Goal: Transaction & Acquisition: Purchase product/service

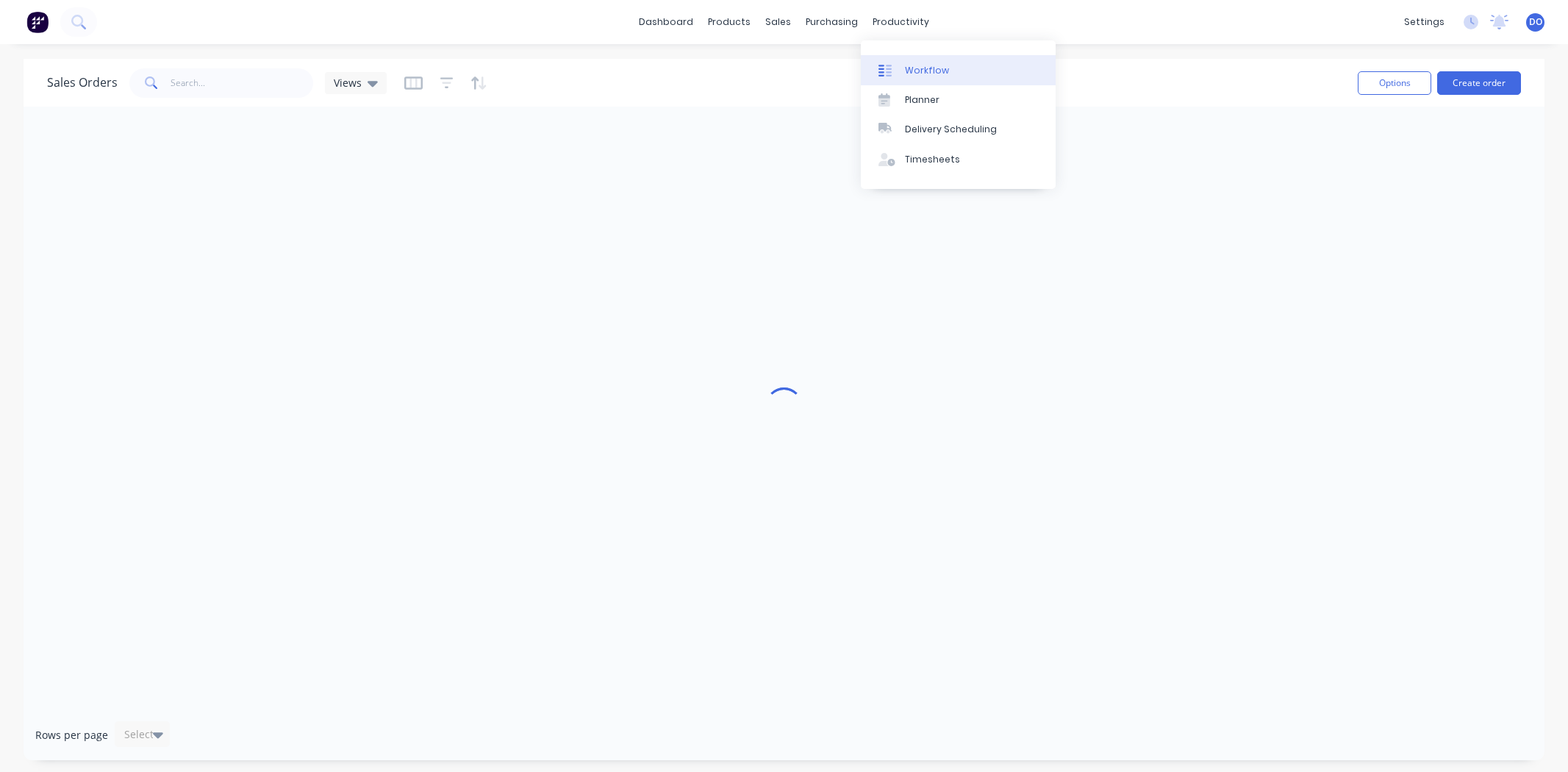
click at [900, 72] on div at bounding box center [890, 71] width 22 height 14
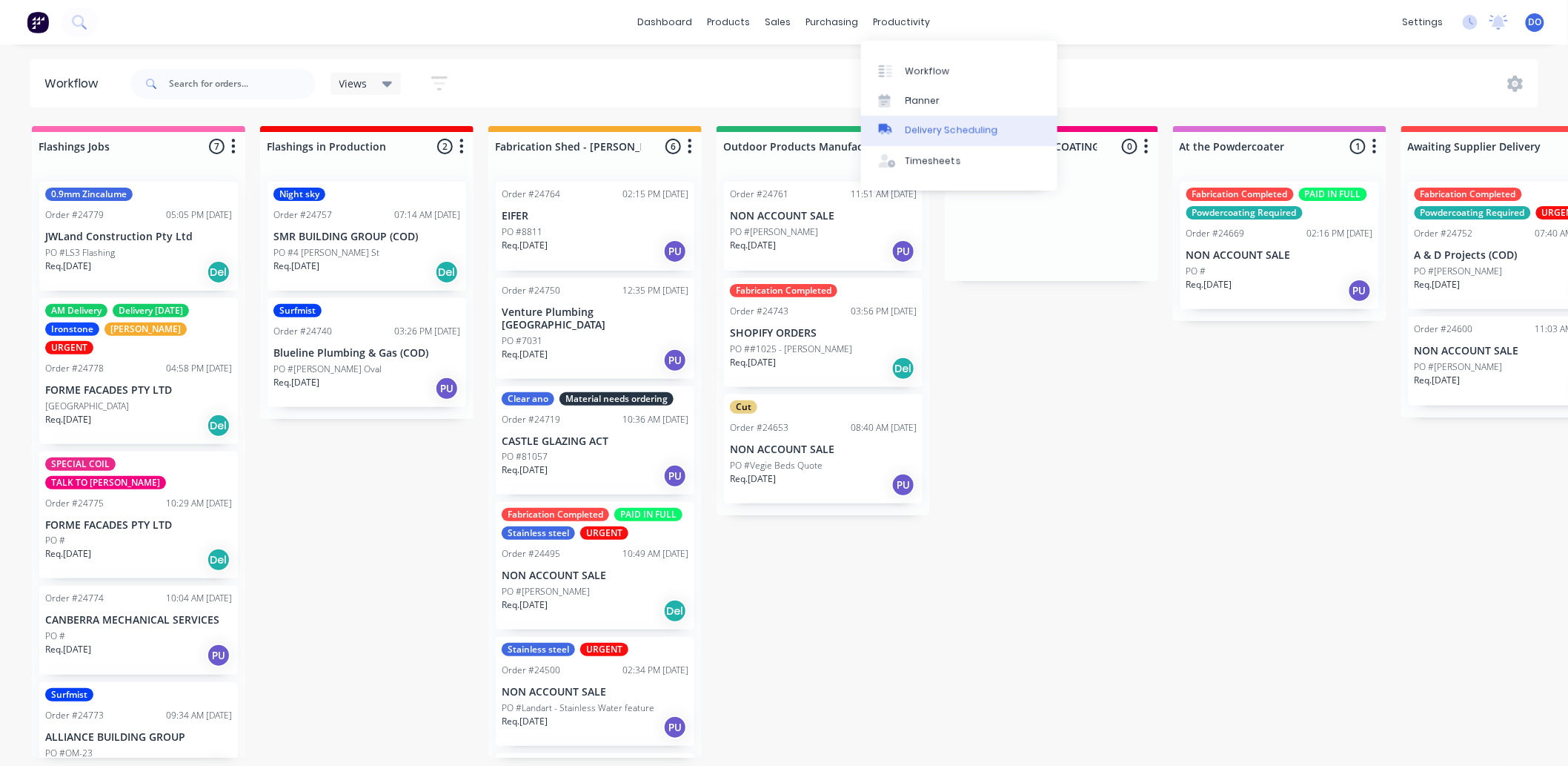
click at [914, 132] on div "Delivery Scheduling" at bounding box center [952, 131] width 93 height 14
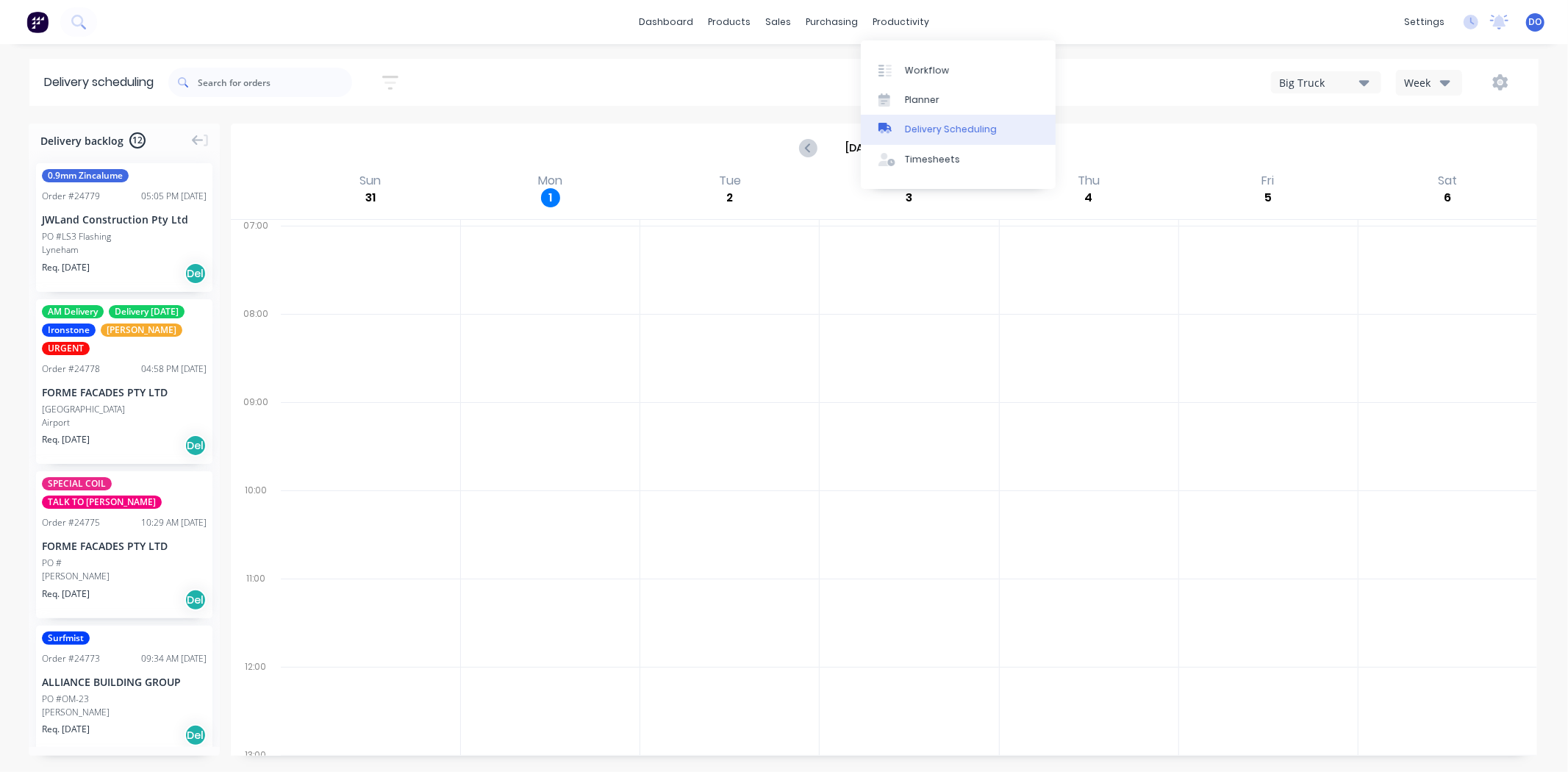
click at [913, 124] on div "Delivery Scheduling" at bounding box center [951, 130] width 92 height 14
click at [913, 130] on div "Delivery Scheduling" at bounding box center [951, 130] width 92 height 14
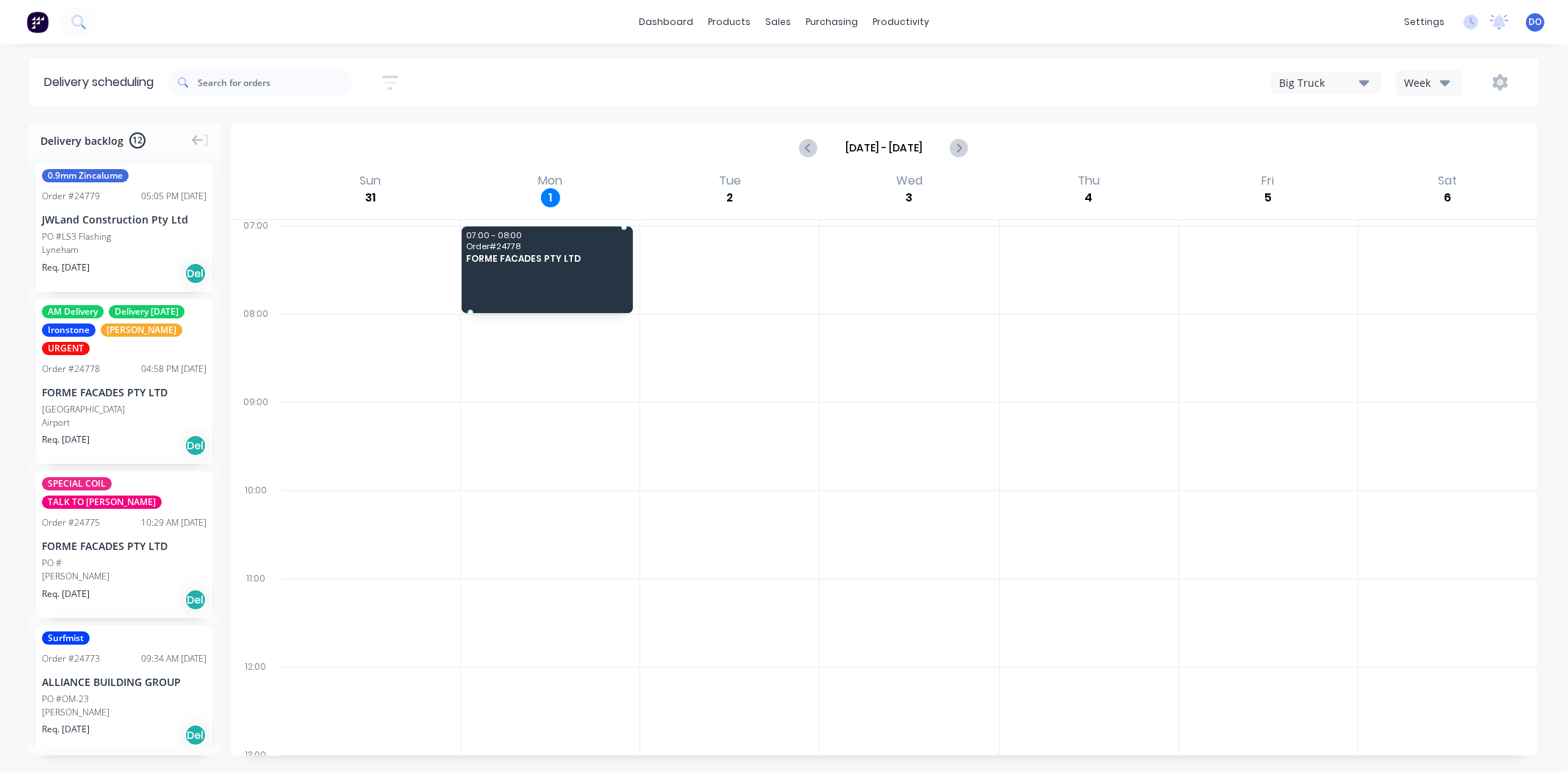
drag, startPoint x: 97, startPoint y: 400, endPoint x: 529, endPoint y: 262, distance: 453.5
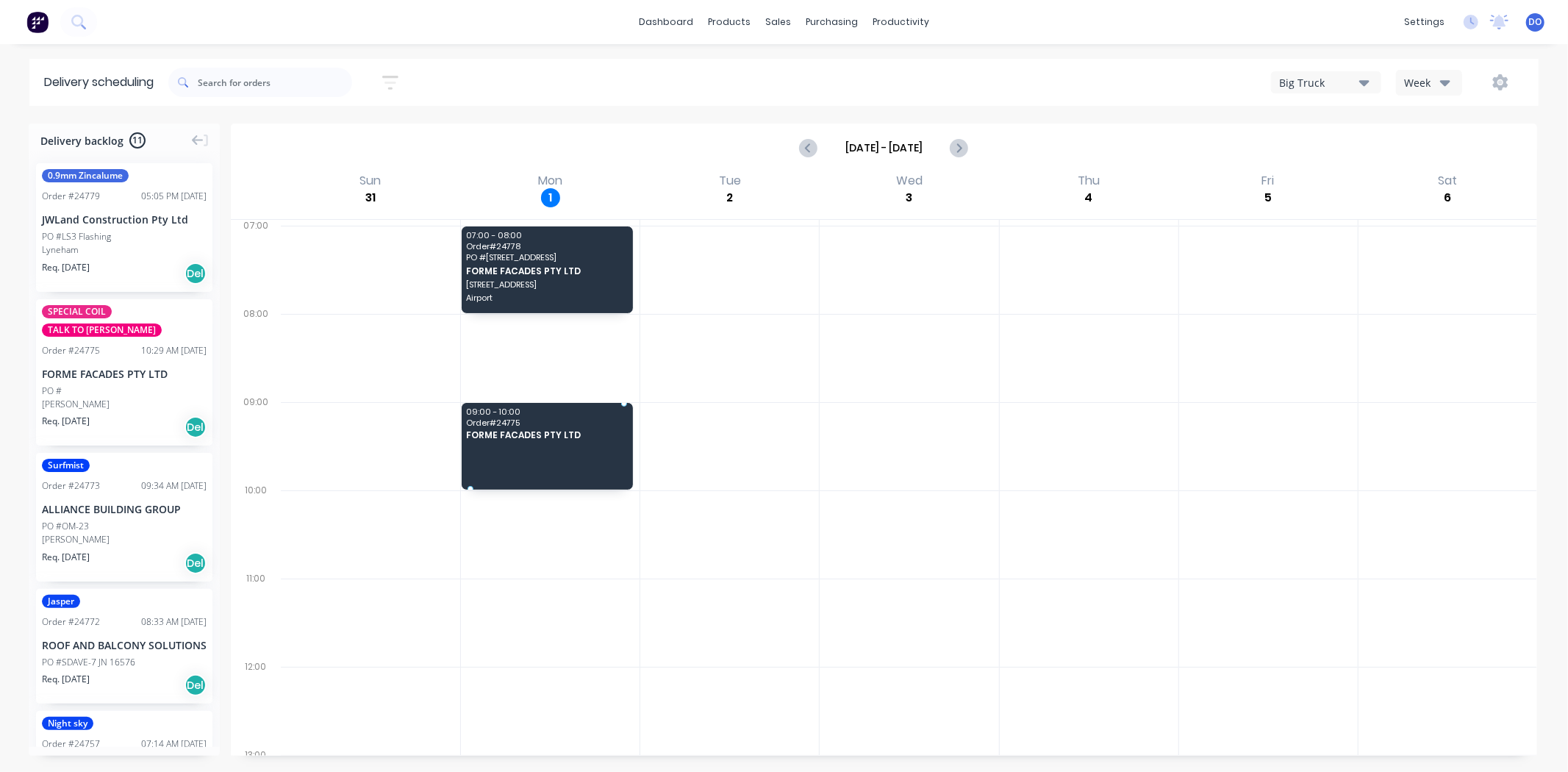
drag, startPoint x: 110, startPoint y: 368, endPoint x: 501, endPoint y: 411, distance: 393.4
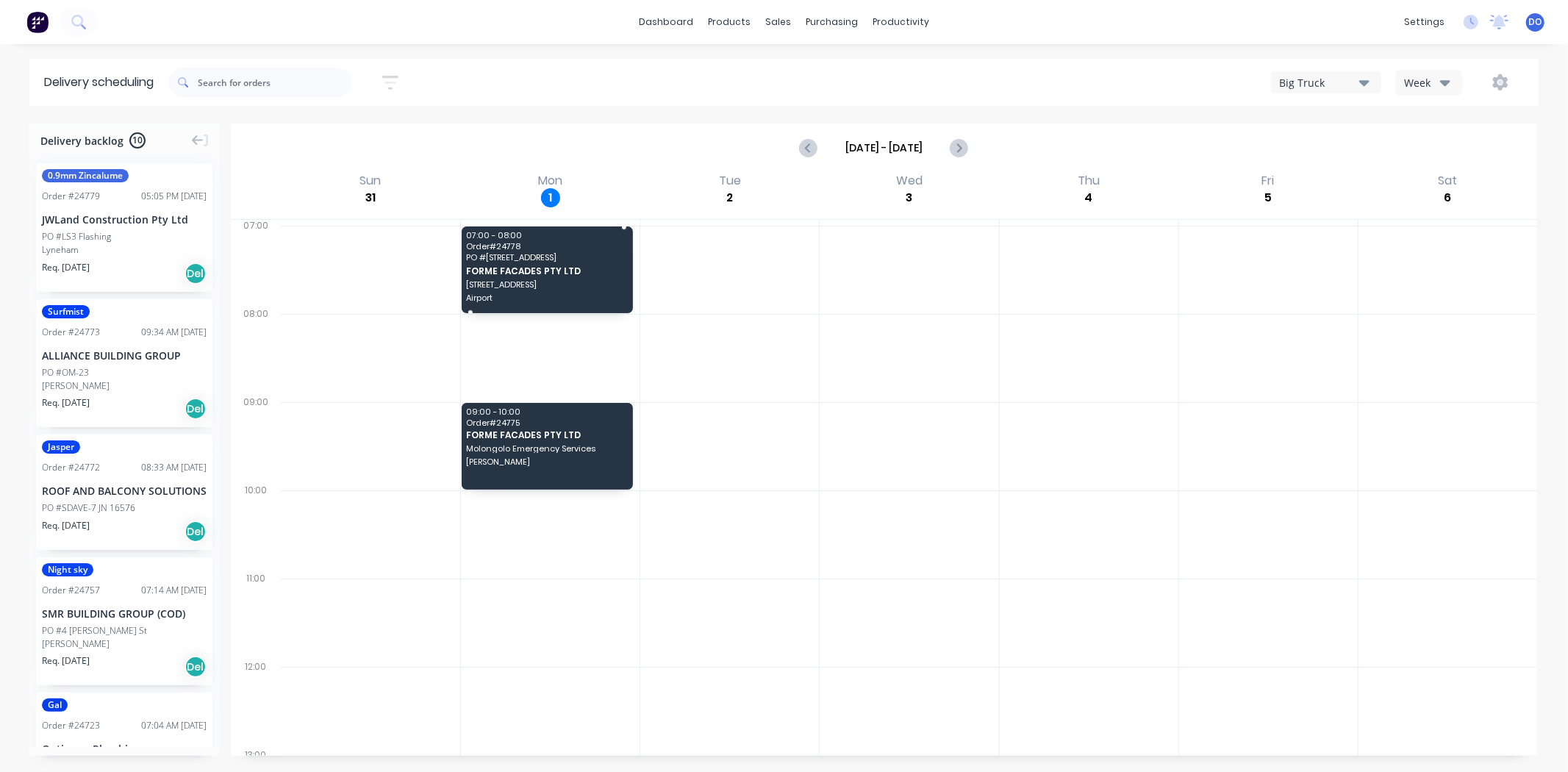
click at [568, 280] on span "[STREET_ADDRESS]" at bounding box center [546, 284] width 162 height 8
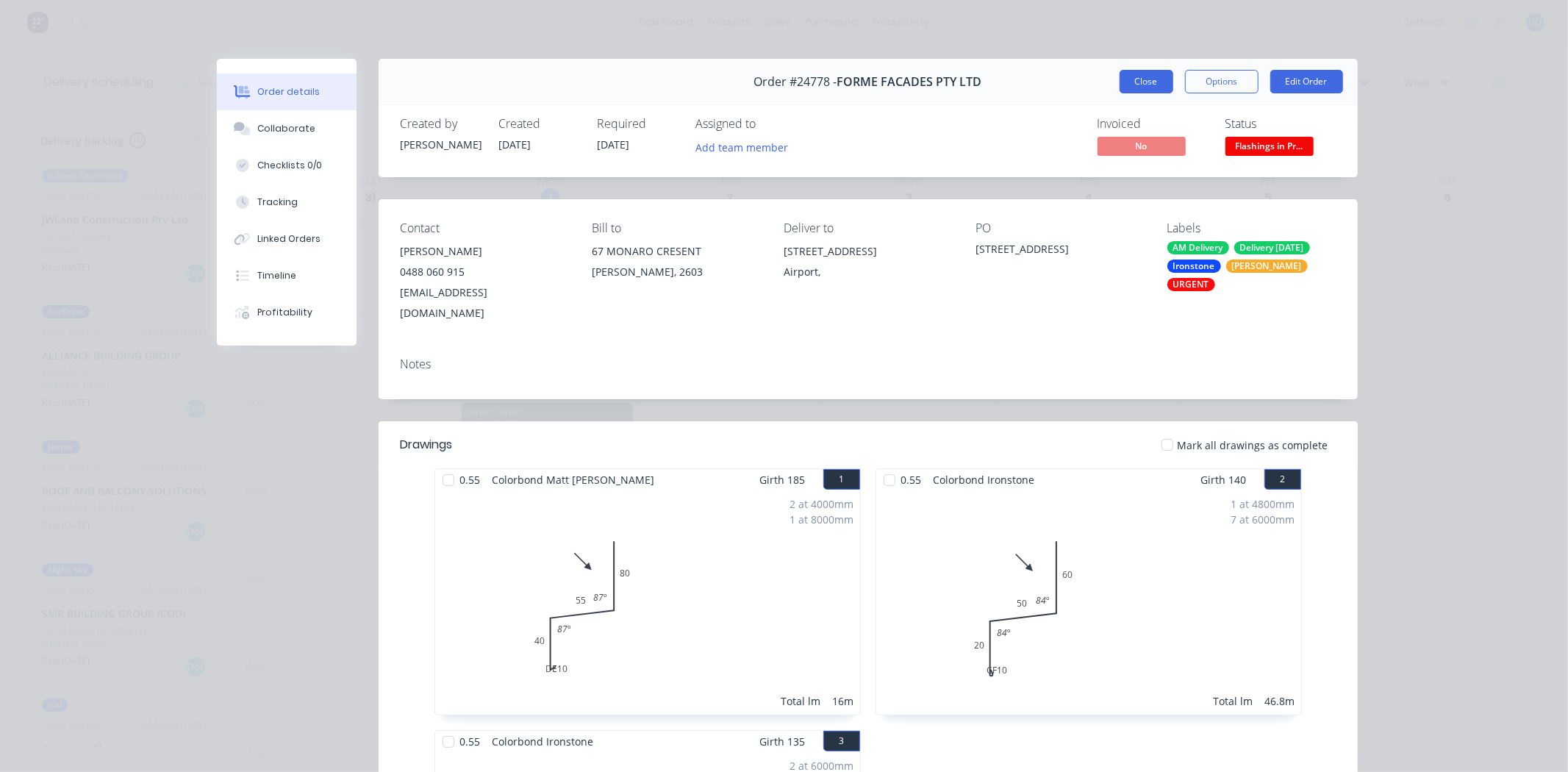
click at [1144, 69] on button "Close" at bounding box center [1146, 81] width 53 height 24
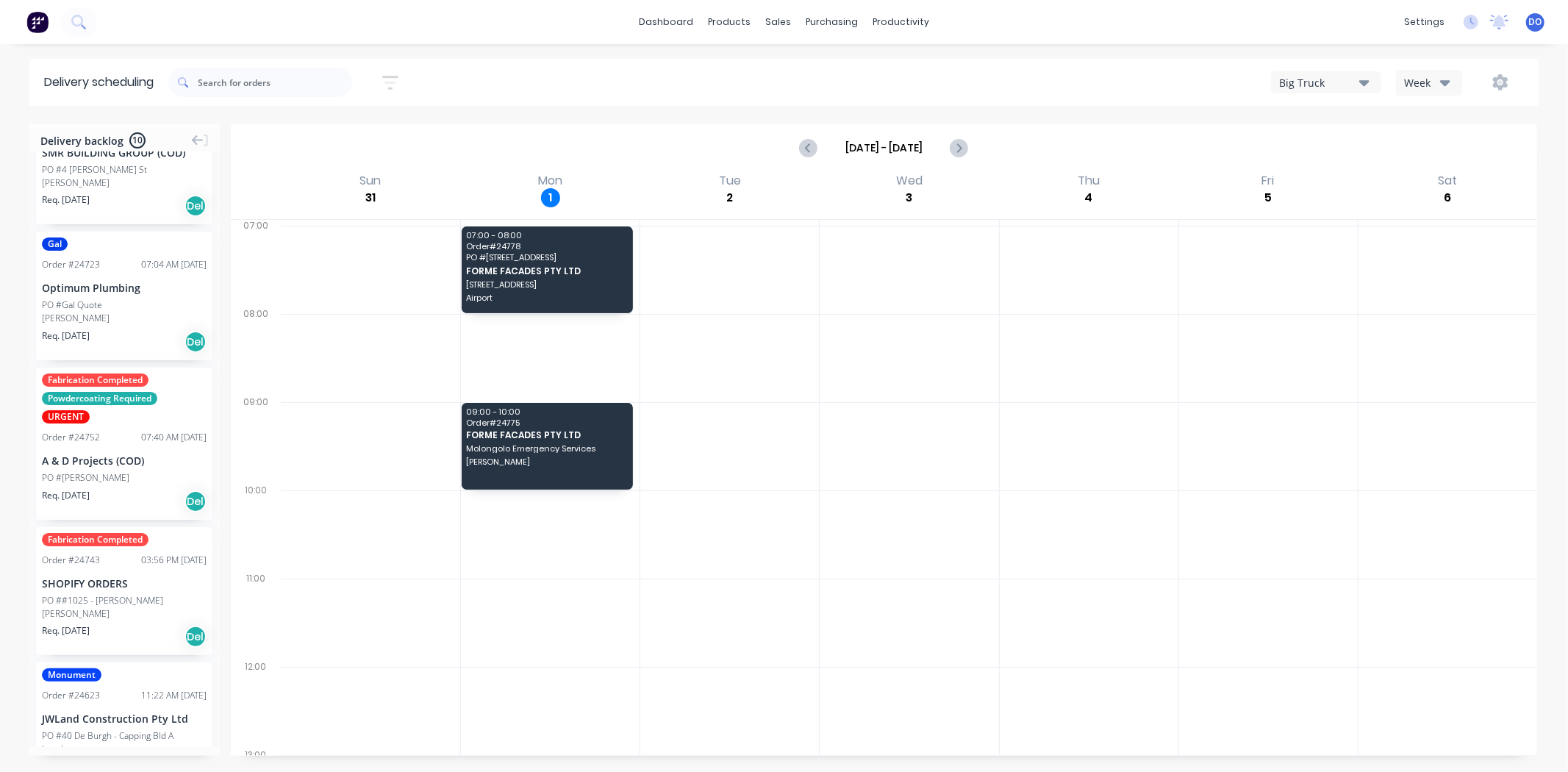
scroll to position [489, 0]
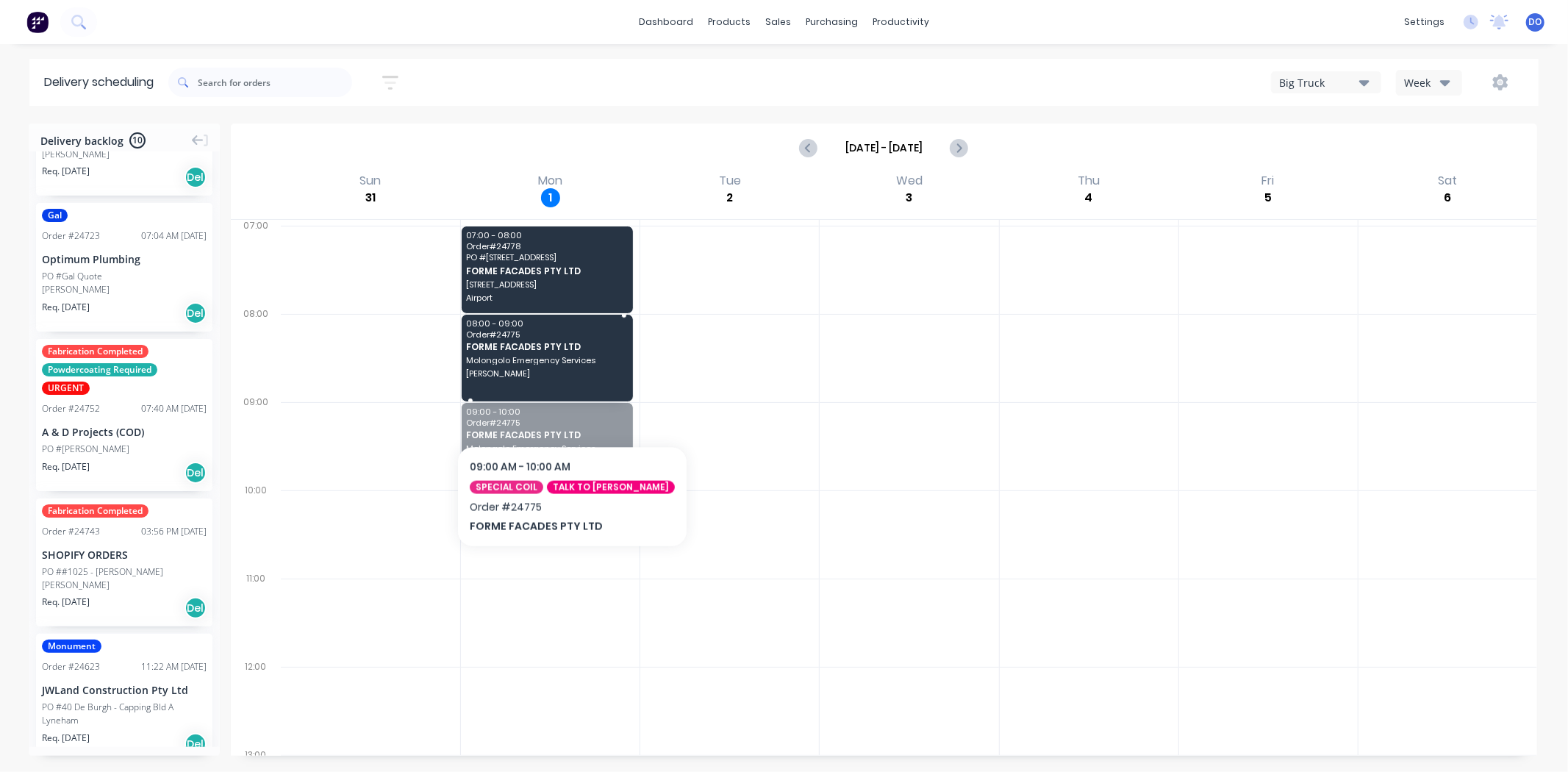
drag, startPoint x: 535, startPoint y: 423, endPoint x: 560, endPoint y: 349, distance: 78.1
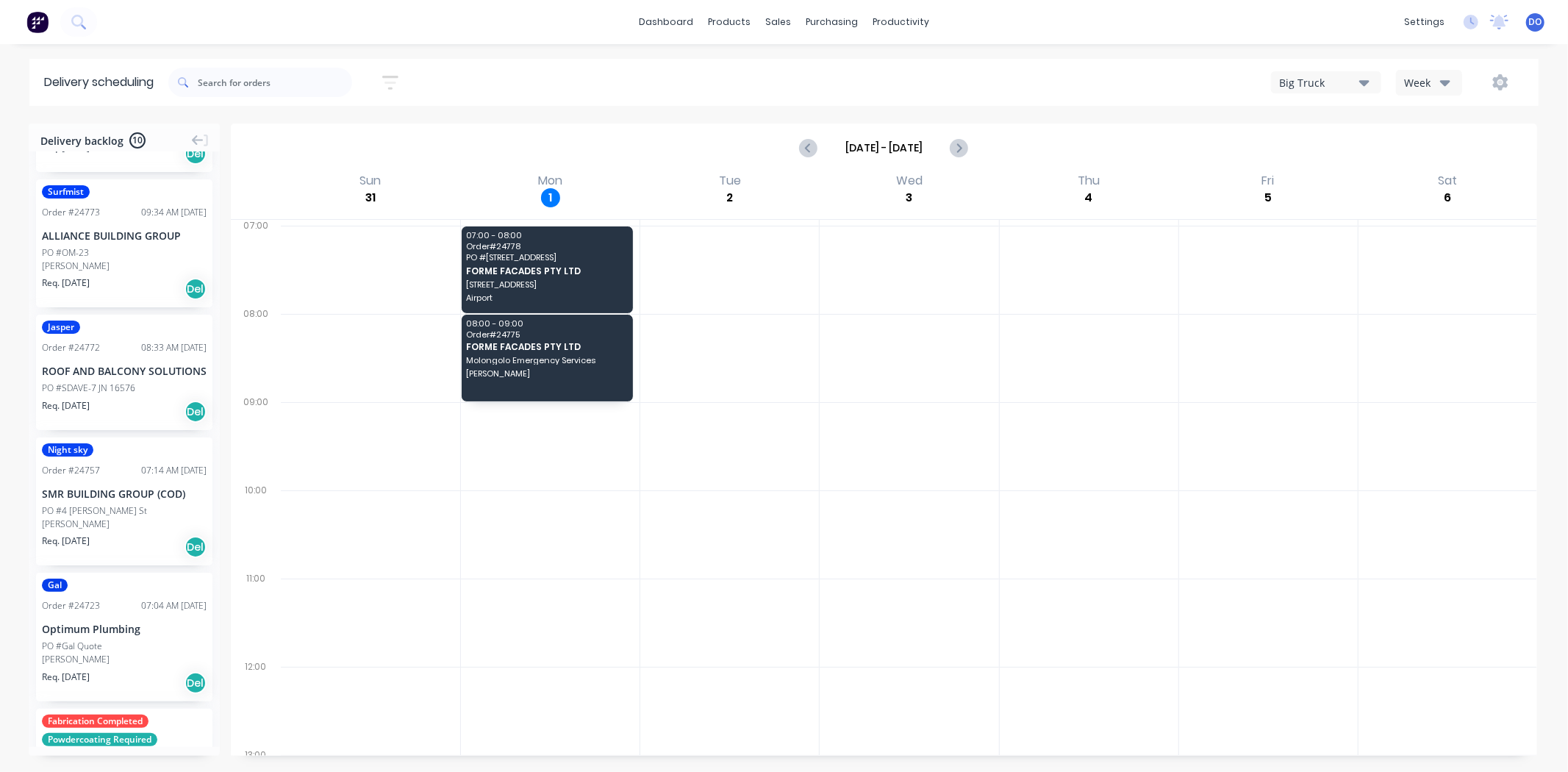
scroll to position [104, 0]
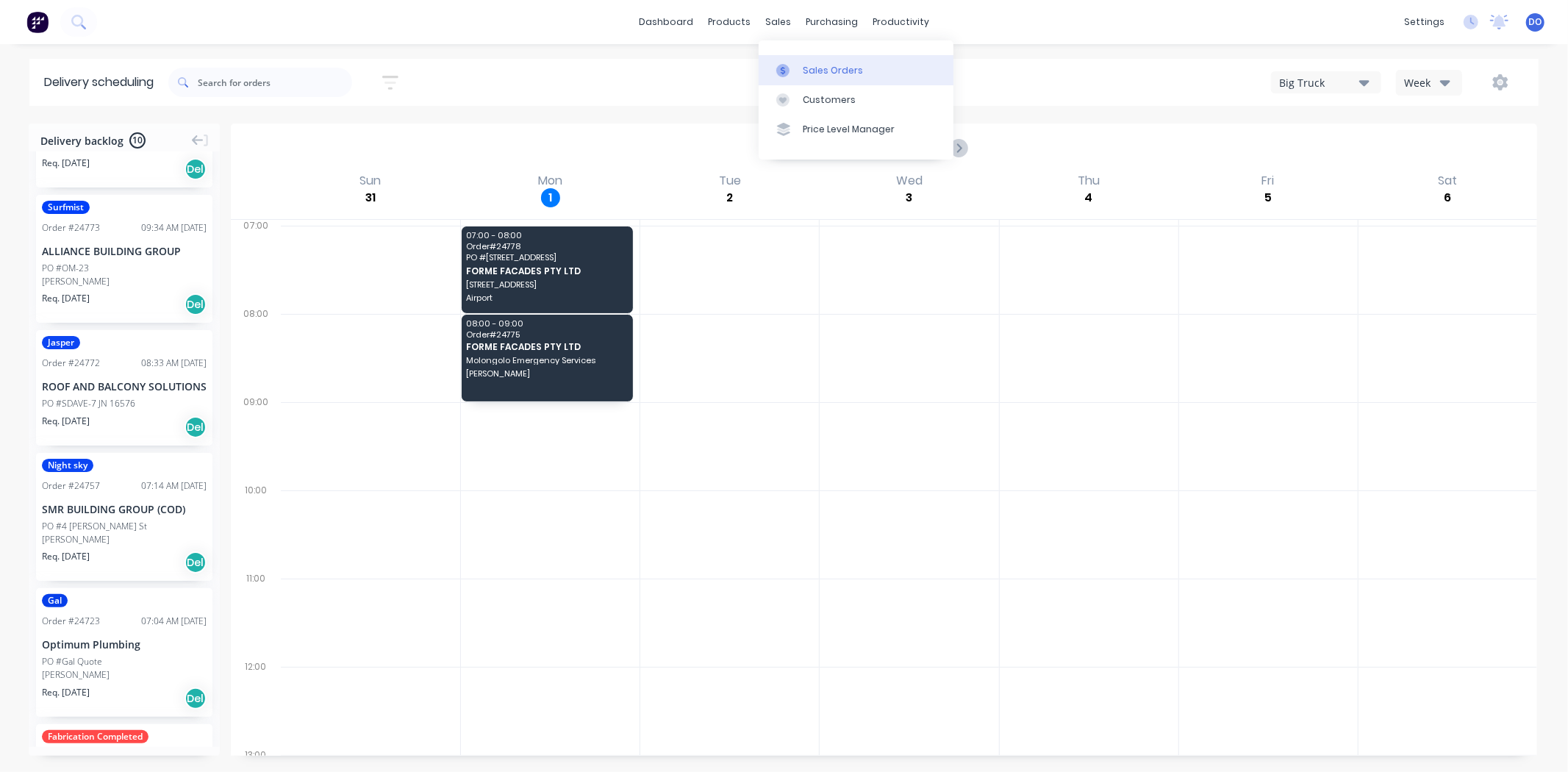
click at [853, 67] on div "Sales Orders" at bounding box center [832, 71] width 60 height 14
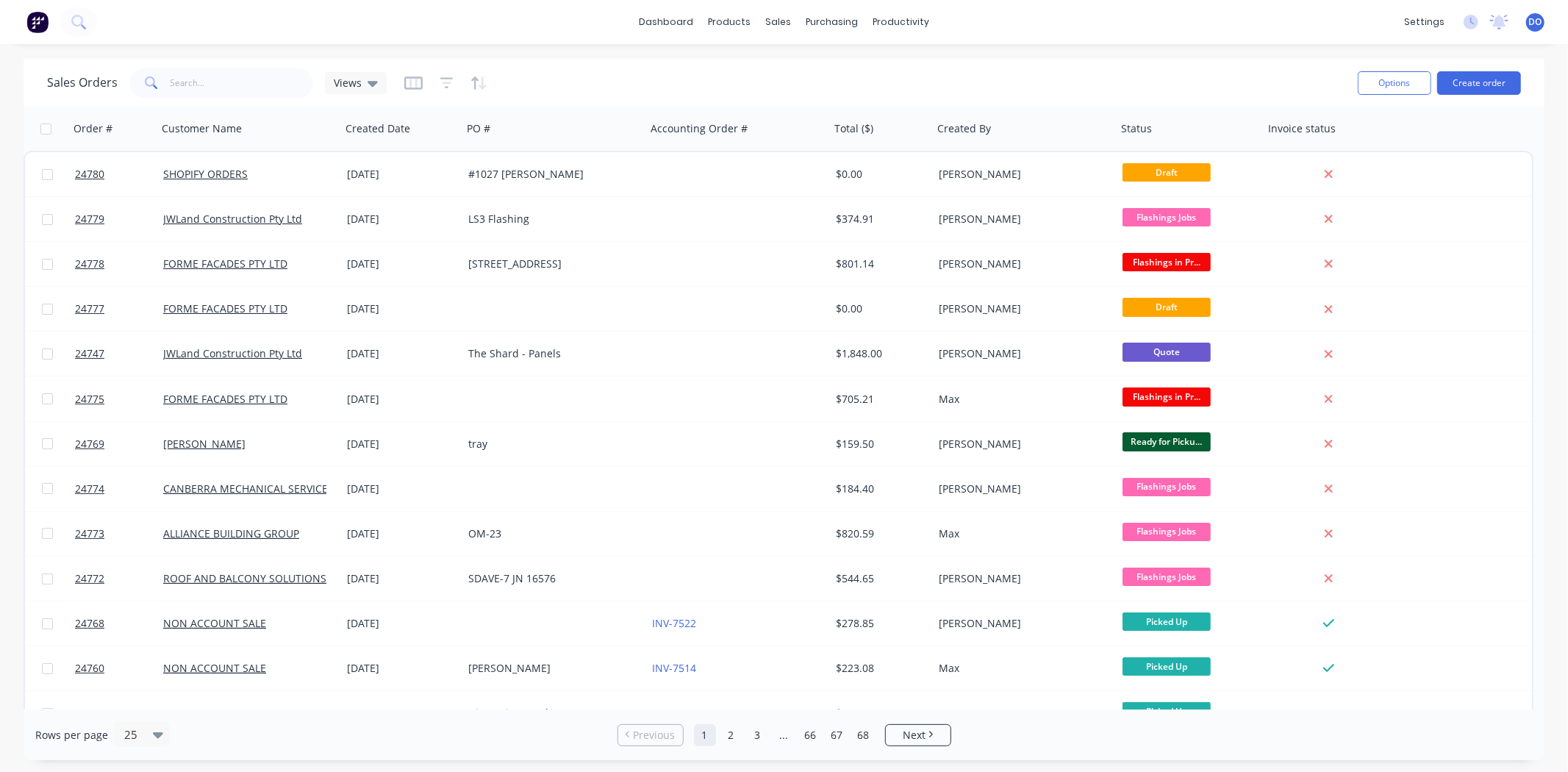
click at [853, 67] on div "Sales Orders Views" at bounding box center [697, 82] width 1299 height 36
click at [170, 91] on input "text" at bounding box center [241, 83] width 143 height 30
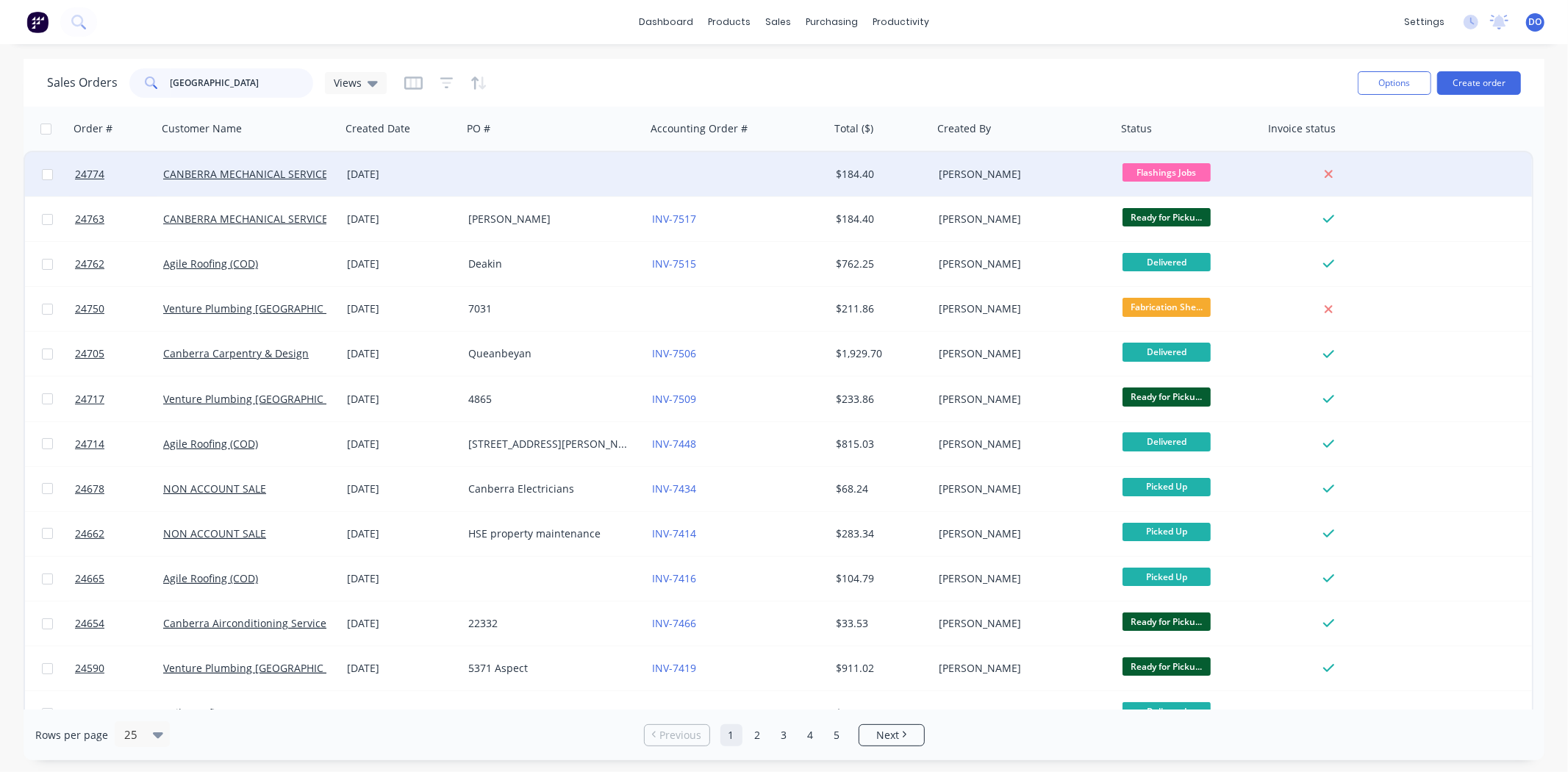
type input "[GEOGRAPHIC_DATA]"
click at [447, 184] on div "[DATE]" at bounding box center [401, 174] width 121 height 44
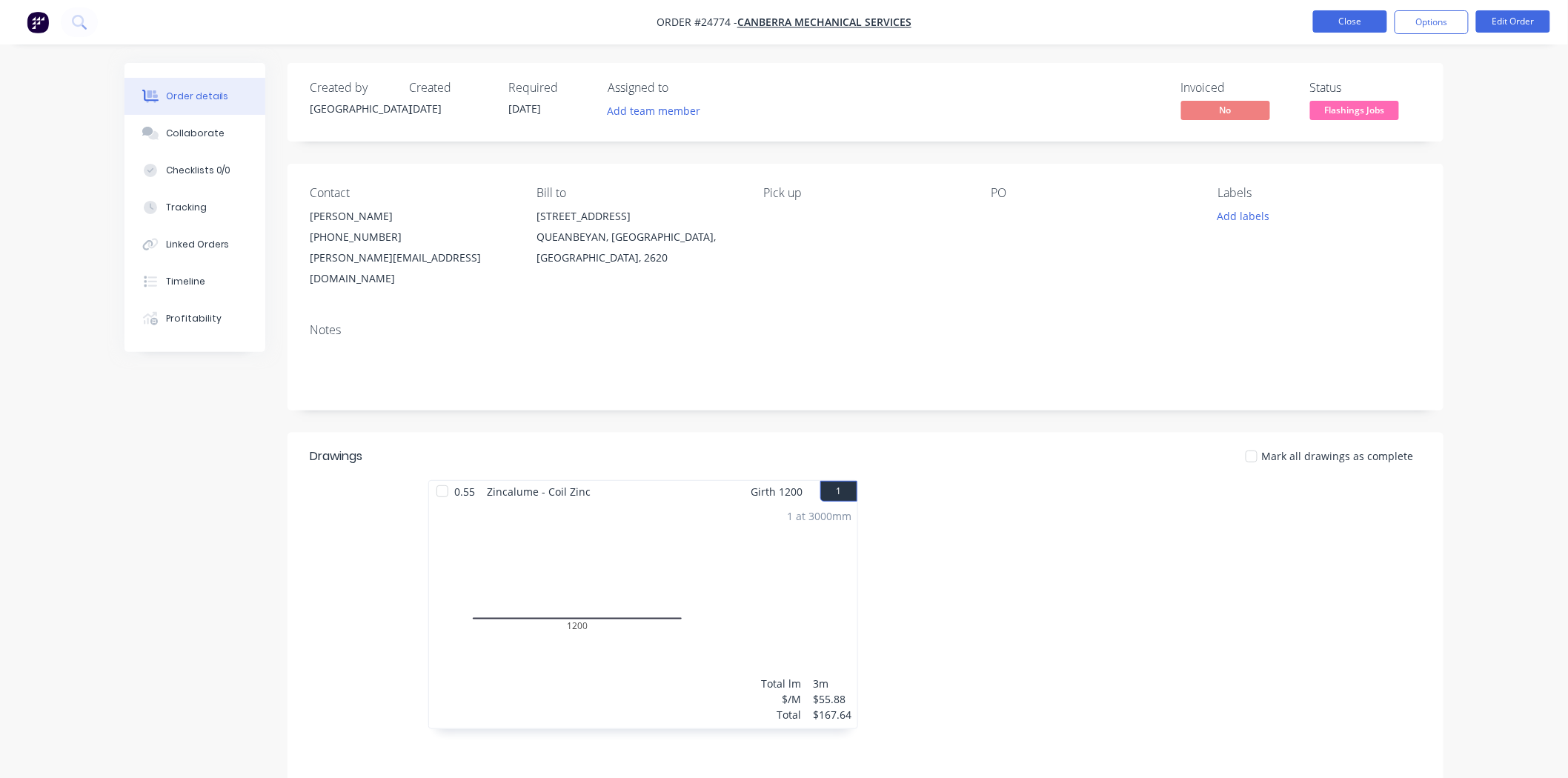
click at [1360, 26] on button "Close" at bounding box center [1349, 21] width 74 height 22
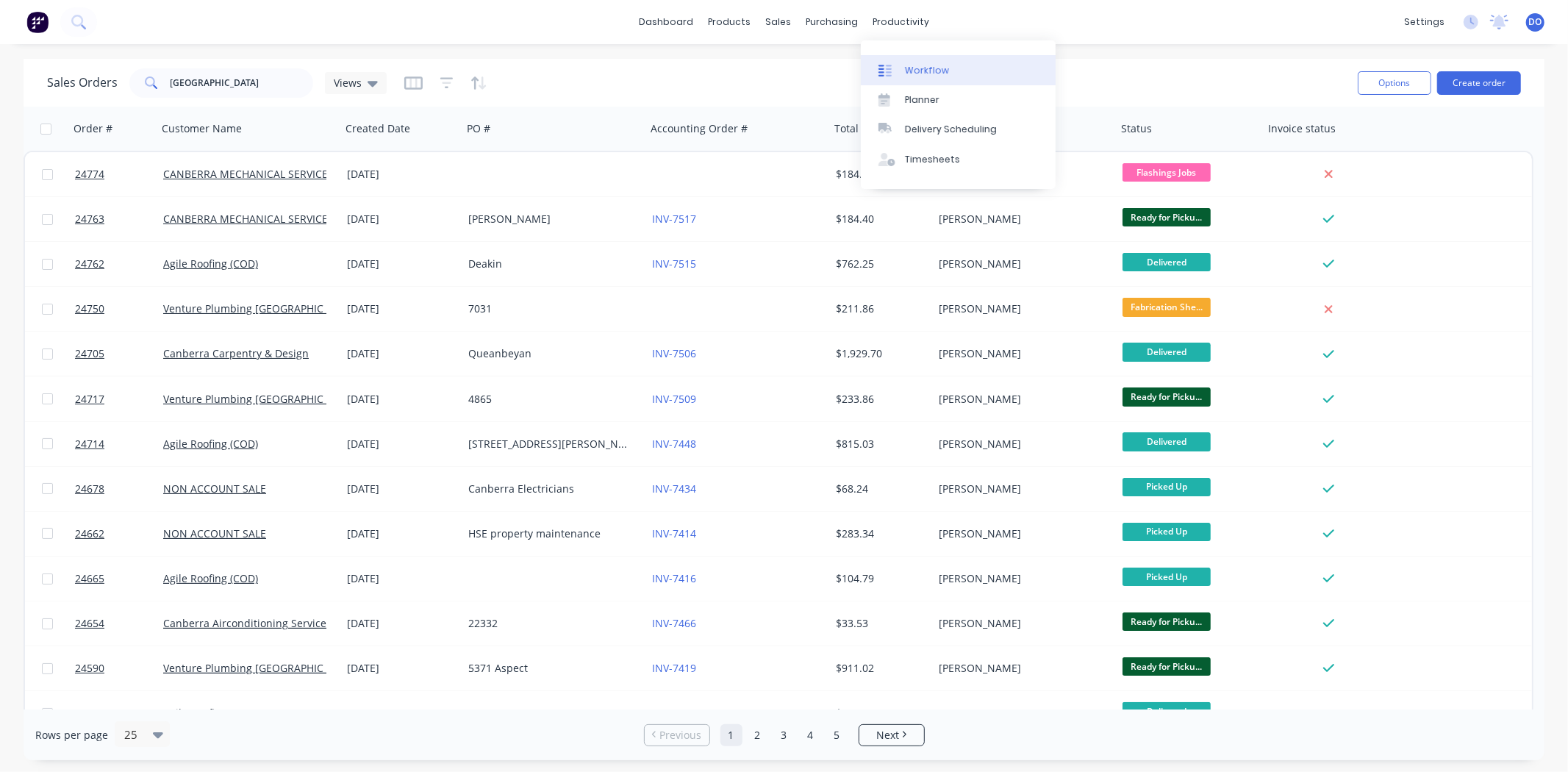
click at [928, 64] on div "Workflow" at bounding box center [927, 71] width 44 height 14
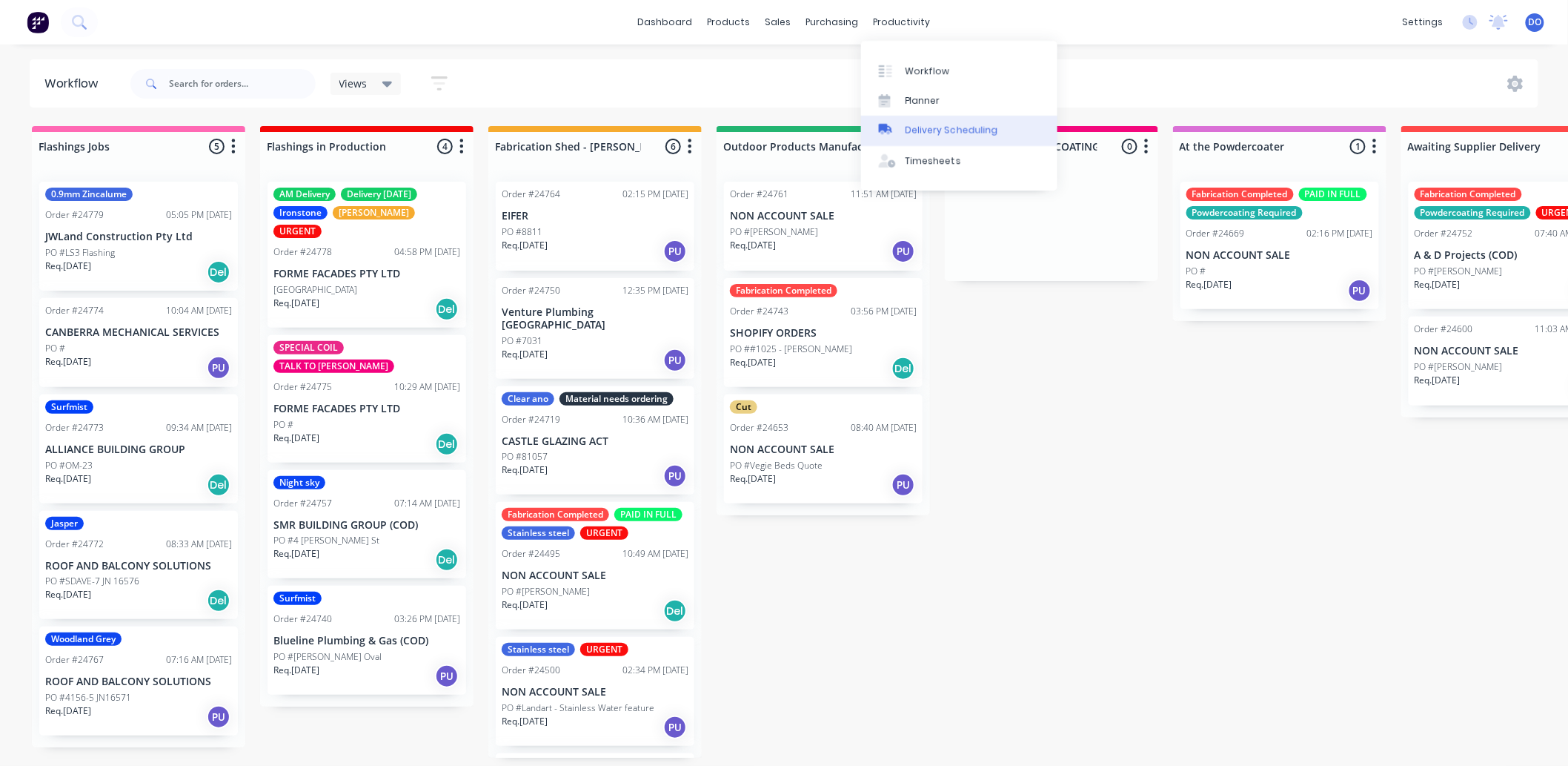
click at [936, 126] on div "Delivery Scheduling" at bounding box center [952, 131] width 93 height 14
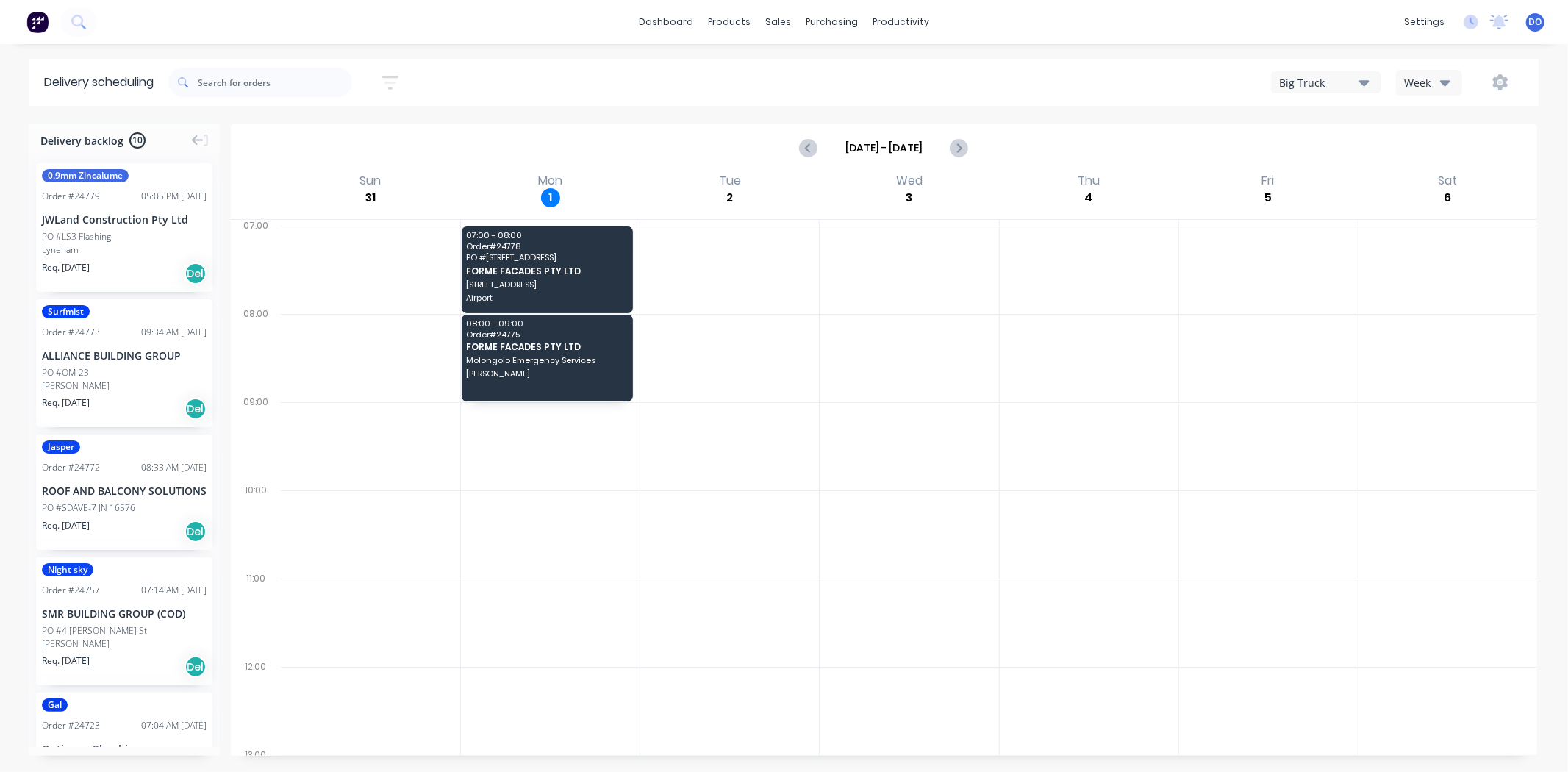
click at [123, 621] on div "SMR BUILDING GROUP (COD)" at bounding box center [124, 613] width 164 height 15
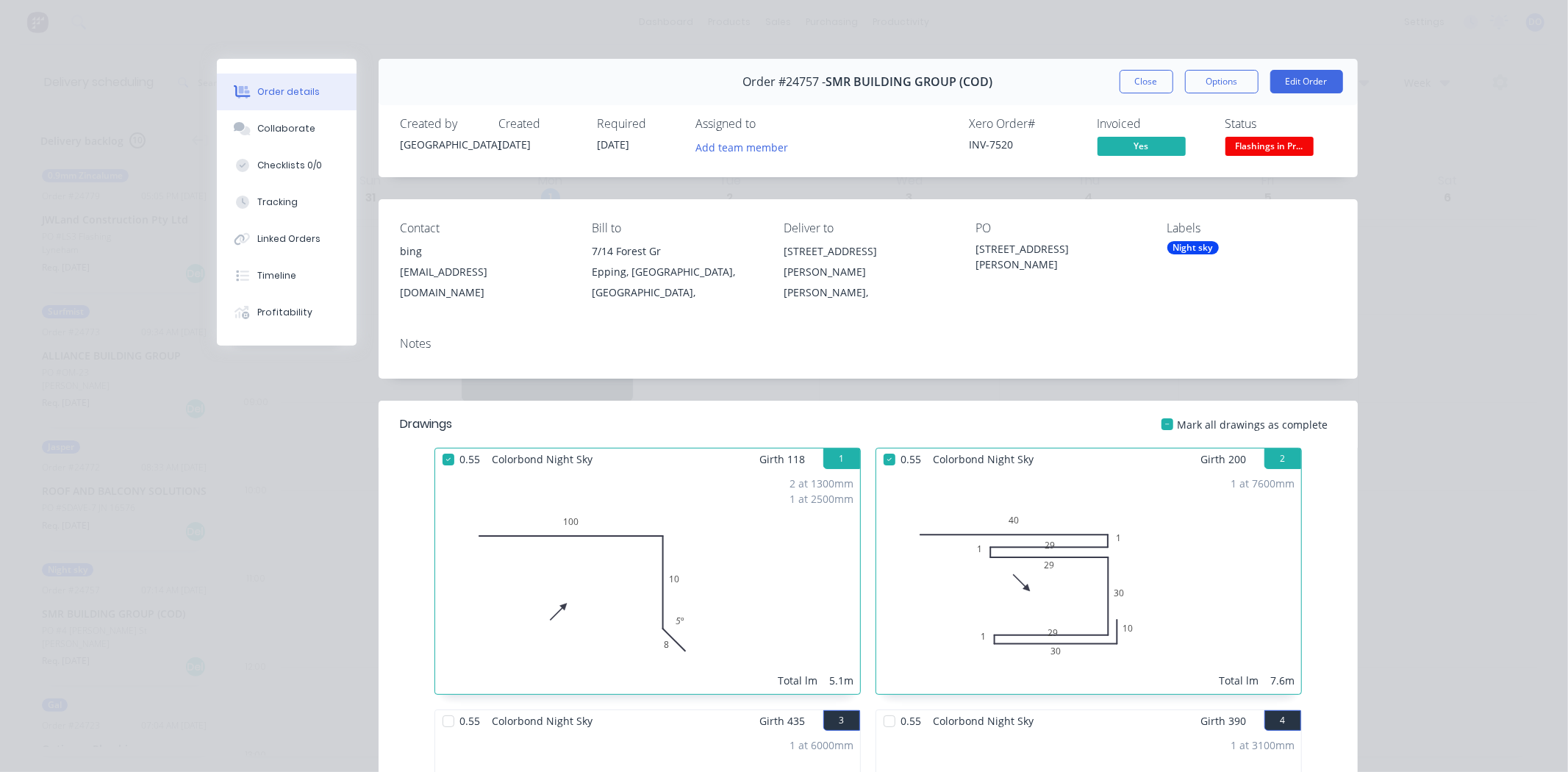
drag, startPoint x: 1146, startPoint y: 85, endPoint x: 1085, endPoint y: 92, distance: 61.4
click at [1146, 85] on button "Close" at bounding box center [1146, 81] width 53 height 24
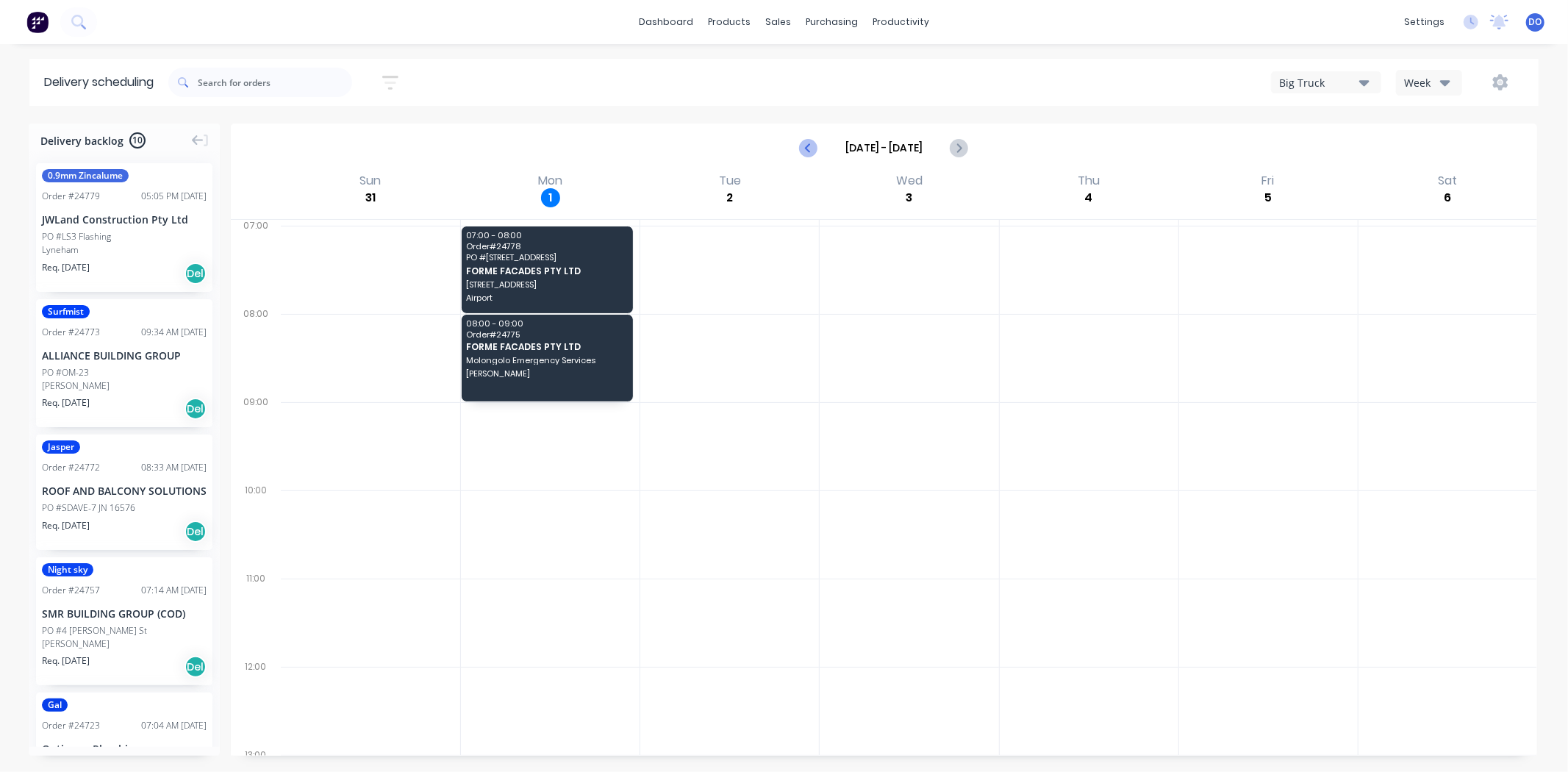
click at [817, 142] on icon "Previous page" at bounding box center [809, 147] width 18 height 18
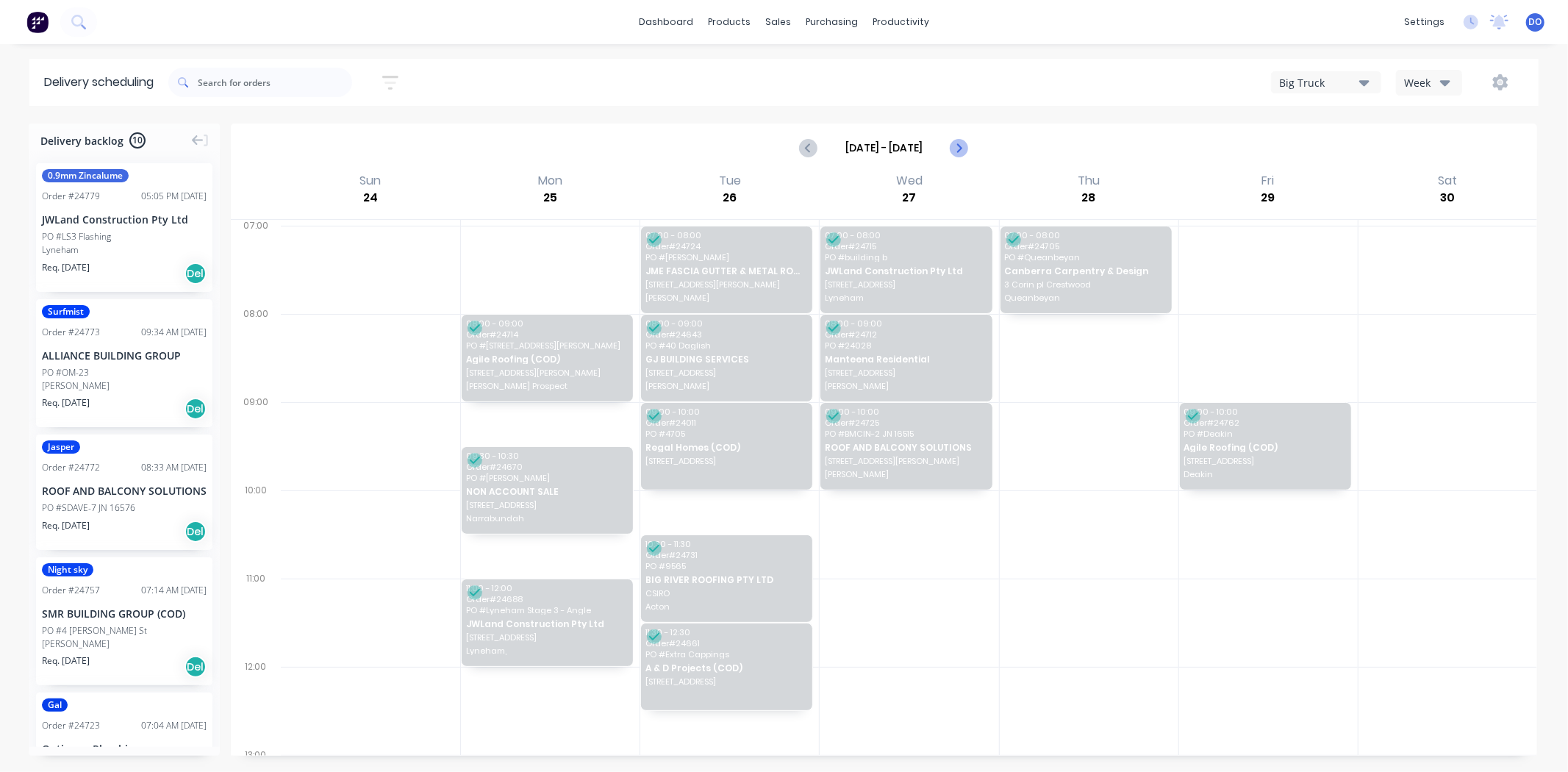
click at [972, 142] on button "Next page" at bounding box center [958, 147] width 30 height 30
type input "[DATE] - [DATE]"
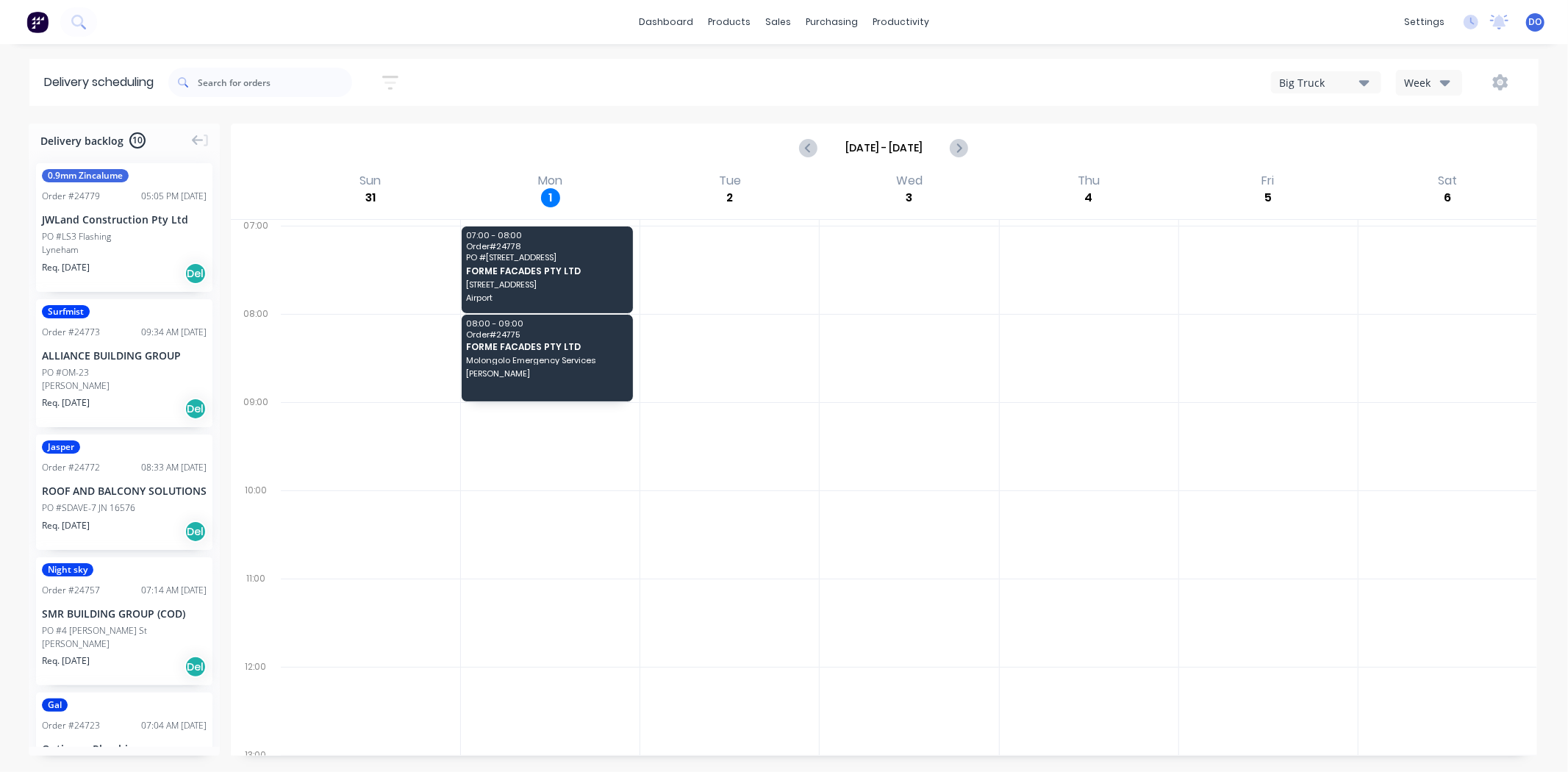
click at [78, 597] on div "Order # 24757" at bounding box center [70, 590] width 58 height 14
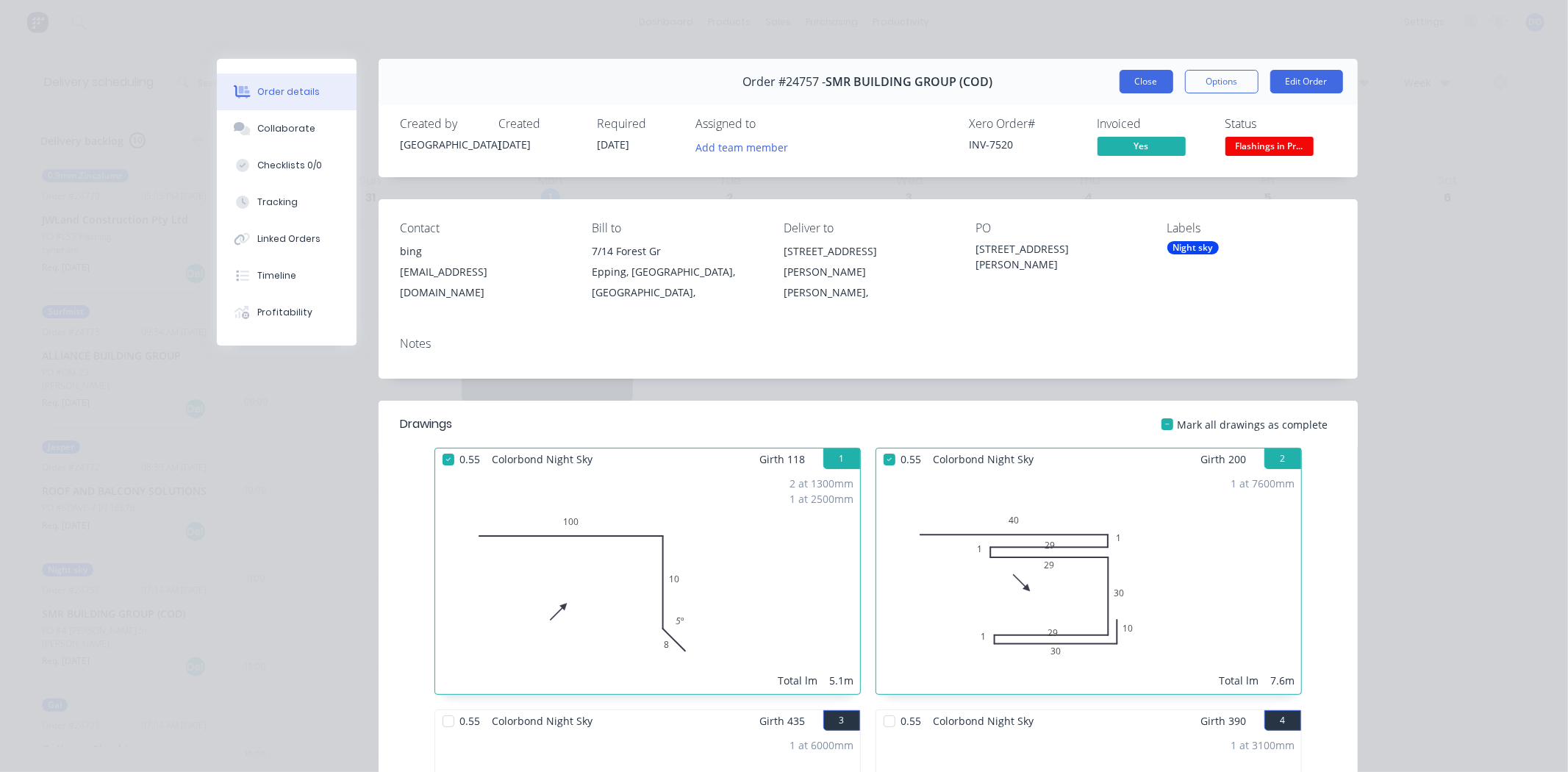
click at [1151, 82] on button "Close" at bounding box center [1146, 81] width 53 height 24
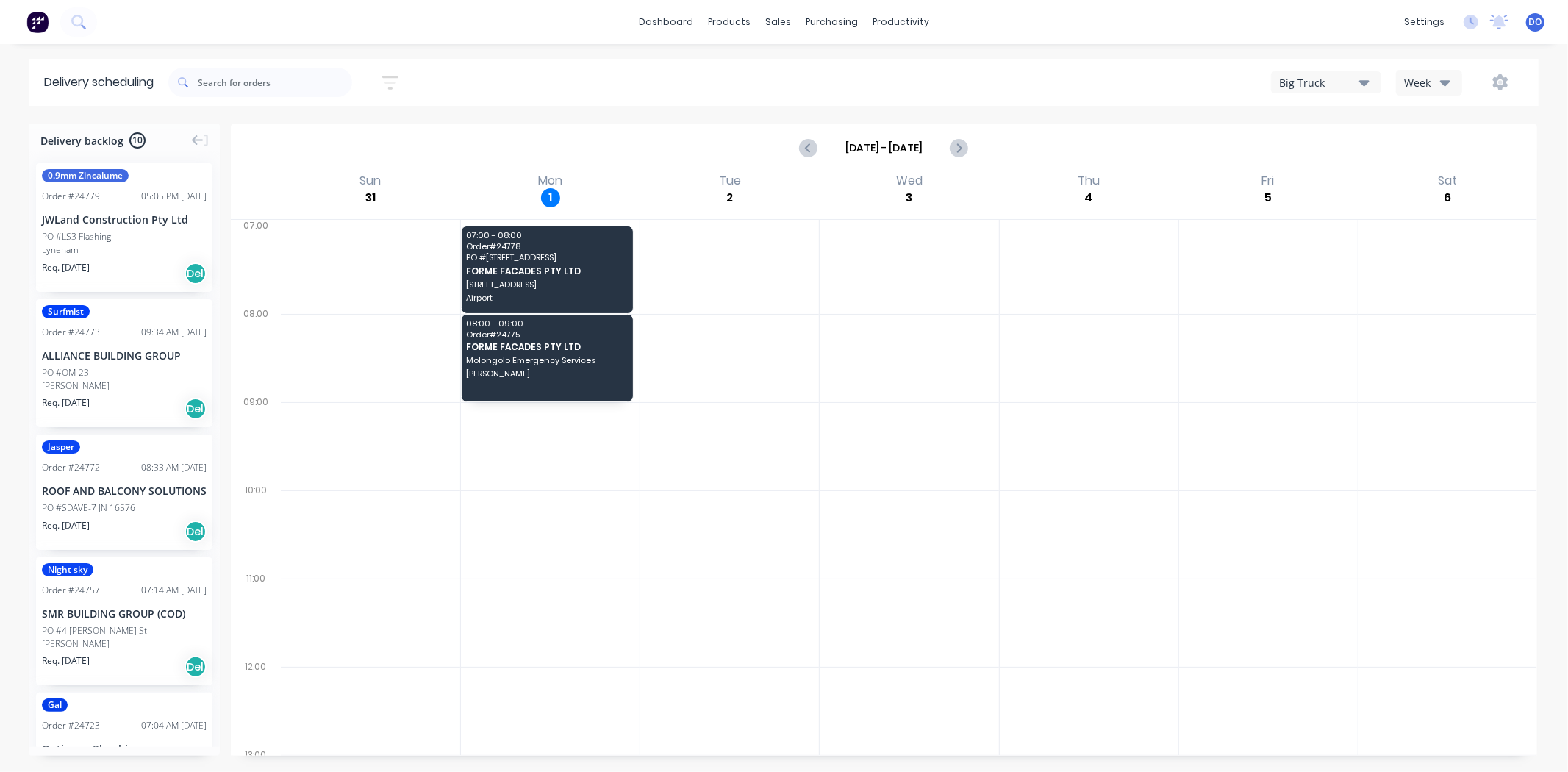
drag, startPoint x: 1135, startPoint y: 89, endPoint x: 1198, endPoint y: 431, distance: 347.8
click at [1196, 416] on div "Delivery scheduling Sort by Most recent Created date Required date Order number…" at bounding box center [784, 415] width 1568 height 713
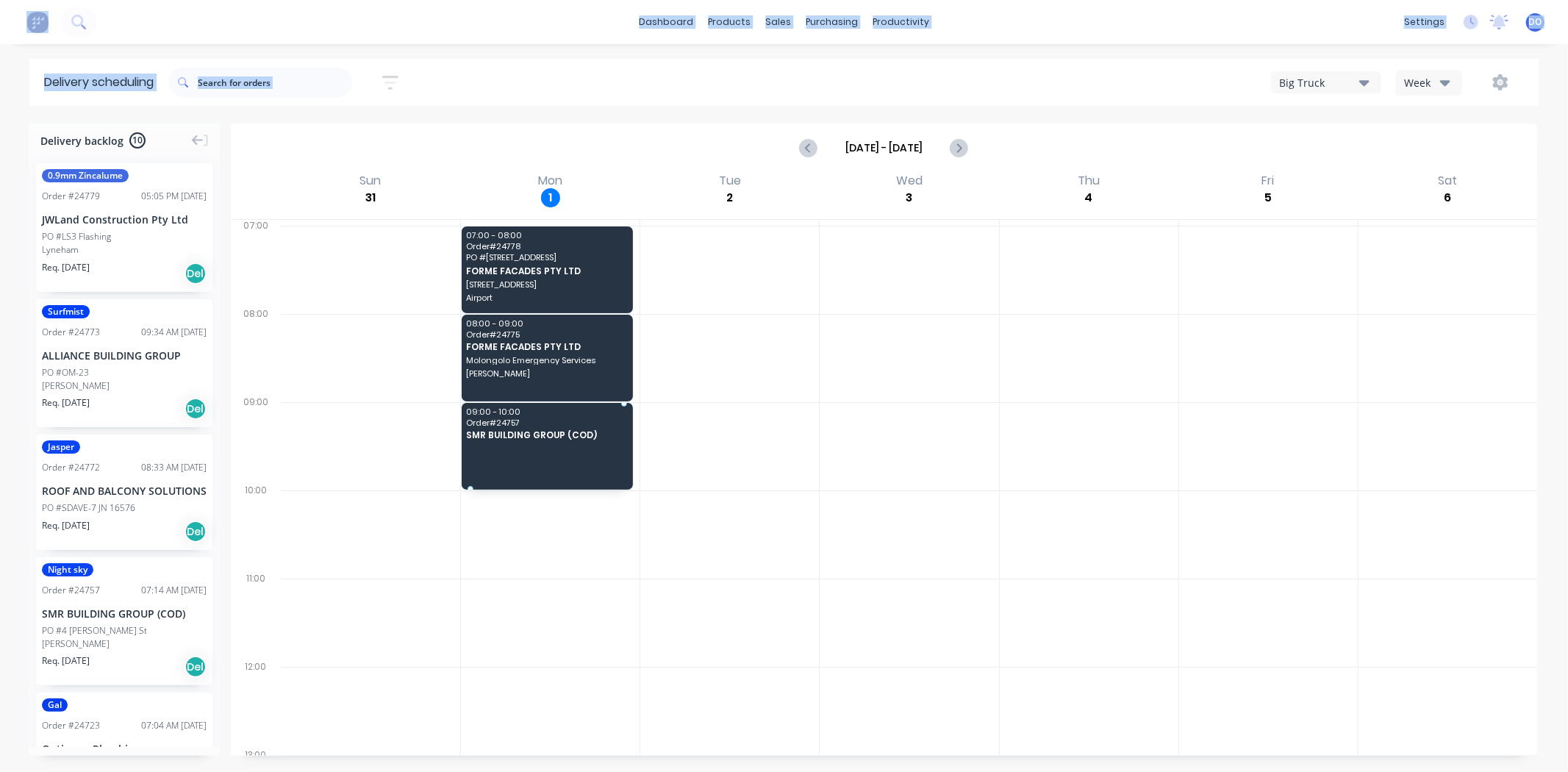
drag, startPoint x: 63, startPoint y: 615, endPoint x: 551, endPoint y: 424, distance: 524.0
click at [1287, 466] on div at bounding box center [1268, 446] width 179 height 88
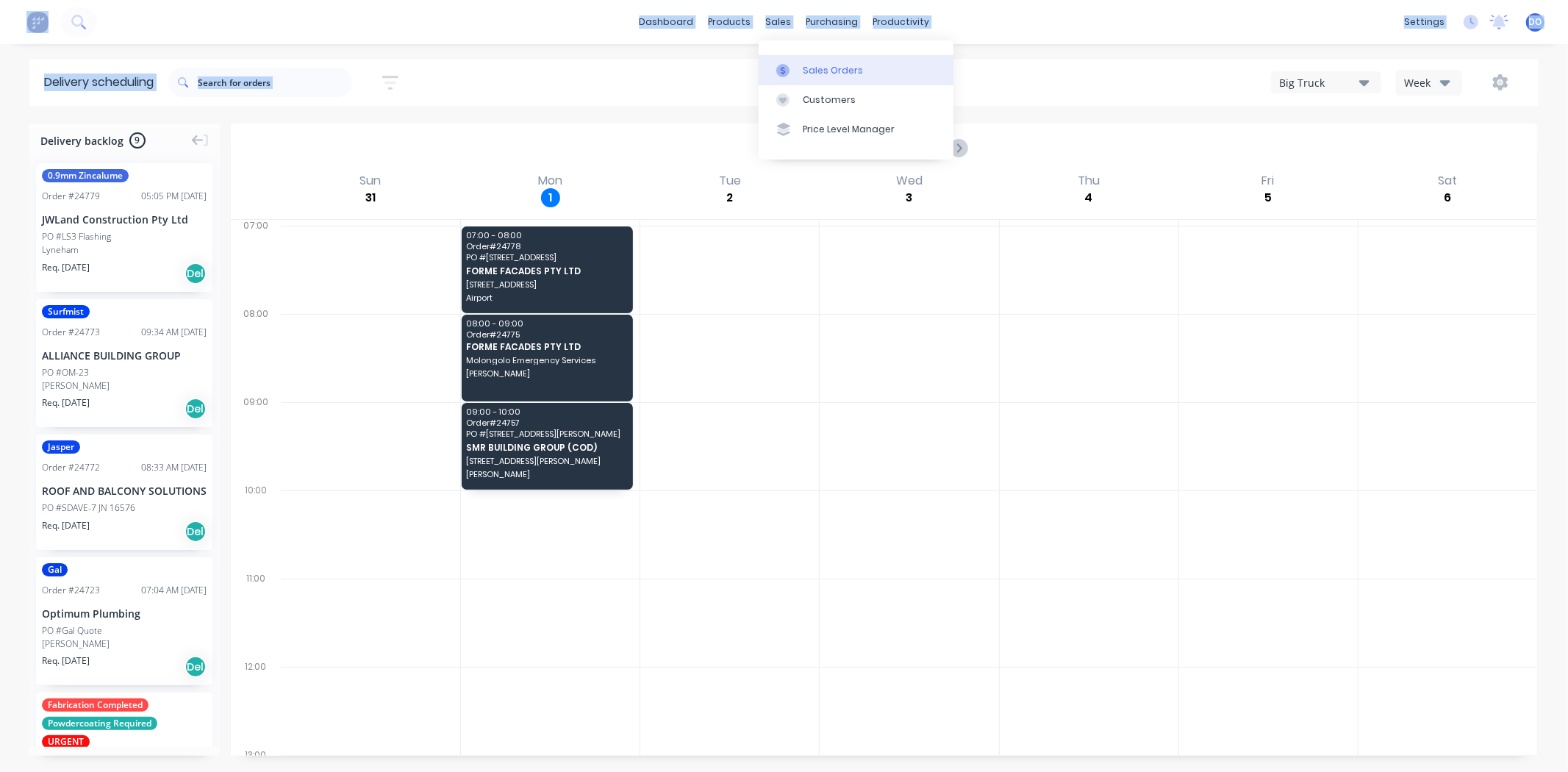
click at [803, 71] on div "Sales Orders" at bounding box center [832, 71] width 60 height 14
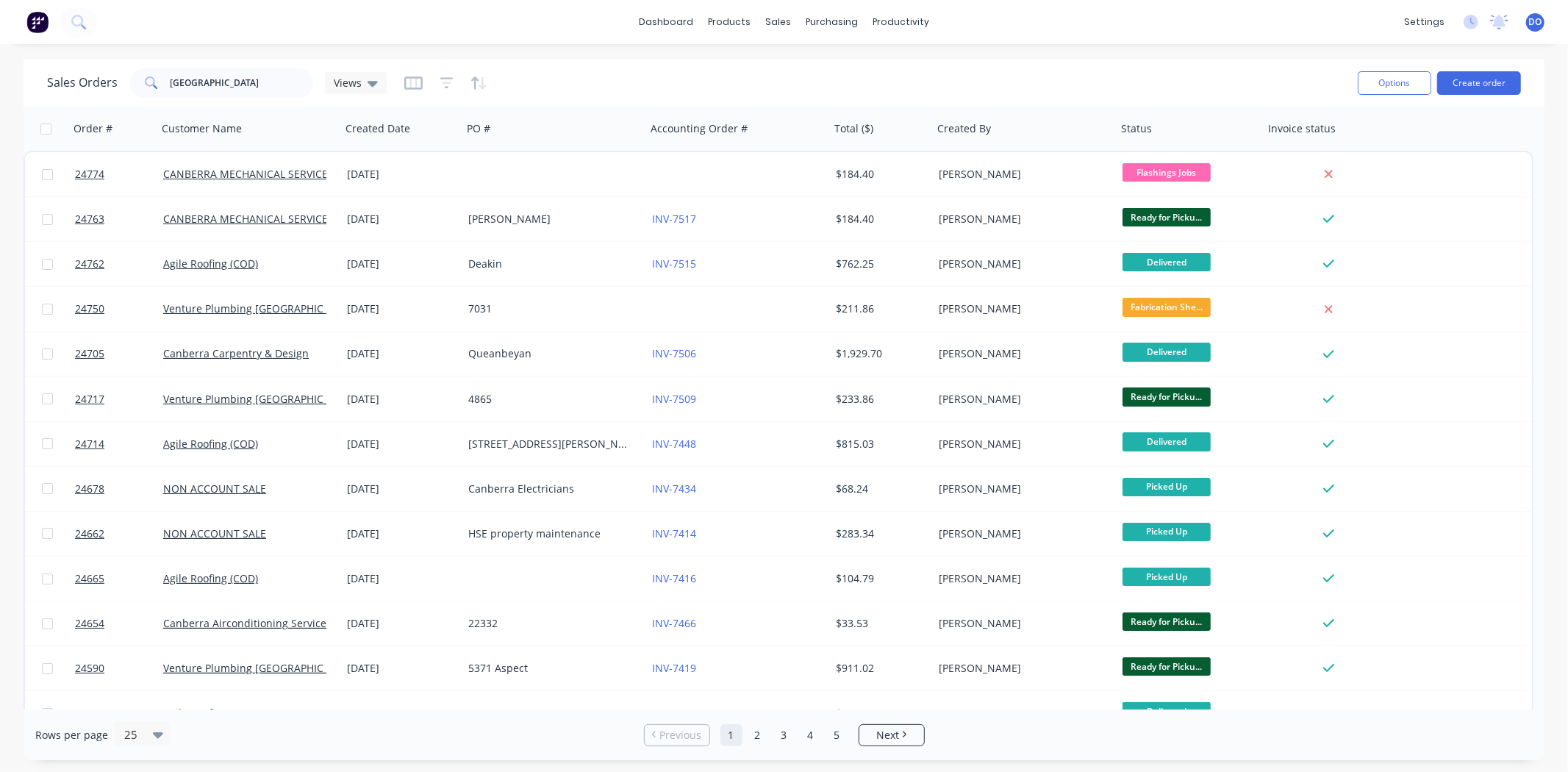
click at [1134, 60] on div "Sales Orders canberra Views Options Create order" at bounding box center [784, 82] width 1521 height 47
drag, startPoint x: 259, startPoint y: 91, endPoint x: 91, endPoint y: 39, distance: 175.9
click at [91, 39] on div "dashboard products sales purchasing productivity dashboard products Product Cat…" at bounding box center [784, 386] width 1568 height 772
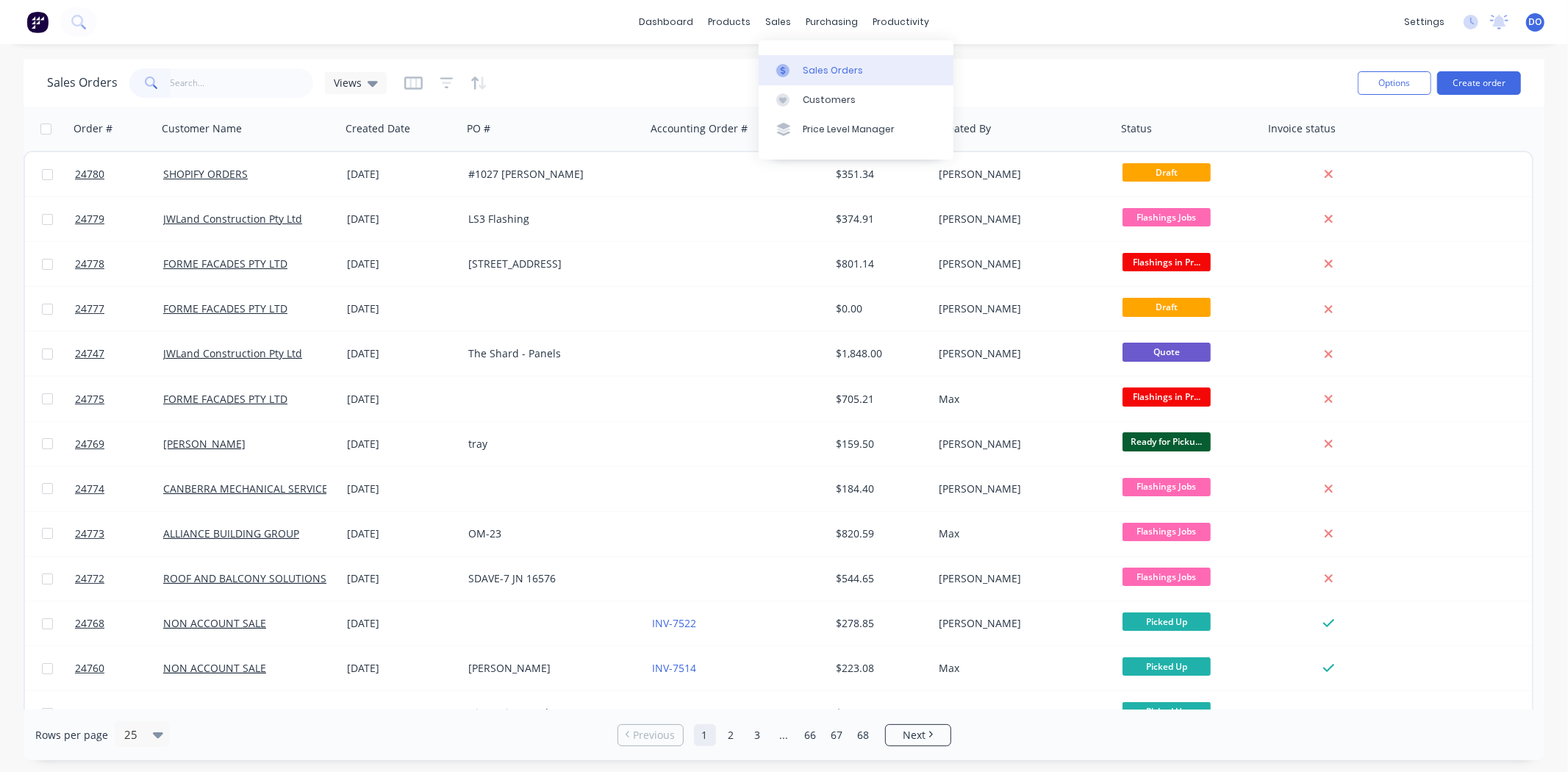
click at [792, 61] on link "Sales Orders" at bounding box center [856, 69] width 195 height 30
click at [929, 58] on link "Workflow" at bounding box center [958, 69] width 195 height 30
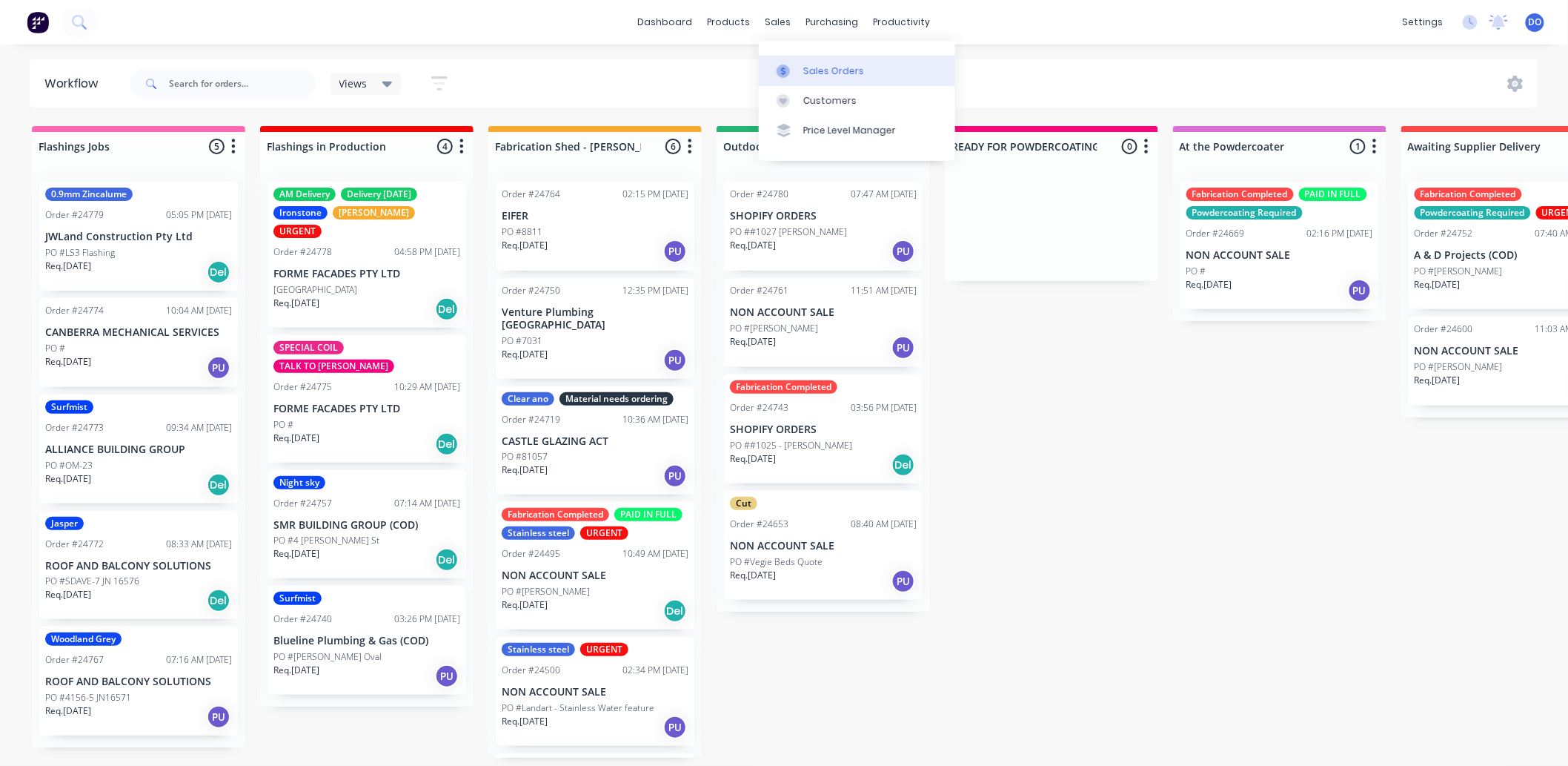
click at [799, 72] on link "Sales Orders" at bounding box center [857, 70] width 196 height 30
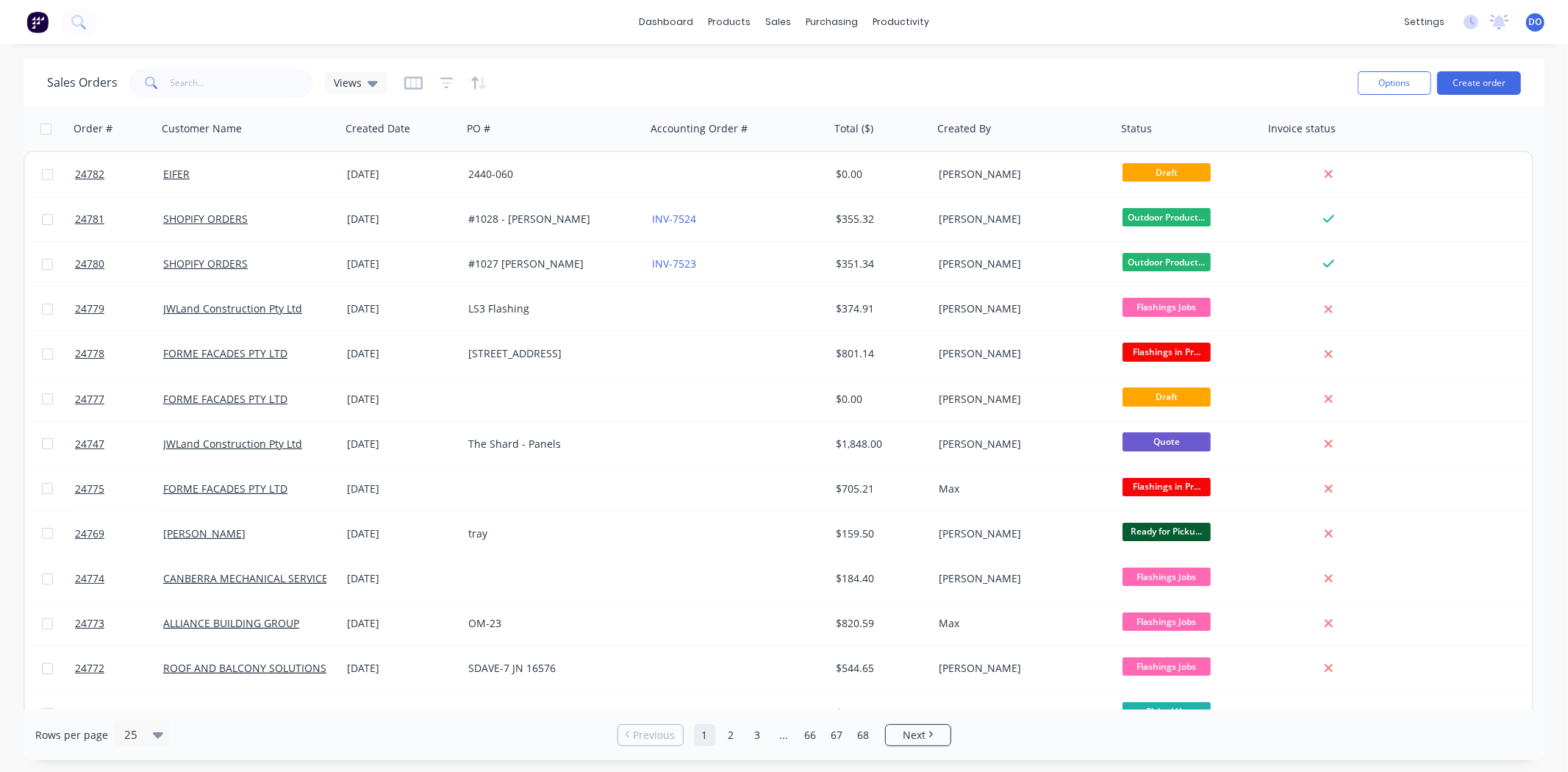
click at [635, 75] on div "Sales Orders Views" at bounding box center [697, 82] width 1299 height 36
click at [776, 64] on icon at bounding box center [783, 71] width 14 height 14
click at [884, 77] on link "Sales Orders" at bounding box center [856, 69] width 195 height 30
click at [1102, 19] on div "dashboard products sales purchasing productivity dashboard products Product Cat…" at bounding box center [784, 22] width 1568 height 44
click at [785, 68] on icon at bounding box center [783, 71] width 14 height 14
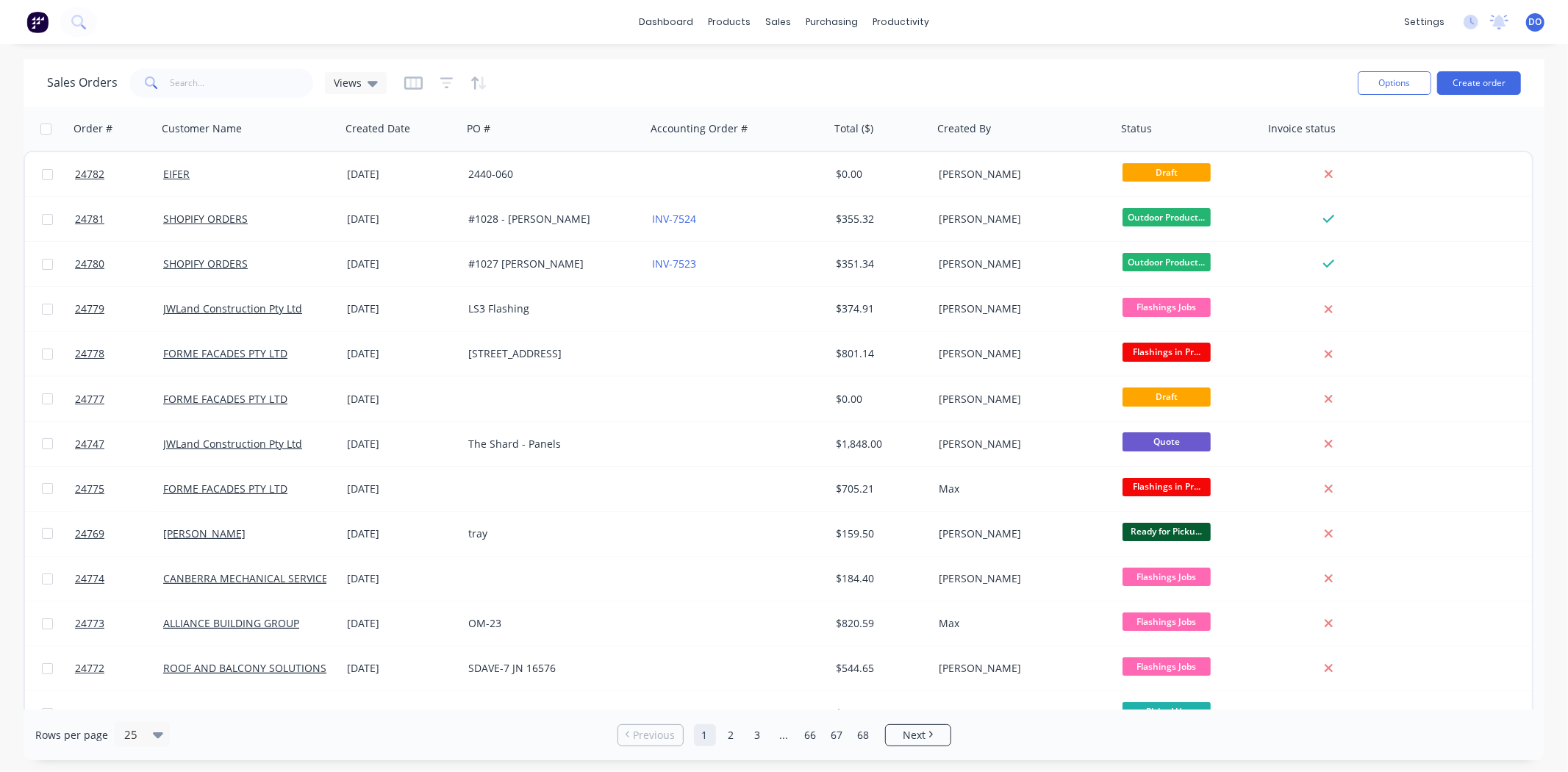
click at [1099, 74] on div "Sales Orders Views" at bounding box center [697, 82] width 1299 height 36
click at [1047, 85] on div "Sales Orders Views" at bounding box center [697, 82] width 1299 height 36
click at [787, 20] on div "sales" at bounding box center [778, 22] width 41 height 22
click at [807, 75] on div "Sales Orders" at bounding box center [832, 71] width 60 height 14
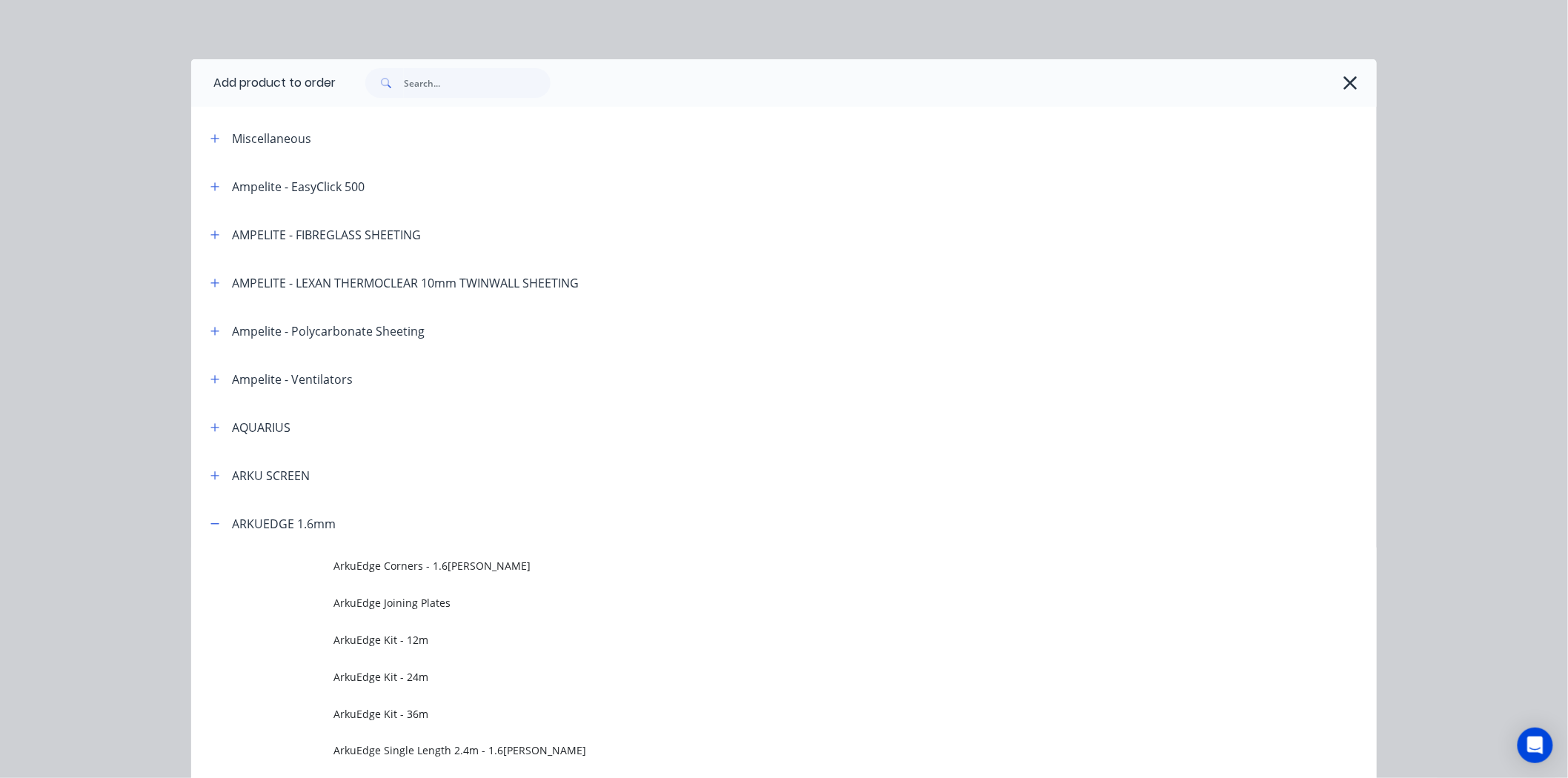
click at [1345, 95] on div at bounding box center [848, 83] width 1026 height 30
click at [1345, 87] on icon "button" at bounding box center [1350, 83] width 15 height 20
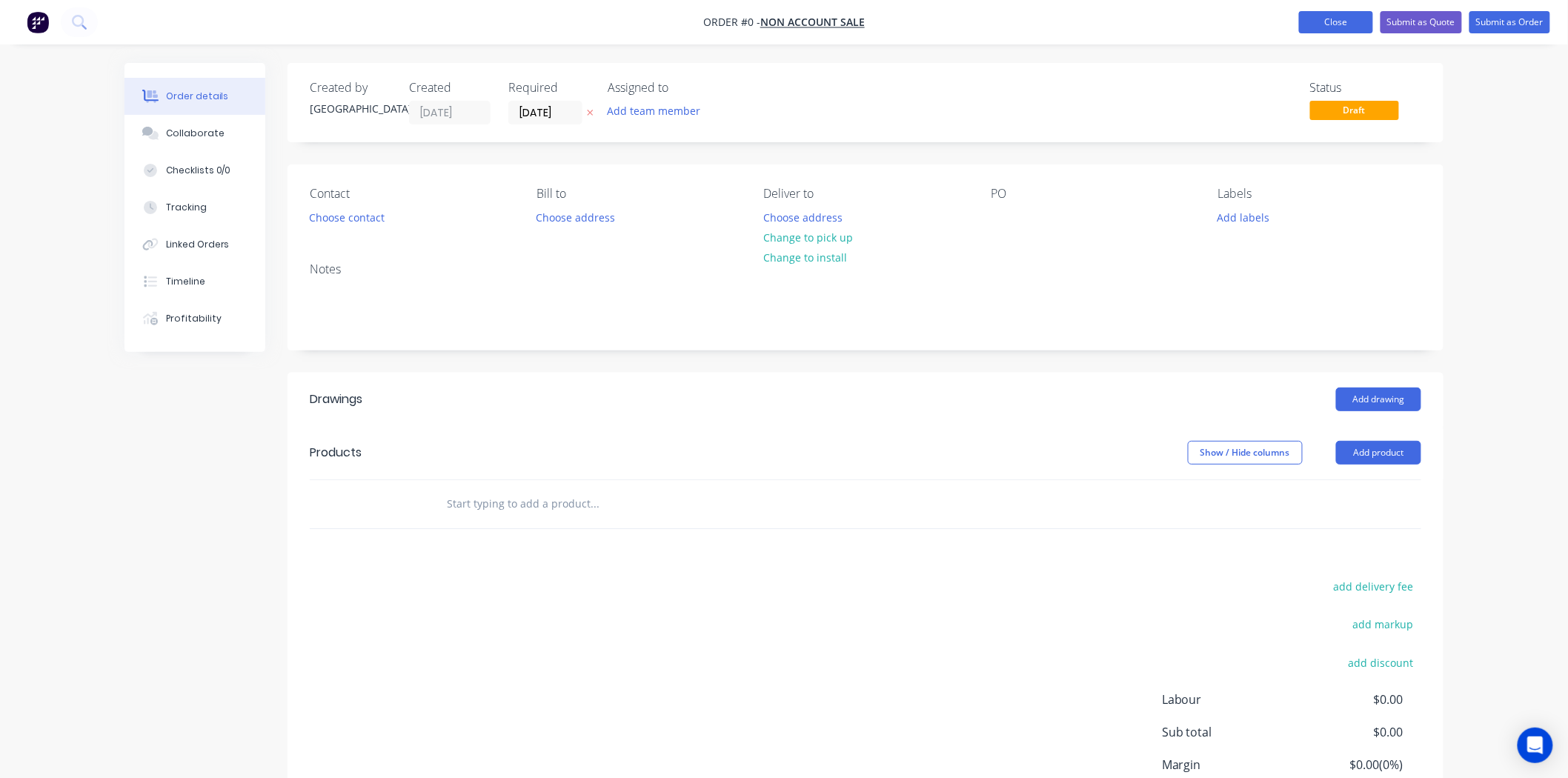
click at [1337, 18] on button "Close" at bounding box center [1336, 22] width 74 height 22
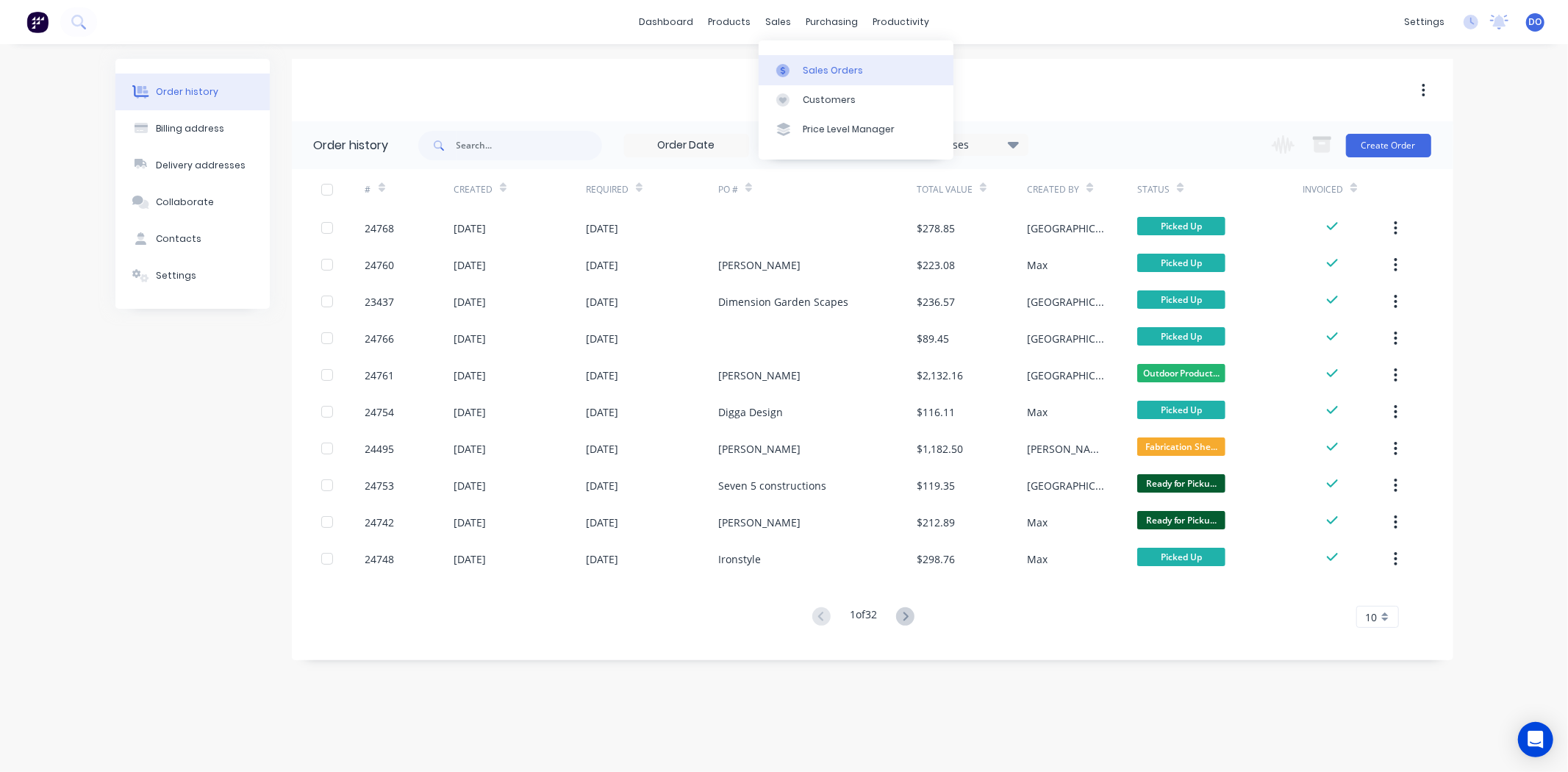
click at [805, 68] on div "Sales Orders" at bounding box center [832, 71] width 60 height 14
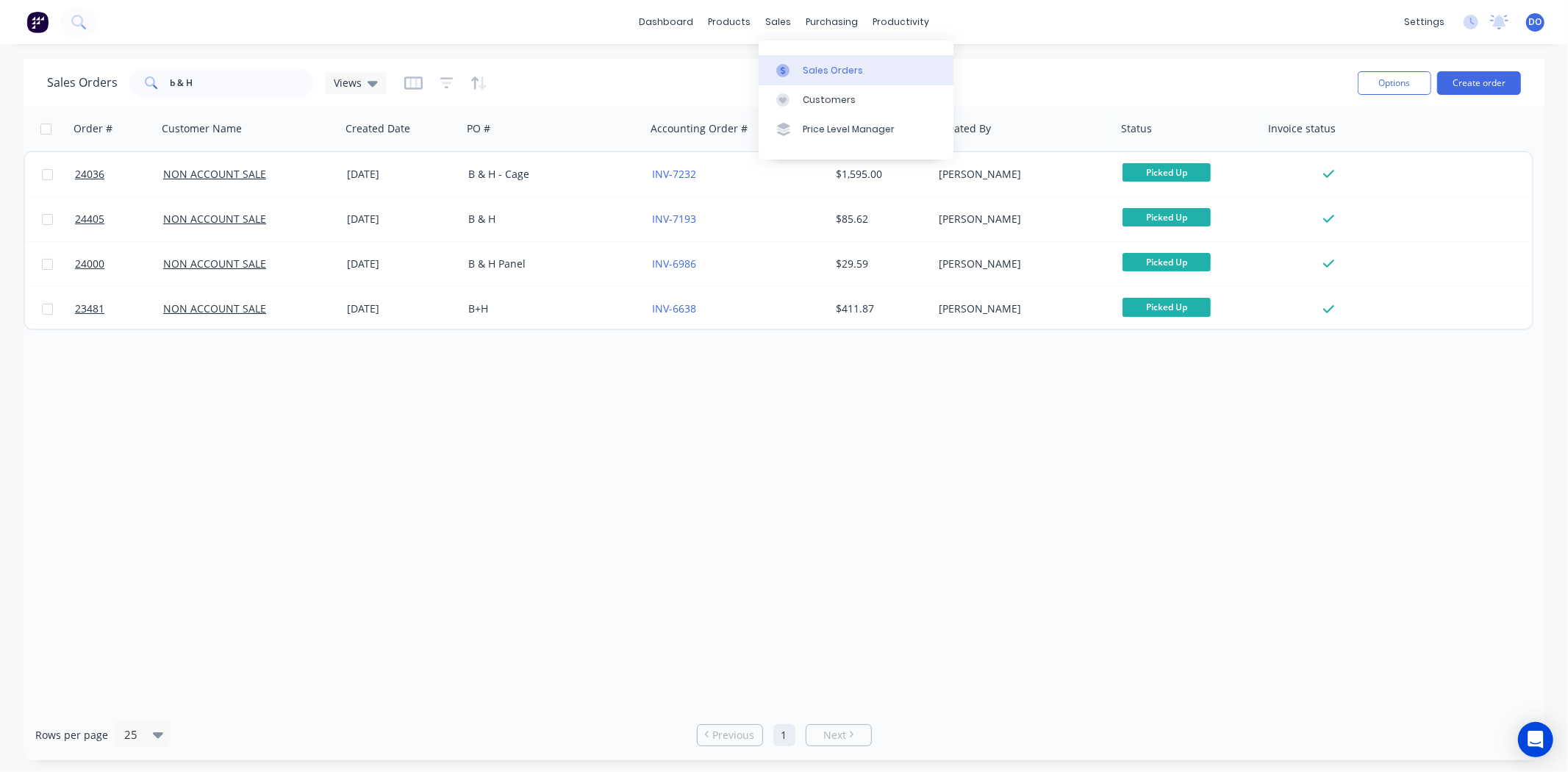
click at [776, 57] on link "Sales Orders" at bounding box center [856, 69] width 195 height 30
drag, startPoint x: 236, startPoint y: 96, endPoint x: 0, endPoint y: 71, distance: 237.3
click at [0, 71] on div "Sales Orders b & H Views Options Create order Order # Customer Name Created Dat…" at bounding box center [784, 409] width 1568 height 701
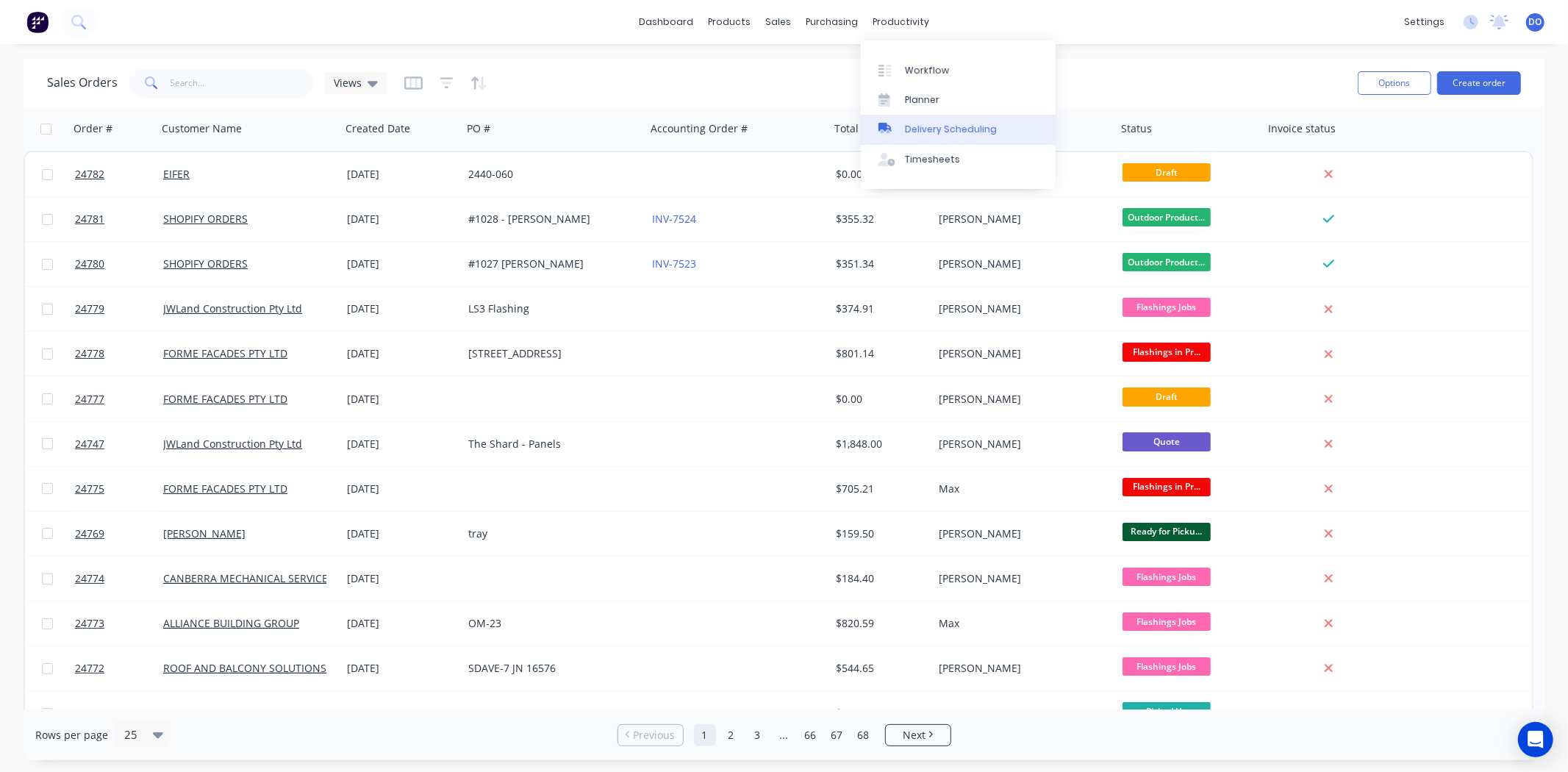
click at [947, 121] on link "Delivery Scheduling" at bounding box center [958, 129] width 195 height 30
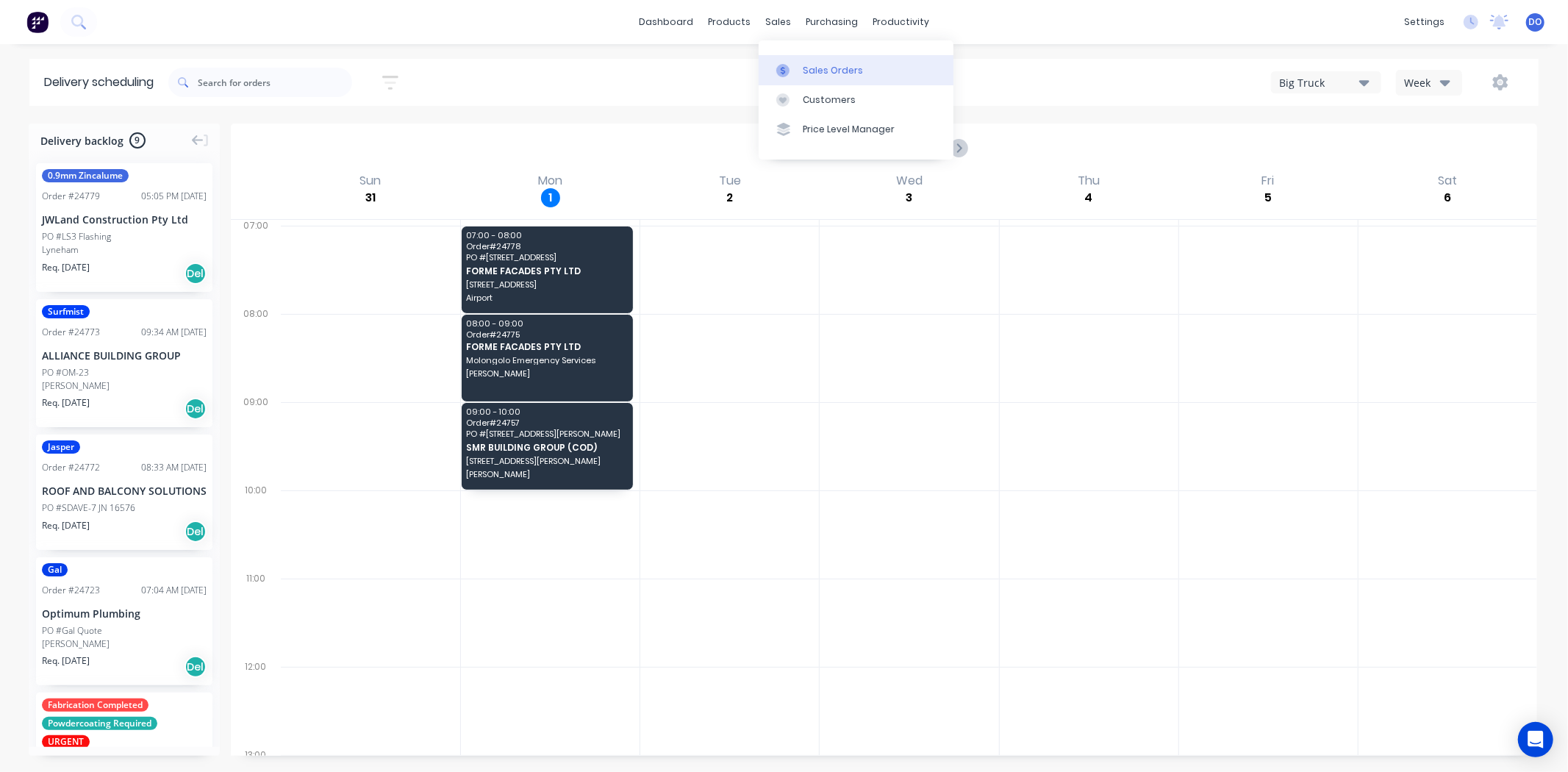
click at [803, 72] on div "Sales Orders" at bounding box center [832, 71] width 60 height 14
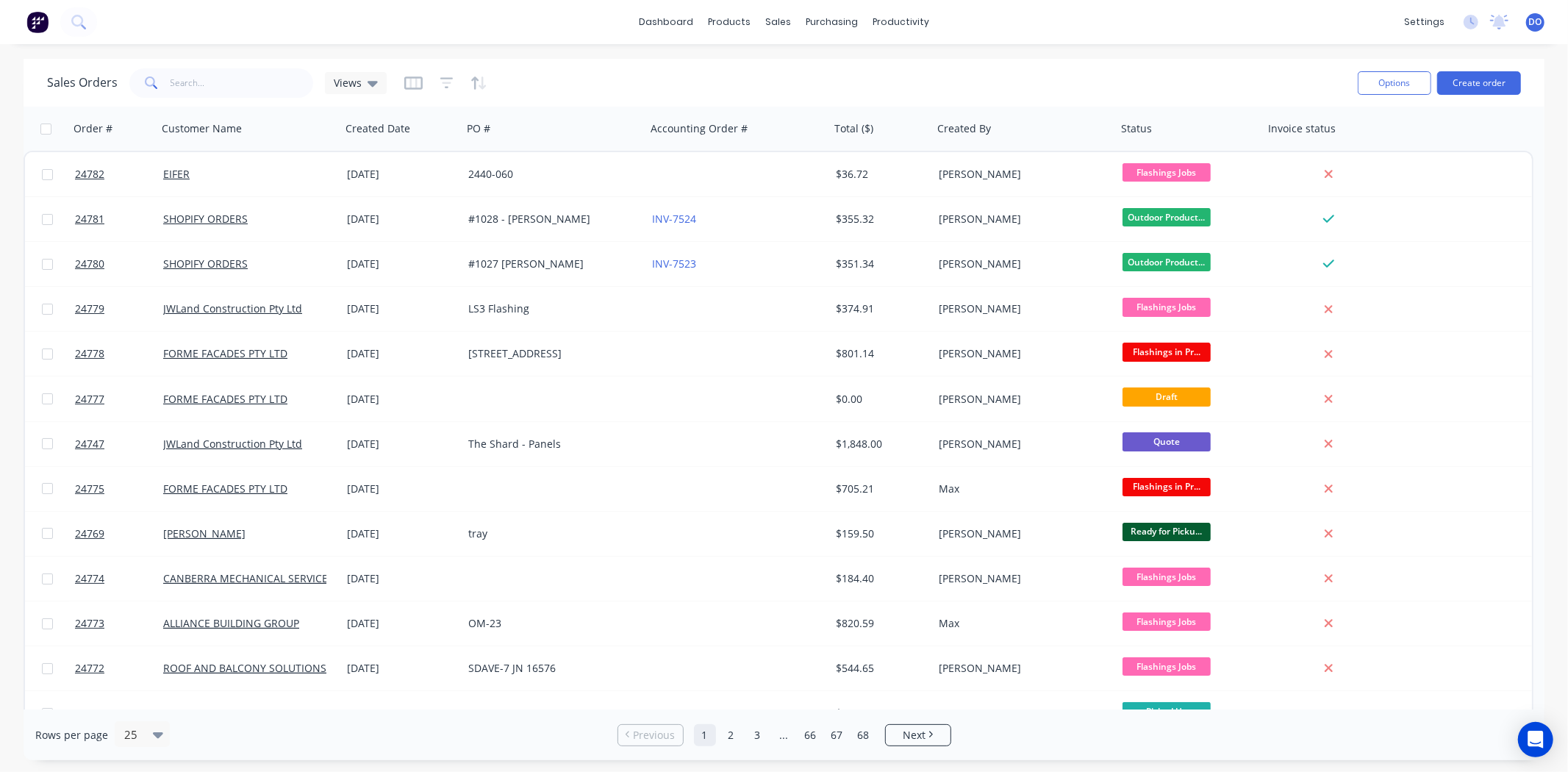
click at [692, 77] on div "Sales Orders Views" at bounding box center [697, 82] width 1299 height 36
click at [247, 85] on input "text" at bounding box center [241, 83] width 143 height 30
click at [382, 53] on div "dashboard products sales purchasing productivity dashboard products Product Cat…" at bounding box center [784, 386] width 1568 height 772
click at [428, 24] on div "dashboard products sales purchasing productivity dashboard products Product Cat…" at bounding box center [784, 22] width 1568 height 44
click at [783, 24] on div "sales" at bounding box center [778, 22] width 41 height 22
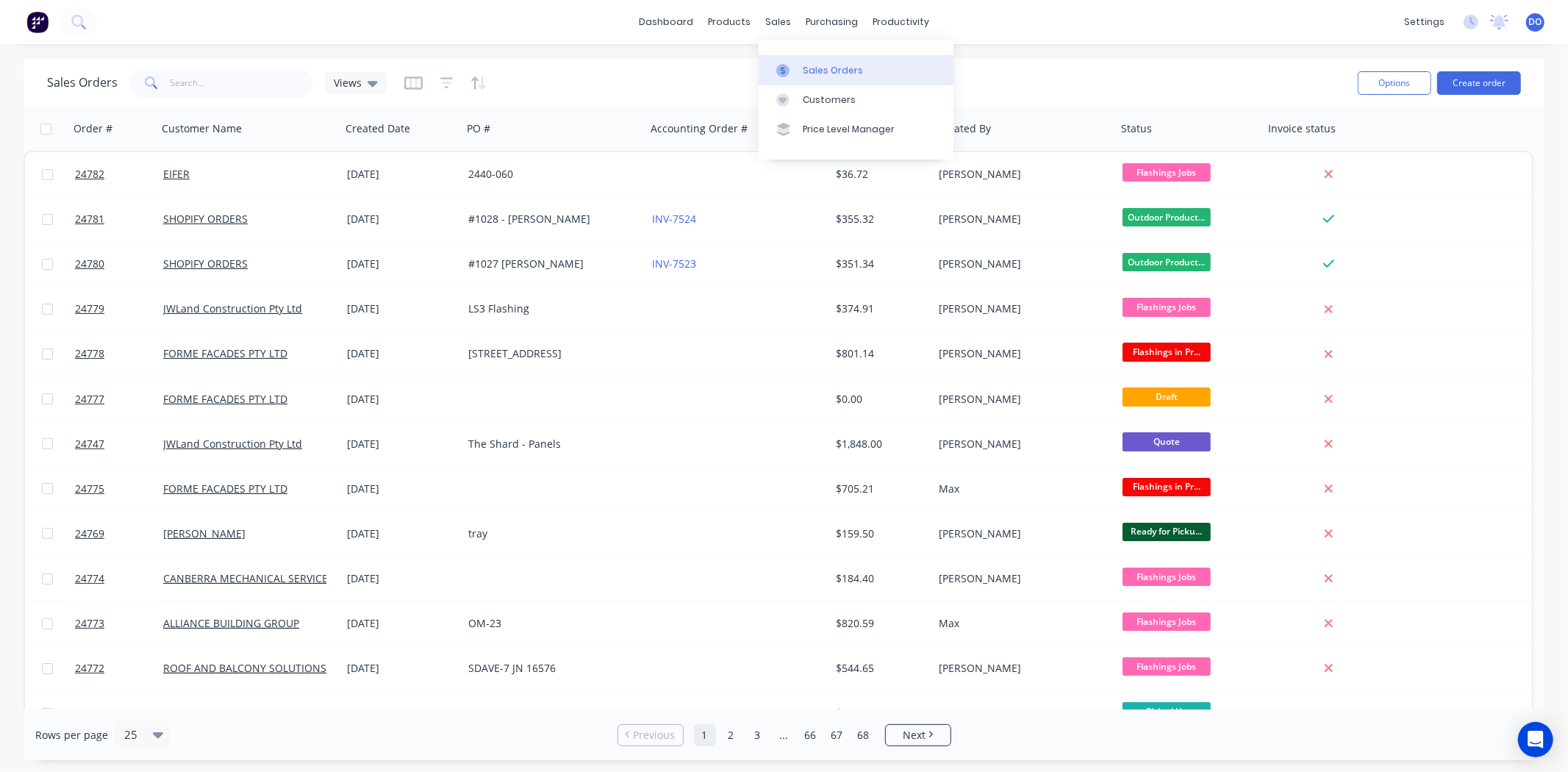
click at [804, 69] on div "Sales Orders" at bounding box center [832, 71] width 60 height 14
click at [1129, 5] on div "dashboard products sales purchasing productivity dashboard products Product Cat…" at bounding box center [784, 22] width 1568 height 44
click at [795, 68] on div at bounding box center [787, 71] width 22 height 14
click at [845, 67] on div "Purchase Orders" at bounding box center [880, 71] width 78 height 14
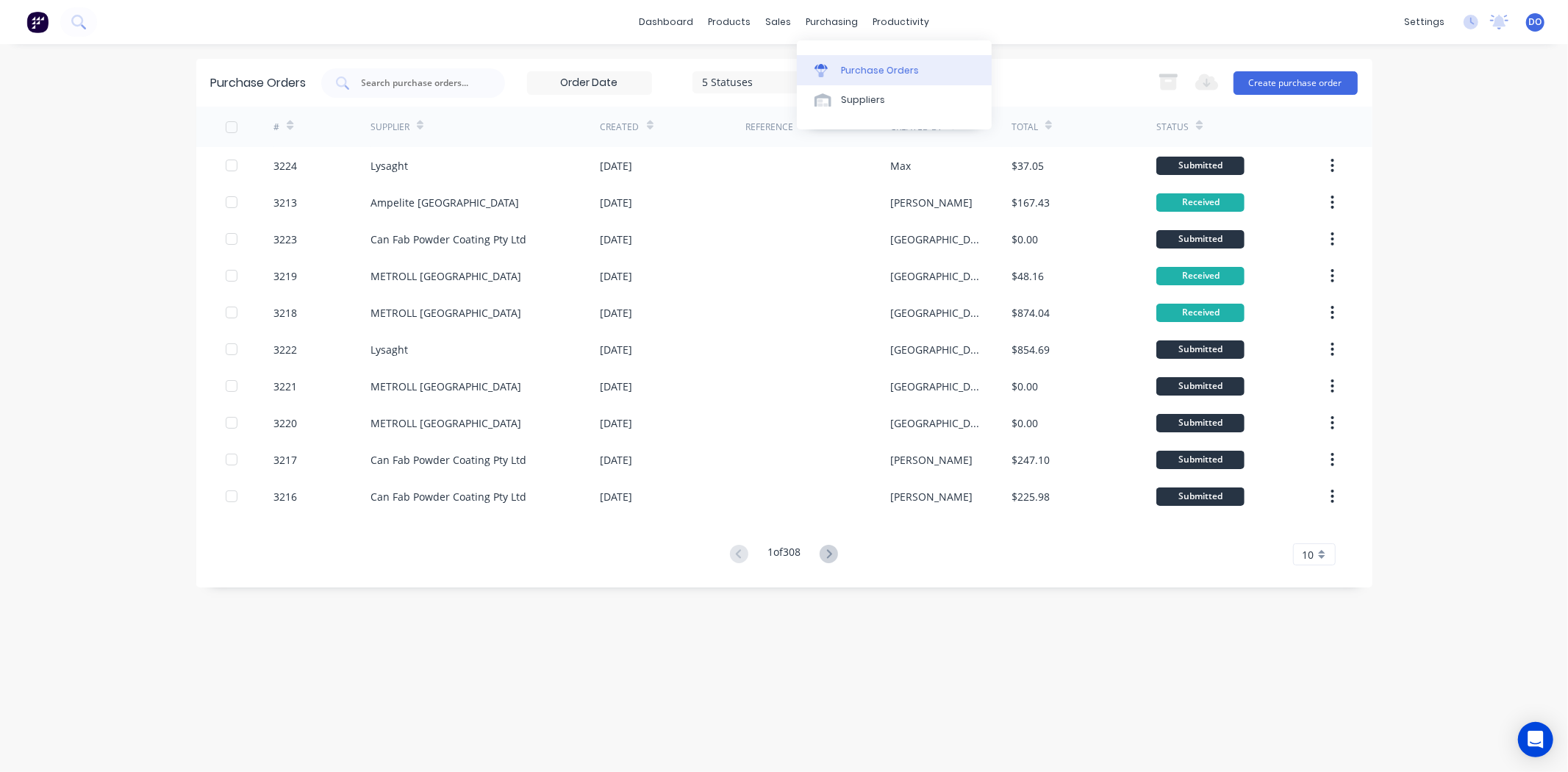
click at [836, 69] on div at bounding box center [825, 71] width 22 height 14
click at [667, 37] on div "dashboard products sales purchasing productivity dashboard products Product Cat…" at bounding box center [784, 22] width 1568 height 44
click at [794, 64] on div at bounding box center [787, 71] width 22 height 14
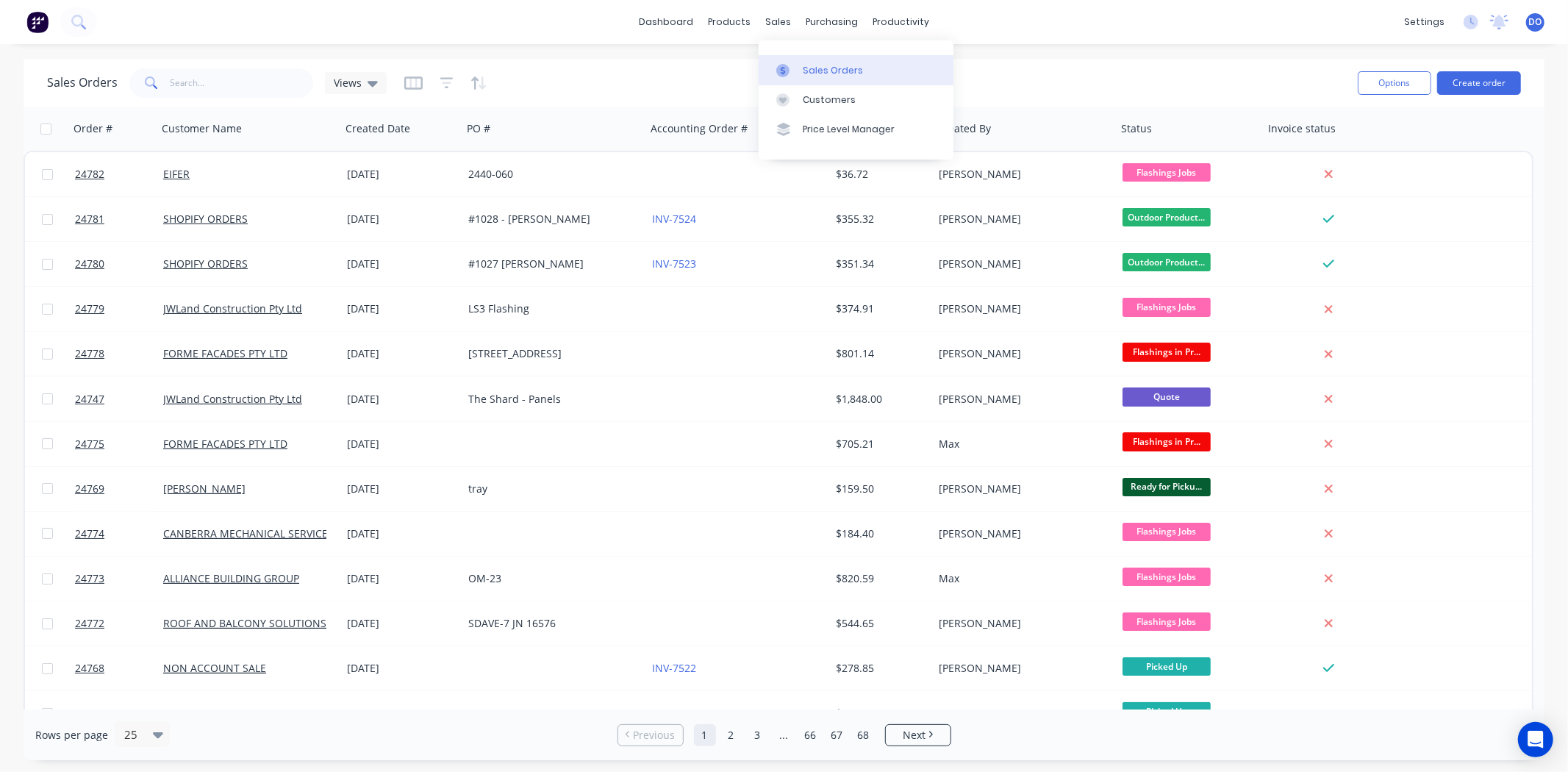
click at [811, 74] on div "Sales Orders" at bounding box center [832, 71] width 60 height 14
click at [733, 74] on icon at bounding box center [733, 70] width 8 height 12
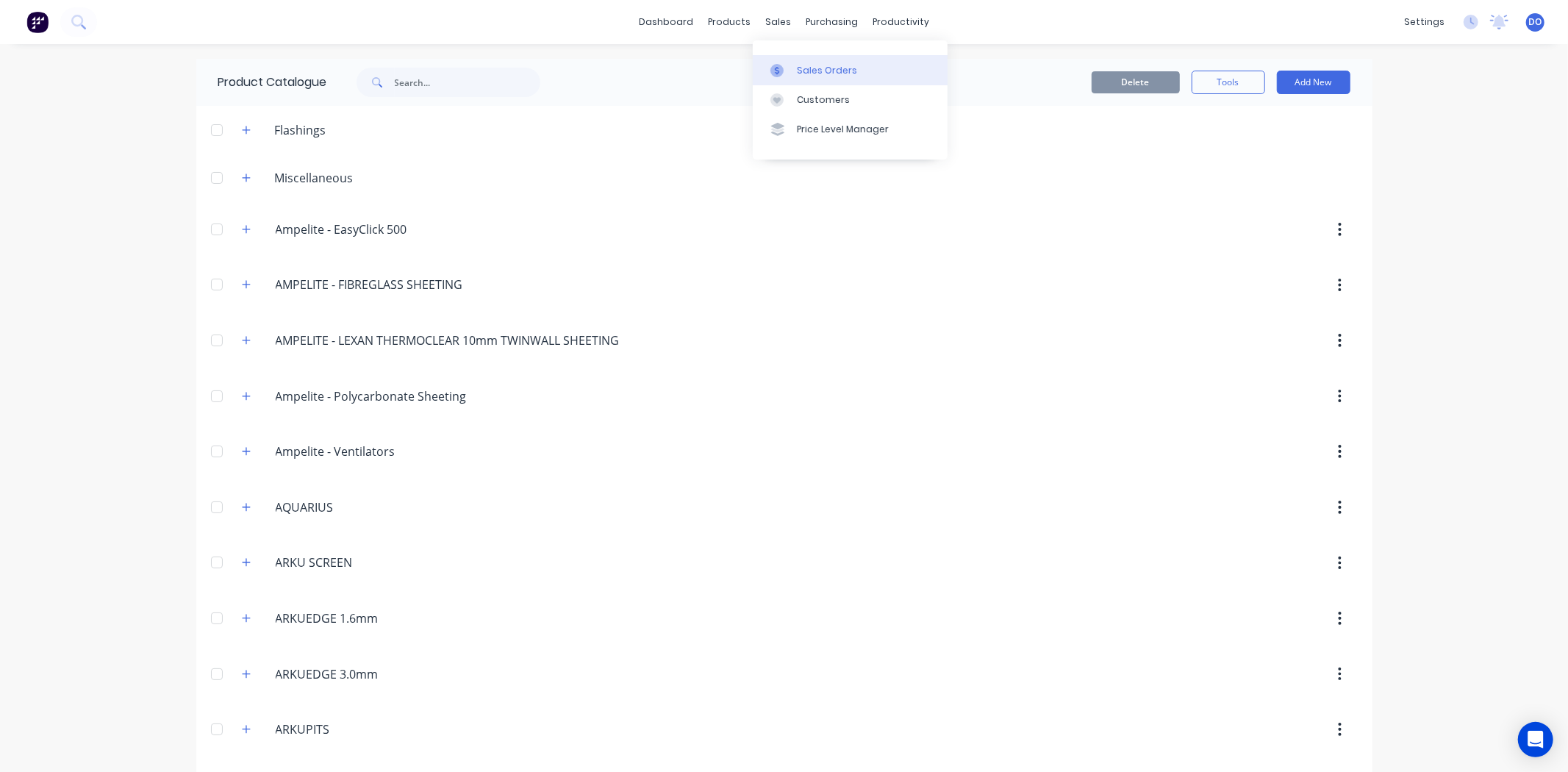
click at [784, 64] on div at bounding box center [781, 71] width 22 height 14
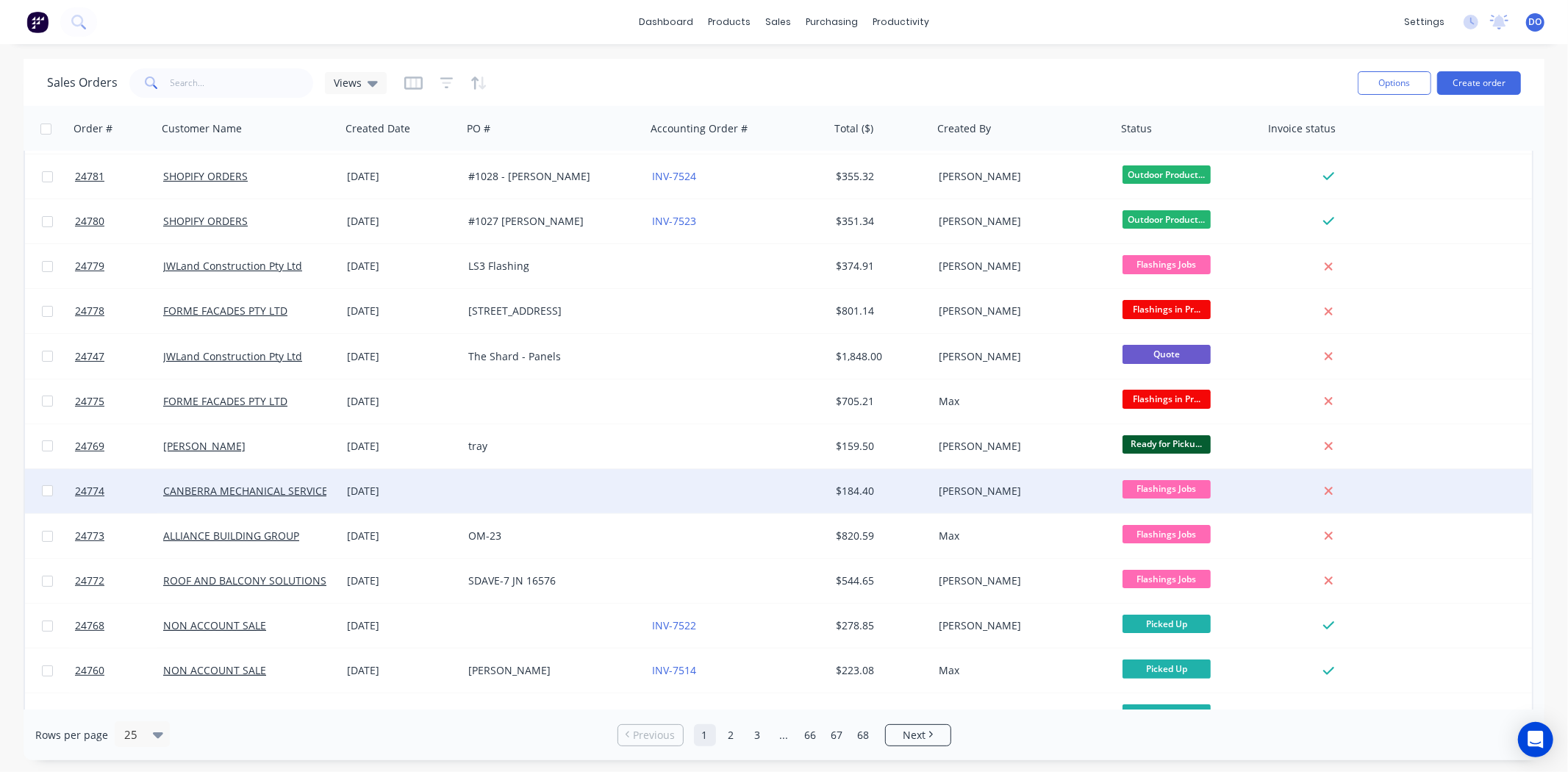
scroll to position [81, 0]
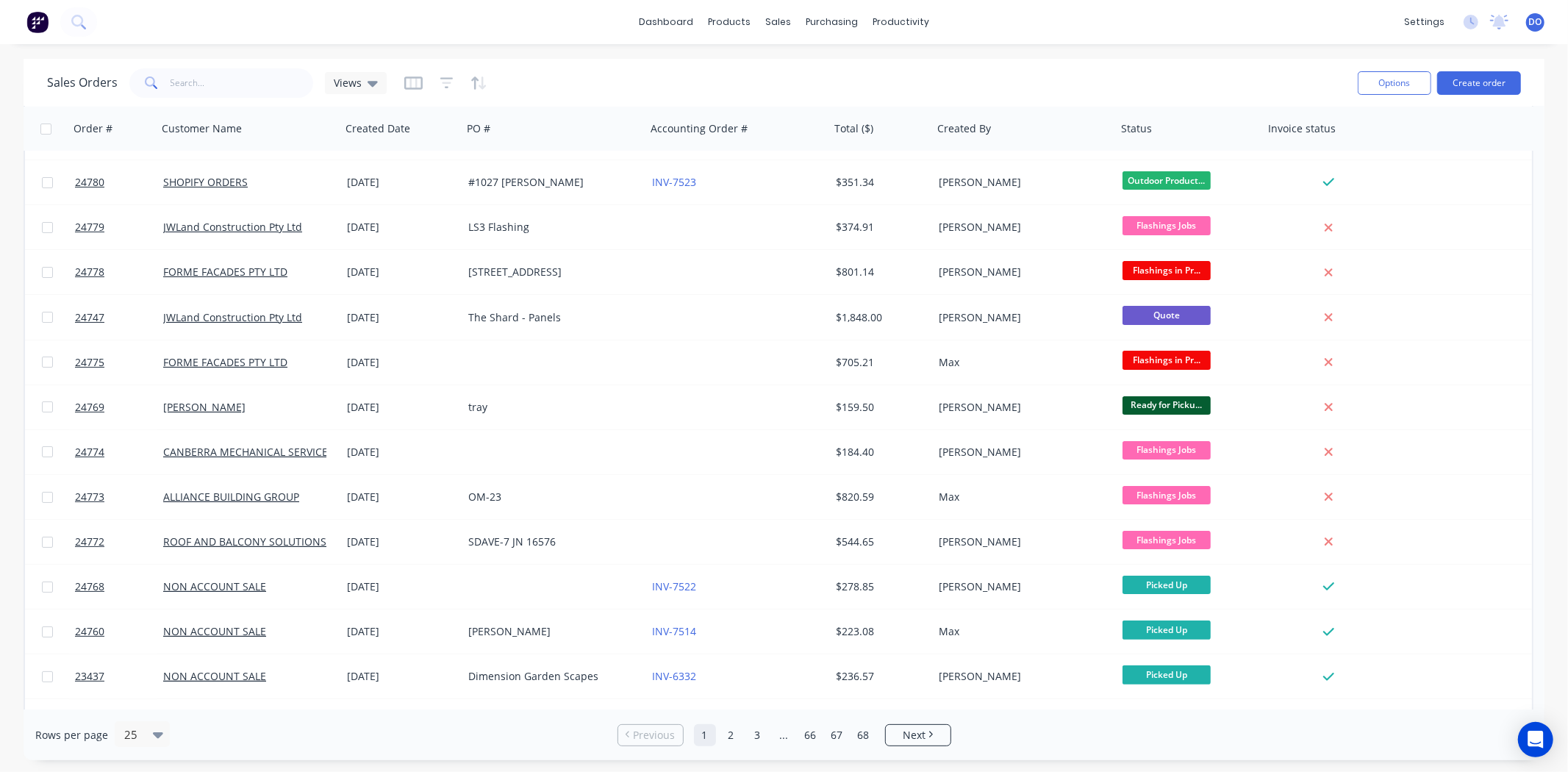
click at [1022, 81] on div "Sales Orders Views" at bounding box center [697, 82] width 1299 height 36
click at [257, 100] on div "Sales Orders Views" at bounding box center [697, 82] width 1299 height 36
click at [256, 85] on input "text" at bounding box center [241, 83] width 143 height 30
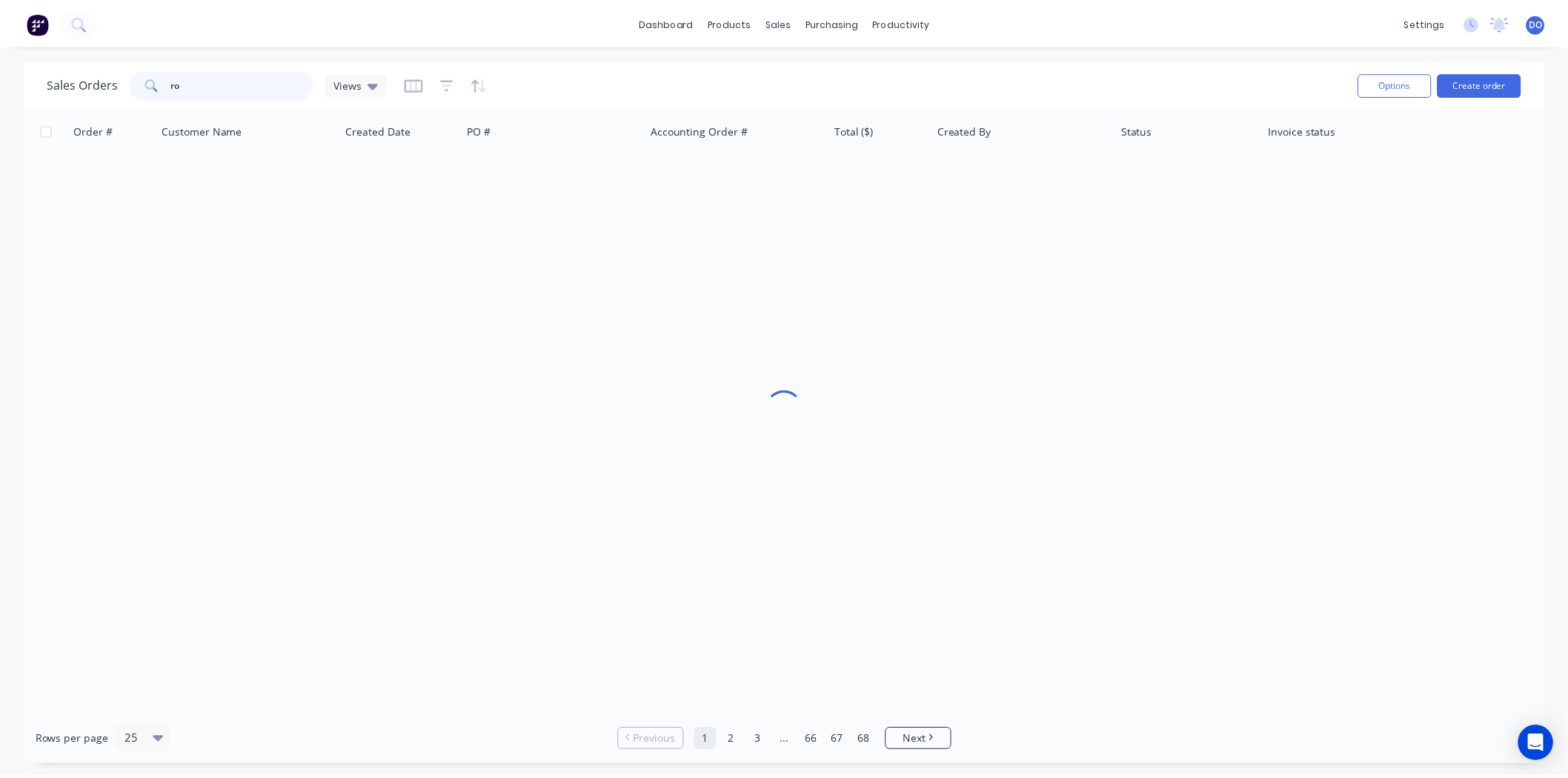
scroll to position [0, 0]
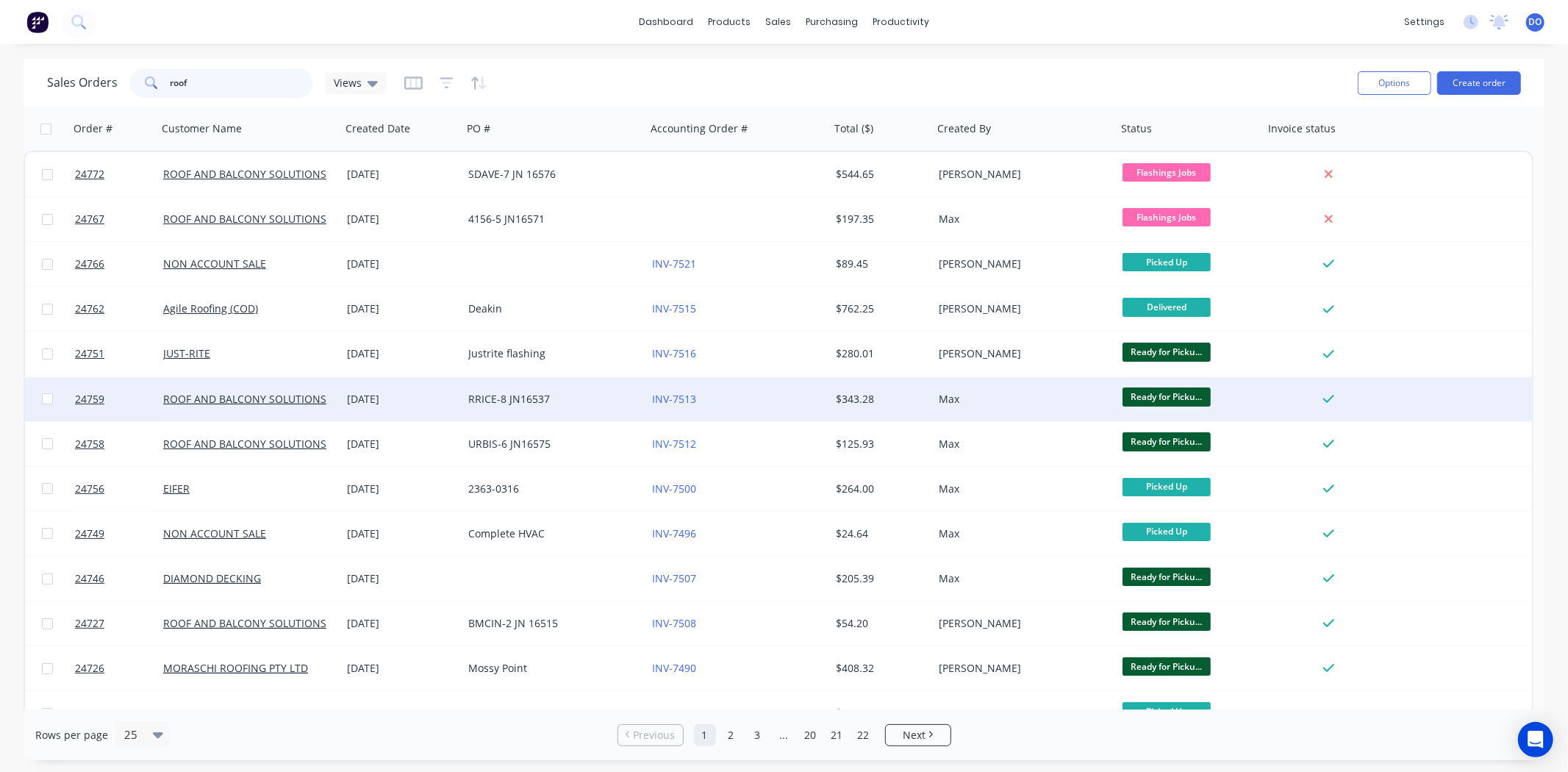
type input "roof"
click at [557, 400] on div "RRICE-8 JN16537" at bounding box center [549, 399] width 163 height 14
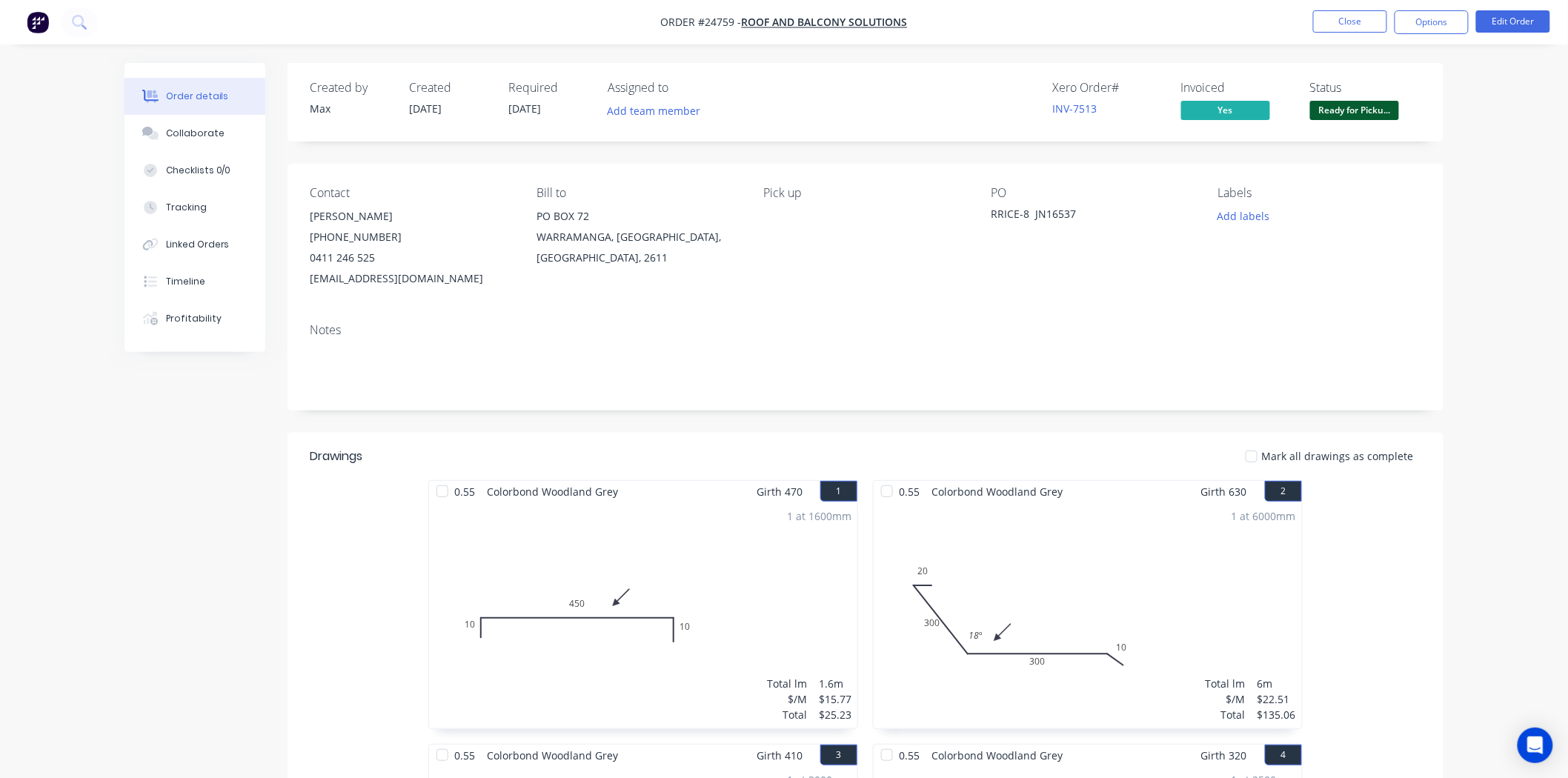
click at [1347, 101] on span "Ready for Picku..." at bounding box center [1355, 110] width 89 height 19
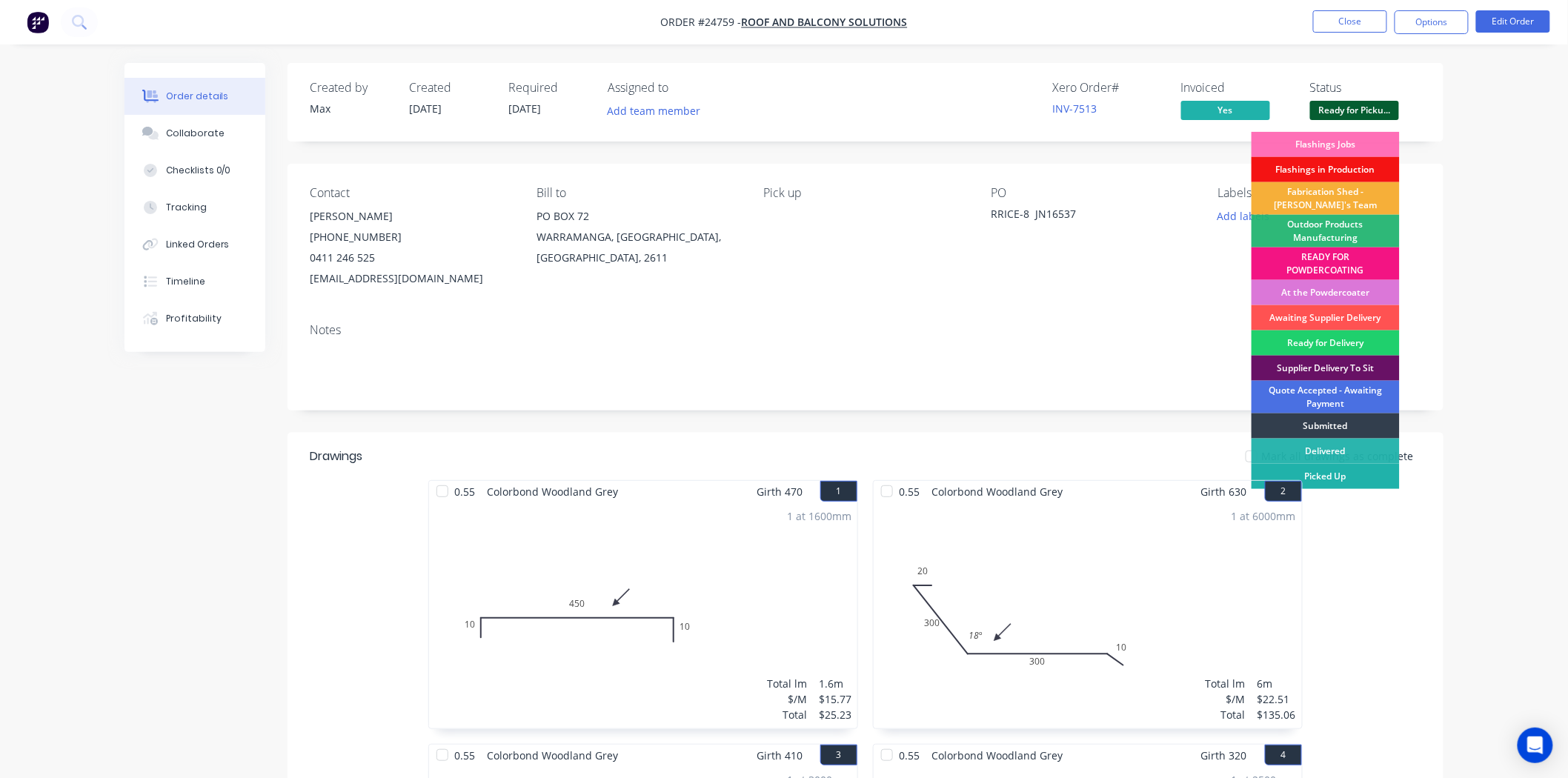
click at [1344, 471] on div "Picked Up" at bounding box center [1326, 477] width 149 height 26
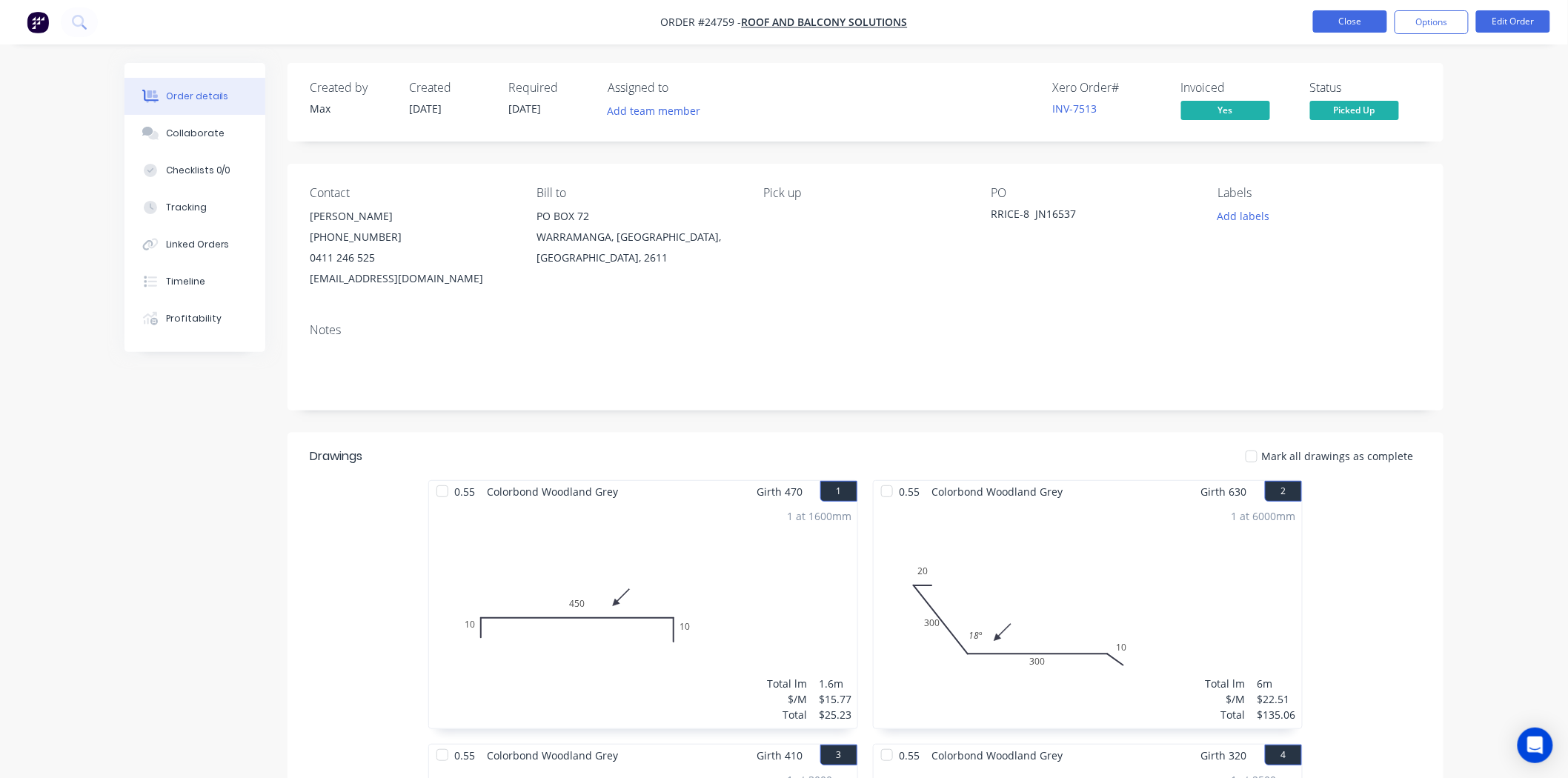
click at [1376, 18] on button "Close" at bounding box center [1349, 21] width 74 height 22
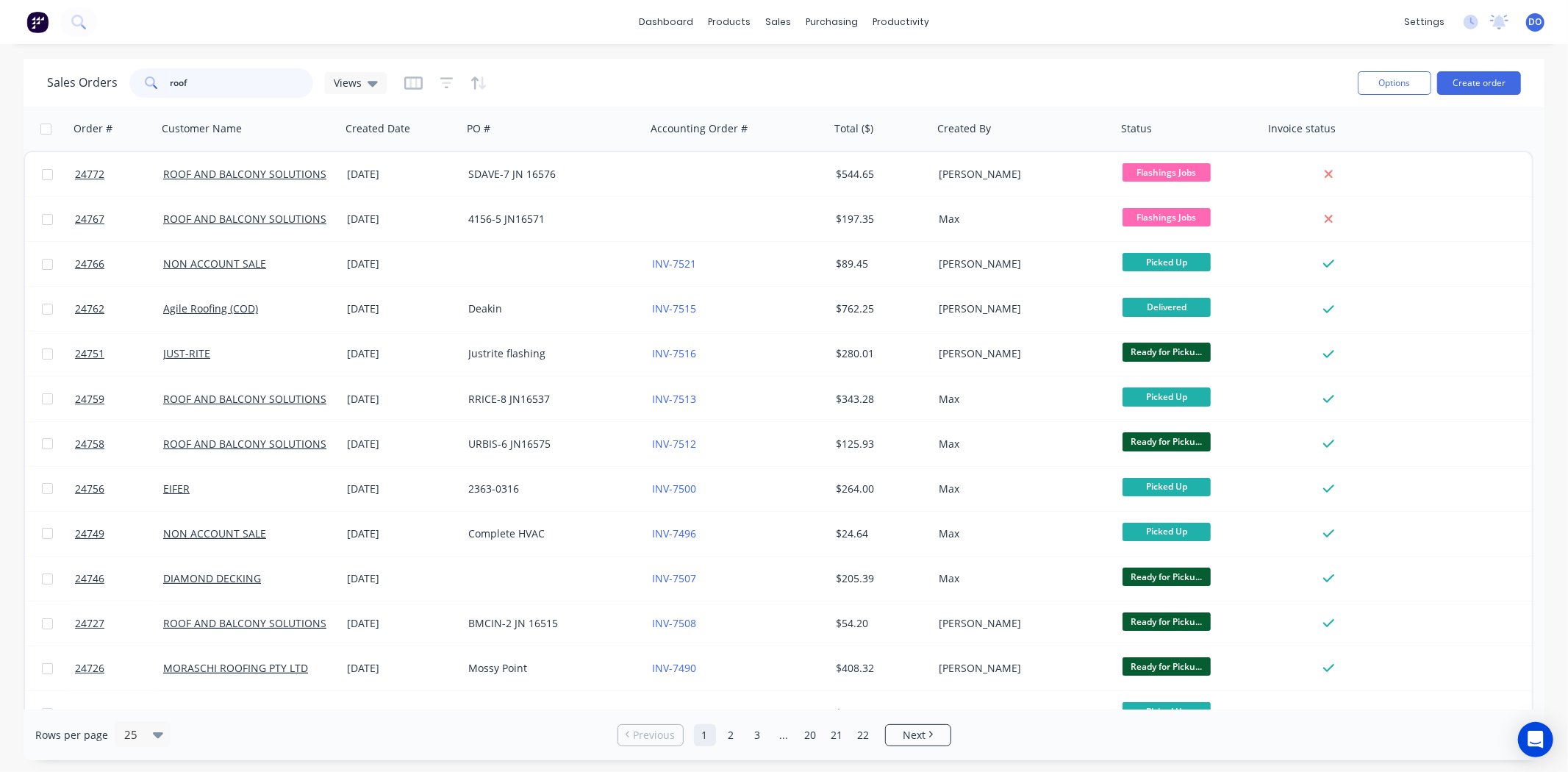
drag, startPoint x: 221, startPoint y: 89, endPoint x: 62, endPoint y: 75, distance: 159.6
click at [62, 75] on div "Sales Orders roof Views" at bounding box center [217, 83] width 340 height 30
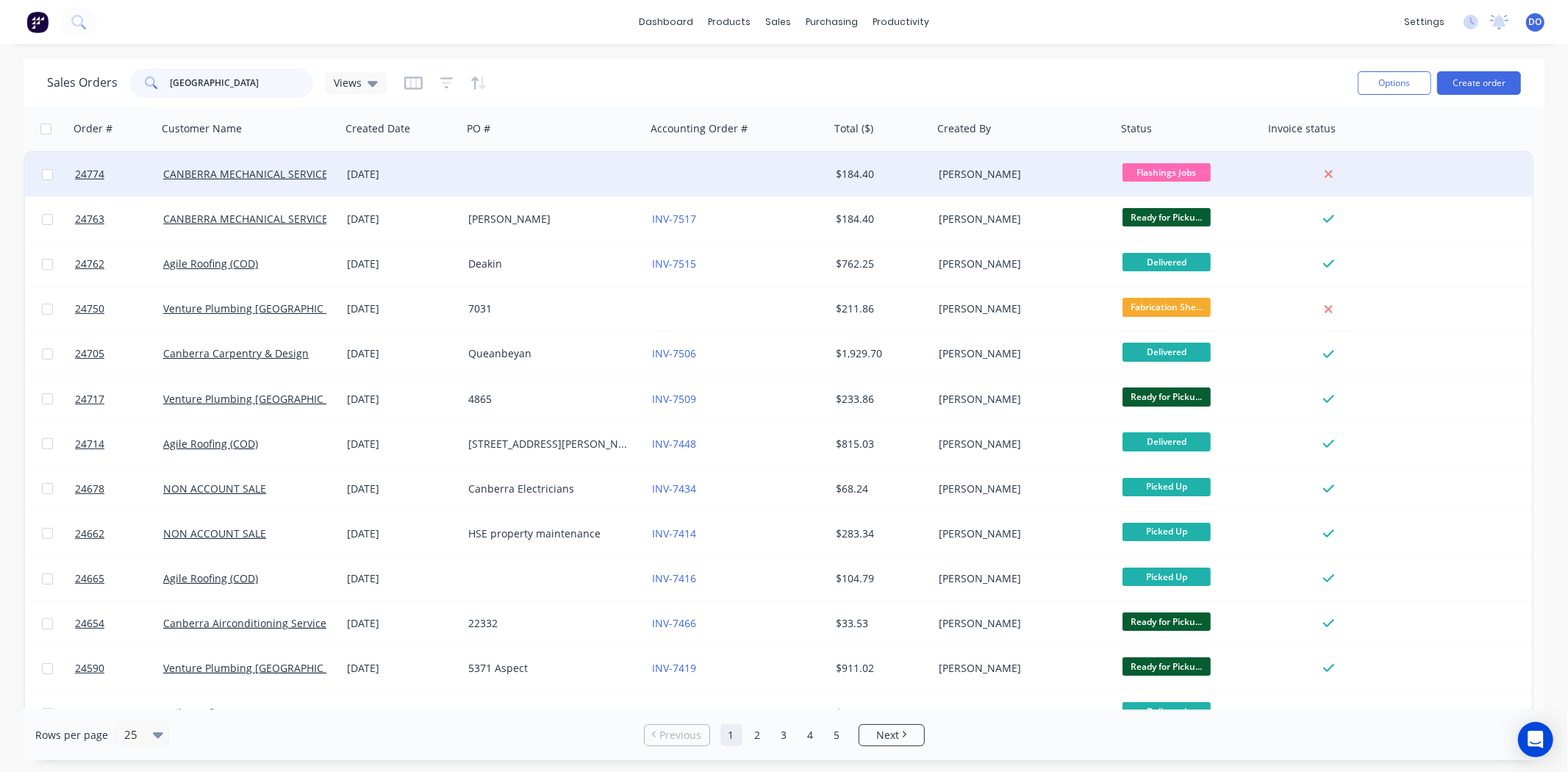
type input "canberra"
click at [548, 174] on div at bounding box center [554, 174] width 184 height 44
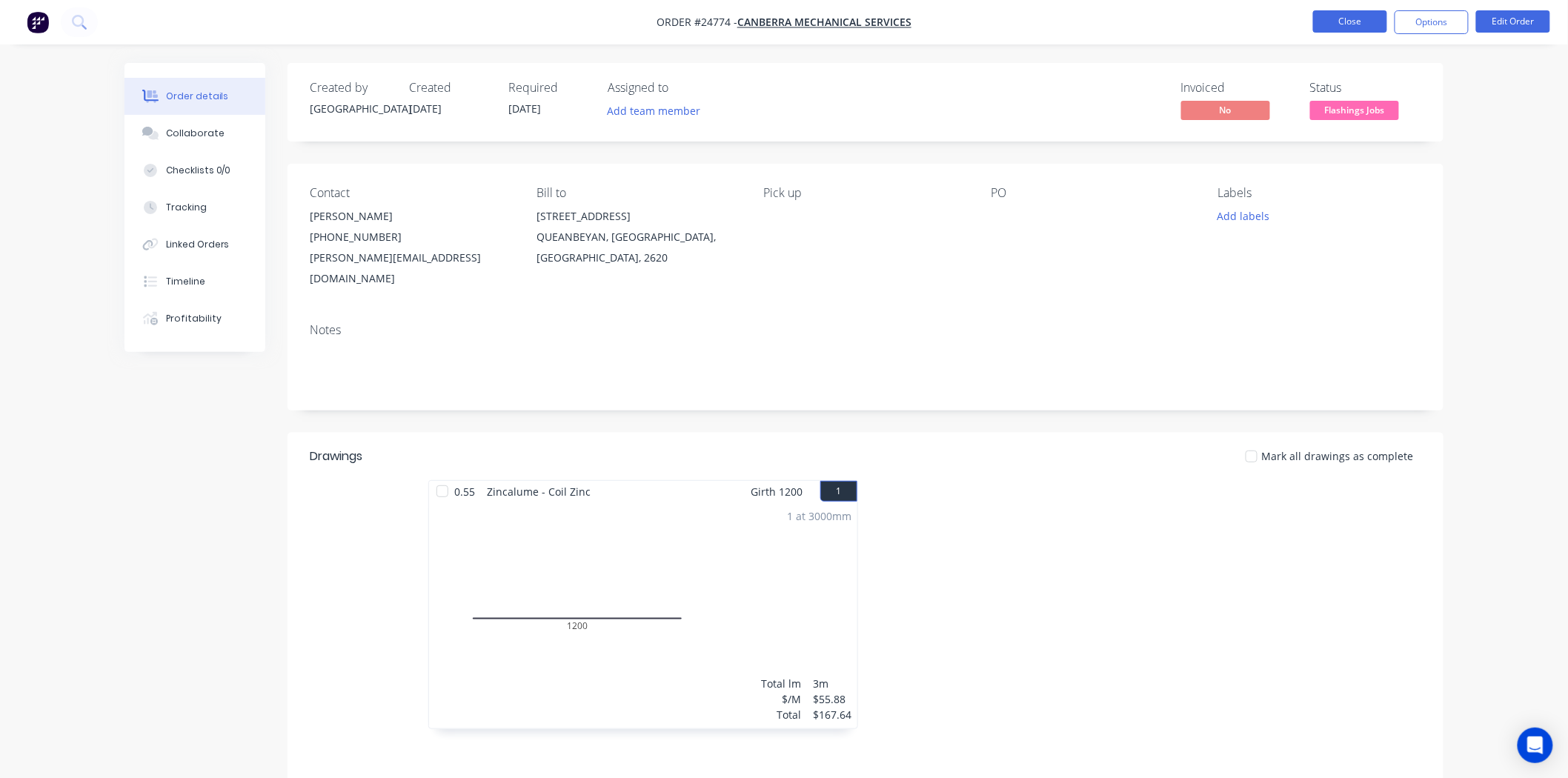
click at [1347, 26] on button "Close" at bounding box center [1349, 21] width 74 height 22
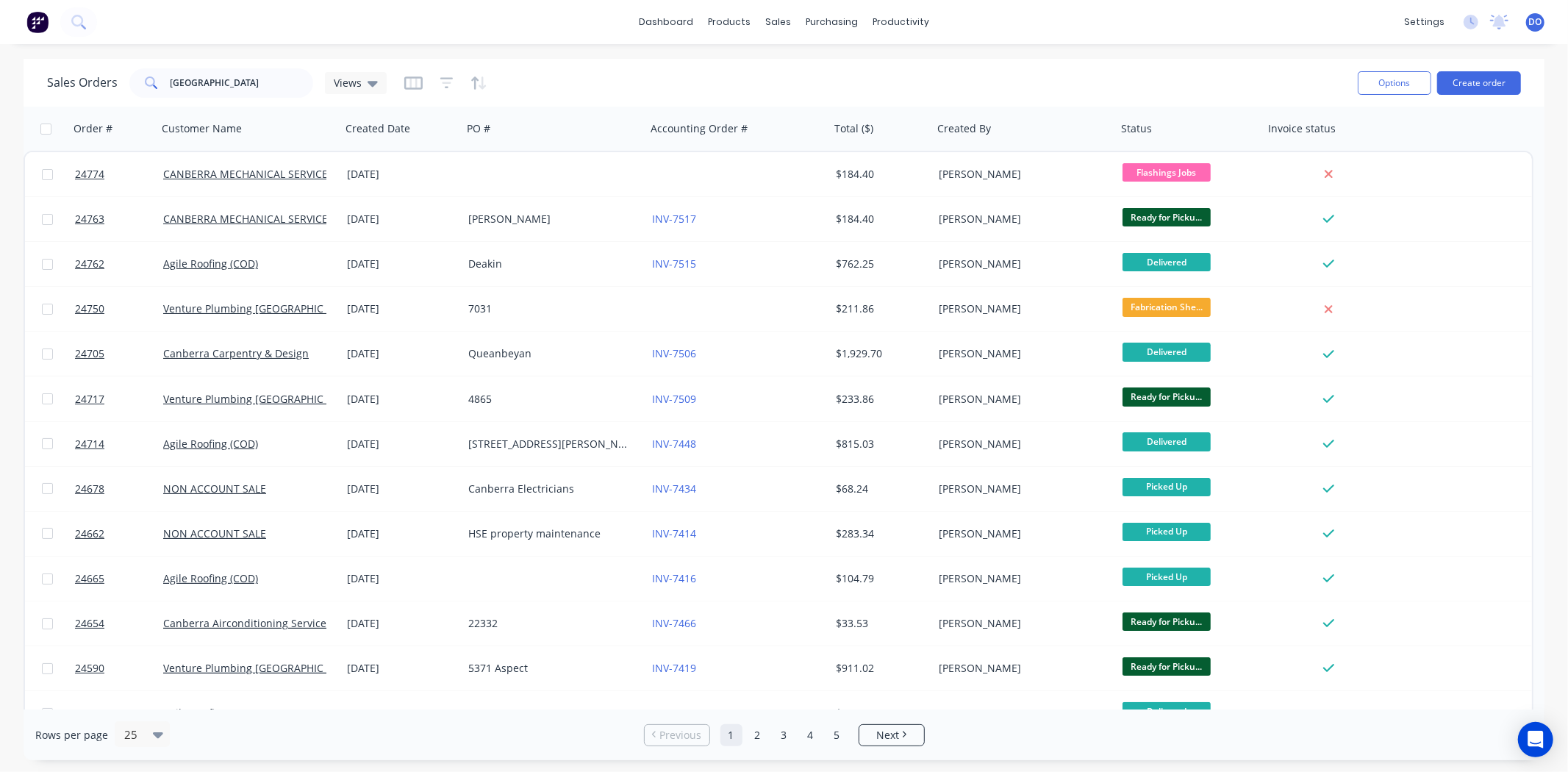
click at [1331, 41] on div "dashboard products sales purchasing productivity dashboard products Product Cat…" at bounding box center [784, 22] width 1568 height 44
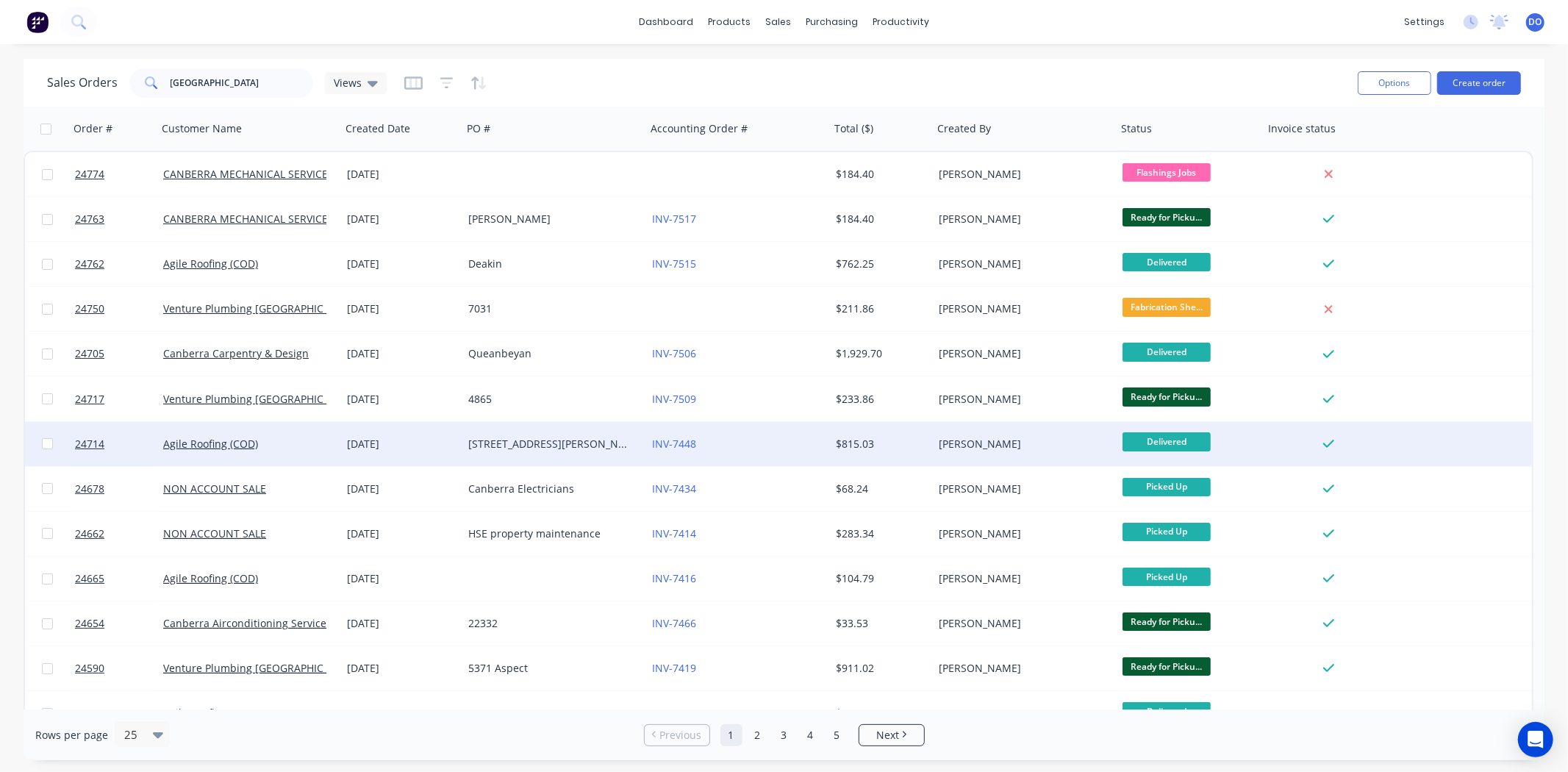
click at [1321, 96] on div "Sales Orders canberra Views Options Create order" at bounding box center [784, 82] width 1521 height 47
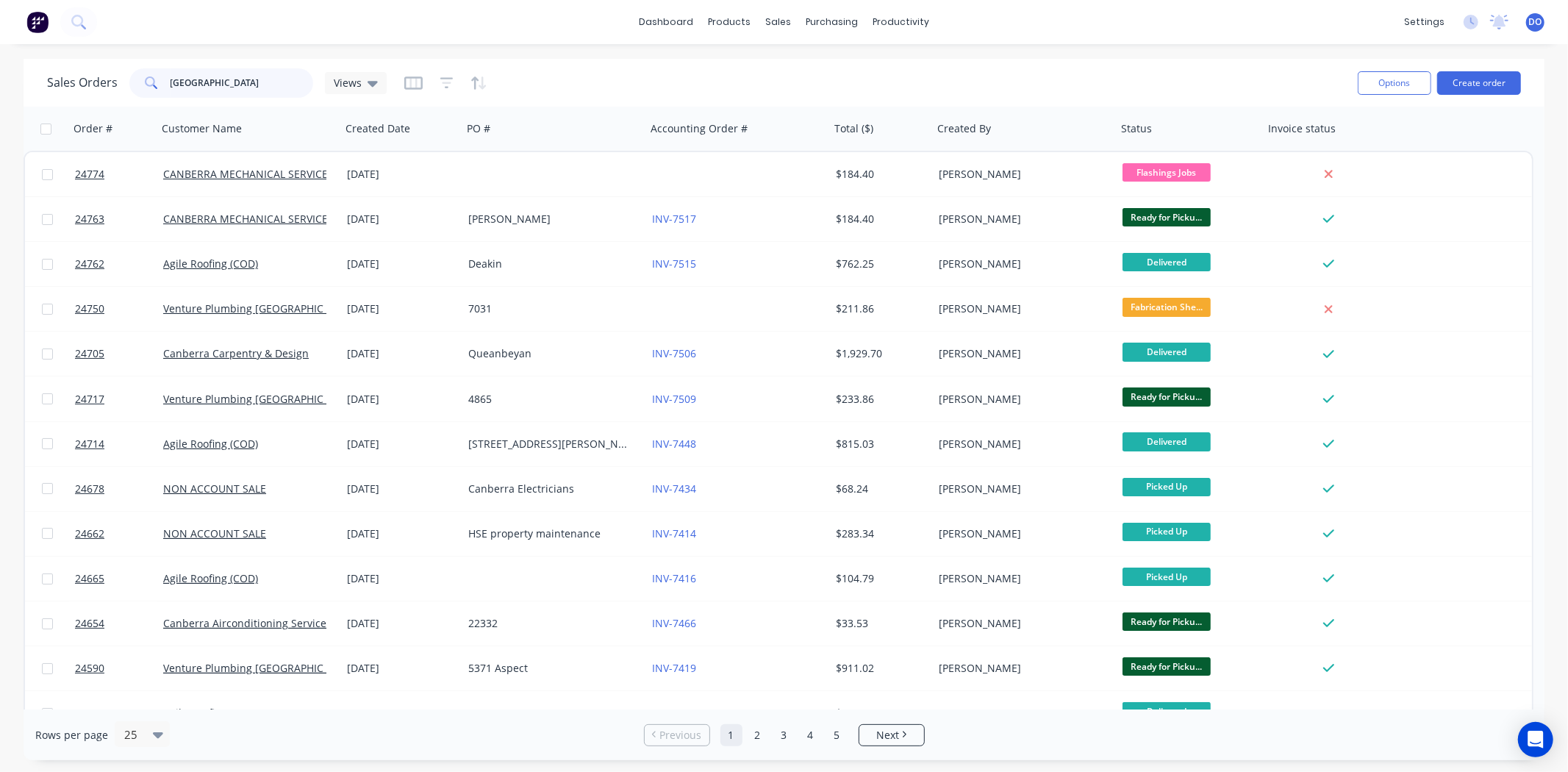
drag, startPoint x: 213, startPoint y: 81, endPoint x: 88, endPoint y: 58, distance: 127.1
click at [88, 58] on div "Sales Orders canberra Views Options Create order" at bounding box center [784, 82] width 1521 height 47
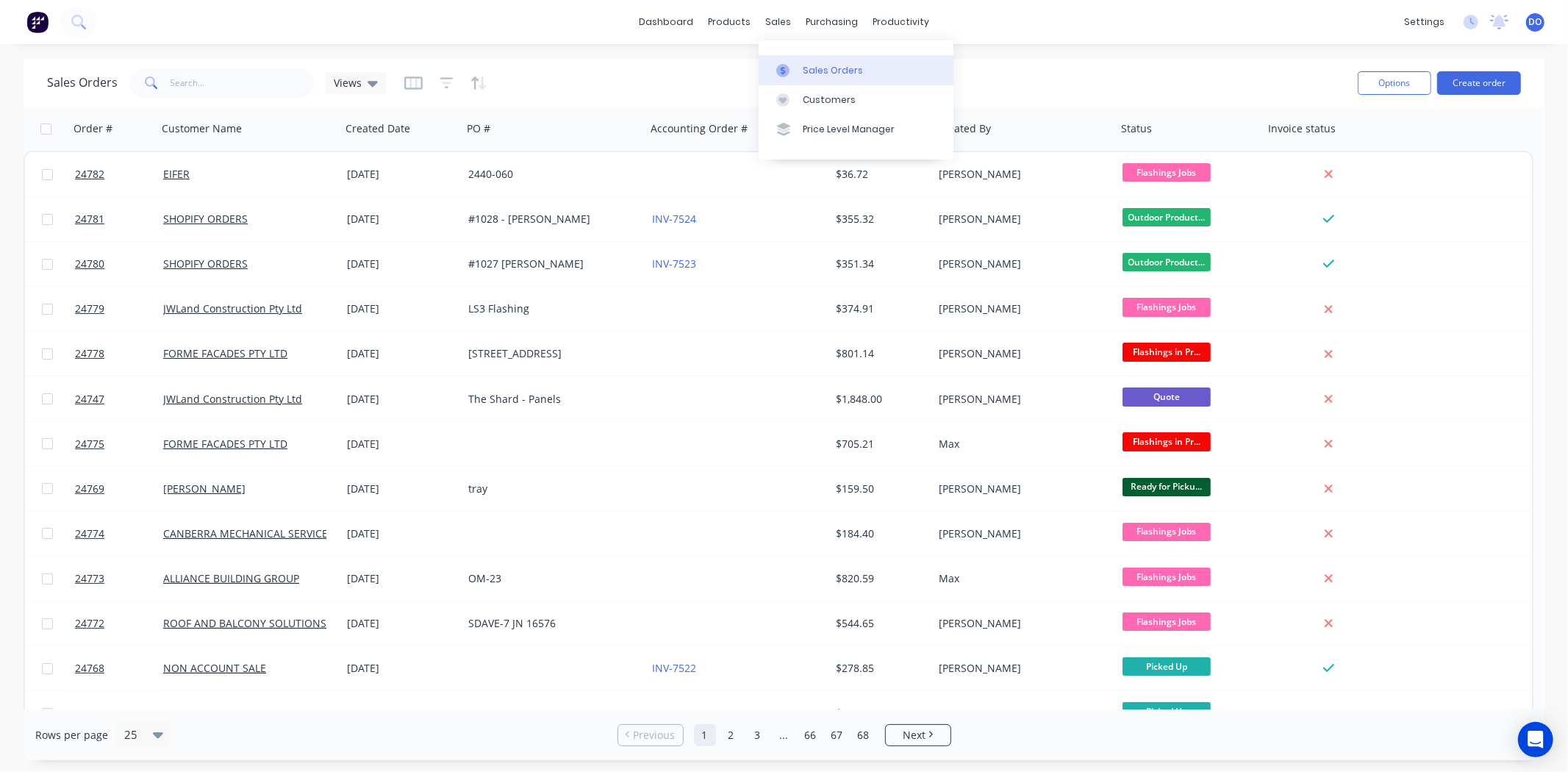
click at [803, 67] on div "Sales Orders" at bounding box center [832, 71] width 60 height 14
click at [853, 74] on div "Purchase Orders" at bounding box center [880, 71] width 78 height 14
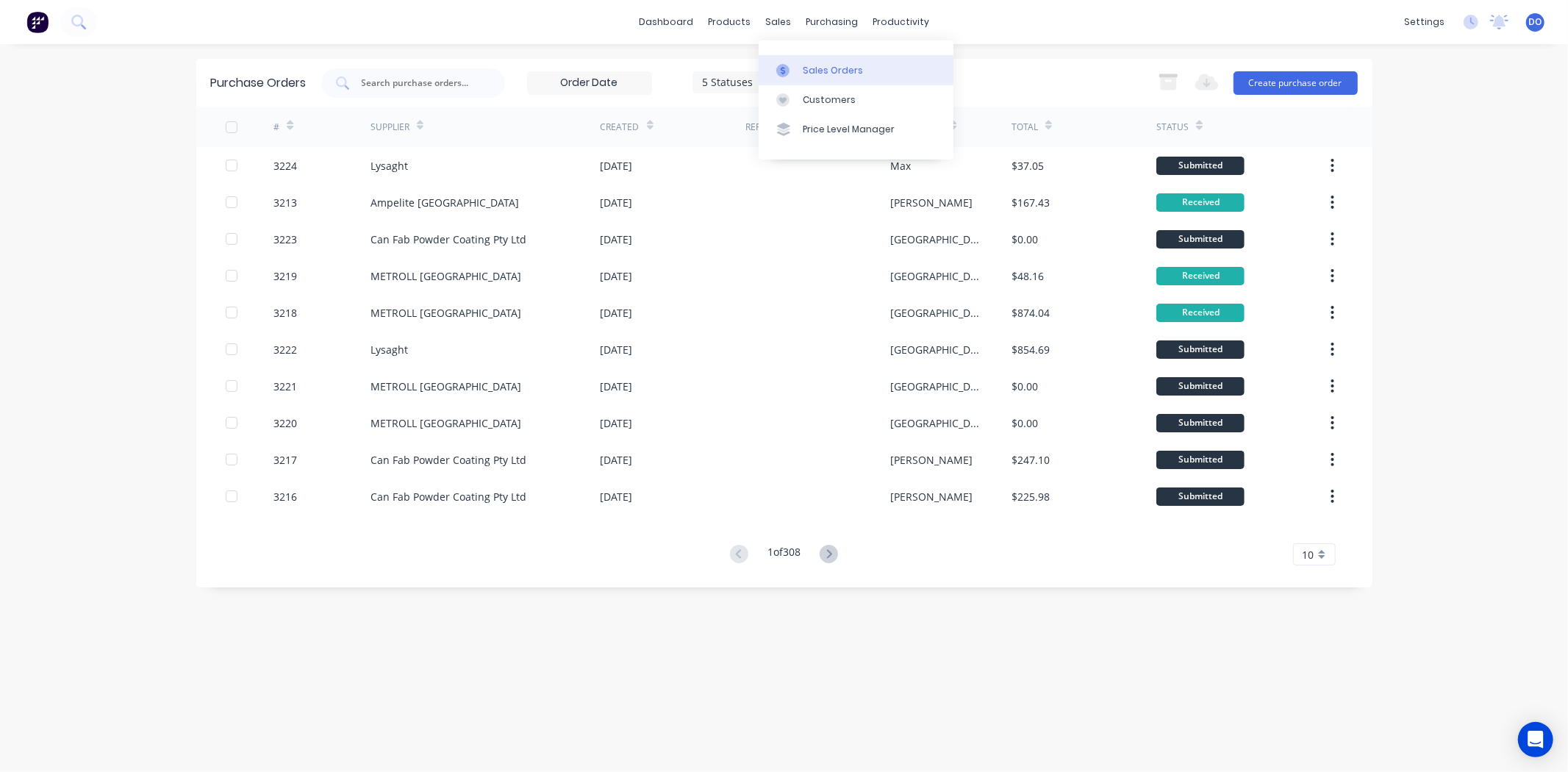
click at [810, 67] on div "Sales Orders" at bounding box center [832, 71] width 60 height 14
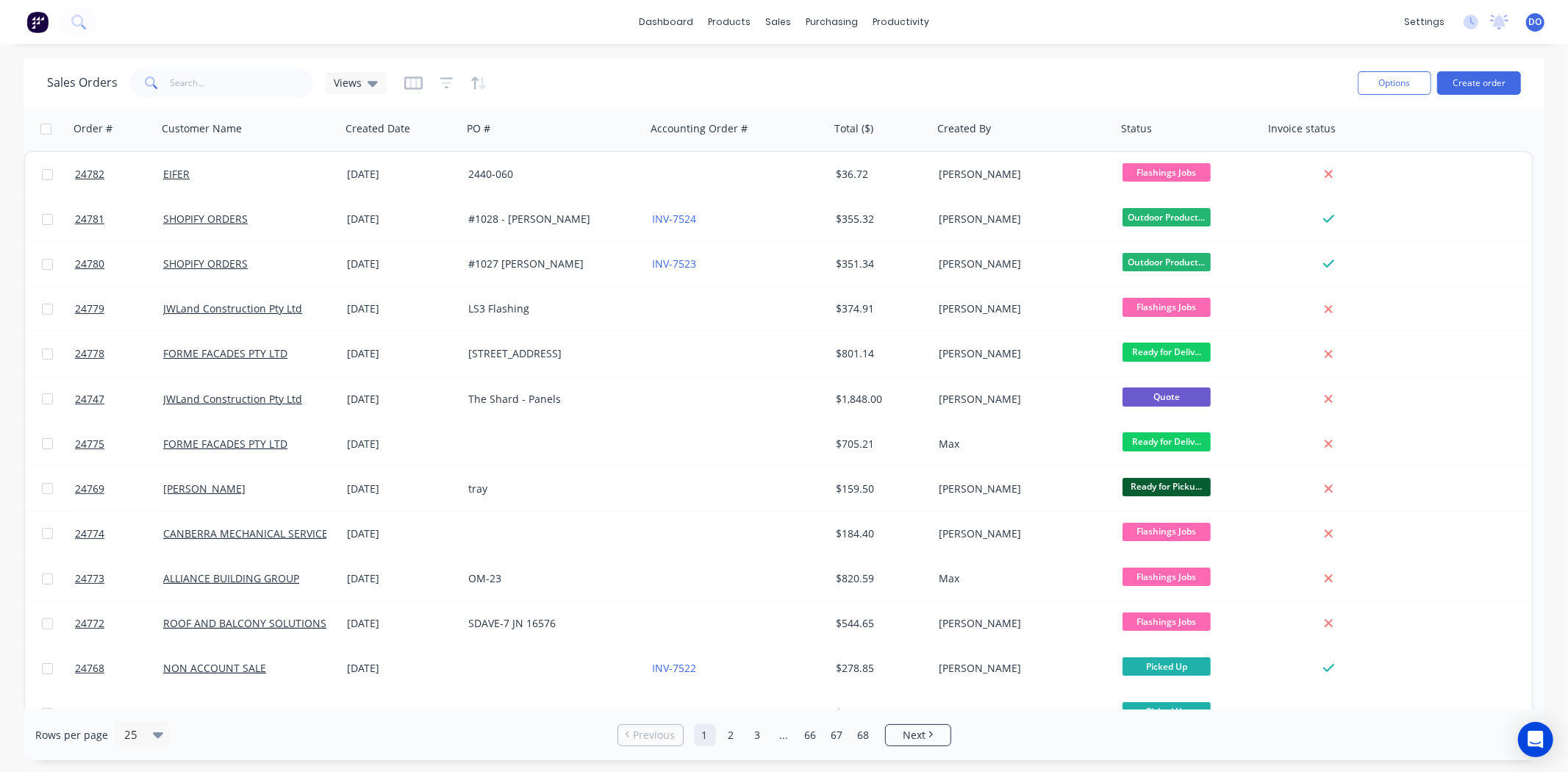
click at [1156, 75] on div "Sales Orders Views" at bounding box center [697, 82] width 1299 height 36
click at [783, 19] on div "sales" at bounding box center [778, 22] width 41 height 22
click at [799, 50] on div "Sales Orders Customers Price Level Manager" at bounding box center [856, 100] width 195 height 119
click at [805, 82] on link "Sales Orders" at bounding box center [856, 69] width 195 height 30
click at [910, 69] on div "Workflow" at bounding box center [927, 71] width 44 height 14
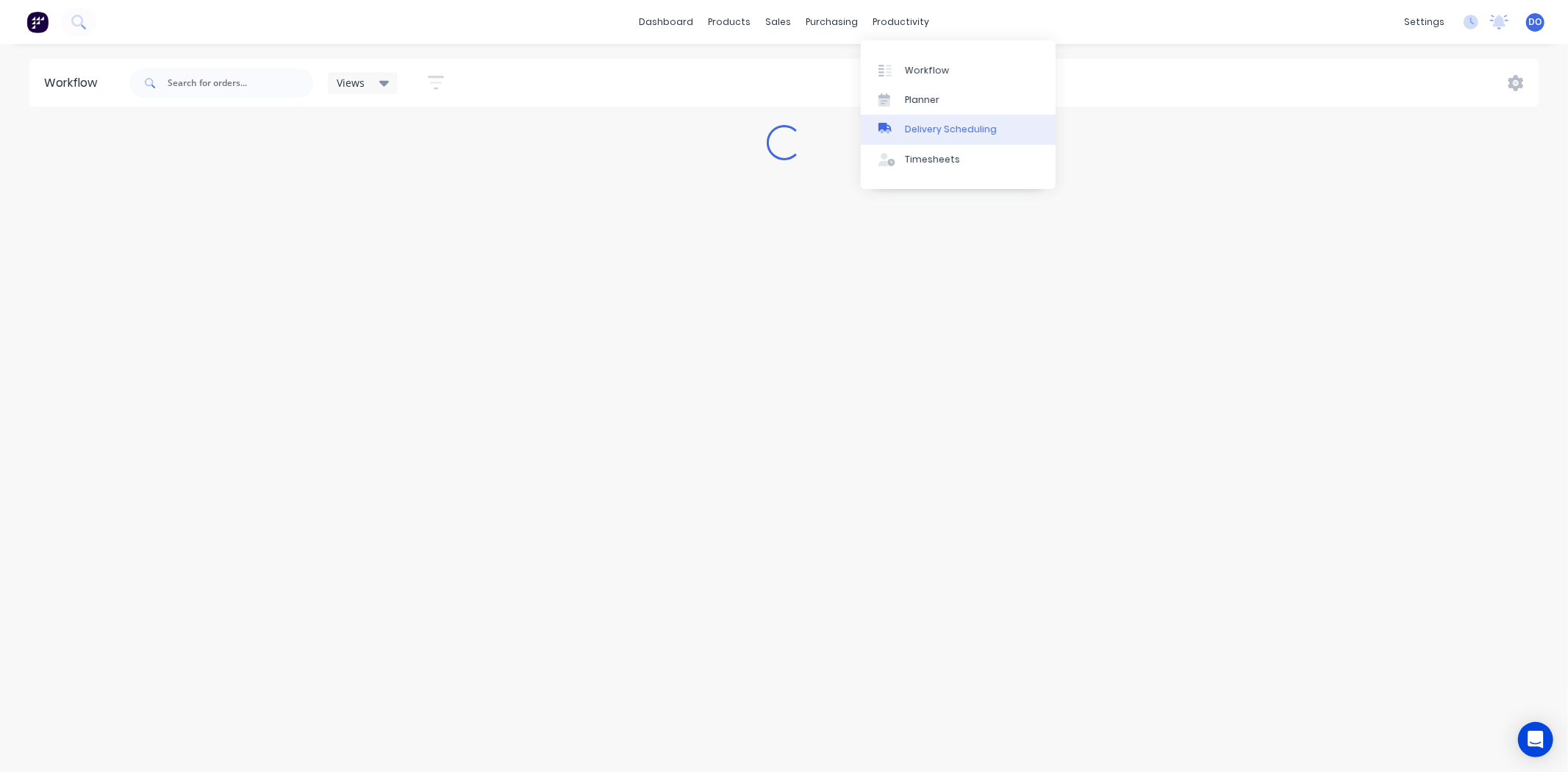
click at [915, 133] on div "Delivery Scheduling" at bounding box center [951, 130] width 92 height 14
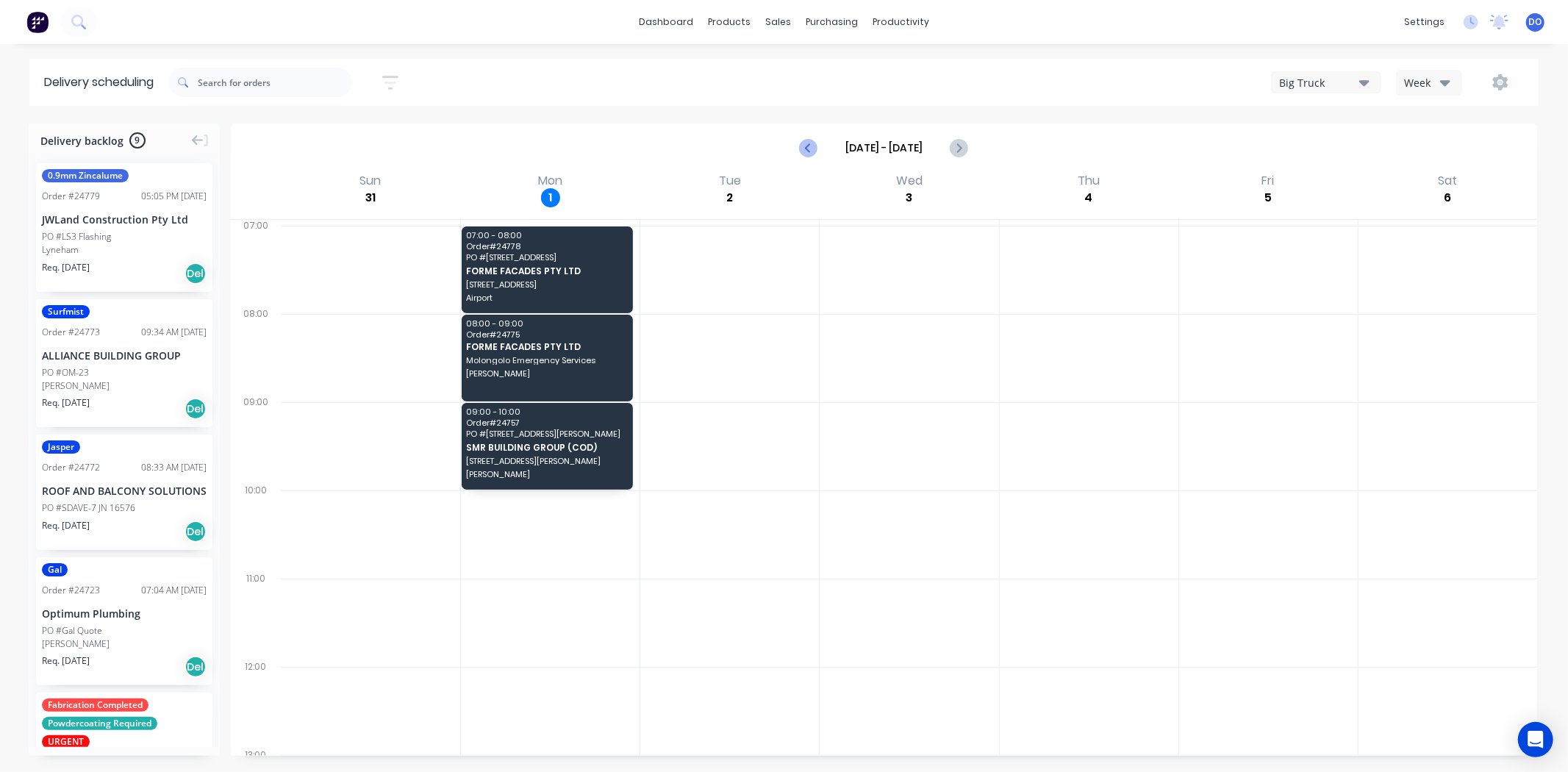
click at [809, 154] on icon "Previous page" at bounding box center [809, 147] width 18 height 18
type input "Aug 24 - Aug 30"
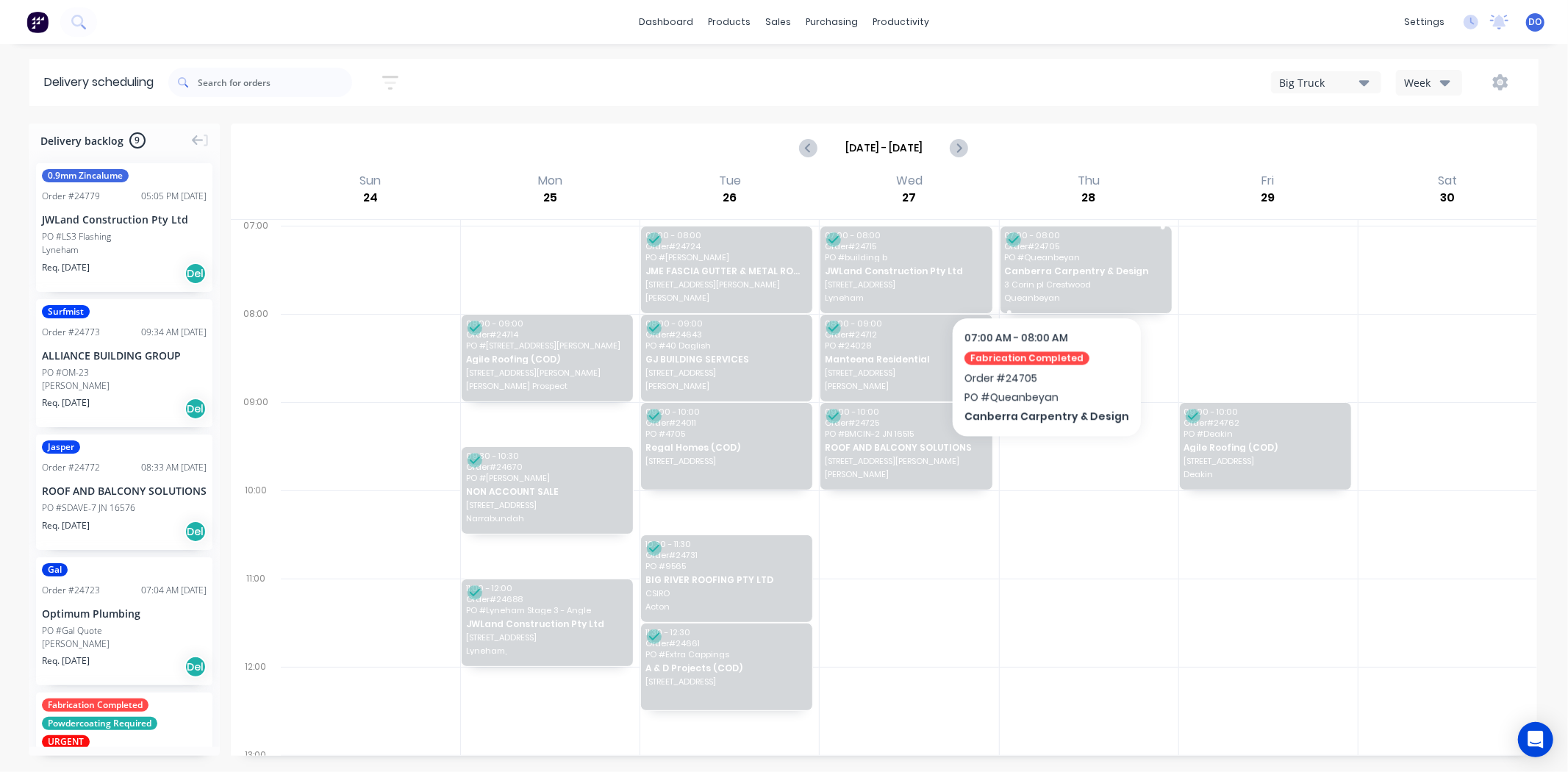
click at [1041, 272] on span "Canberra Carpentry & Design" at bounding box center [1085, 270] width 162 height 9
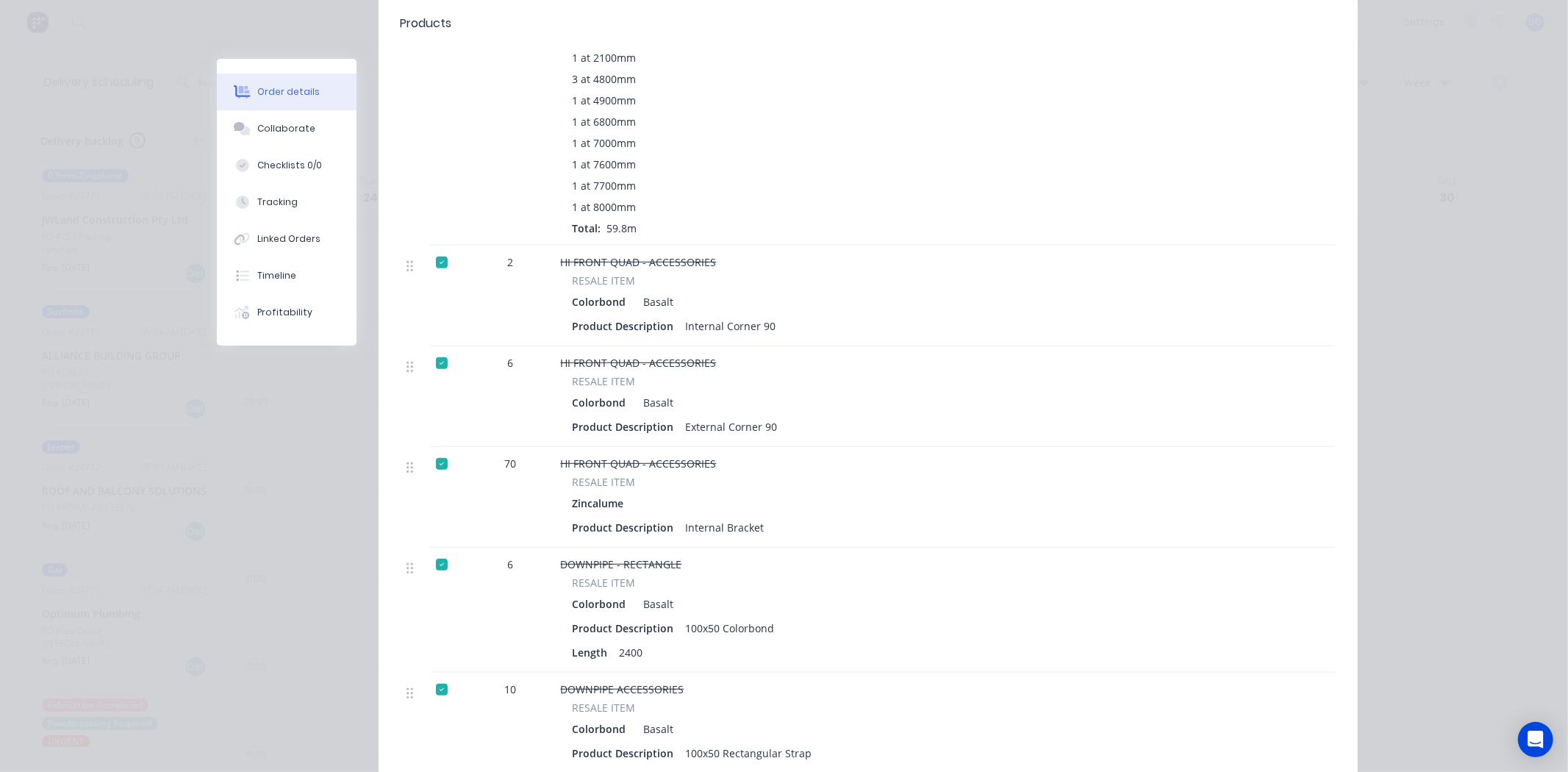
scroll to position [653, 0]
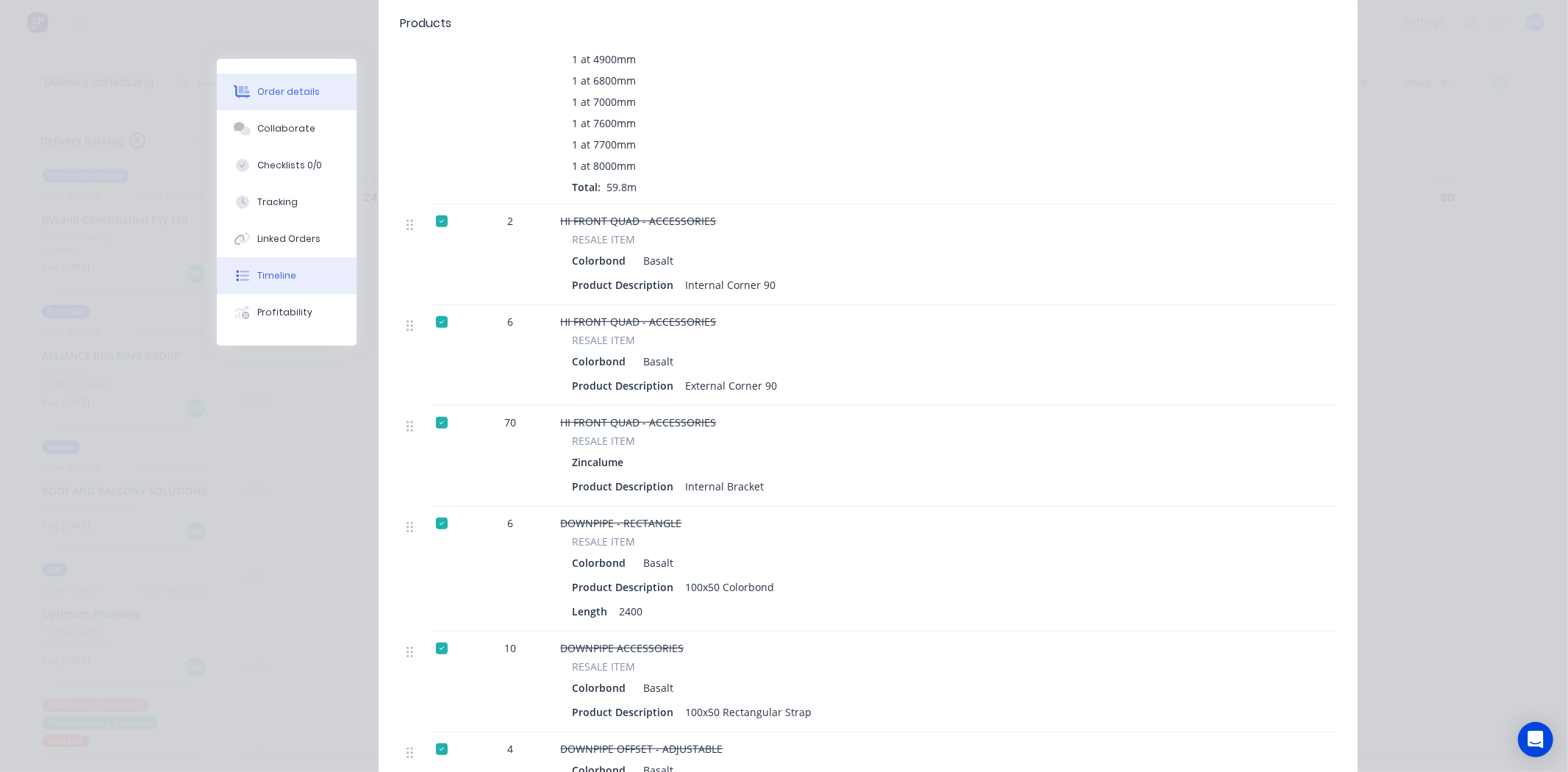
click at [297, 265] on button "Timeline" at bounding box center [286, 275] width 140 height 36
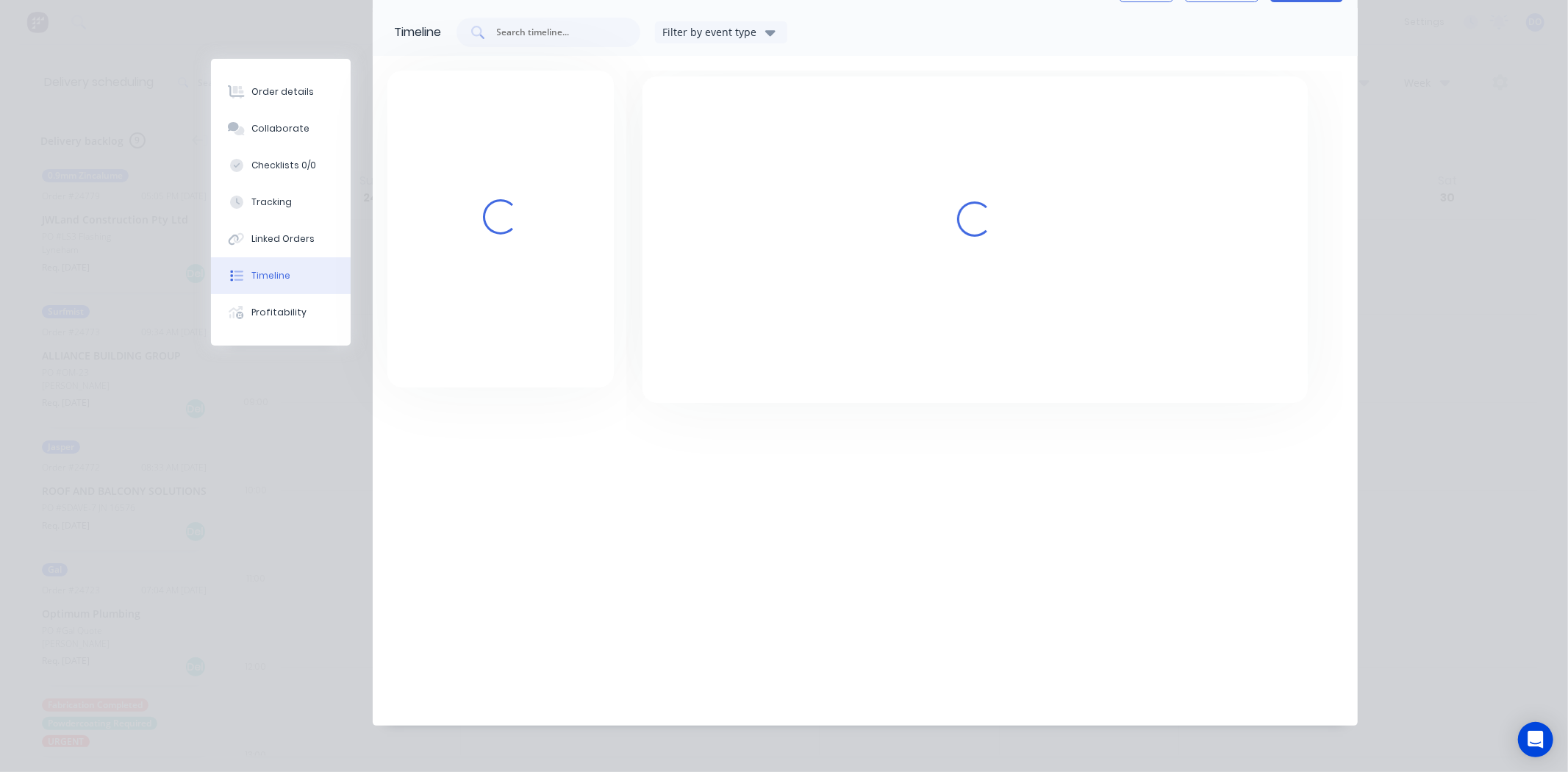
scroll to position [91, 0]
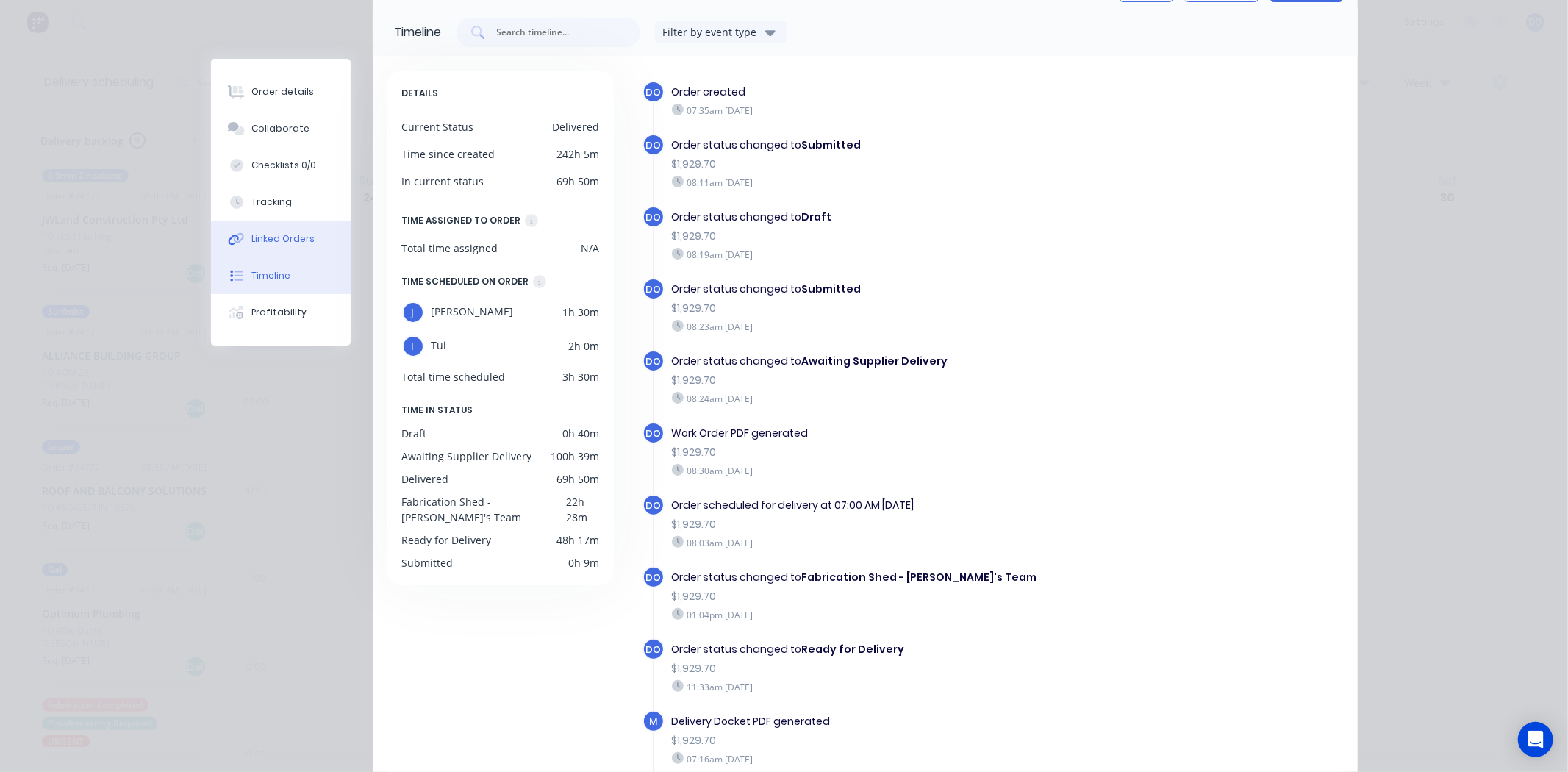
click at [297, 229] on button "Linked Orders" at bounding box center [280, 238] width 140 height 36
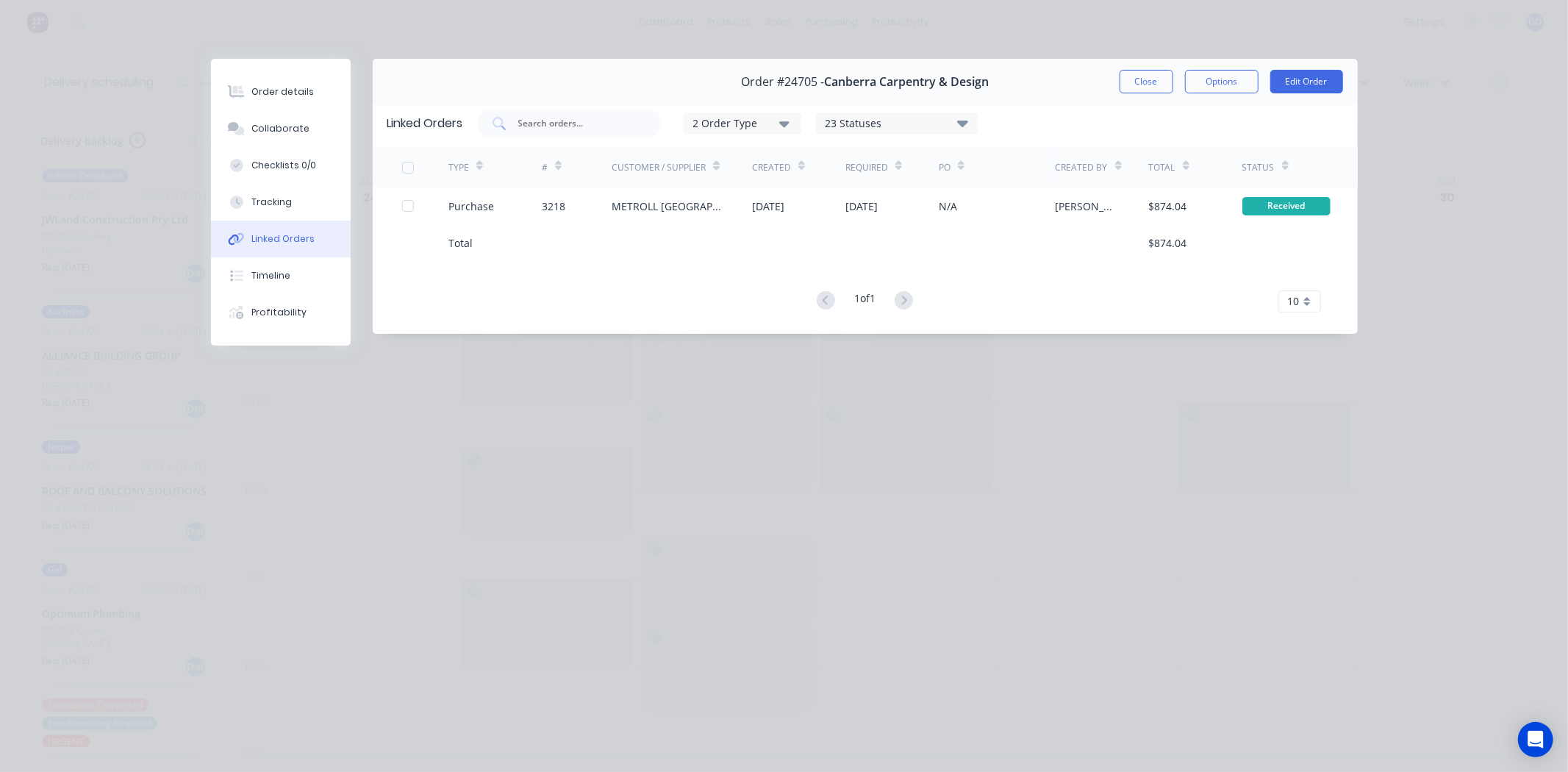
scroll to position [0, 0]
click at [1141, 74] on button "Close" at bounding box center [1146, 81] width 53 height 24
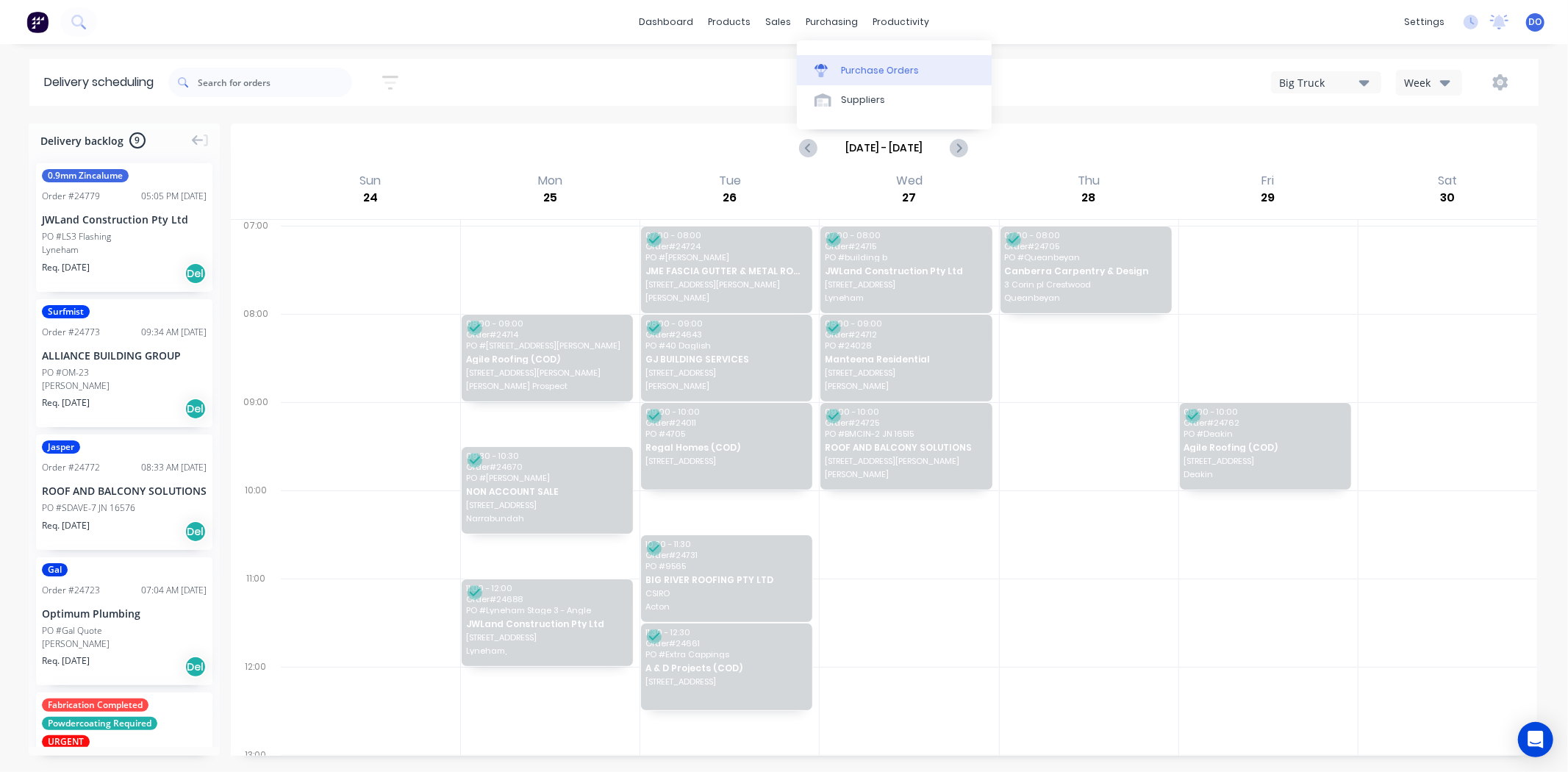
click at [851, 69] on div "Purchase Orders" at bounding box center [880, 71] width 78 height 14
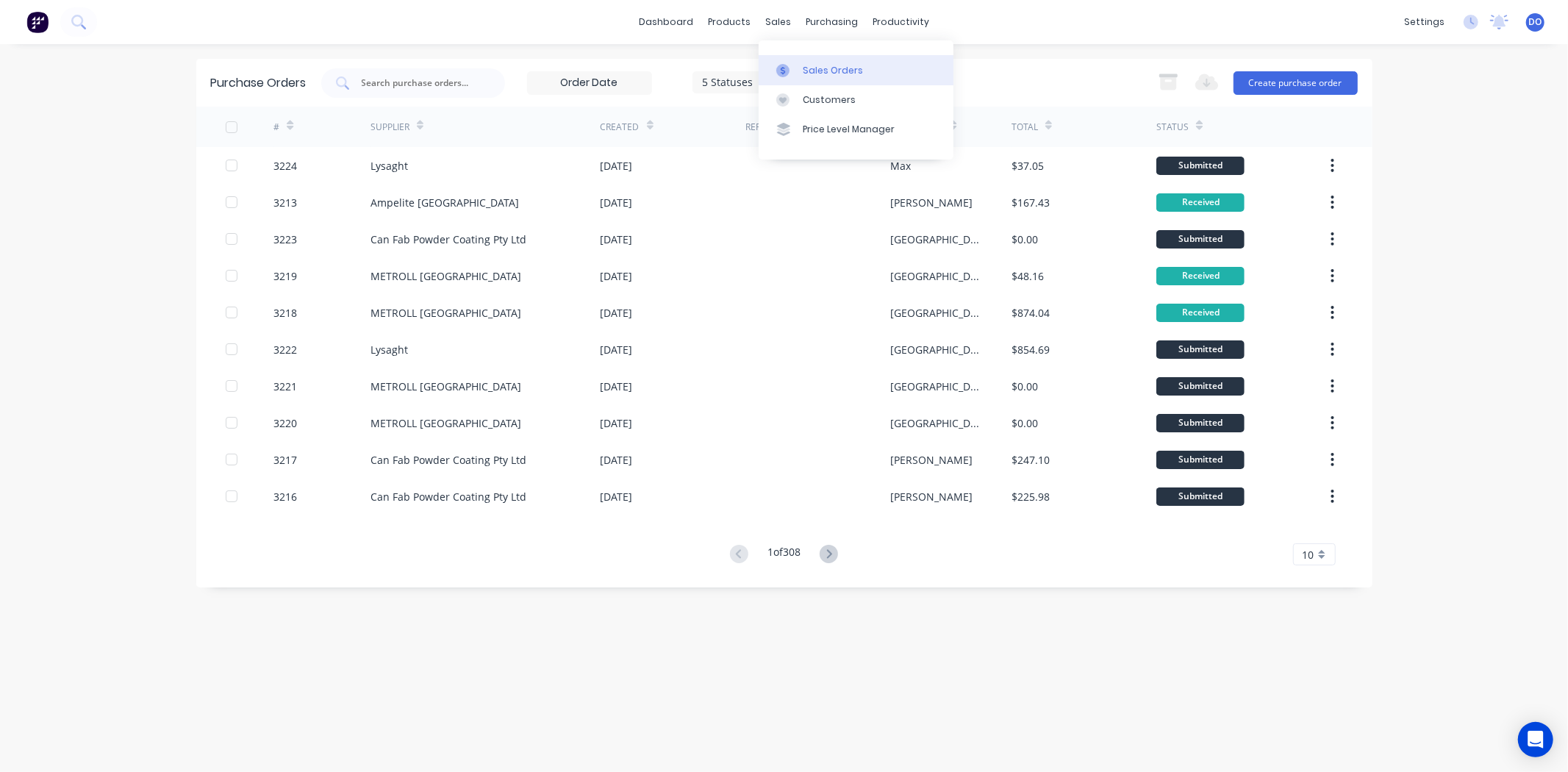
click at [820, 71] on div "Sales Orders" at bounding box center [832, 71] width 60 height 14
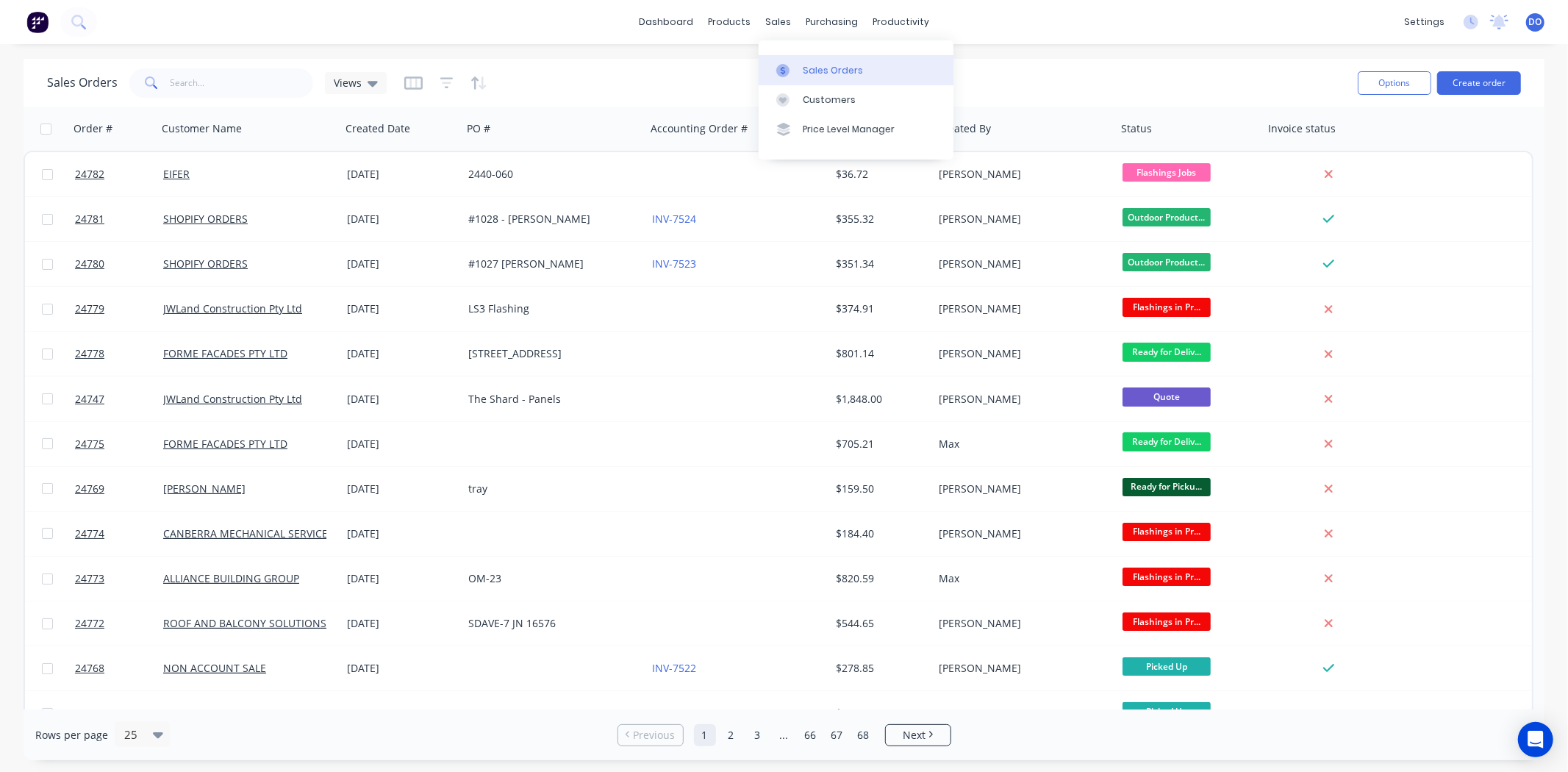
click at [794, 64] on div at bounding box center [787, 71] width 22 height 14
click at [234, 78] on input "text" at bounding box center [241, 83] width 143 height 30
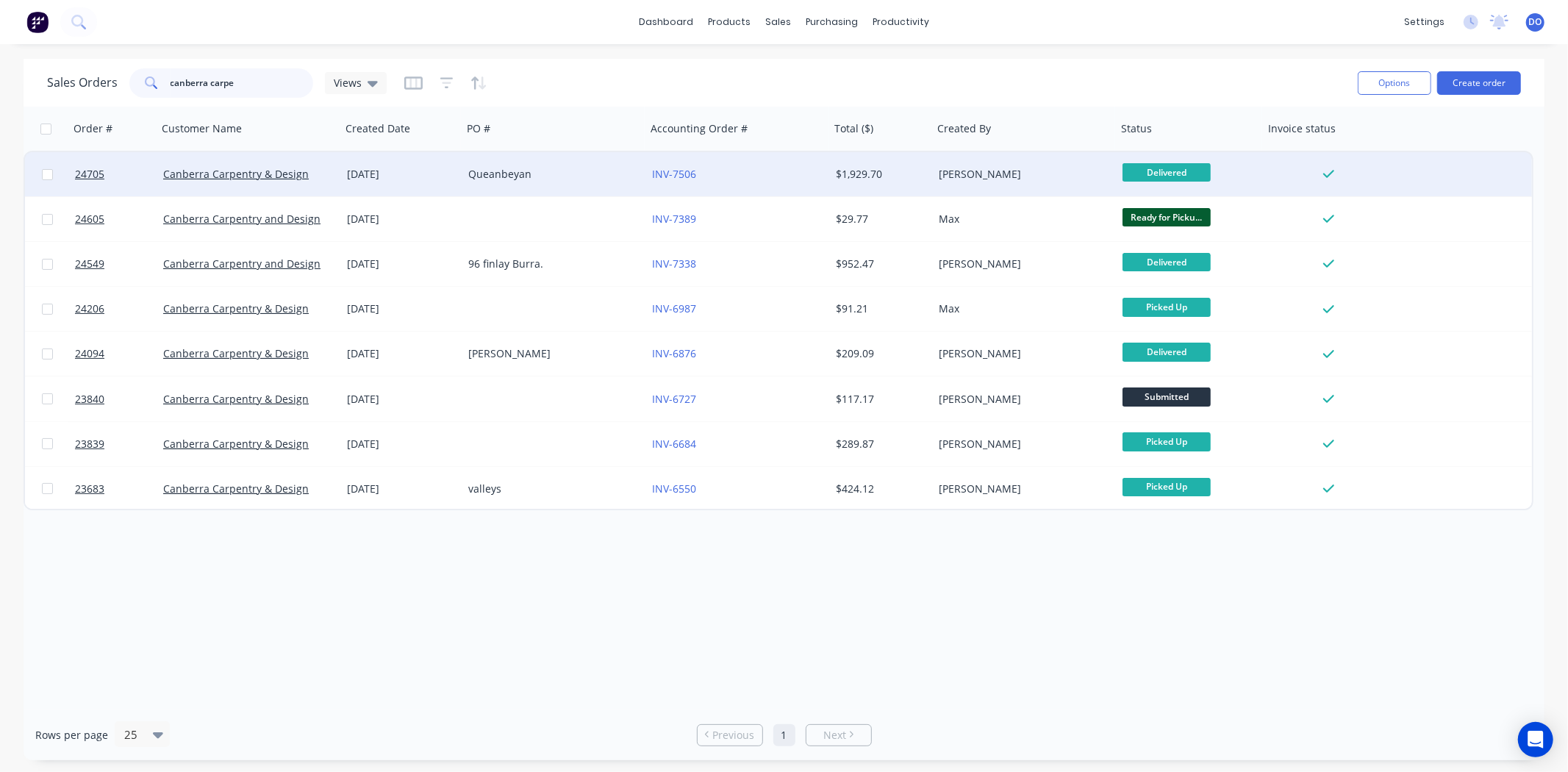
type input "canberra carpe"
click at [430, 176] on div "[DATE]" at bounding box center [401, 174] width 109 height 14
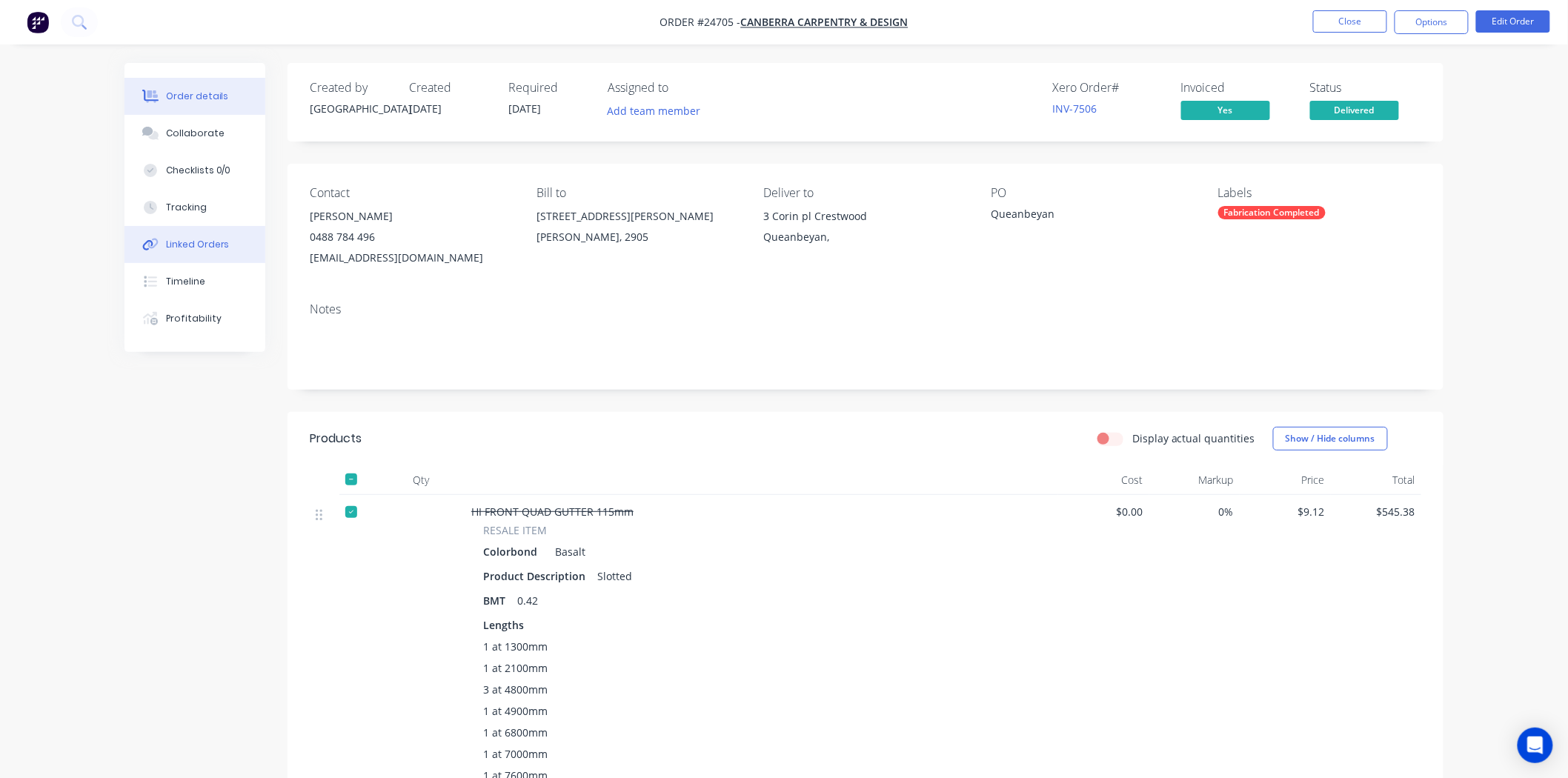
click at [213, 247] on div "Linked Orders" at bounding box center [197, 245] width 64 height 14
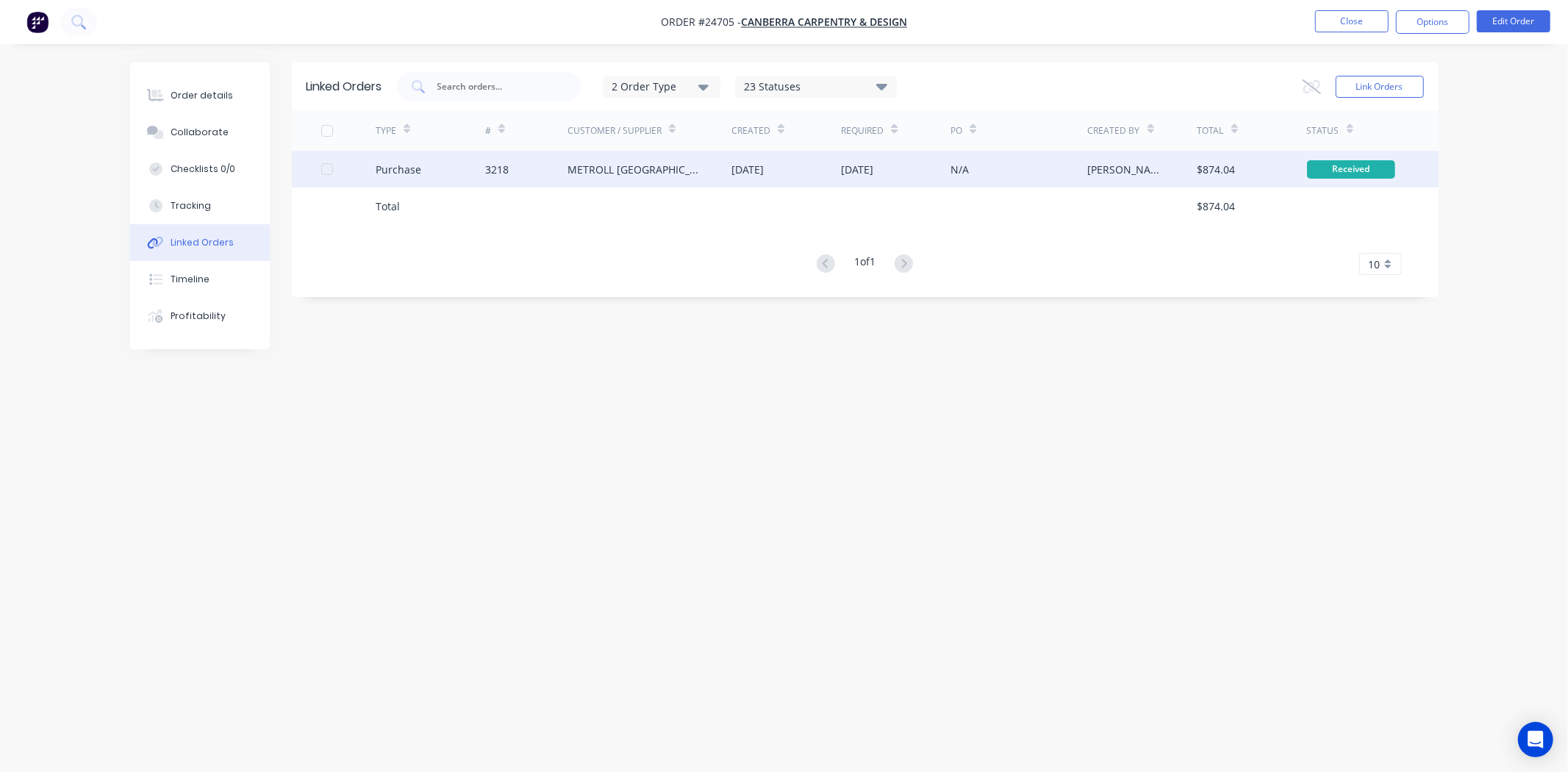
click at [505, 170] on div "3218" at bounding box center [497, 169] width 24 height 15
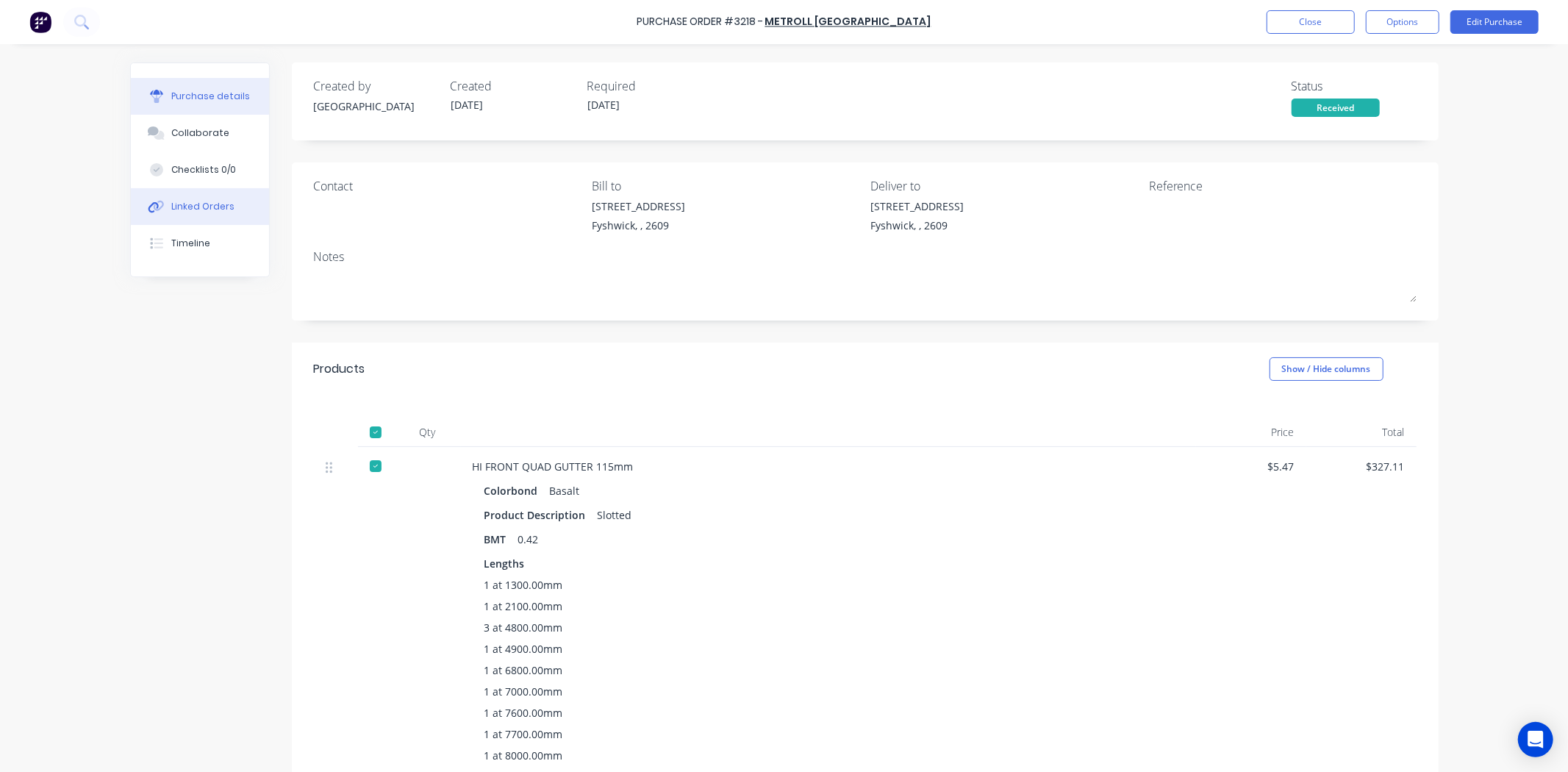
click at [224, 213] on button "Linked Orders" at bounding box center [200, 206] width 138 height 36
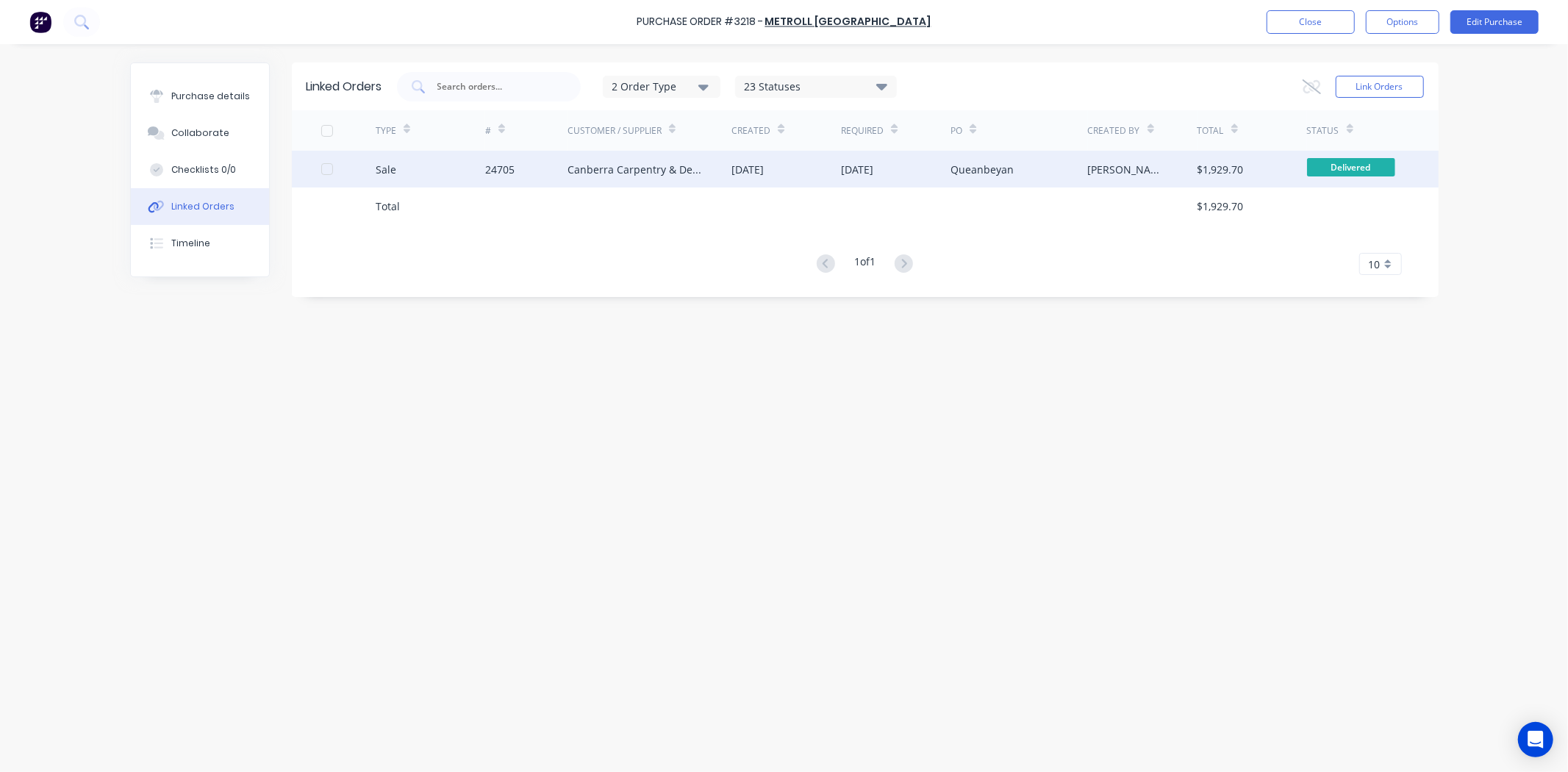
click at [447, 165] on div "Sale" at bounding box center [430, 168] width 109 height 36
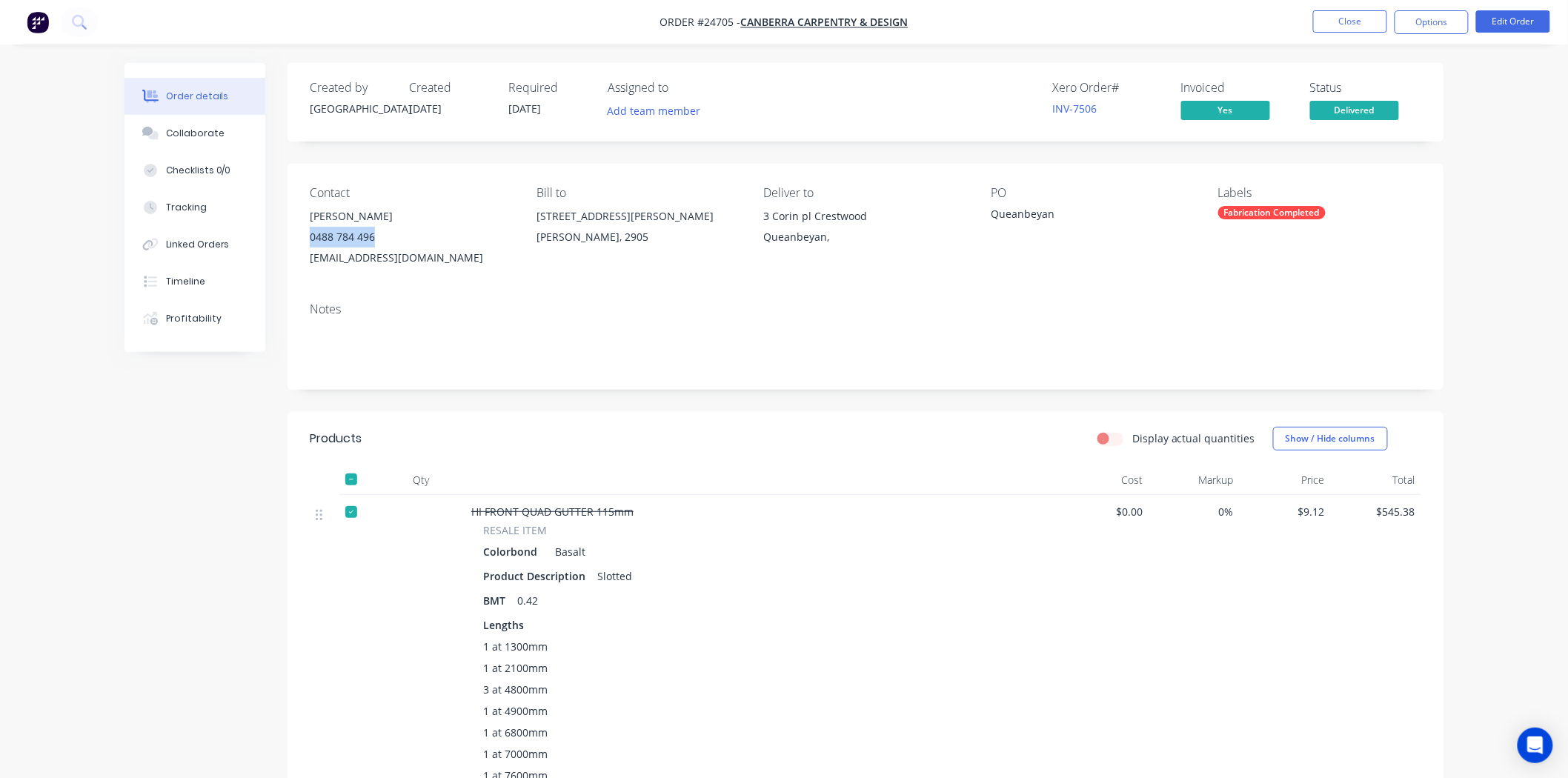
drag, startPoint x: 385, startPoint y: 237, endPoint x: 305, endPoint y: 240, distance: 80.1
click at [305, 240] on div "Contact Mat Gielen 0488 784 496 canberraCD@outlook.com Bill to 34 Proctor St Ch…" at bounding box center [866, 227] width 1156 height 126
click at [522, 223] on div "Contact Mat Gielen 0488 784 496 canberraCD@outlook.com Bill to 34 Proctor St Ch…" at bounding box center [866, 227] width 1156 height 126
click at [1341, 17] on button "Close" at bounding box center [1349, 21] width 74 height 22
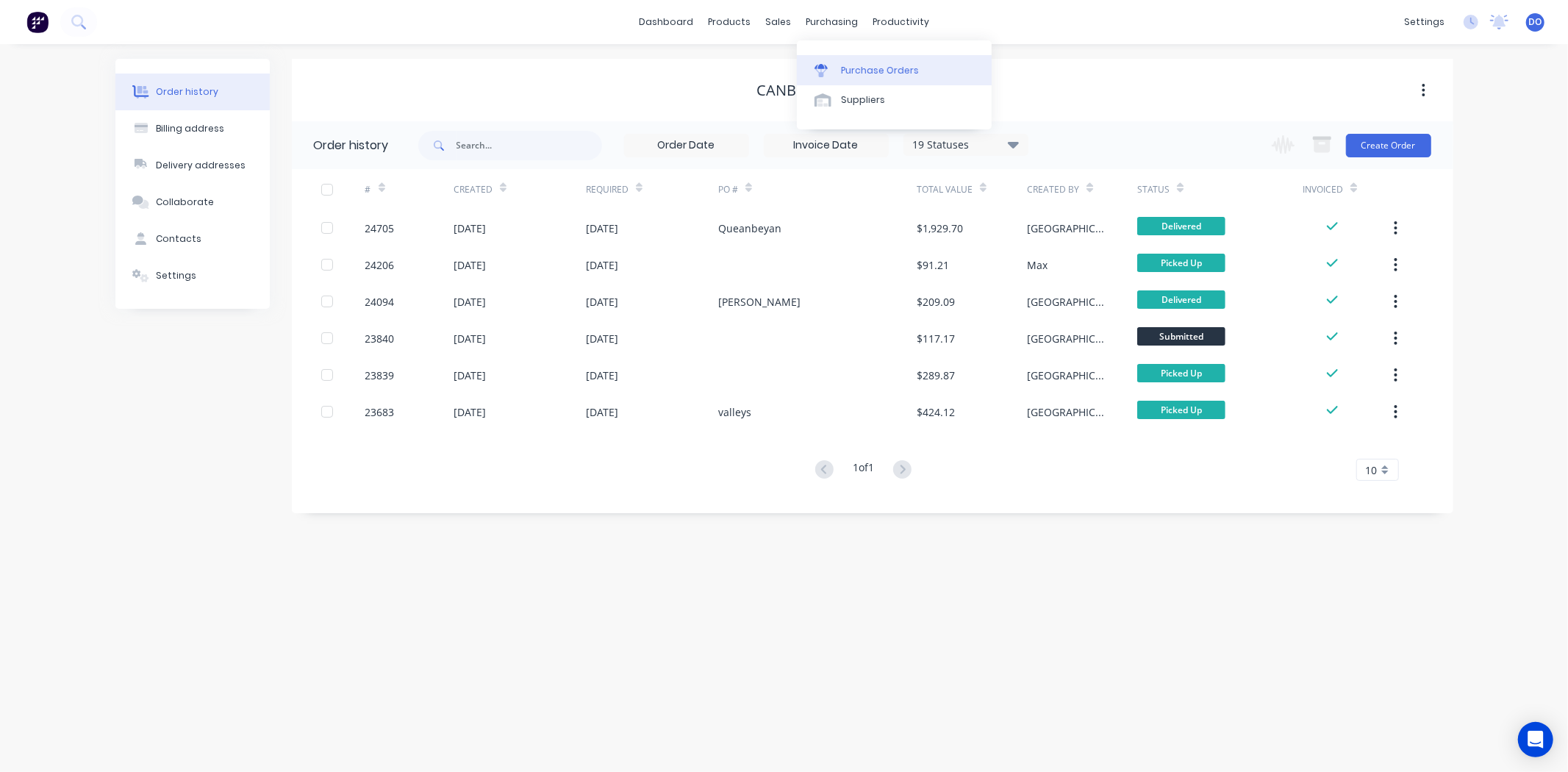
click at [843, 69] on div "Purchase Orders" at bounding box center [880, 71] width 78 height 14
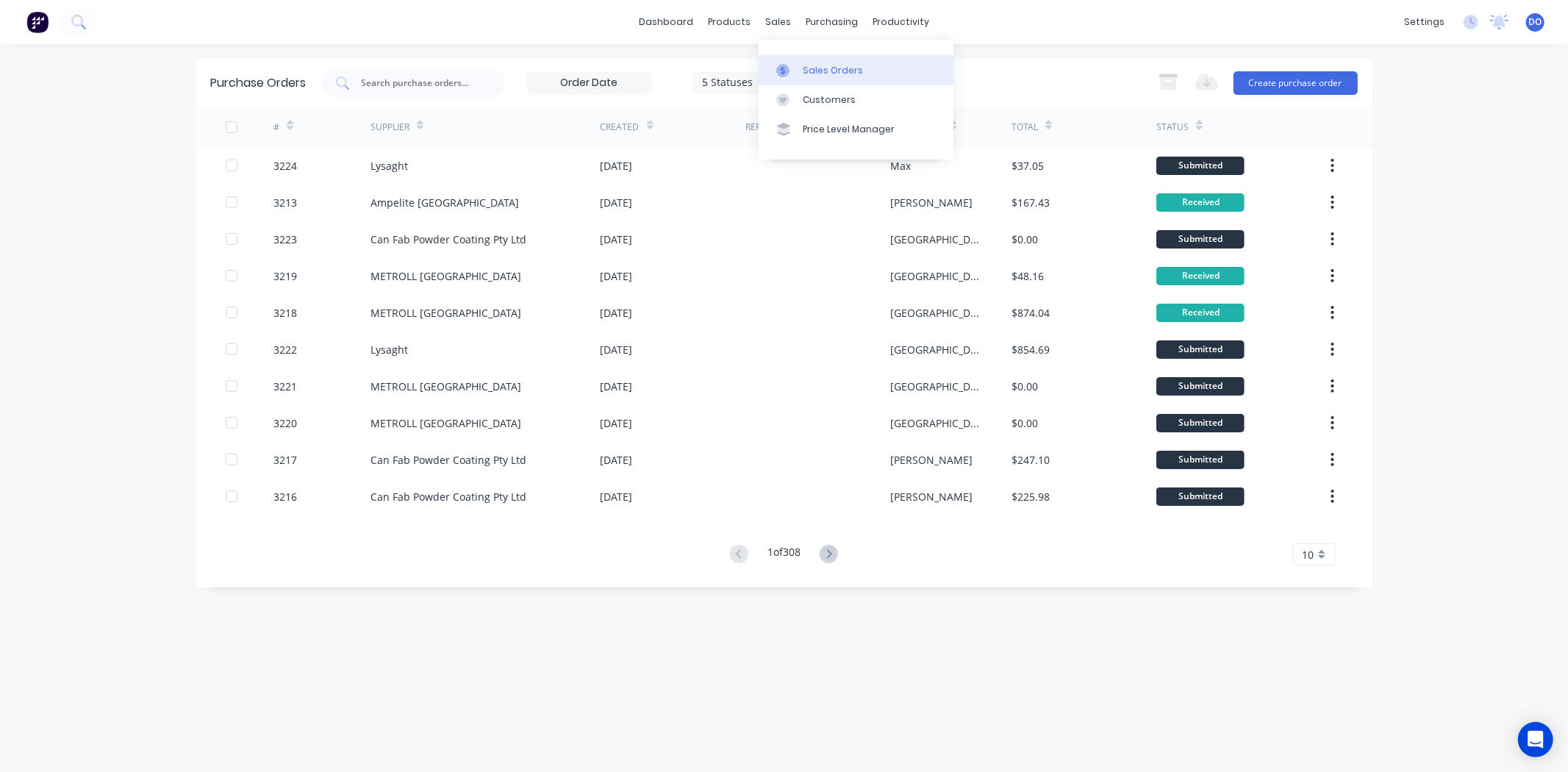
click at [810, 64] on div "Sales Orders" at bounding box center [832, 71] width 60 height 14
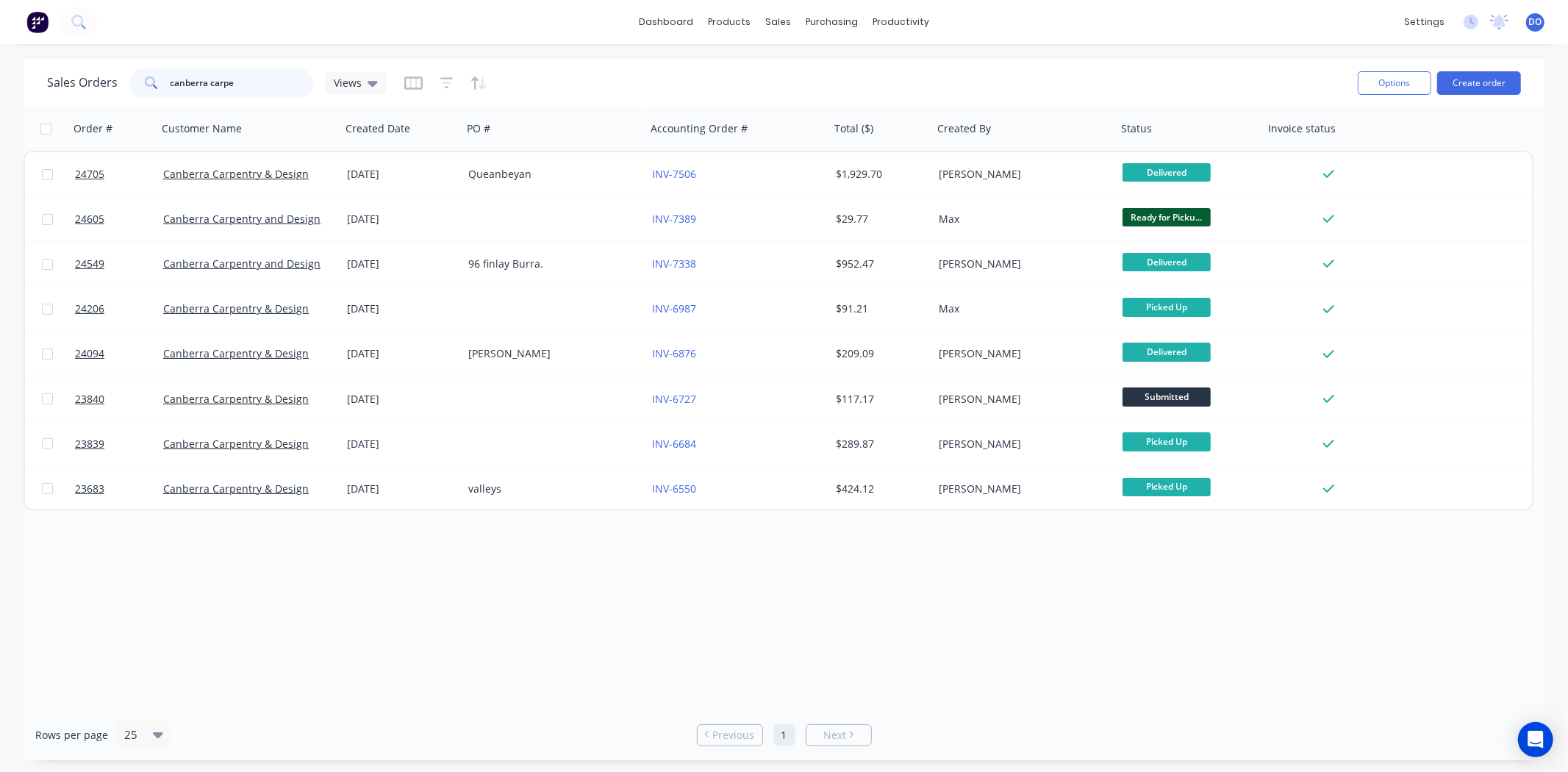
drag, startPoint x: 285, startPoint y: 78, endPoint x: 47, endPoint y: 96, distance: 238.7
click at [47, 96] on div "Sales Orders canberra carpe Views" at bounding box center [217, 83] width 340 height 30
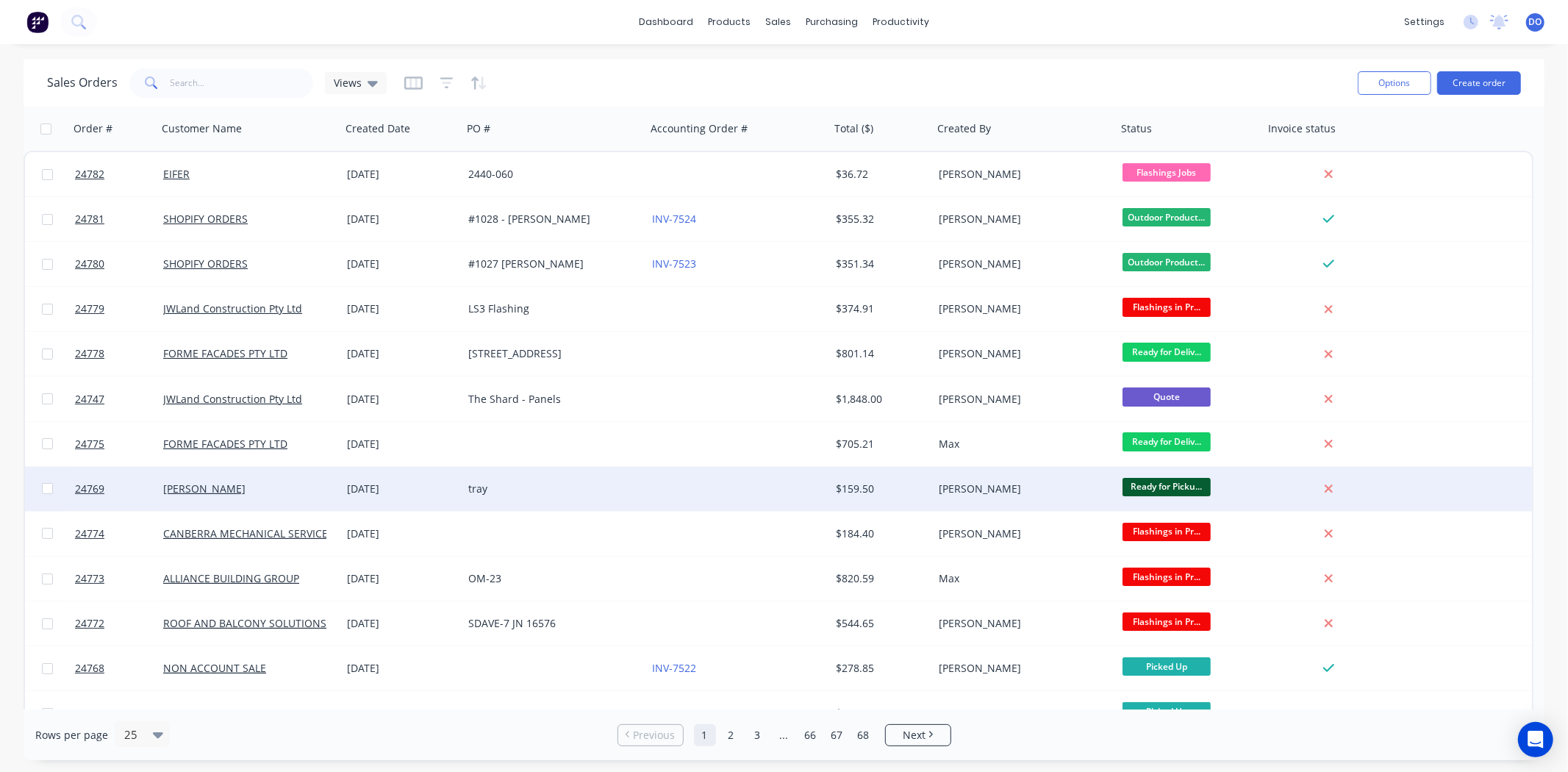
click at [1015, 478] on div "[PERSON_NAME]" at bounding box center [1024, 488] width 184 height 44
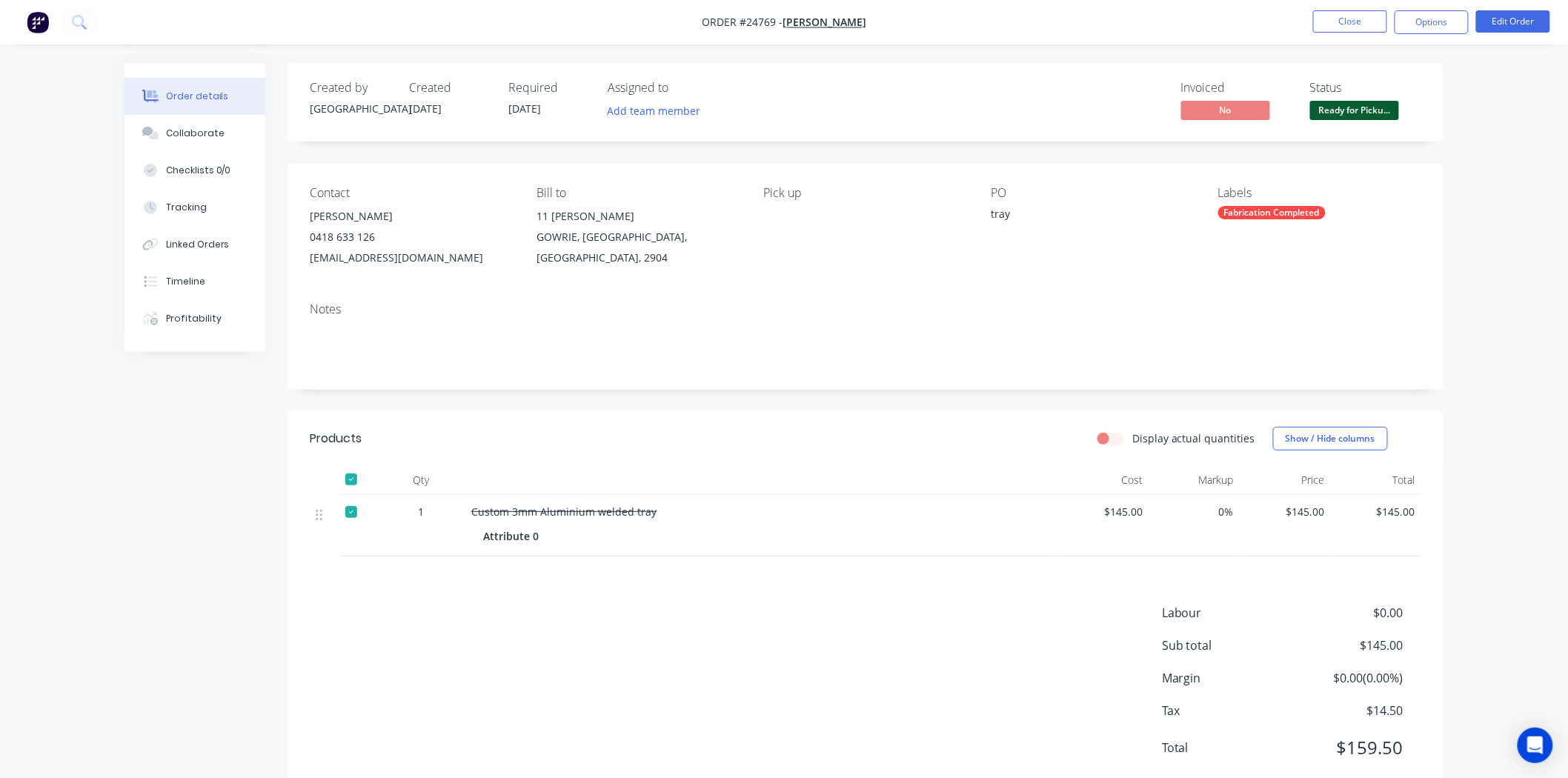
click at [1431, 3] on nav "Order #24769 - JOHN EDLINGTON Close Options Edit Order" at bounding box center [784, 22] width 1568 height 44
click at [1431, 20] on button "Options" at bounding box center [1431, 22] width 74 height 24
click at [1409, 71] on button "EMAIL / PRINT" at bounding box center [1387, 60] width 163 height 30
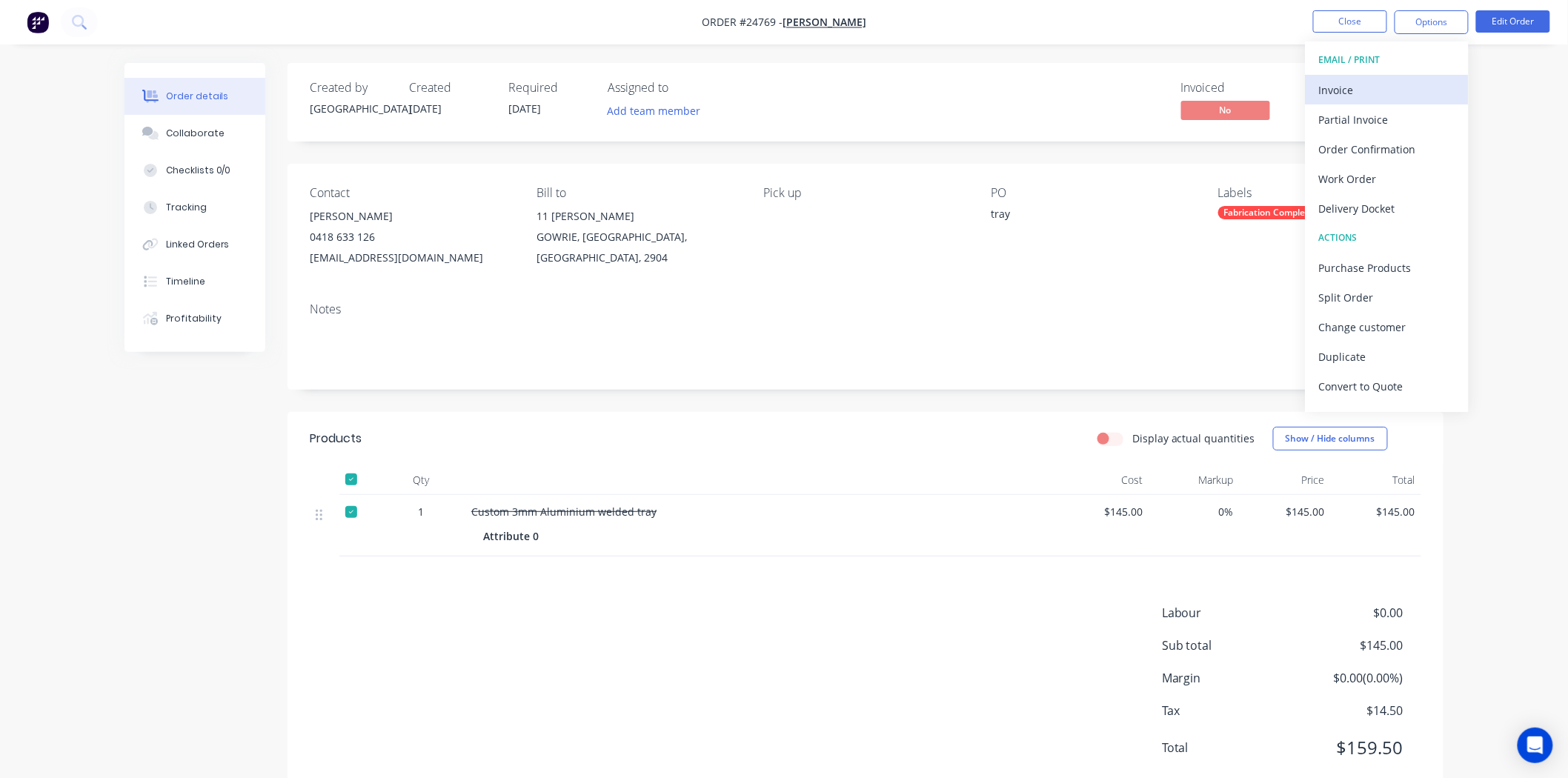
click at [1403, 82] on div "Invoice" at bounding box center [1387, 90] width 137 height 21
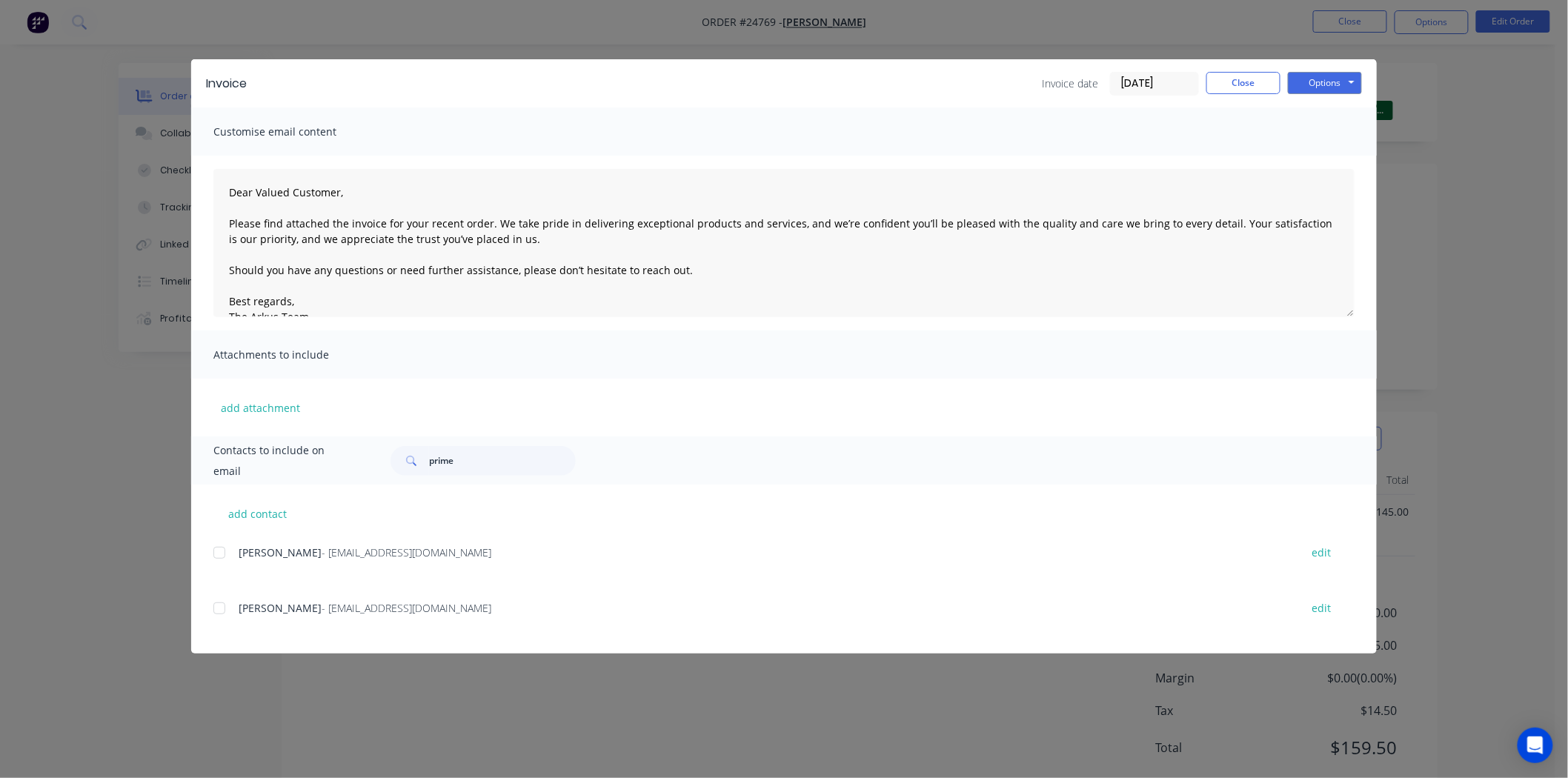
click at [1345, 68] on div "Invoice Invoice date 01/09/25 Close Options Preview Print Email" at bounding box center [784, 83] width 1186 height 48
click at [1342, 76] on button "Options" at bounding box center [1325, 83] width 74 height 22
click at [1327, 124] on button "Print" at bounding box center [1335, 133] width 95 height 25
click at [1240, 74] on button "Close" at bounding box center [1243, 83] width 74 height 22
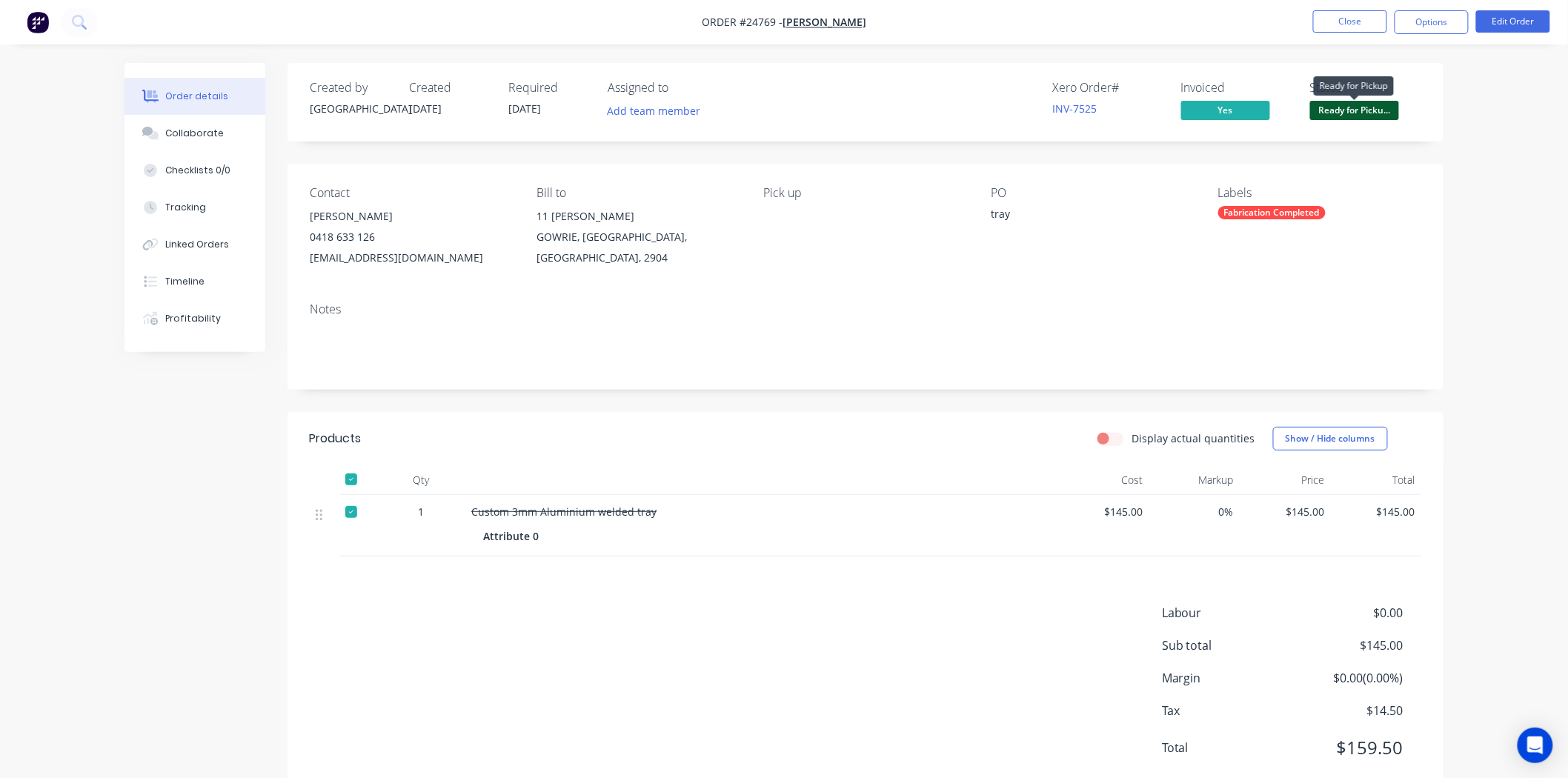
click at [1342, 108] on span "Ready for Picku..." at bounding box center [1355, 110] width 89 height 19
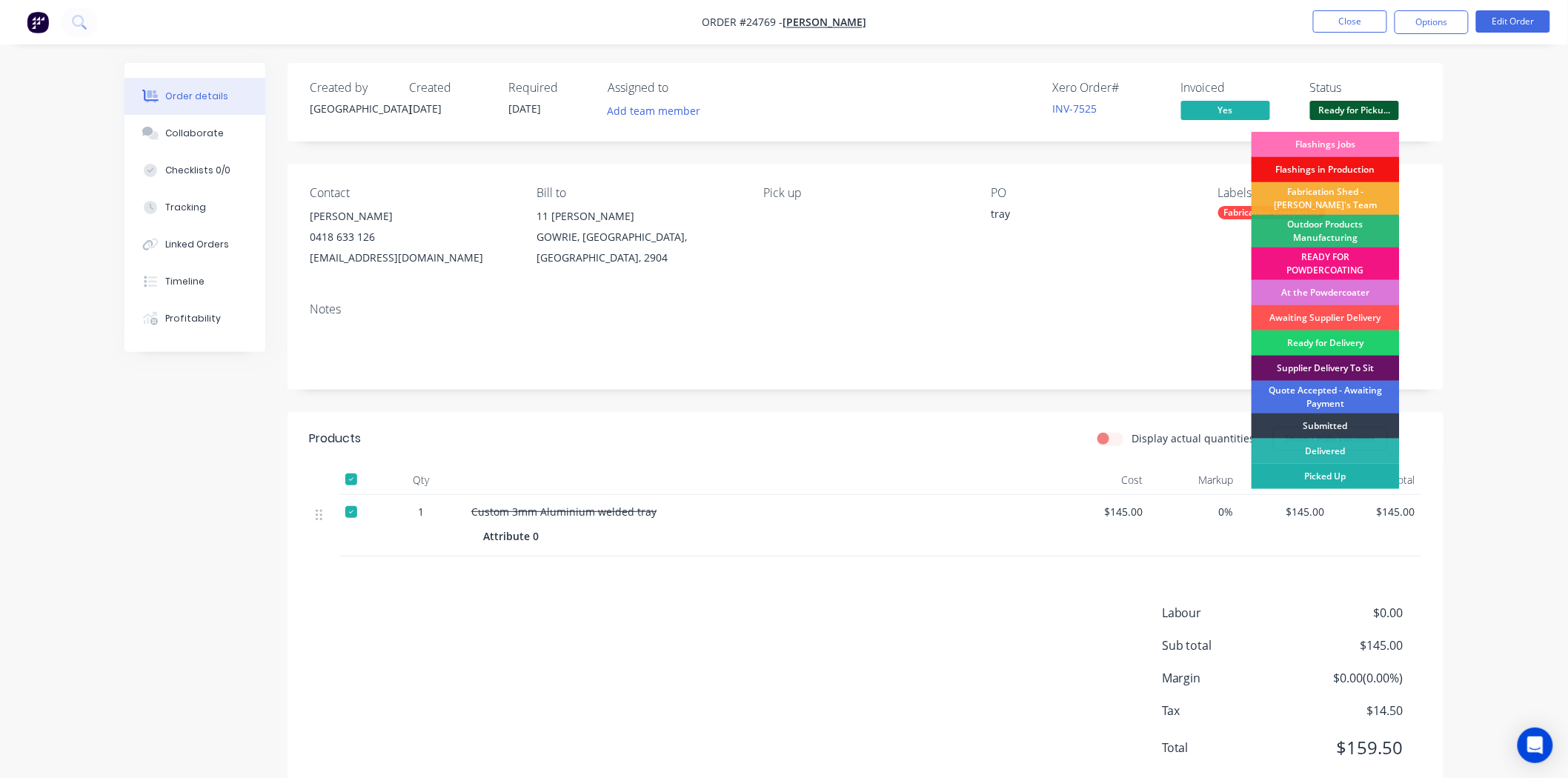
click at [1320, 469] on div "Picked Up" at bounding box center [1326, 477] width 149 height 26
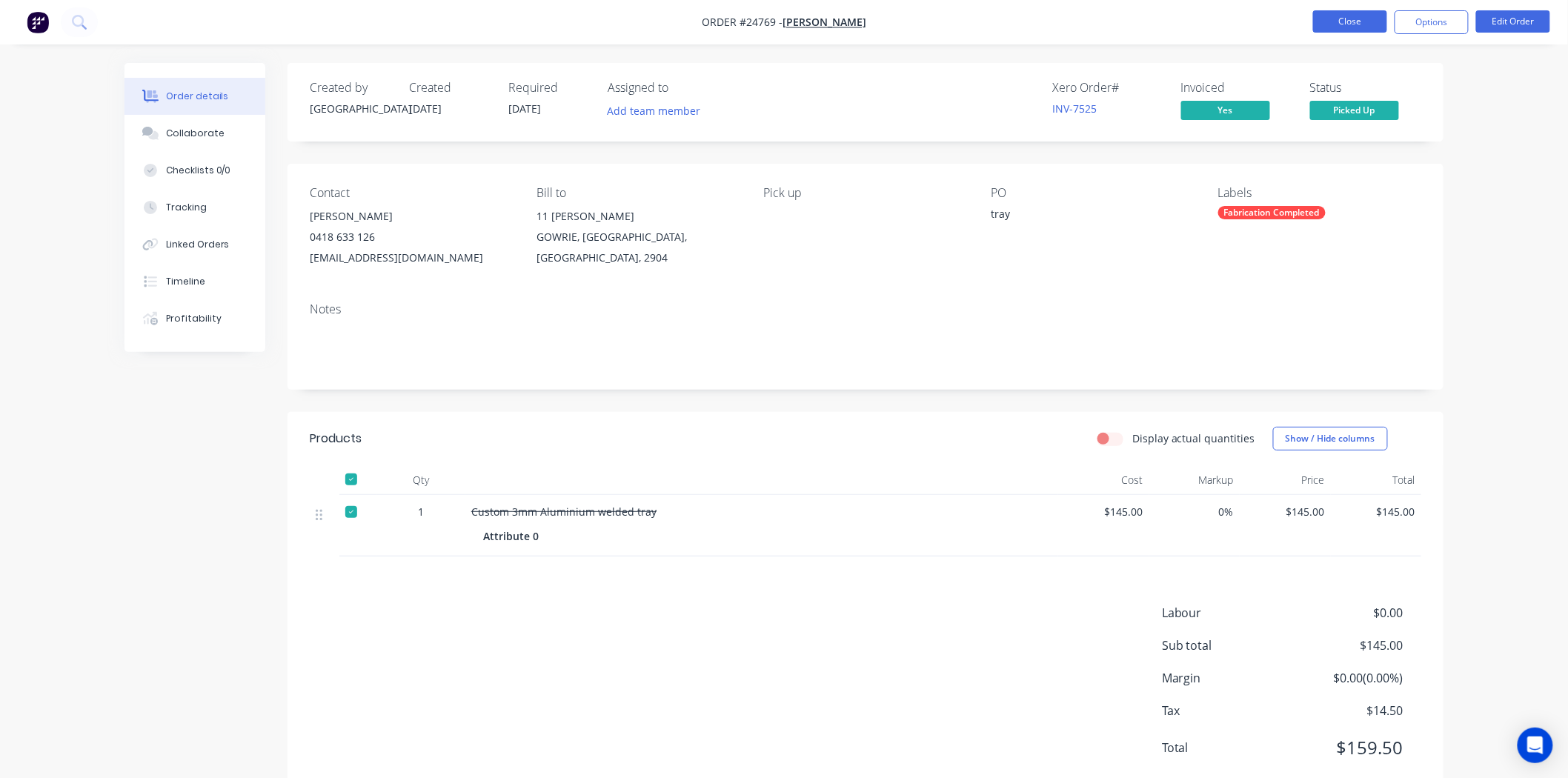
click at [1351, 17] on button "Close" at bounding box center [1349, 21] width 74 height 22
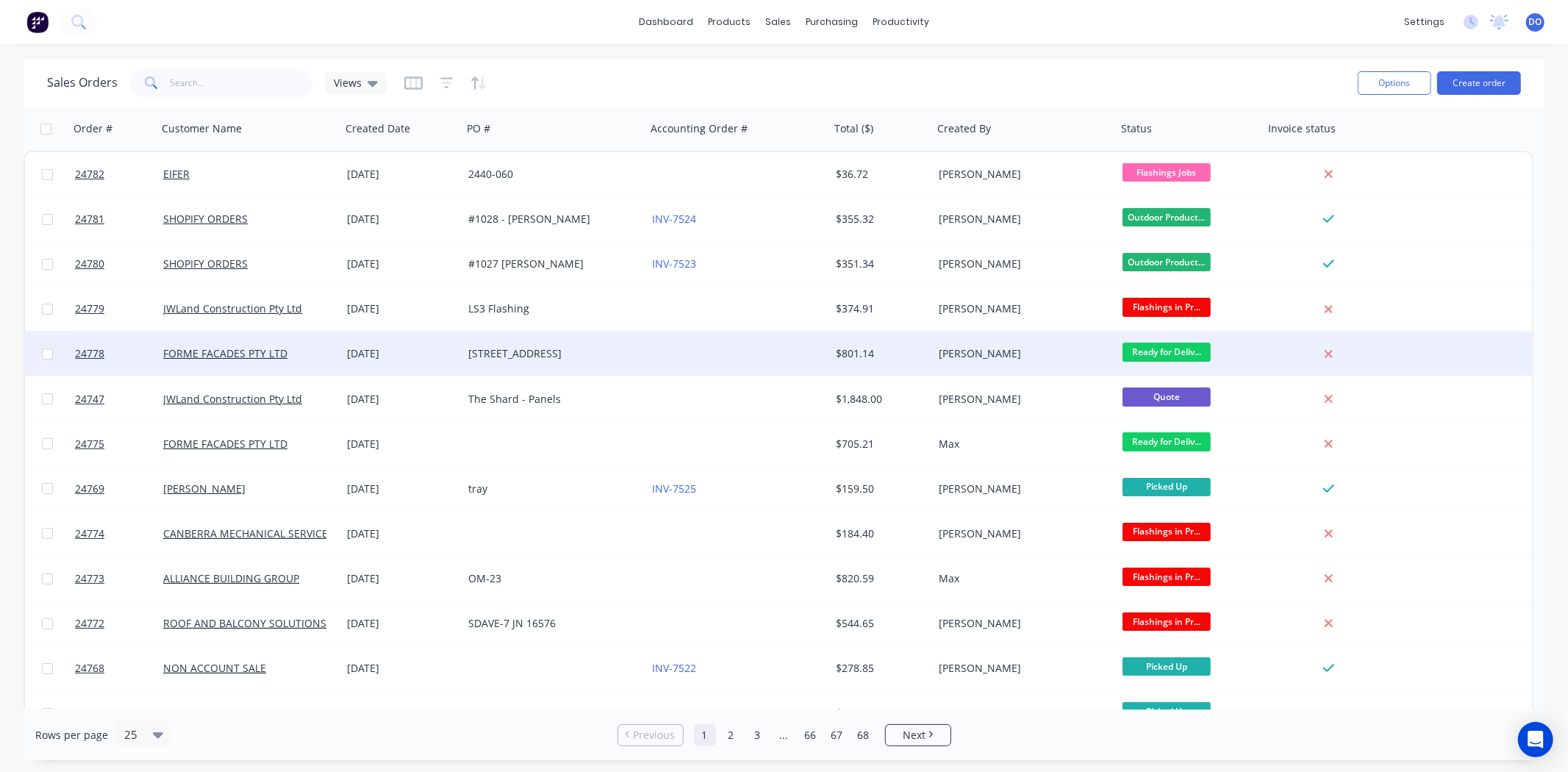
click at [901, 347] on div "$801.14" at bounding box center [879, 353] width 86 height 14
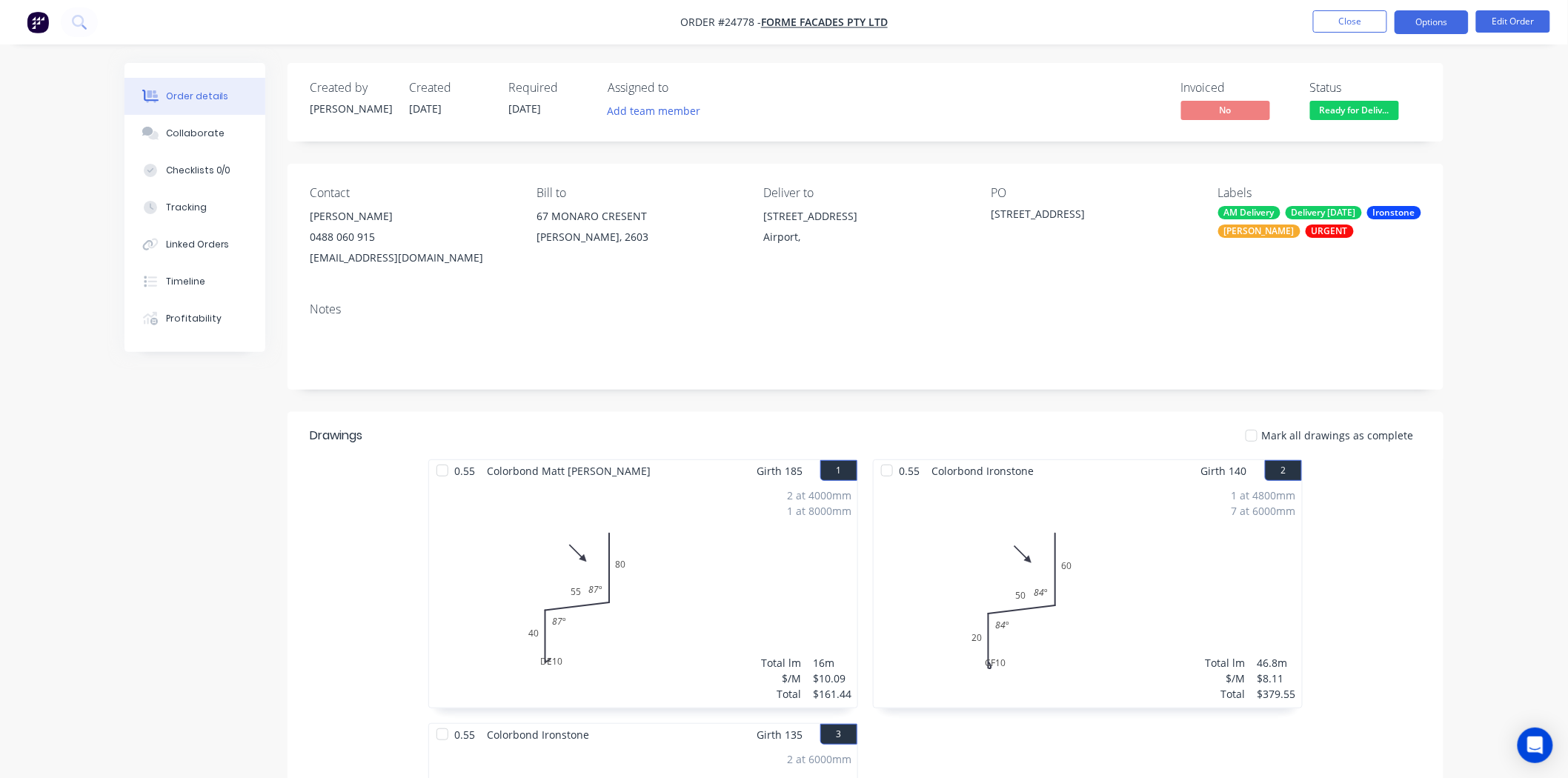
click at [1438, 22] on button "Options" at bounding box center [1431, 22] width 74 height 24
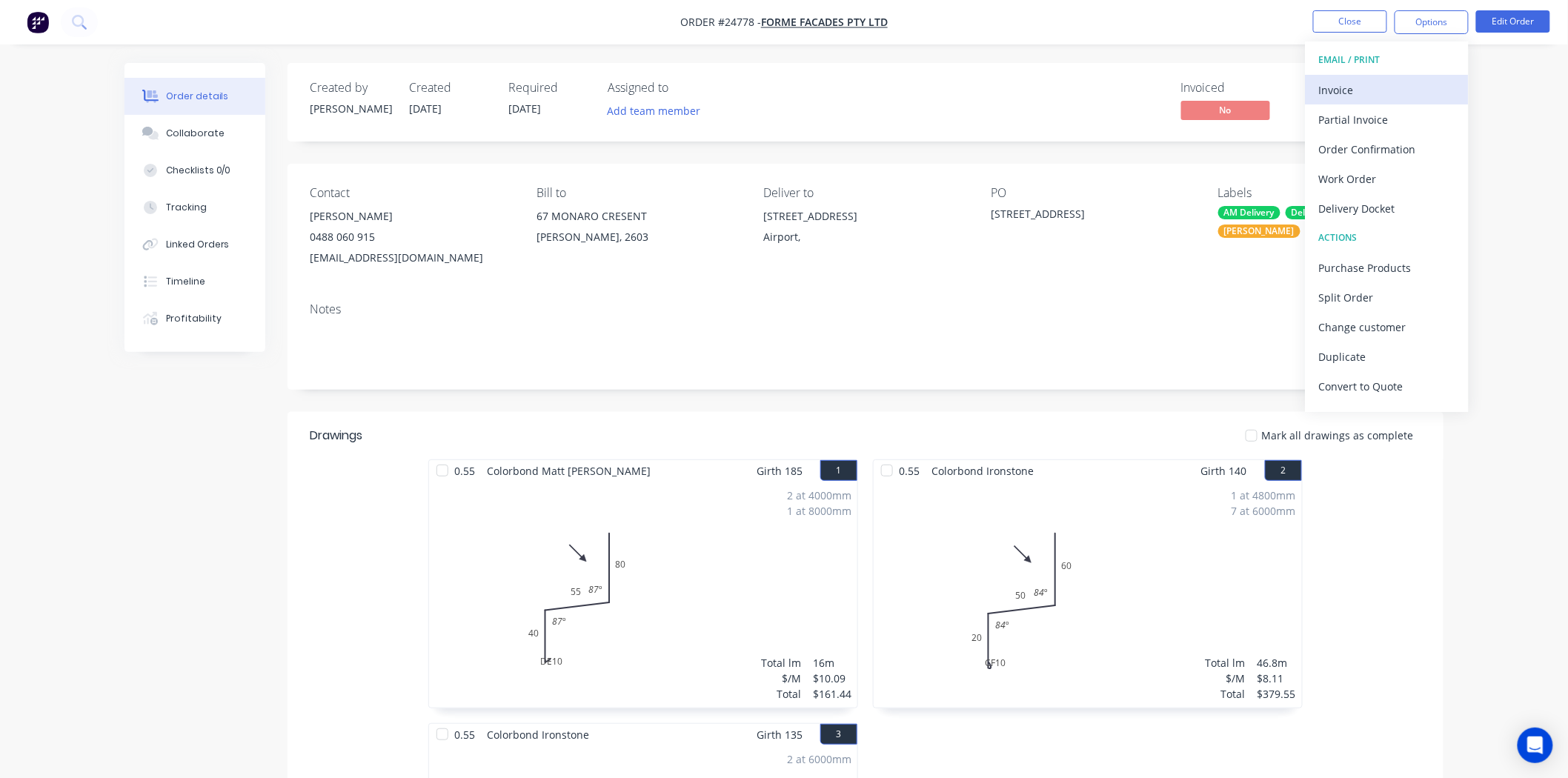
click at [1367, 87] on div "Invoice" at bounding box center [1387, 90] width 137 height 21
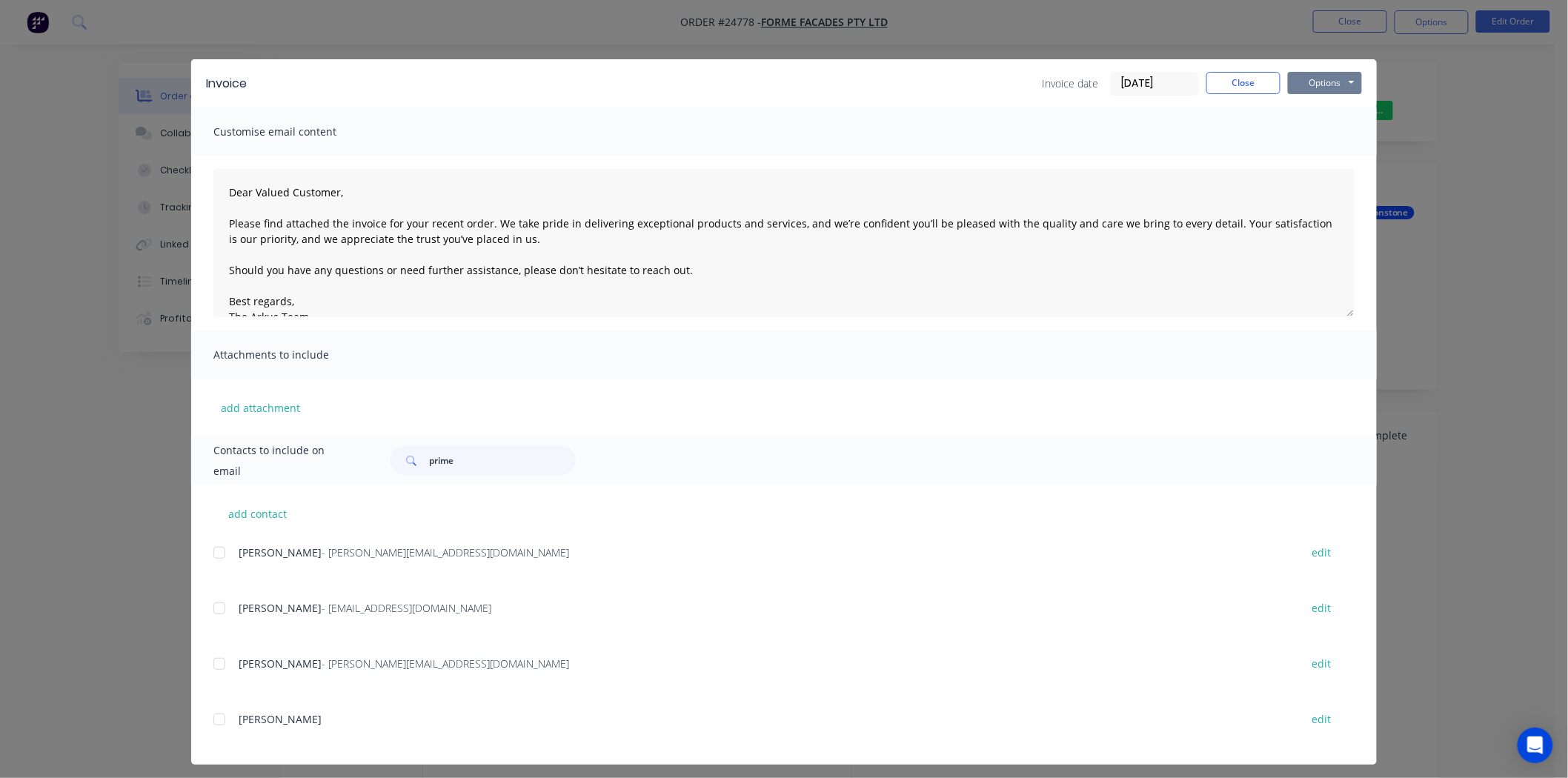
click at [1326, 75] on button "Options" at bounding box center [1325, 83] width 74 height 22
click at [1312, 126] on button "Print" at bounding box center [1335, 133] width 95 height 25
click at [1235, 82] on button "Close" at bounding box center [1243, 83] width 74 height 22
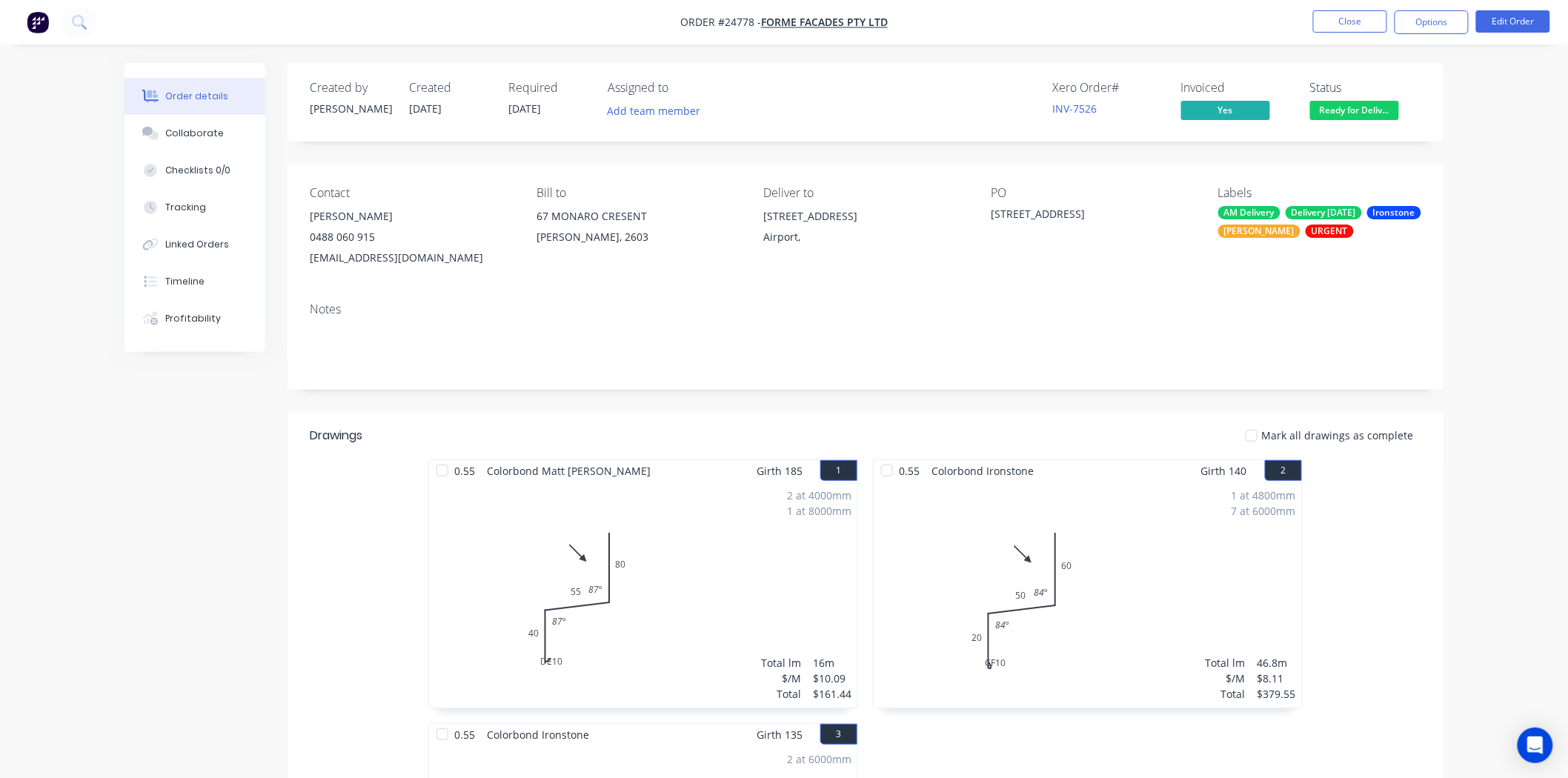
click at [1310, 19] on ul "Close Options Edit Order" at bounding box center [1432, 22] width 273 height 24
click at [1315, 18] on ul "Close Options Edit Order" at bounding box center [1432, 22] width 273 height 24
click at [1320, 22] on button "Close" at bounding box center [1349, 21] width 74 height 22
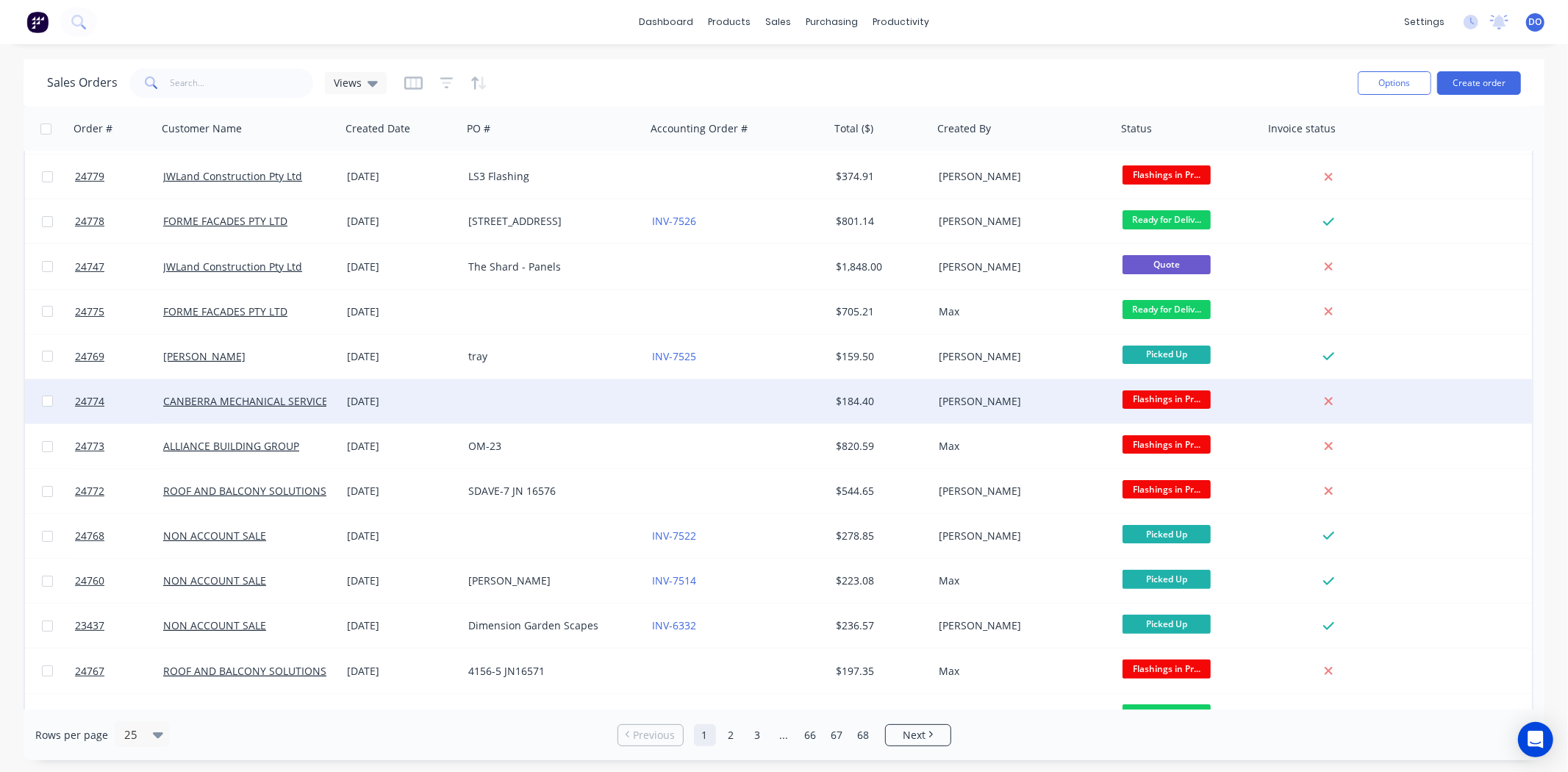
scroll to position [163, 0]
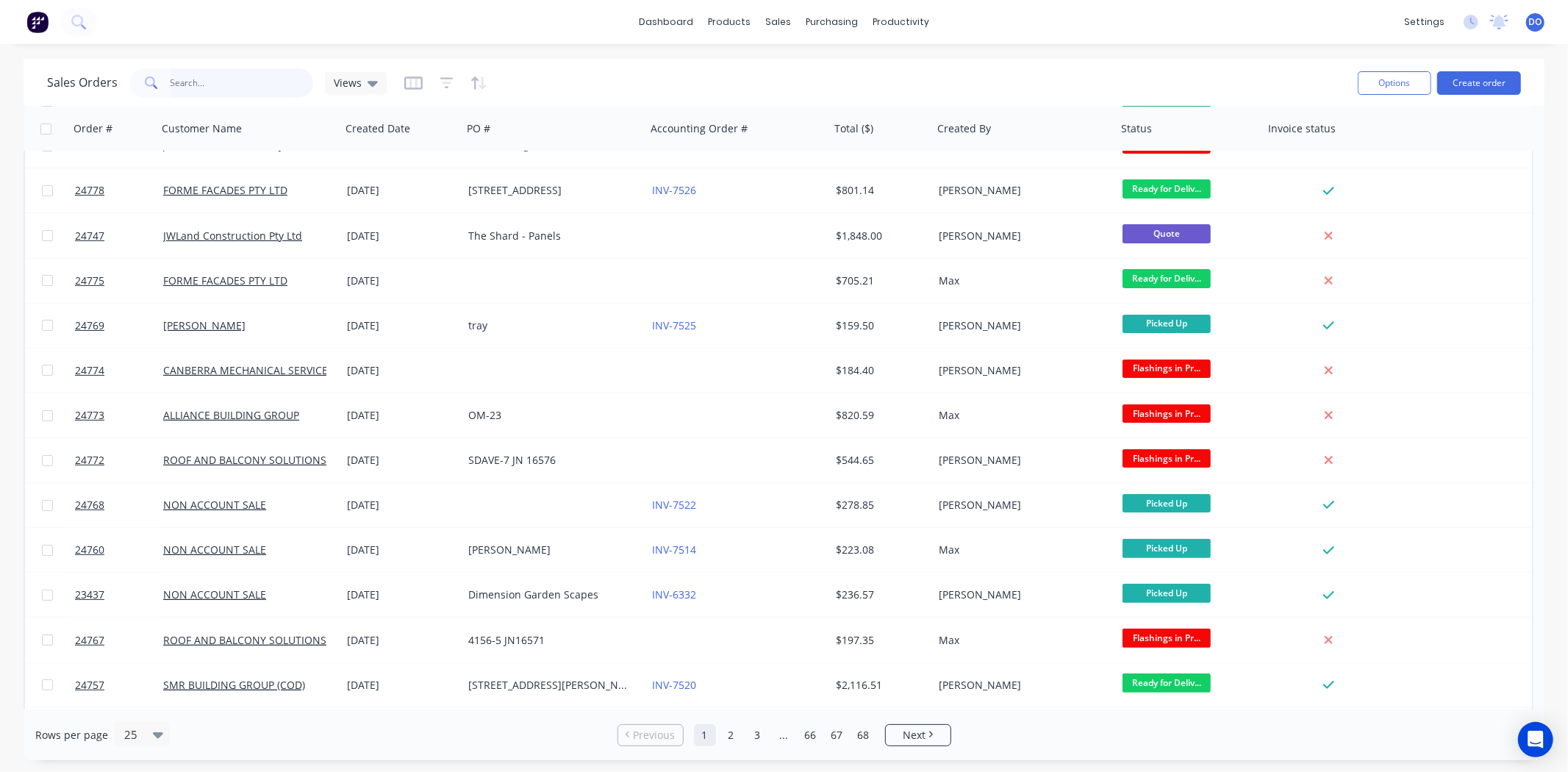
click at [207, 81] on input "text" at bounding box center [241, 83] width 143 height 30
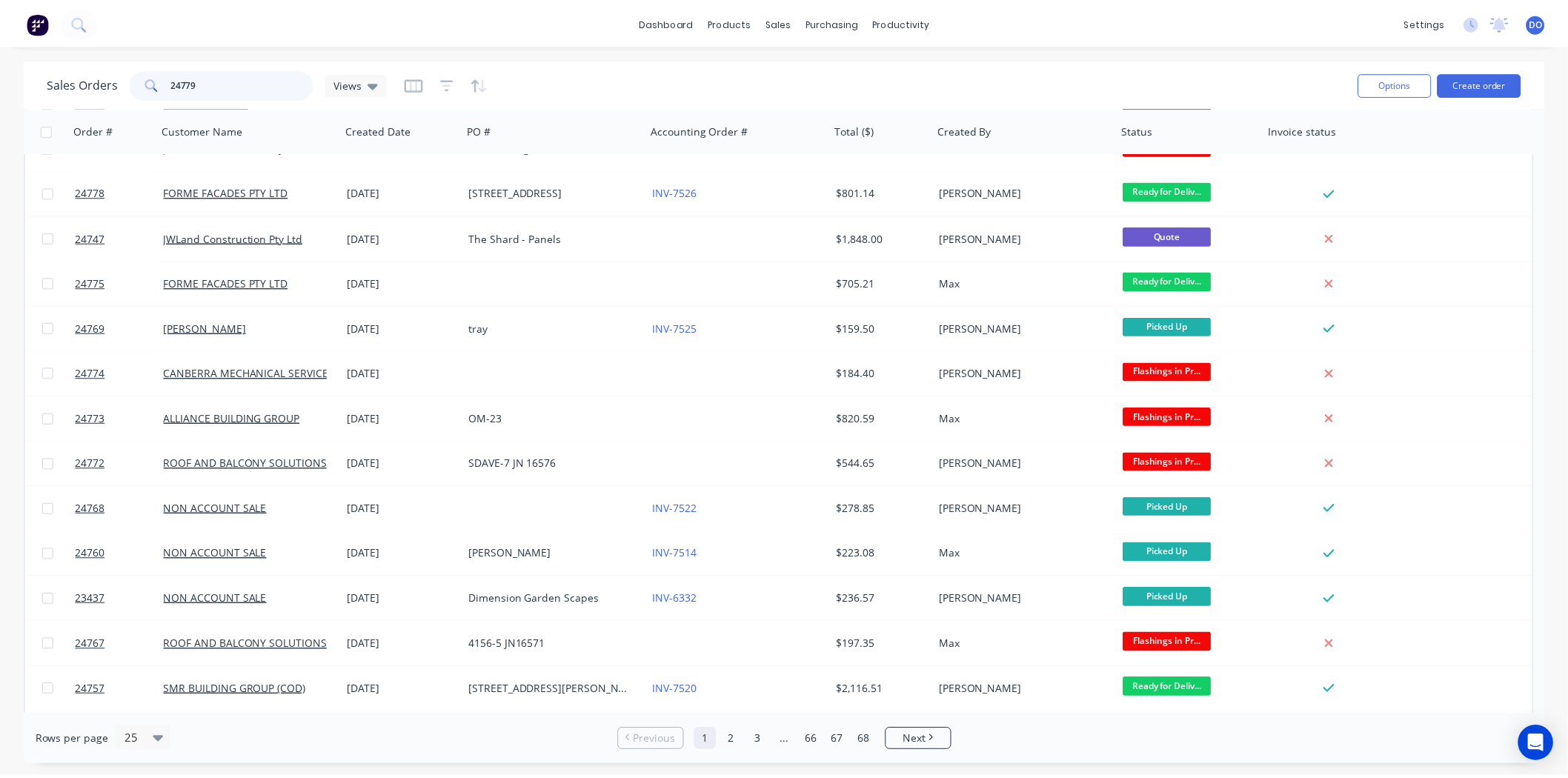
scroll to position [0, 0]
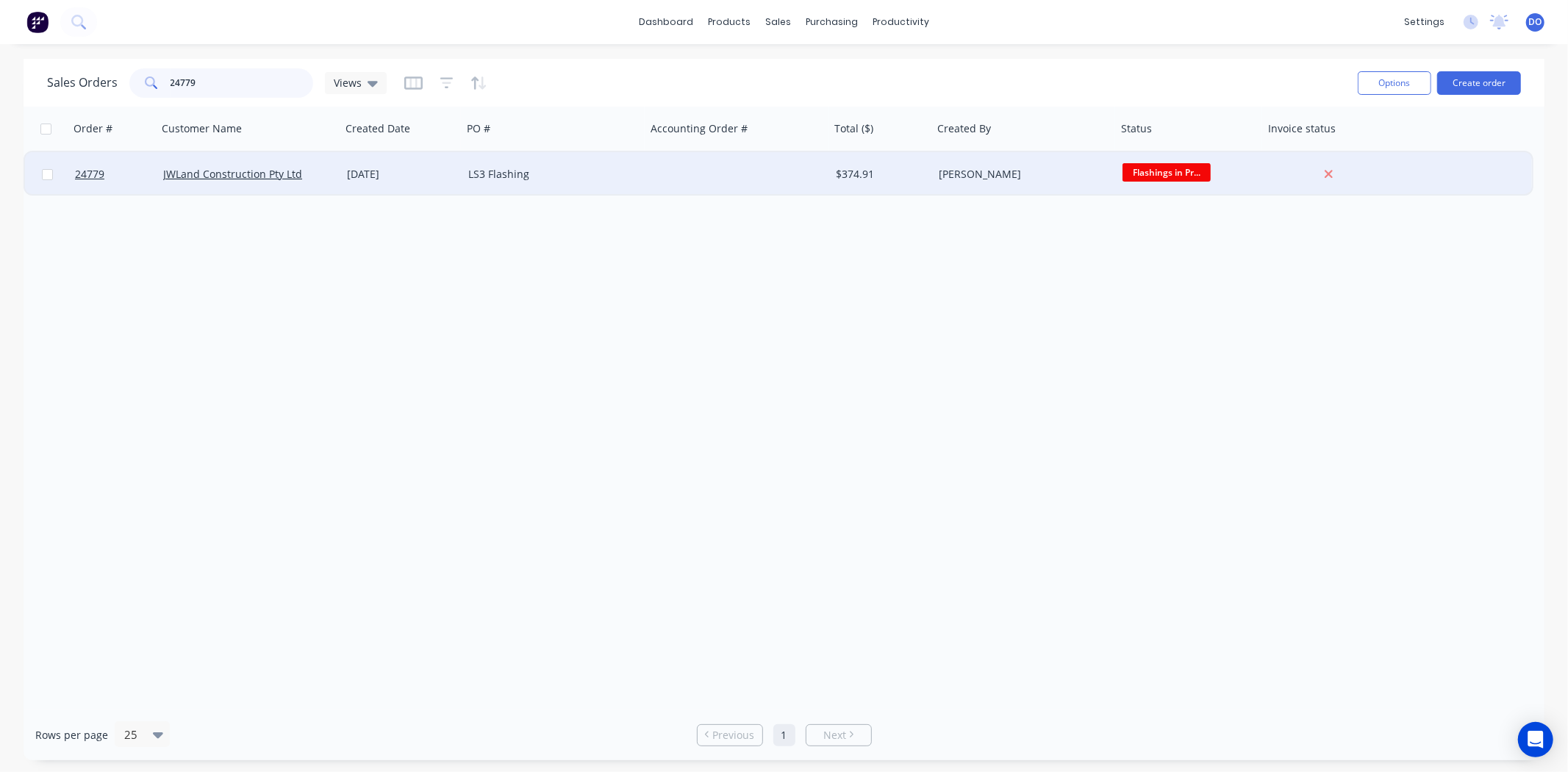
type input "24779"
click at [588, 175] on div "LS3 Flashing" at bounding box center [549, 174] width 163 height 14
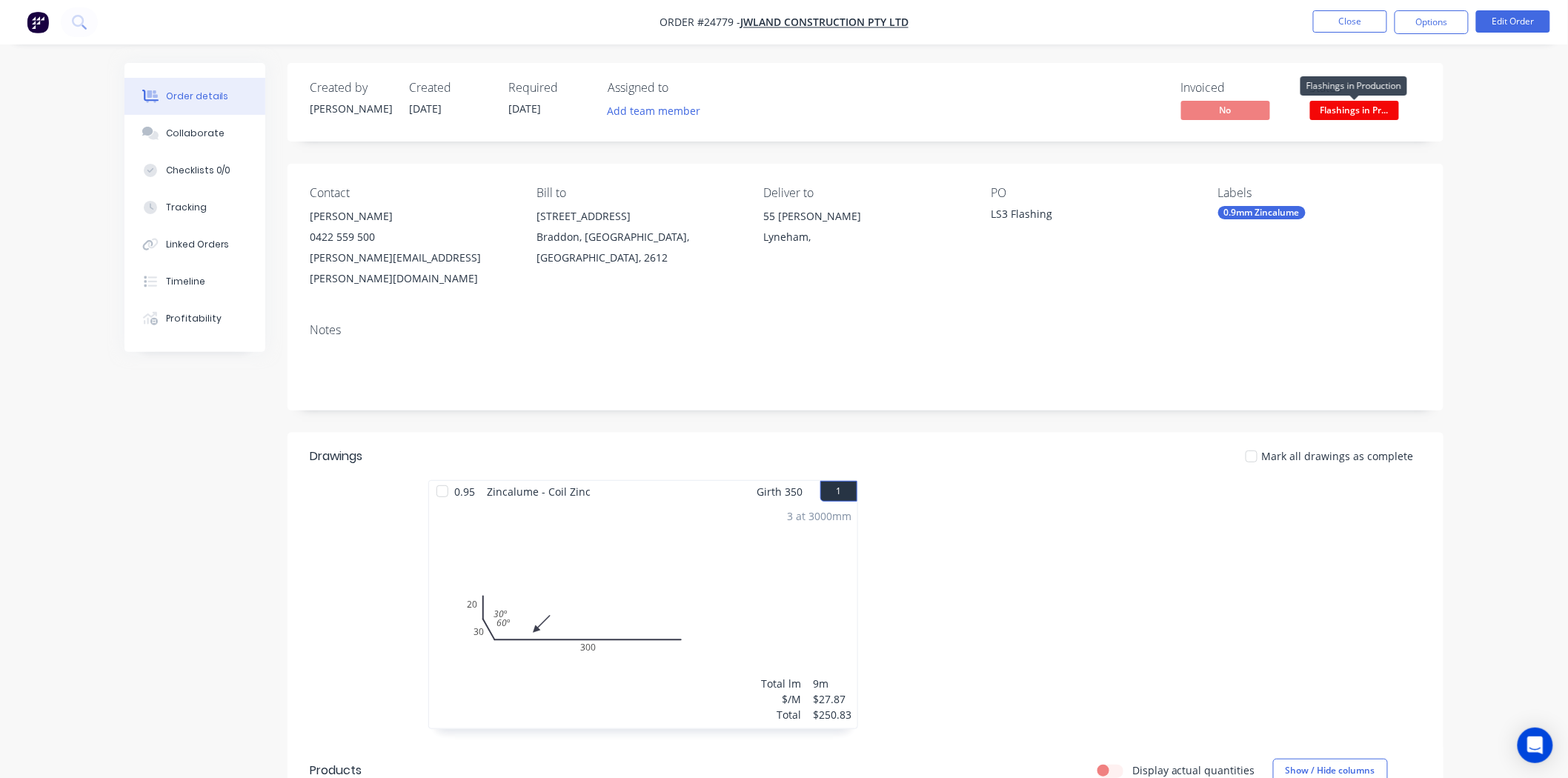
click at [1382, 107] on span "Flashings in Pr..." at bounding box center [1355, 110] width 89 height 19
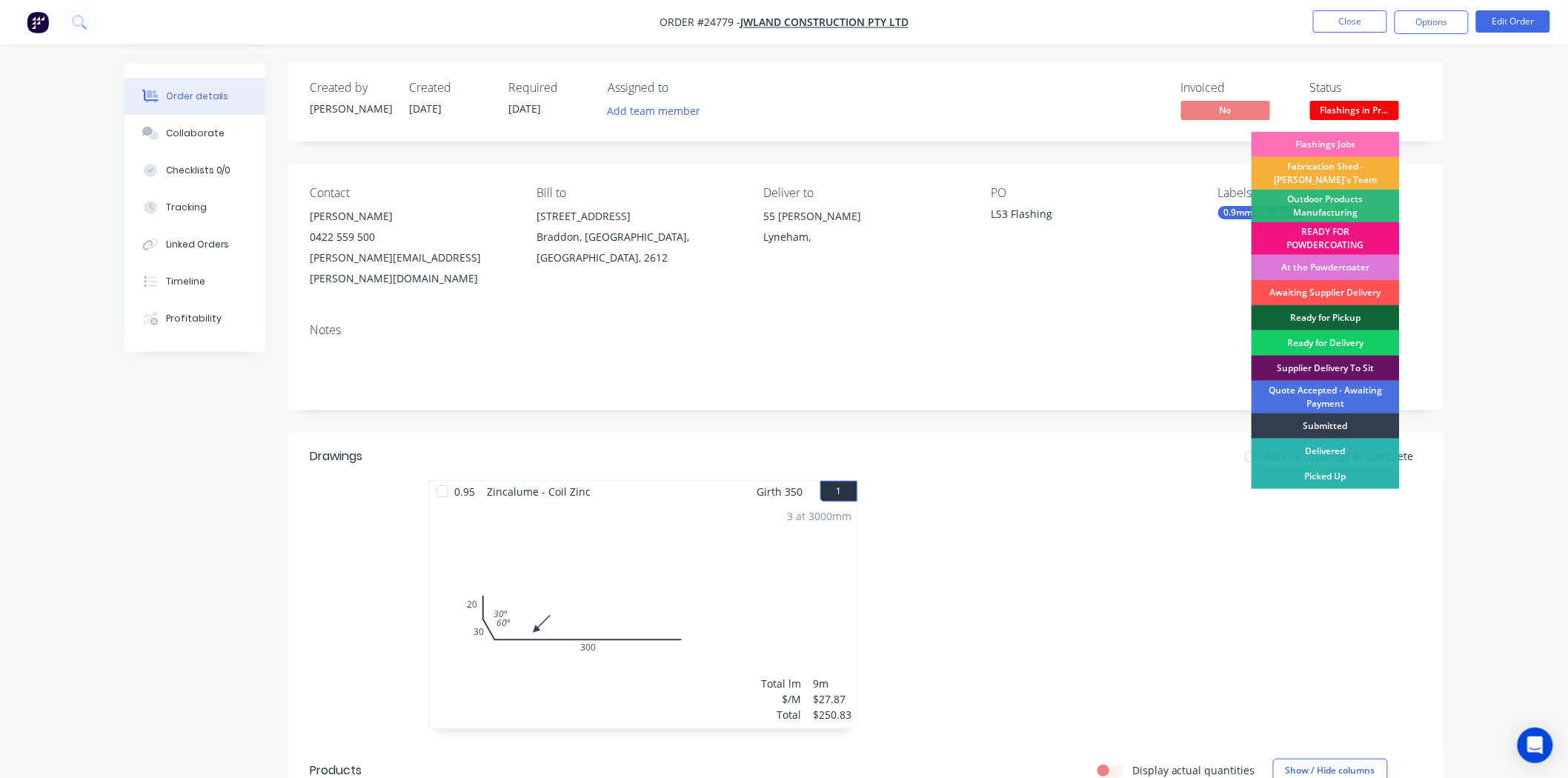
click at [1353, 334] on div "Ready for Delivery" at bounding box center [1326, 343] width 149 height 26
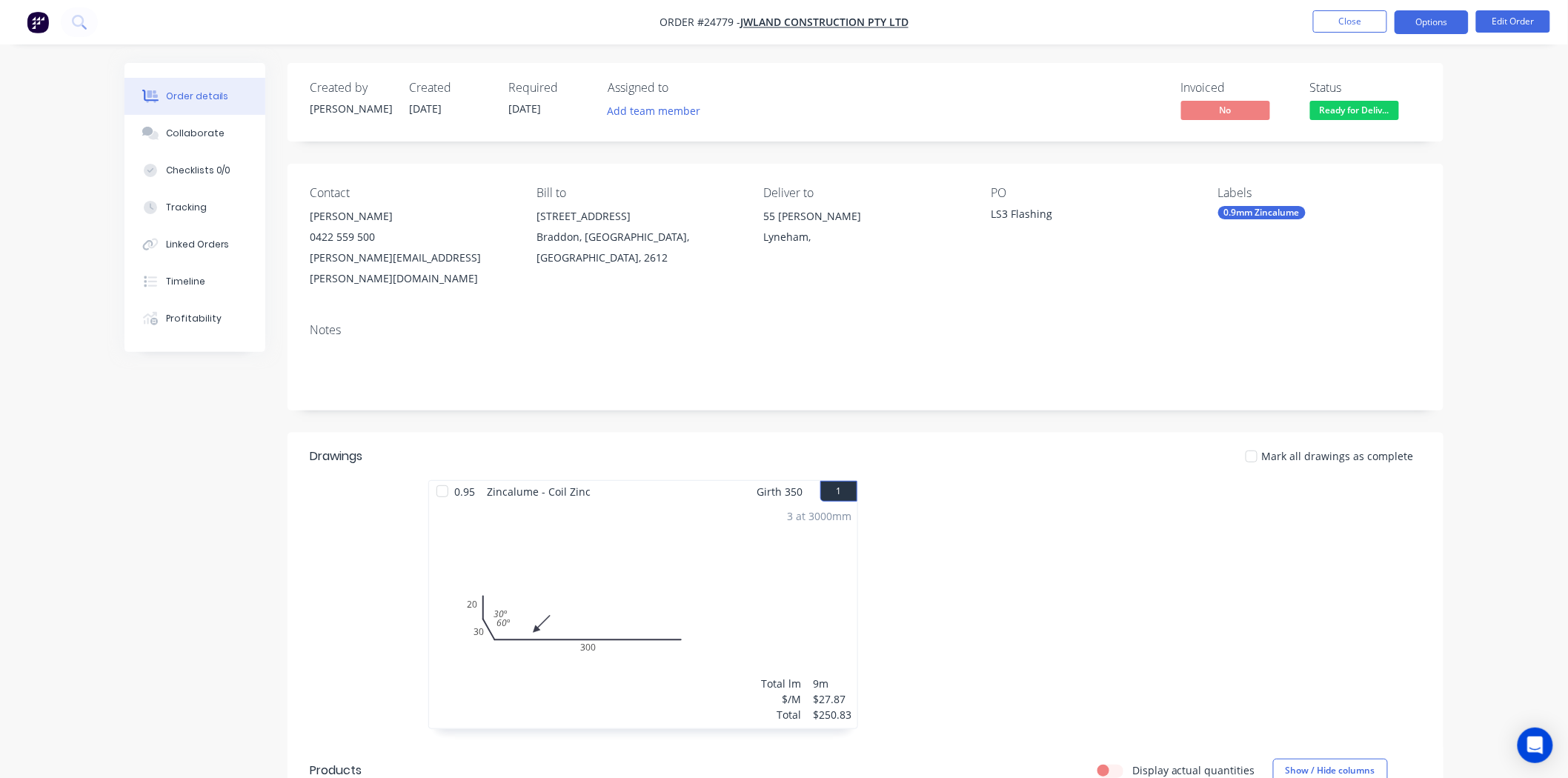
click at [1398, 22] on button "Options" at bounding box center [1431, 22] width 74 height 24
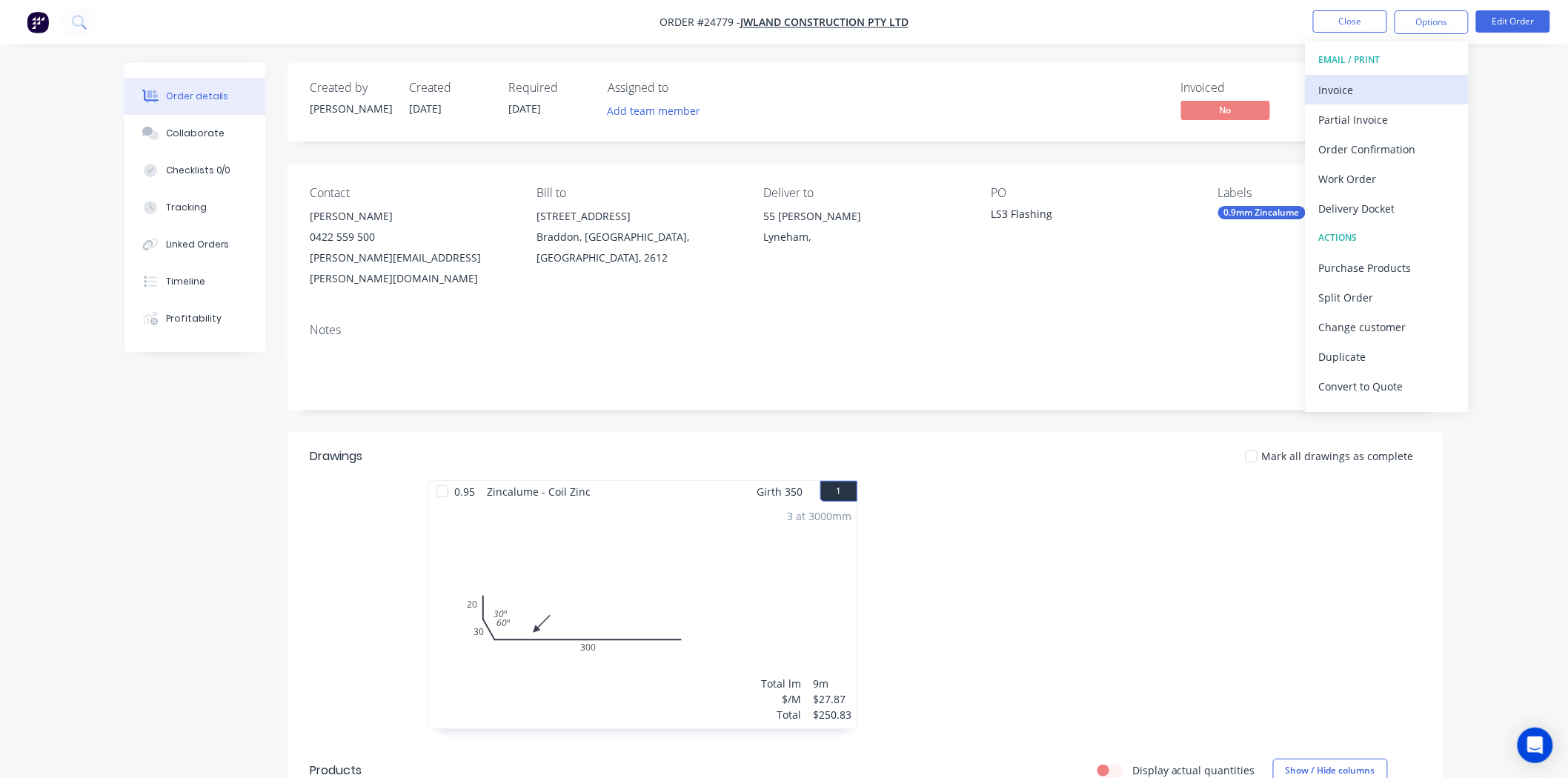
click at [1384, 87] on div "Invoice" at bounding box center [1387, 90] width 137 height 21
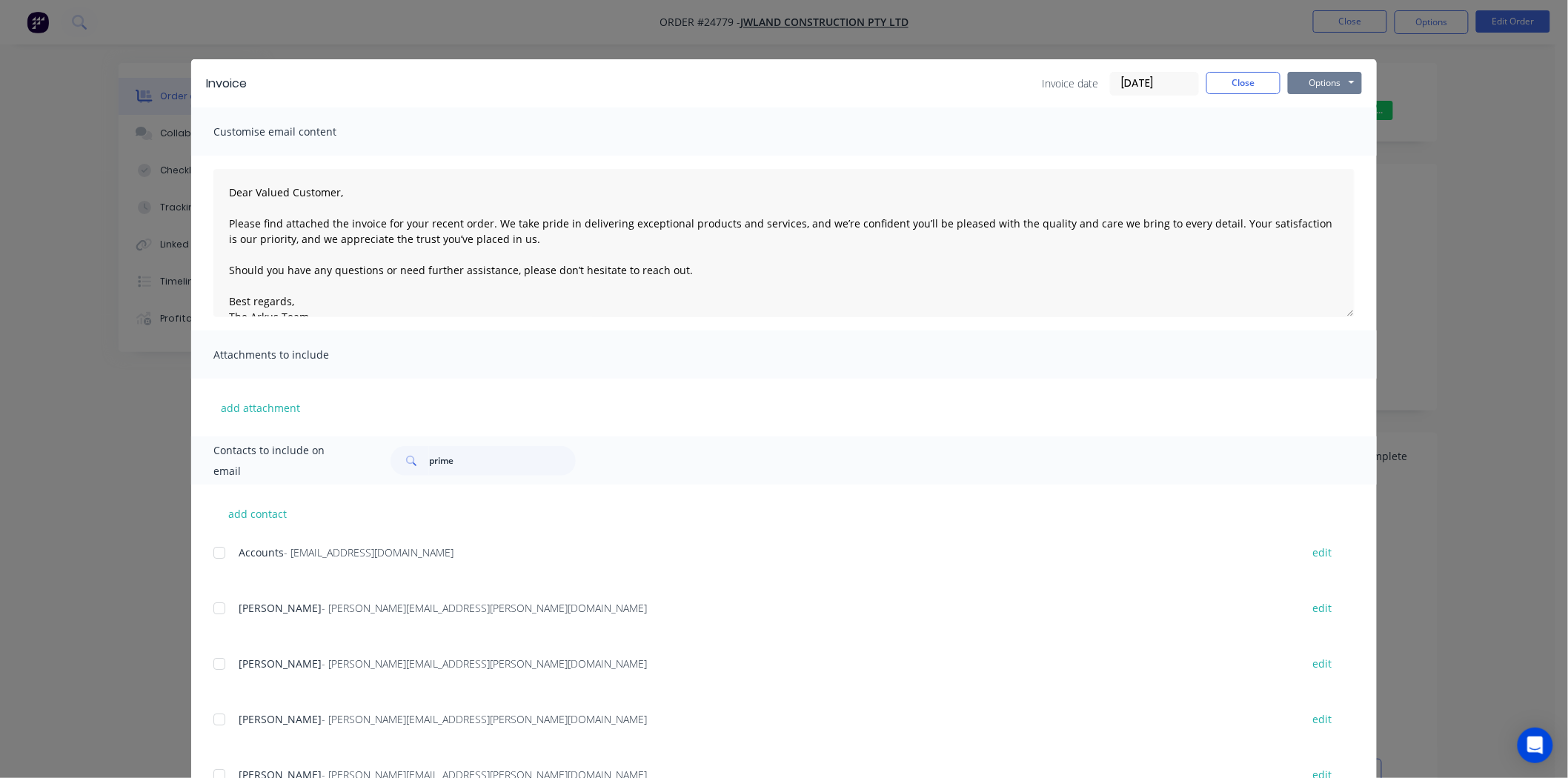
click at [1332, 78] on button "Options" at bounding box center [1325, 83] width 74 height 22
click at [1318, 131] on button "Print" at bounding box center [1335, 133] width 95 height 25
click at [1218, 78] on button "Close" at bounding box center [1243, 83] width 74 height 22
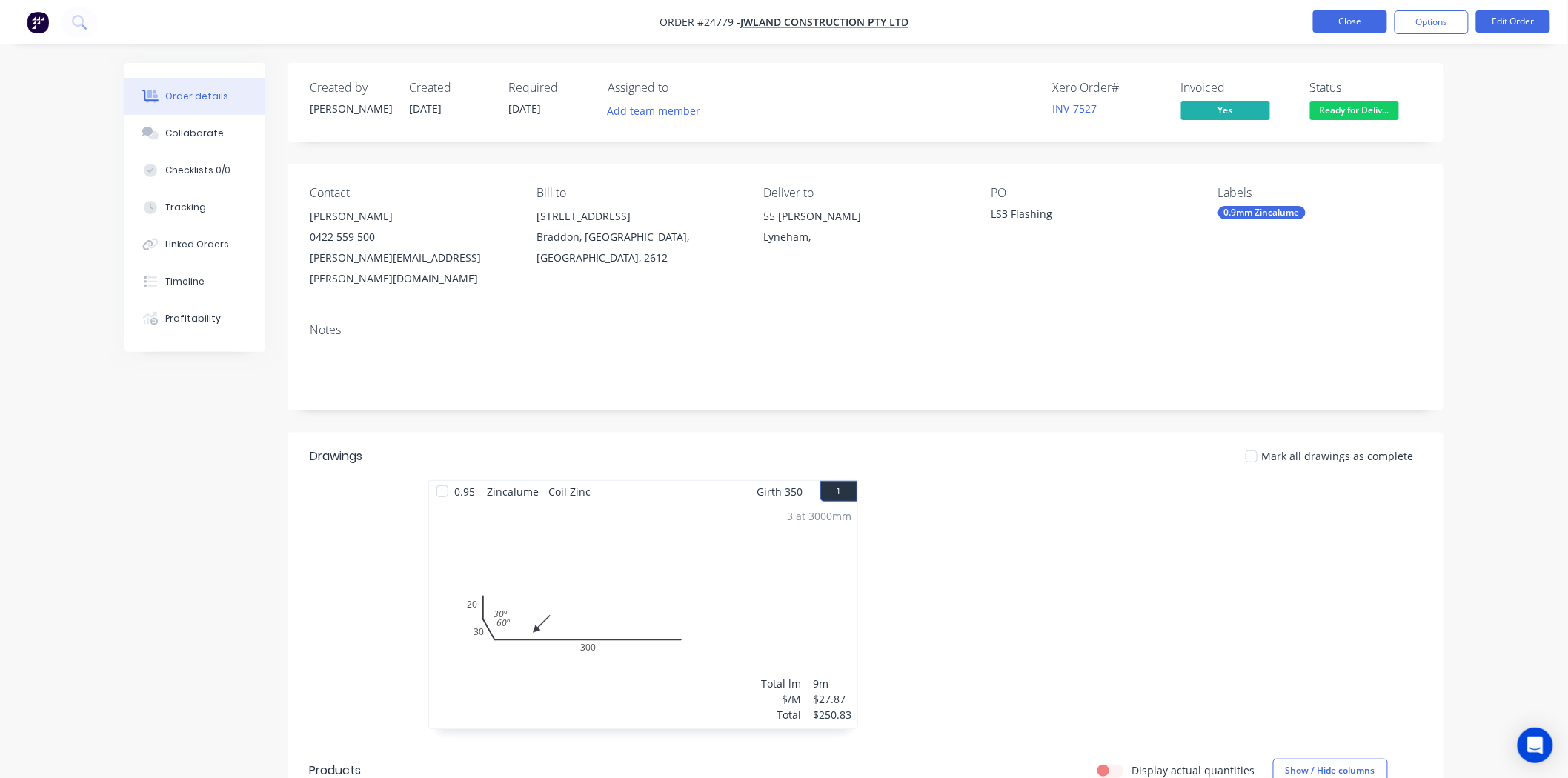
click at [1351, 17] on button "Close" at bounding box center [1349, 21] width 74 height 22
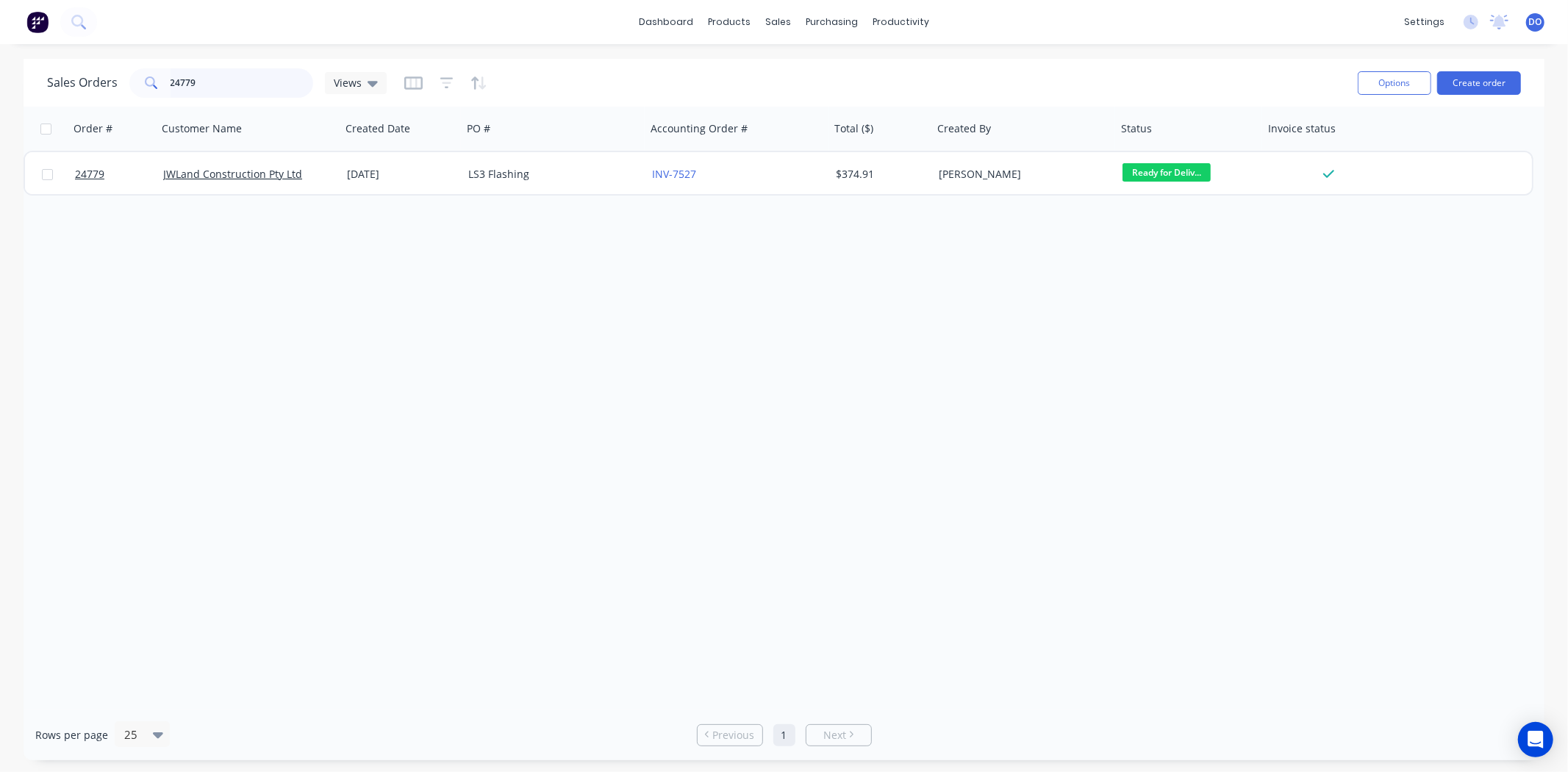
click at [228, 69] on input "24779" at bounding box center [241, 83] width 143 height 30
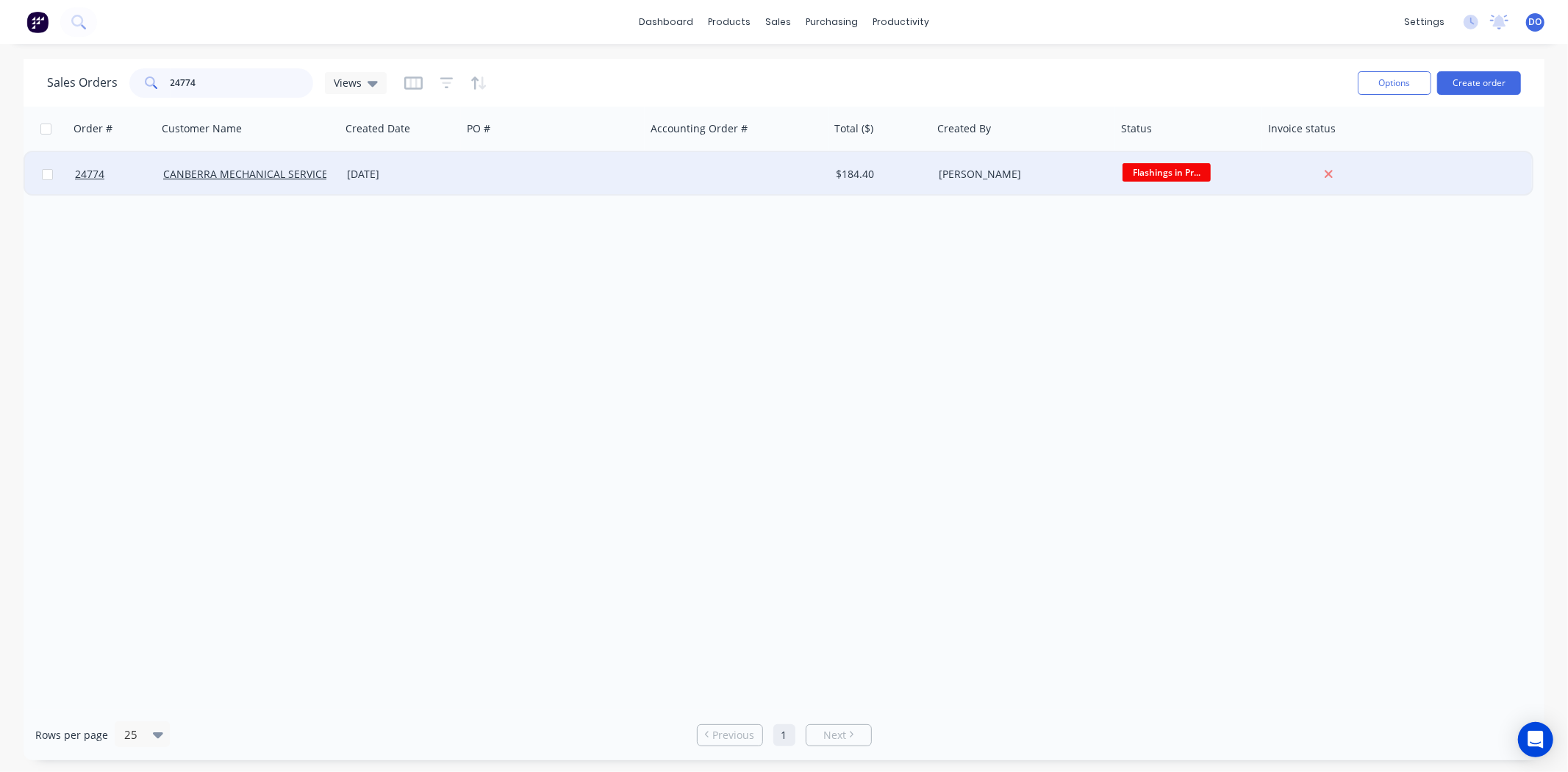
type input "24774"
click at [410, 171] on div "[DATE]" at bounding box center [401, 174] width 109 height 14
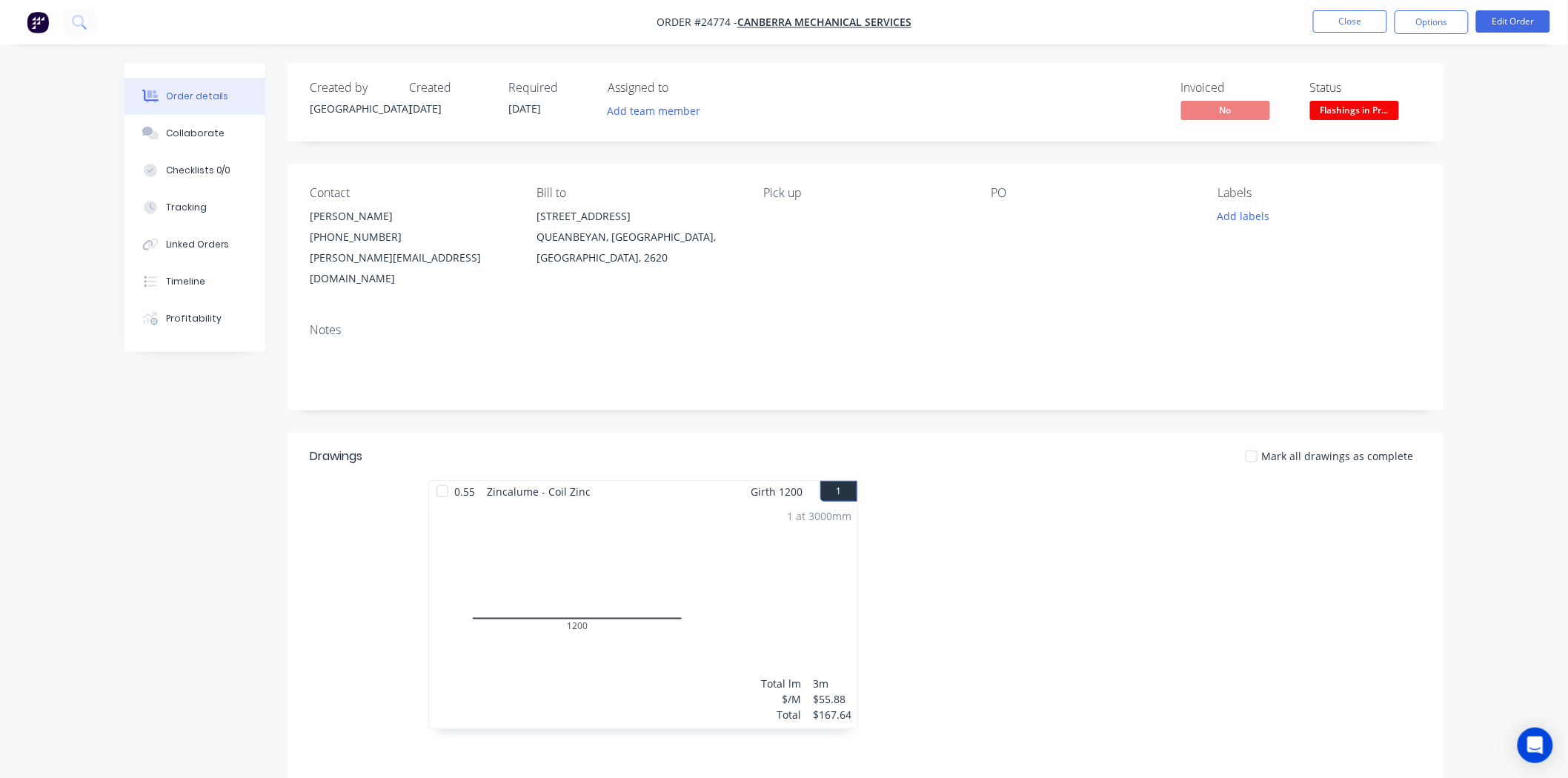
click at [1368, 107] on span "Flashings in Pr..." at bounding box center [1355, 110] width 89 height 19
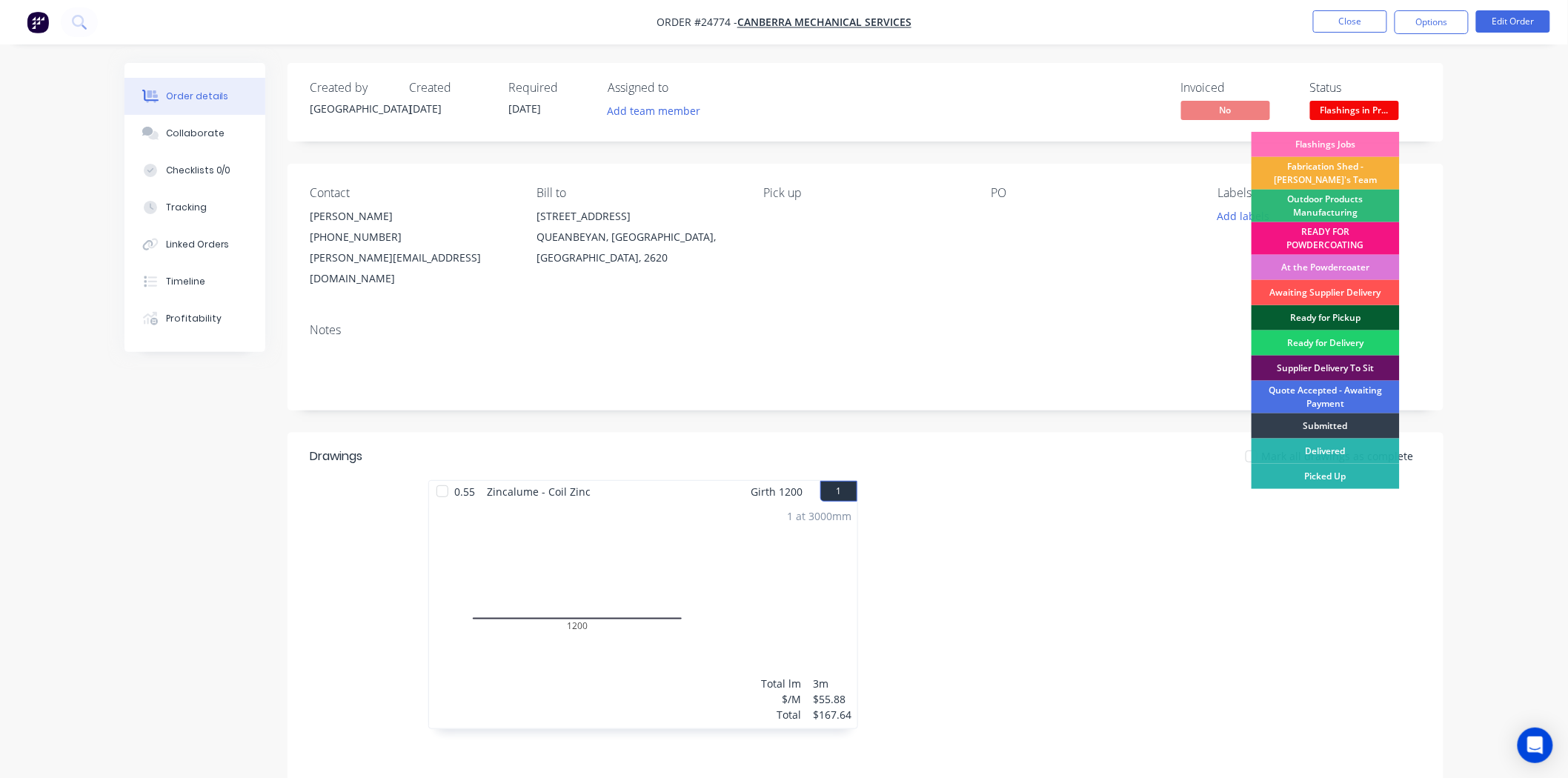
click at [1357, 312] on div "Ready for Pickup" at bounding box center [1326, 318] width 149 height 26
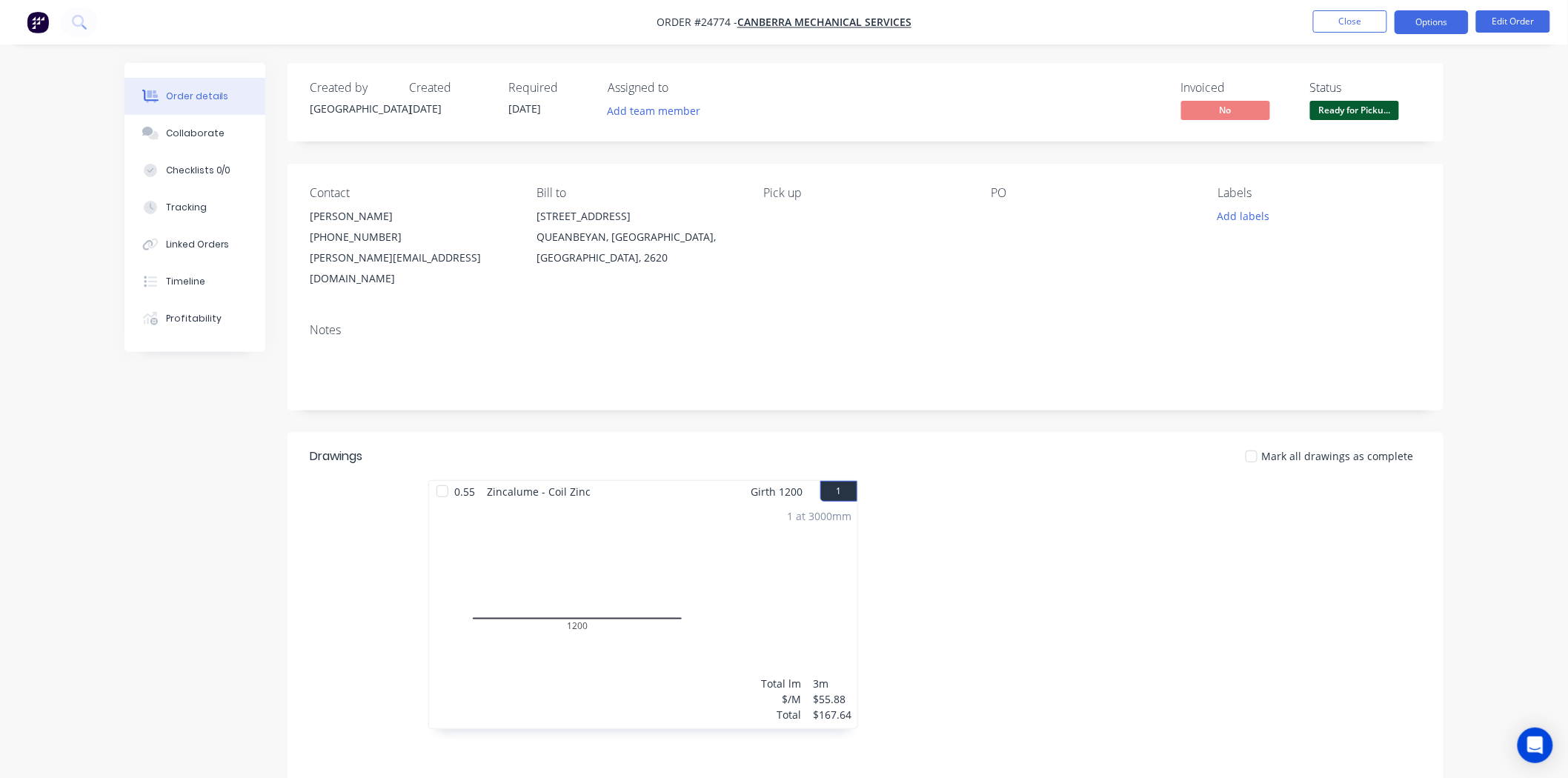
click at [1431, 26] on button "Options" at bounding box center [1431, 22] width 74 height 24
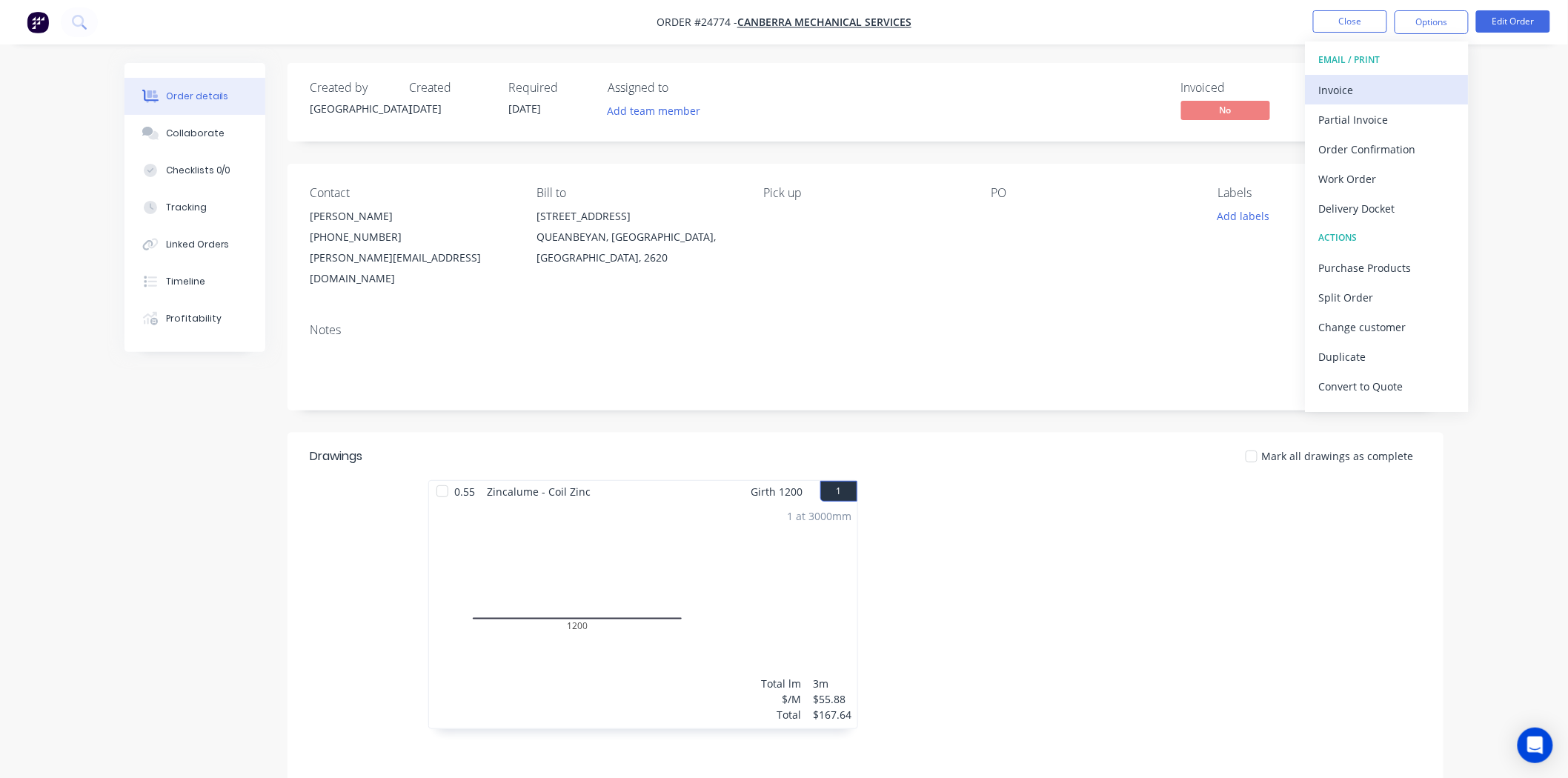
click at [1342, 84] on div "Invoice" at bounding box center [1387, 90] width 137 height 21
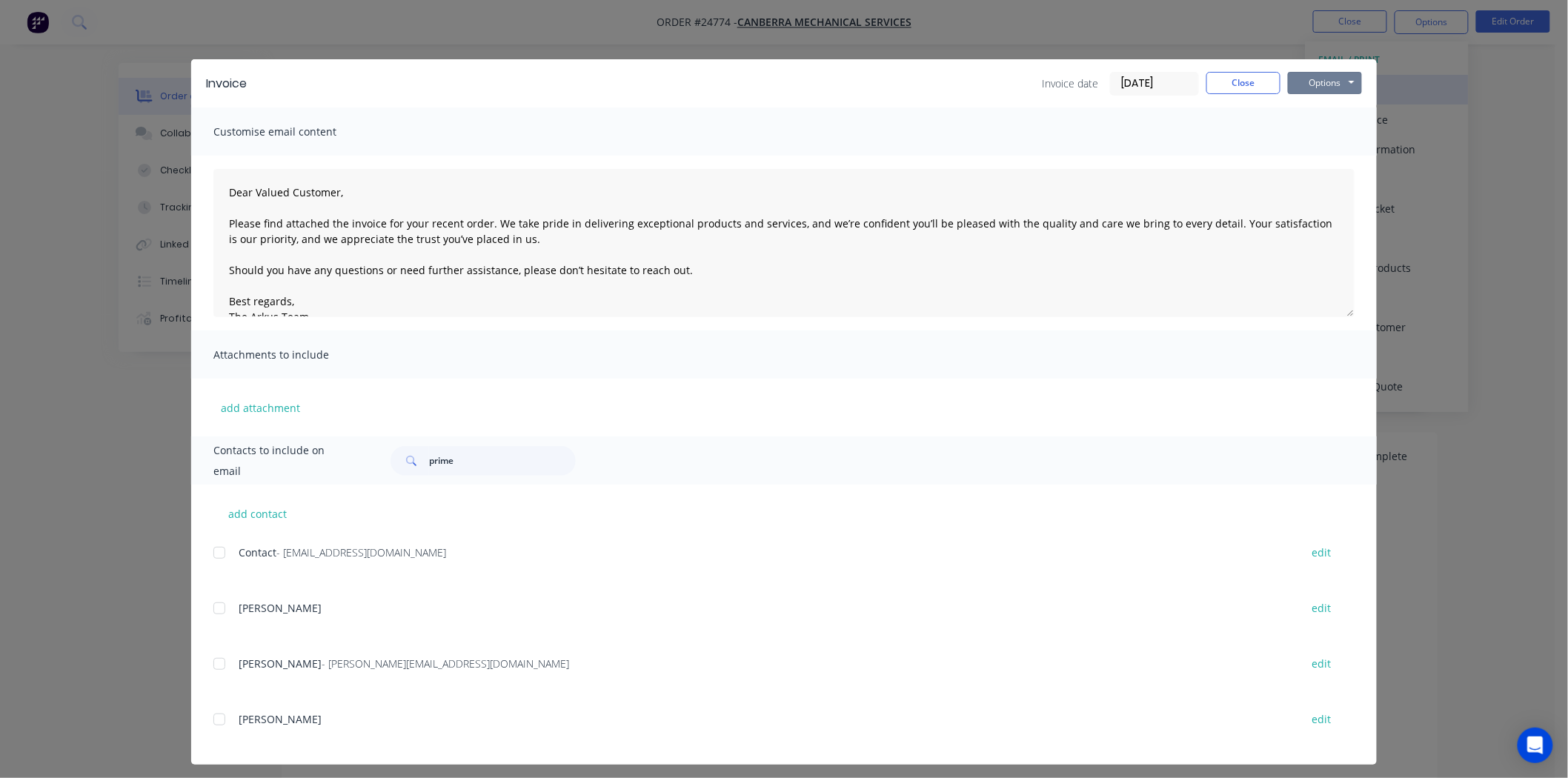
click at [1342, 84] on button "Options" at bounding box center [1325, 83] width 74 height 22
click at [1310, 124] on button "Print" at bounding box center [1335, 133] width 95 height 25
click at [1248, 82] on button "Close" at bounding box center [1243, 83] width 74 height 22
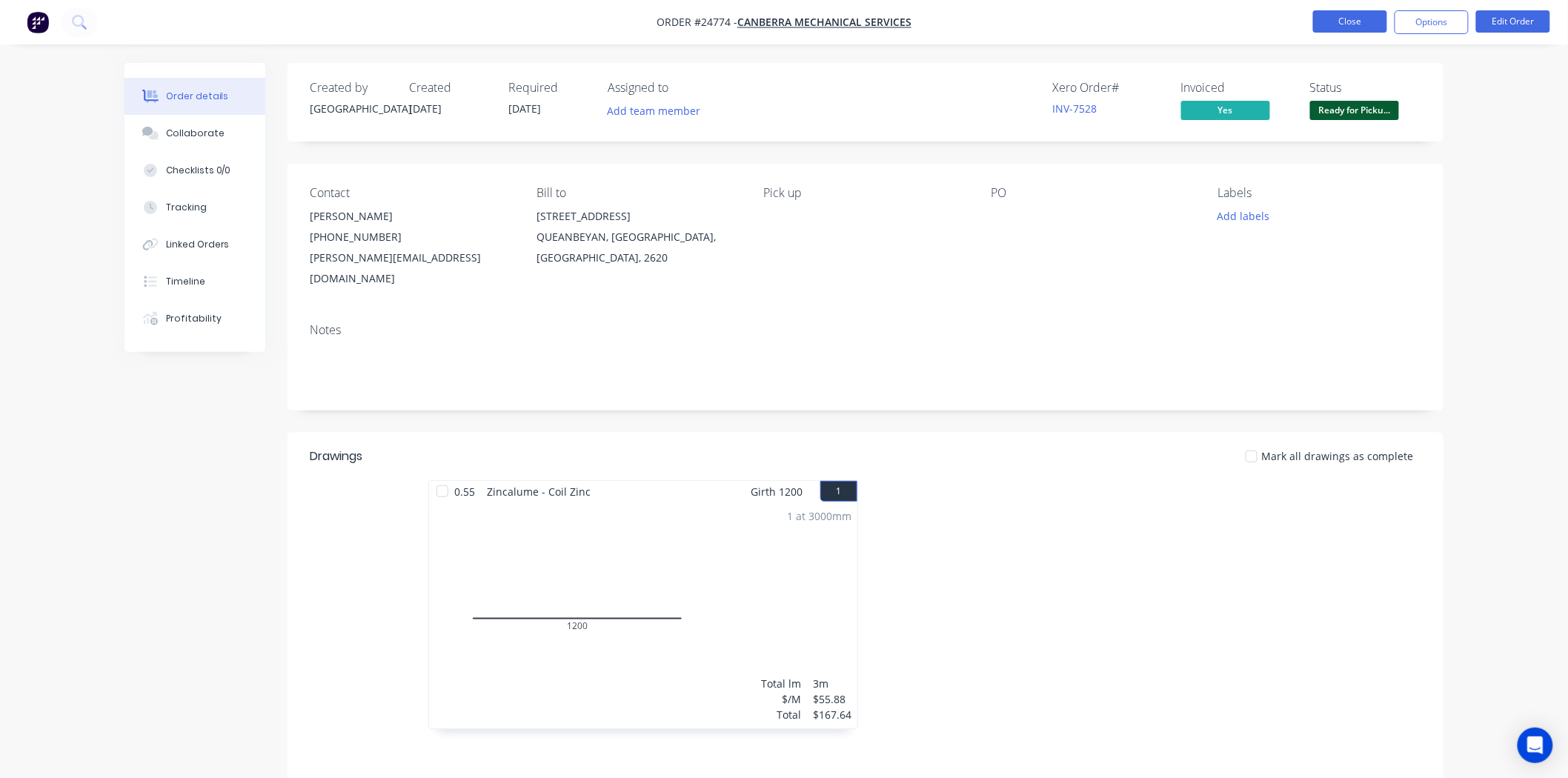
click at [1336, 23] on button "Close" at bounding box center [1349, 21] width 74 height 22
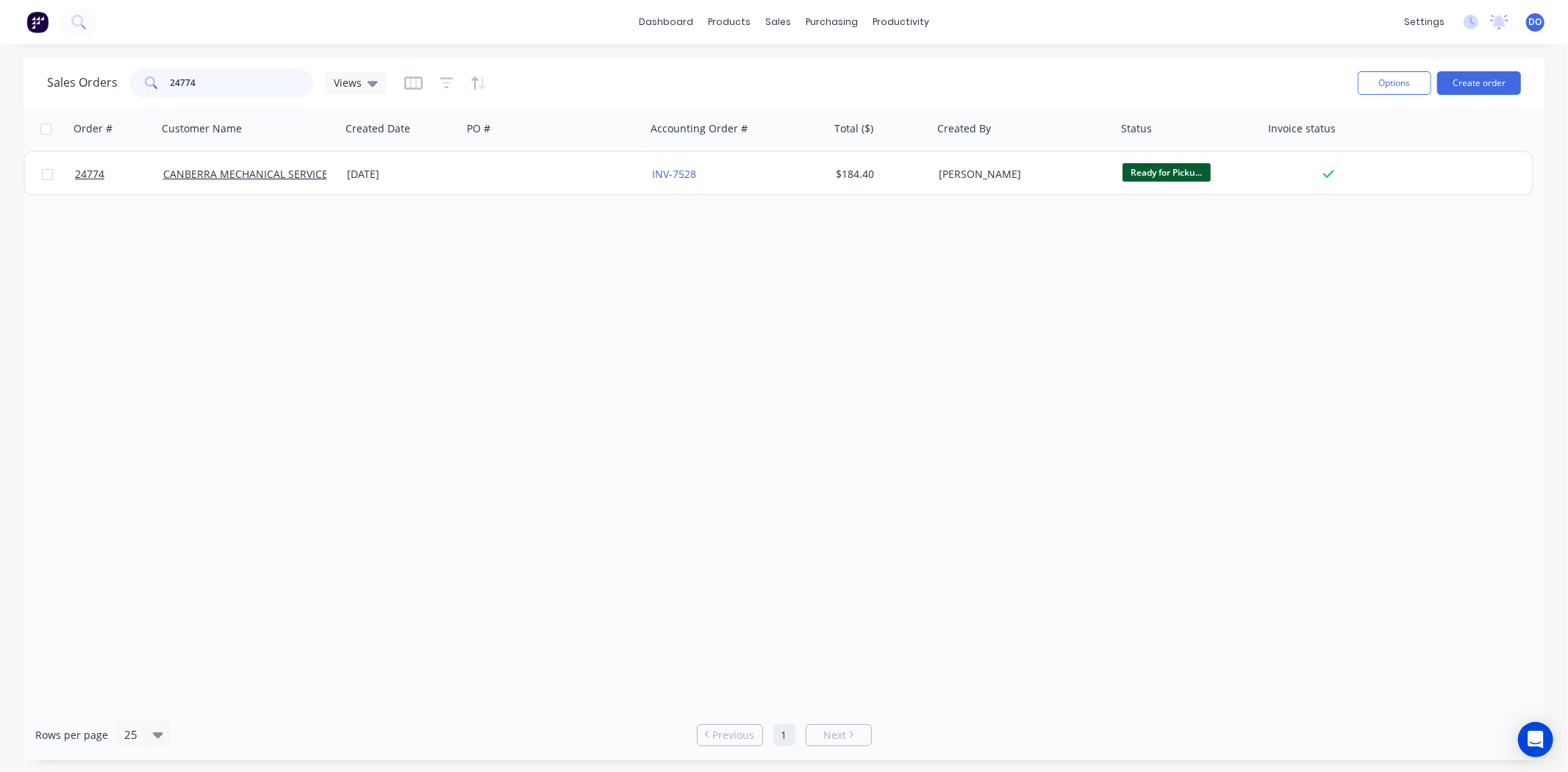
drag, startPoint x: 226, startPoint y: 96, endPoint x: 69, endPoint y: 89, distance: 157.2
click at [69, 89] on div "Sales Orders 24774 Views" at bounding box center [217, 83] width 340 height 30
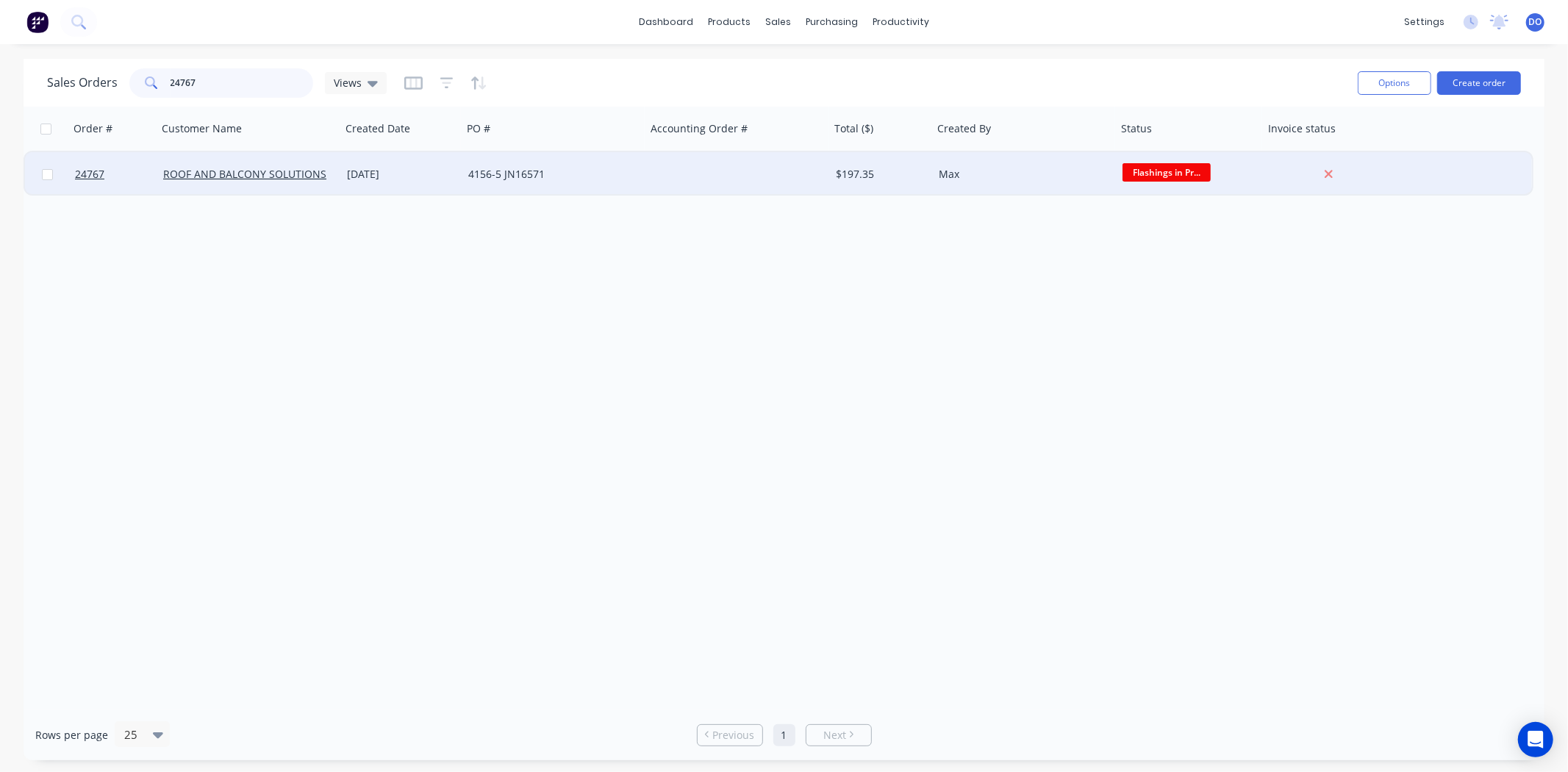
type input "24767"
click at [754, 175] on div at bounding box center [737, 174] width 184 height 44
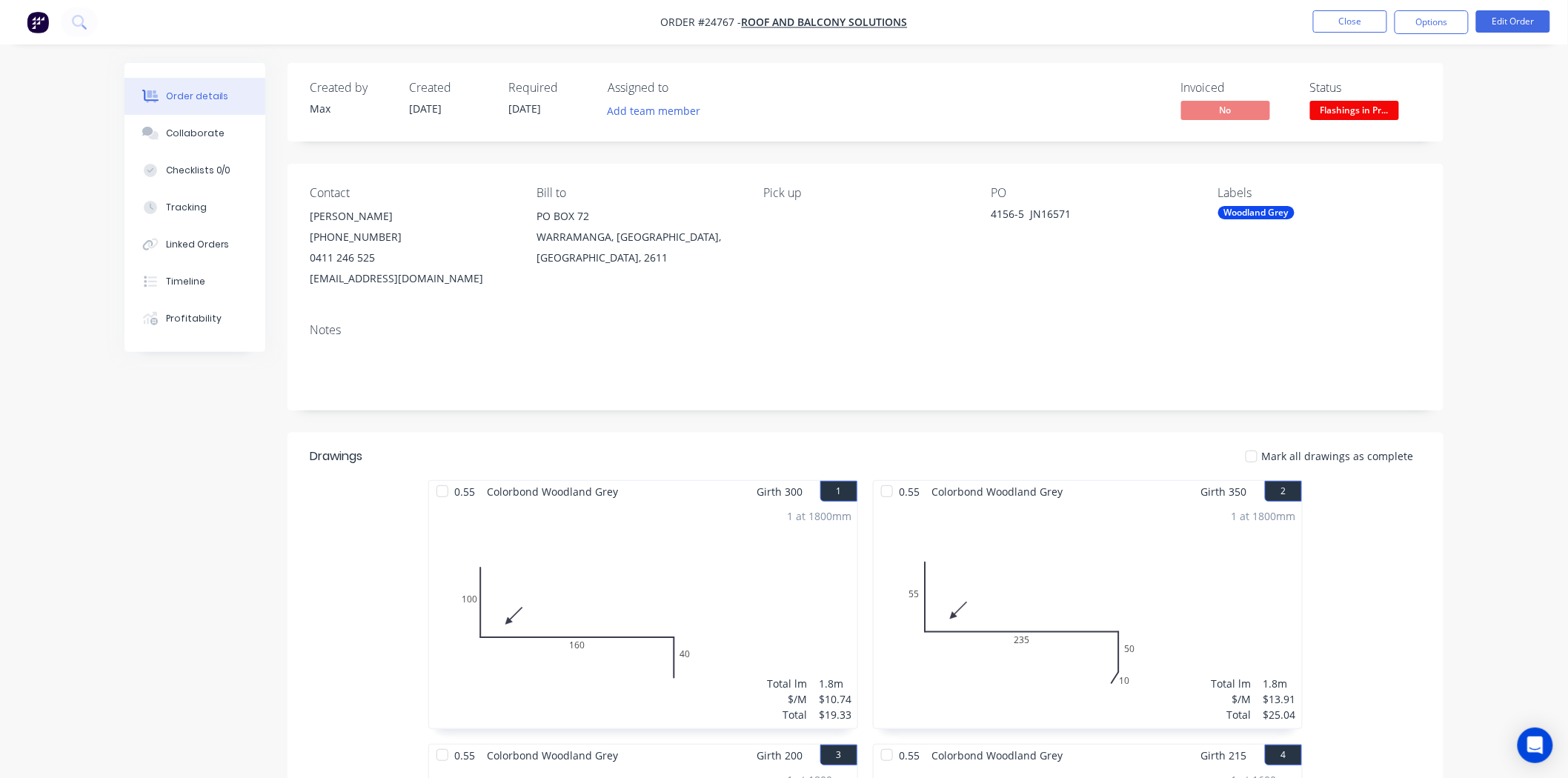
click at [1350, 109] on span "Flashings in Pr..." at bounding box center [1355, 110] width 89 height 19
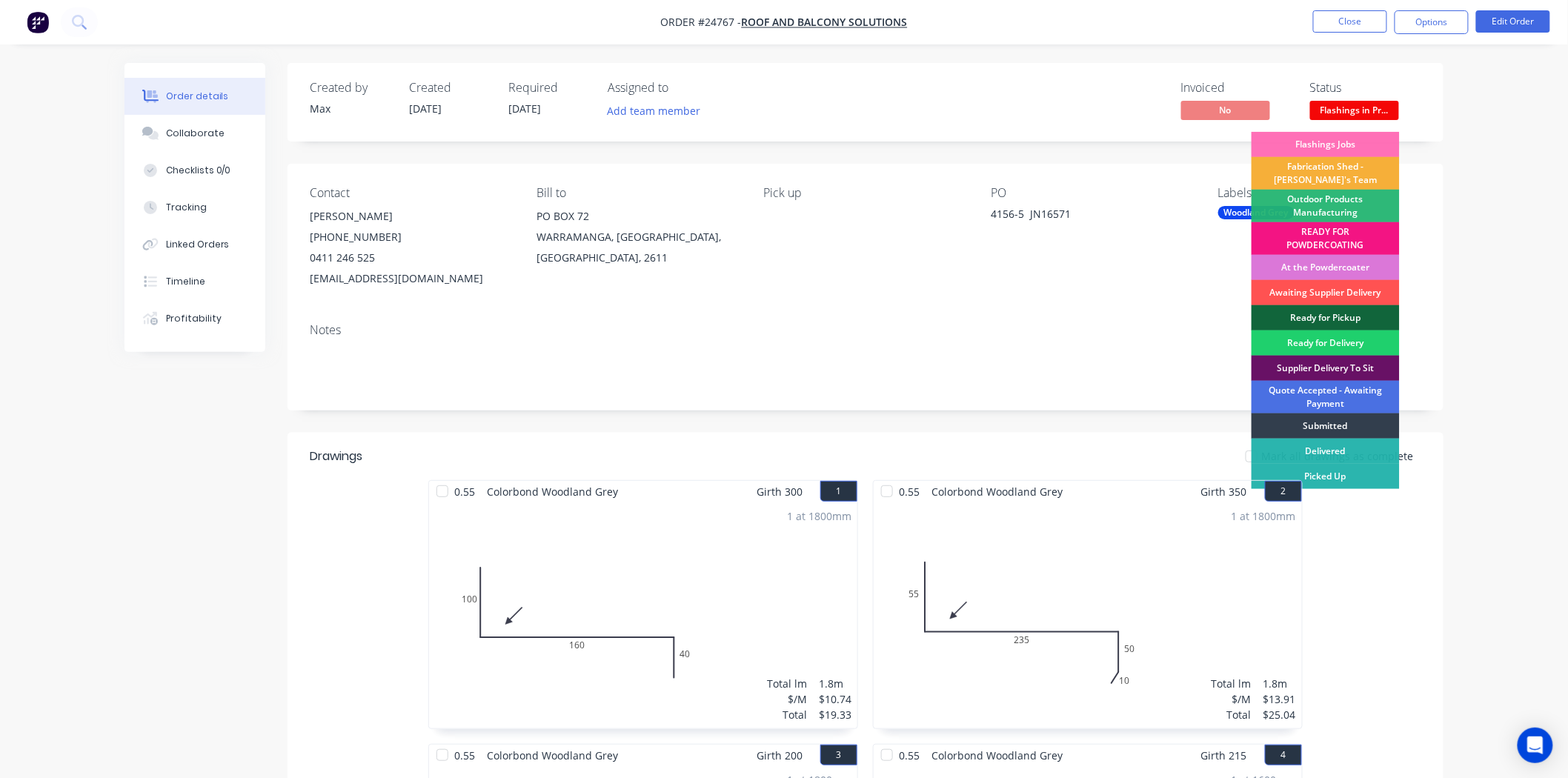
click at [993, 296] on div "Contact HELEN MCALISTER (02) 6287 1699 0411 246 525 admin@rnbsolutions.com.au B…" at bounding box center [866, 237] width 1156 height 148
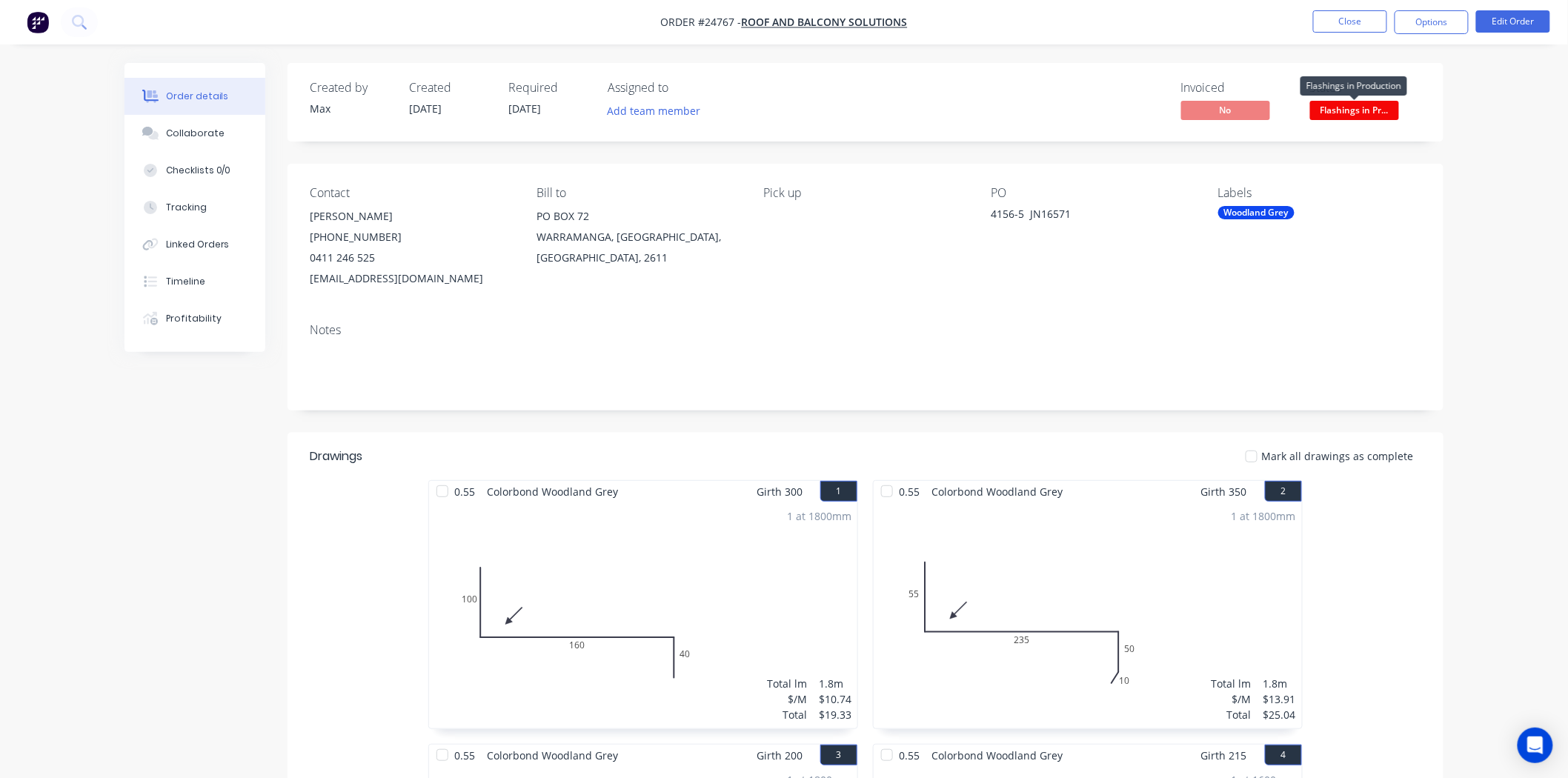
click at [1369, 113] on span "Flashings in Pr..." at bounding box center [1355, 110] width 89 height 19
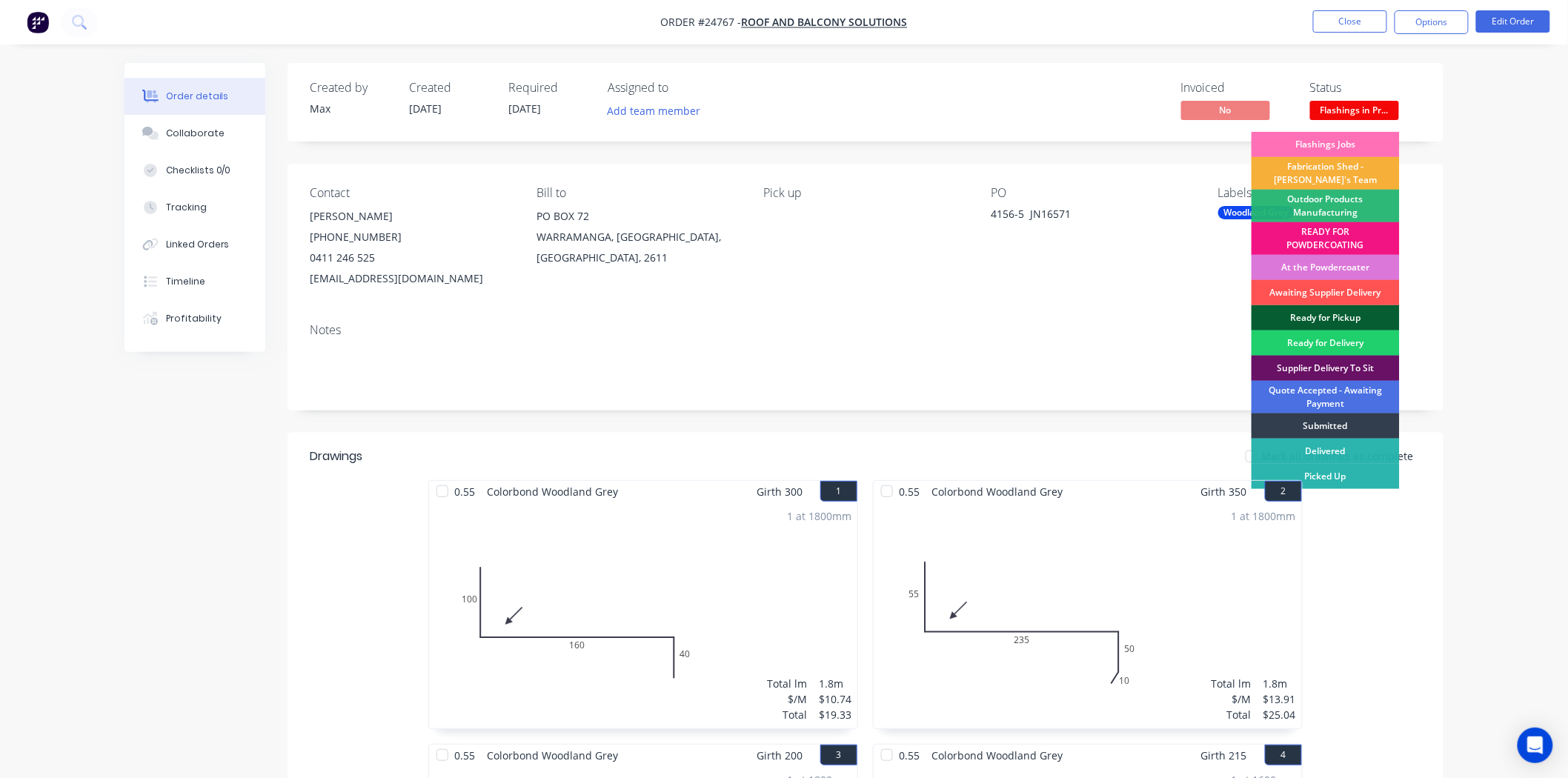
click at [1274, 317] on div "Ready for Pickup" at bounding box center [1326, 318] width 149 height 26
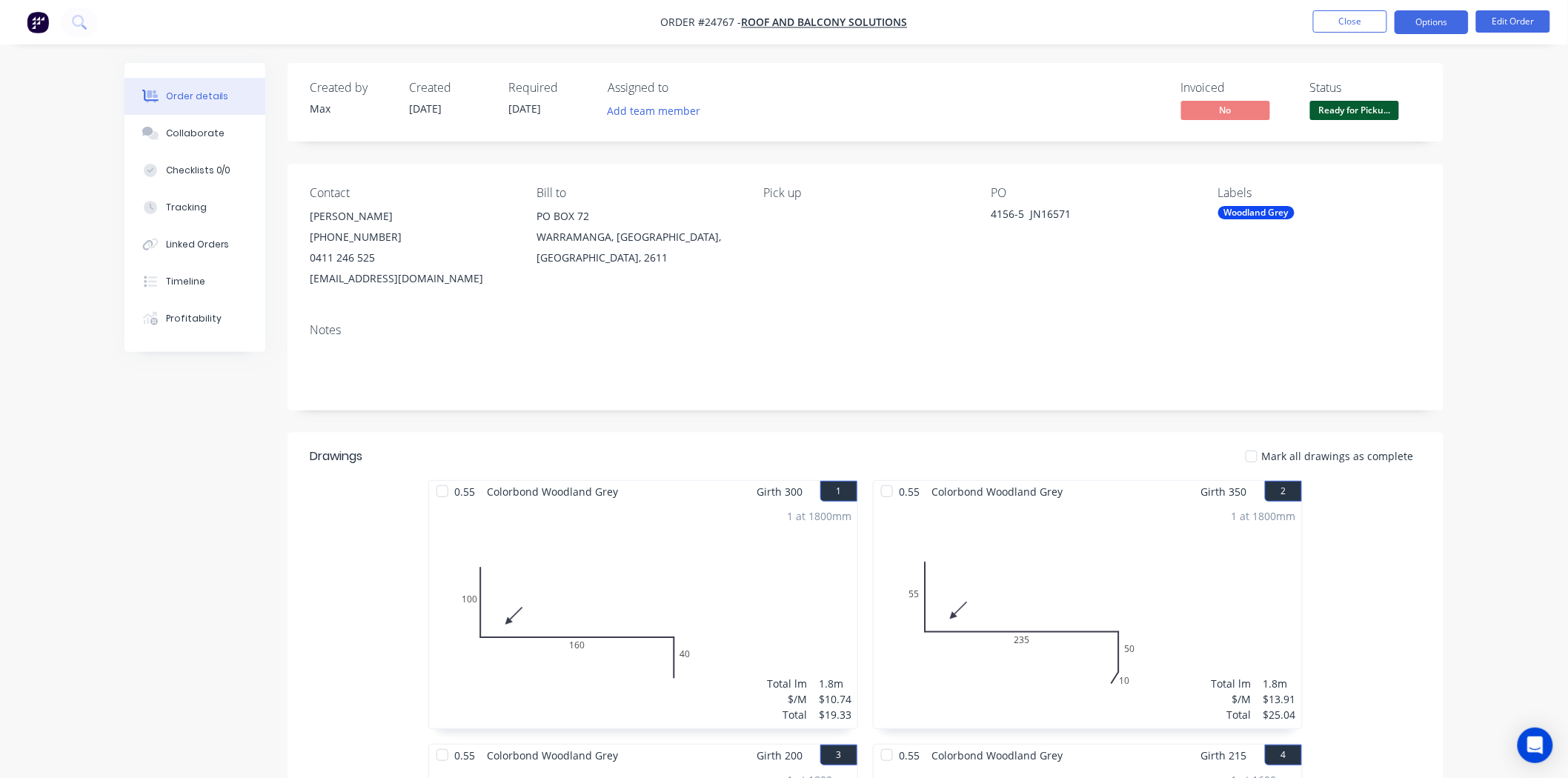
click at [1419, 23] on button "Options" at bounding box center [1431, 22] width 74 height 24
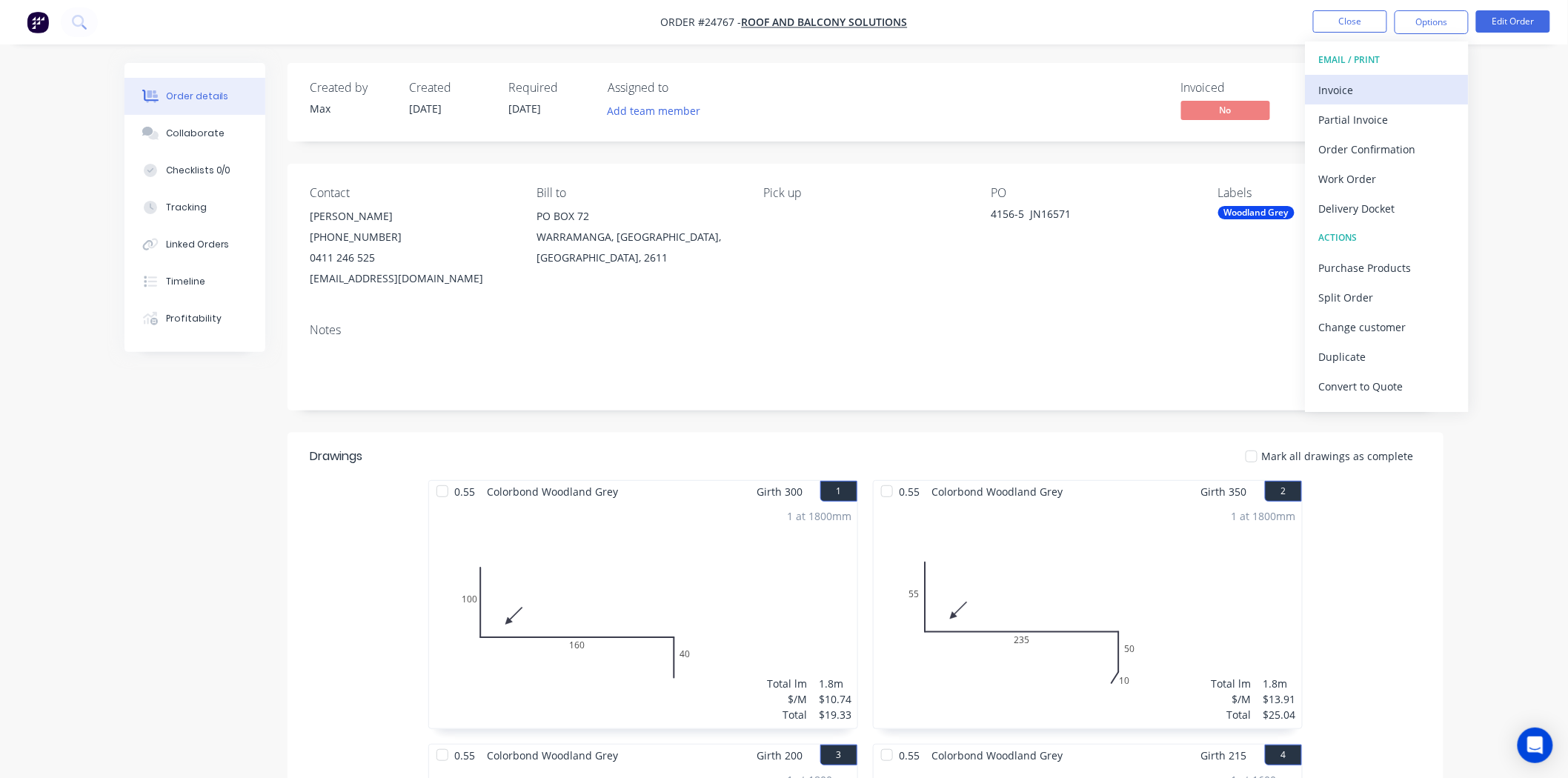
click at [1313, 92] on button "Invoice" at bounding box center [1387, 90] width 163 height 30
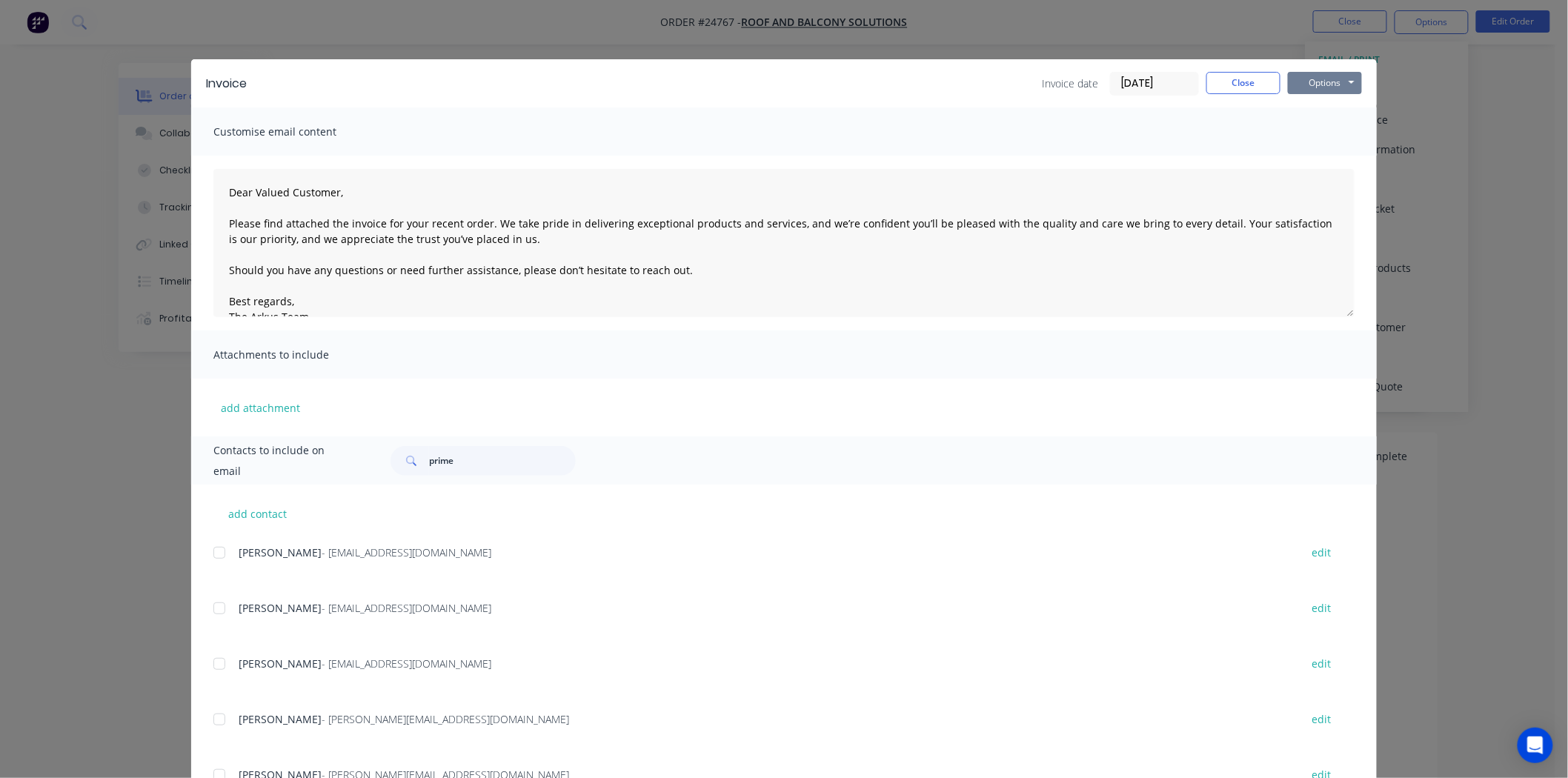
click at [1320, 80] on button "Options" at bounding box center [1325, 83] width 74 height 22
click at [1338, 133] on button "Print" at bounding box center [1335, 133] width 95 height 25
click at [1220, 69] on div "Invoice Invoice date 01/09/25 Close Options Preview Print Email" at bounding box center [784, 83] width 1186 height 48
click at [1223, 74] on button "Close" at bounding box center [1243, 83] width 74 height 22
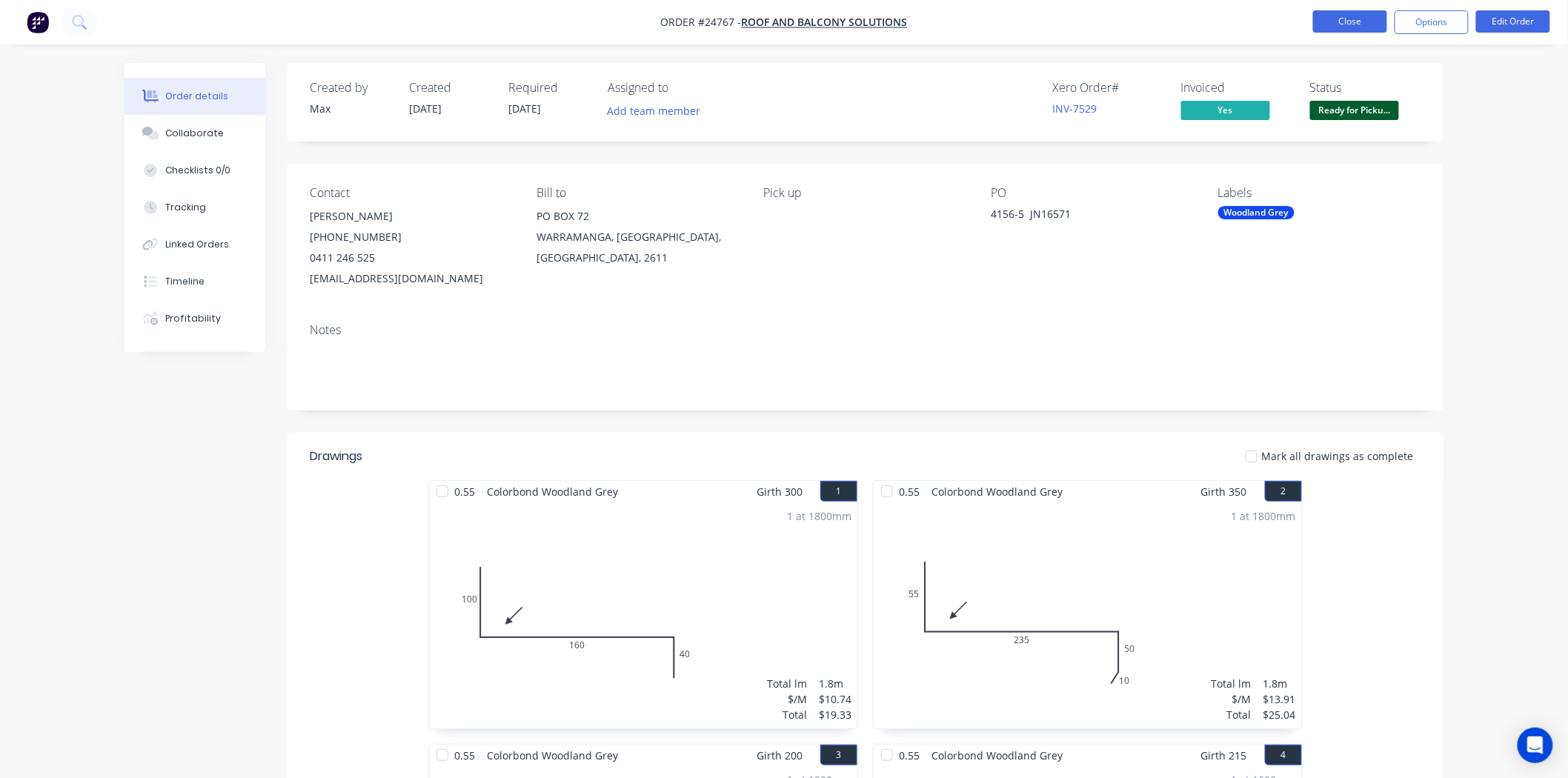
click at [1350, 14] on button "Close" at bounding box center [1349, 21] width 74 height 22
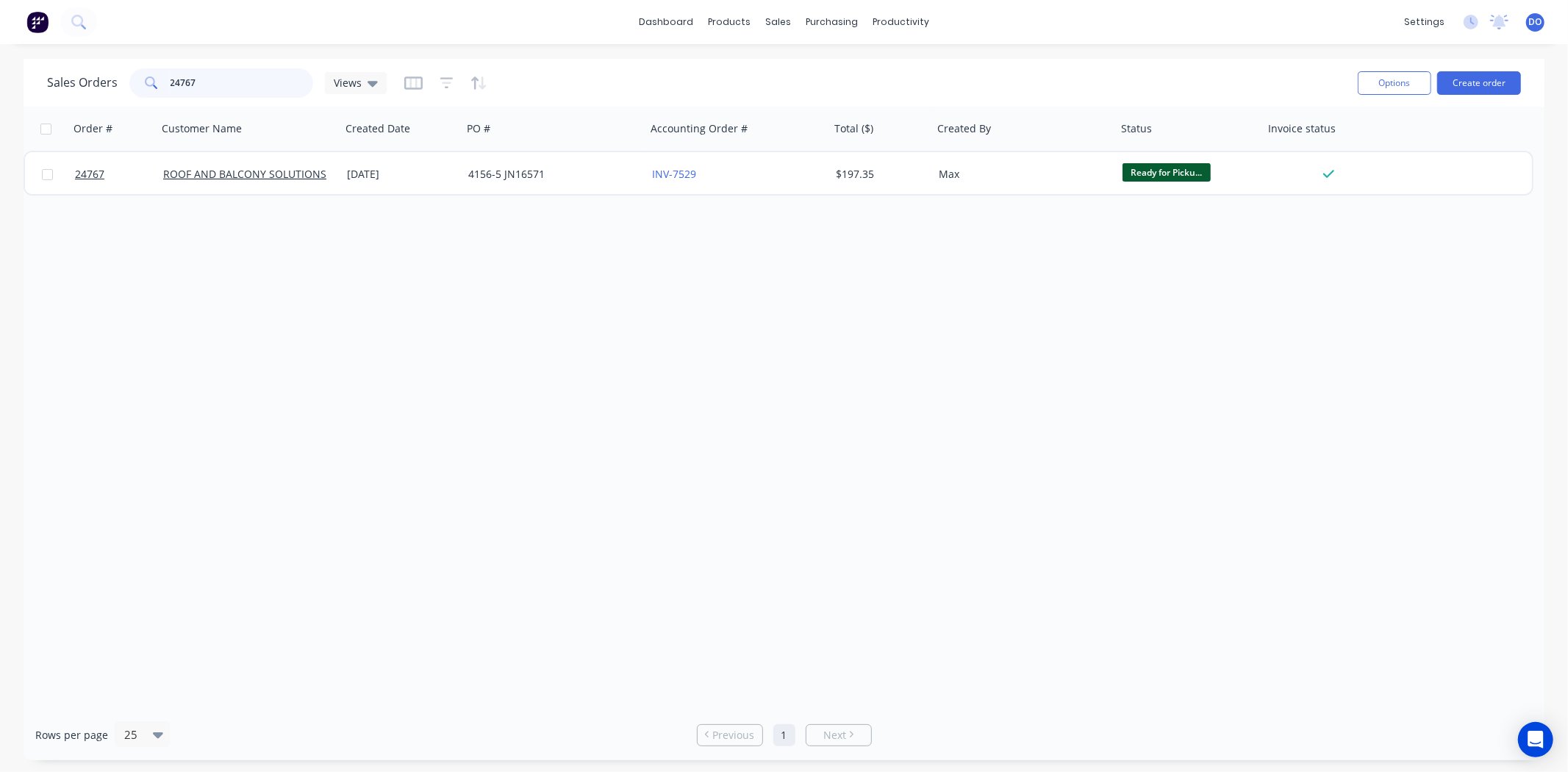
click at [228, 77] on input "24767" at bounding box center [241, 83] width 143 height 30
click at [919, 123] on div "Delivery Scheduling" at bounding box center [951, 130] width 92 height 14
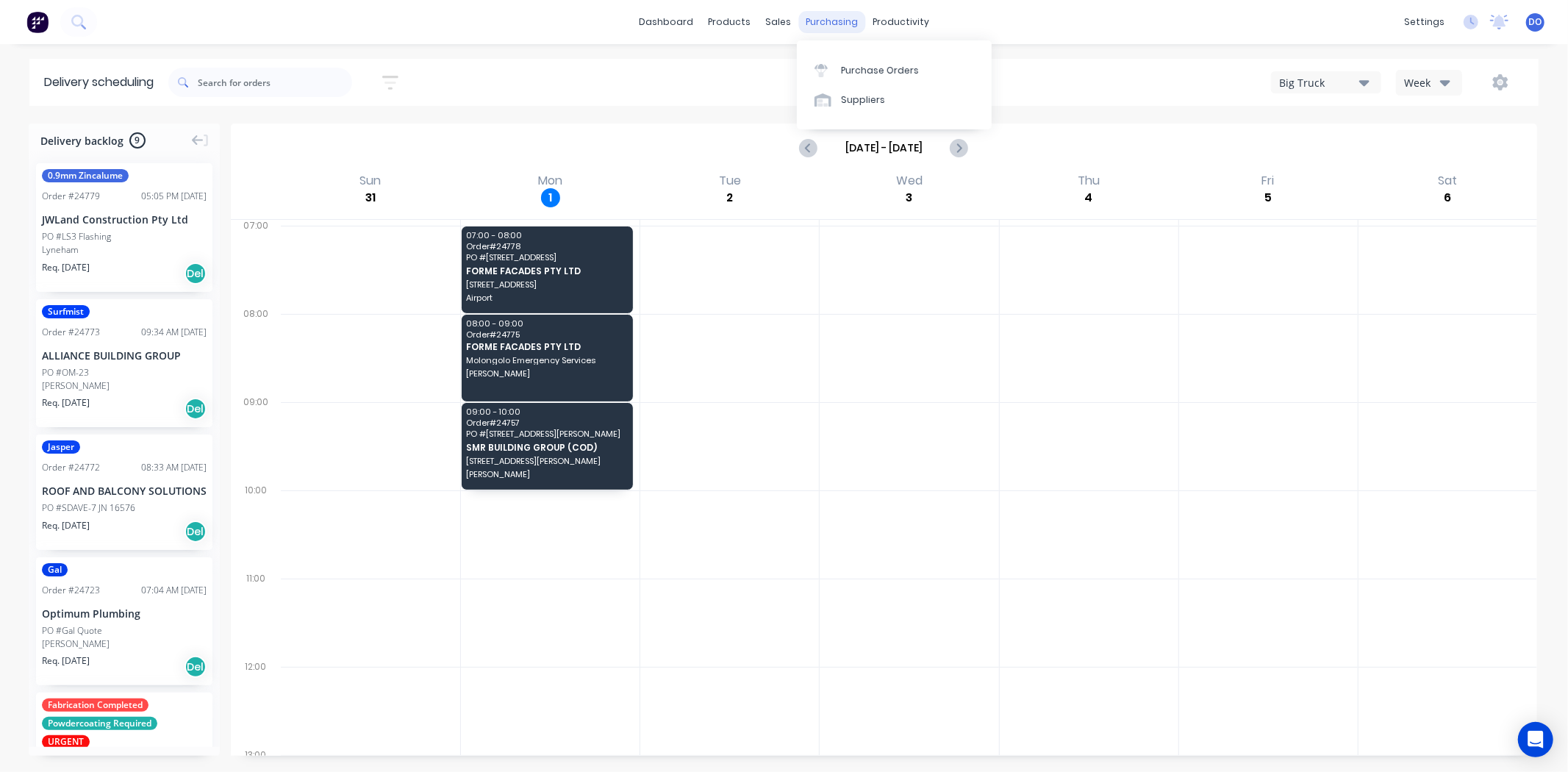
click at [812, 25] on div "purchasing" at bounding box center [831, 22] width 67 height 22
click at [825, 66] on icon at bounding box center [821, 67] width 14 height 5
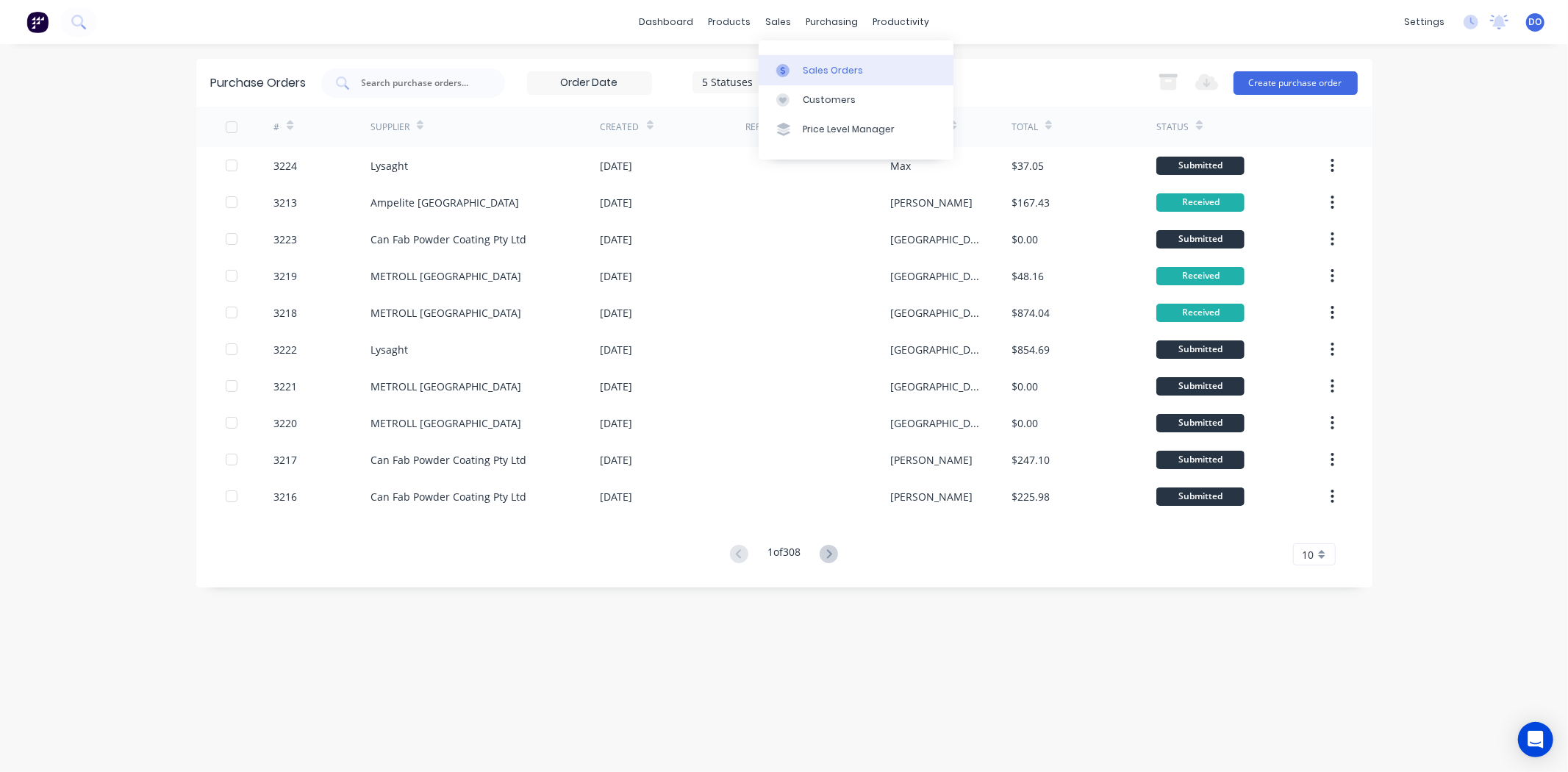
click at [790, 60] on link "Sales Orders" at bounding box center [856, 69] width 195 height 30
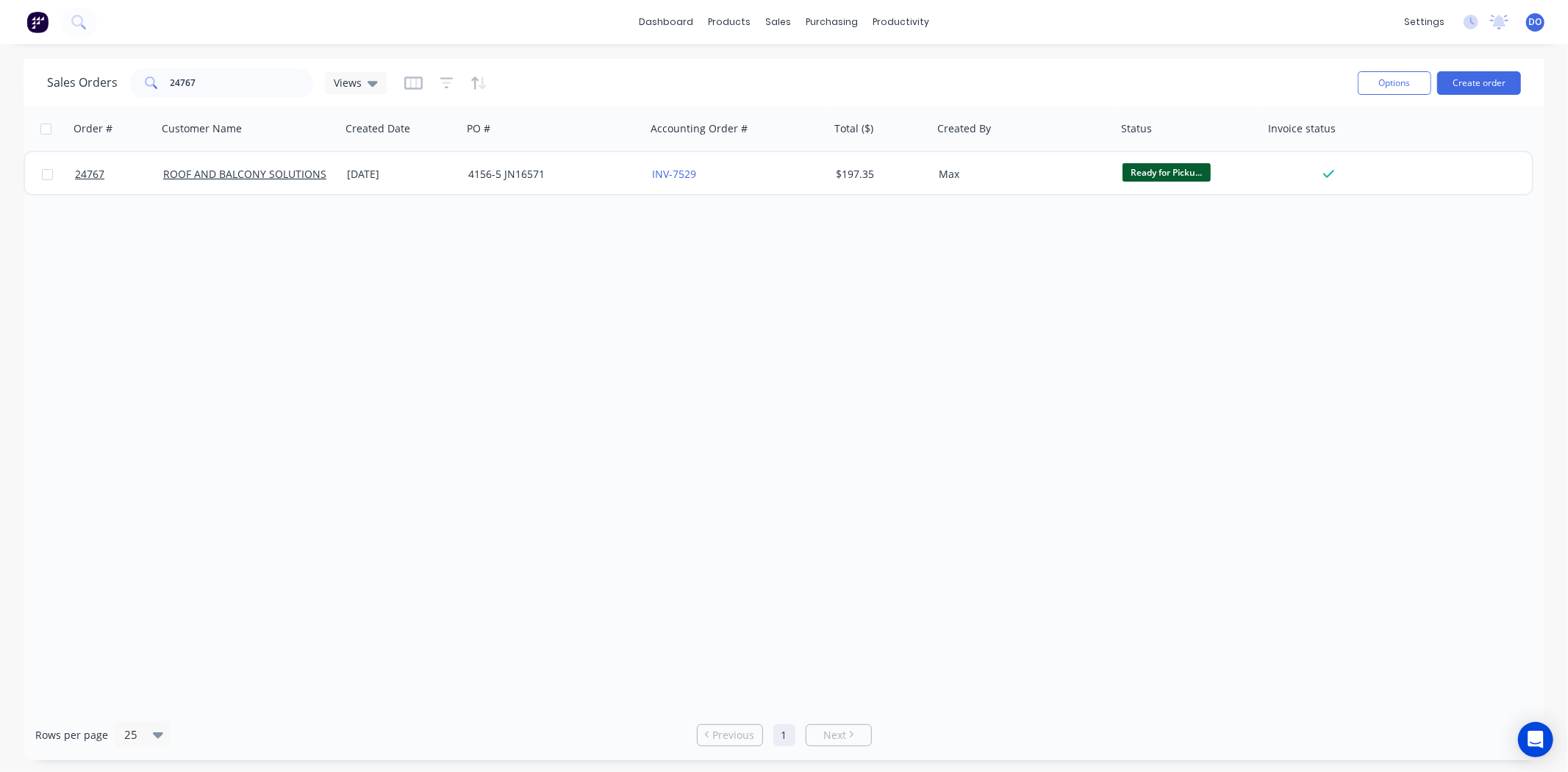
click at [225, 66] on div "Sales Orders 24767 Views" at bounding box center [697, 82] width 1299 height 36
drag, startPoint x: 246, startPoint y: 66, endPoint x: 256, endPoint y: 69, distance: 10.4
click at [252, 66] on div "Sales Orders 24767 Views" at bounding box center [697, 82] width 1299 height 36
click at [250, 91] on input "24767" at bounding box center [241, 83] width 143 height 30
type input "2"
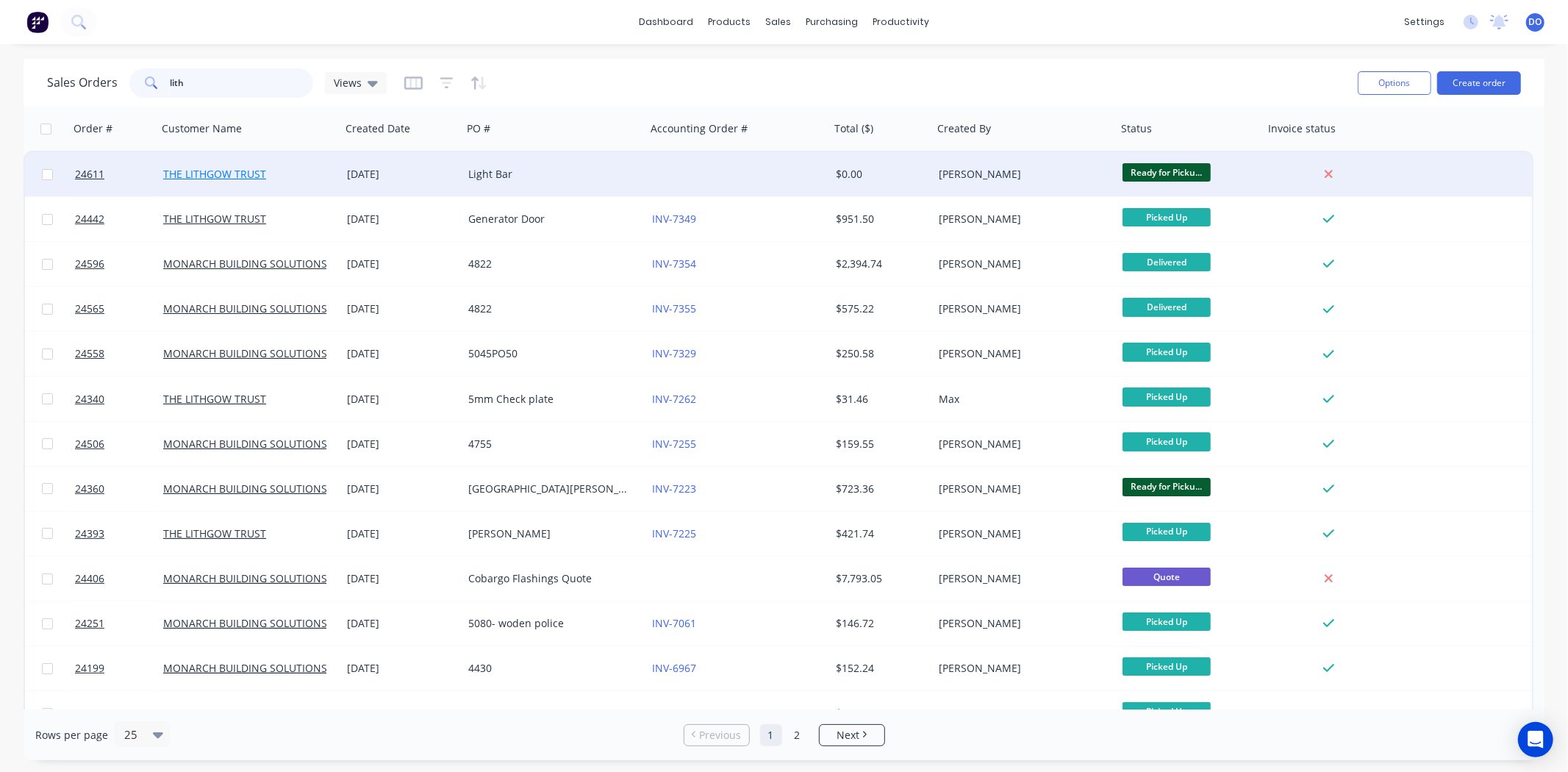
type input "lith"
click at [219, 174] on link "THE LITHGOW TRUST" at bounding box center [215, 174] width 103 height 14
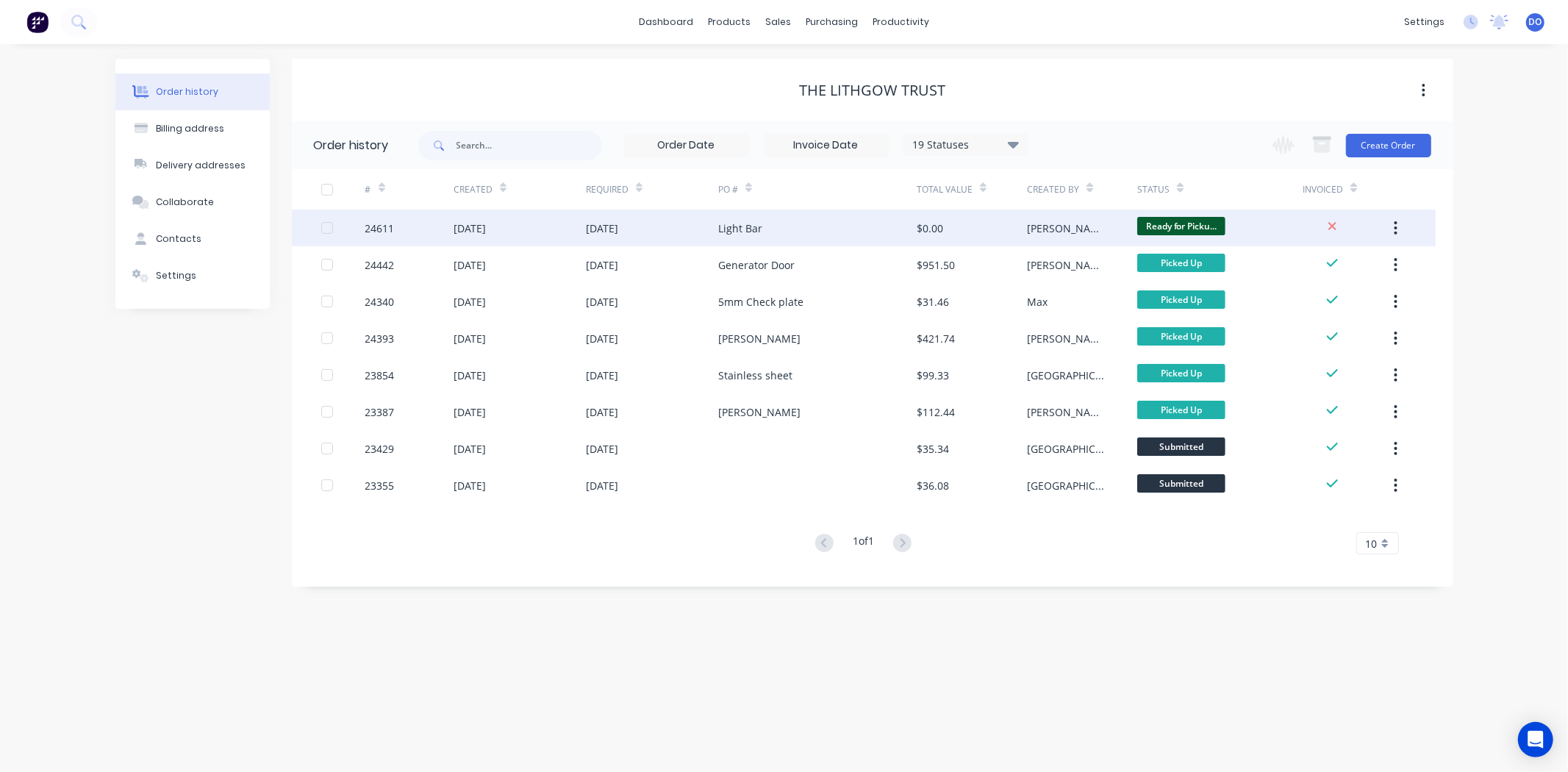
click at [553, 231] on div "[DATE]" at bounding box center [520, 227] width 132 height 36
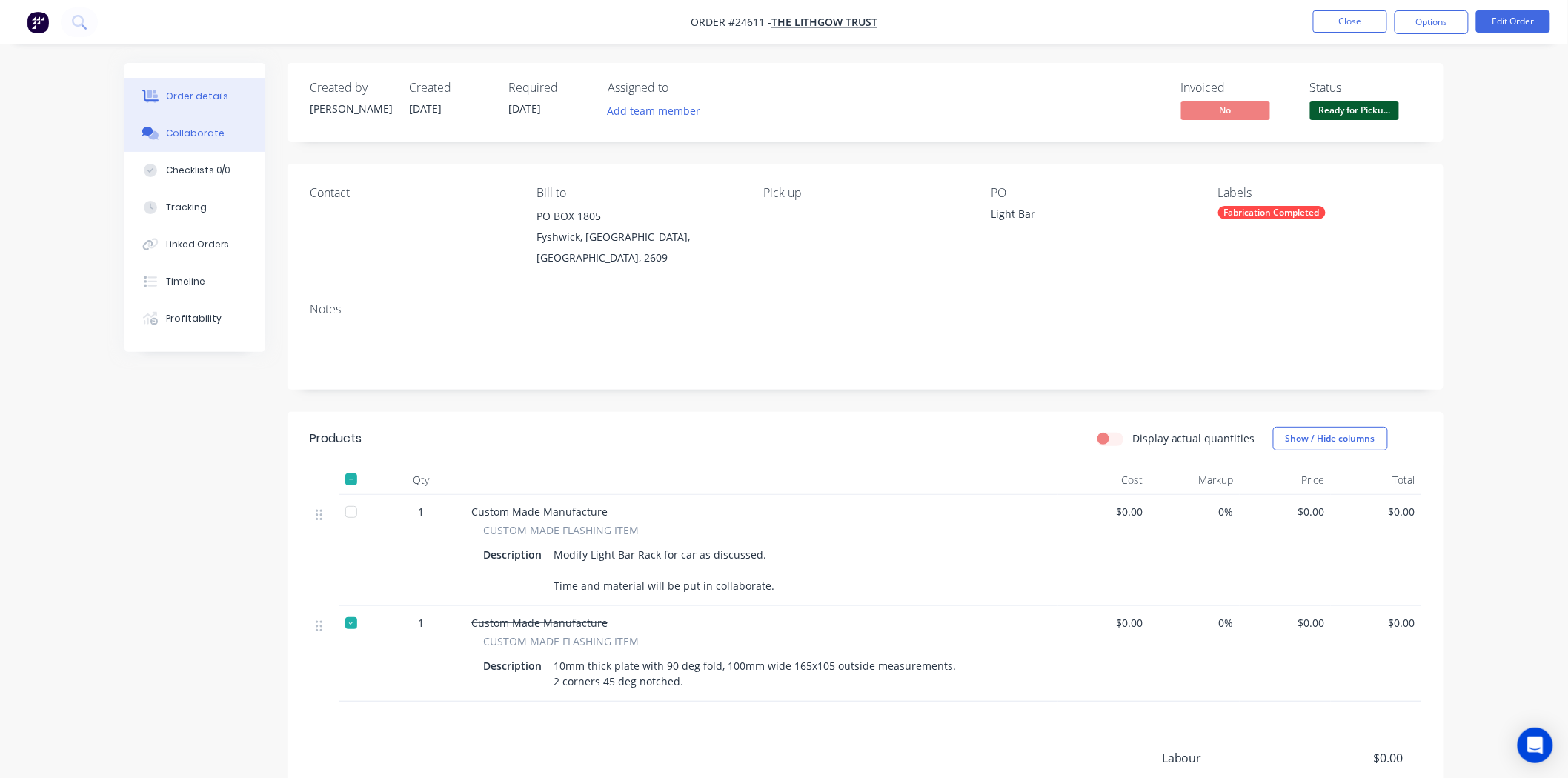
click at [227, 131] on button "Collaborate" at bounding box center [195, 133] width 141 height 37
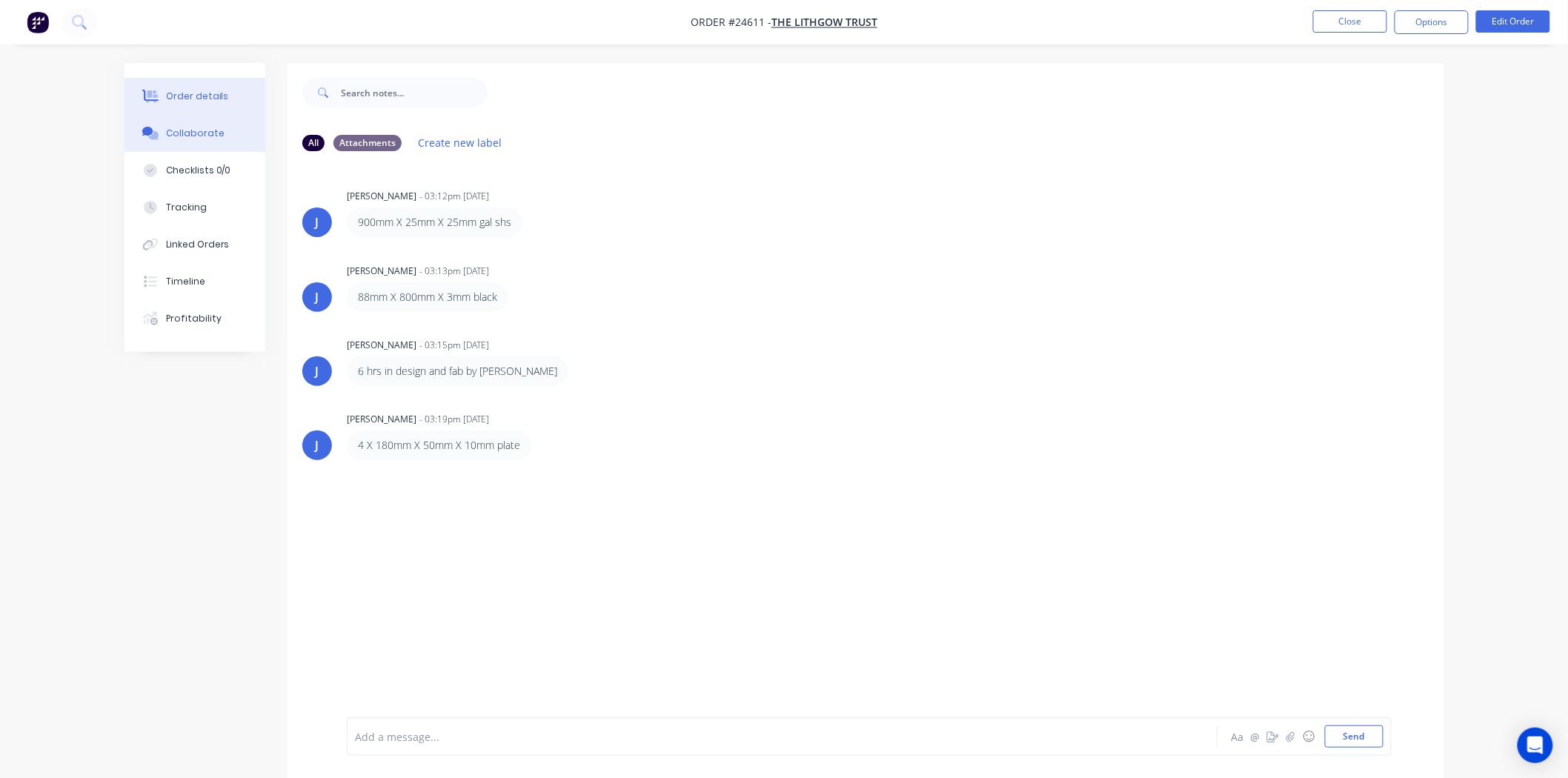
click at [246, 99] on button "Order details" at bounding box center [195, 96] width 141 height 37
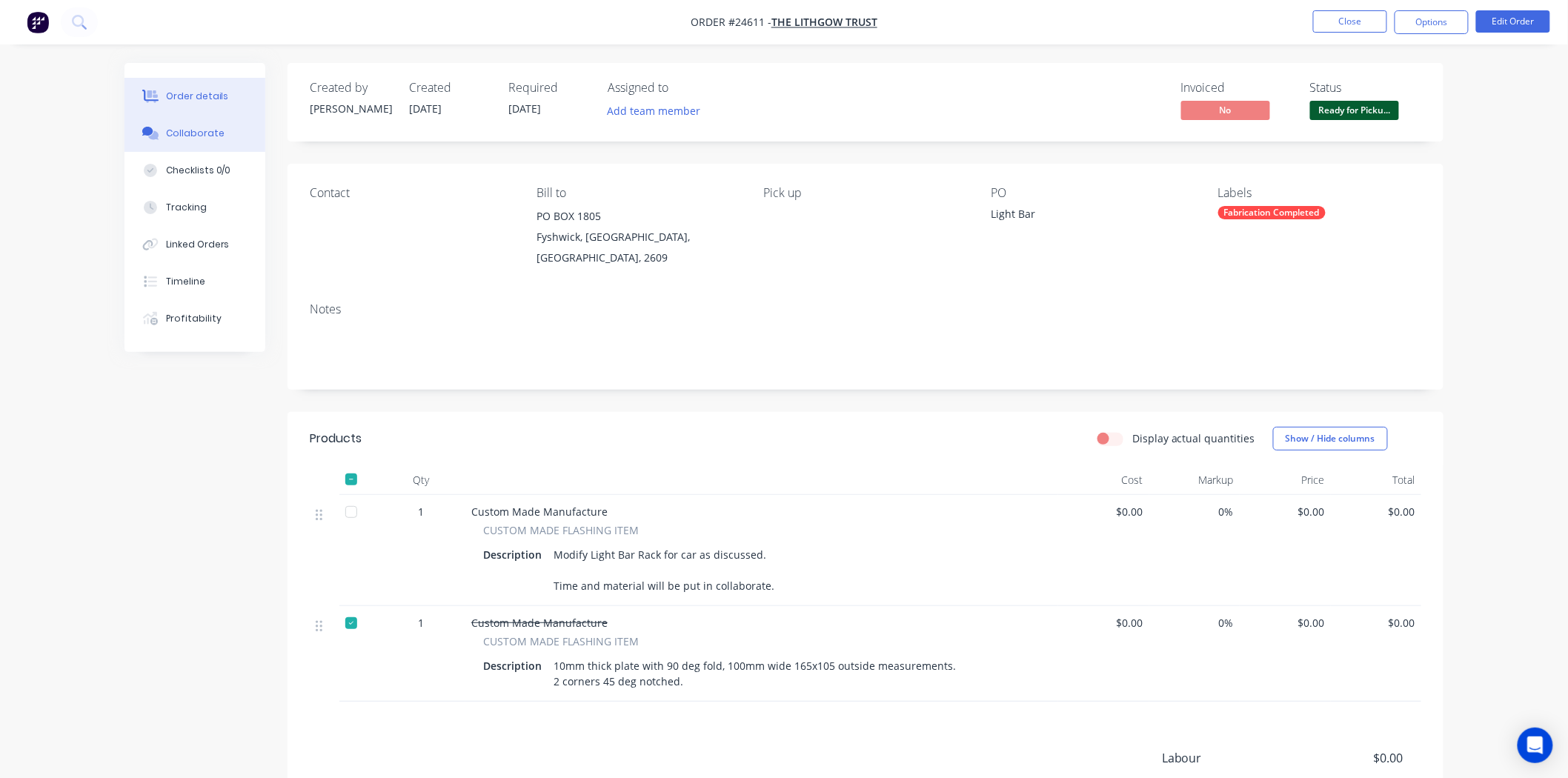
click at [198, 126] on div "Collaborate" at bounding box center [195, 133] width 59 height 14
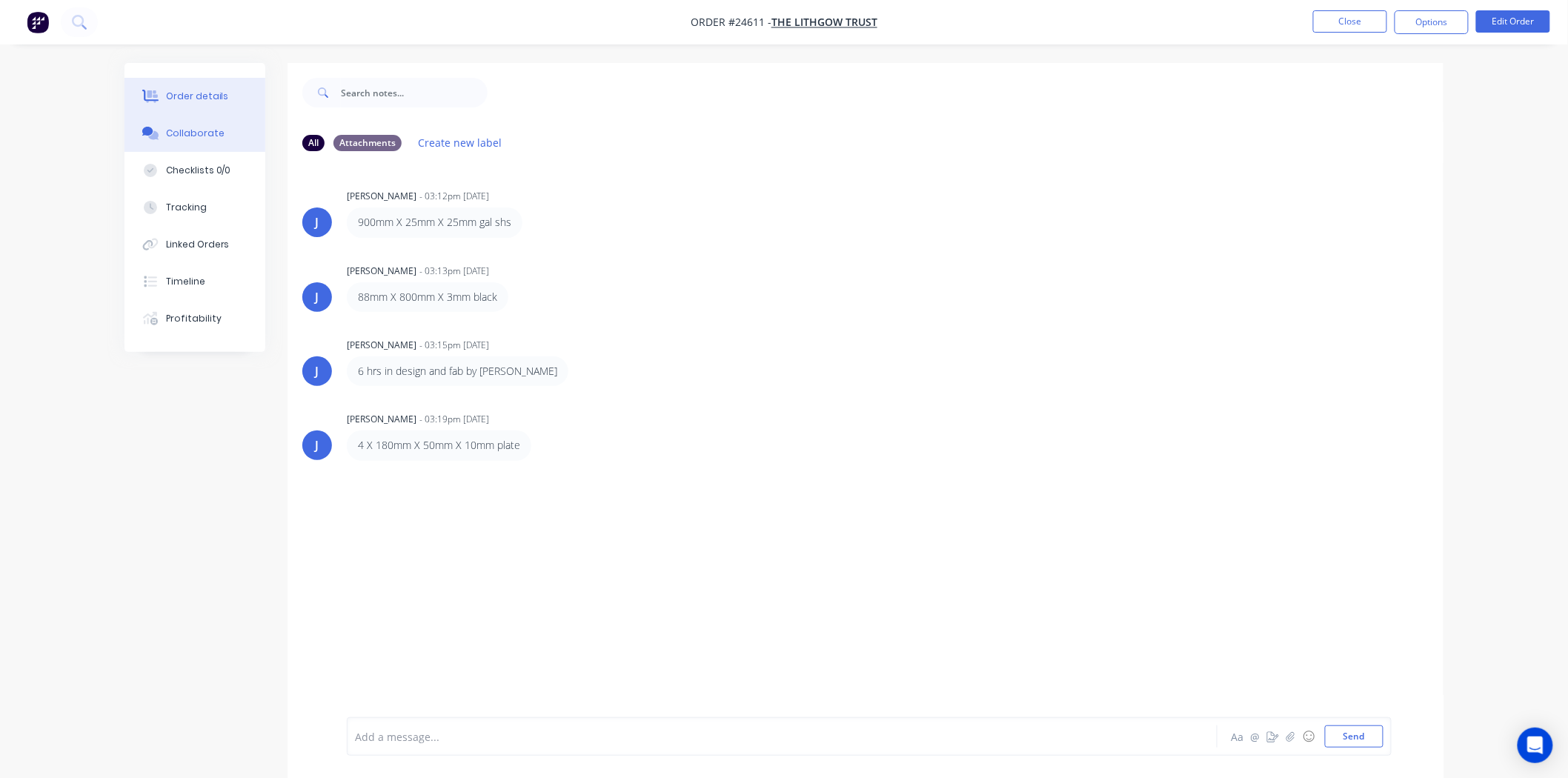
click at [196, 96] on div "Order details" at bounding box center [197, 96] width 63 height 14
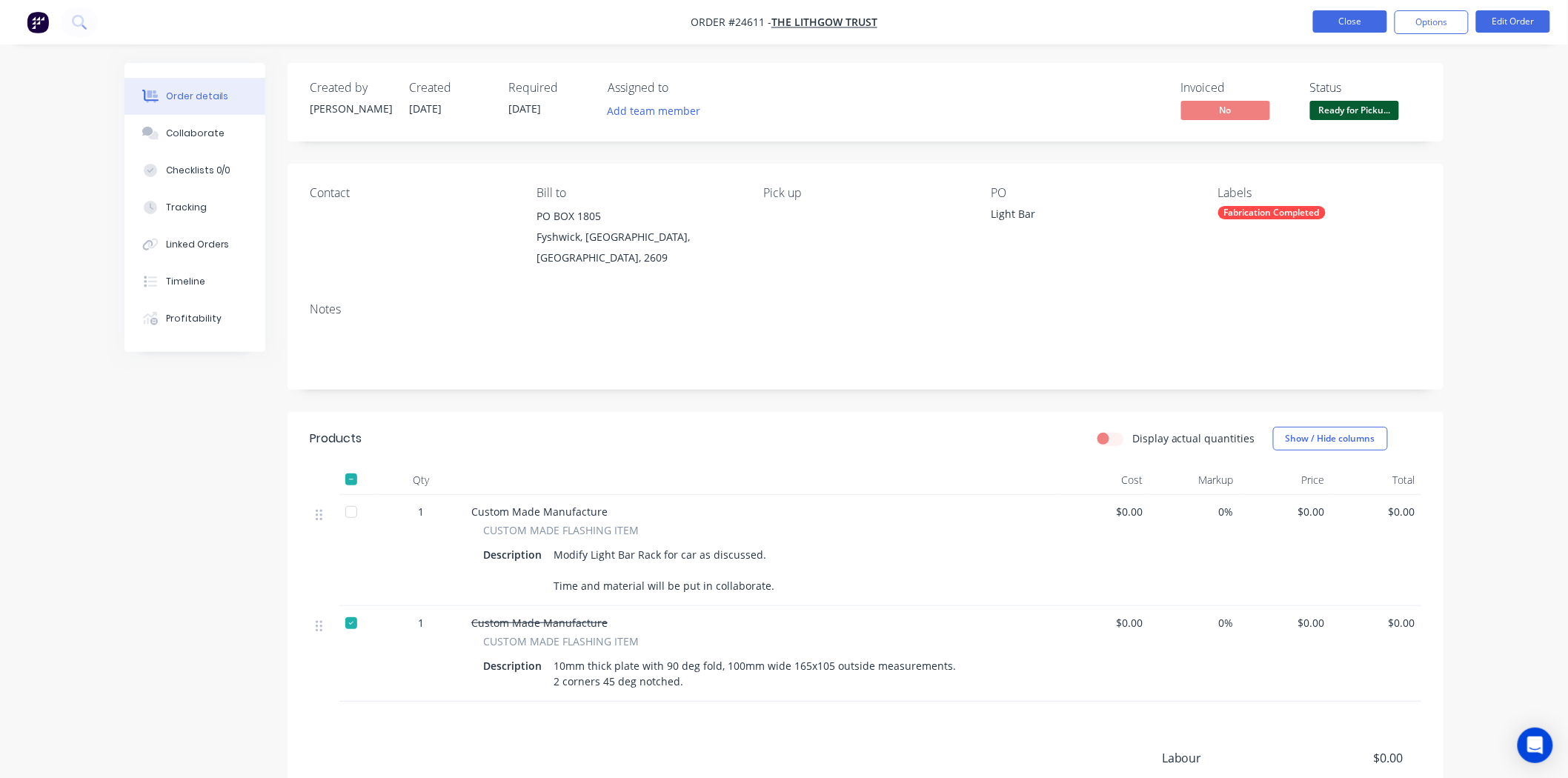
click at [1367, 18] on button "Close" at bounding box center [1349, 21] width 74 height 22
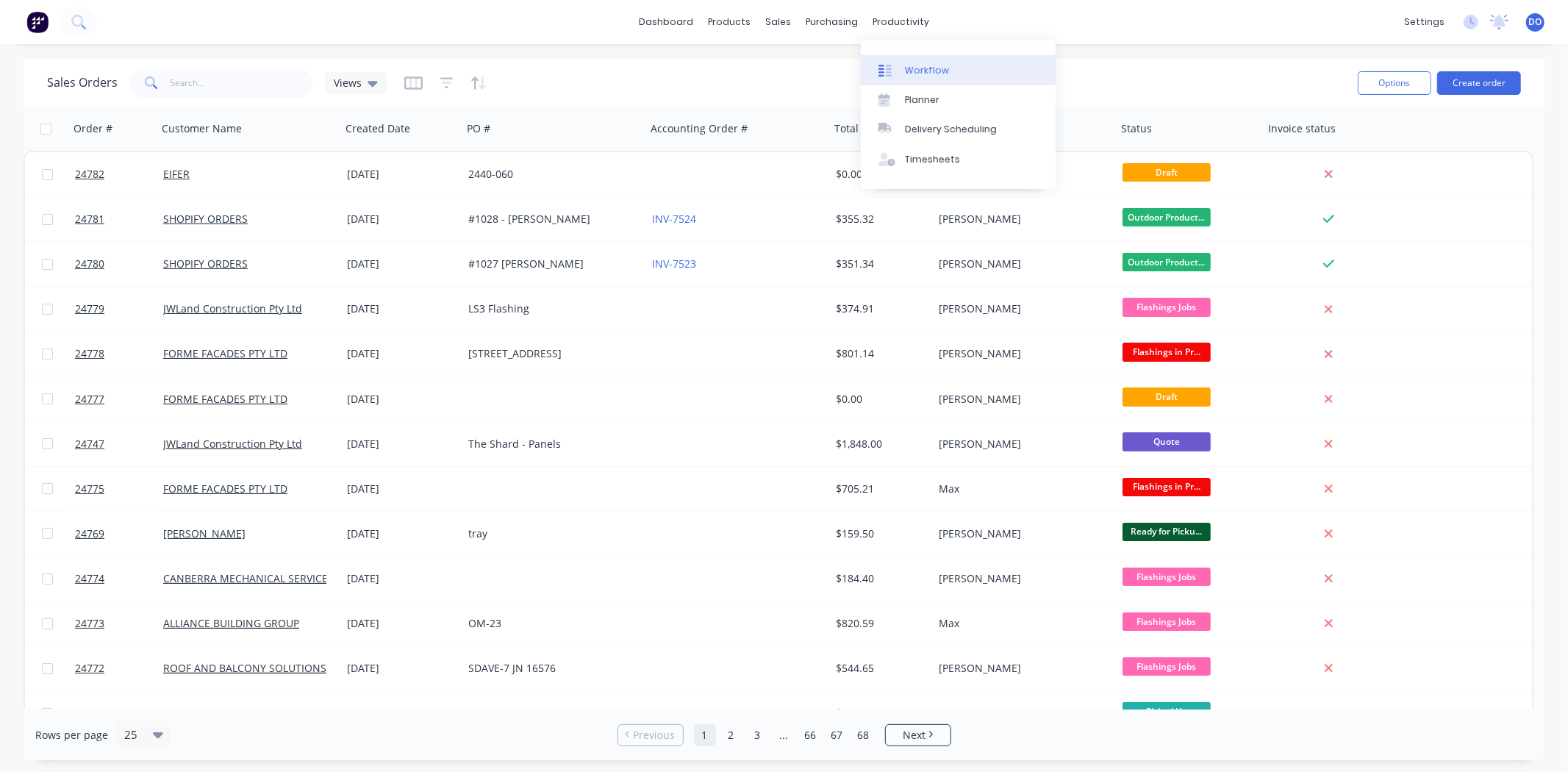
click at [905, 69] on div "Workflow" at bounding box center [927, 71] width 44 height 14
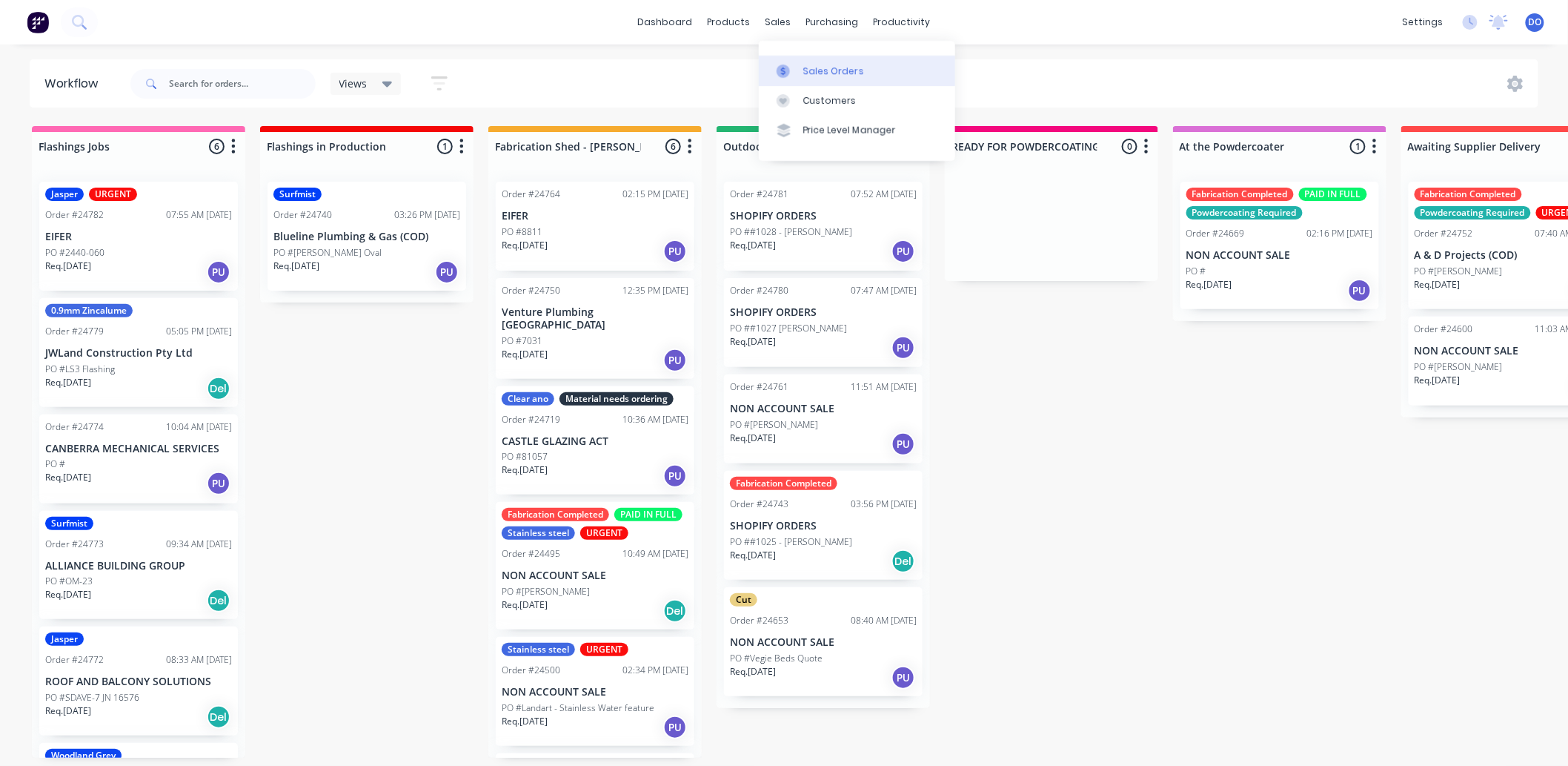
click at [794, 58] on link "Sales Orders" at bounding box center [857, 70] width 196 height 30
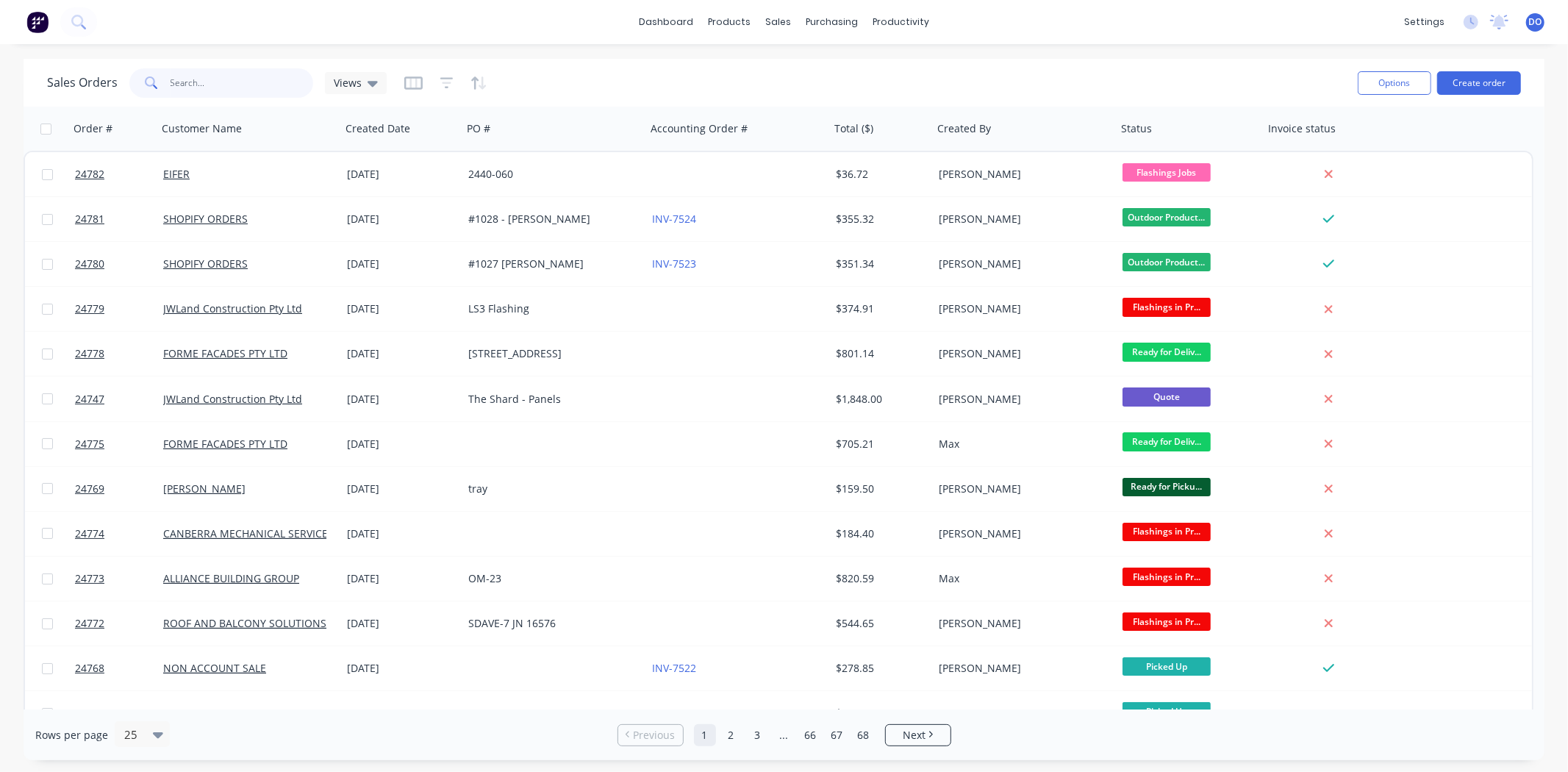
click at [236, 74] on input "text" at bounding box center [241, 83] width 143 height 30
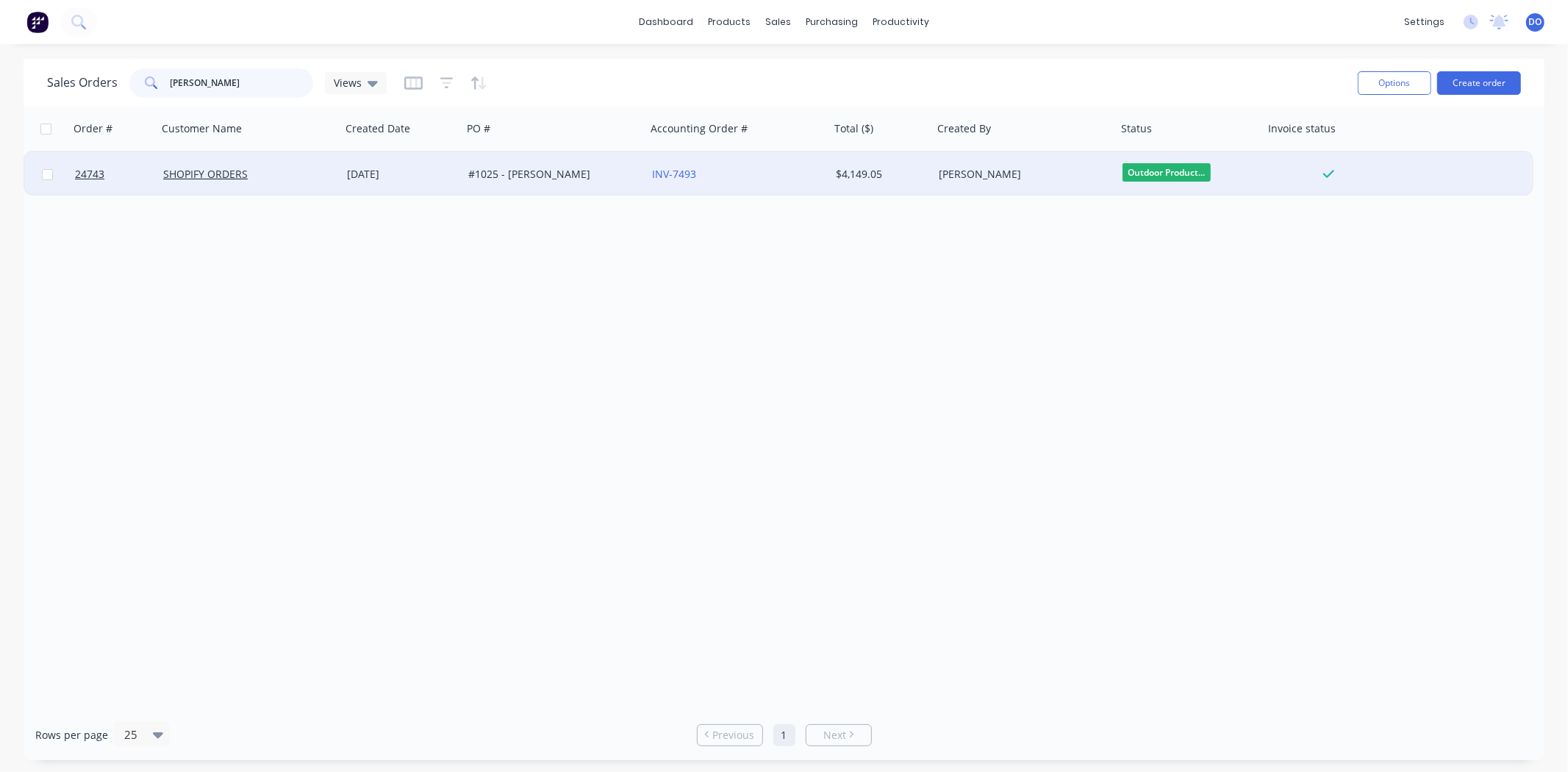
type input "Calvert"
click at [486, 194] on div "#1025 - [PERSON_NAME]" at bounding box center [554, 174] width 184 height 44
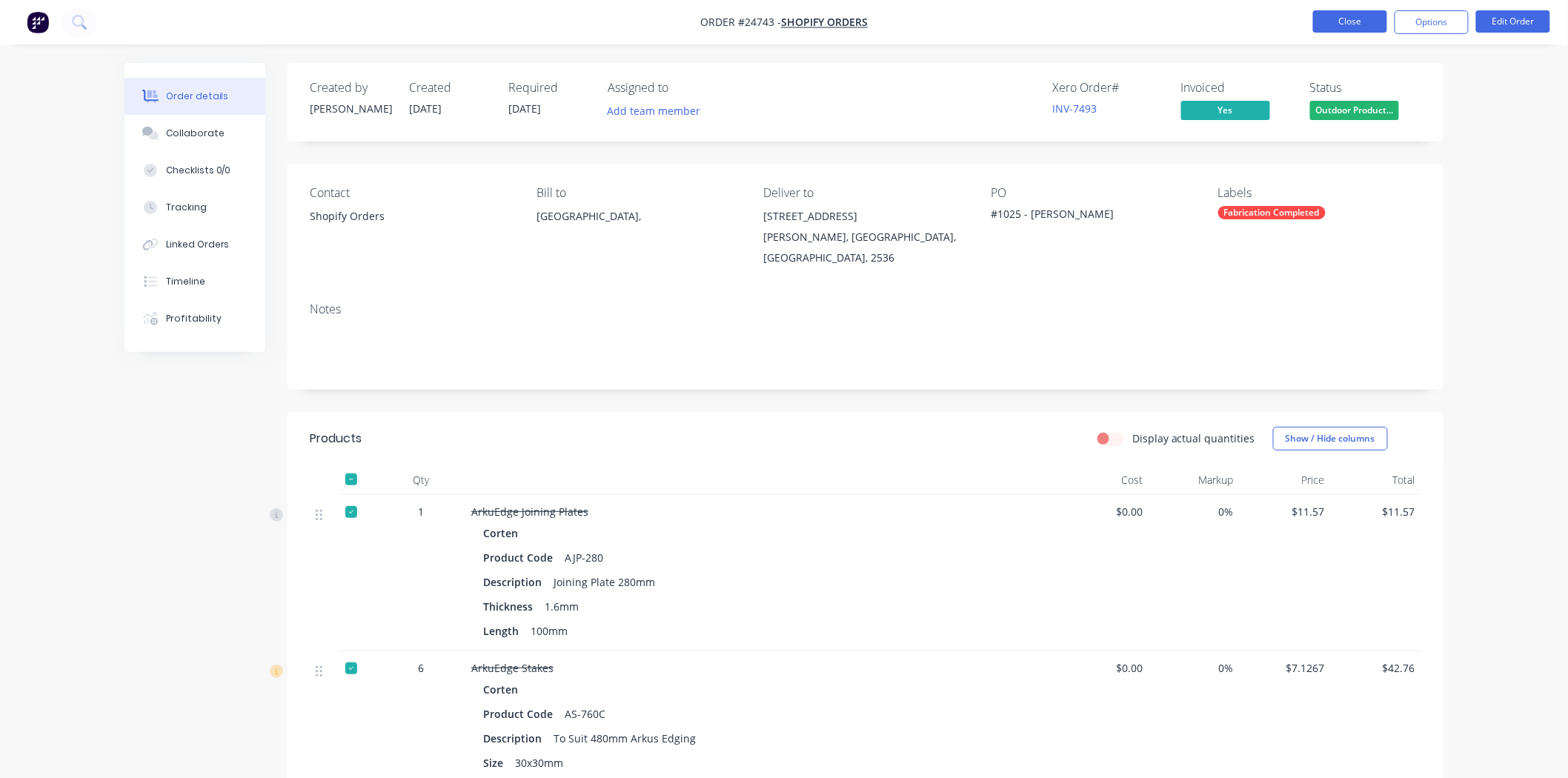
click at [1354, 31] on button "Close" at bounding box center [1349, 21] width 74 height 22
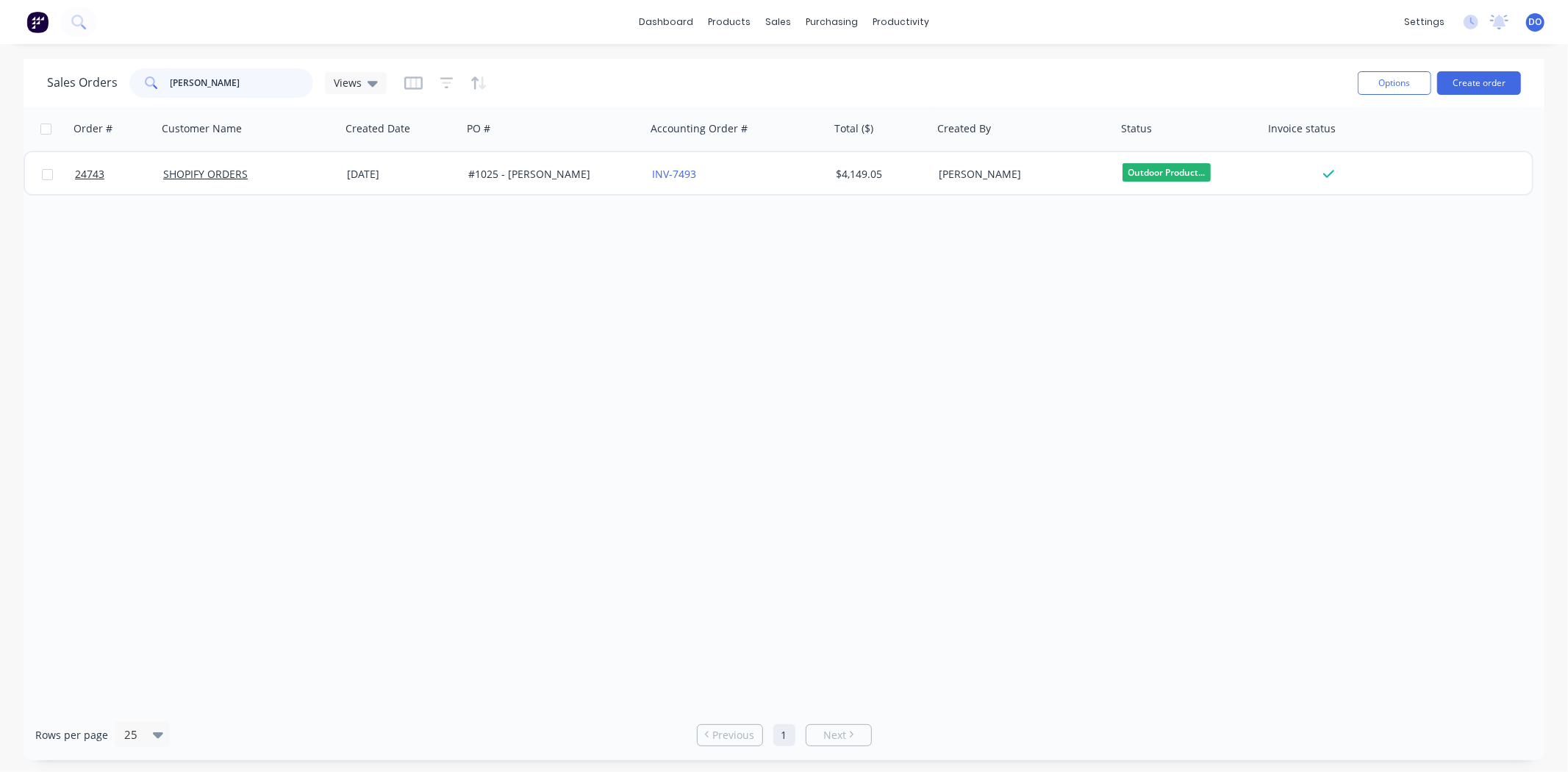
drag, startPoint x: 221, startPoint y: 91, endPoint x: 57, endPoint y: 81, distance: 164.3
click at [57, 81] on div "Sales Orders Calvert Views" at bounding box center [217, 83] width 340 height 30
click at [230, 74] on input "Calvert" at bounding box center [241, 83] width 143 height 30
type input "C"
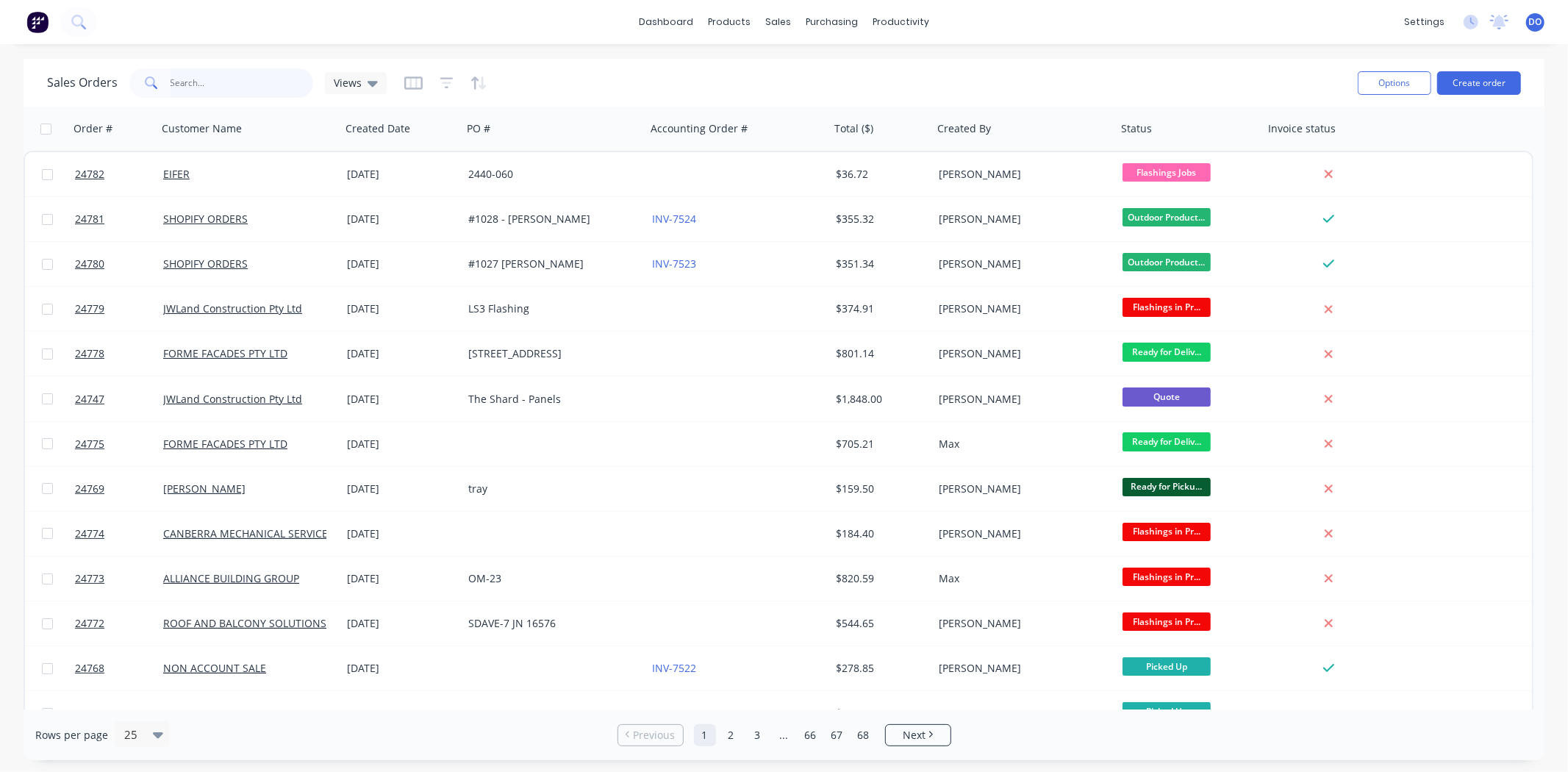
click at [233, 83] on input "text" at bounding box center [241, 83] width 143 height 30
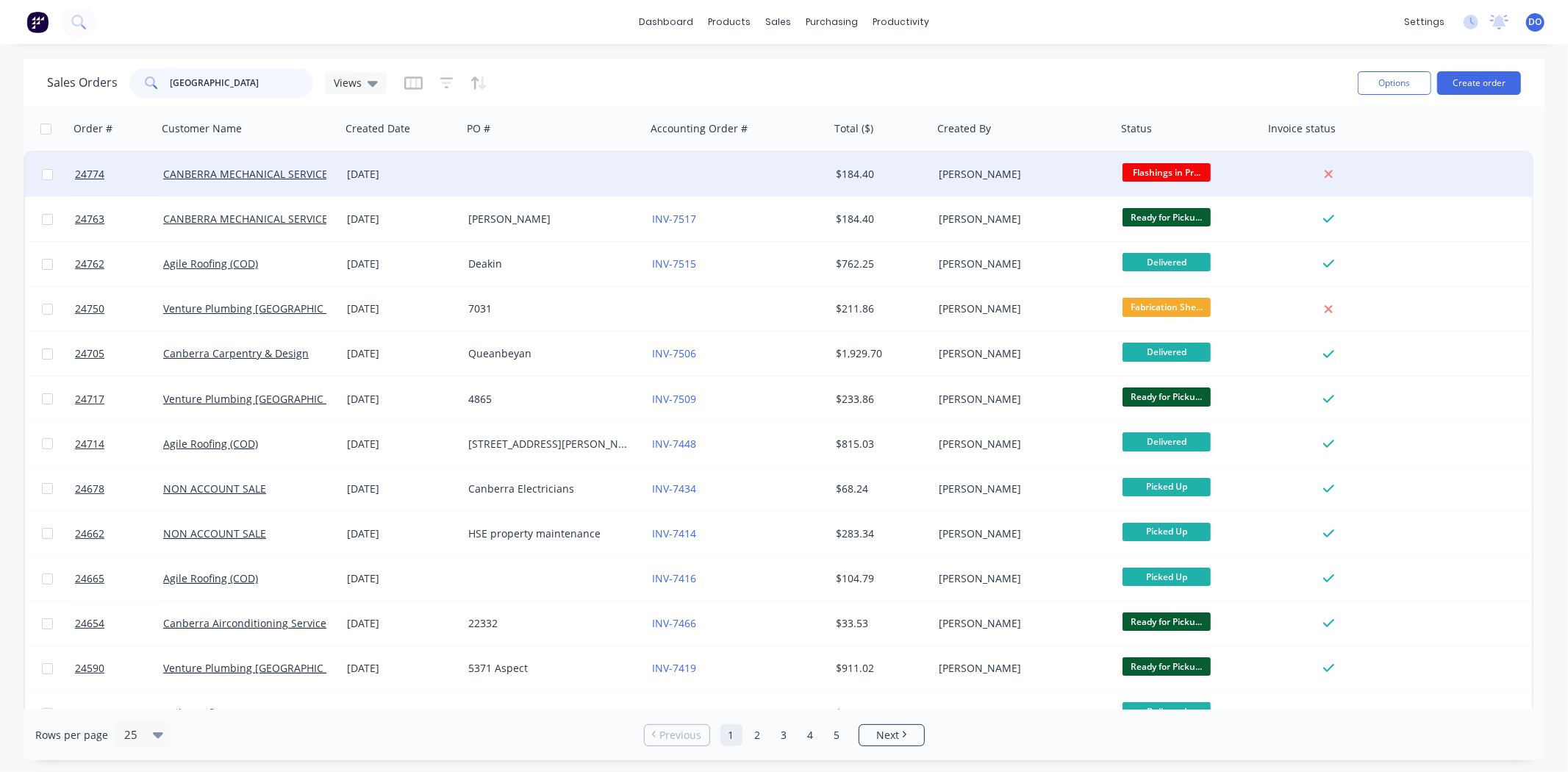
type input "[GEOGRAPHIC_DATA]"
click at [445, 172] on div "[DATE]" at bounding box center [401, 174] width 109 height 14
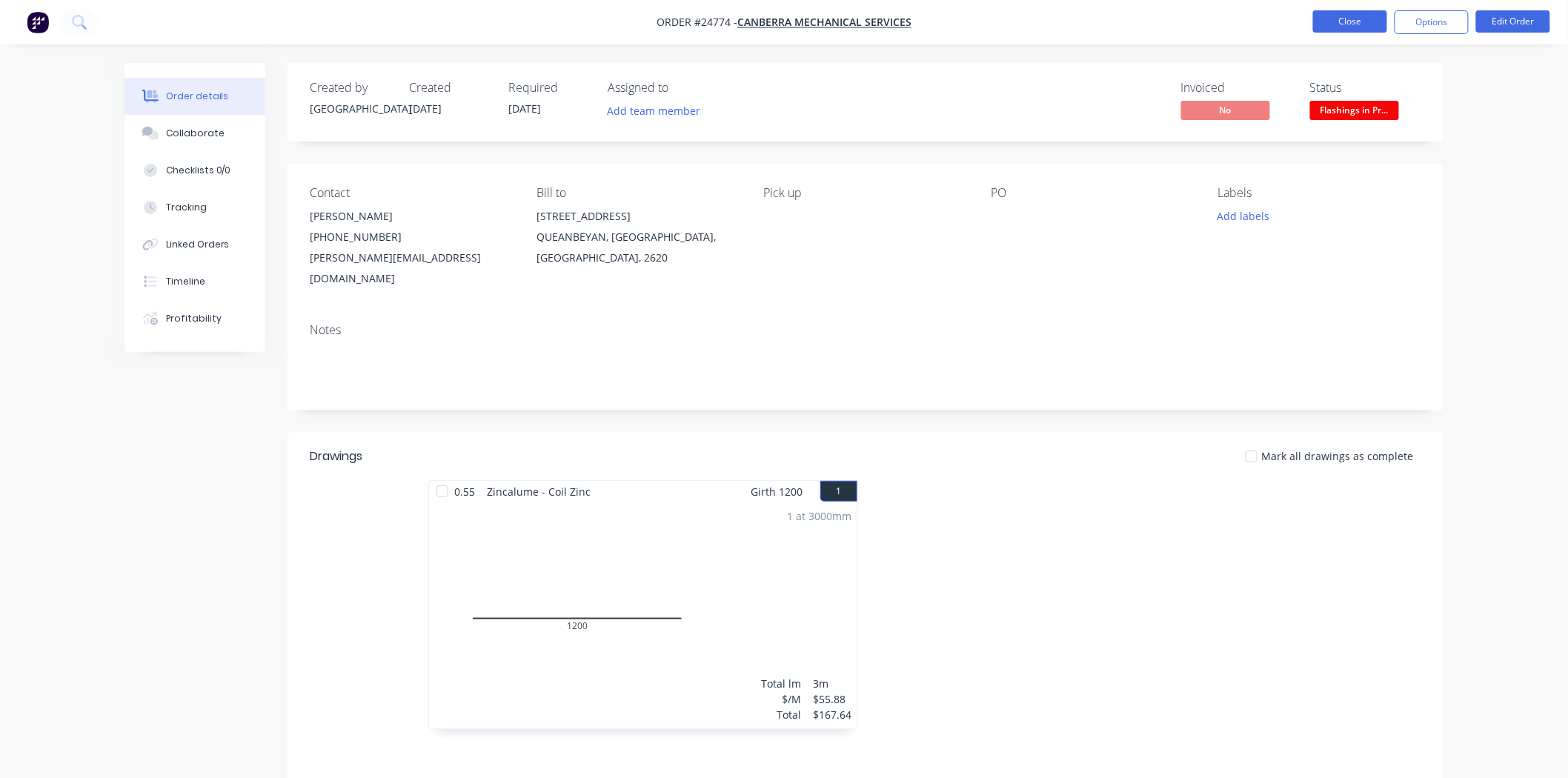
click at [1354, 16] on button "Close" at bounding box center [1349, 21] width 74 height 22
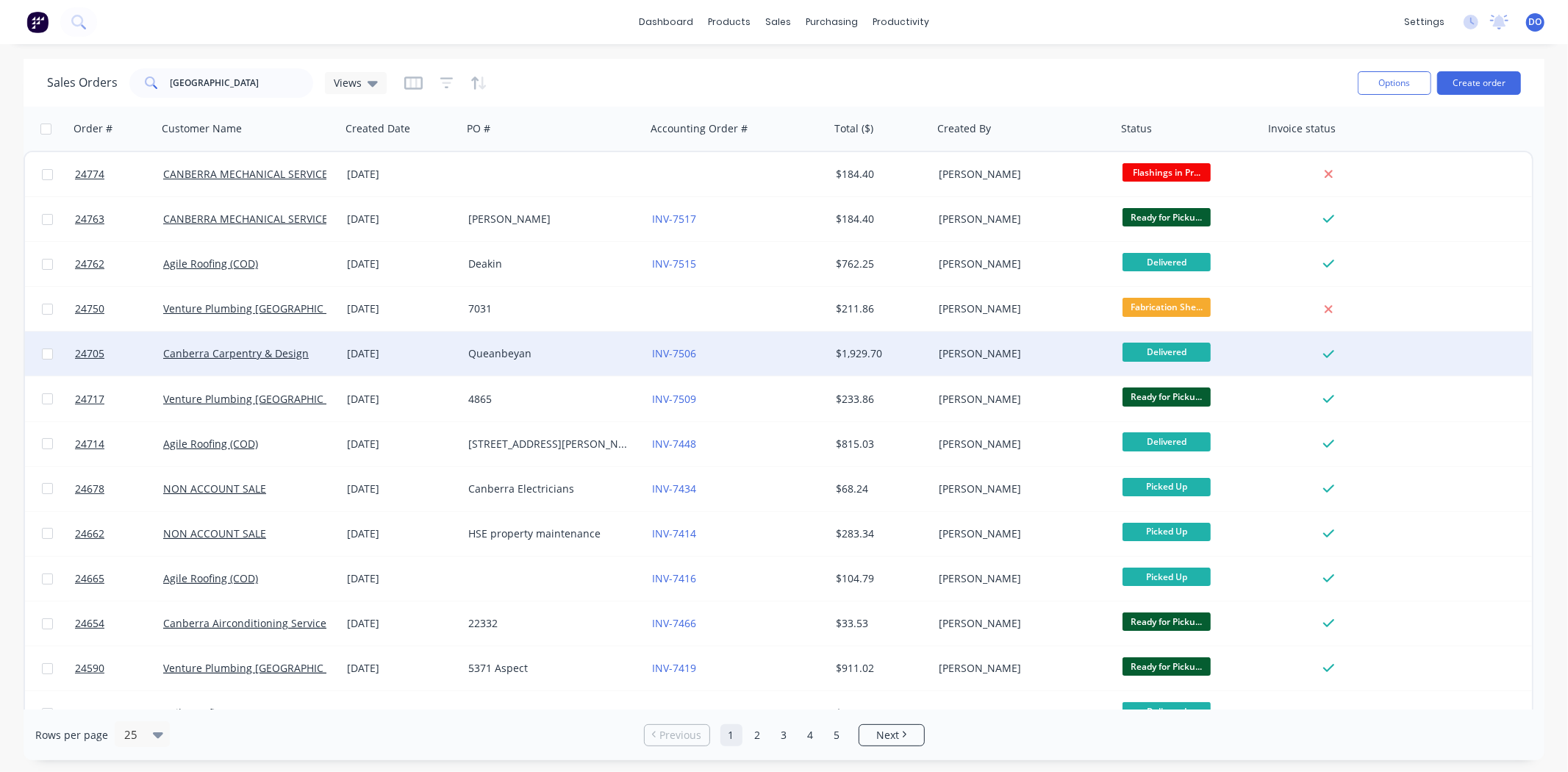
click at [275, 343] on div "Canberra Carpentry & Design" at bounding box center [249, 354] width 184 height 44
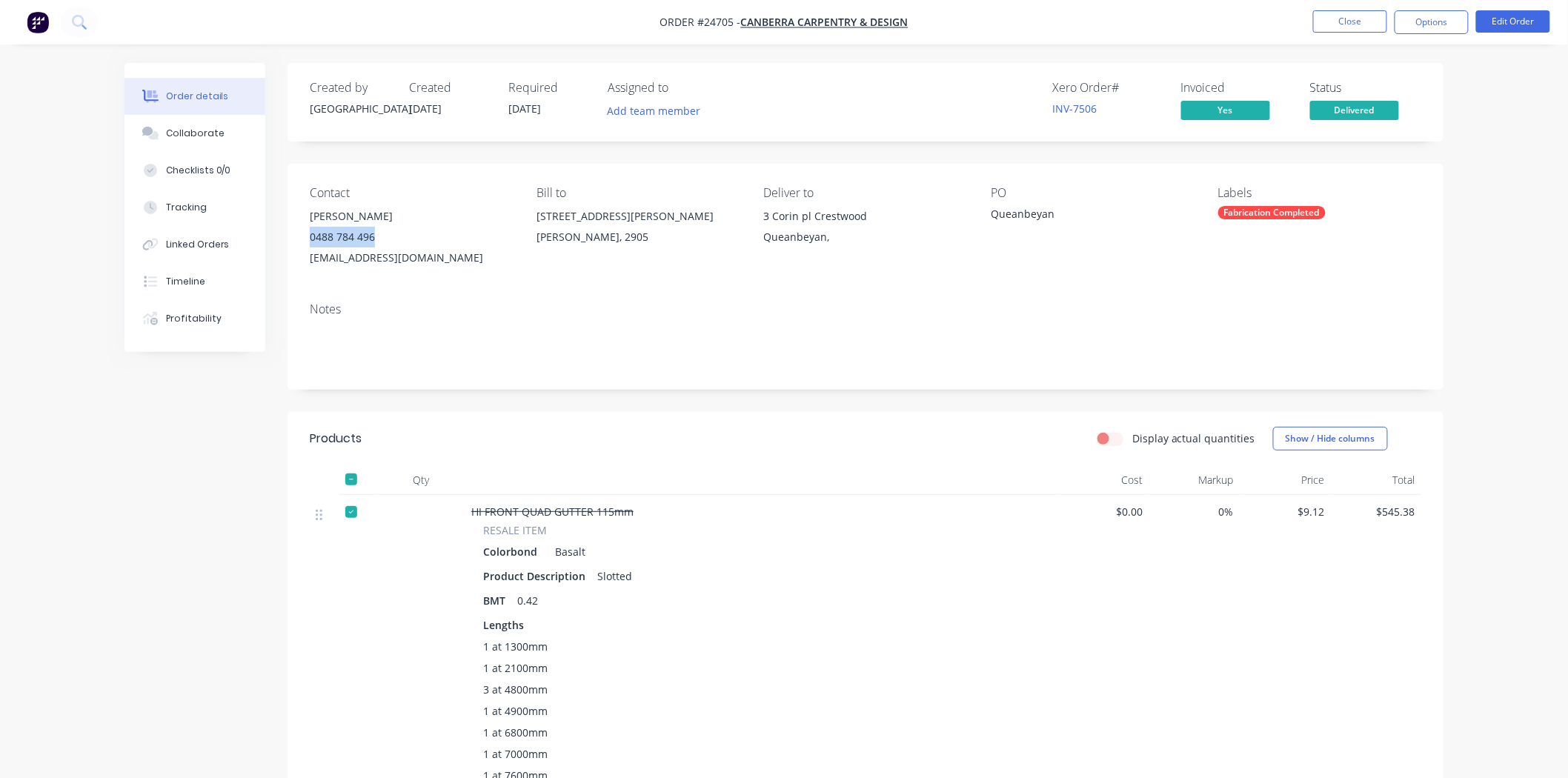
drag, startPoint x: 305, startPoint y: 245, endPoint x: 379, endPoint y: 242, distance: 74.1
click at [379, 242] on div "Contact [PERSON_NAME] [PHONE_NUMBER] [EMAIL_ADDRESS][DOMAIN_NAME] Bill to 34 [P…" at bounding box center [866, 227] width 1156 height 126
click at [1344, 20] on button "Close" at bounding box center [1349, 21] width 74 height 22
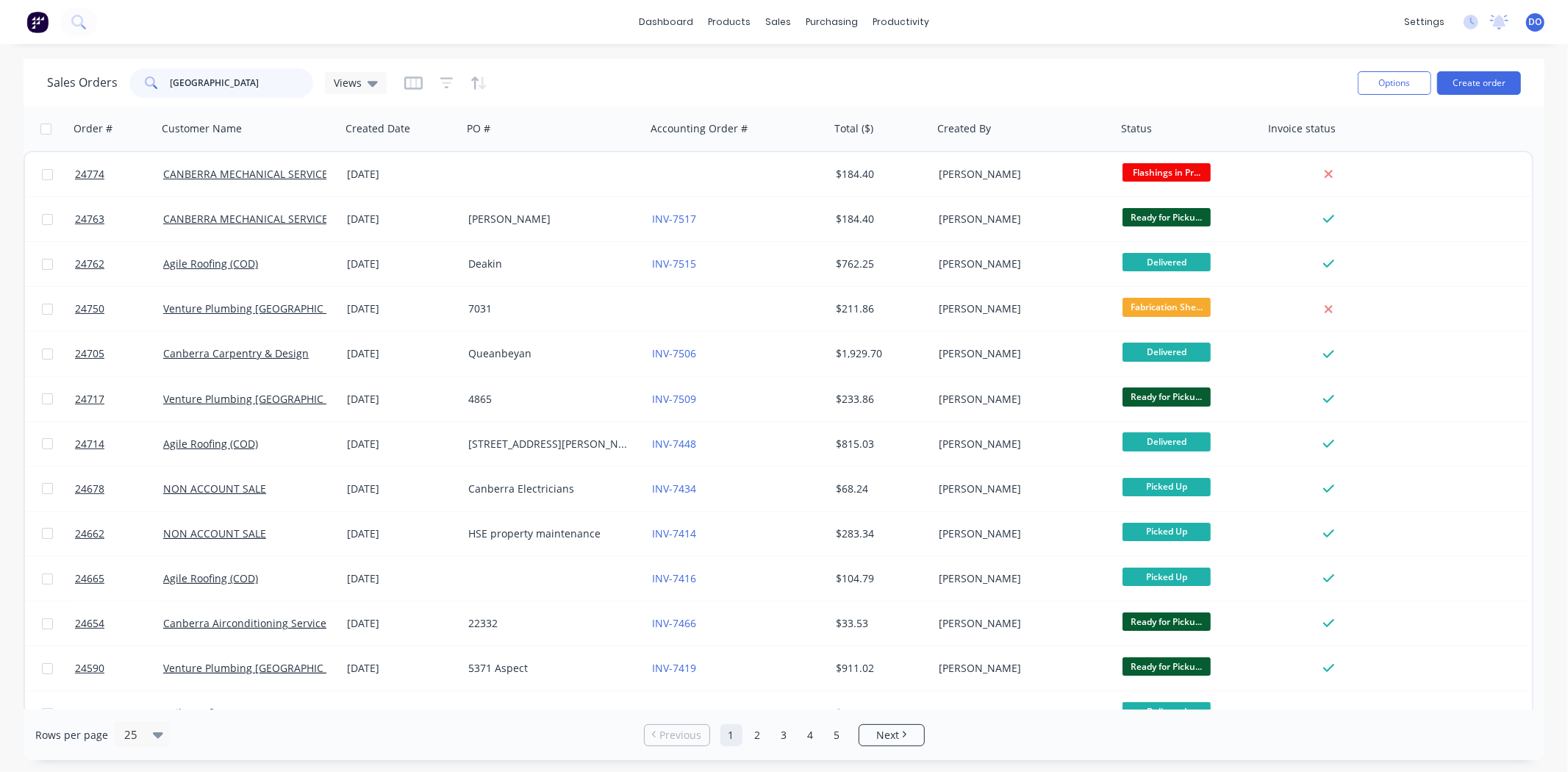
drag, startPoint x: 217, startPoint y: 81, endPoint x: 92, endPoint y: 76, distance: 125.1
click at [92, 76] on div "Sales Orders canberra Views" at bounding box center [217, 83] width 340 height 30
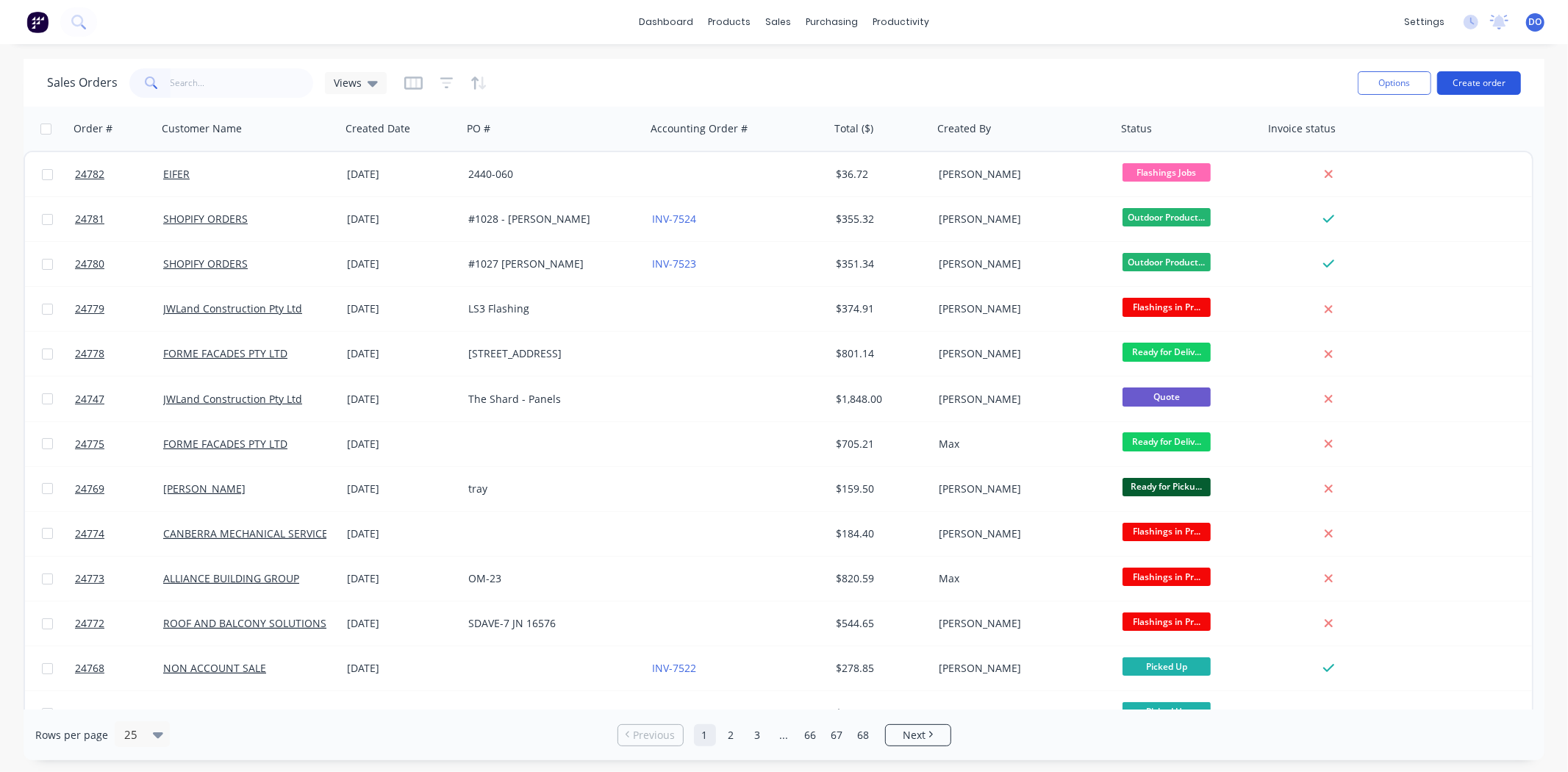
click at [1459, 83] on button "Create order" at bounding box center [1478, 83] width 84 height 24
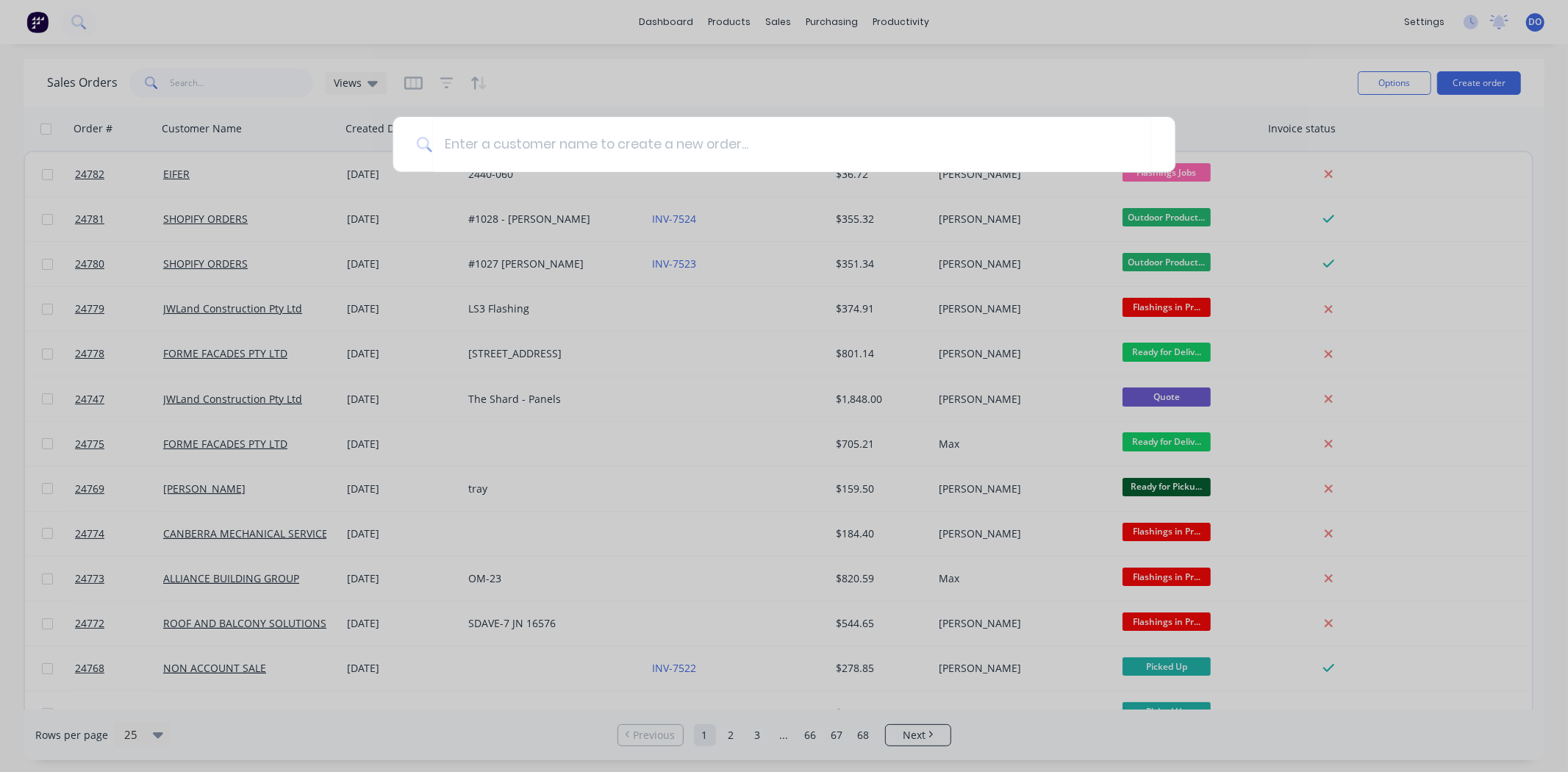
click at [653, 77] on div at bounding box center [784, 386] width 1568 height 772
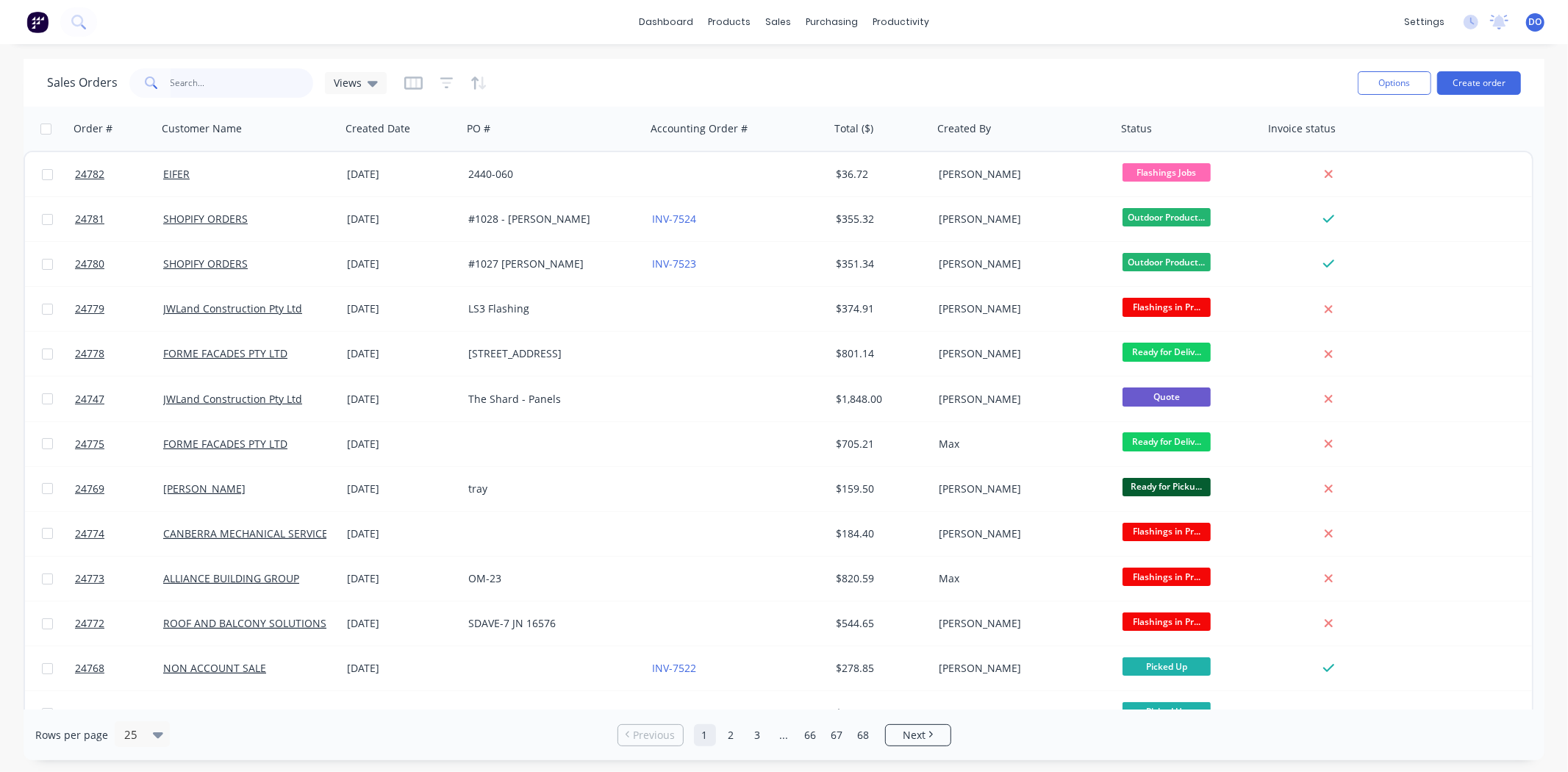
click at [217, 72] on input "text" at bounding box center [241, 83] width 143 height 30
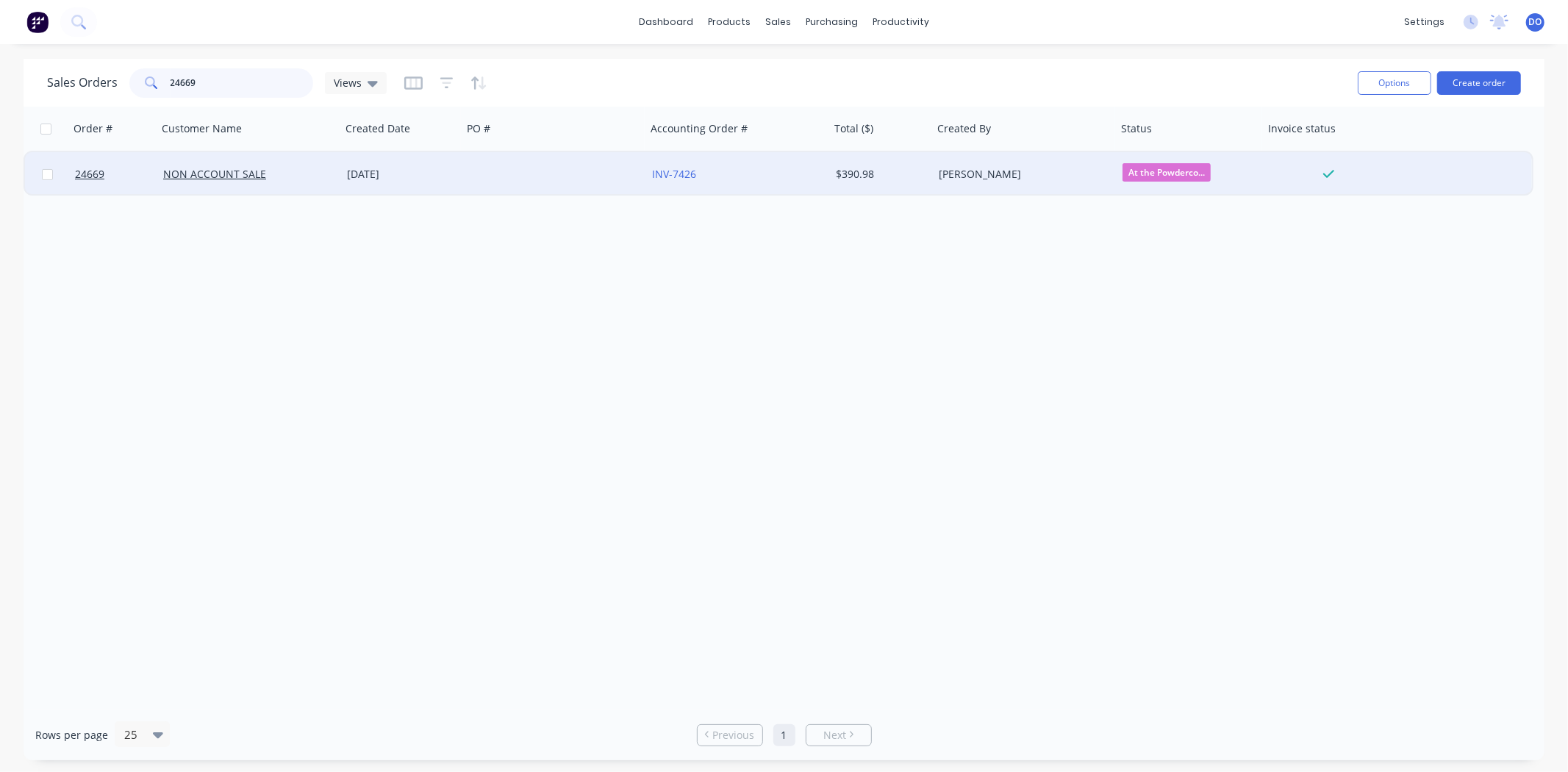
type input "24669"
click at [522, 180] on div at bounding box center [554, 174] width 184 height 44
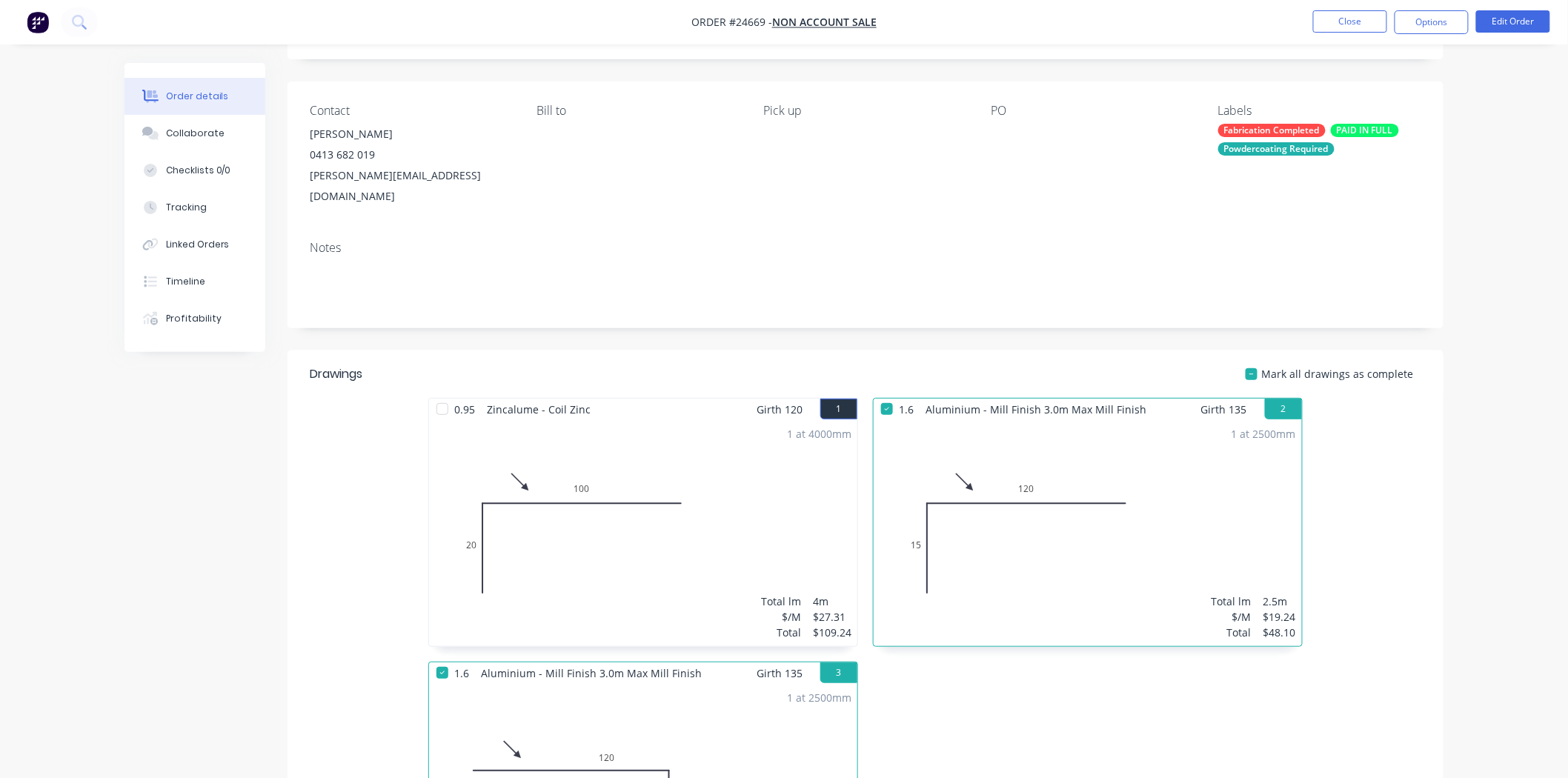
scroll to position [165, 0]
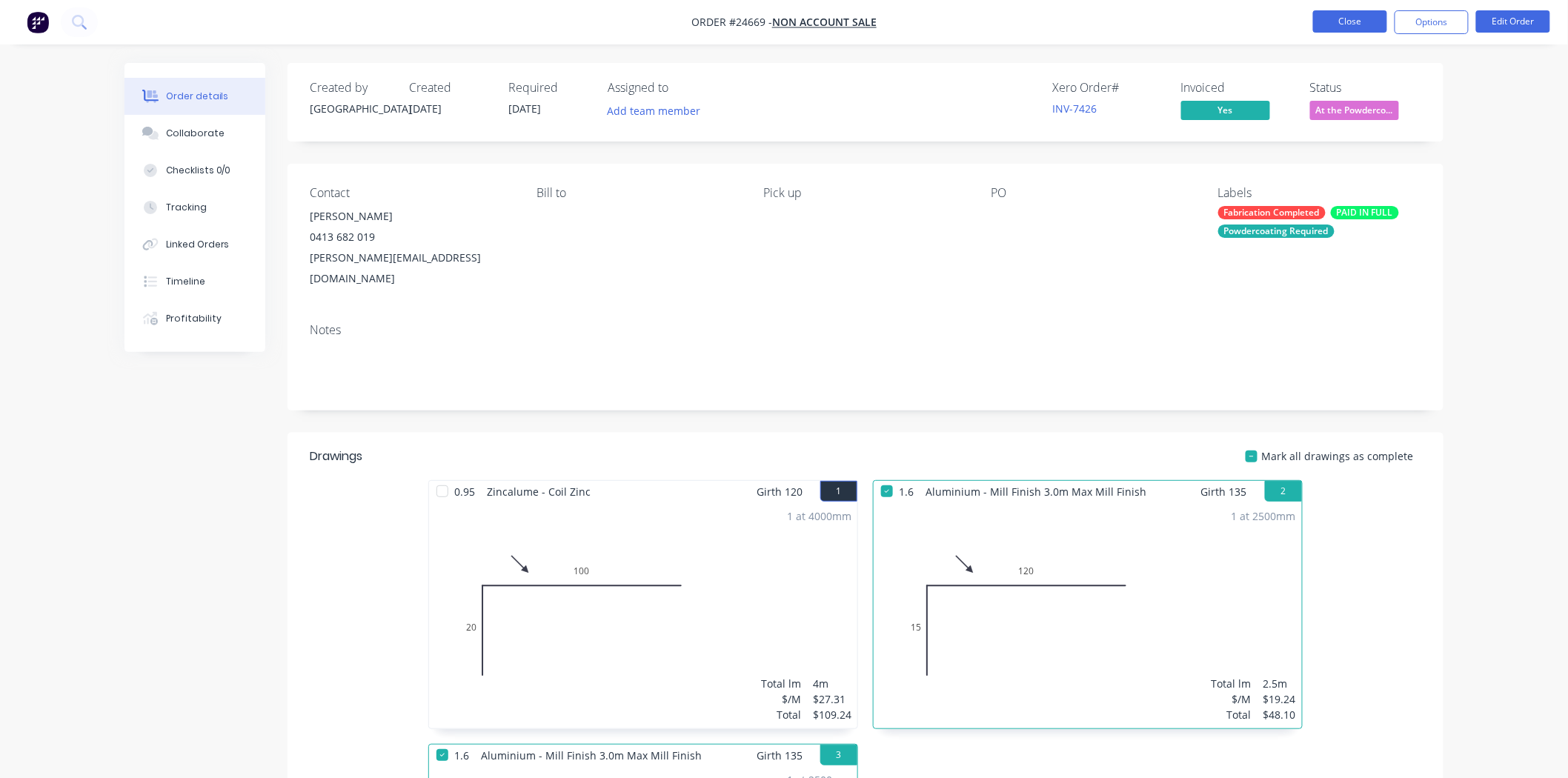
click at [1382, 14] on button "Close" at bounding box center [1349, 21] width 74 height 22
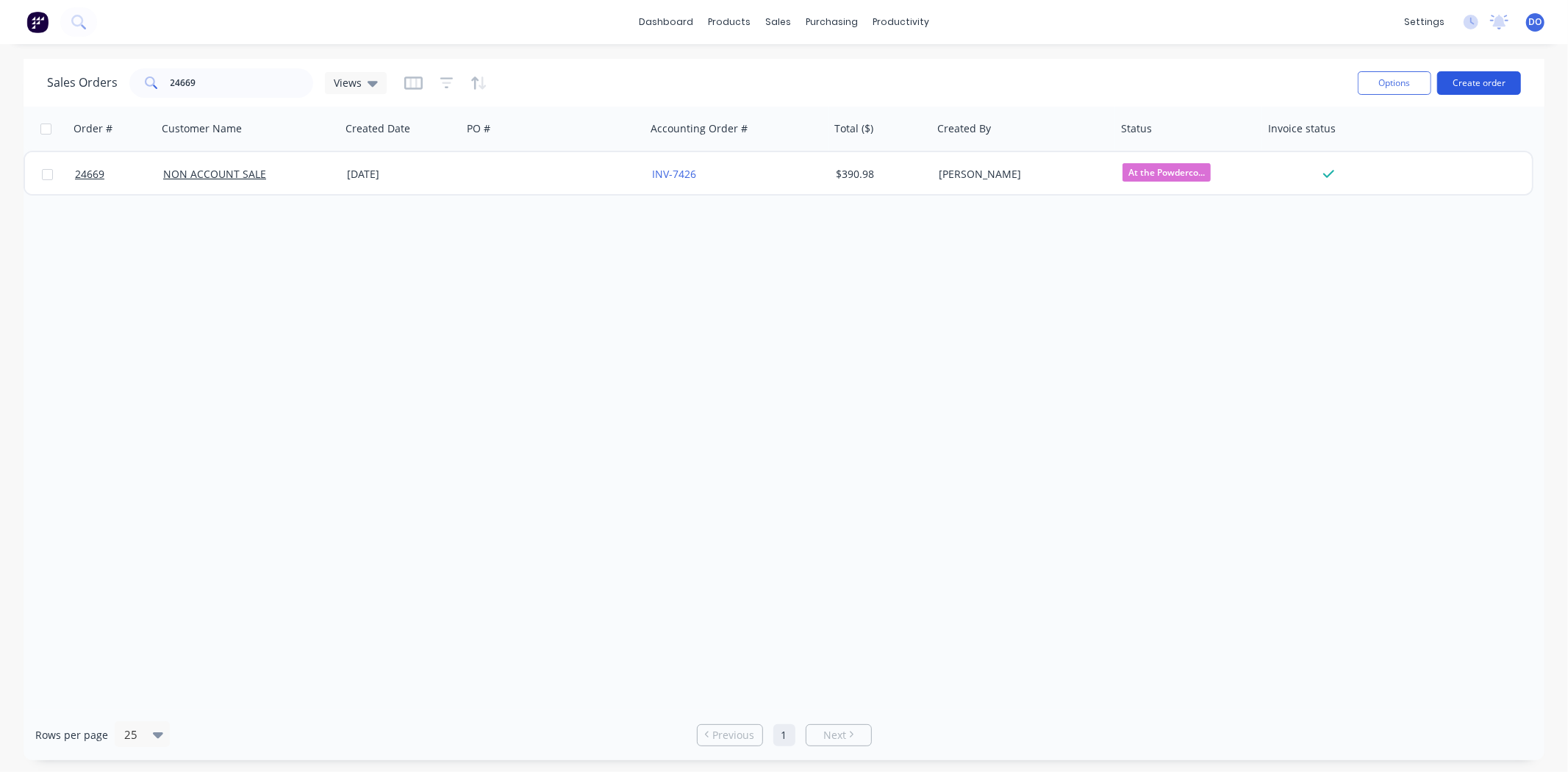
click at [1481, 86] on button "Create order" at bounding box center [1478, 83] width 84 height 24
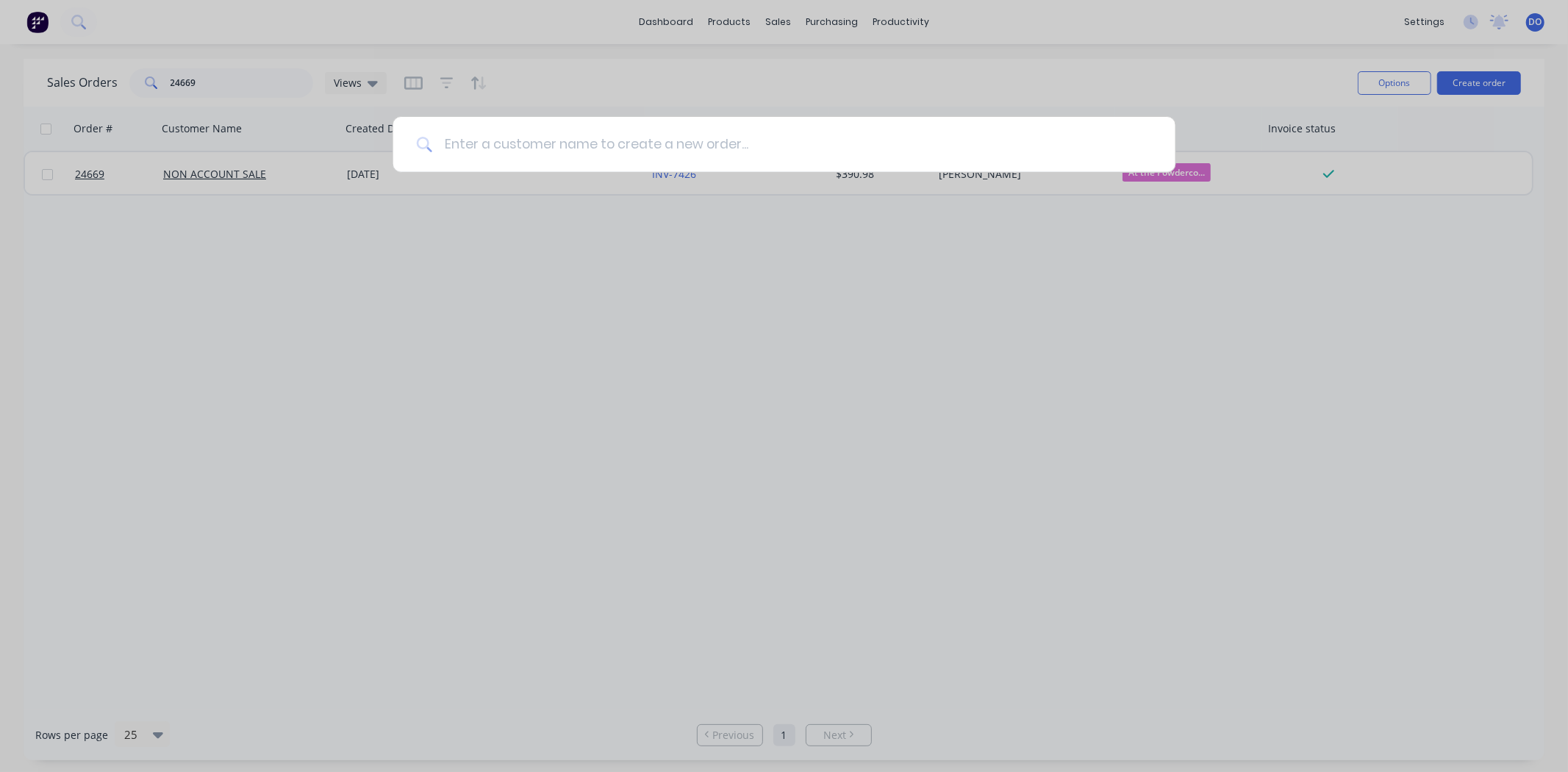
click at [603, 127] on input at bounding box center [792, 144] width 720 height 55
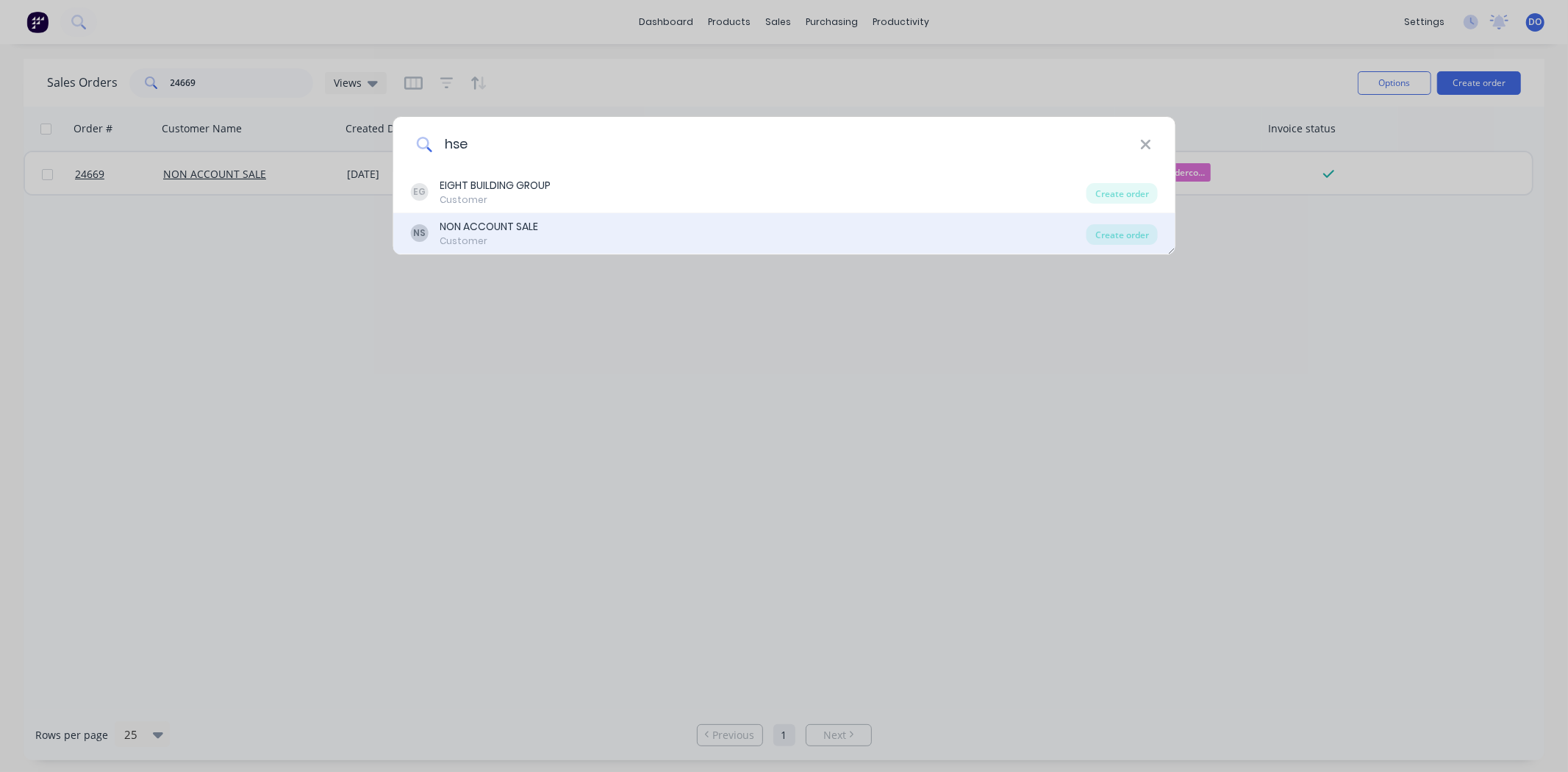
type input "hse"
click at [493, 230] on div "NON ACCOUNT SALE" at bounding box center [489, 227] width 98 height 15
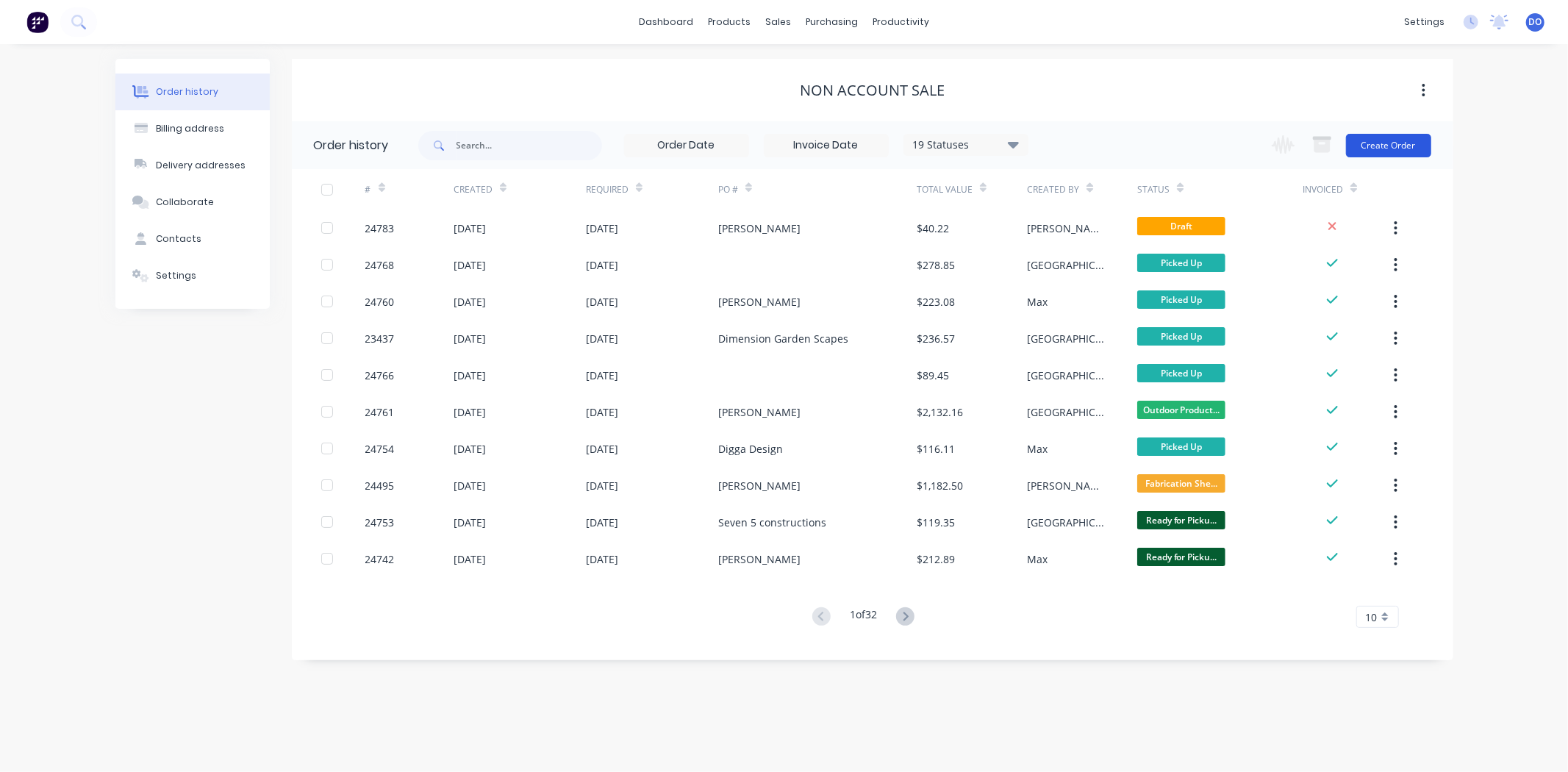
click at [1372, 148] on button "Create Order" at bounding box center [1389, 146] width 86 height 24
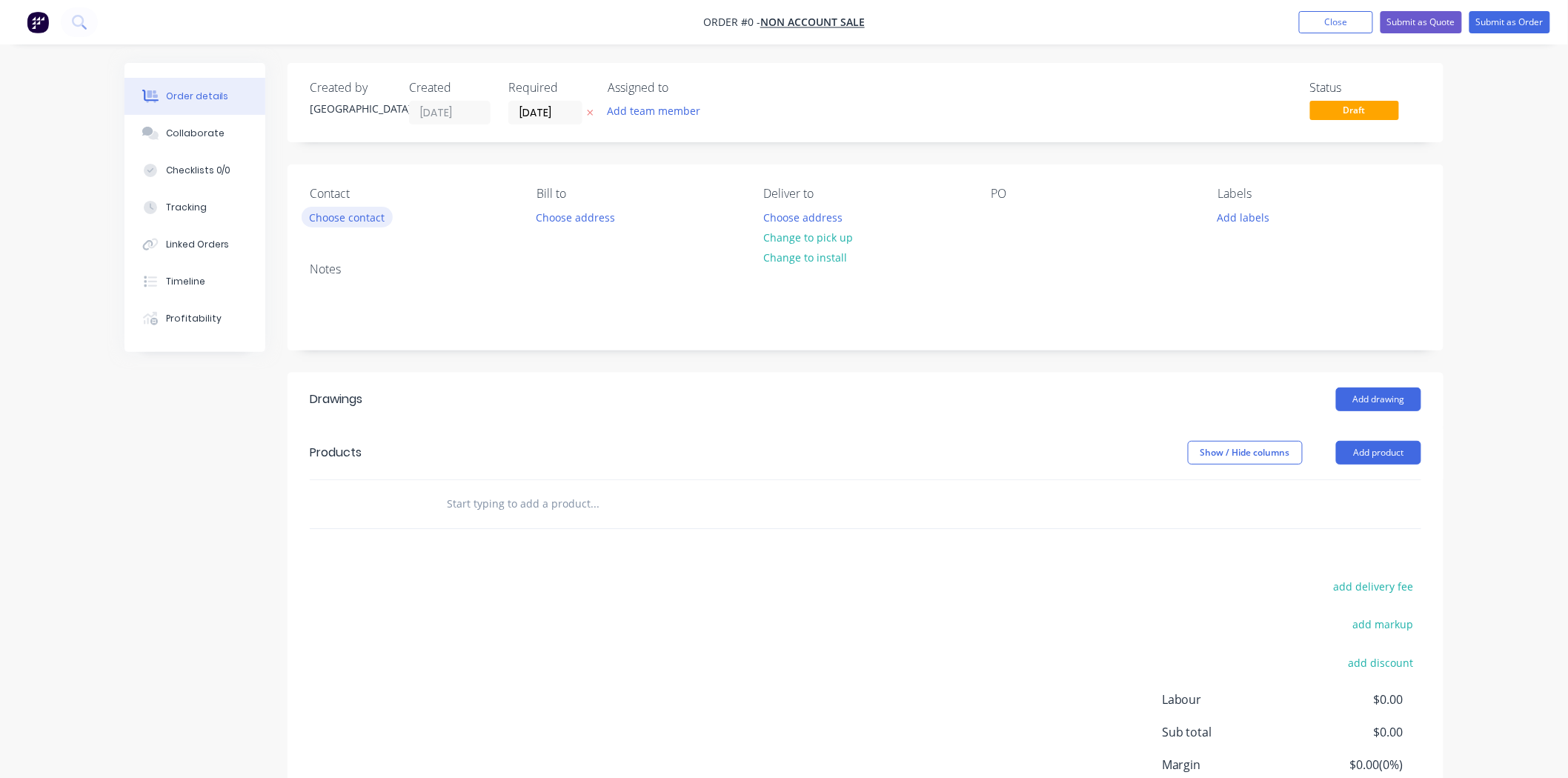
click at [351, 206] on button "Choose contact" at bounding box center [347, 216] width 91 height 20
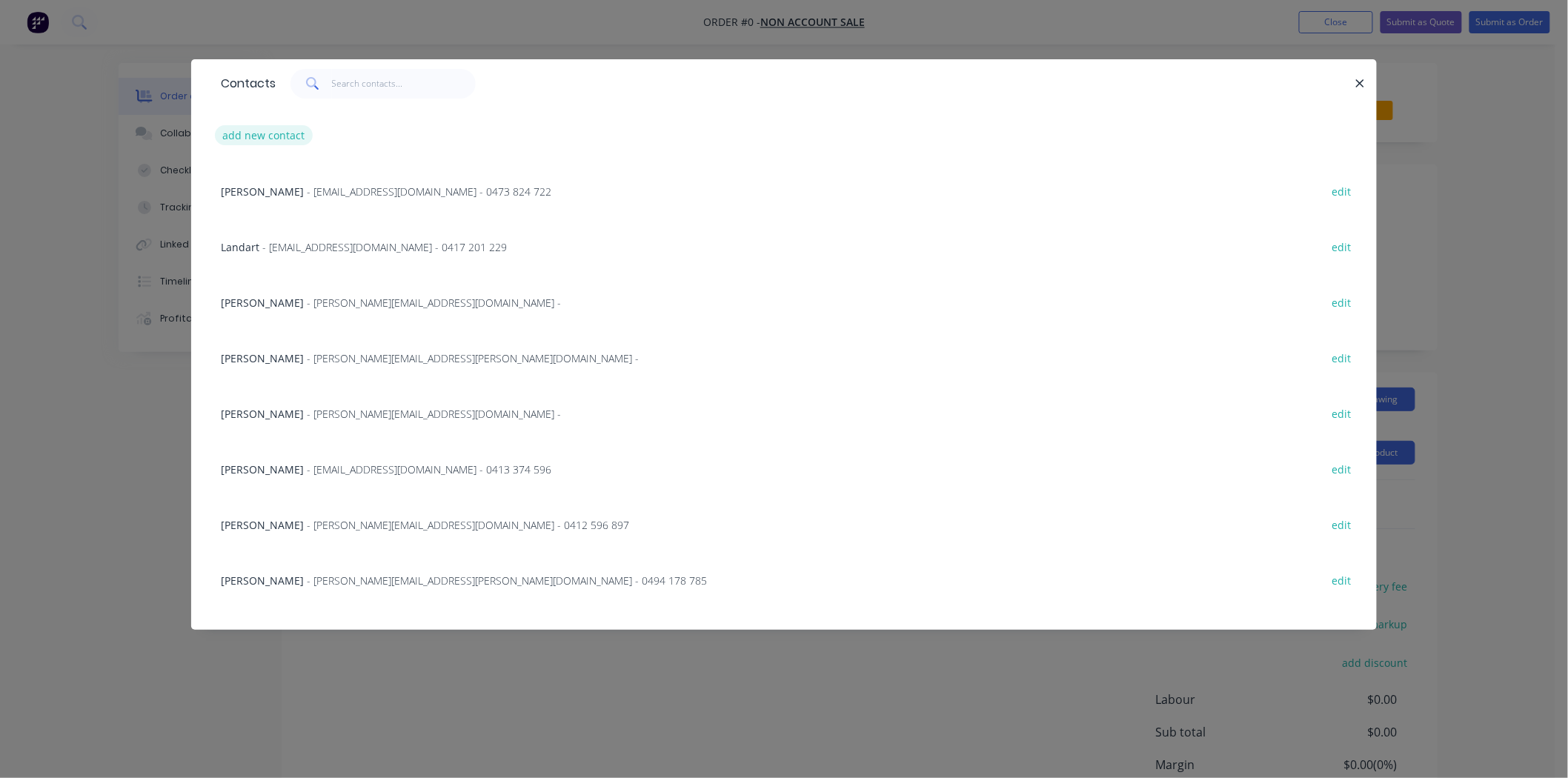
click at [265, 128] on button "add new contact" at bounding box center [264, 135] width 98 height 20
select select "AU"
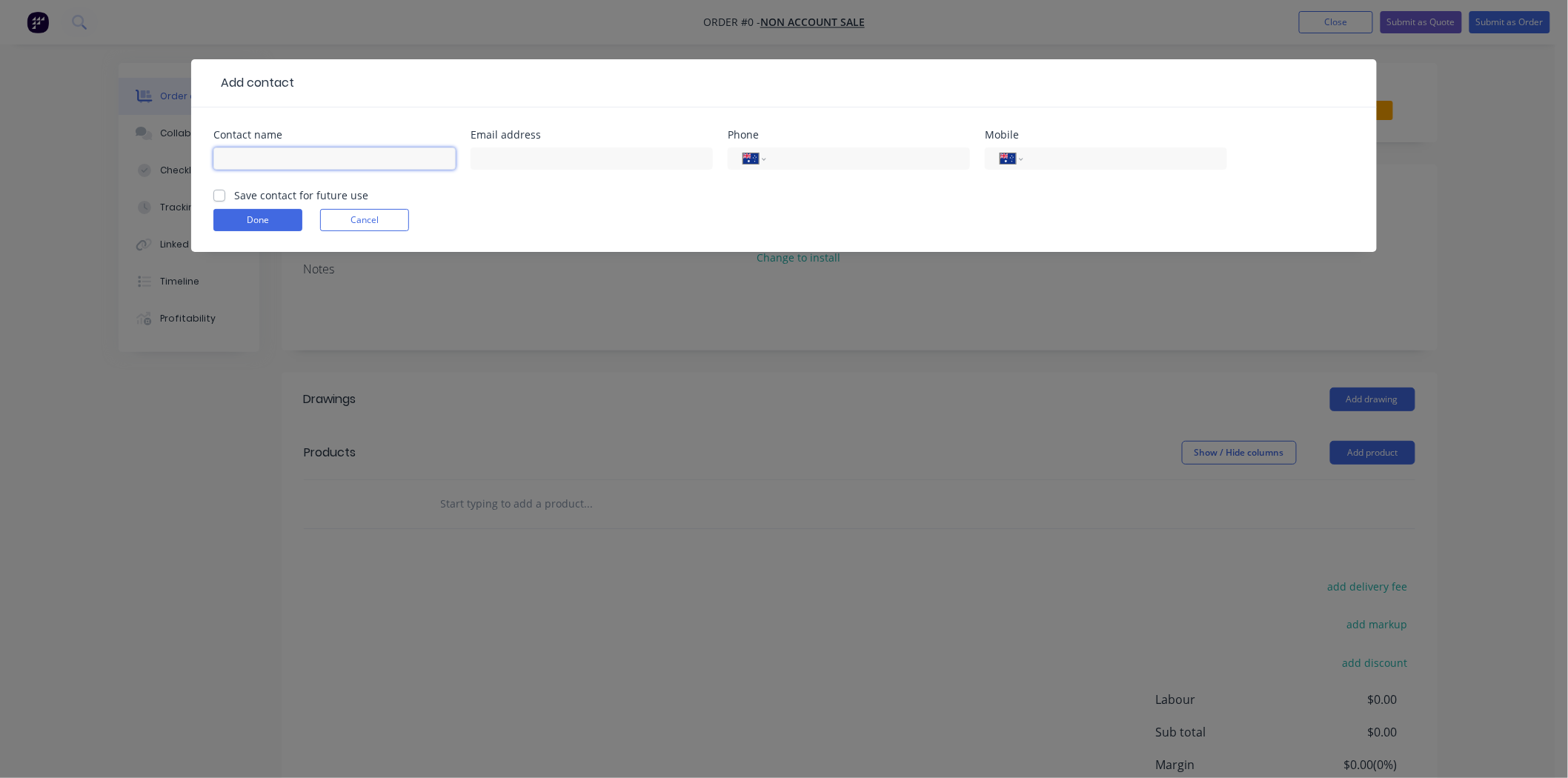
click at [257, 164] on input "text" at bounding box center [335, 159] width 242 height 22
type input "hse"
click at [362, 211] on button "Cancel" at bounding box center [364, 220] width 89 height 22
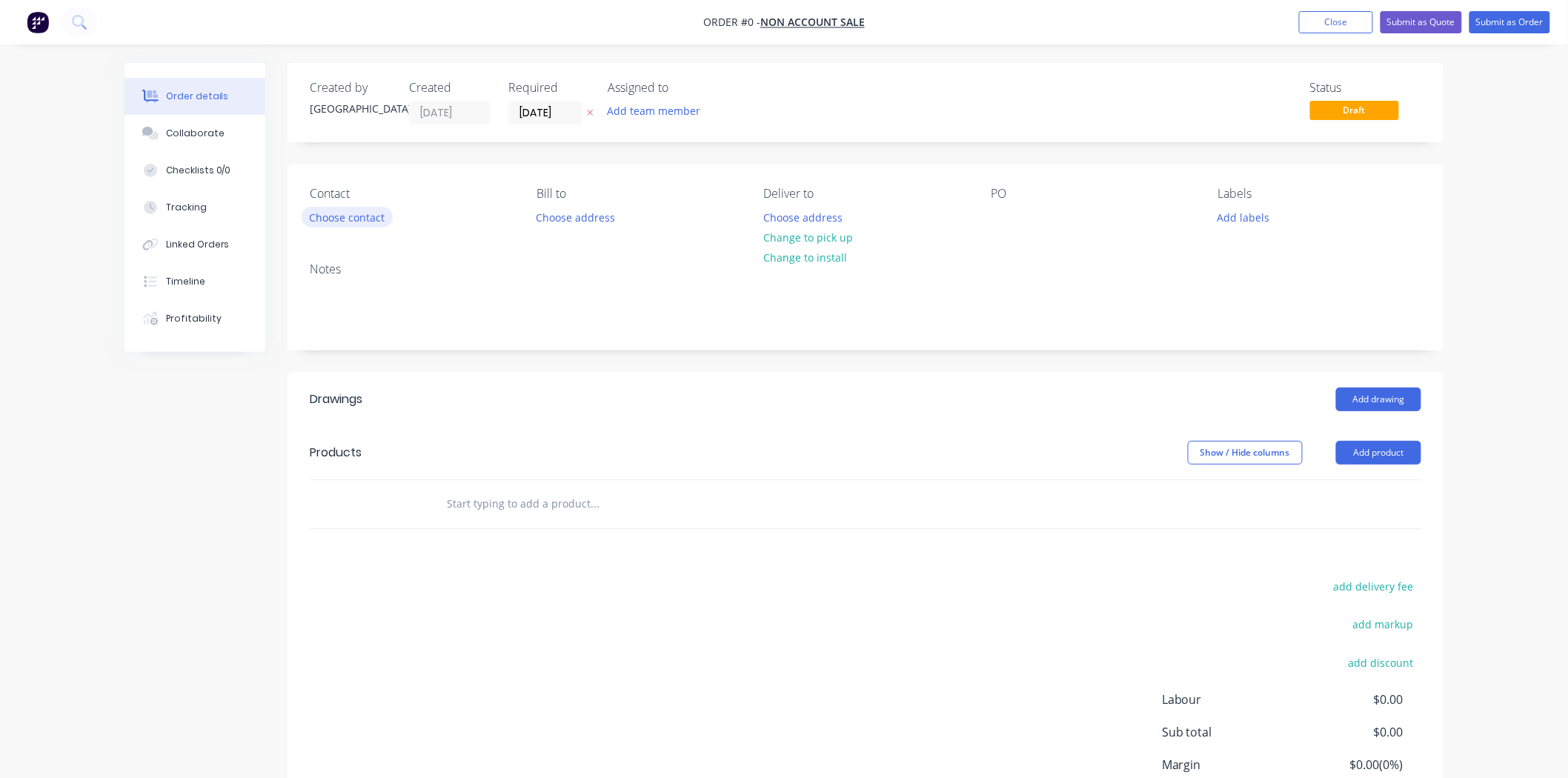
click at [349, 212] on button "Choose contact" at bounding box center [347, 216] width 91 height 20
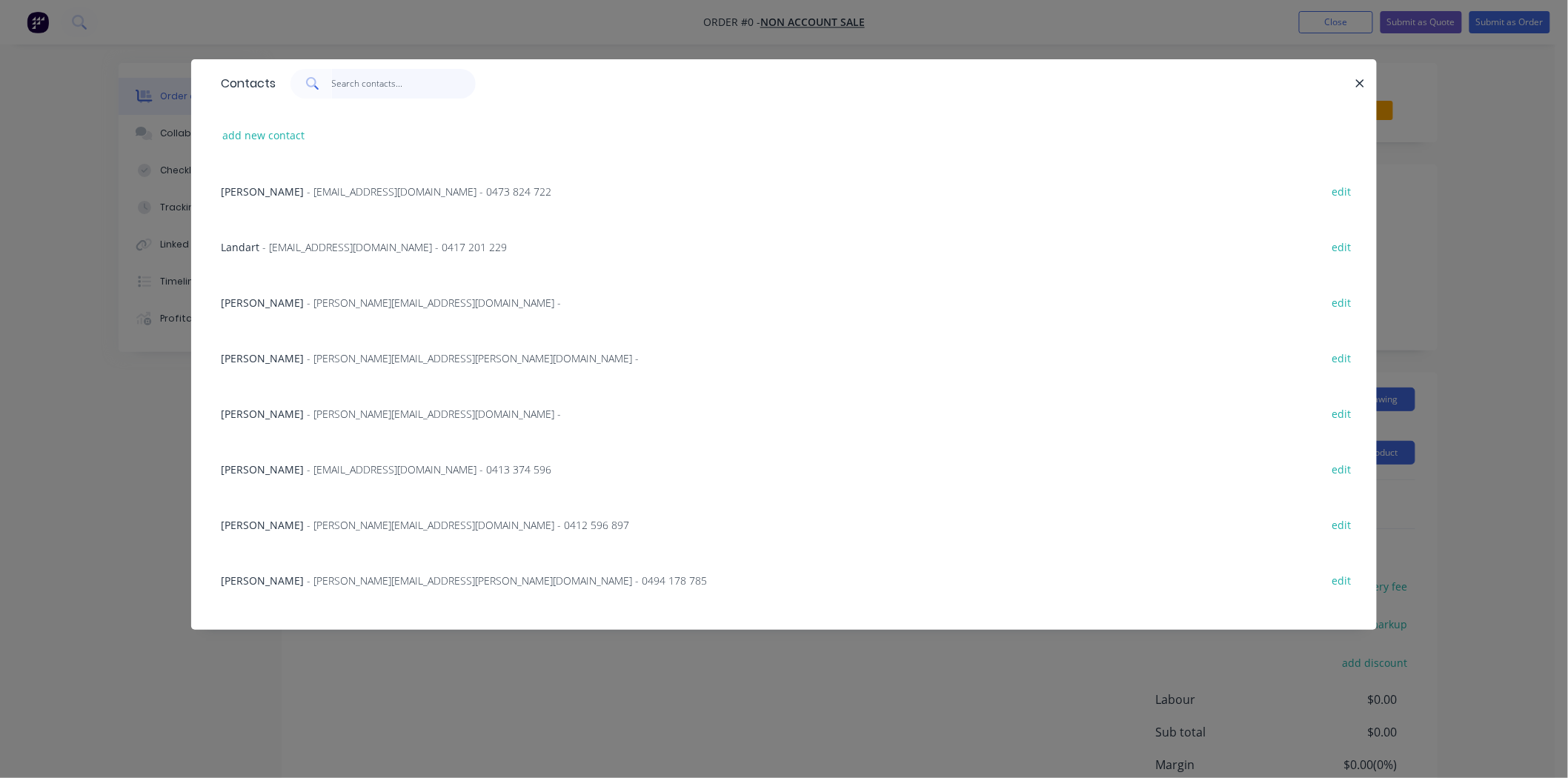
click at [349, 87] on input "text" at bounding box center [404, 84] width 144 height 30
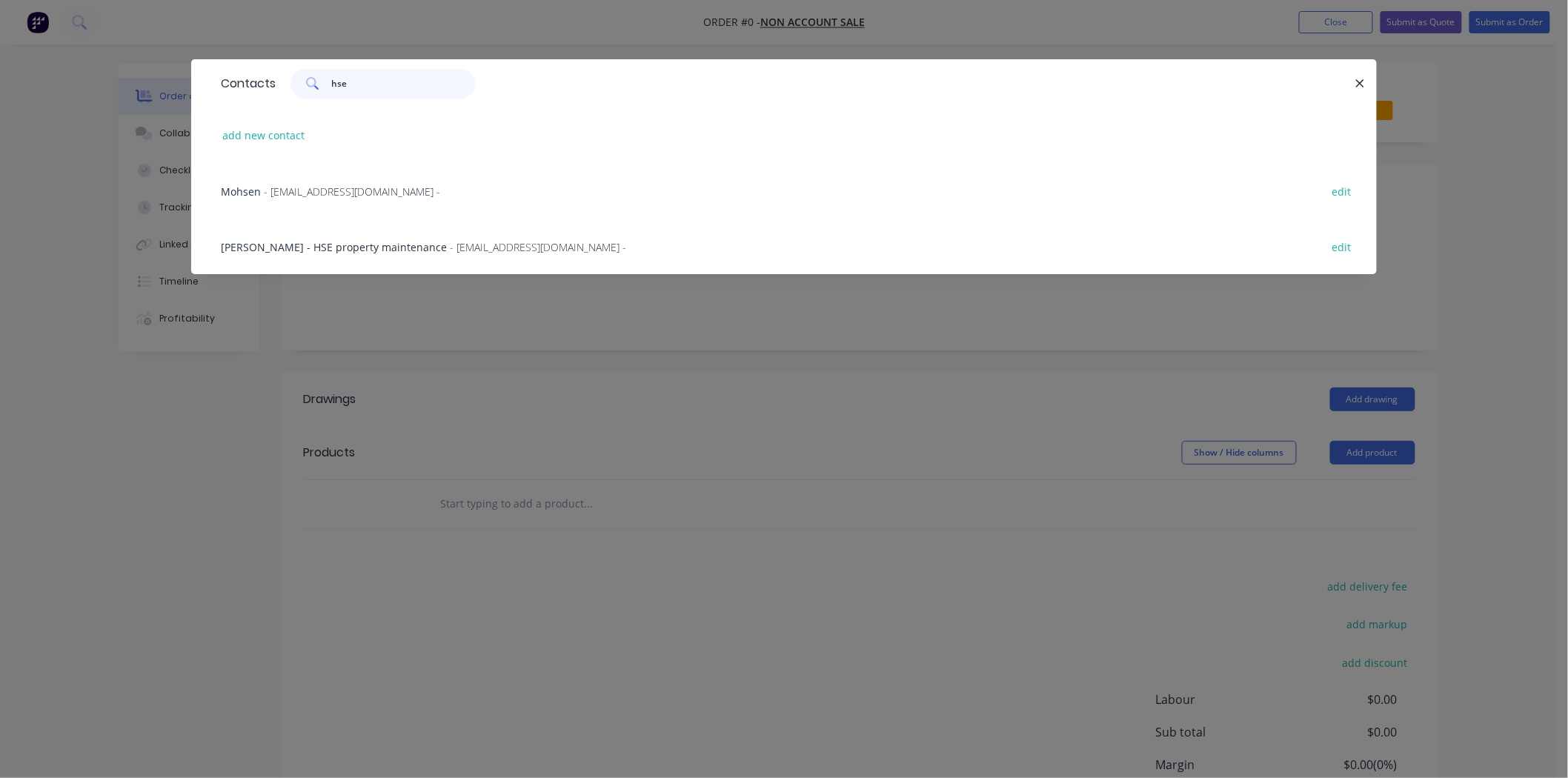
type input "hse"
click at [293, 235] on div "Luke Molyneux - HSE property maintenance - hsepm.canberra@gmail.com - edit" at bounding box center [784, 246] width 1141 height 55
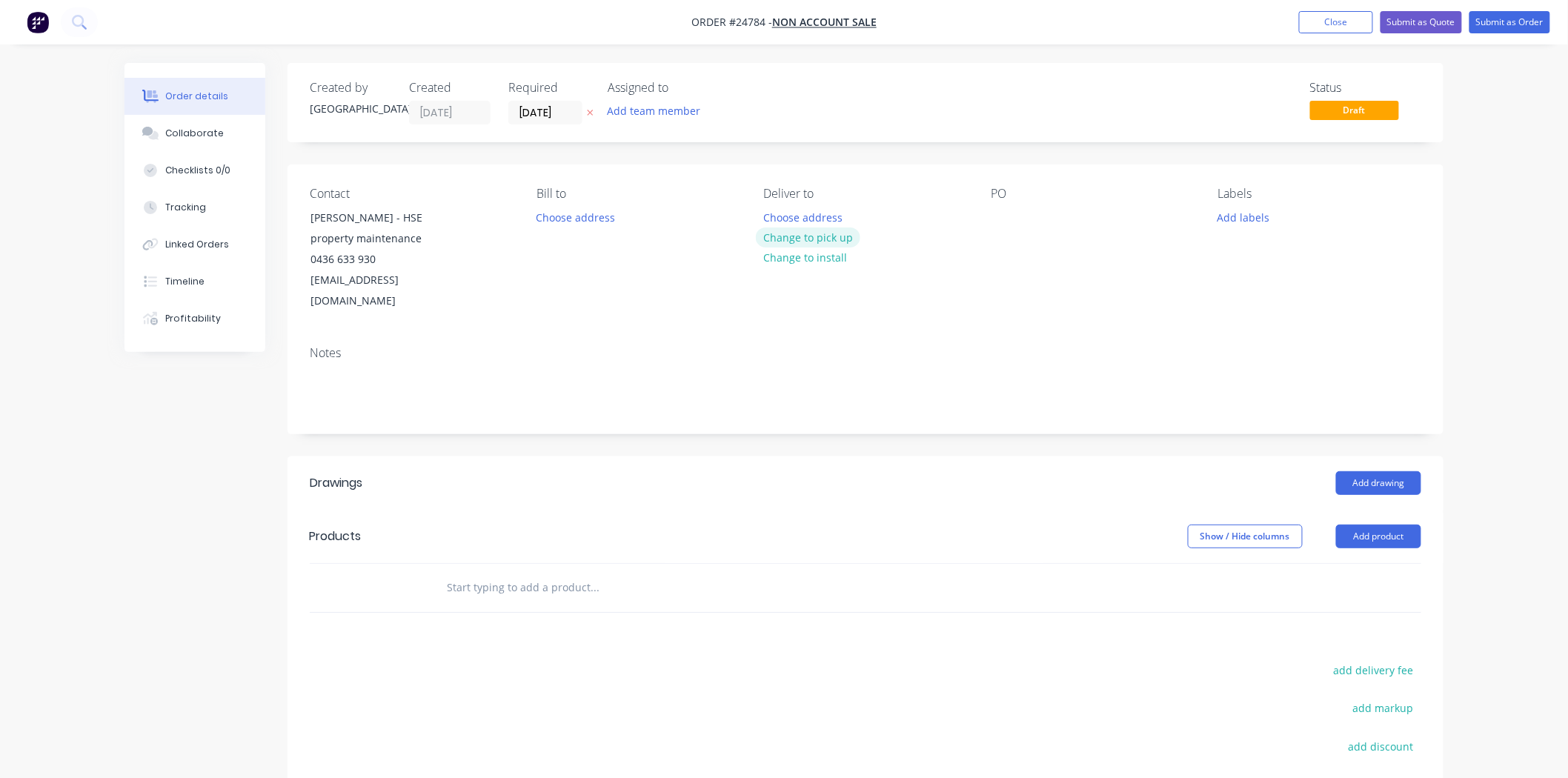
click at [813, 231] on button "Change to pick up" at bounding box center [808, 237] width 105 height 20
click at [1004, 218] on div at bounding box center [1003, 217] width 24 height 21
click at [1061, 334] on div "Notes" at bounding box center [866, 384] width 1156 height 99
click at [1229, 223] on button "Add labels" at bounding box center [1244, 216] width 68 height 20
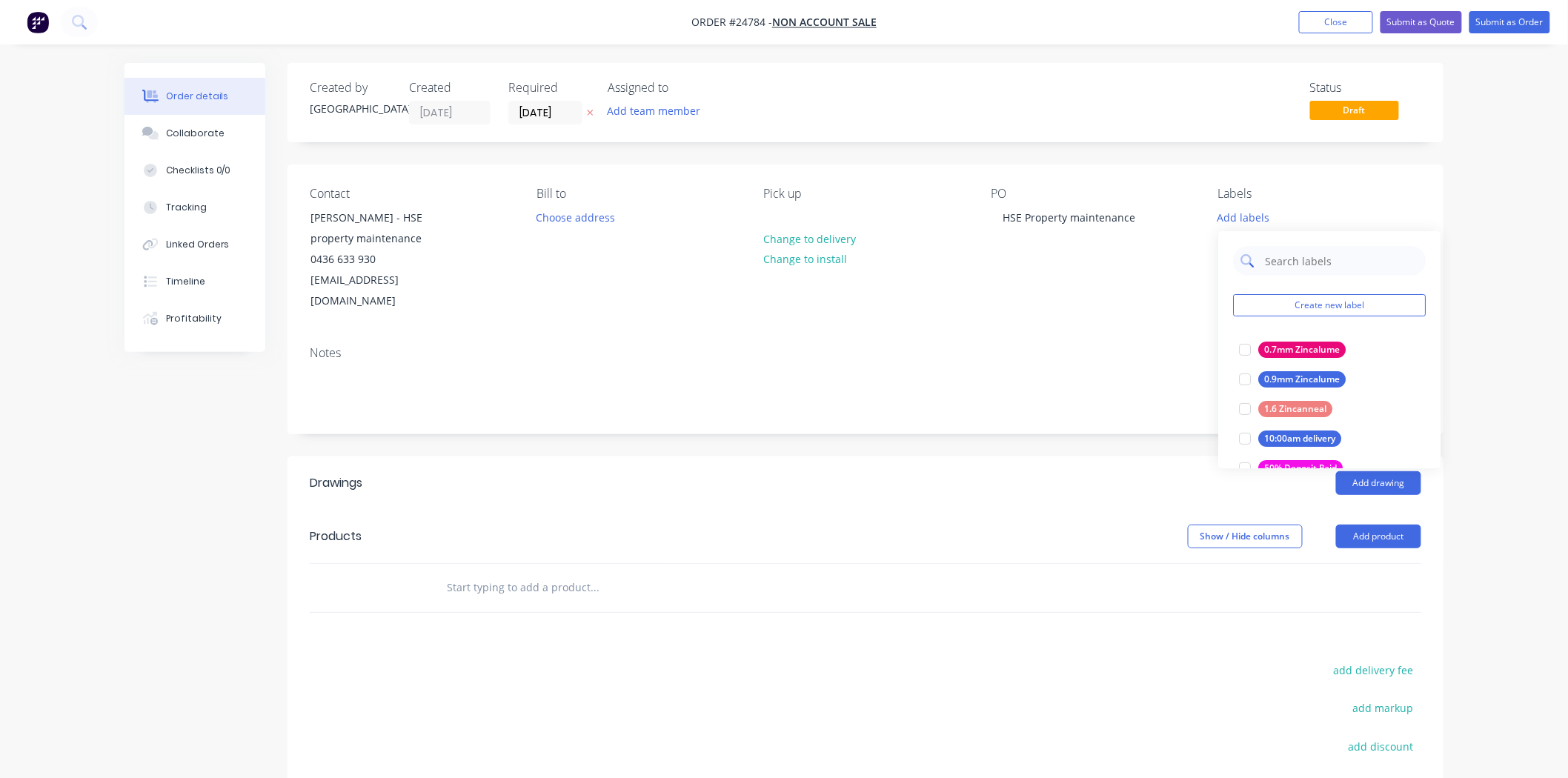
click at [1325, 267] on input "text" at bounding box center [1340, 260] width 154 height 30
type input "cor"
click at [1244, 345] on div at bounding box center [1244, 349] width 30 height 30
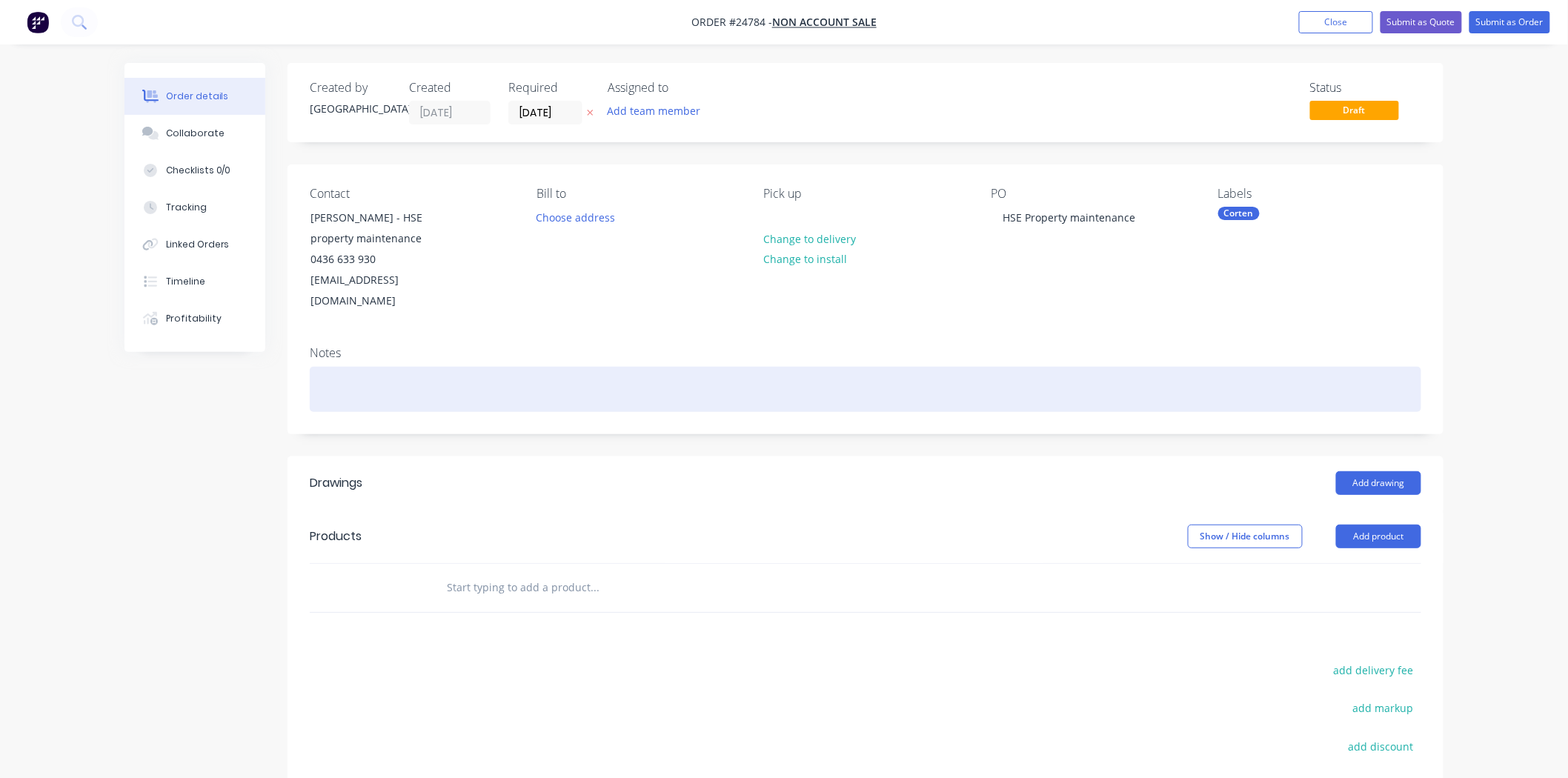
click at [992, 367] on div at bounding box center [866, 389] width 1111 height 45
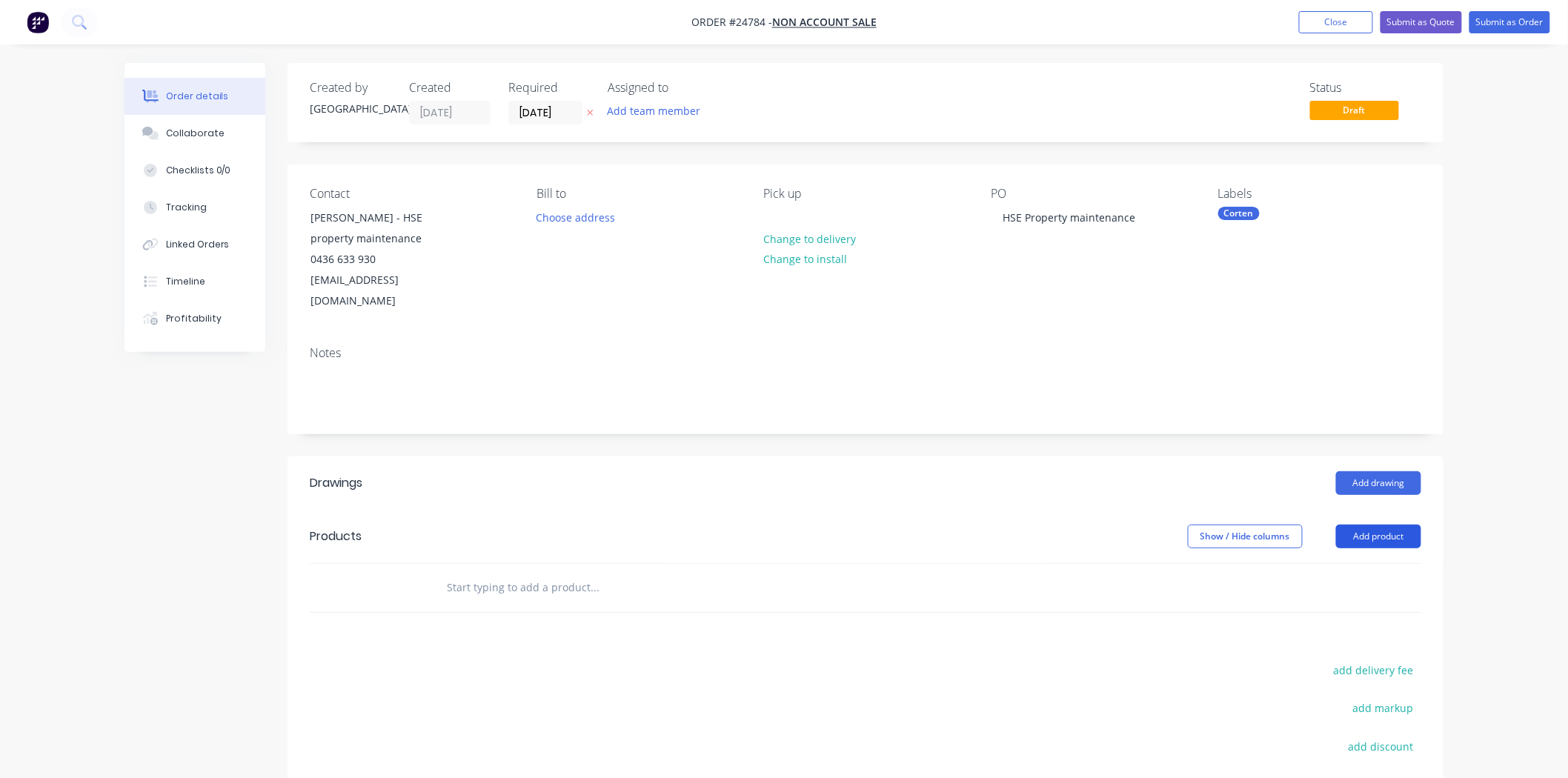
click at [1352, 525] on button "Add product" at bounding box center [1379, 537] width 85 height 24
click at [1367, 471] on button "Add drawing" at bounding box center [1379, 483] width 85 height 24
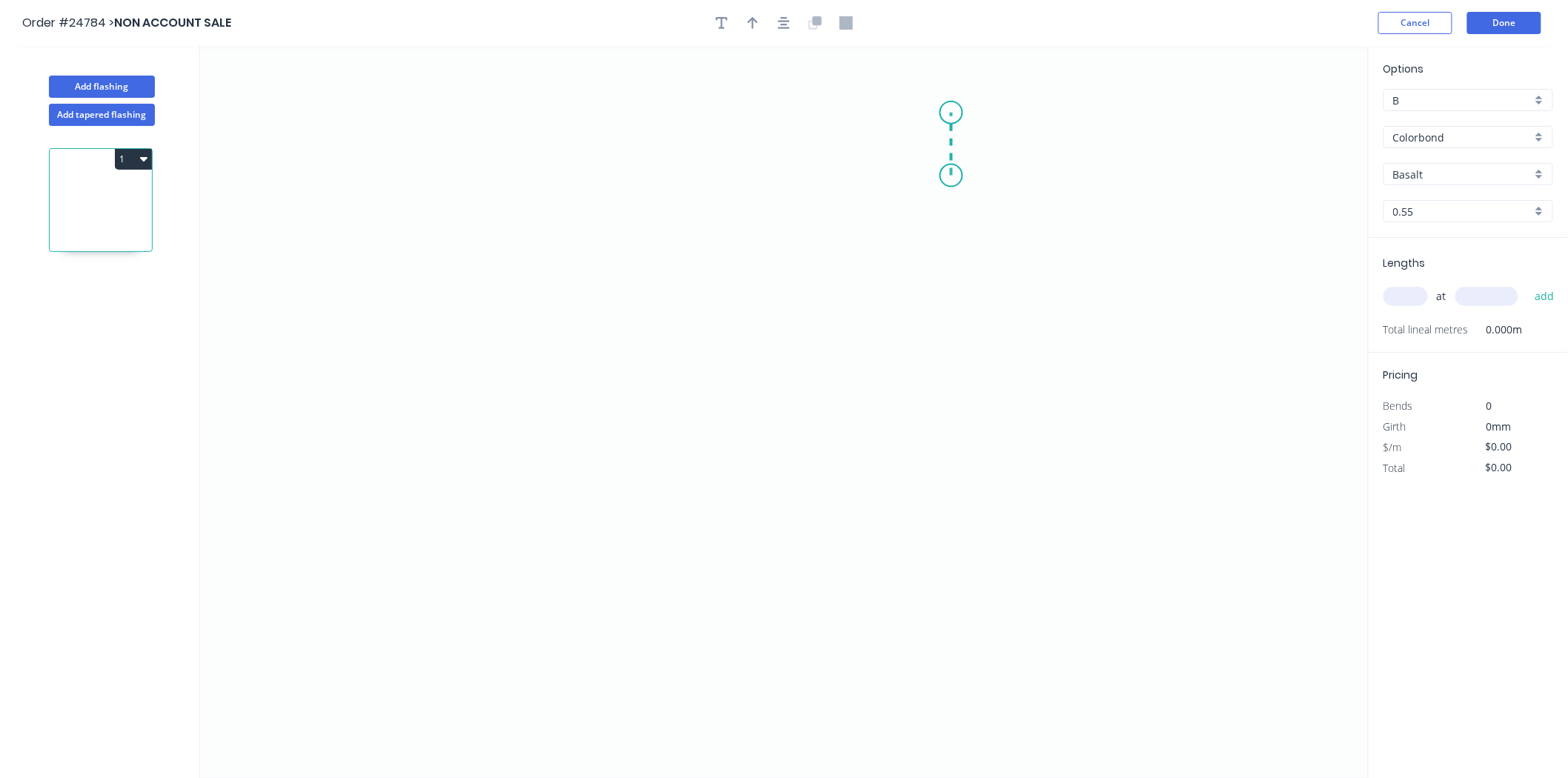
drag, startPoint x: 952, startPoint y: 176, endPoint x: 952, endPoint y: 113, distance: 63.0
click at [952, 113] on icon "0" at bounding box center [784, 412] width 1169 height 732
click at [580, 133] on icon "0 ?" at bounding box center [784, 412] width 1169 height 732
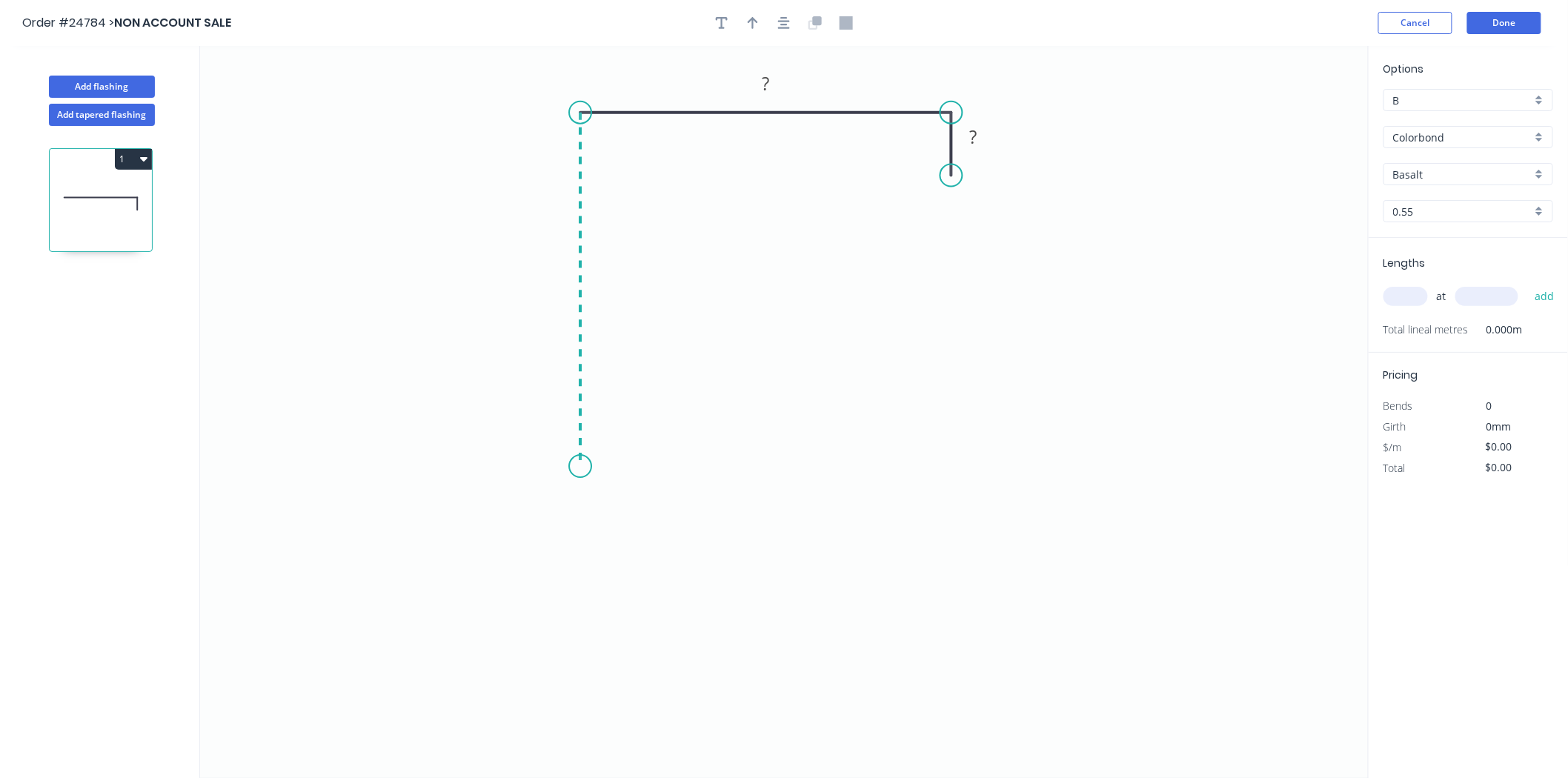
click at [560, 492] on icon "0 ? ?" at bounding box center [784, 412] width 1169 height 732
click at [564, 287] on rect at bounding box center [557, 295] width 30 height 20
click at [1443, 168] on input "Basalt" at bounding box center [1462, 174] width 138 height 15
type input "$11.09"
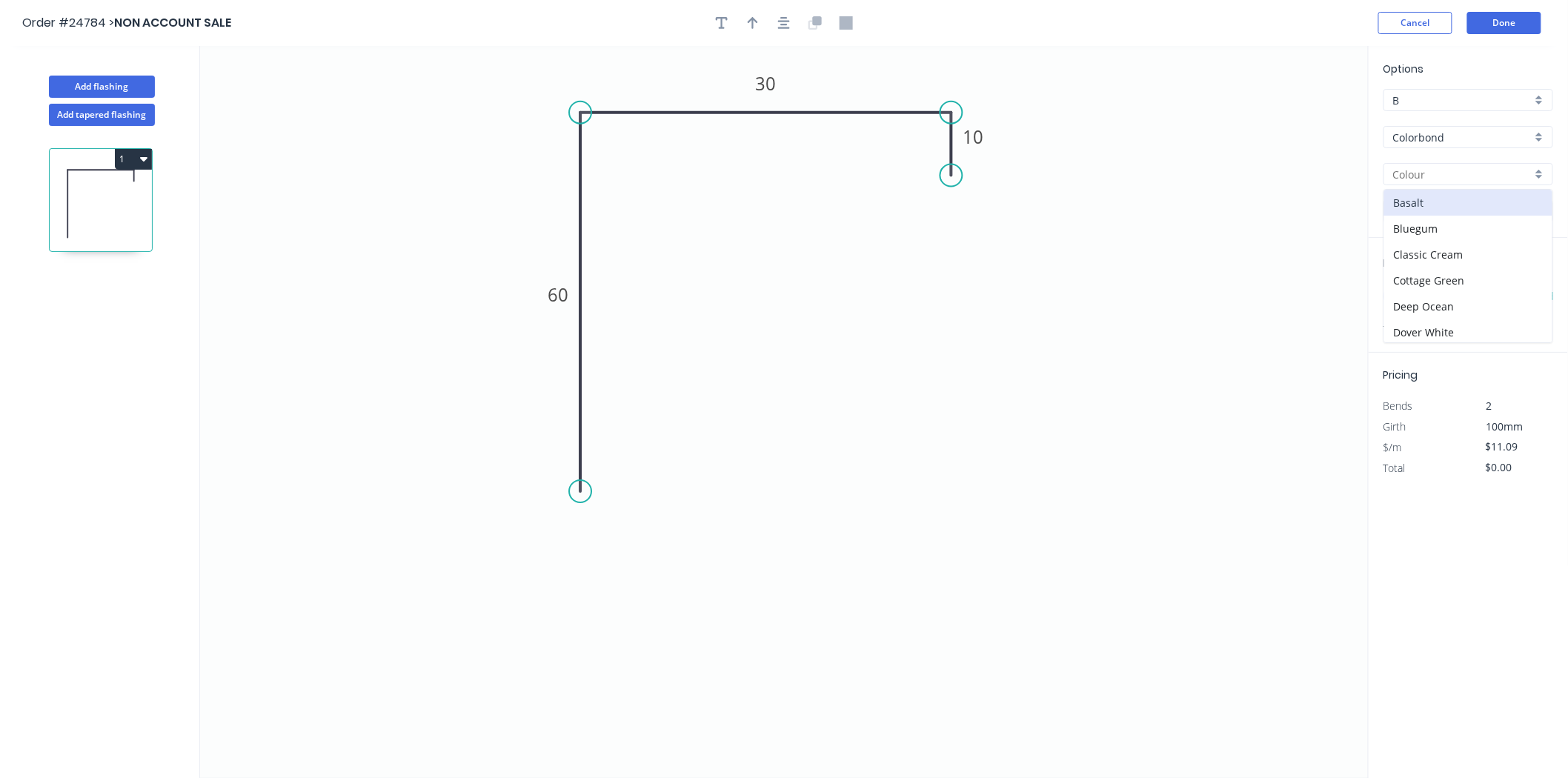
click at [1458, 94] on input "B" at bounding box center [1462, 101] width 138 height 15
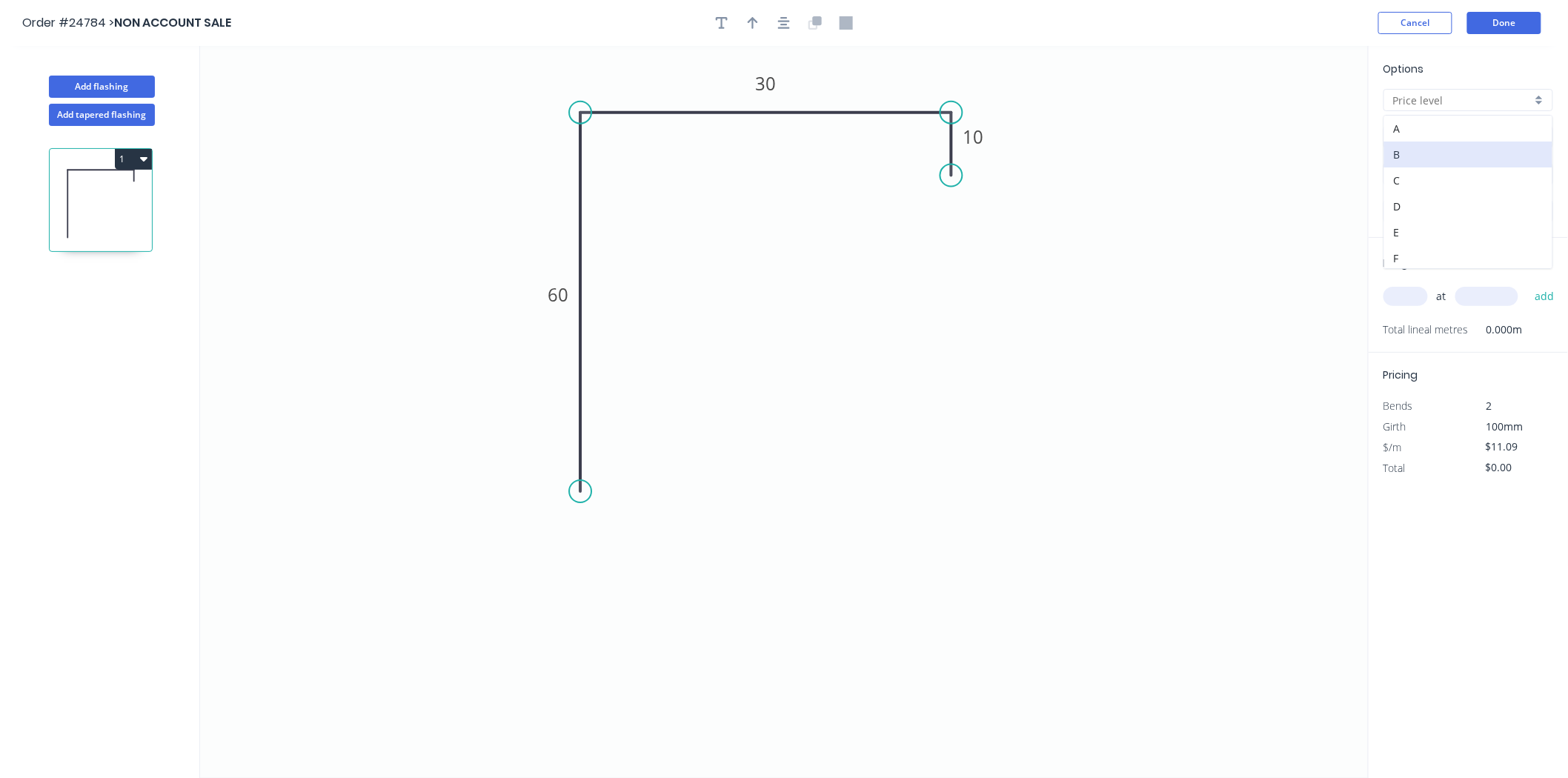
click at [1278, 229] on icon "0 60 30 10" at bounding box center [784, 412] width 1169 height 732
type input "B"
click at [1431, 137] on input "Colorbond" at bounding box center [1462, 137] width 138 height 15
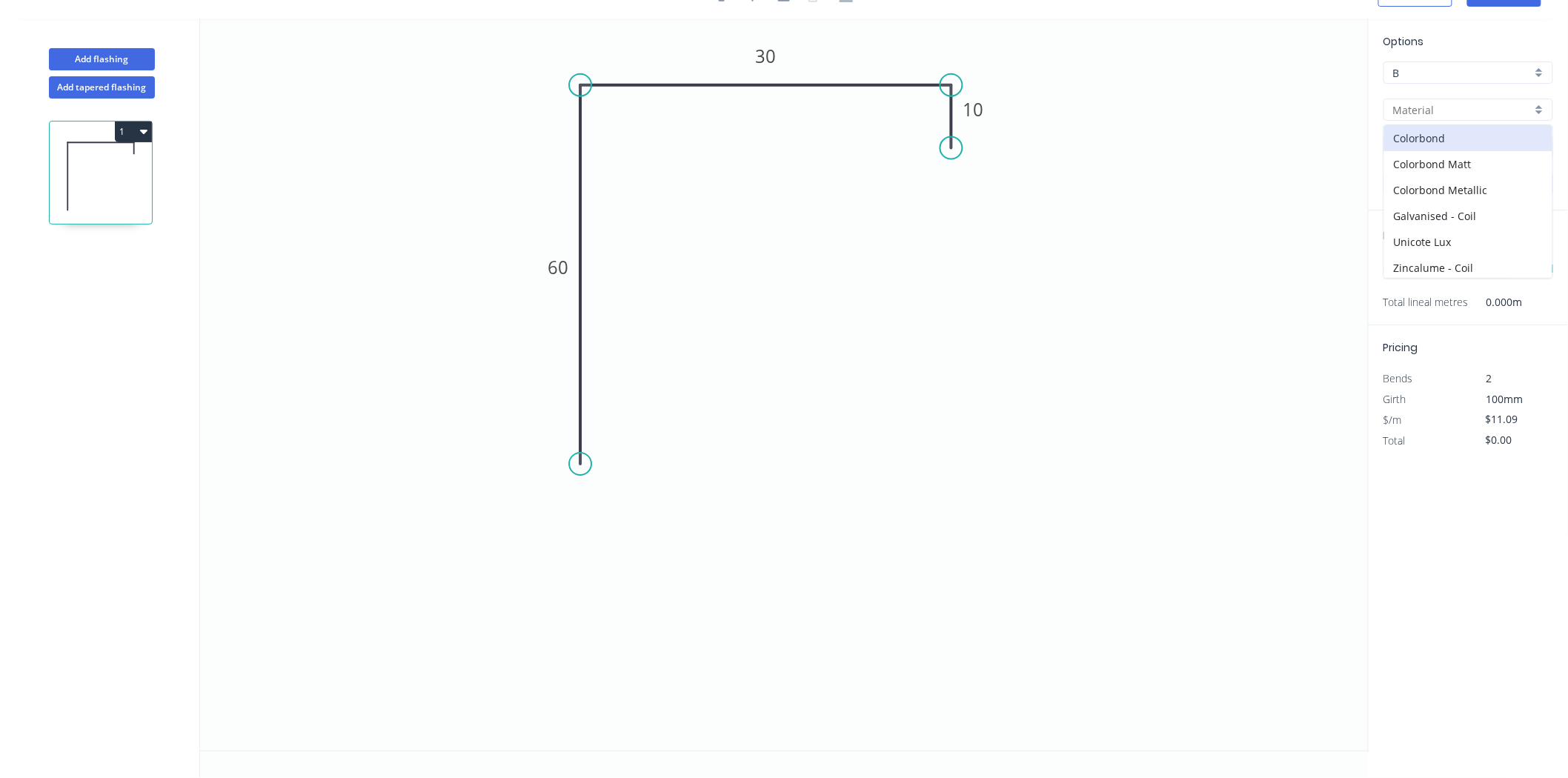
click at [1446, 70] on input "B" at bounding box center [1462, 73] width 138 height 15
click at [1417, 95] on div "A" at bounding box center [1468, 101] width 168 height 26
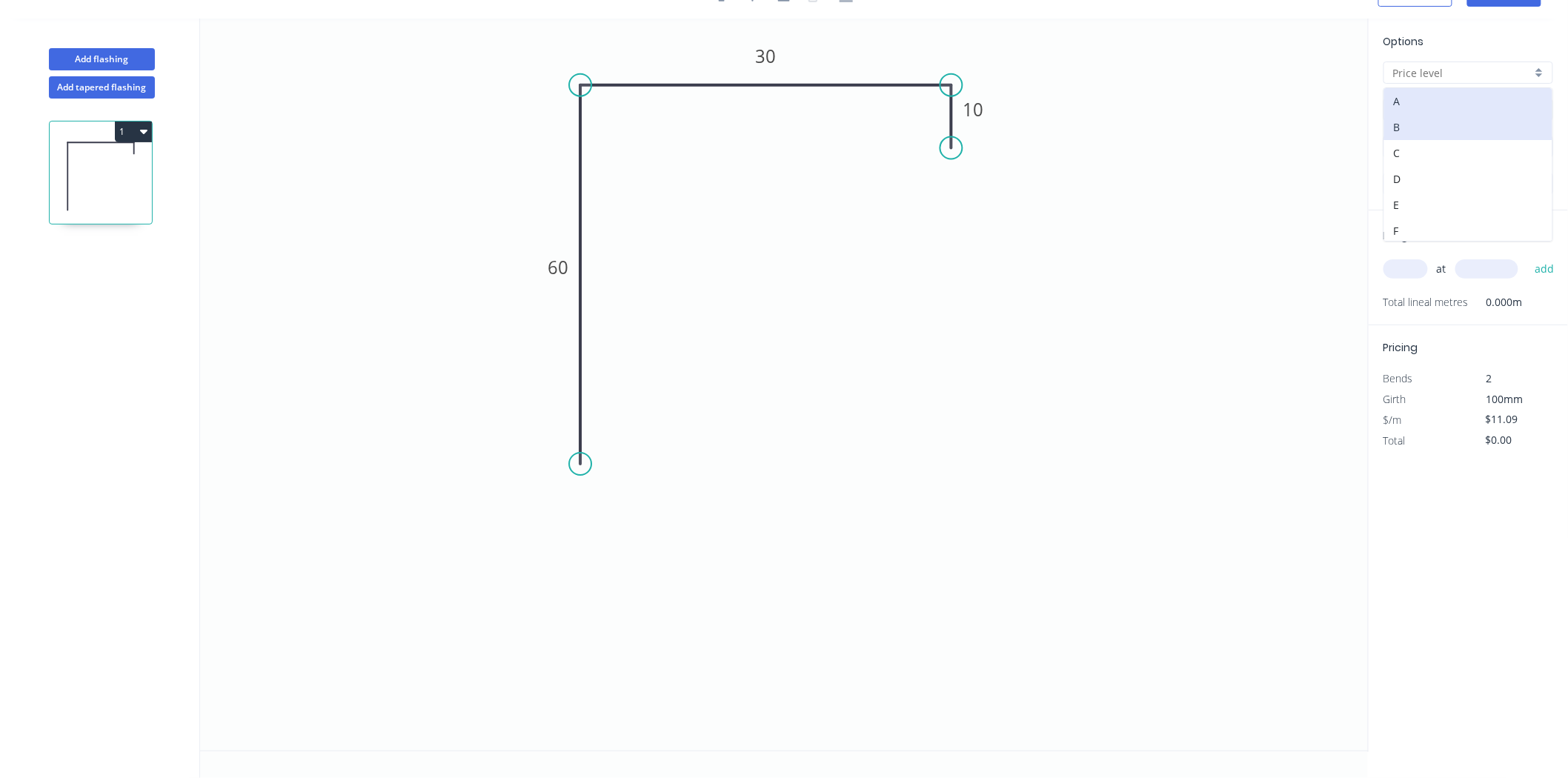
type input "A"
type input "Colorbond"
type input "$13.05"
click at [1446, 115] on input "Colorbond" at bounding box center [1462, 110] width 138 height 15
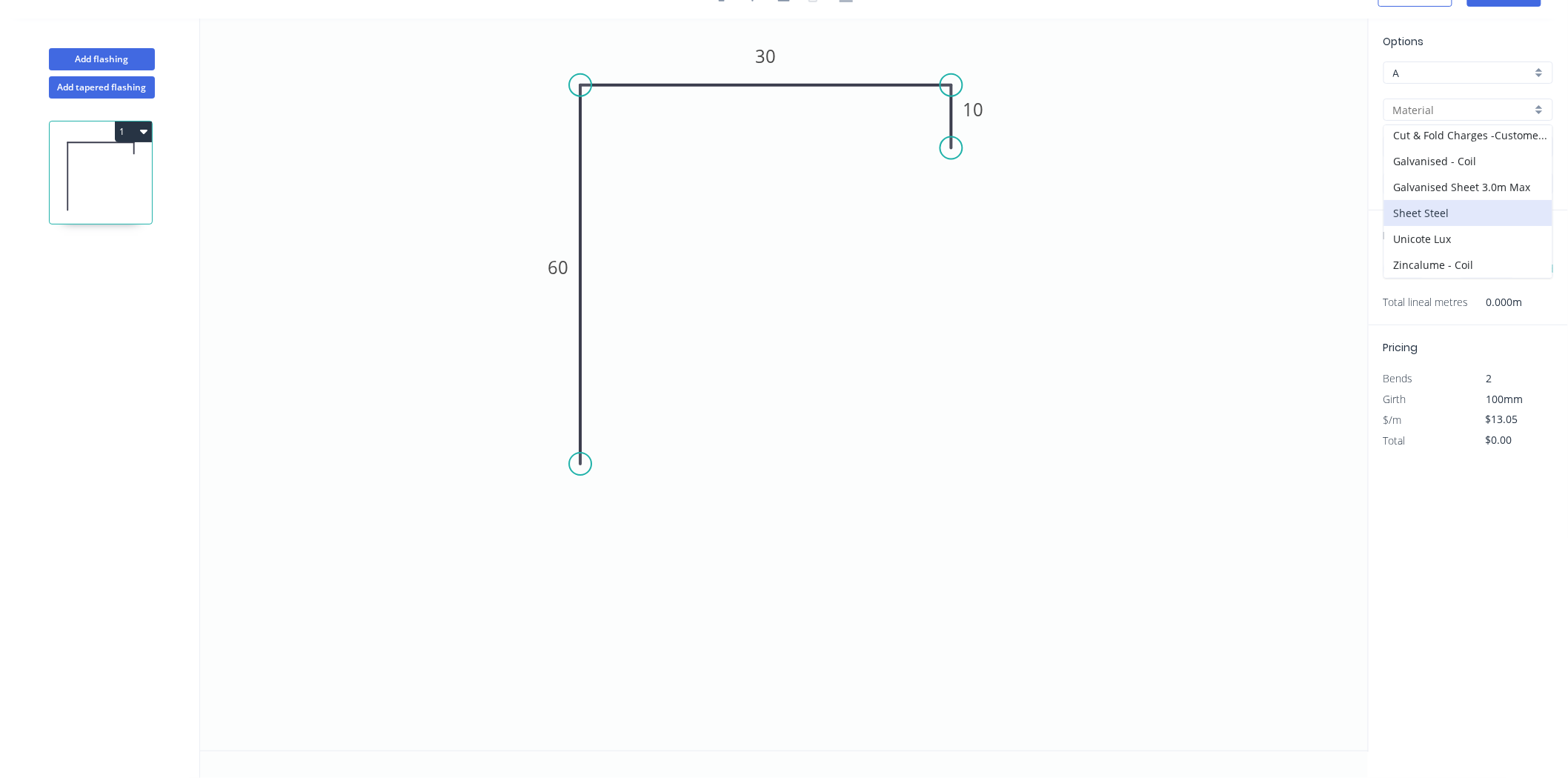
scroll to position [52, 0]
click at [1431, 216] on div "Cut & Fold Charges -Customer Supply Material" at bounding box center [1468, 216] width 168 height 26
type input "Cut & Fold Charges -Customer Supply Material"
type input "Aluminium Mill Finish"
type input "$2.16"
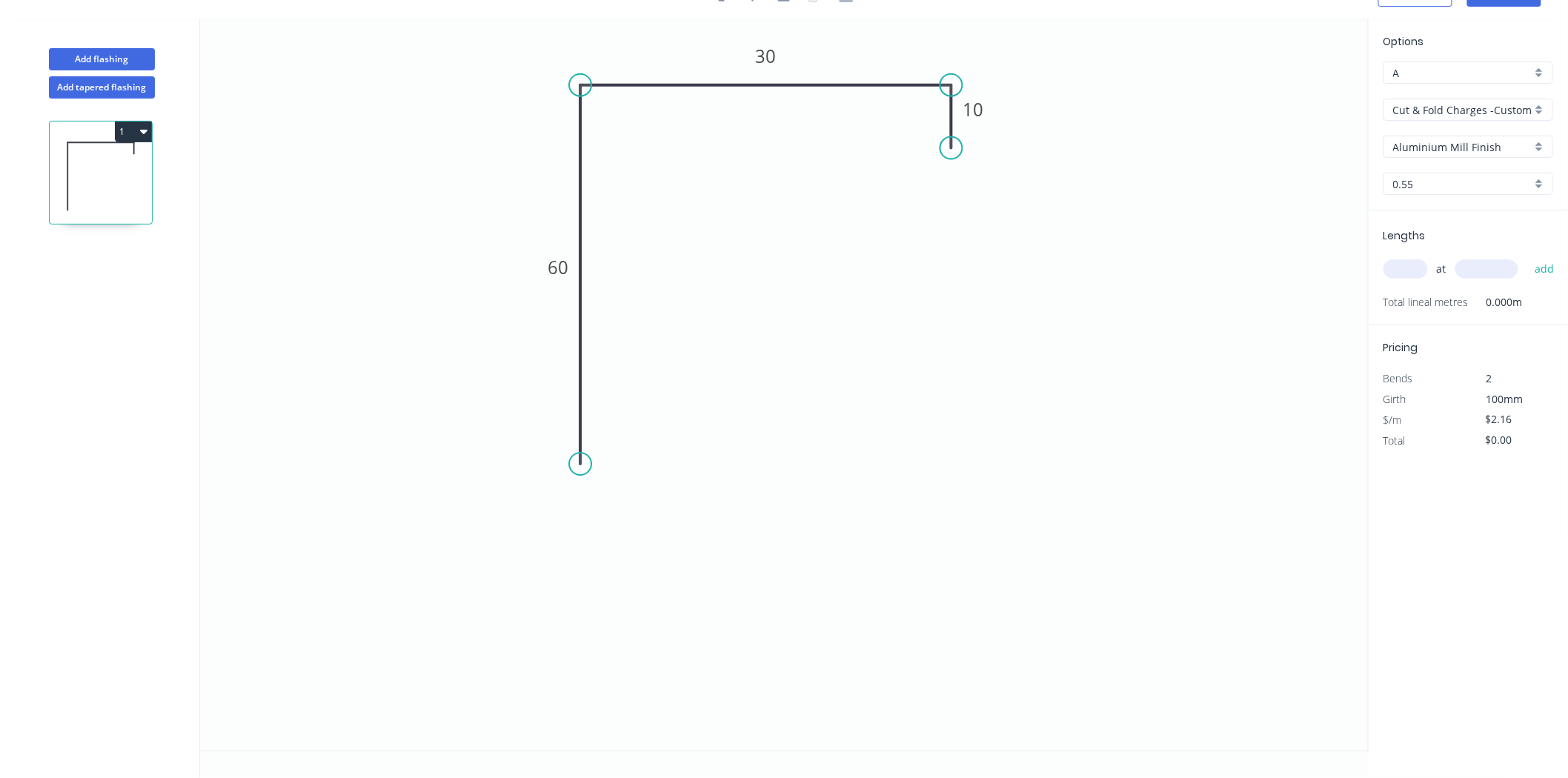
click at [1441, 139] on input "Aluminium Mill Finish" at bounding box center [1462, 147] width 138 height 15
click at [1449, 106] on input "Cut & Fold Charges -Customer Supply Material" at bounding box center [1462, 110] width 138 height 15
click at [1448, 200] on div "Sheet Steel" at bounding box center [1468, 212] width 168 height 26
type input "Sheet Steel"
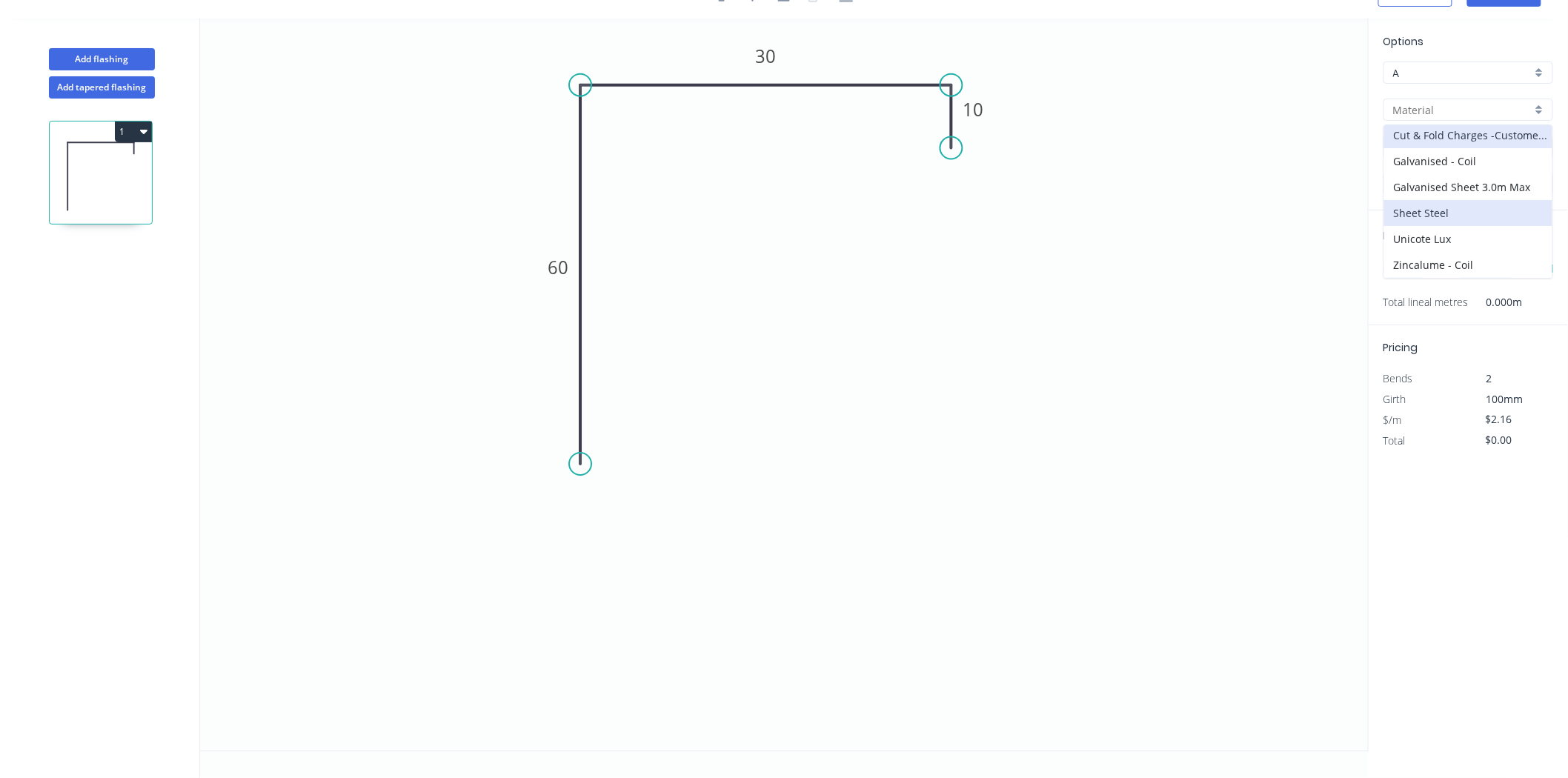
type input "CORTEN"
type input "1.6"
type input "$14.45"
click at [1420, 269] on input "text" at bounding box center [1406, 269] width 44 height 20
type input "6"
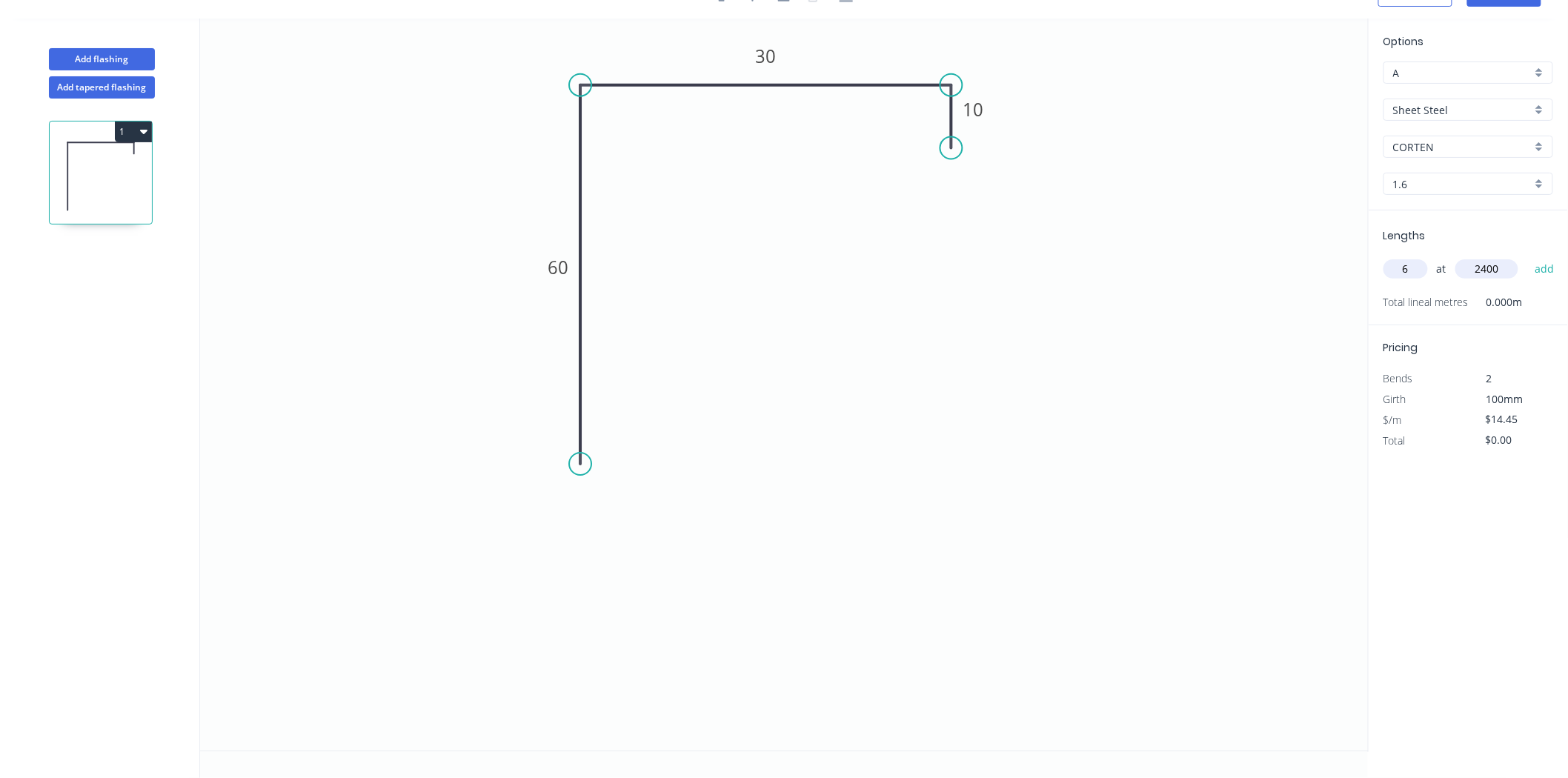
type input "2400"
click at [1527, 256] on button "add" at bounding box center [1544, 269] width 35 height 26
type input "$208.08"
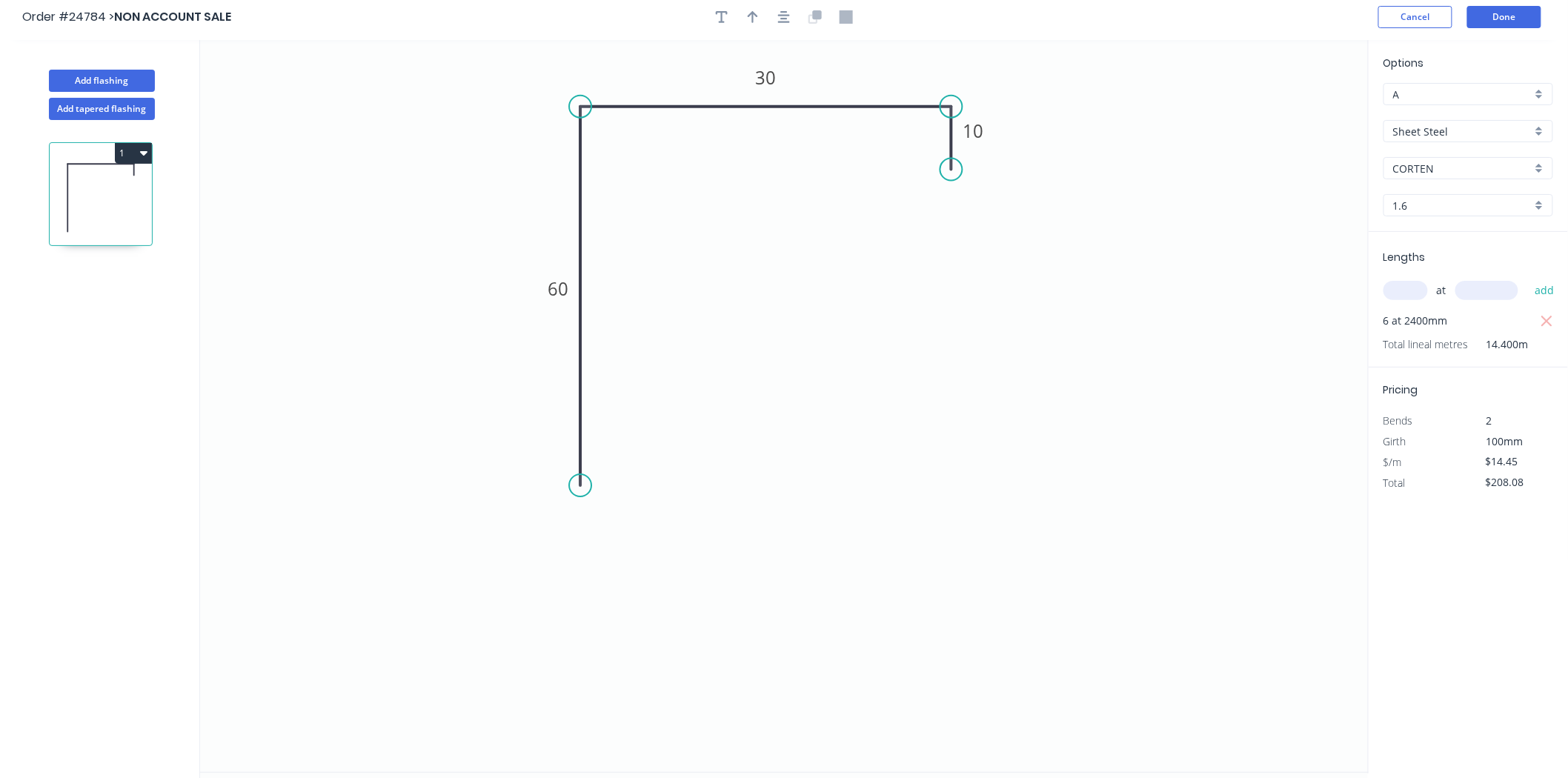
scroll to position [0, 0]
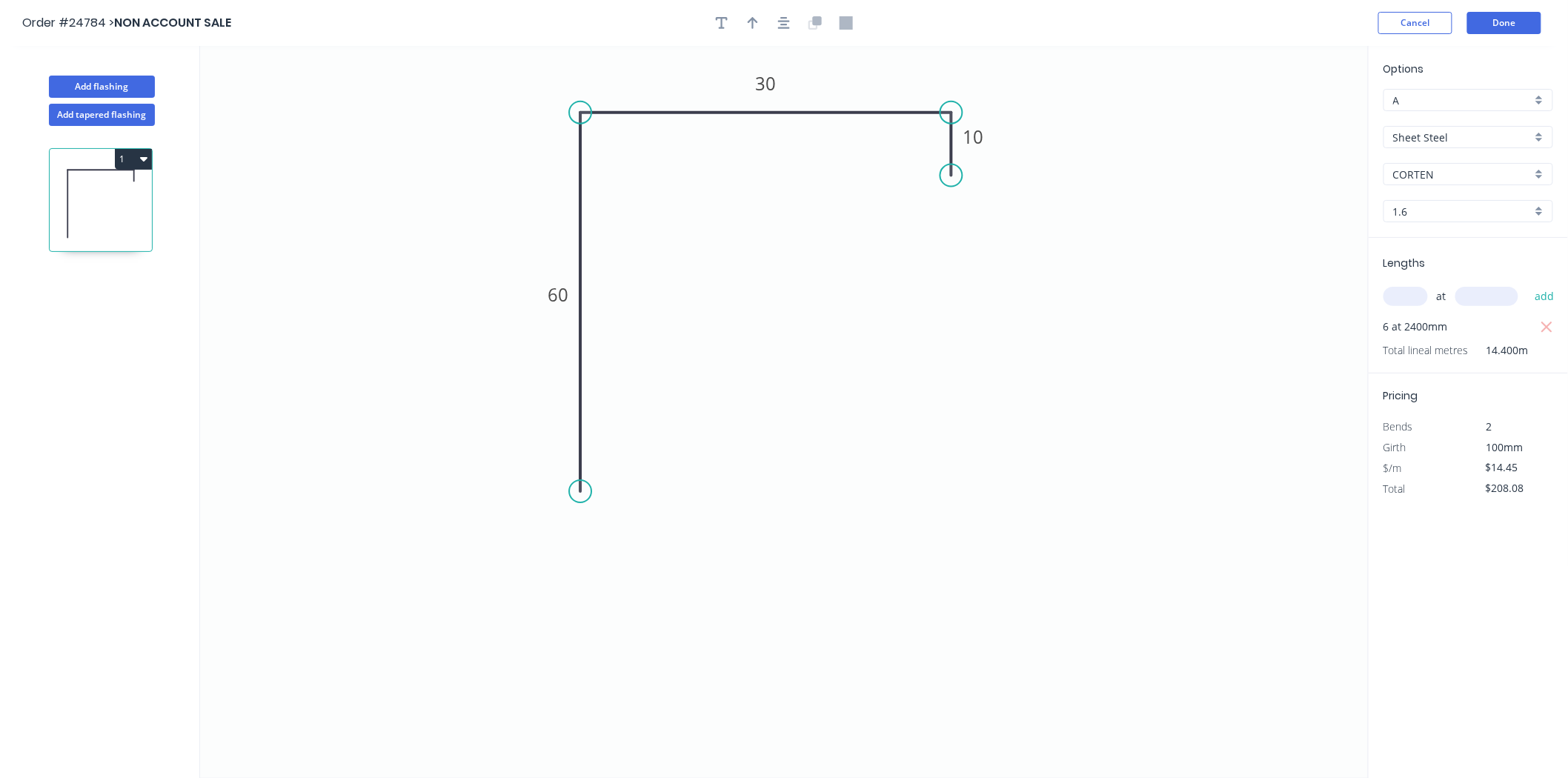
click at [1510, 4] on header "Order #24784 > NON ACCOUNT SALE Cancel Done" at bounding box center [784, 23] width 1568 height 46
click at [1510, 18] on button "Done" at bounding box center [1504, 23] width 74 height 22
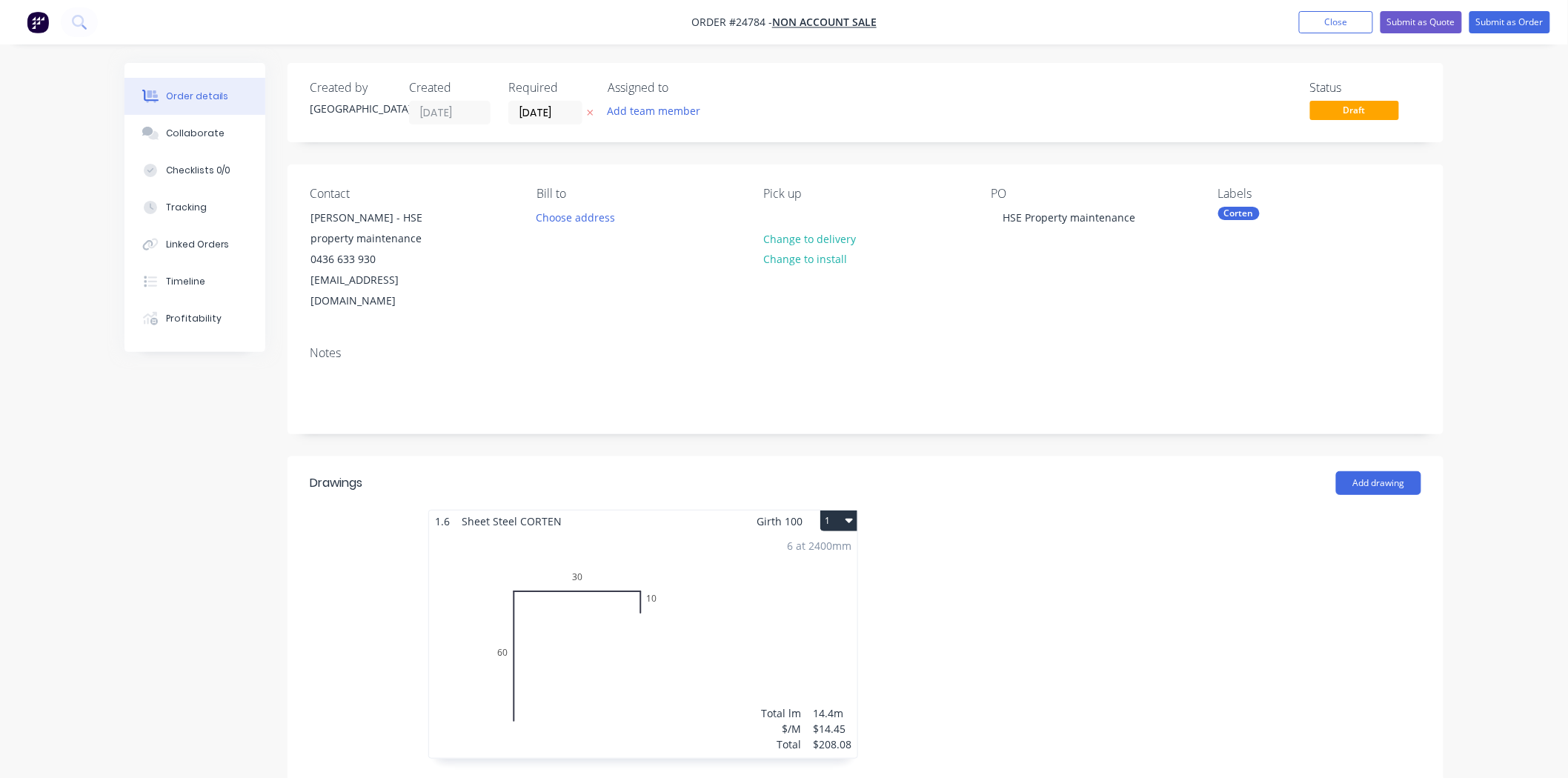
click at [1239, 215] on div "Corten" at bounding box center [1239, 213] width 42 height 14
click at [1301, 254] on input "text" at bounding box center [1340, 253] width 154 height 30
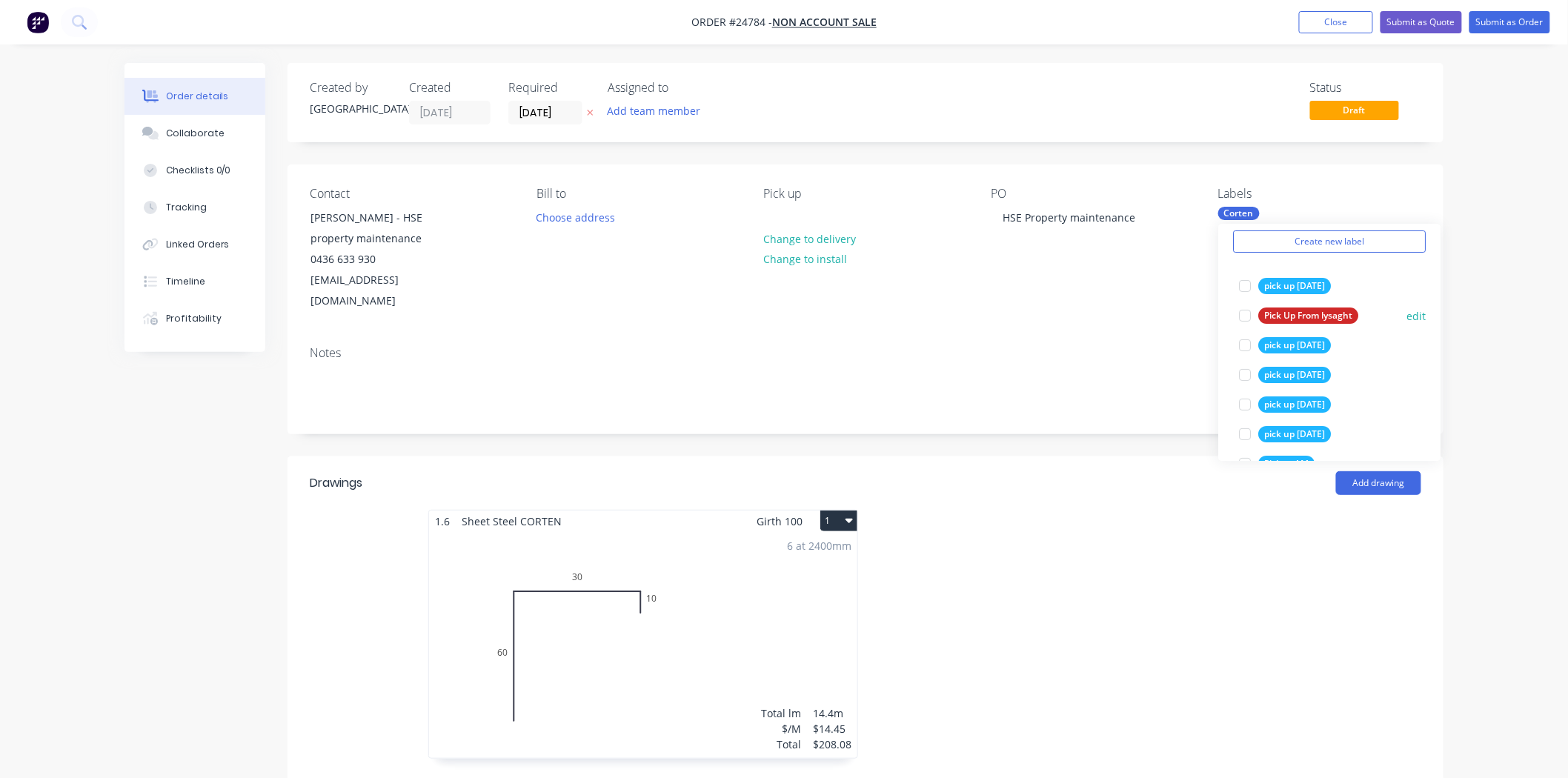
scroll to position [82, 0]
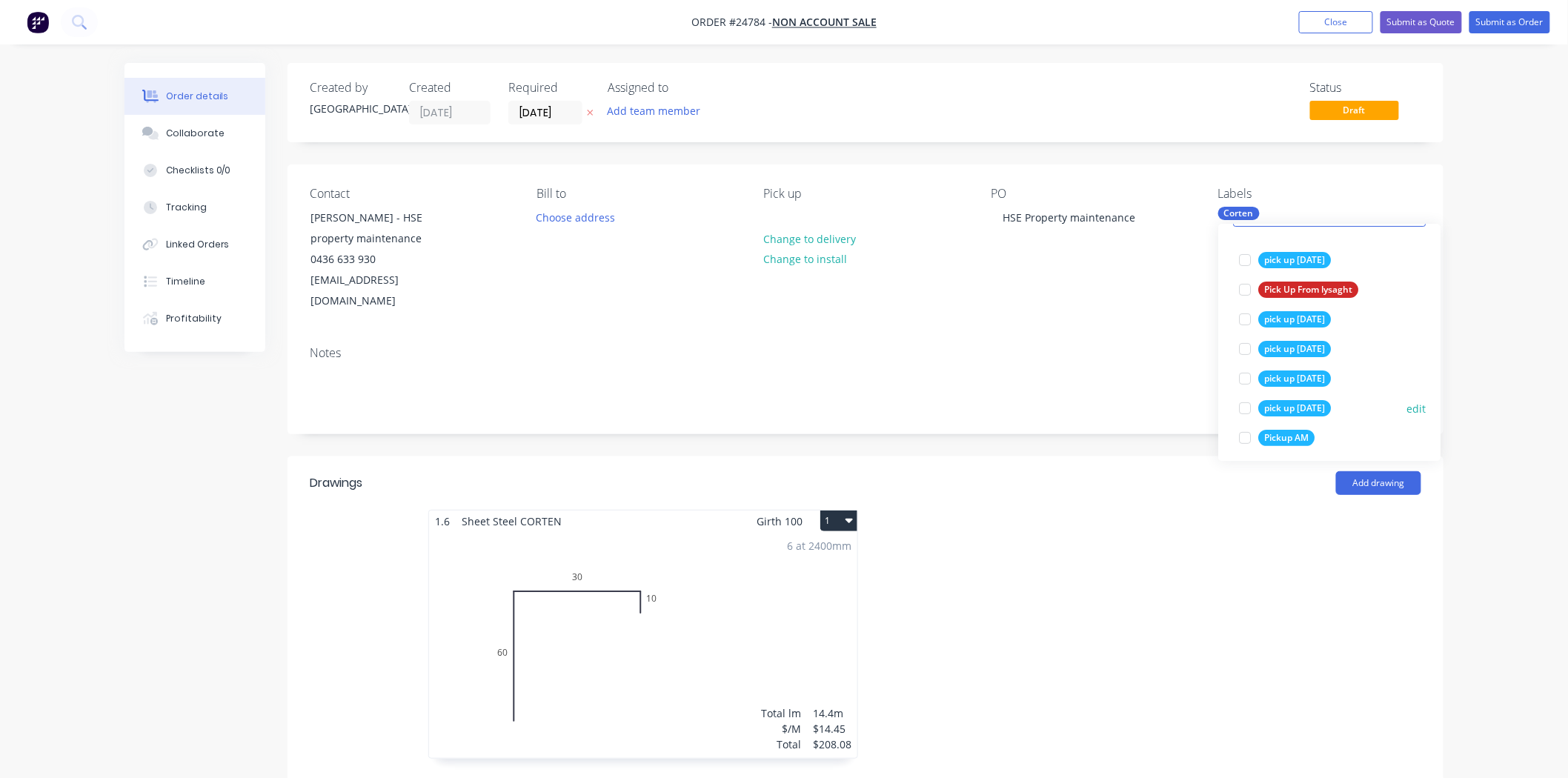
type input "pick"
click at [1262, 398] on button "pick up [DATE]" at bounding box center [1285, 408] width 104 height 20
click at [1250, 435] on div at bounding box center [1244, 438] width 30 height 30
click at [1083, 487] on header "Drawings Add drawing" at bounding box center [866, 483] width 1156 height 54
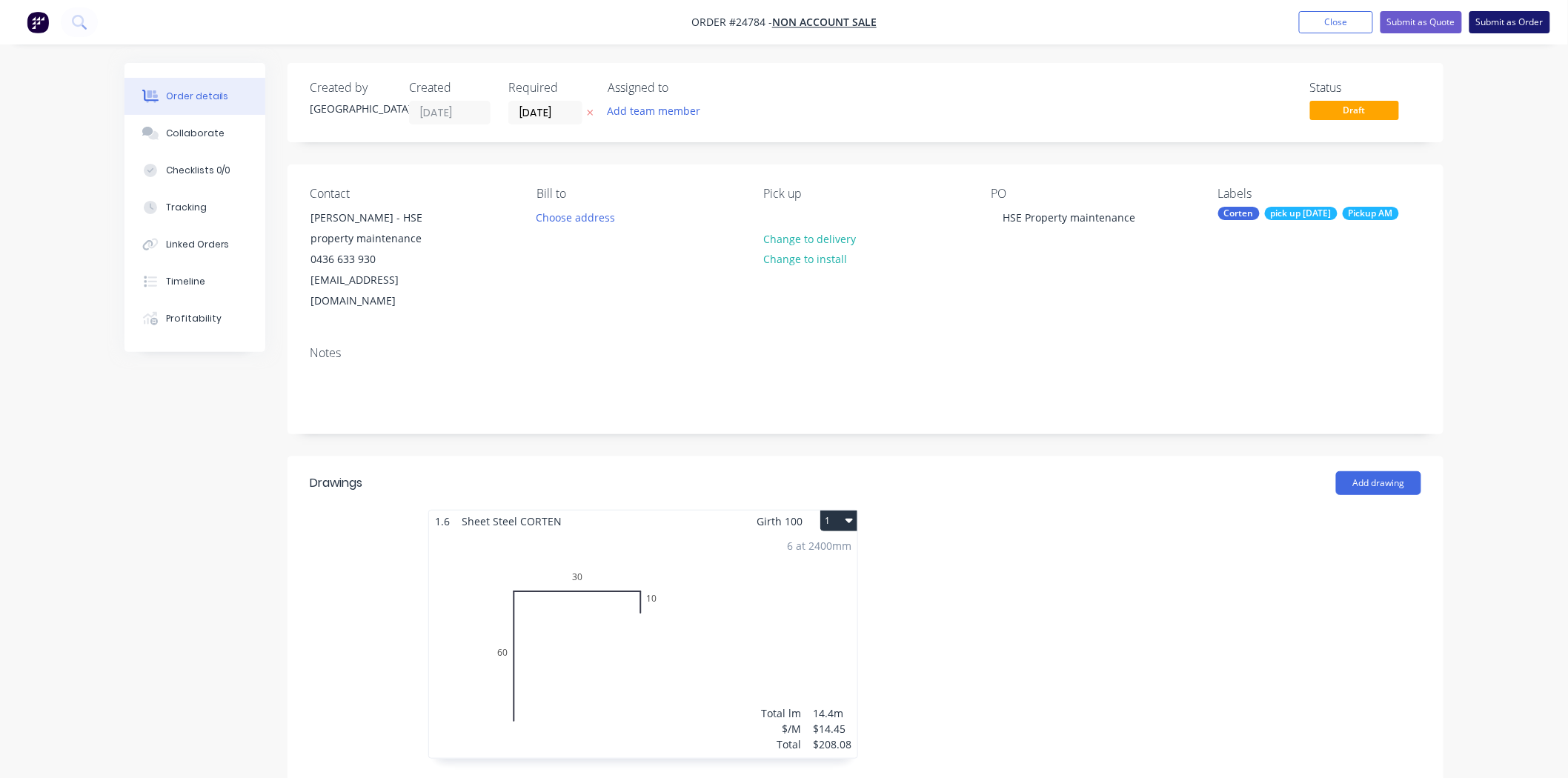
click at [1505, 26] on button "Submit as Order" at bounding box center [1510, 22] width 81 height 22
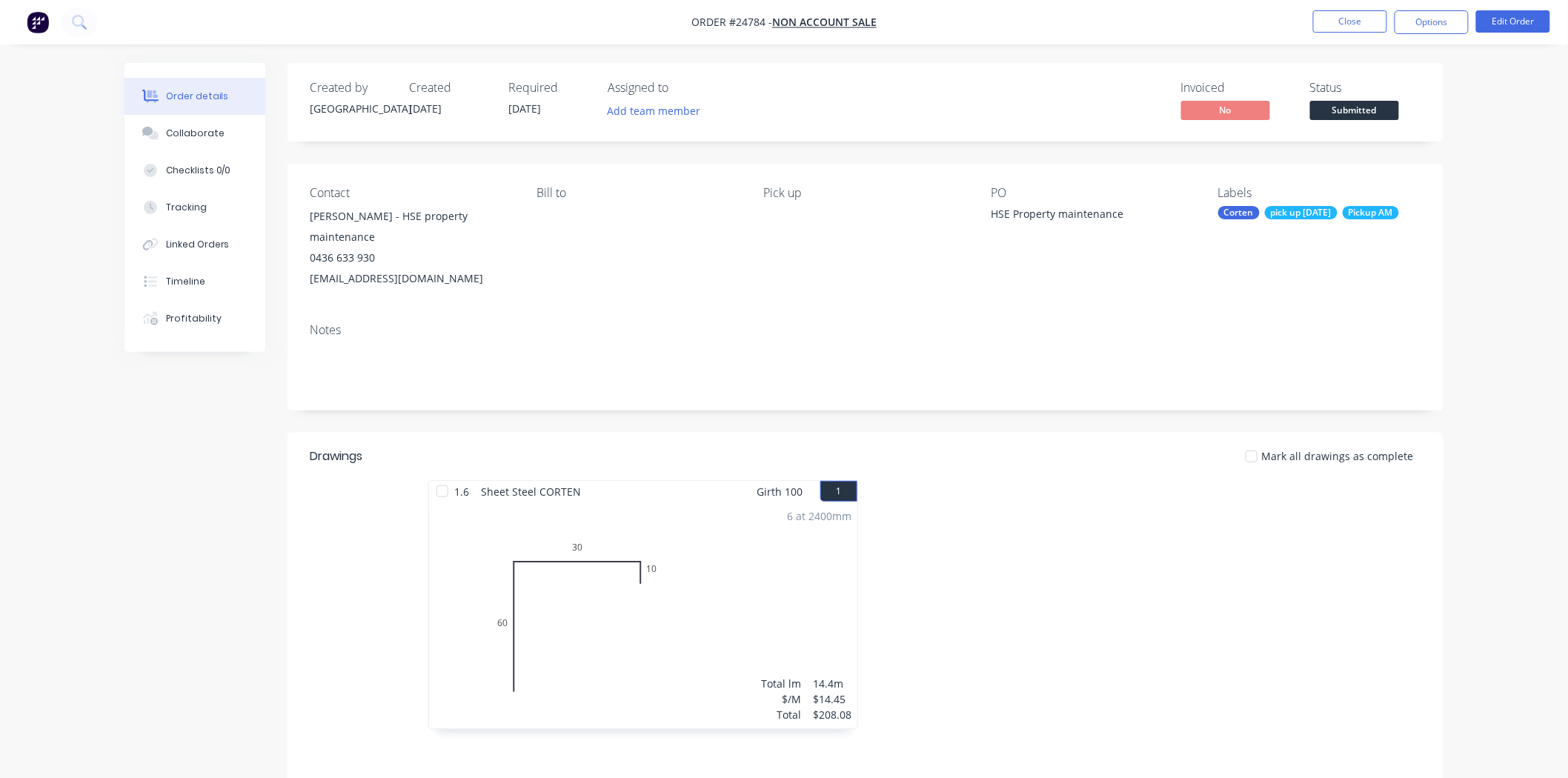
click at [1367, 101] on span "Submitted" at bounding box center [1355, 110] width 89 height 19
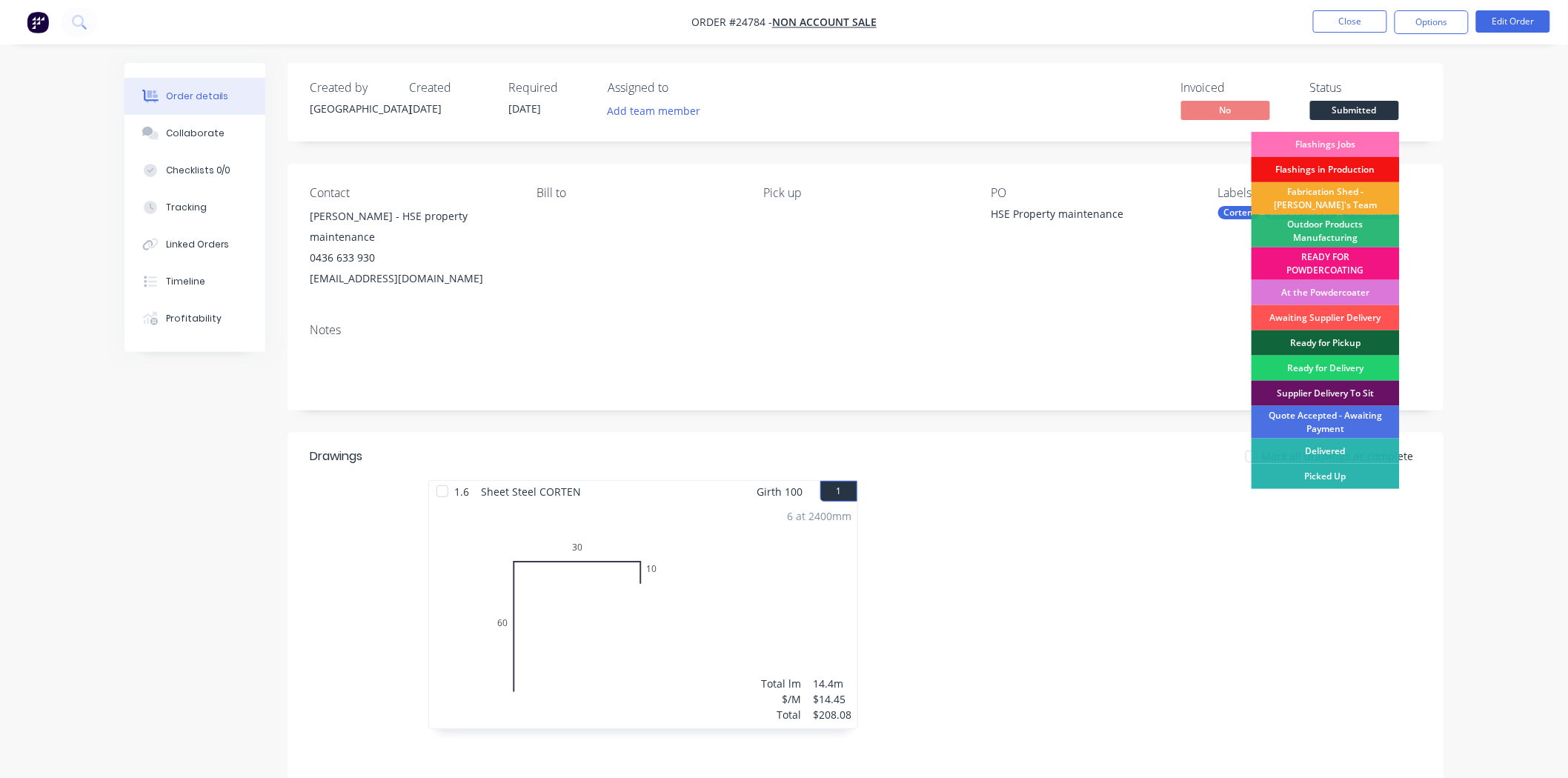
click at [1318, 191] on div "Fabrication Shed - [PERSON_NAME]'s Team" at bounding box center [1326, 199] width 149 height 32
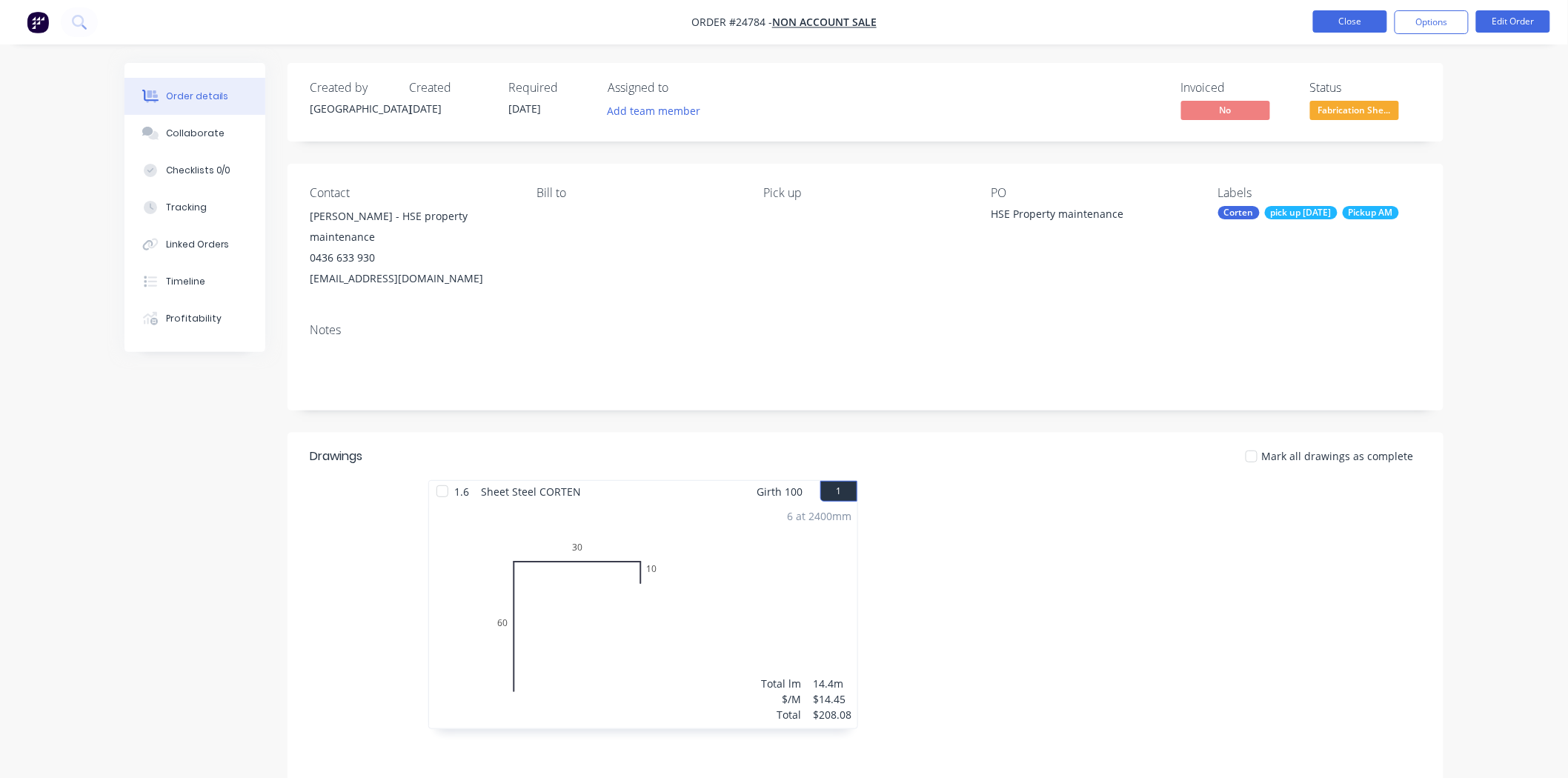
click at [1368, 24] on button "Close" at bounding box center [1349, 21] width 74 height 22
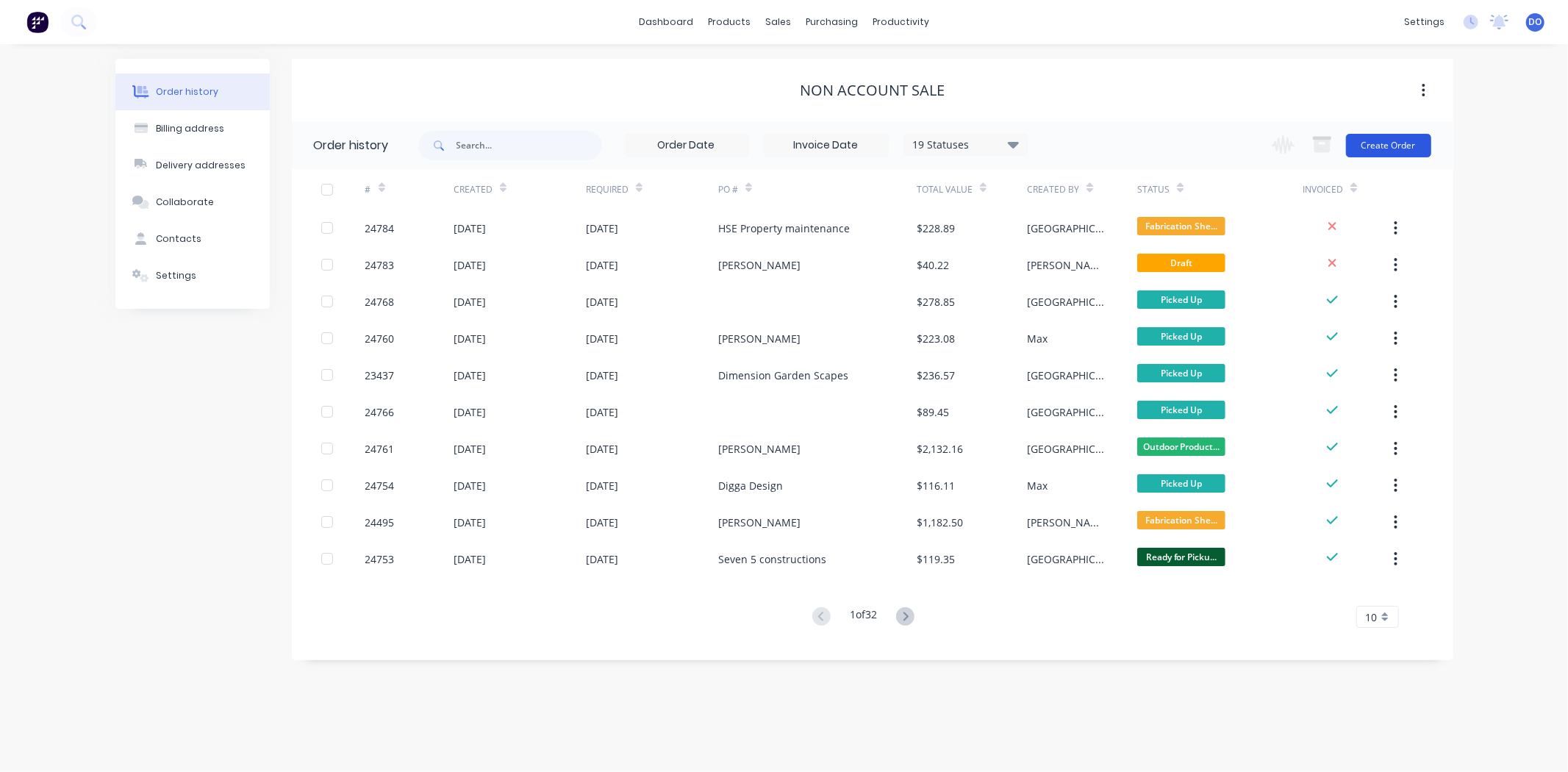
click at [1377, 147] on button "Create Order" at bounding box center [1389, 146] width 86 height 24
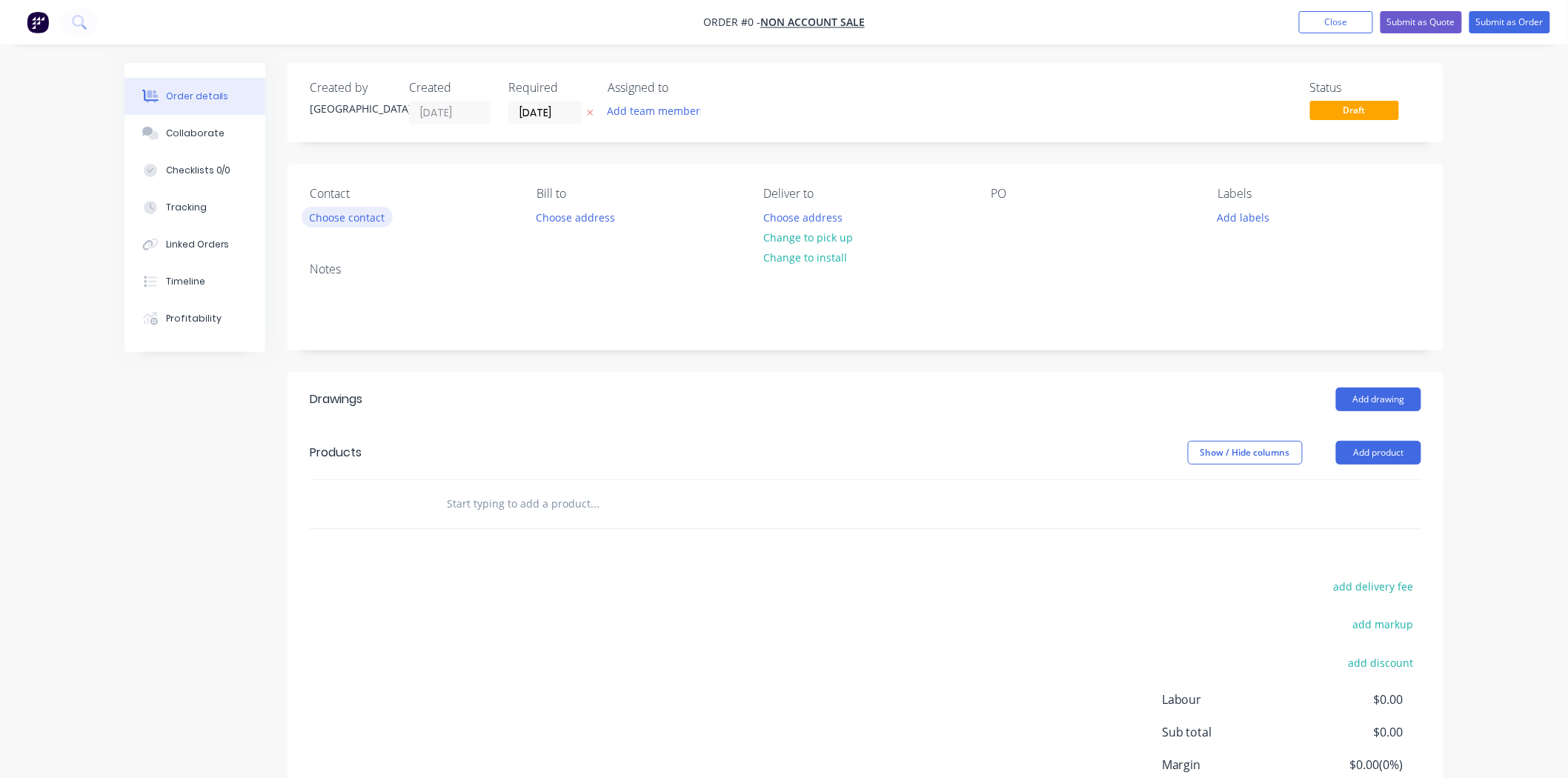
click at [348, 211] on button "Choose contact" at bounding box center [347, 216] width 91 height 20
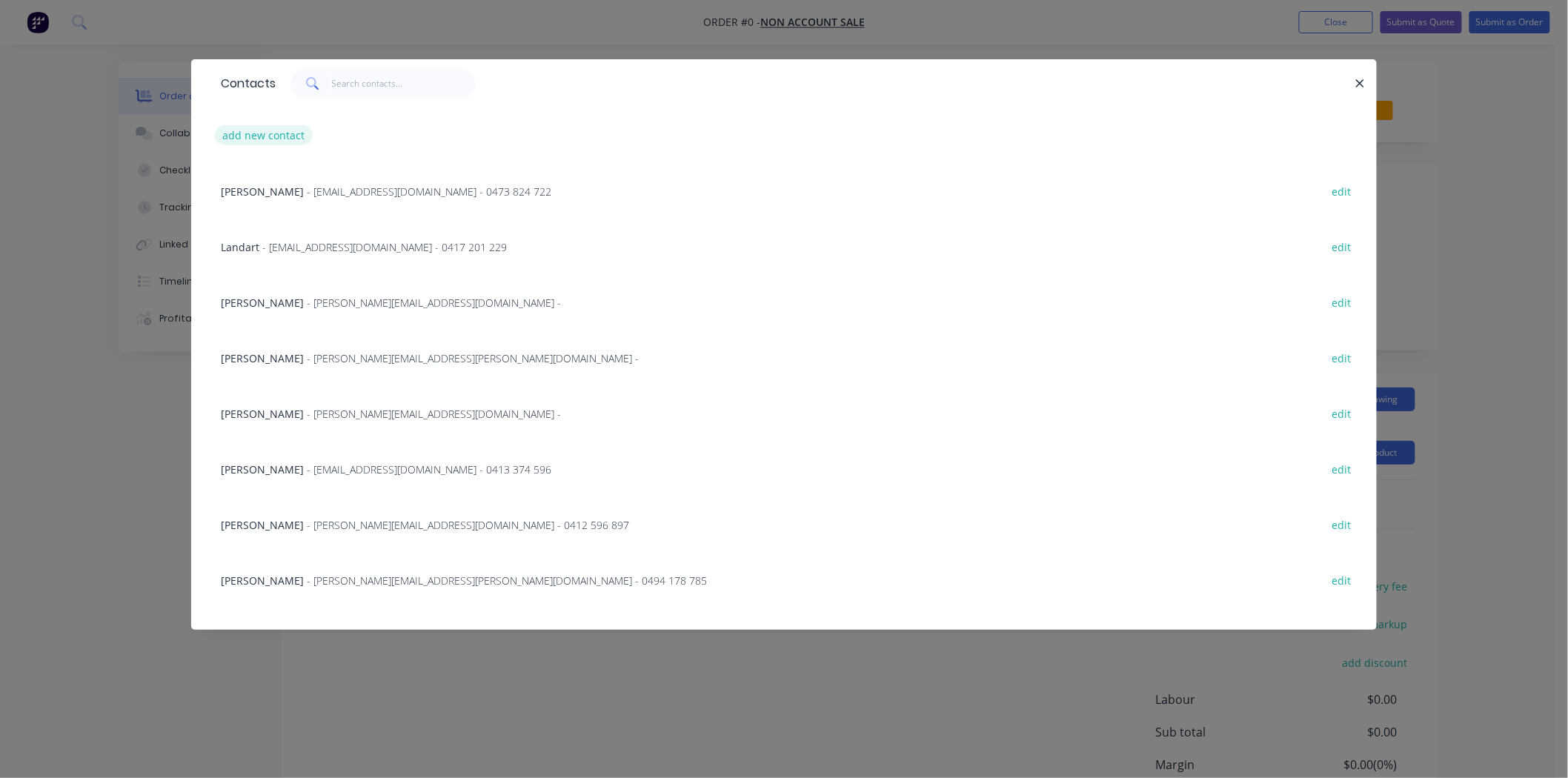
click at [287, 126] on button "add new contact" at bounding box center [264, 135] width 98 height 20
select select "AU"
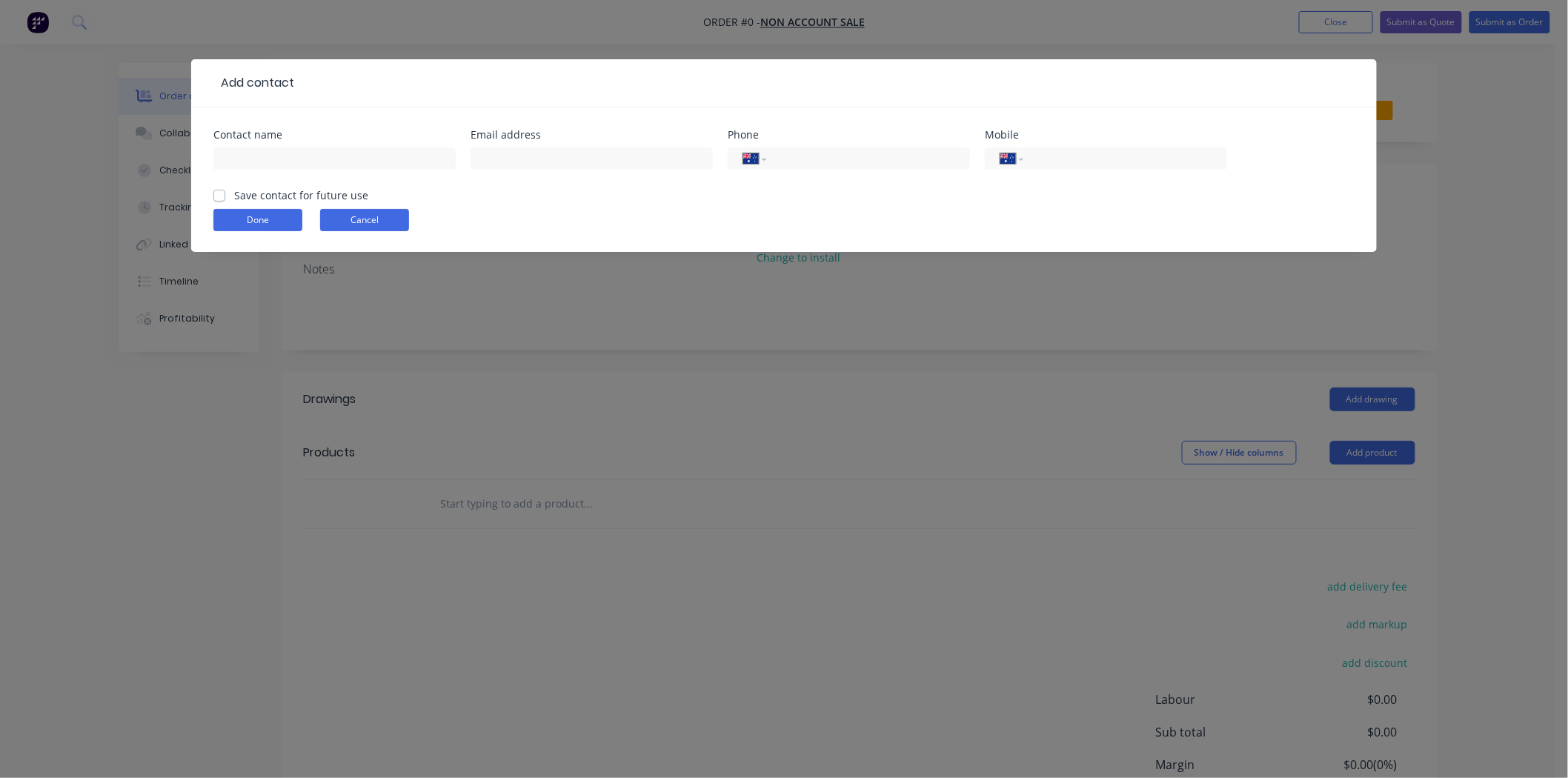
click at [400, 213] on button "Cancel" at bounding box center [364, 220] width 89 height 22
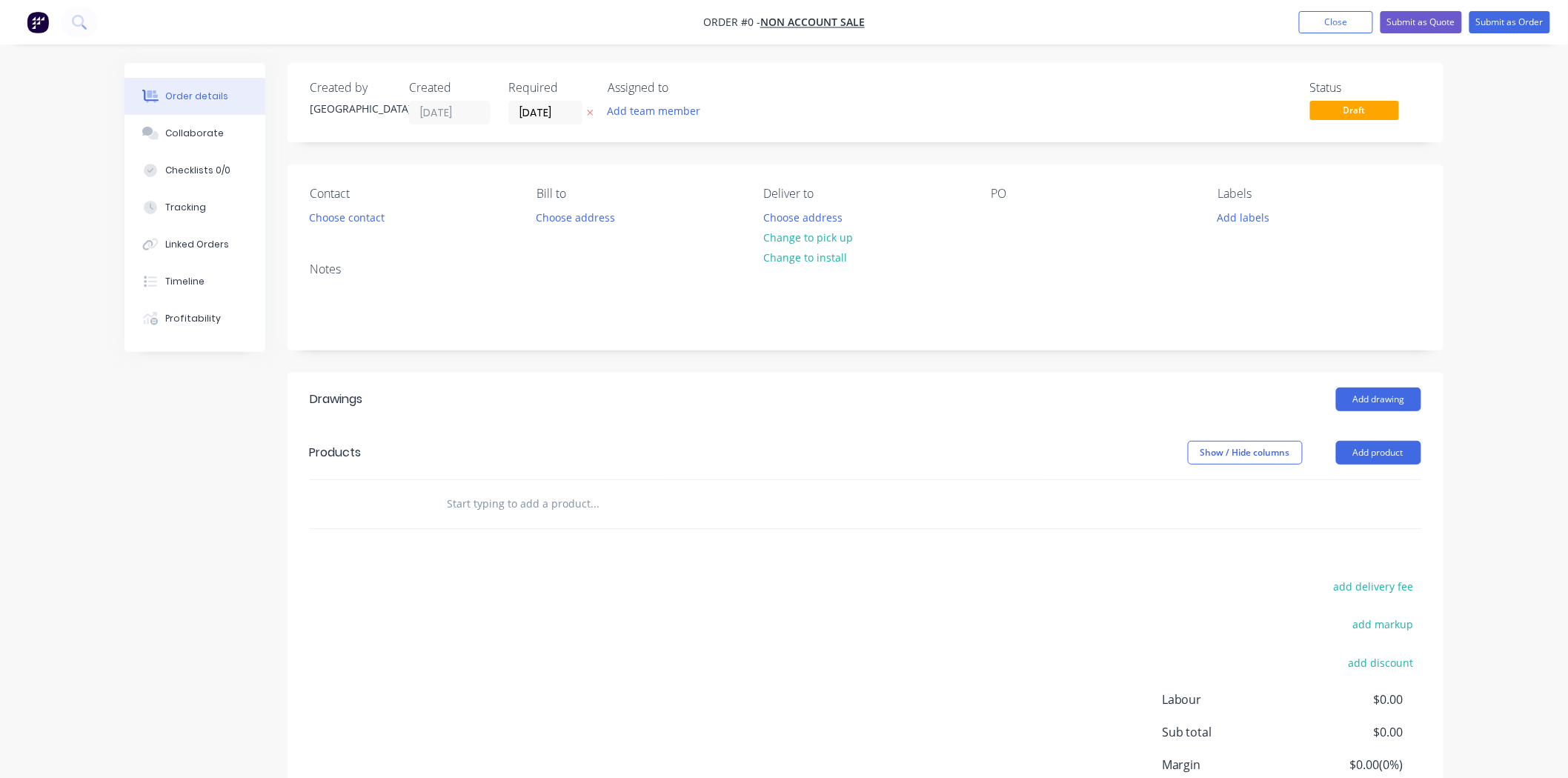
click at [312, 199] on div "Contact" at bounding box center [411, 194] width 203 height 14
click at [316, 211] on button "Choose contact" at bounding box center [347, 216] width 91 height 20
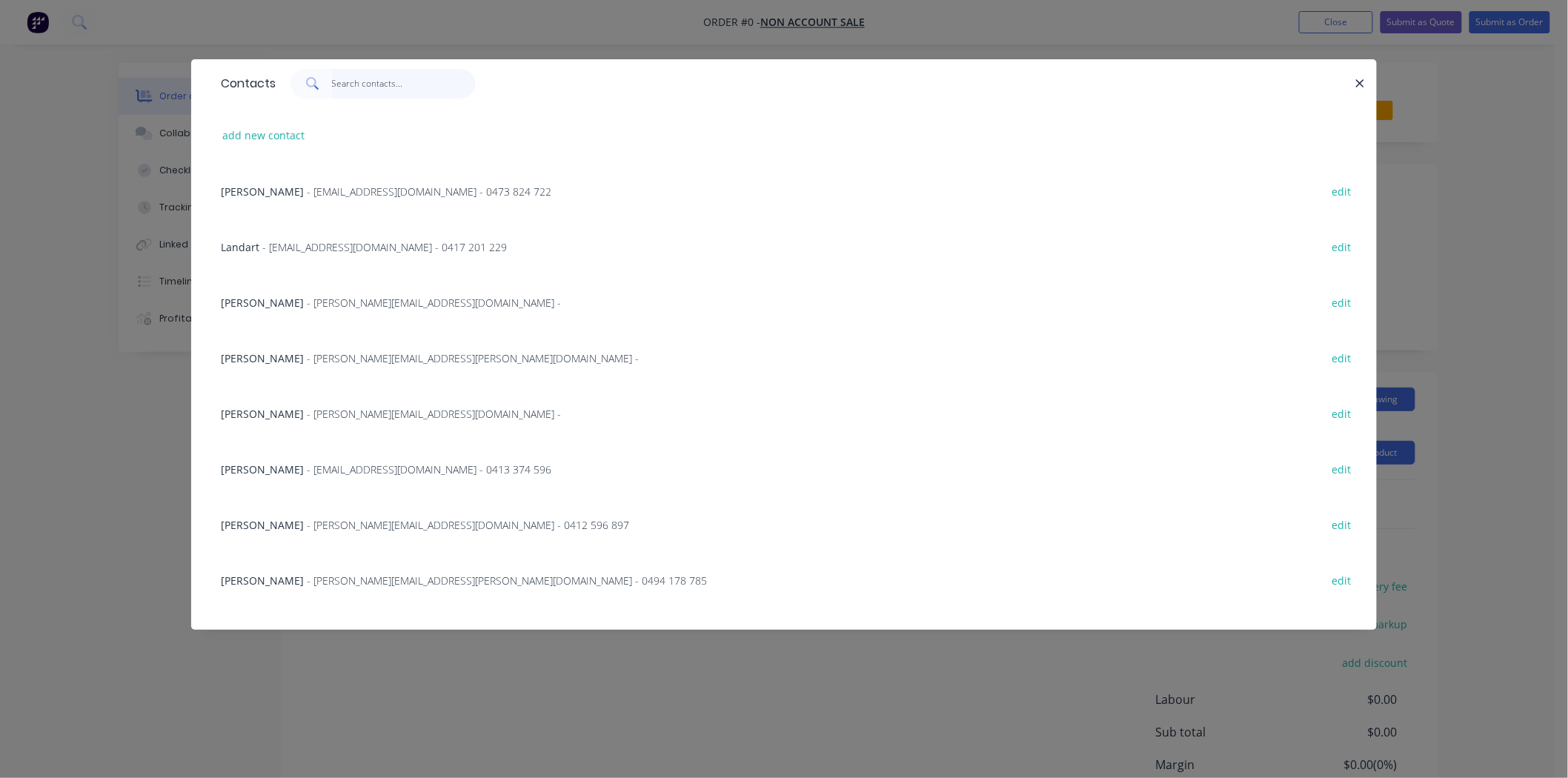
click at [405, 83] on input "text" at bounding box center [404, 84] width 144 height 30
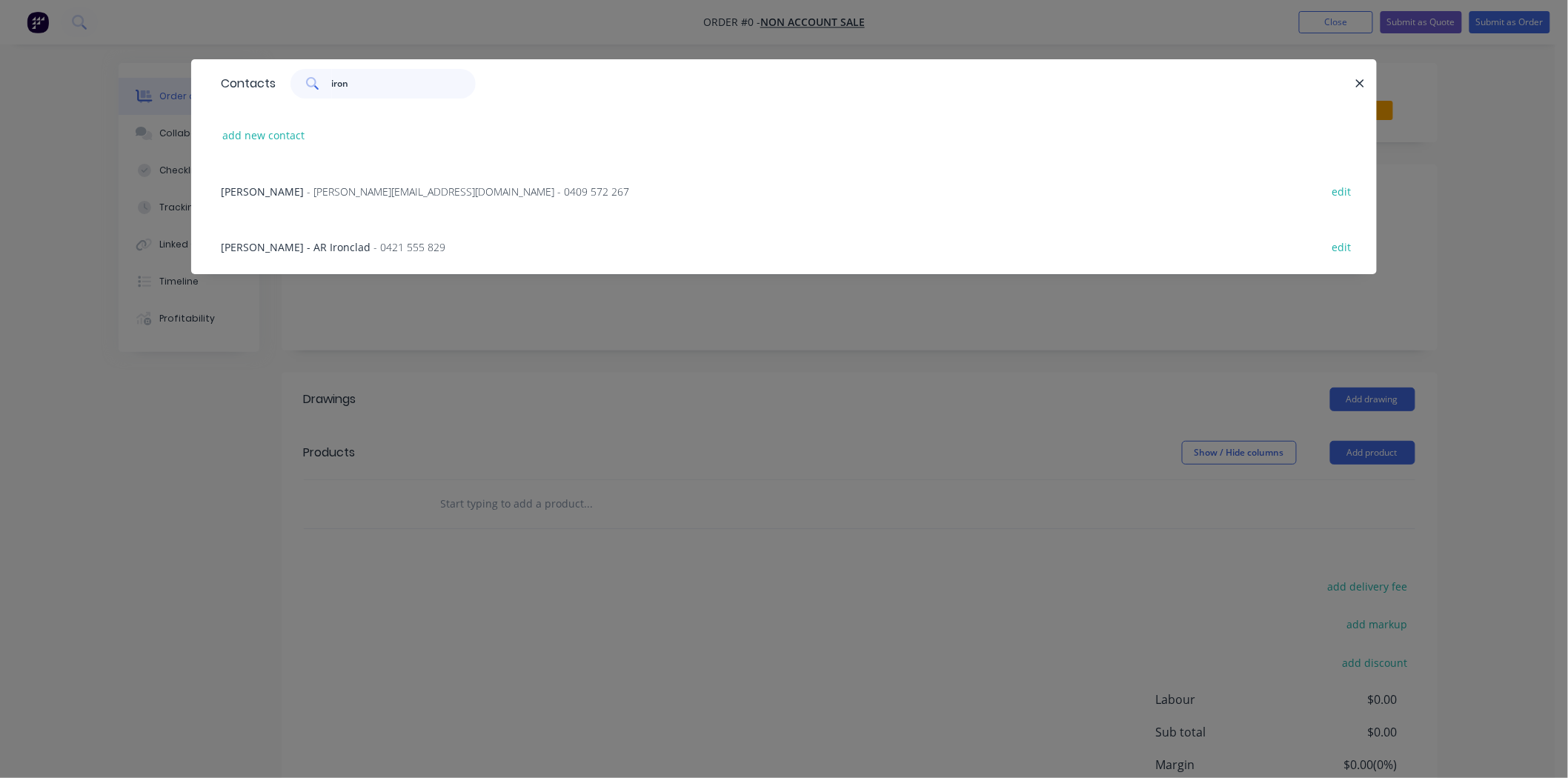
type input "iron"
click at [346, 189] on span "- simon@iron-style.com.au - 0409 572 267" at bounding box center [468, 191] width 323 height 14
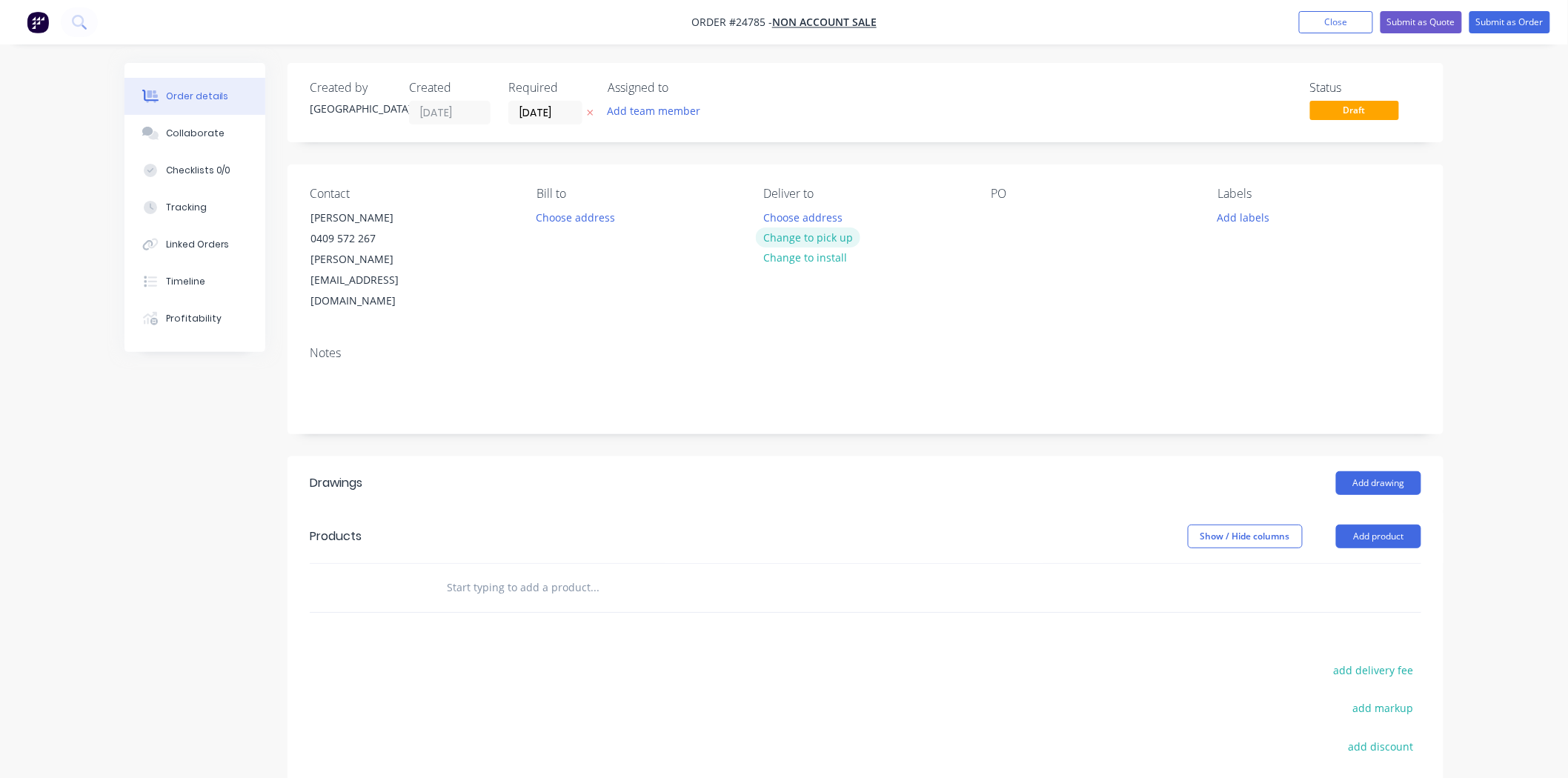
click at [787, 233] on button "Change to pick up" at bounding box center [808, 237] width 105 height 20
click at [1004, 207] on div at bounding box center [1003, 217] width 24 height 21
click at [1361, 471] on button "Add drawing" at bounding box center [1379, 483] width 85 height 24
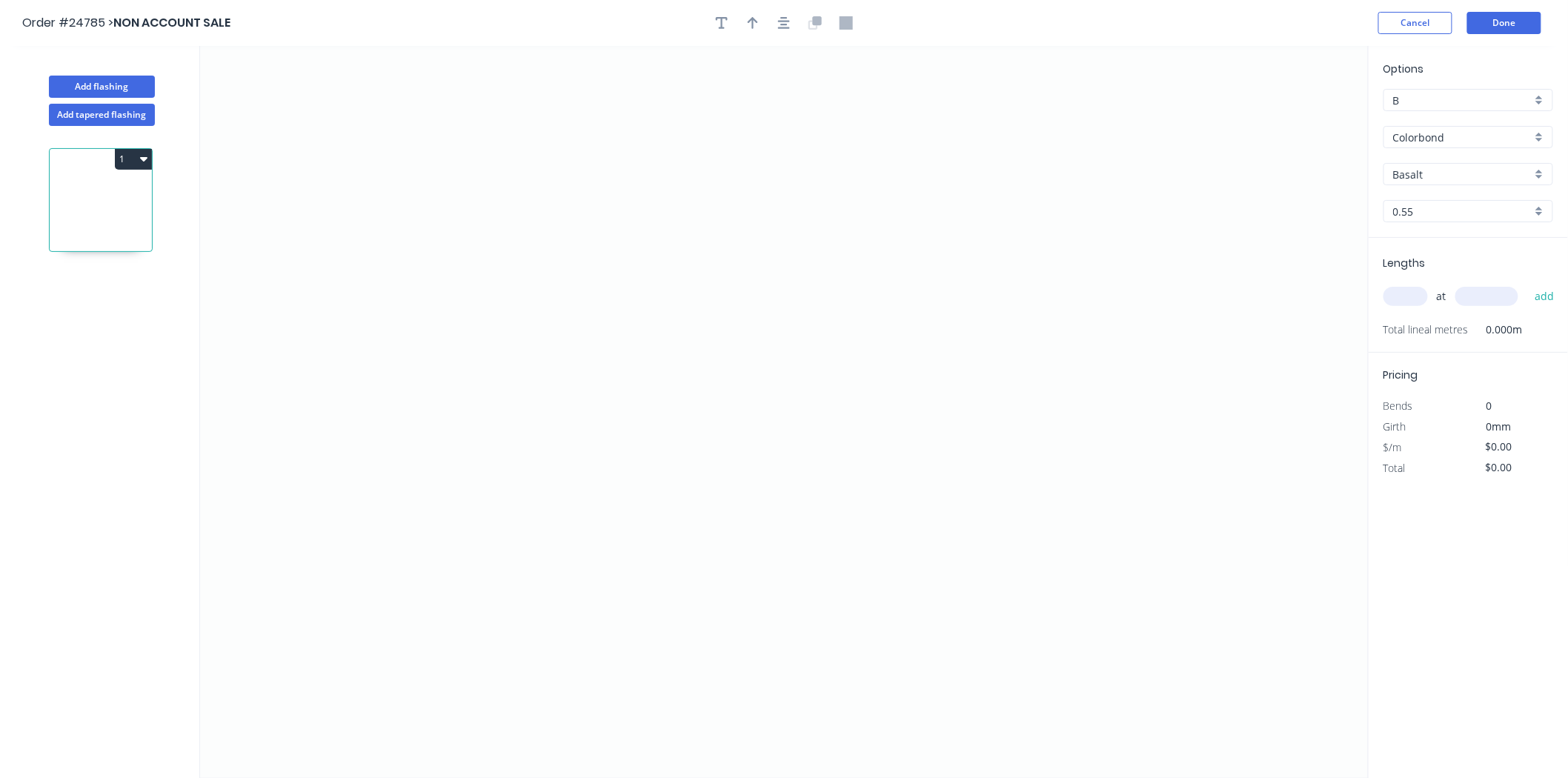
click at [1406, 36] on header "Order #24785 > NON ACCOUNT SALE Cancel Done" at bounding box center [784, 23] width 1568 height 46
click at [1407, 36] on header "Order #24785 > NON ACCOUNT SALE Cancel Done" at bounding box center [784, 23] width 1568 height 46
click at [1409, 31] on button "Cancel" at bounding box center [1415, 23] width 74 height 22
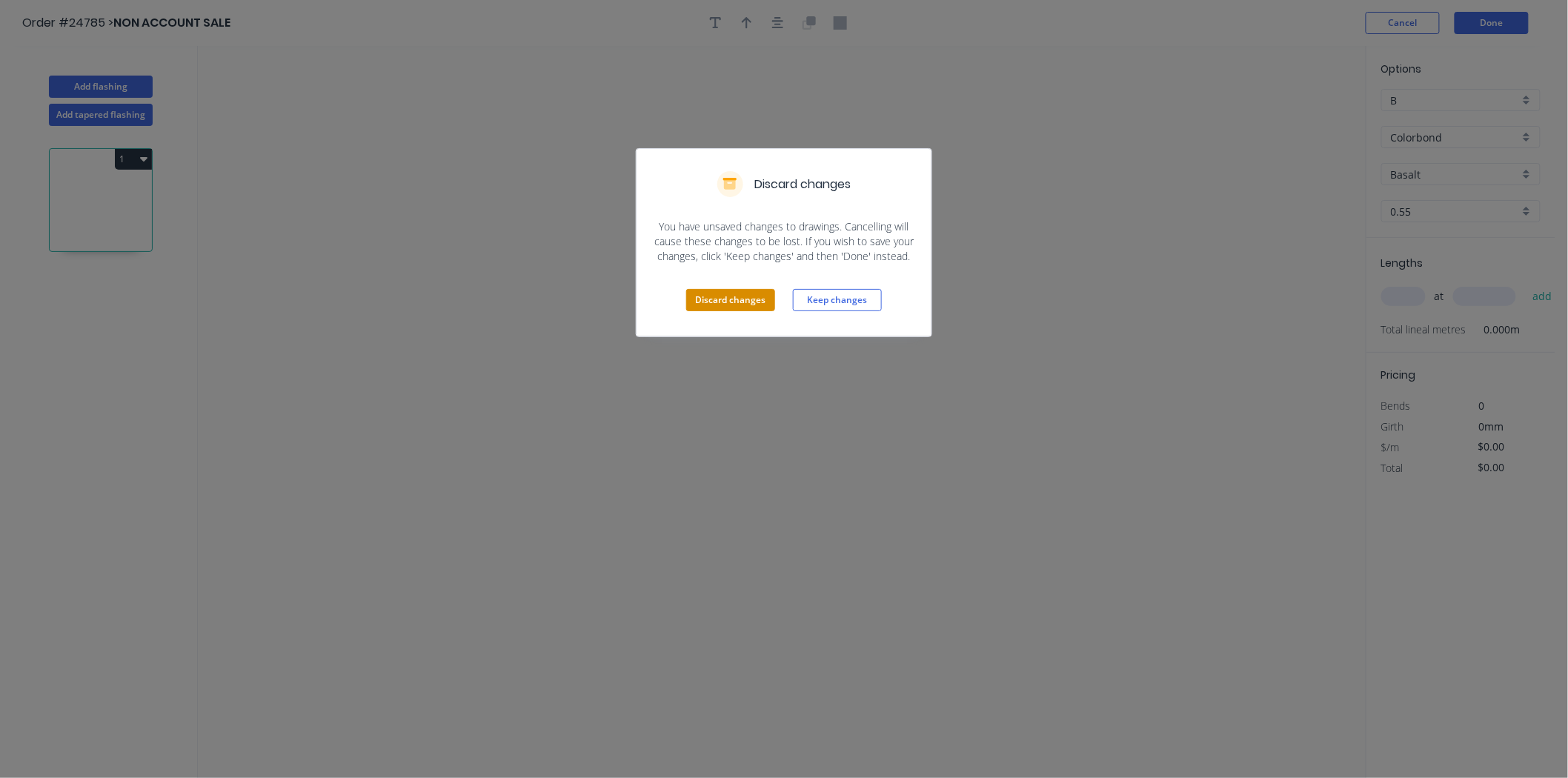
click at [753, 289] on button "Discard changes" at bounding box center [731, 300] width 89 height 22
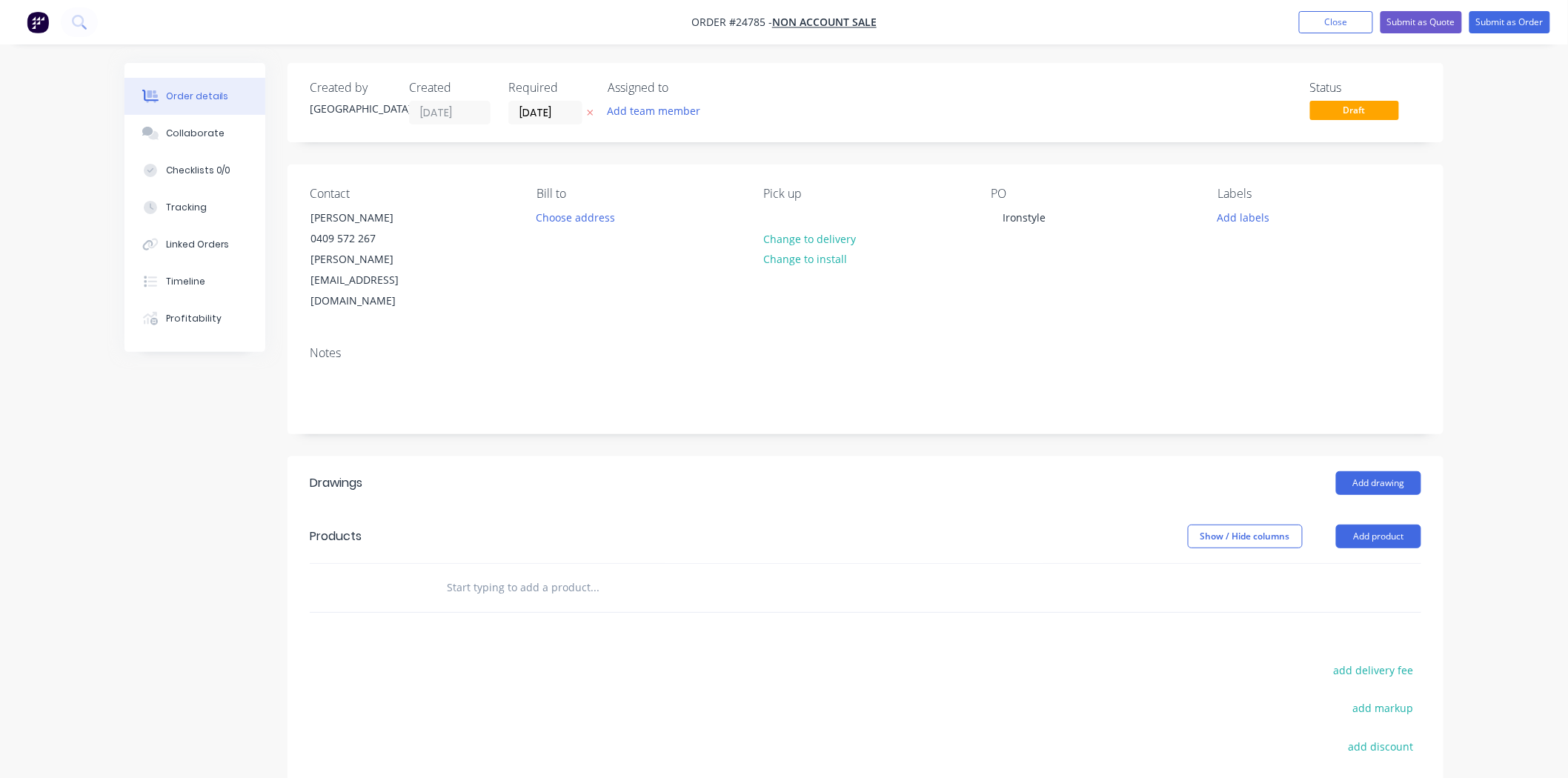
click at [1395, 509] on header "Products Show / Hide columns Add product" at bounding box center [866, 536] width 1156 height 54
click at [1393, 525] on button "Add product" at bounding box center [1379, 537] width 85 height 24
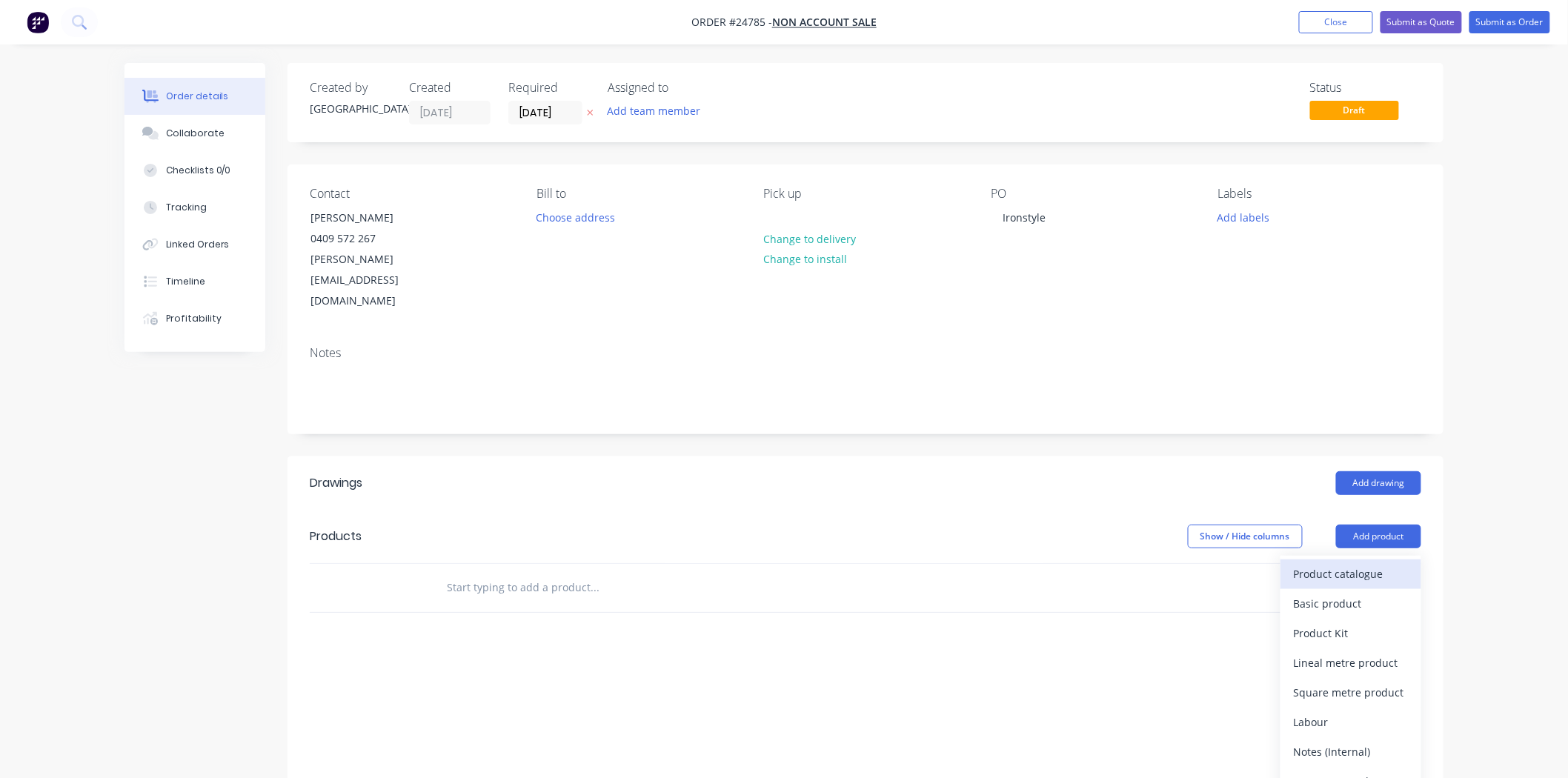
click at [1364, 563] on div "Product catalogue" at bounding box center [1351, 573] width 114 height 21
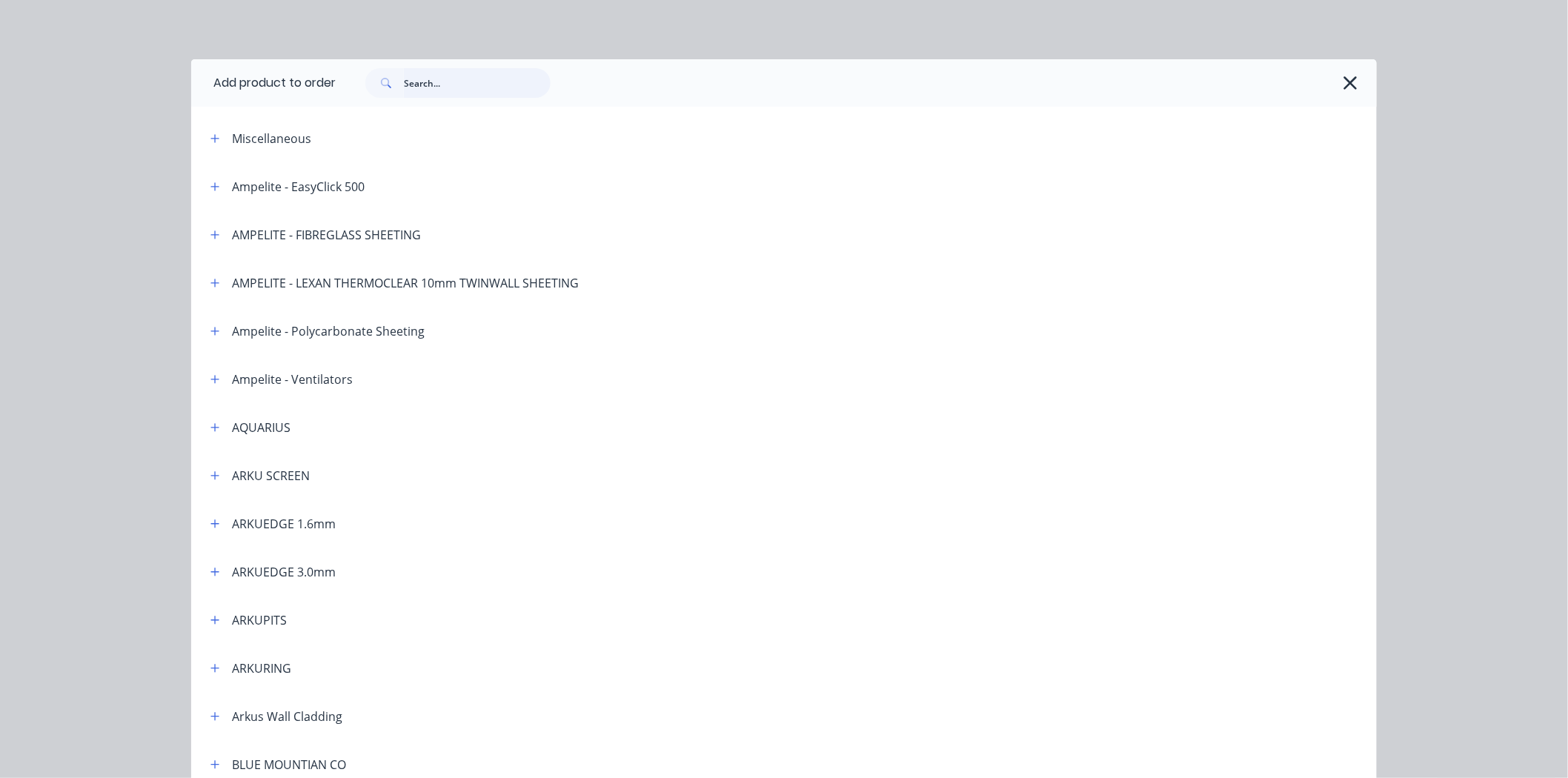
click at [472, 77] on input "text" at bounding box center [477, 83] width 147 height 30
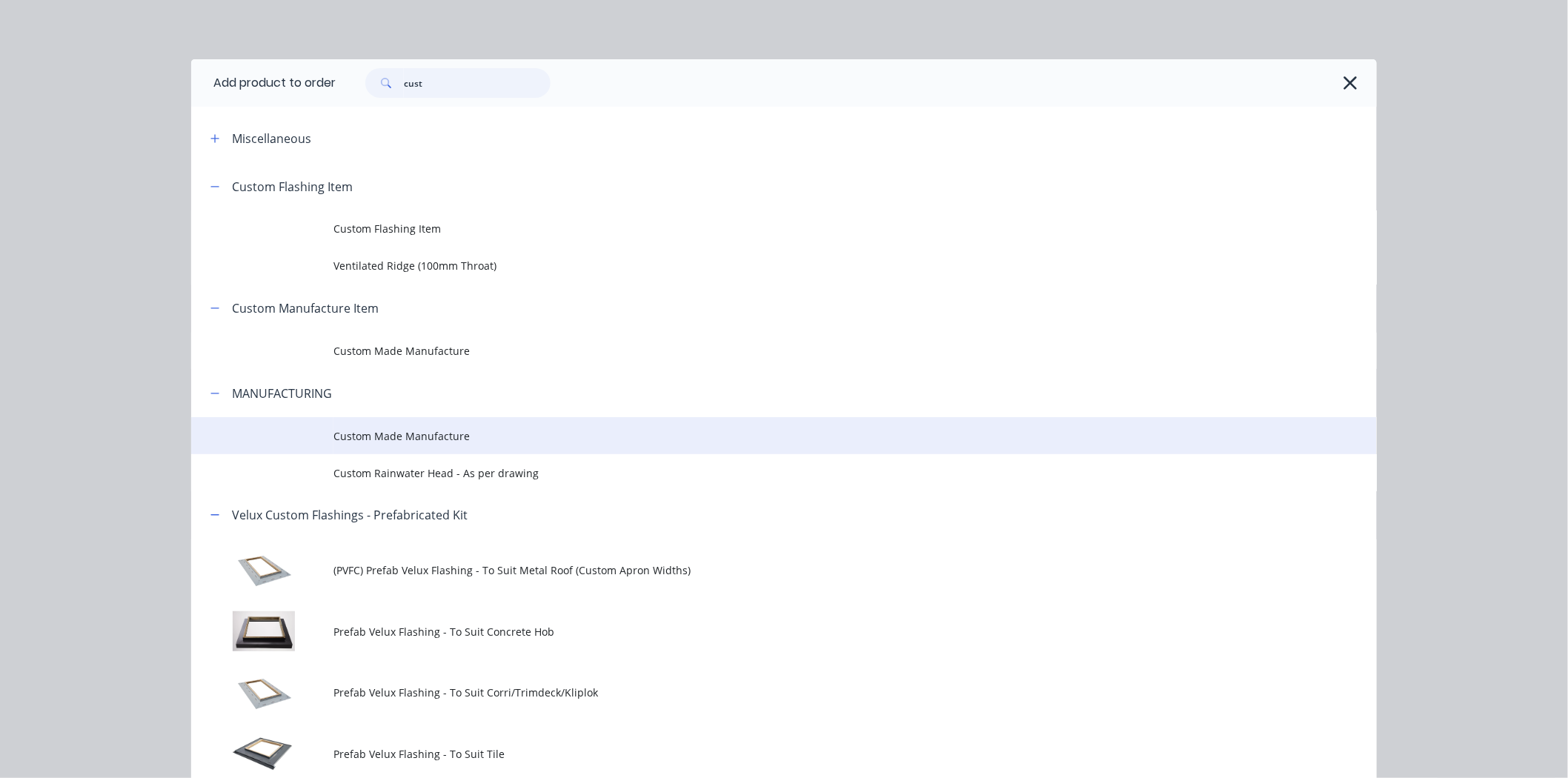
type input "cust"
click at [437, 423] on td "Custom Made Manufacture" at bounding box center [855, 435] width 1043 height 37
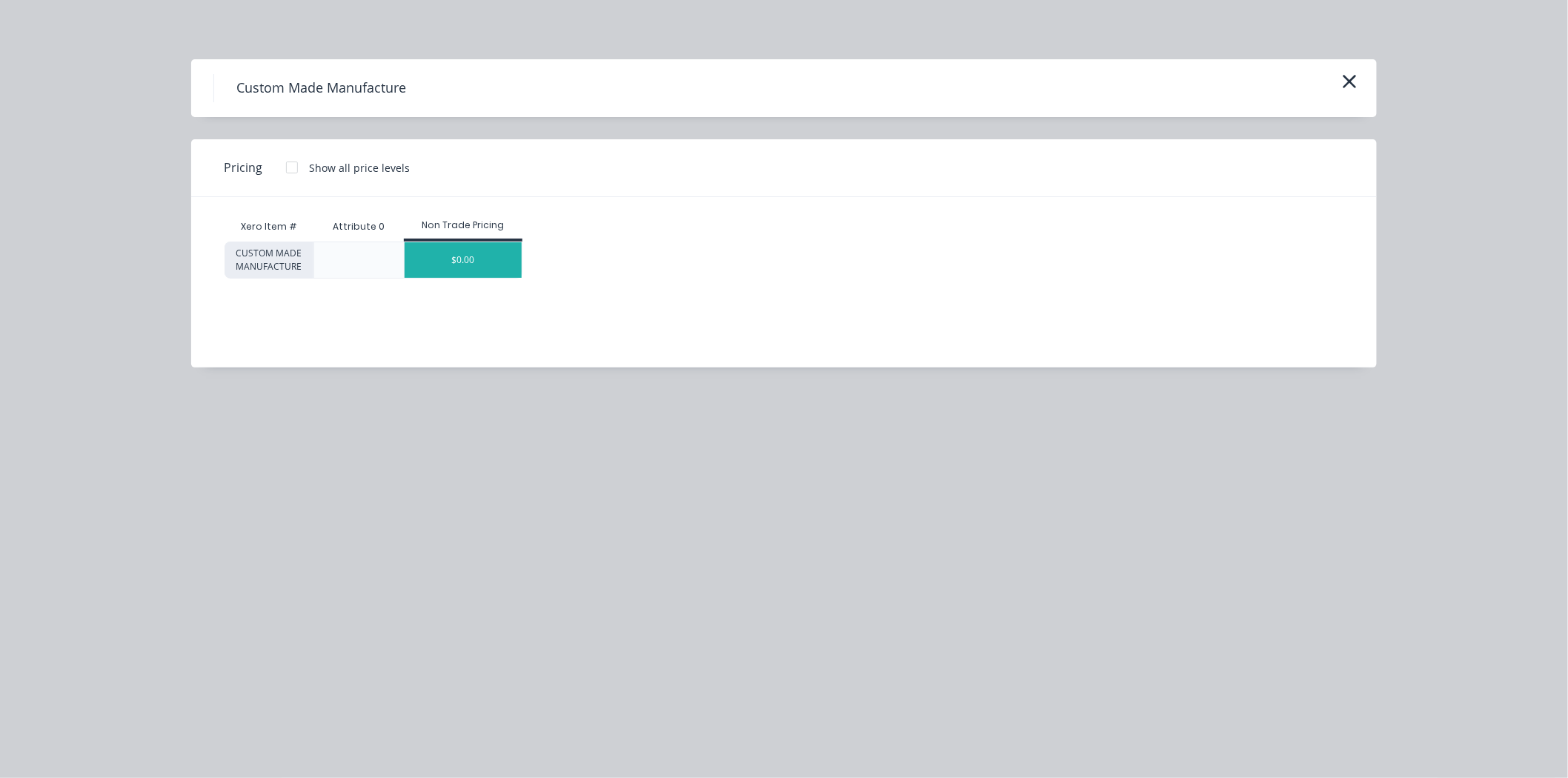
click at [458, 243] on div "$0.00" at bounding box center [463, 260] width 118 height 36
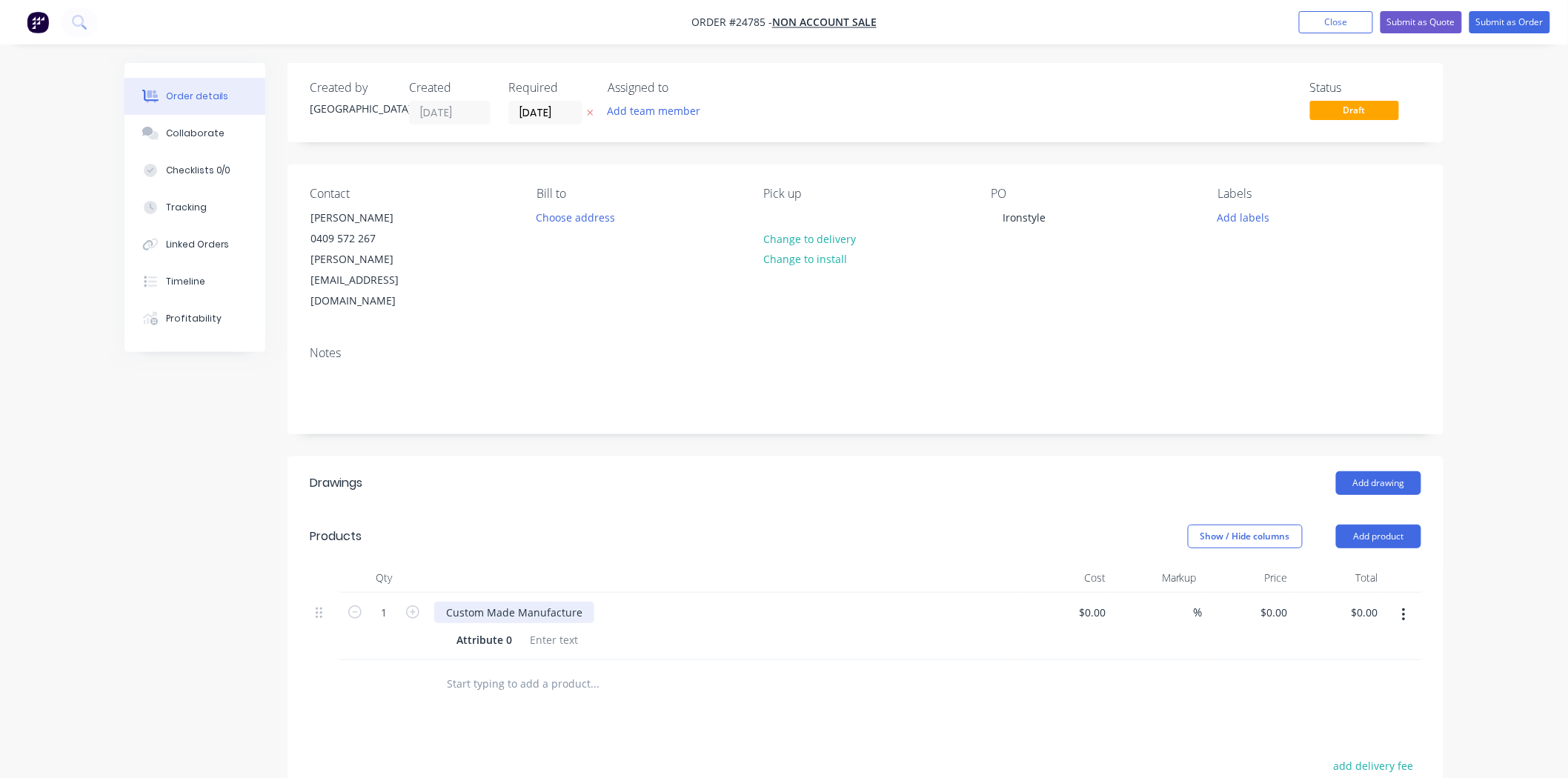
click at [559, 601] on div "Custom Made Manufacture" at bounding box center [515, 612] width 160 height 21
drag, startPoint x: 576, startPoint y: 571, endPoint x: 412, endPoint y: 588, distance: 164.9
click at [412, 593] on div "1 Custom Made Manufacture Attribute 0 $0.00 $0.00 % $0.00 $0.00 $0.00 $0.00" at bounding box center [866, 626] width 1111 height 67
drag, startPoint x: 1101, startPoint y: 573, endPoint x: 1090, endPoint y: 571, distance: 11.2
click at [1090, 601] on div at bounding box center [1100, 612] width 23 height 21
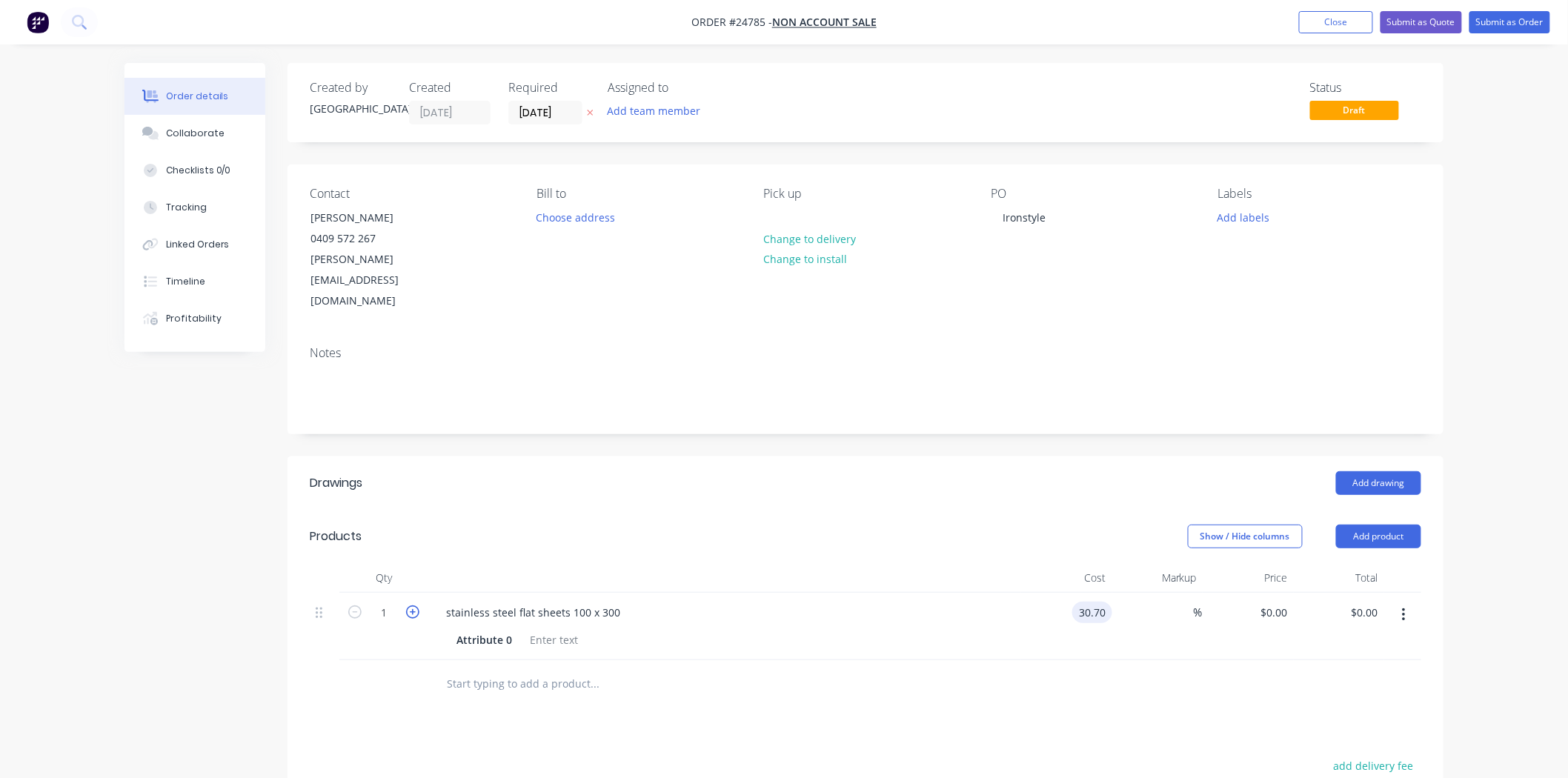
type input "$30.70"
click at [410, 605] on icon "button" at bounding box center [413, 612] width 14 height 14
type input "2"
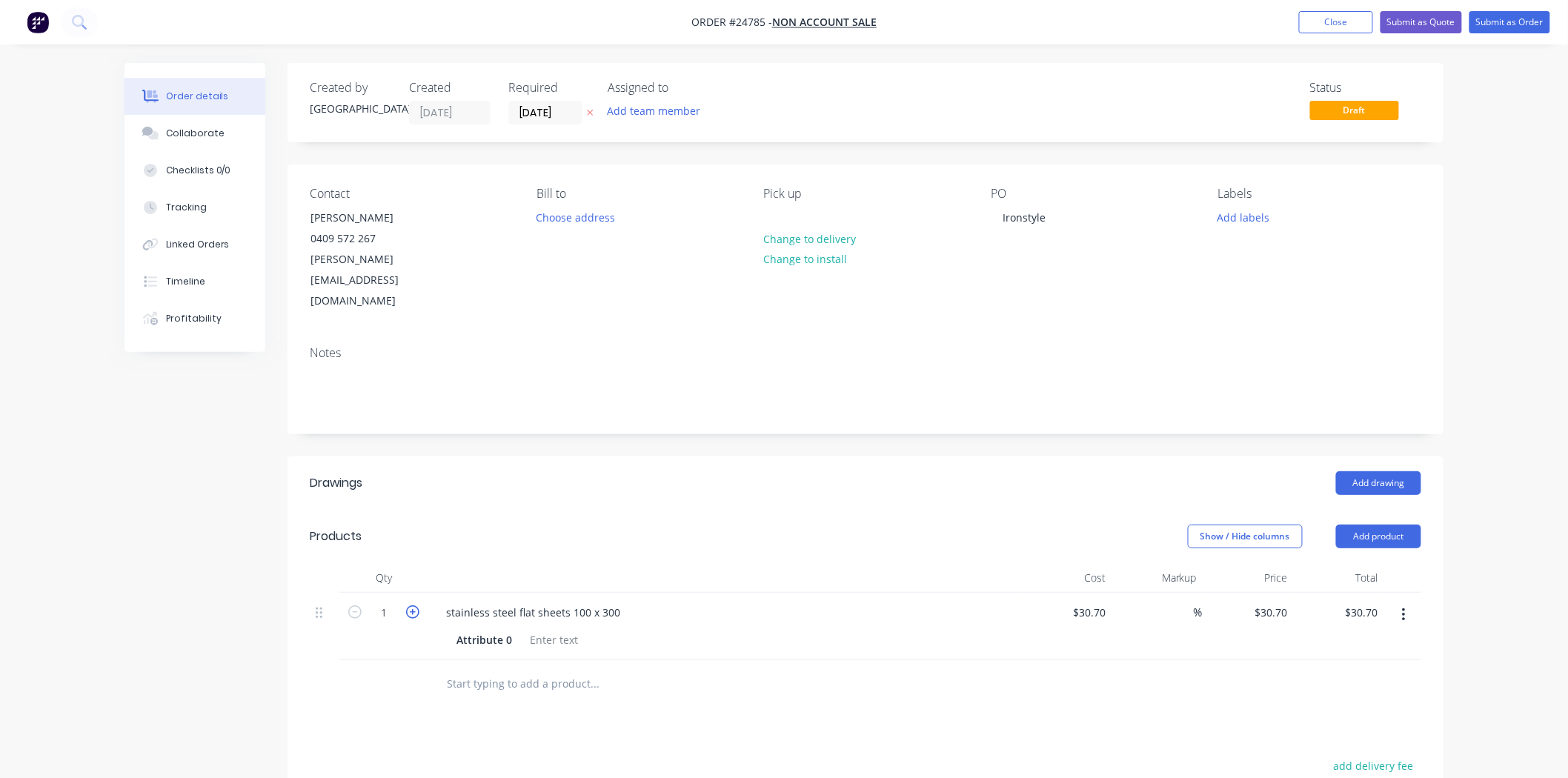
type input "$61.40"
click at [410, 605] on icon "button" at bounding box center [413, 612] width 14 height 14
type input "3"
type input "$92.10"
click at [410, 605] on icon "button" at bounding box center [413, 612] width 14 height 14
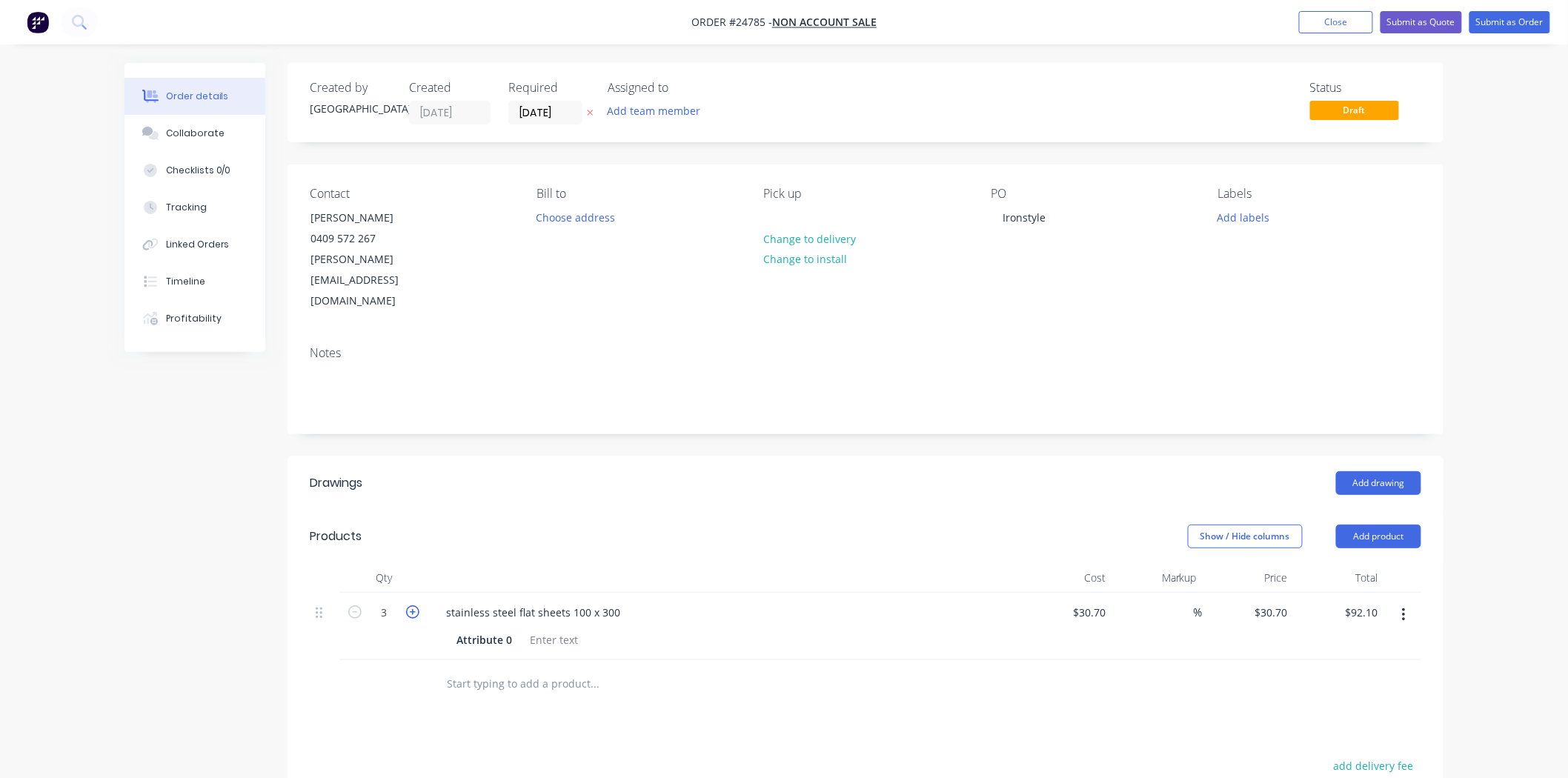
type input "4"
type input "$122.80"
click at [410, 605] on icon "button" at bounding box center [413, 612] width 14 height 14
type input "5"
type input "$153.50"
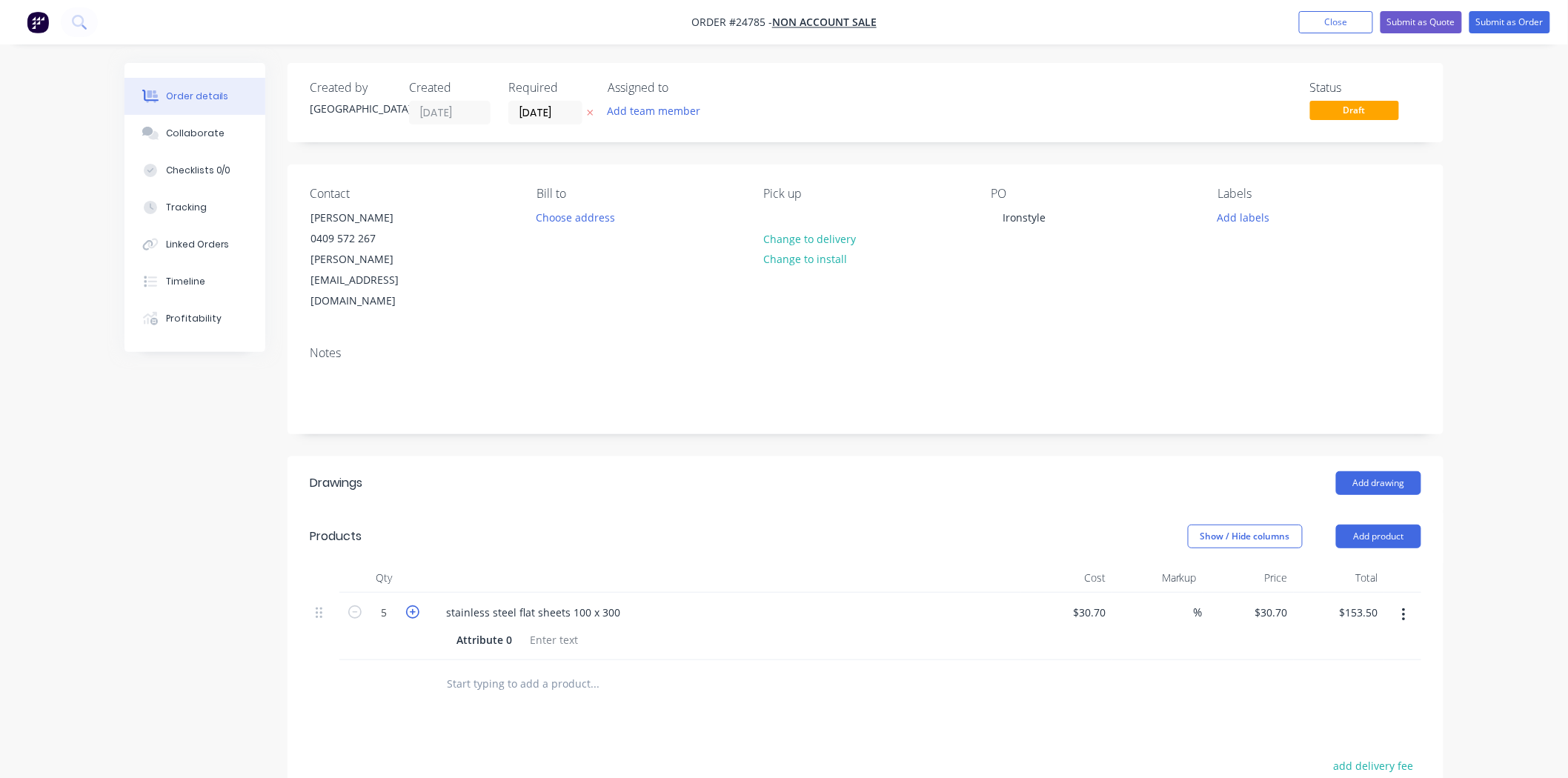
click at [410, 605] on icon "button" at bounding box center [413, 612] width 14 height 14
type input "6"
type input "$184.20"
click at [410, 605] on icon "button" at bounding box center [413, 612] width 14 height 14
type input "7"
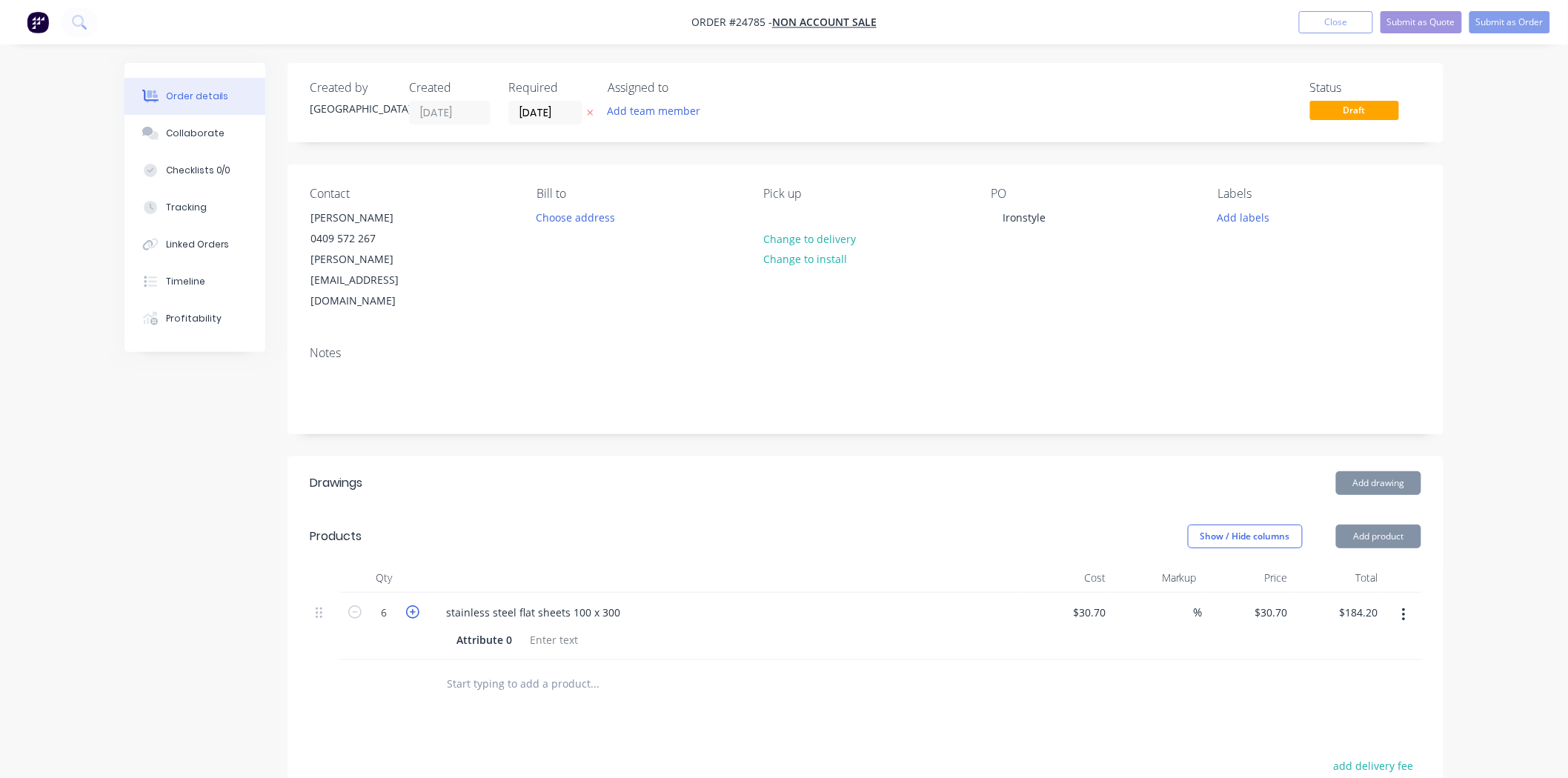
type input "$214.90"
click at [887, 669] on div at bounding box center [695, 683] width 522 height 30
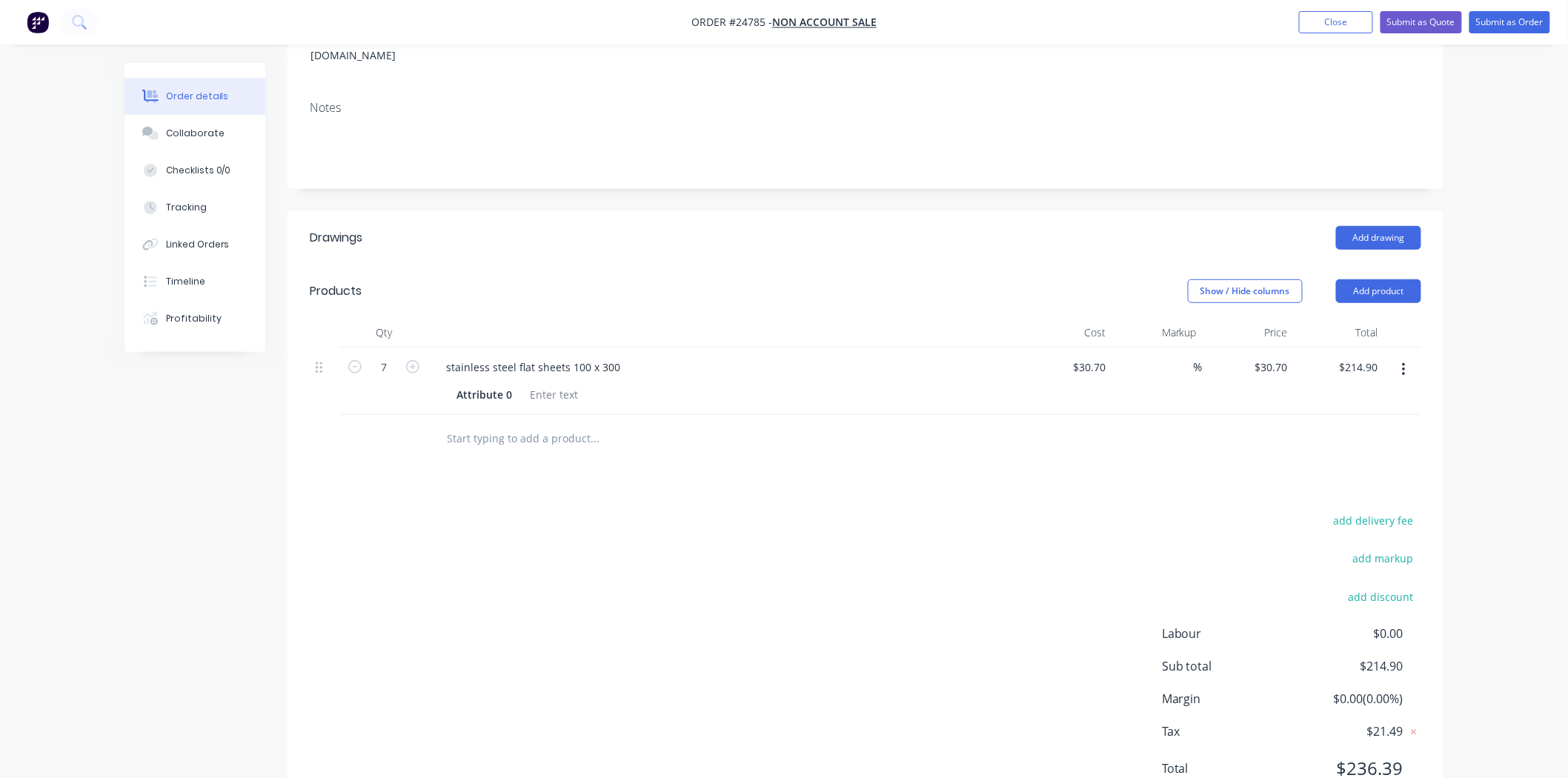
scroll to position [247, 0]
click at [499, 382] on div "Attribute 0" at bounding box center [484, 392] width 67 height 21
drag, startPoint x: 515, startPoint y: 351, endPoint x: 409, endPoint y: 356, distance: 106.1
click at [409, 356] on div "7 stainless steel flat sheets 100 x 300 Attribute 0 $30.70 $30.70 % $30.70 $30.…" at bounding box center [866, 379] width 1111 height 67
click at [780, 437] on div "Drawings Add drawing Products Show / Hide columns Add product Qty Cost Markup P…" at bounding box center [866, 514] width 1156 height 607
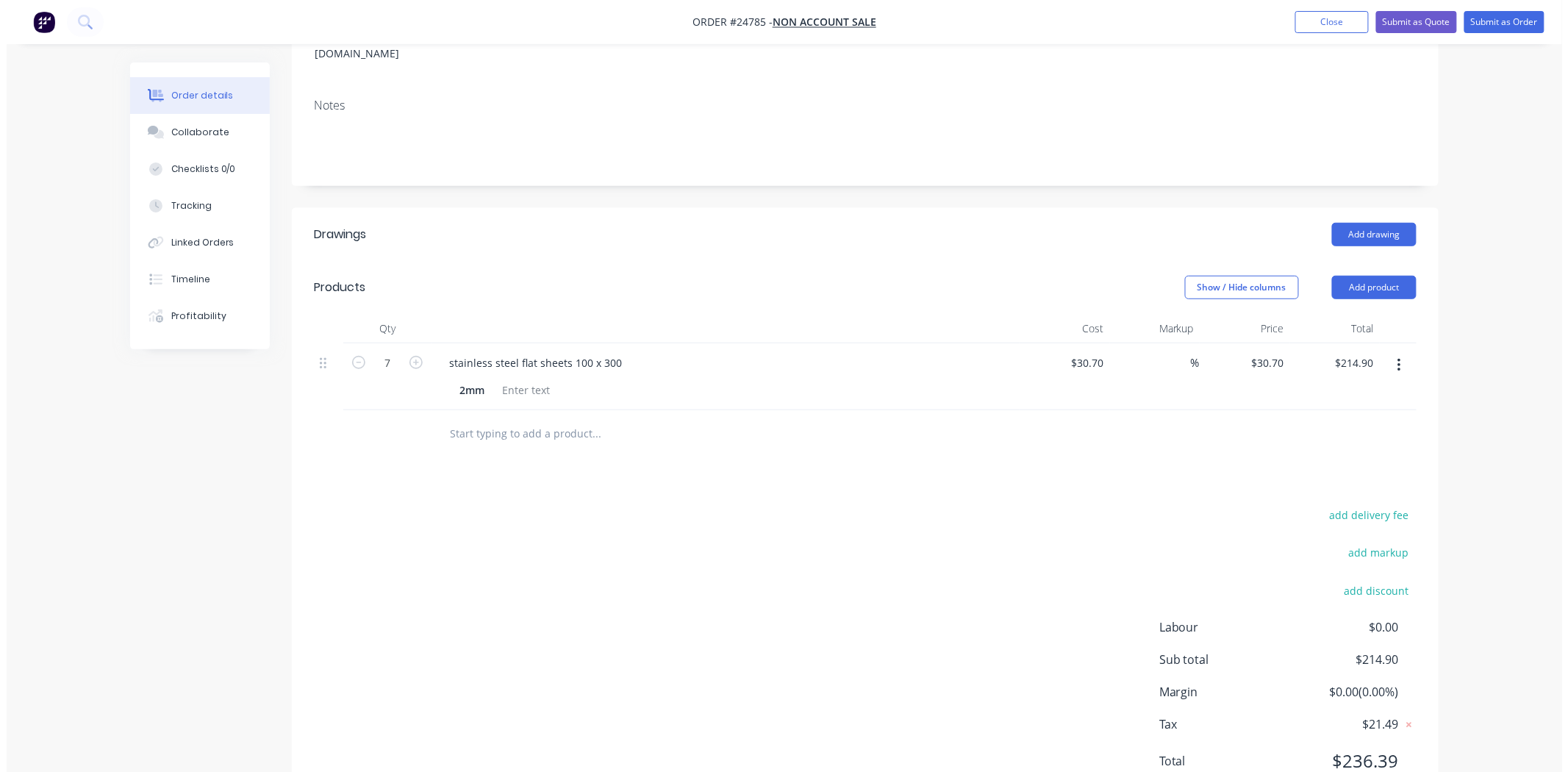
scroll to position [0, 0]
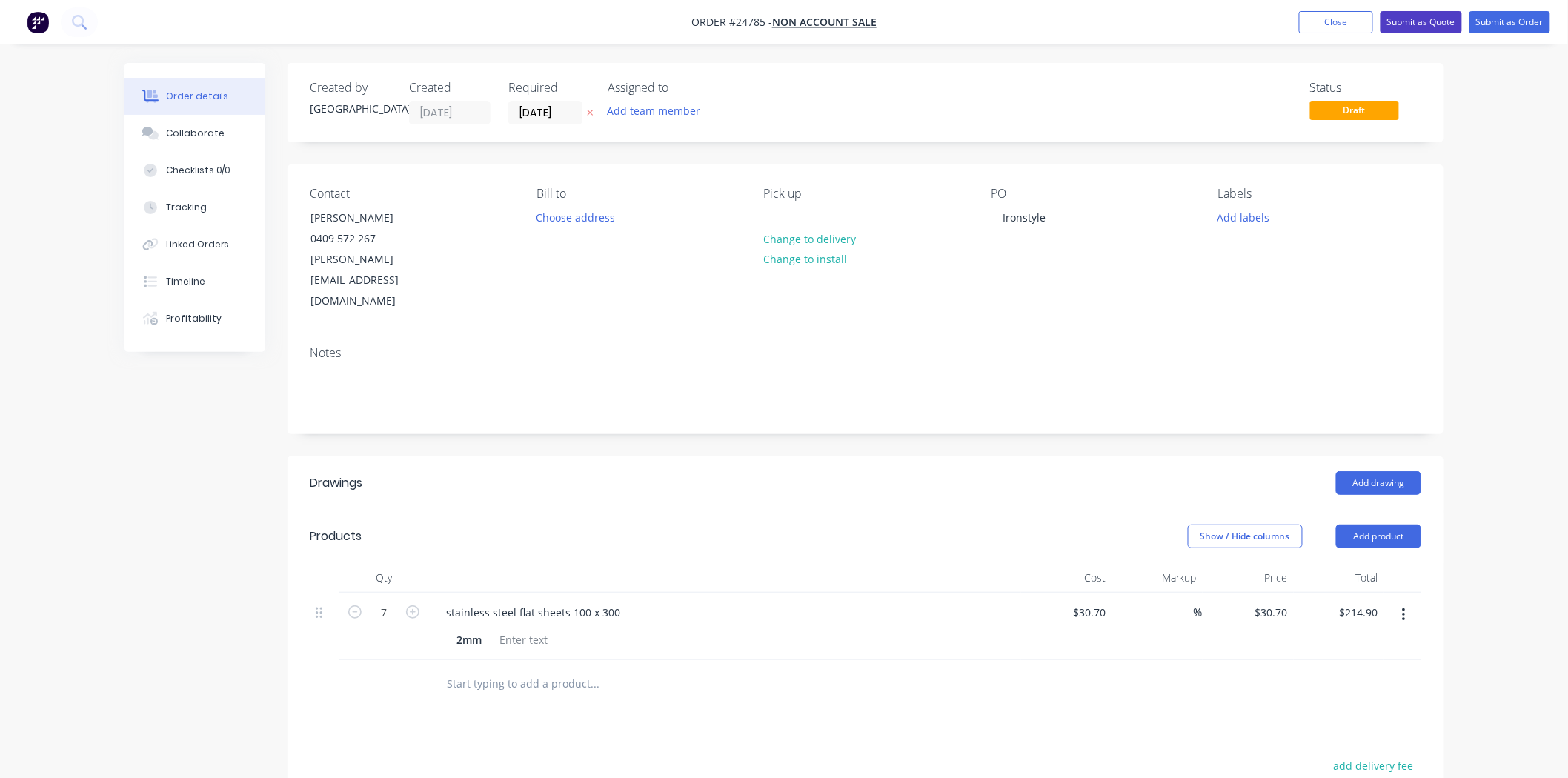
click at [1440, 22] on button "Submit as Quote" at bounding box center [1422, 22] width 82 height 22
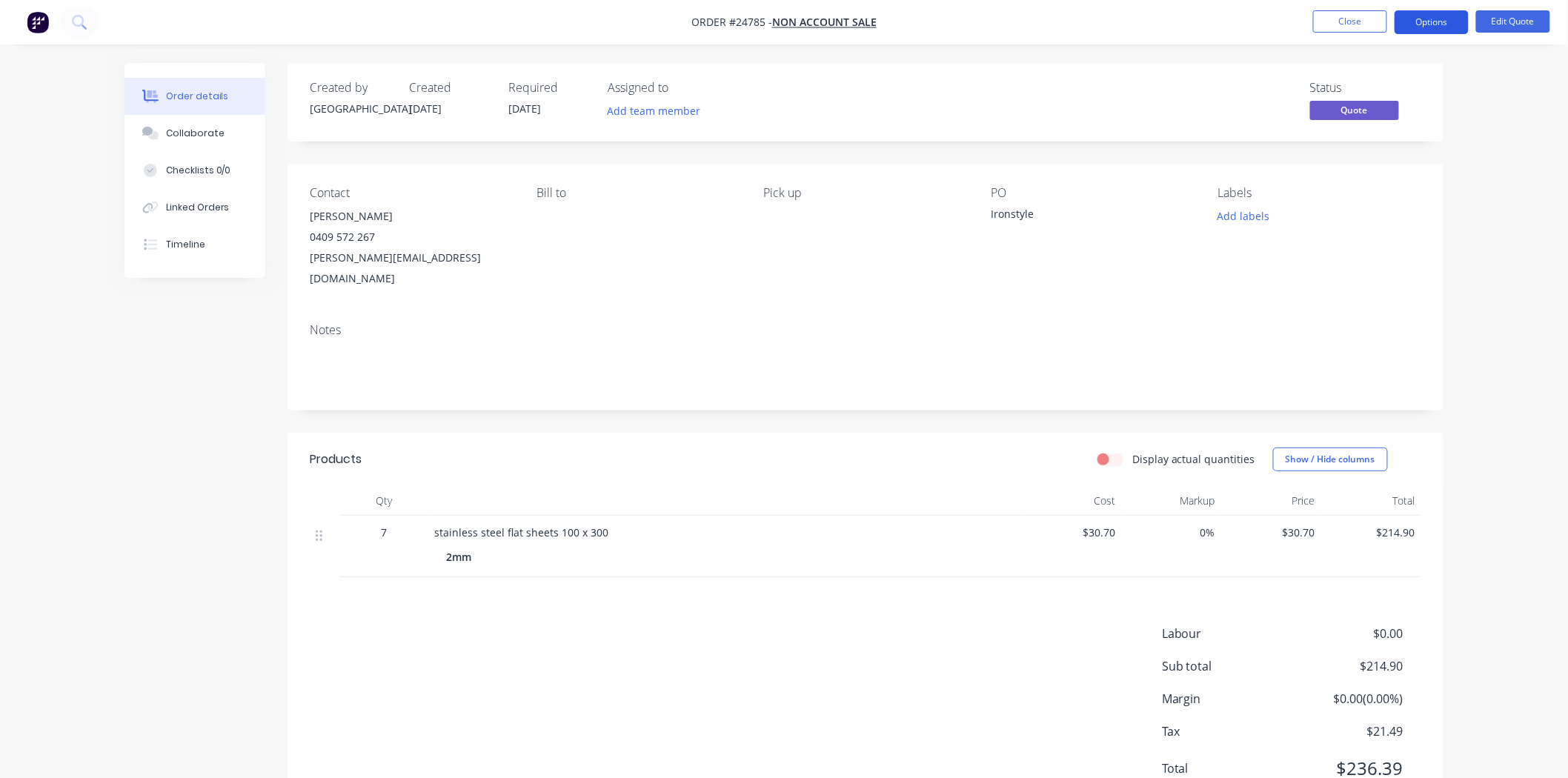
click at [1446, 14] on button "Options" at bounding box center [1431, 22] width 74 height 24
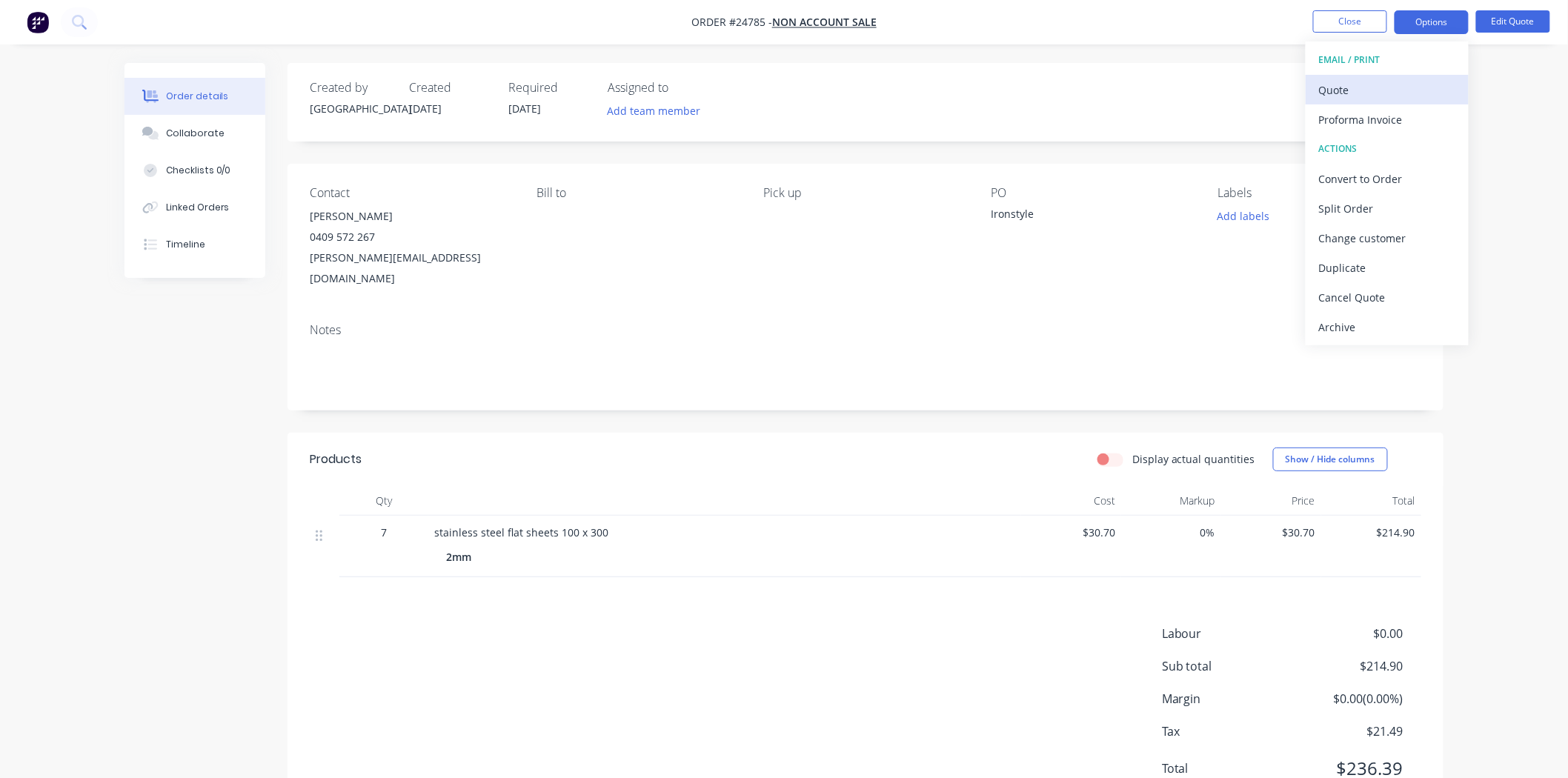
click at [1367, 84] on div "Quote" at bounding box center [1387, 90] width 137 height 21
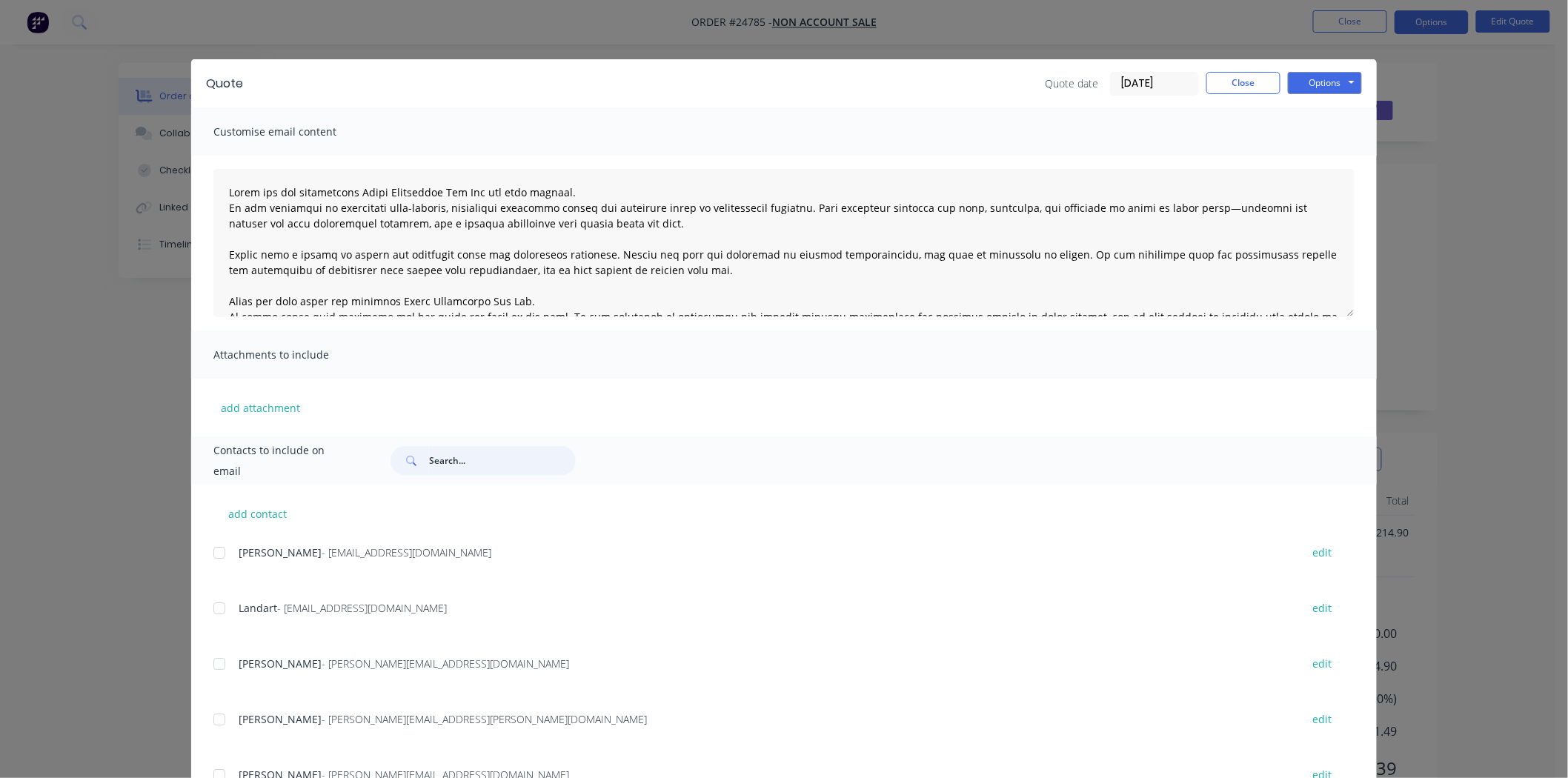
click at [445, 462] on input "text" at bounding box center [503, 461] width 147 height 30
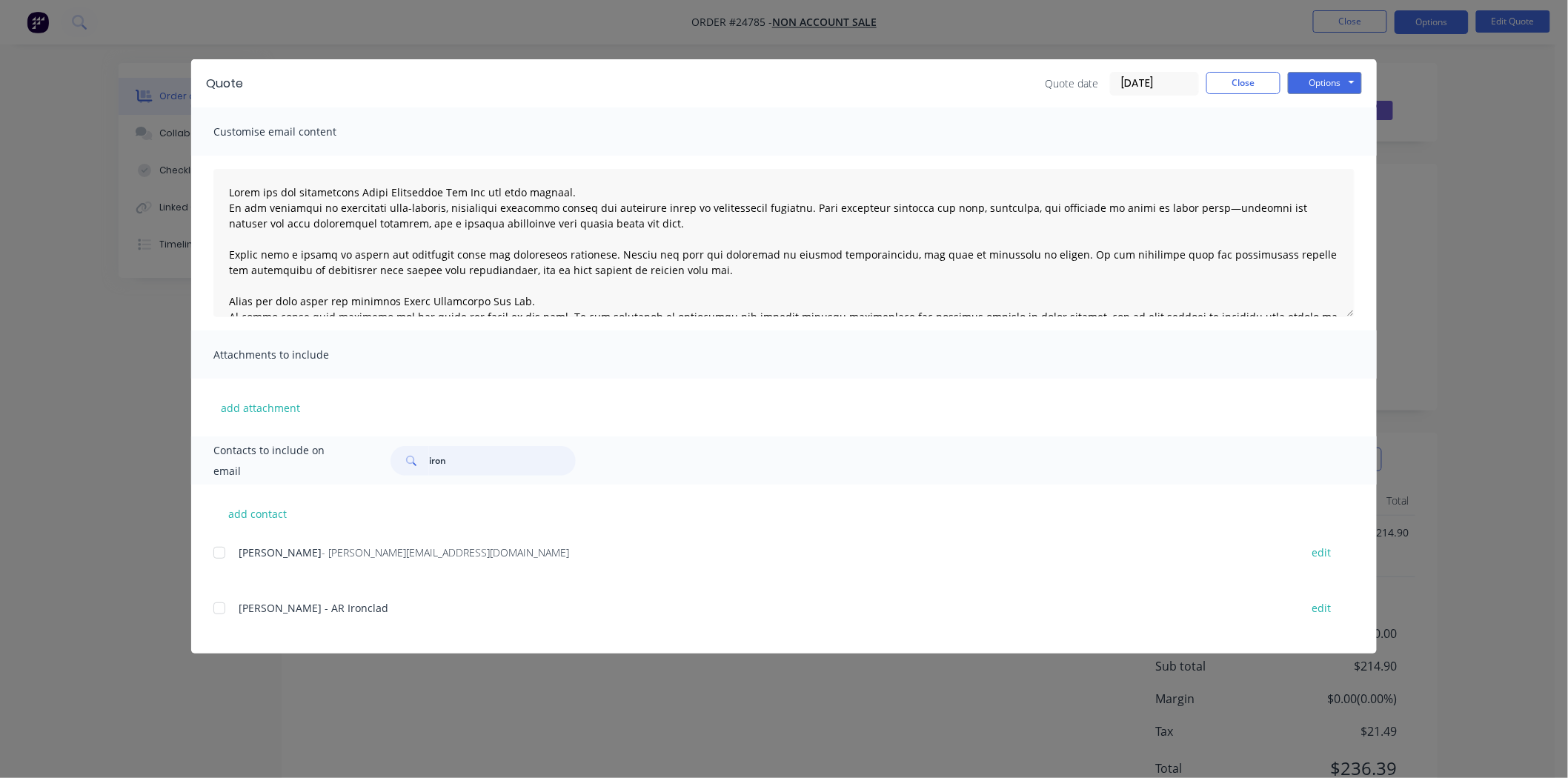
click at [218, 553] on div at bounding box center [219, 552] width 30 height 30
type input "iron"
click at [1327, 73] on button "Options" at bounding box center [1325, 83] width 74 height 22
click at [1339, 164] on button "Email" at bounding box center [1335, 158] width 95 height 25
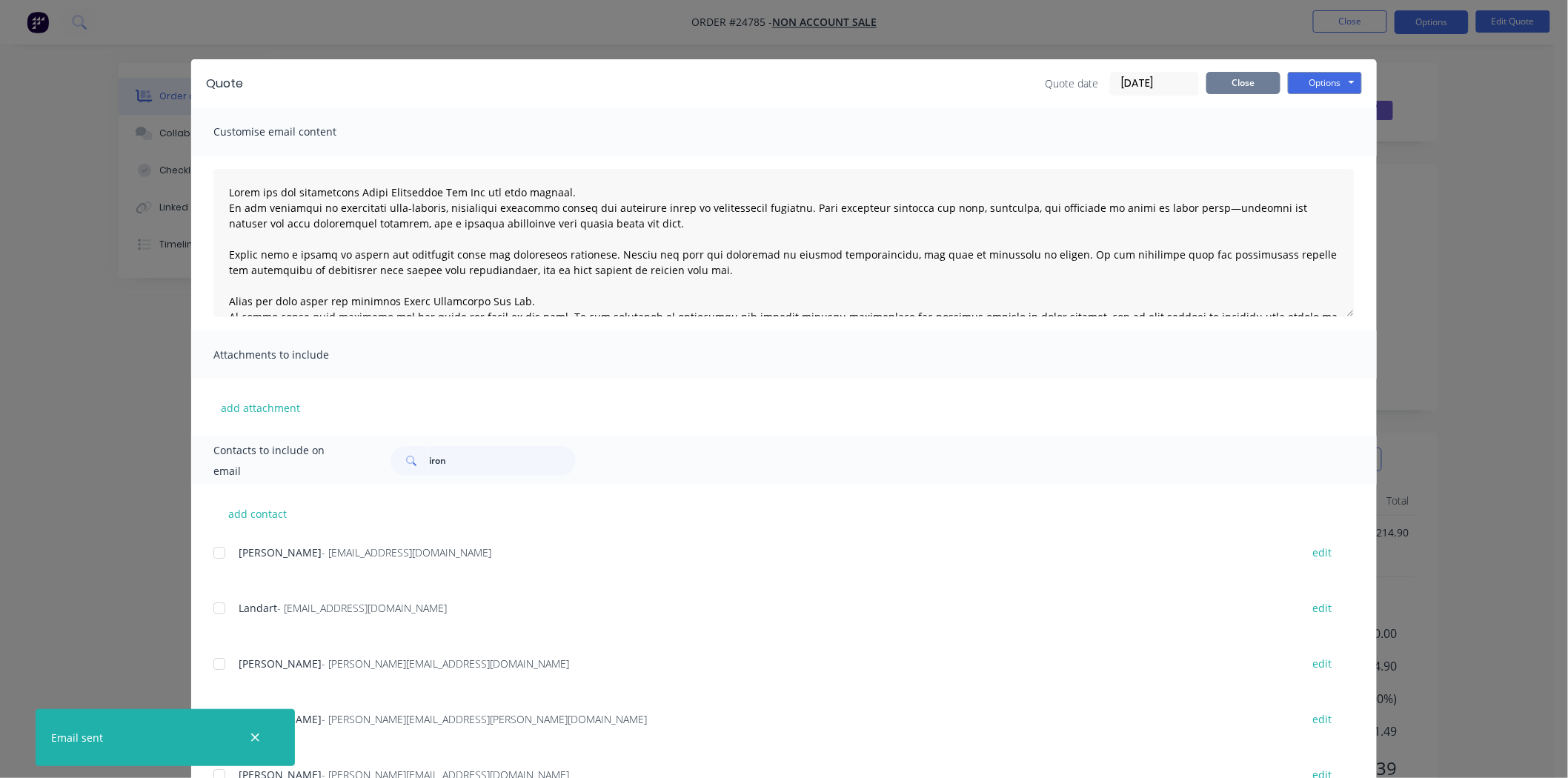
click at [1226, 84] on button "Close" at bounding box center [1243, 83] width 74 height 22
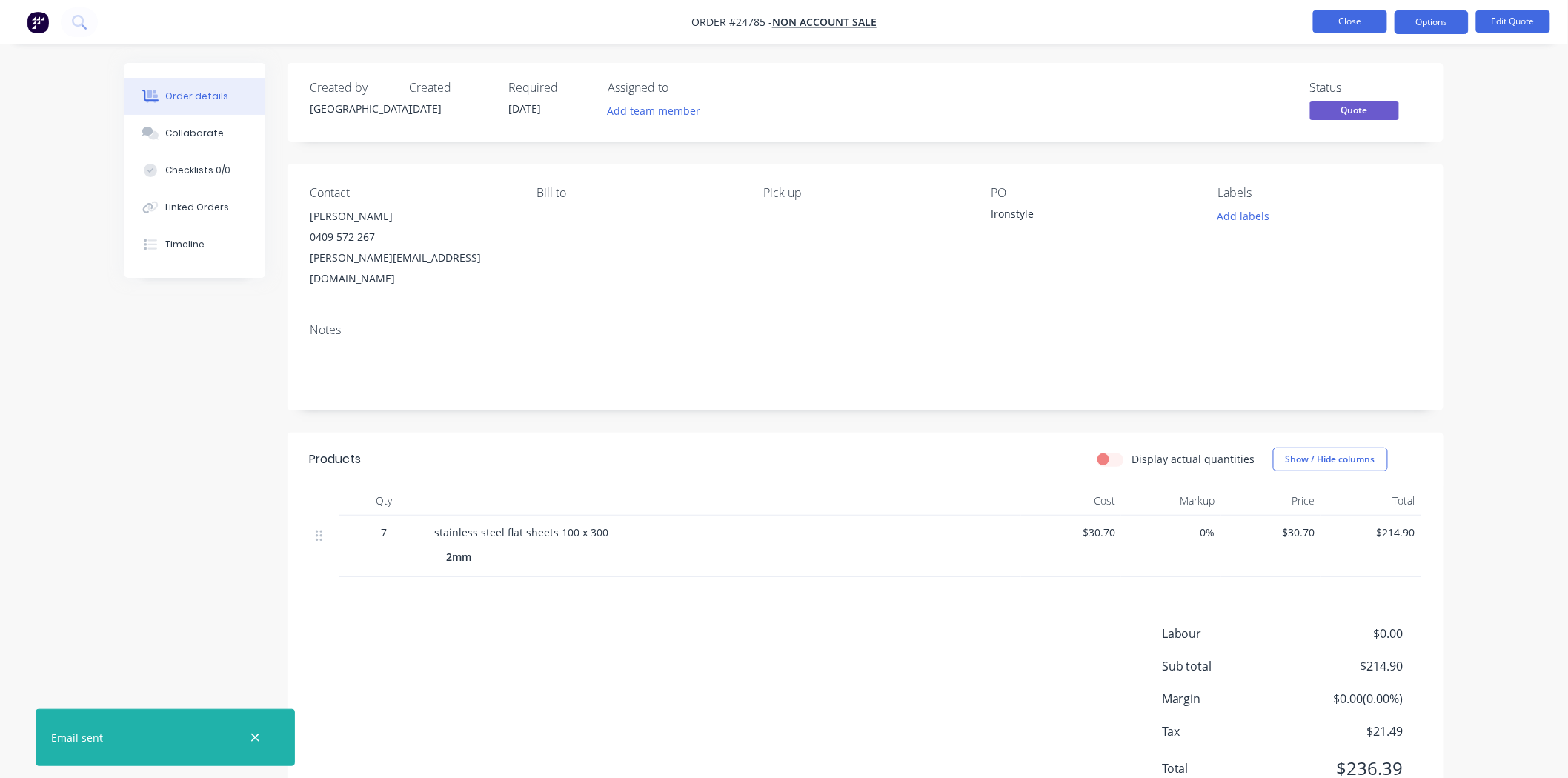
click at [1345, 14] on button "Close" at bounding box center [1349, 21] width 74 height 22
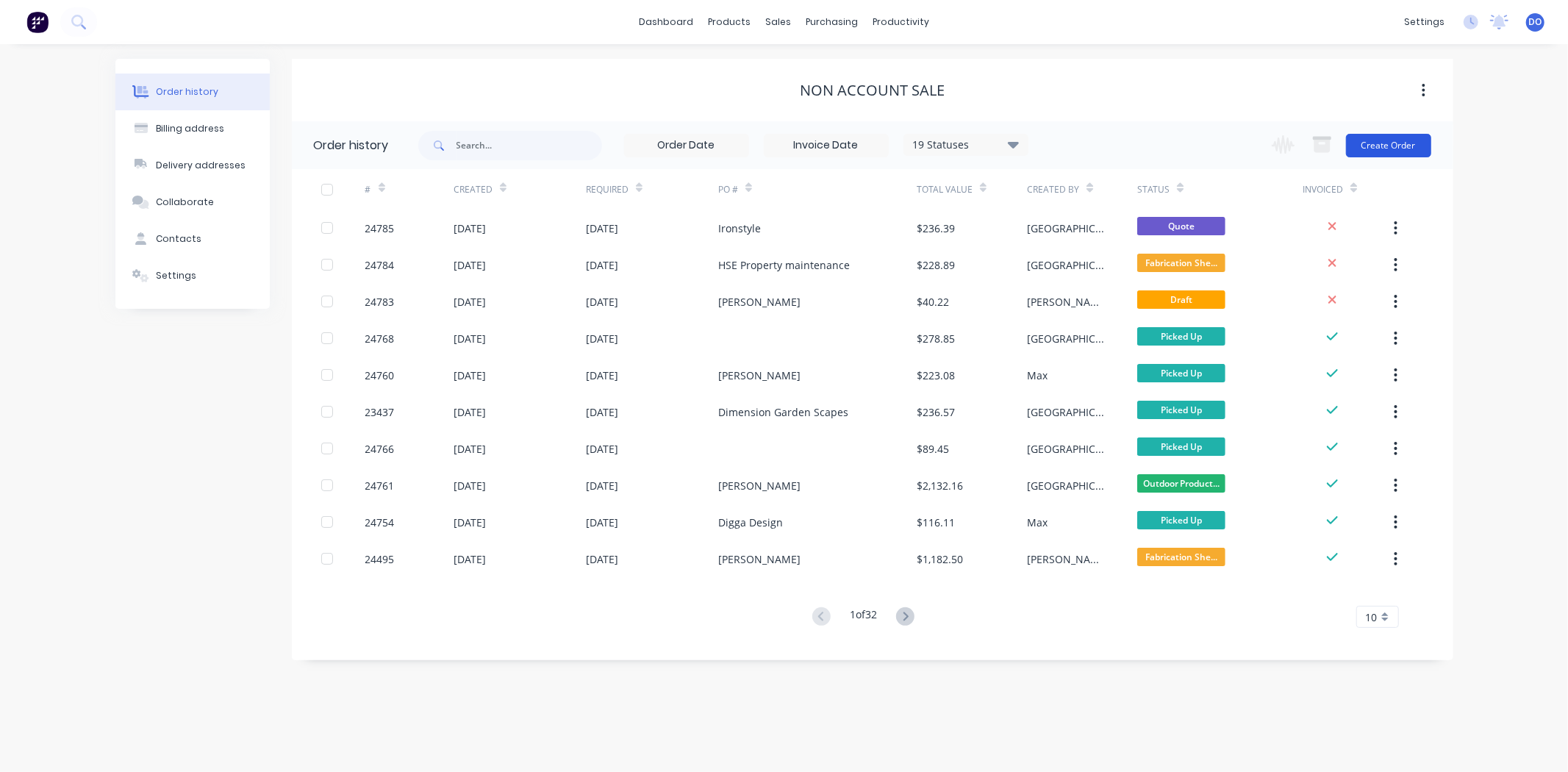
click at [1409, 138] on button "Create Order" at bounding box center [1389, 146] width 86 height 24
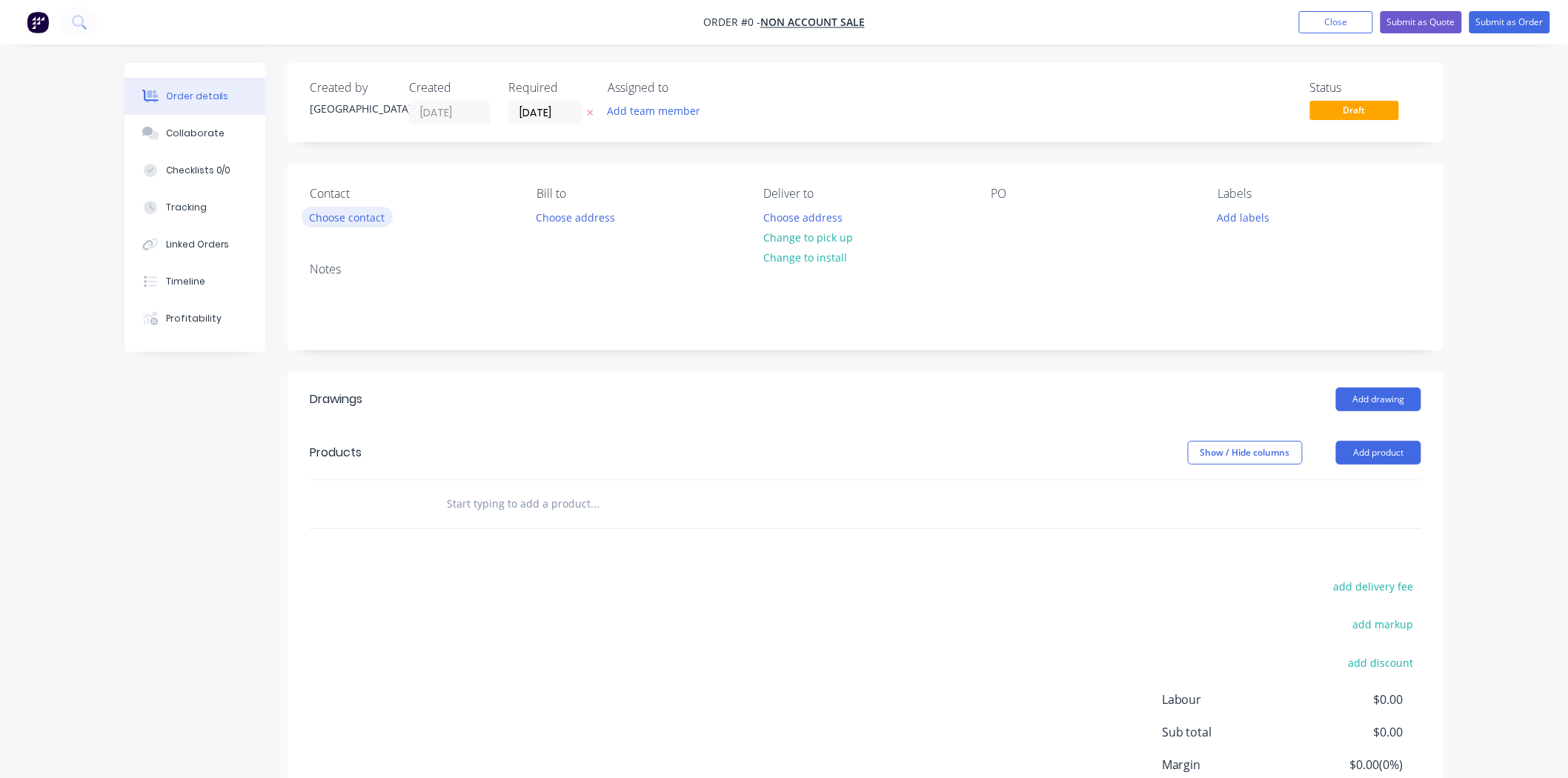
click at [370, 219] on button "Choose contact" at bounding box center [347, 216] width 91 height 20
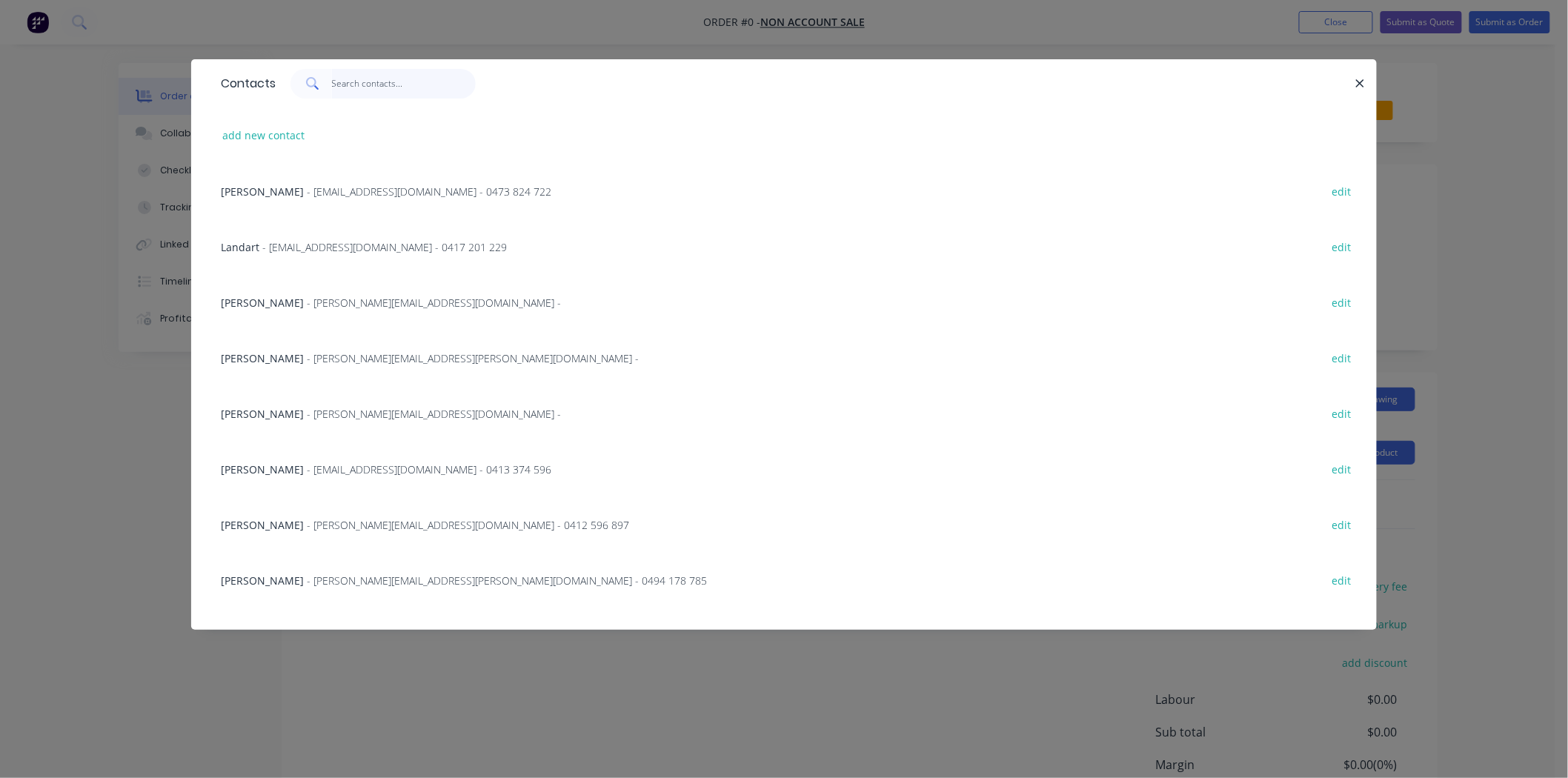
click at [382, 86] on input "text" at bounding box center [404, 84] width 144 height 30
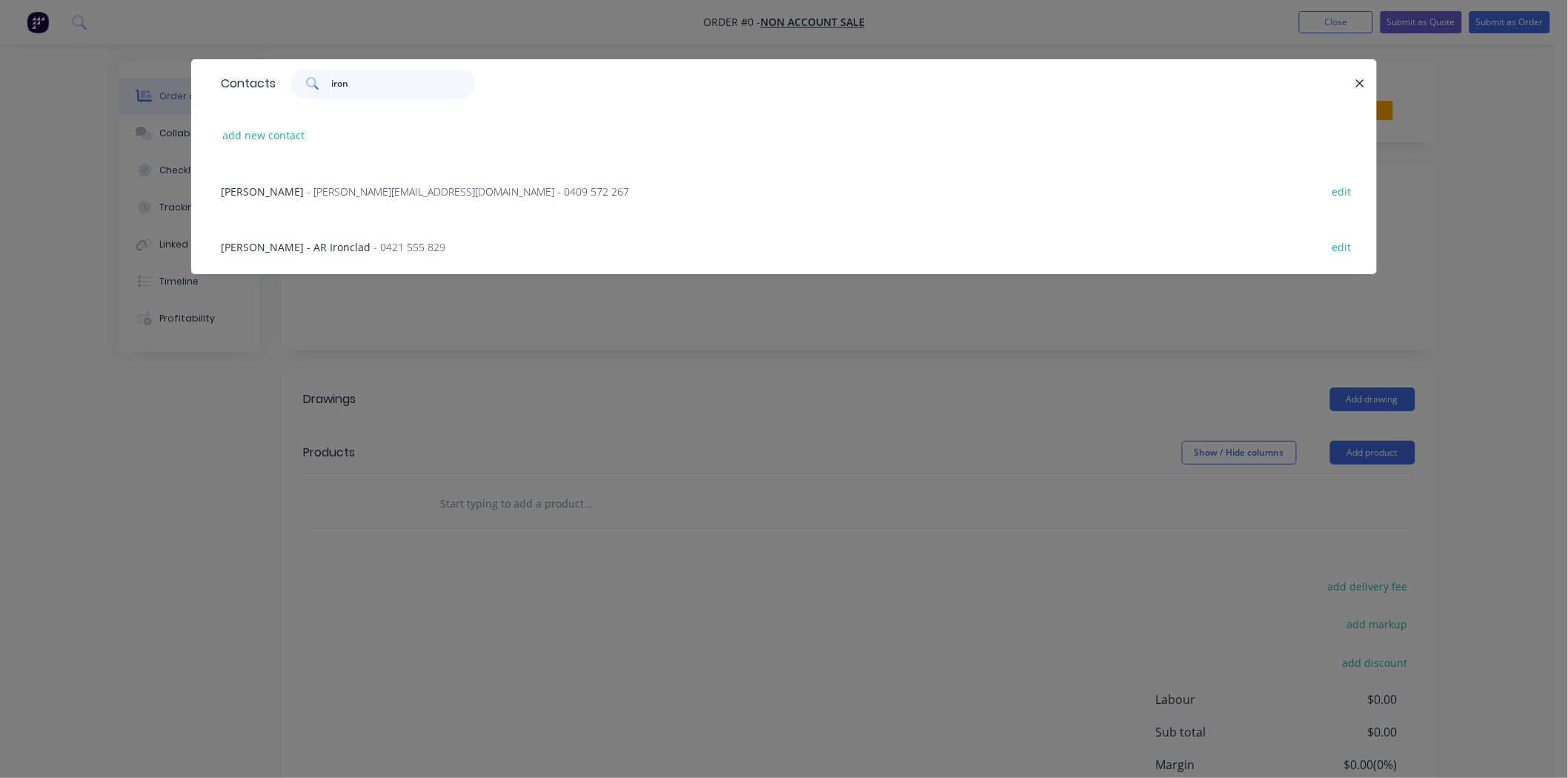
type input "iron"
click at [387, 184] on span "- simon@iron-style.com.au - 0409 572 267" at bounding box center [468, 191] width 323 height 14
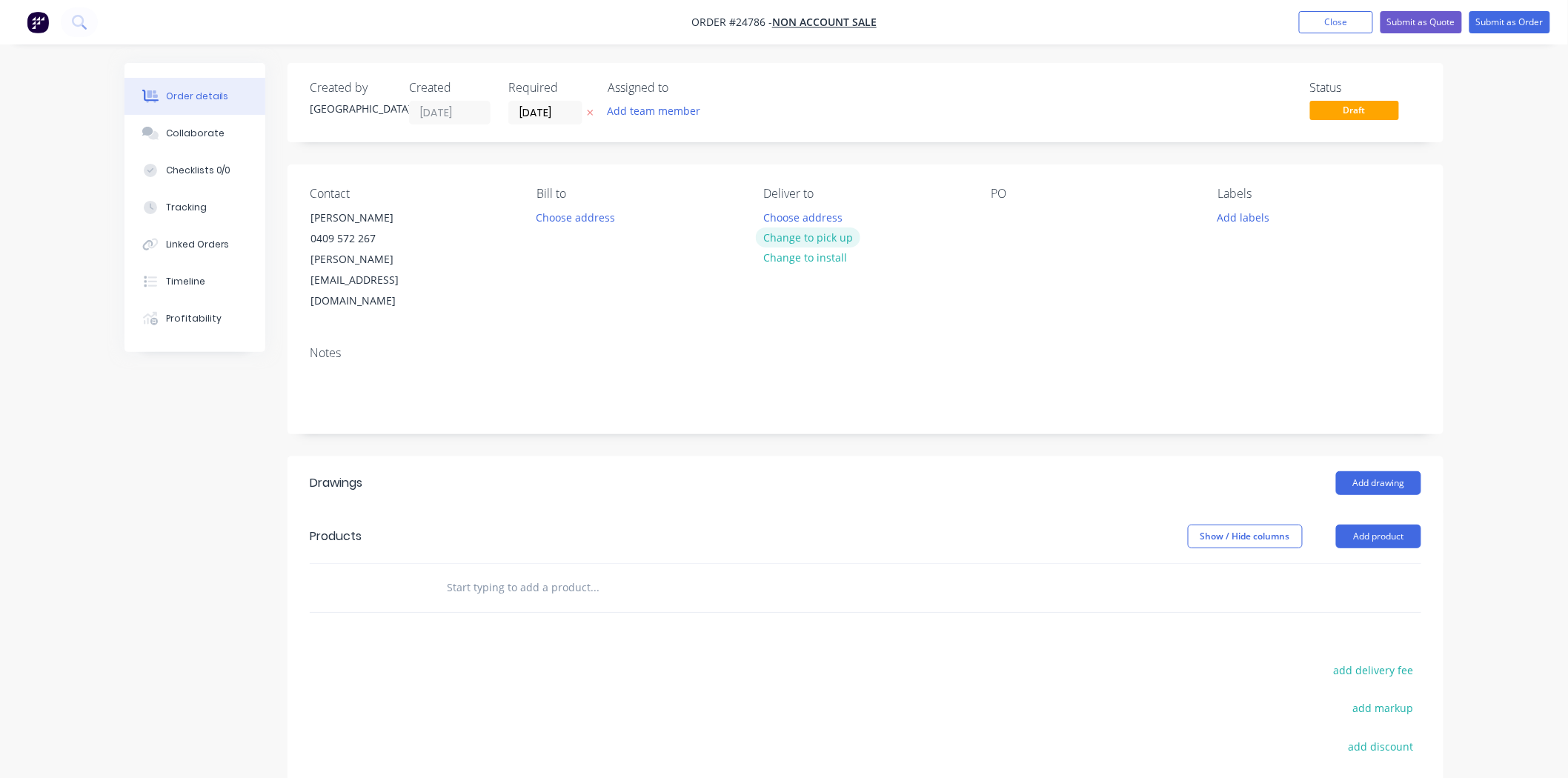
click at [809, 238] on button "Change to pick up" at bounding box center [808, 237] width 105 height 20
click at [997, 220] on div at bounding box center [1003, 217] width 24 height 21
click at [1113, 471] on div "Add drawing" at bounding box center [983, 483] width 875 height 24
click at [1367, 471] on button "Add drawing" at bounding box center [1379, 483] width 85 height 24
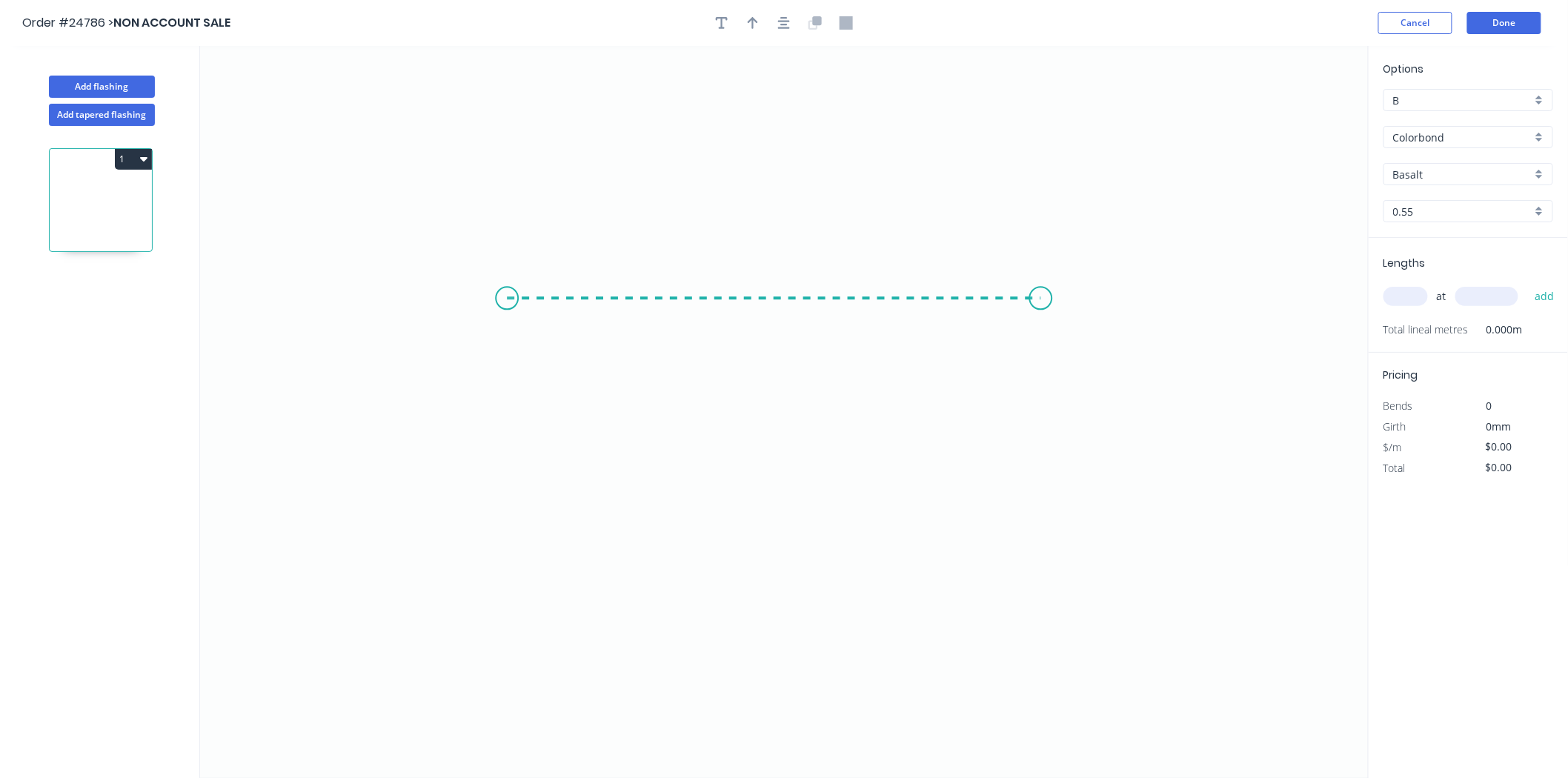
drag, startPoint x: 507, startPoint y: 299, endPoint x: 1066, endPoint y: 296, distance: 559.0
click at [1066, 296] on icon "0" at bounding box center [784, 412] width 1169 height 732
click at [780, 310] on rect at bounding box center [786, 314] width 30 height 20
click at [1398, 284] on div "at add" at bounding box center [1470, 297] width 172 height 26
type input "$11.09"
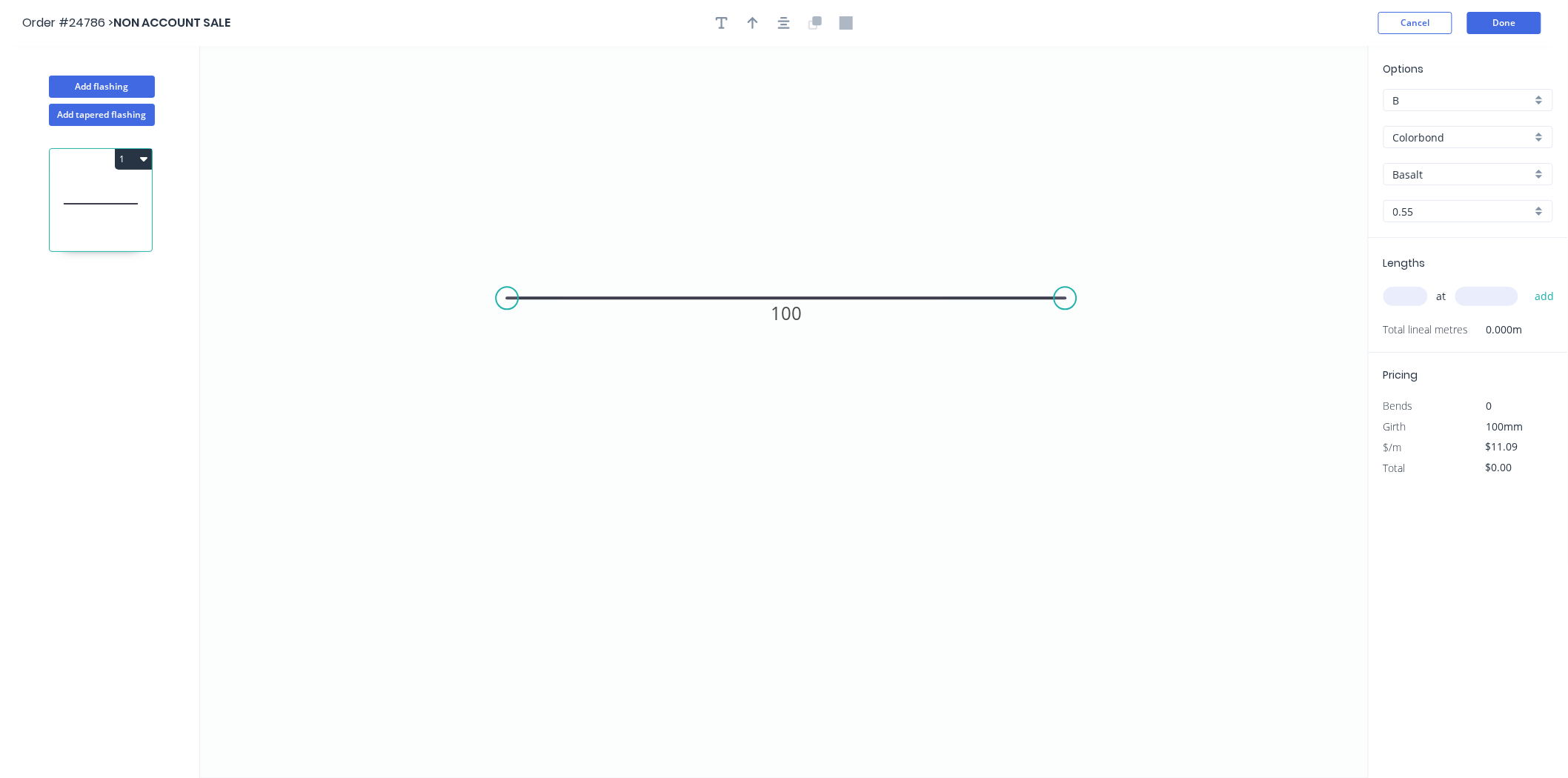
click at [1403, 293] on input "text" at bounding box center [1406, 296] width 44 height 20
type input "7"
type input "300"
click at [1527, 284] on button "add" at bounding box center [1544, 297] width 35 height 26
type input "$93.16"
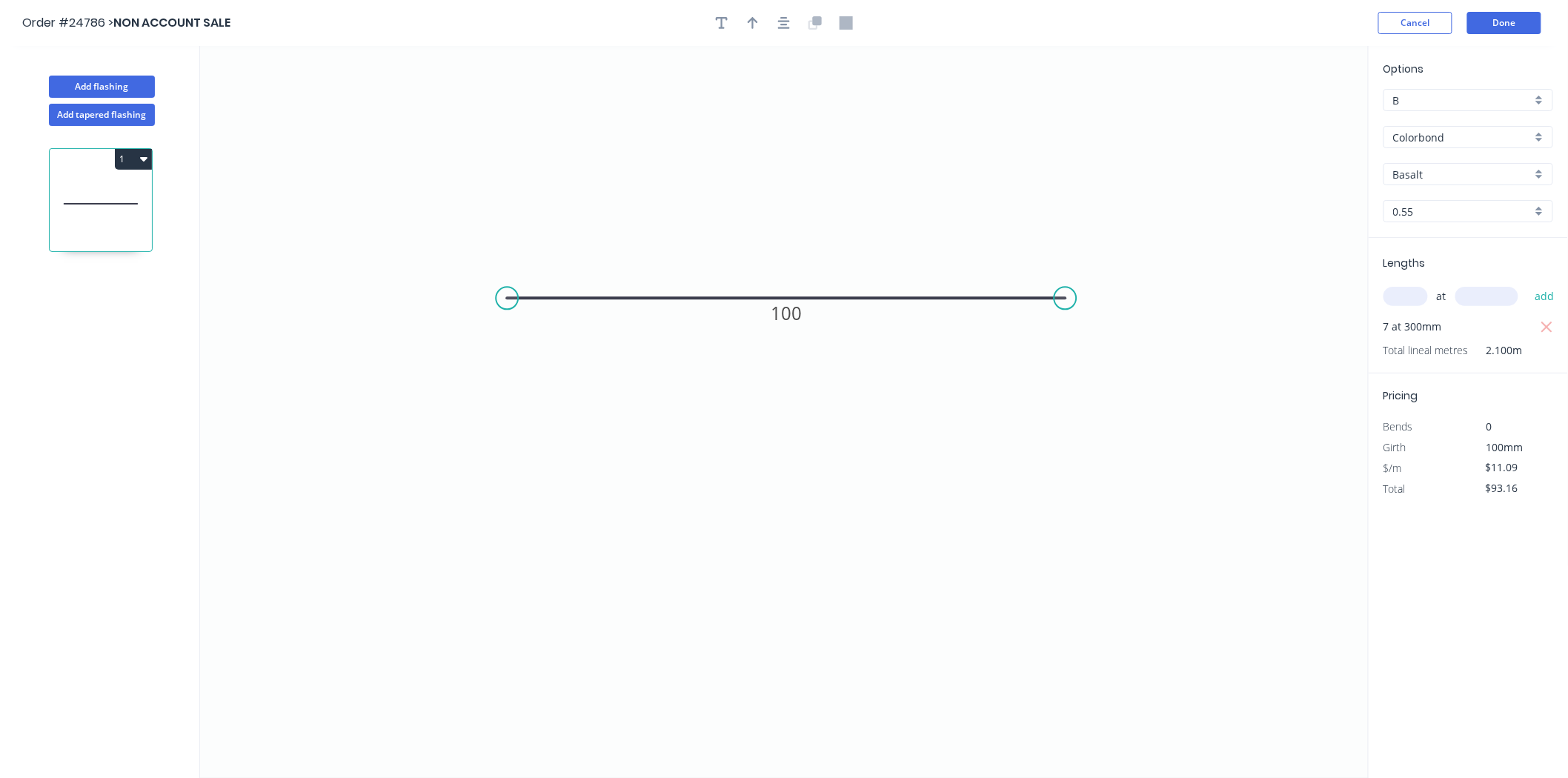
click at [1460, 127] on div "Colorbond" at bounding box center [1468, 137] width 170 height 22
click at [1488, 241] on div "Galvanised - Coil" at bounding box center [1468, 243] width 168 height 26
type input "Galvanised - Coil"
type input "Galvanised"
type input "$11.47"
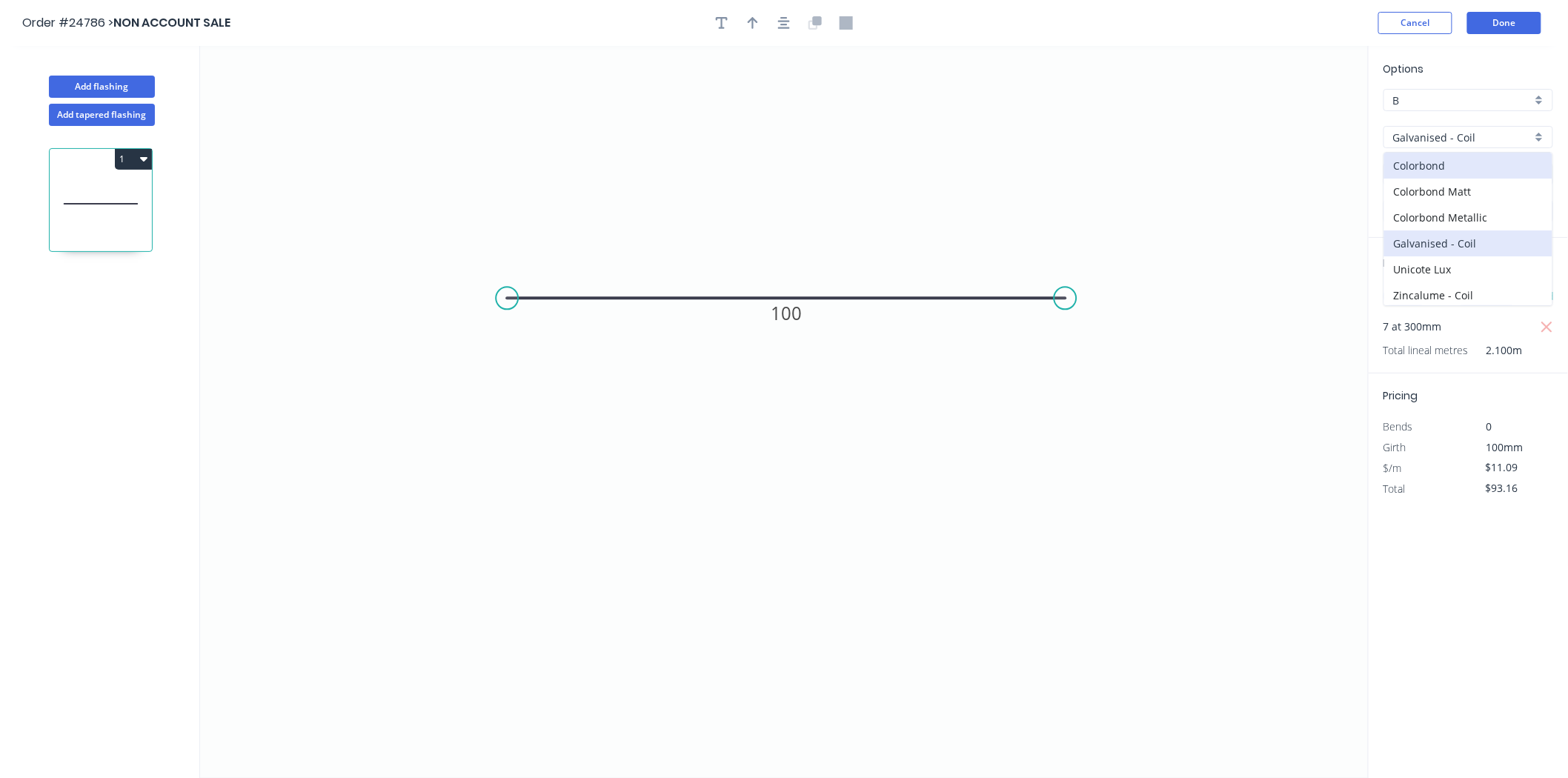
type input "$96.35"
click at [1454, 213] on input "0.55" at bounding box center [1462, 212] width 138 height 15
click at [1426, 364] on div "2.0" at bounding box center [1468, 369] width 168 height 26
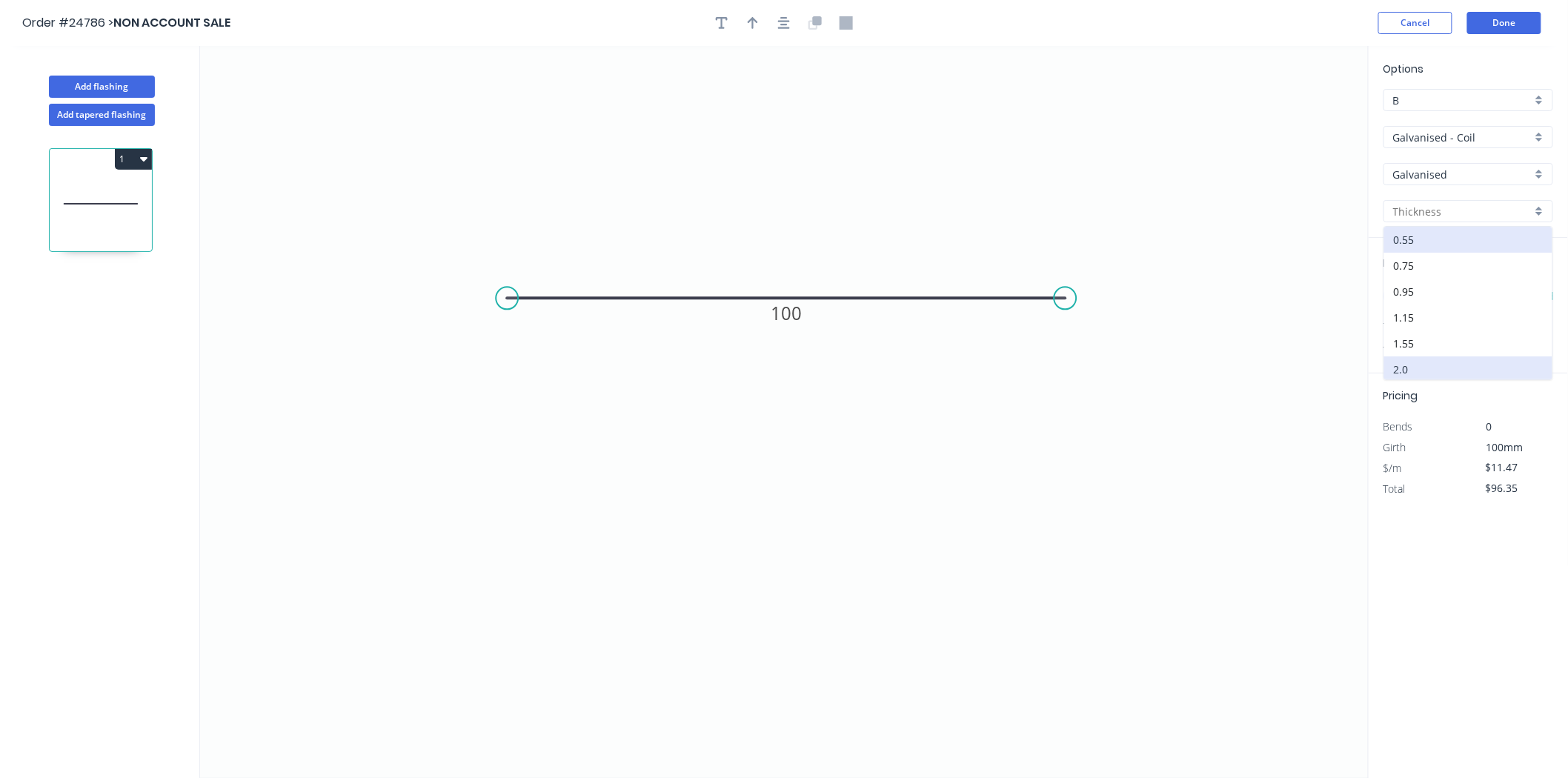
type input "2.0"
type input "$29.14"
type input "$244.78"
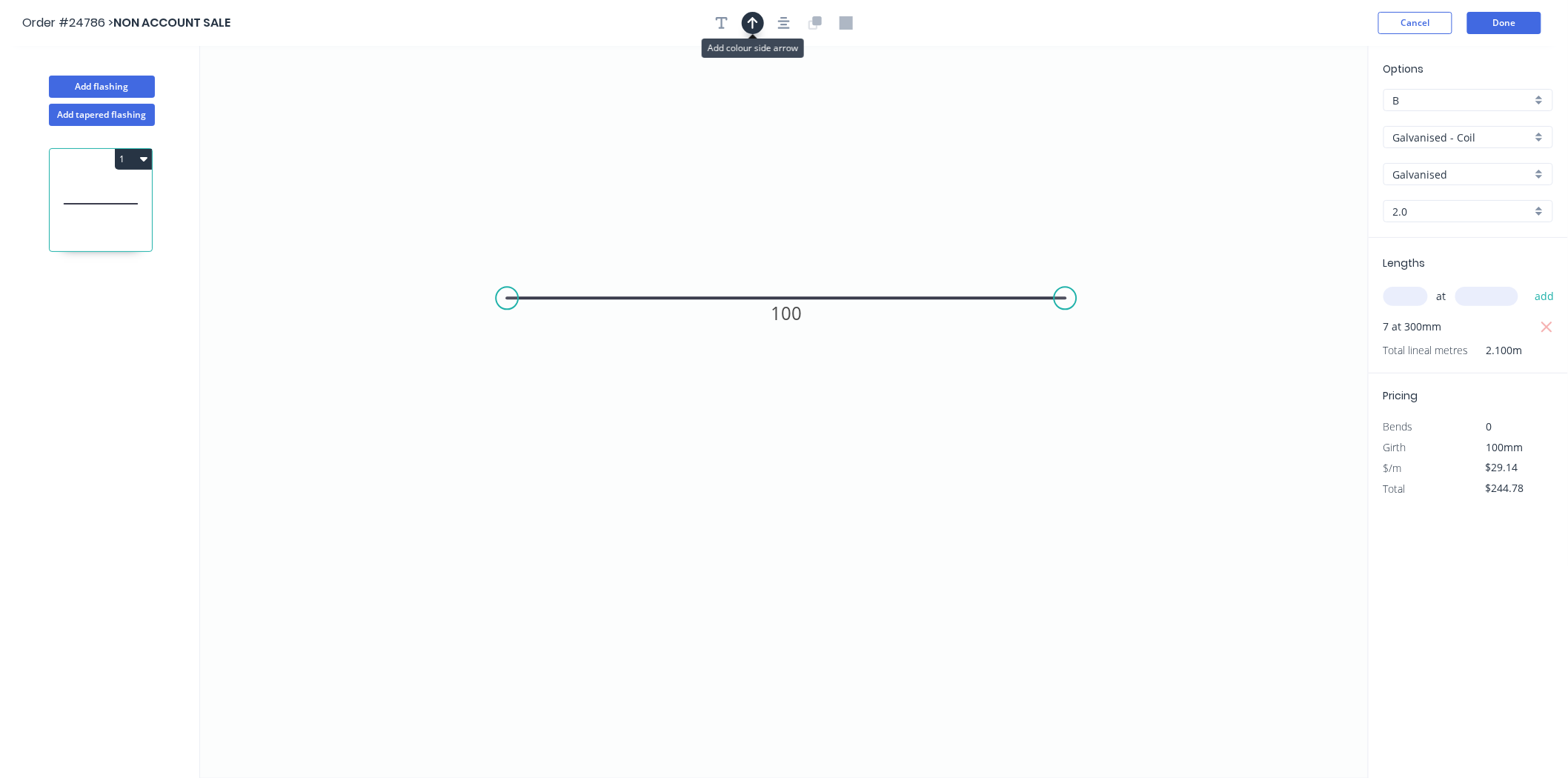
click at [752, 23] on icon "button" at bounding box center [753, 23] width 10 height 12
click at [1296, 122] on icon at bounding box center [1294, 103] width 14 height 48
drag, startPoint x: 1296, startPoint y: 122, endPoint x: 1000, endPoint y: 268, distance: 330.0
click at [1000, 268] on icon at bounding box center [1012, 255] width 43 height 43
click at [1505, 30] on button "Done" at bounding box center [1504, 23] width 74 height 22
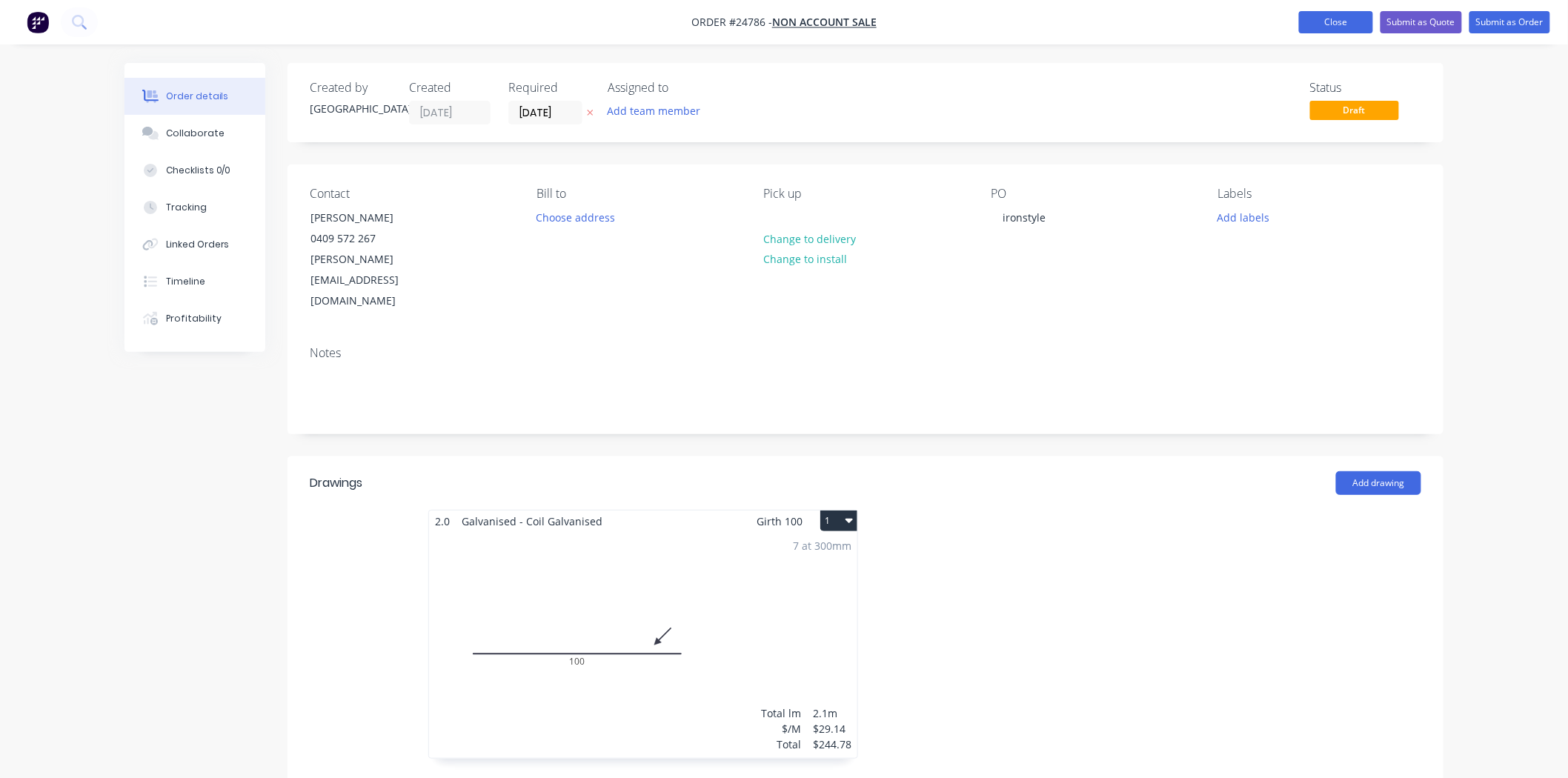
click at [1330, 22] on button "Close" at bounding box center [1336, 22] width 74 height 22
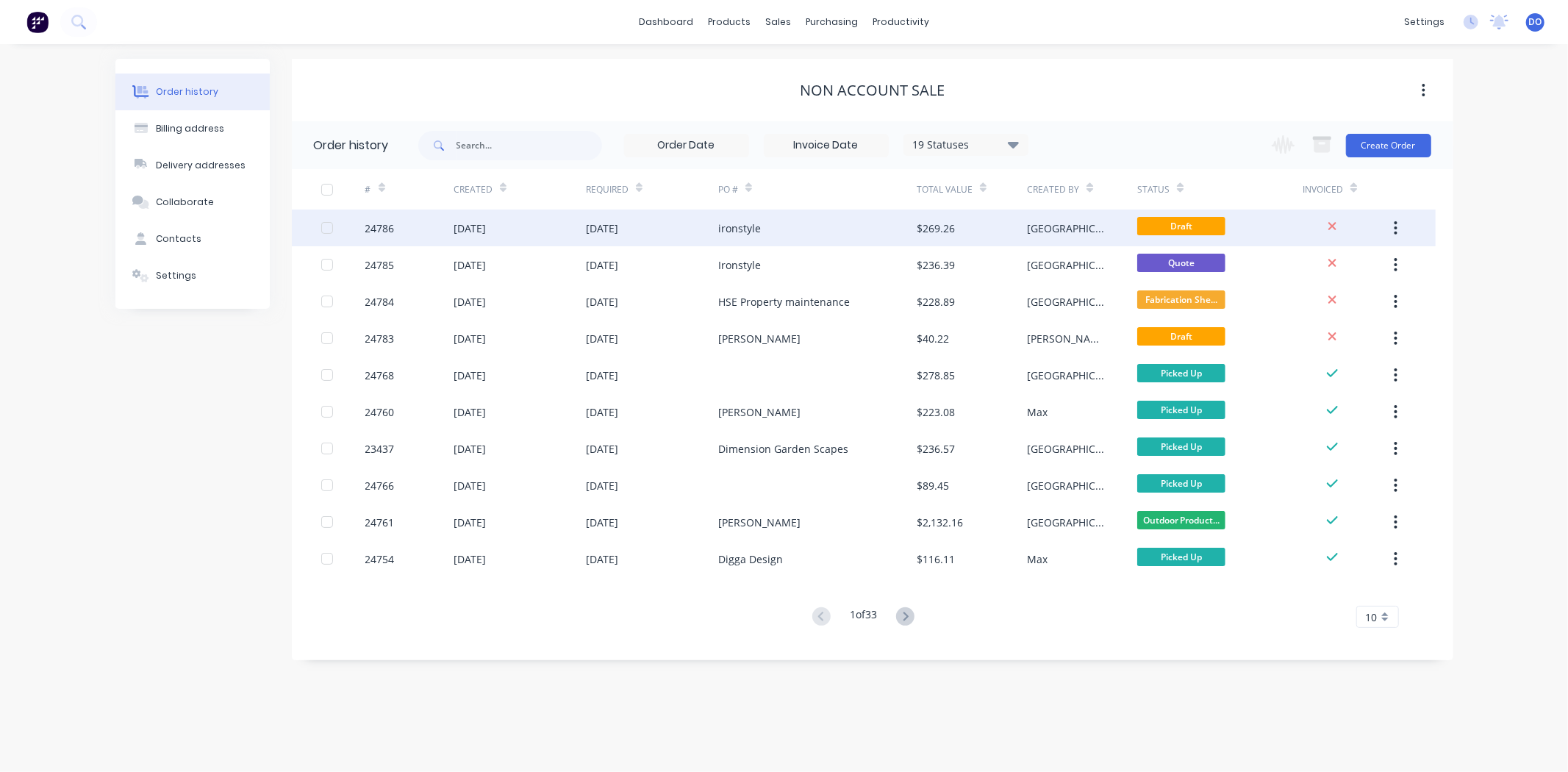
click at [1008, 229] on div "$269.26" at bounding box center [972, 227] width 110 height 36
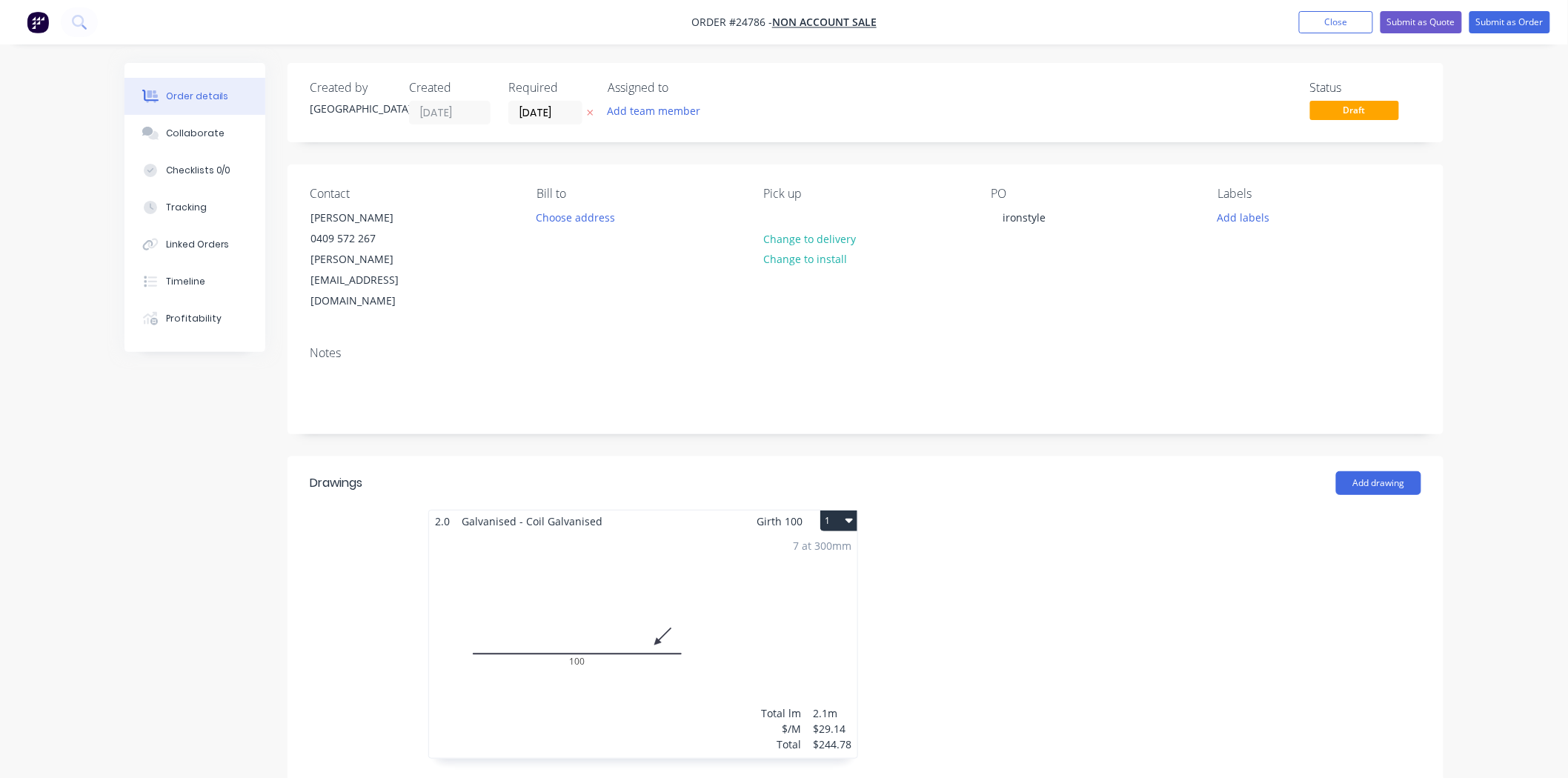
click at [723, 581] on div "7 at 300mm Total lm $/M Total 2.1m $29.14 $244.78" at bounding box center [644, 644] width 428 height 226
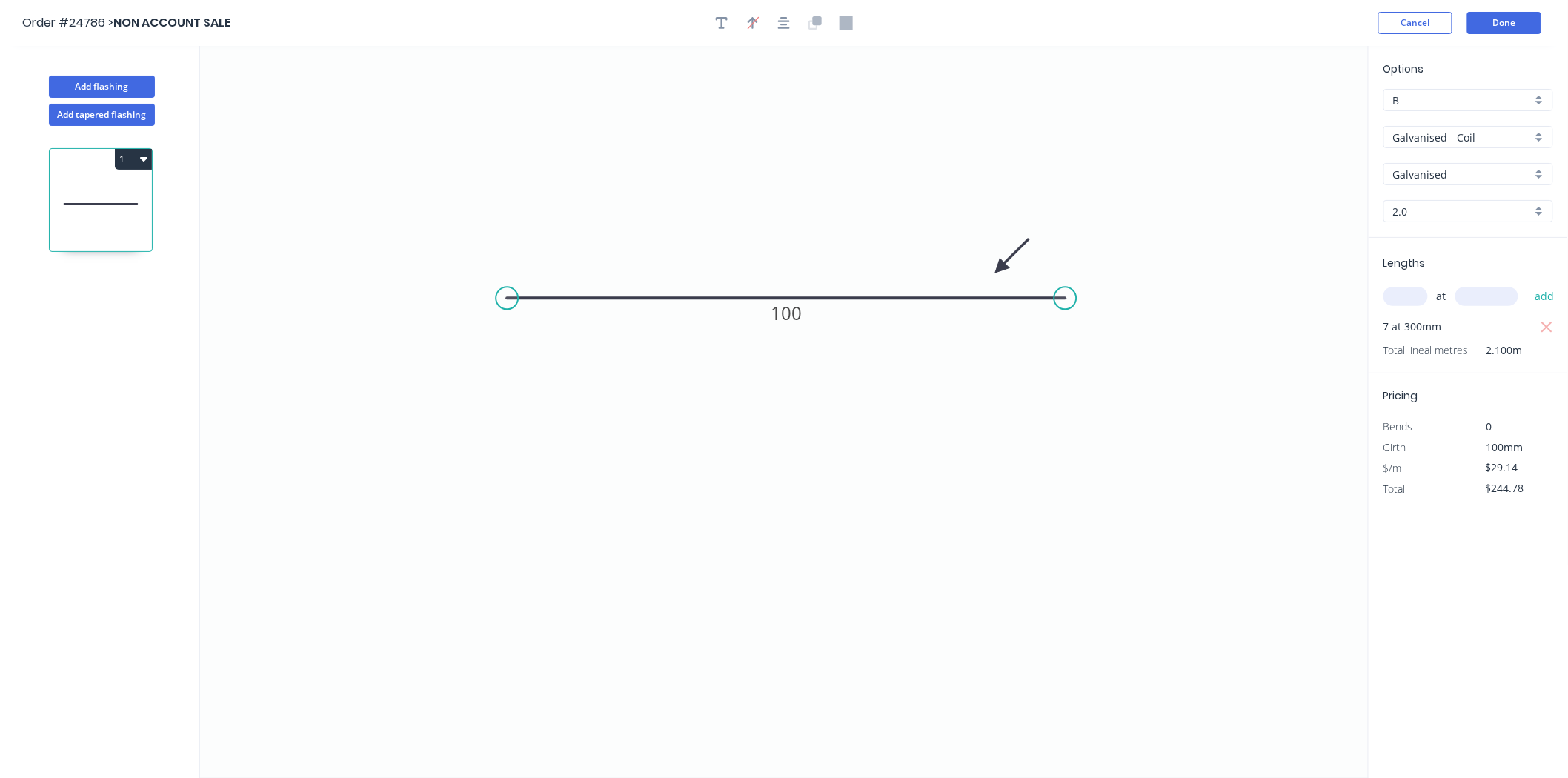
click at [1471, 93] on input "B" at bounding box center [1462, 101] width 138 height 15
click at [1424, 168] on div "C" at bounding box center [1468, 180] width 168 height 26
type input "C"
type input "$24.00"
type input "$201.60"
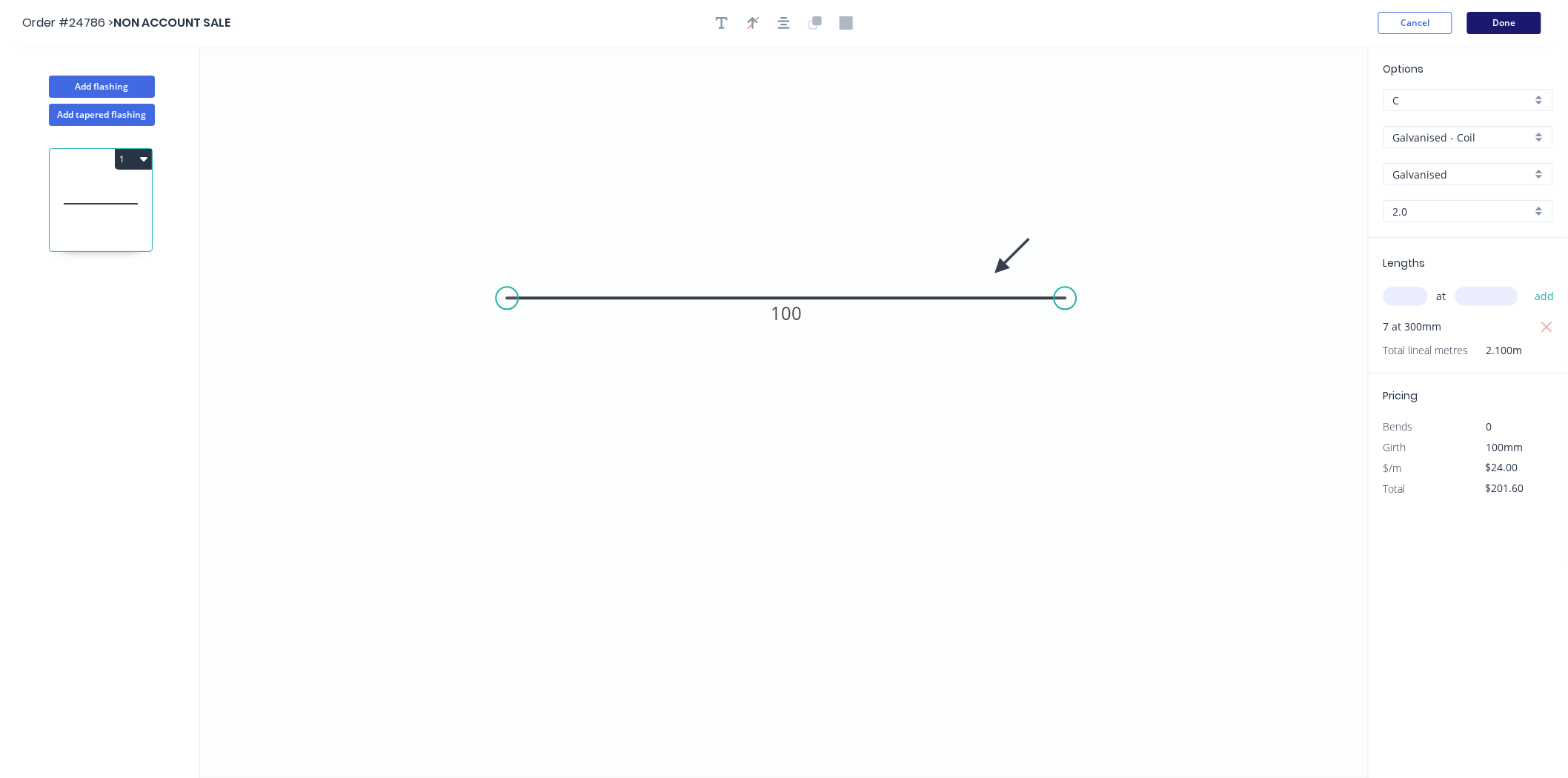
click at [1506, 20] on button "Done" at bounding box center [1504, 23] width 74 height 22
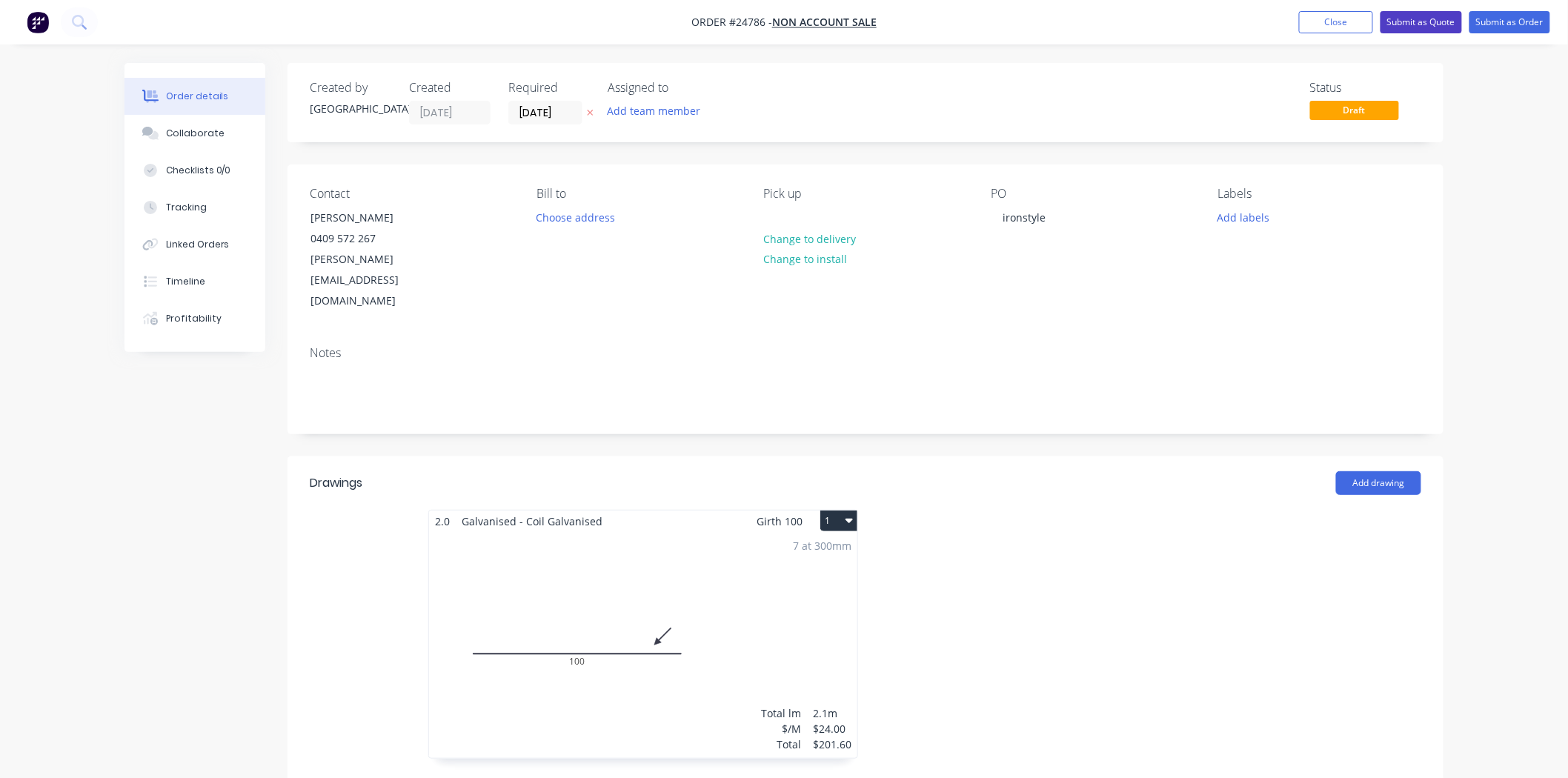
click at [1431, 26] on button "Submit as Quote" at bounding box center [1422, 22] width 82 height 22
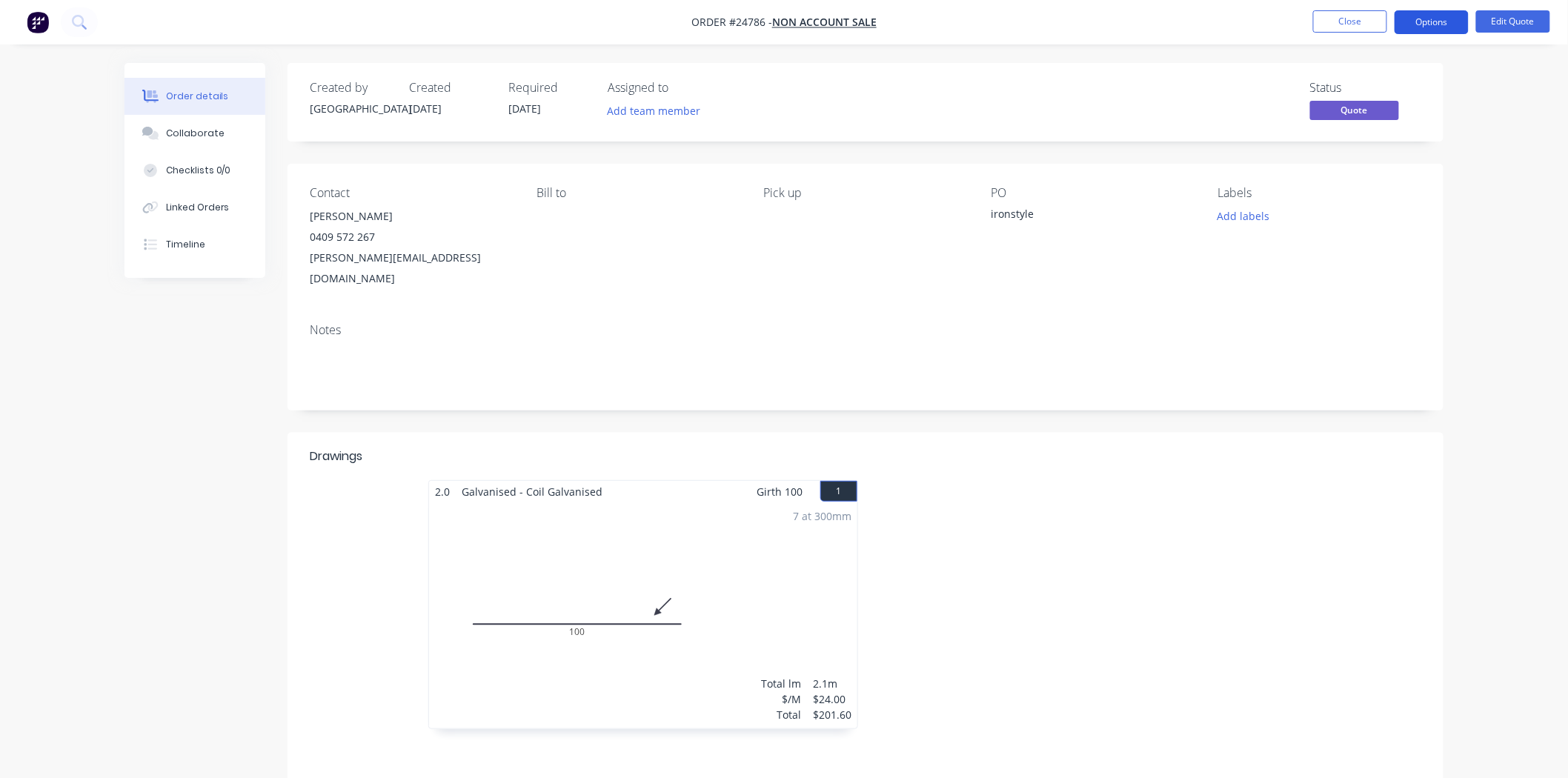
click at [1440, 22] on button "Options" at bounding box center [1431, 22] width 74 height 24
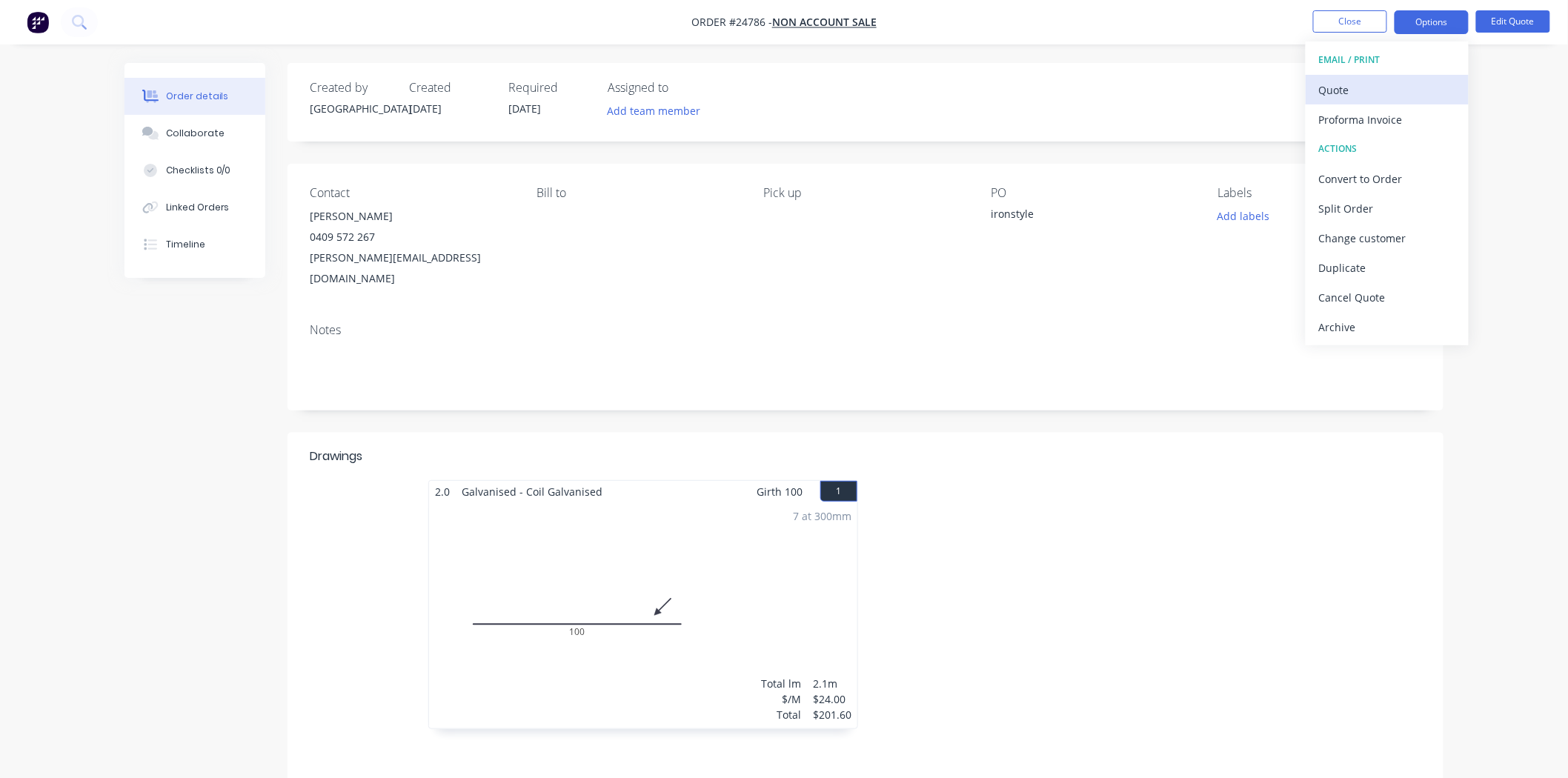
click at [1386, 91] on div "Quote" at bounding box center [1387, 90] width 137 height 21
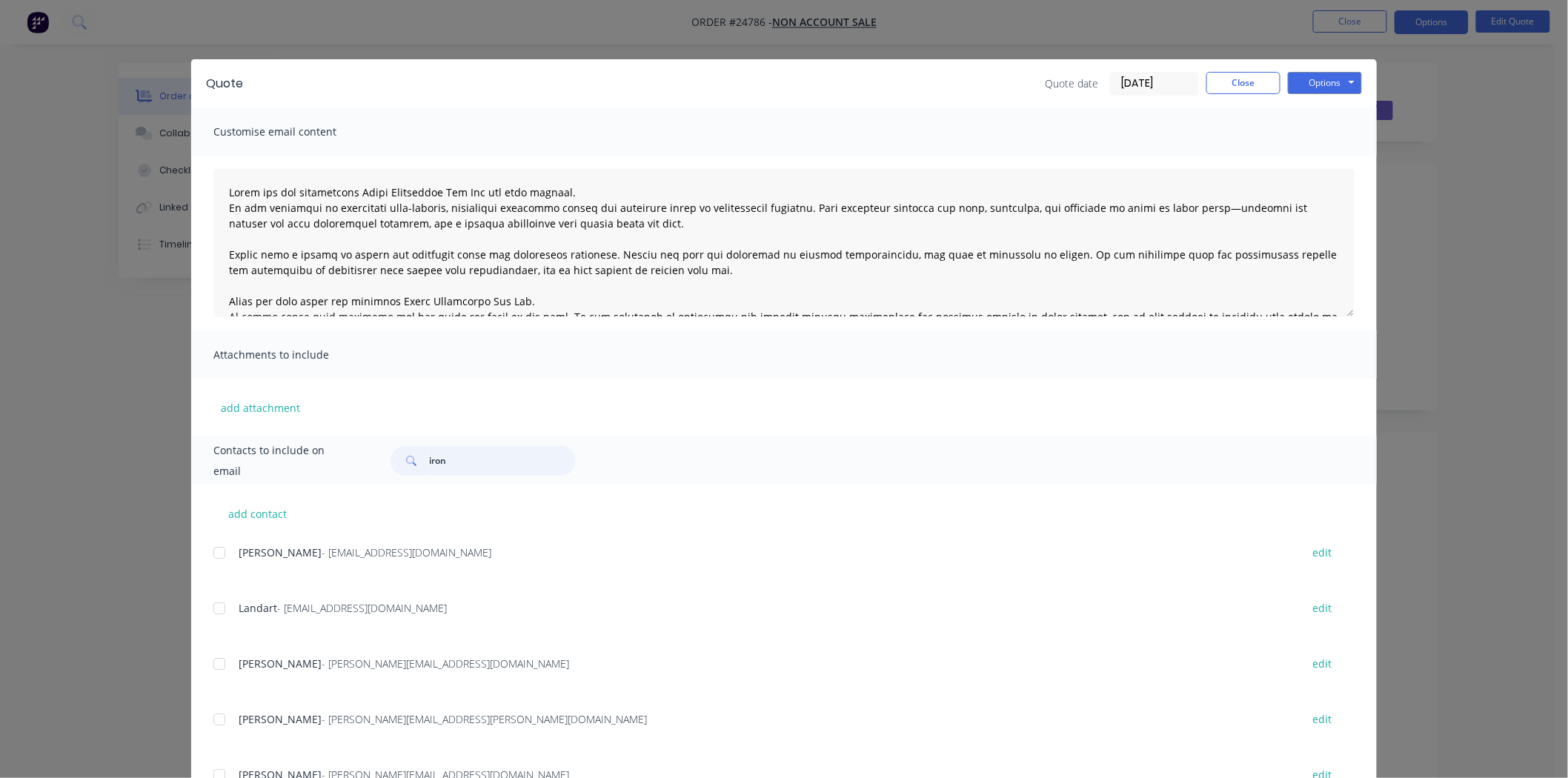
click at [480, 464] on input "iron" at bounding box center [503, 461] width 147 height 30
type input "iron"
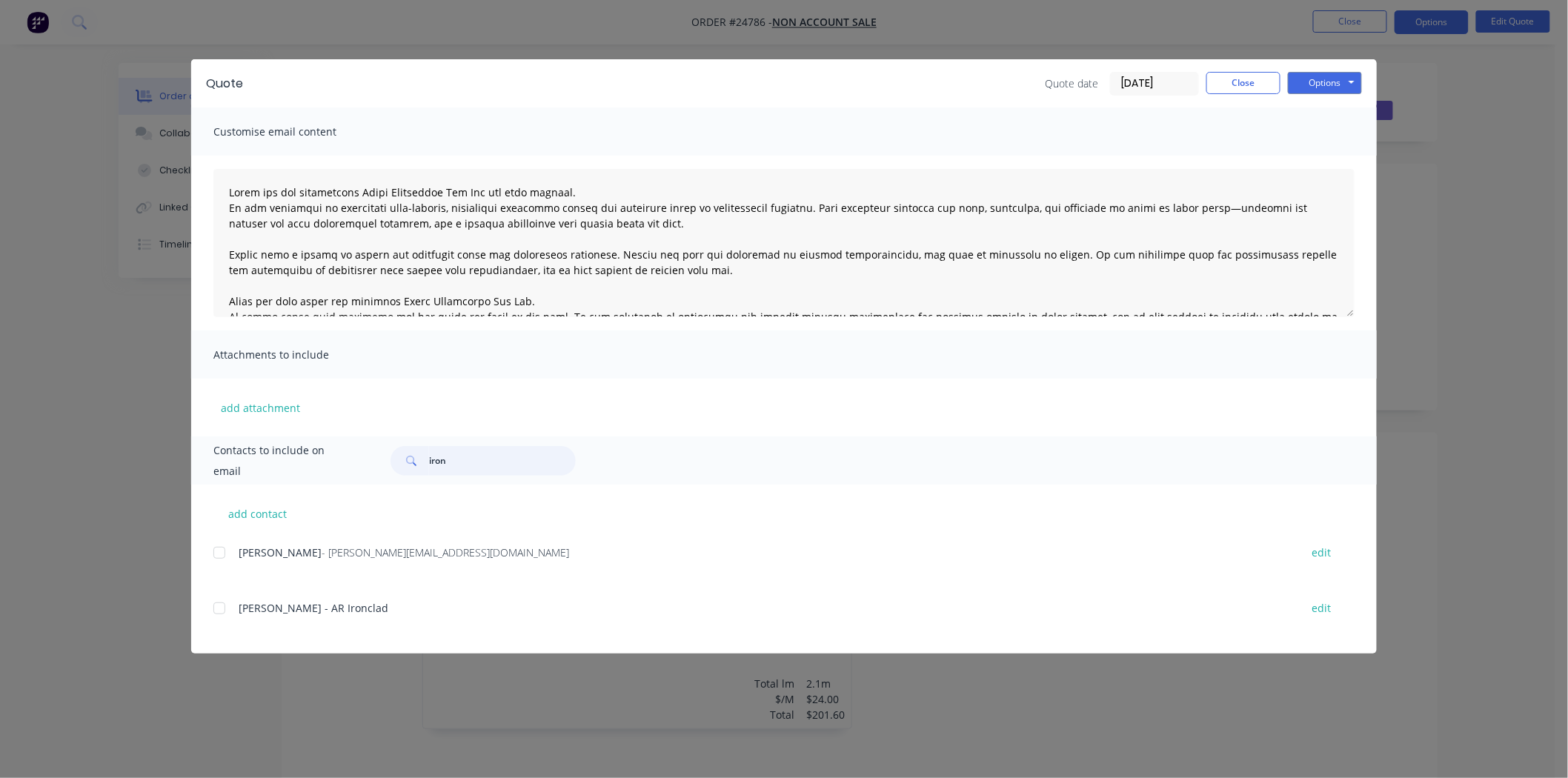
click at [217, 546] on div at bounding box center [219, 552] width 30 height 30
click at [1334, 75] on button "Options" at bounding box center [1325, 83] width 74 height 22
click at [1332, 163] on button "Email" at bounding box center [1335, 158] width 95 height 25
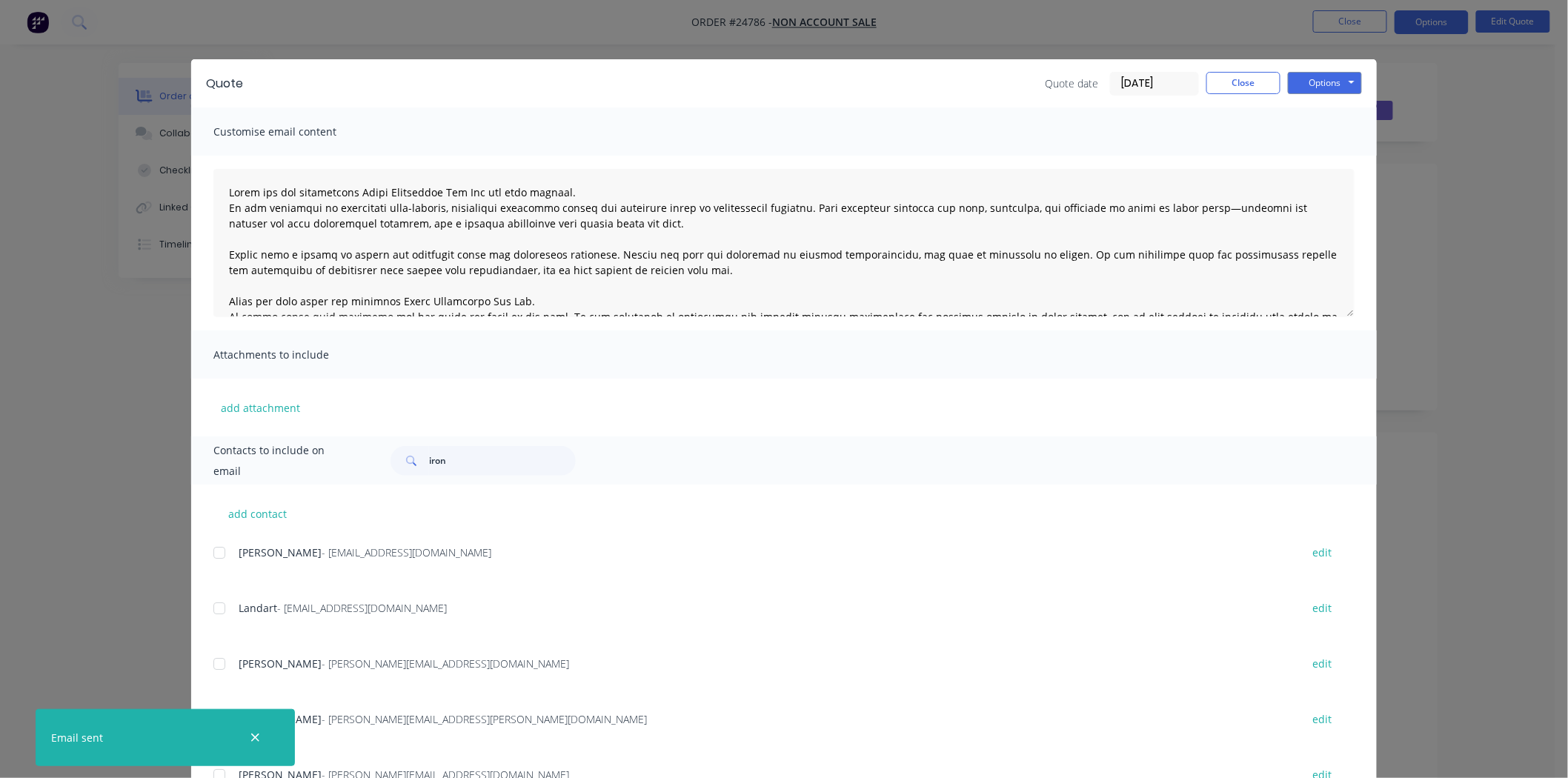
click at [1323, 165] on div at bounding box center [784, 242] width 1186 height 175
click at [1225, 89] on button "Close" at bounding box center [1243, 83] width 74 height 22
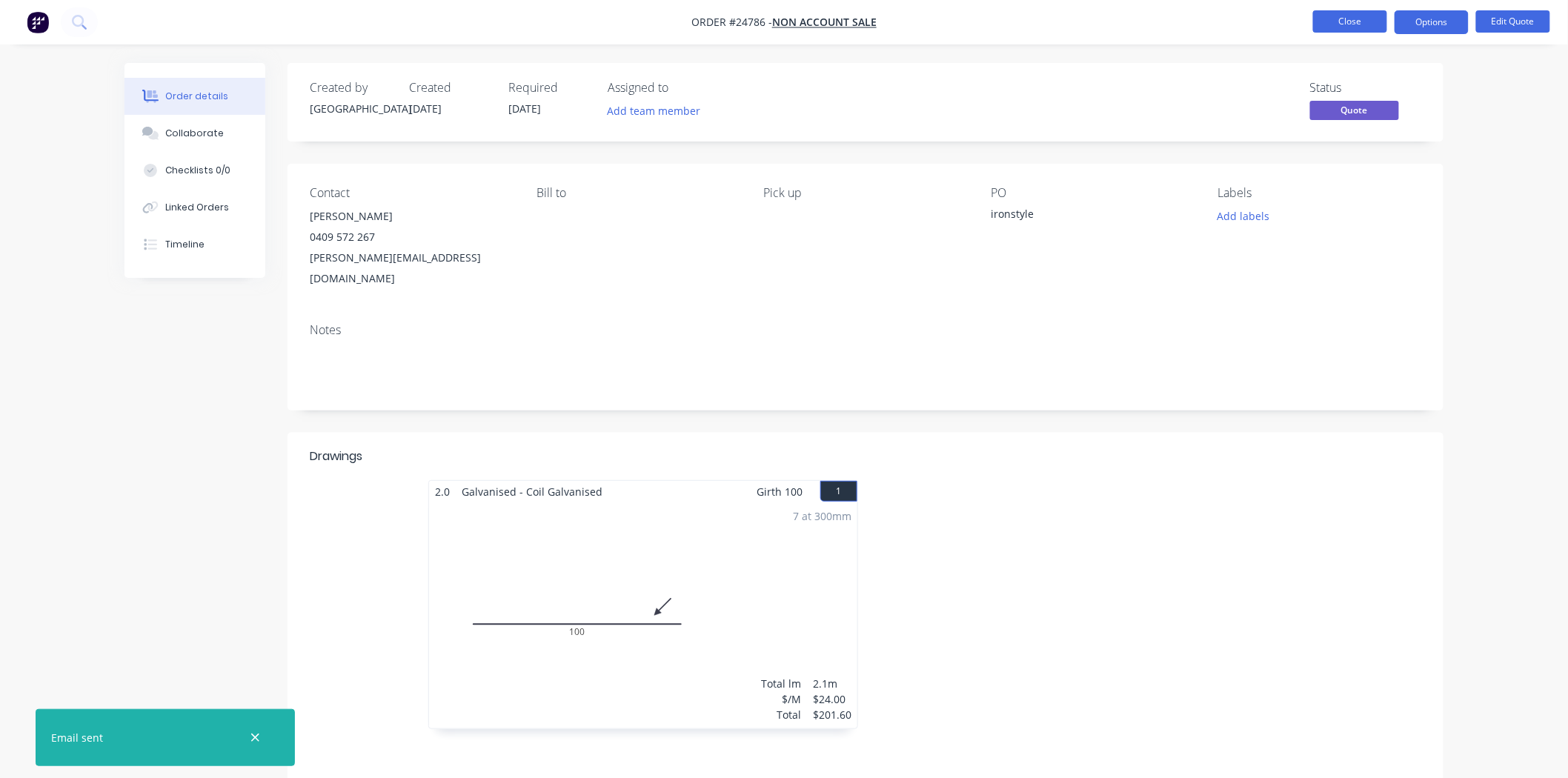
click at [1354, 20] on button "Close" at bounding box center [1349, 21] width 74 height 22
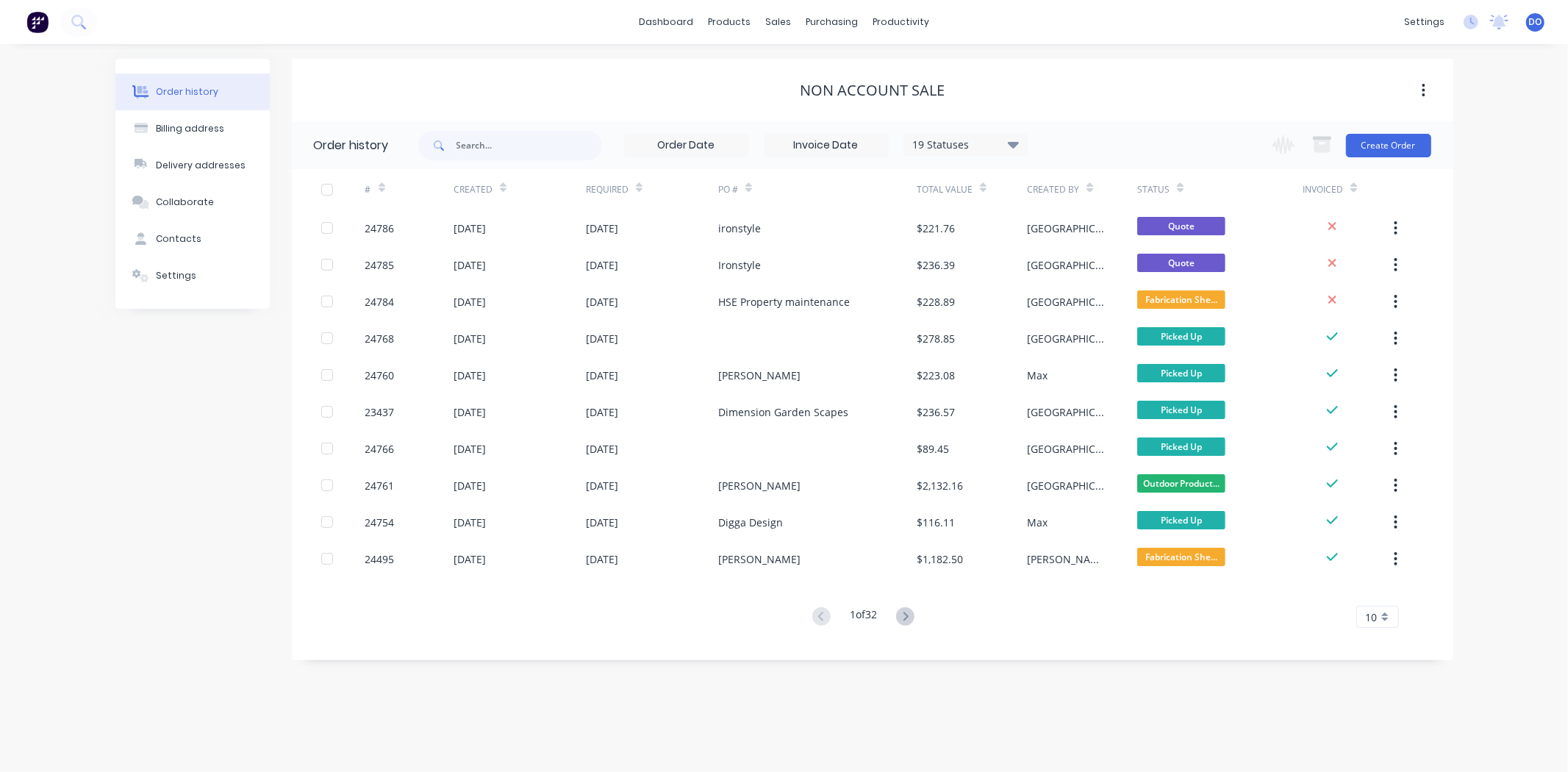
click at [1191, 142] on div "Order history Billing address Delivery addresses Collaborate Contacts Settings …" at bounding box center [784, 408] width 1568 height 728
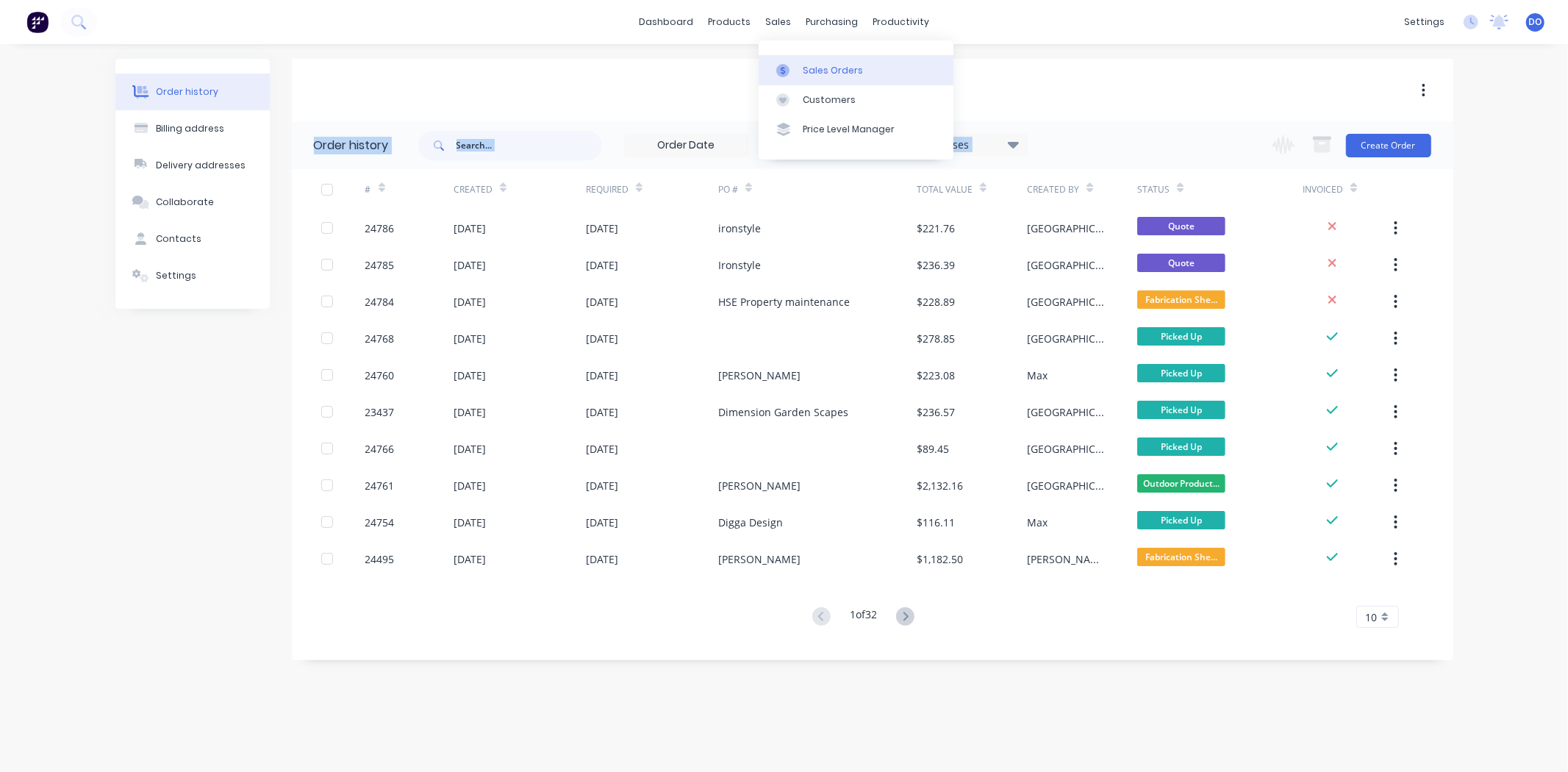
click at [792, 67] on div at bounding box center [787, 71] width 22 height 14
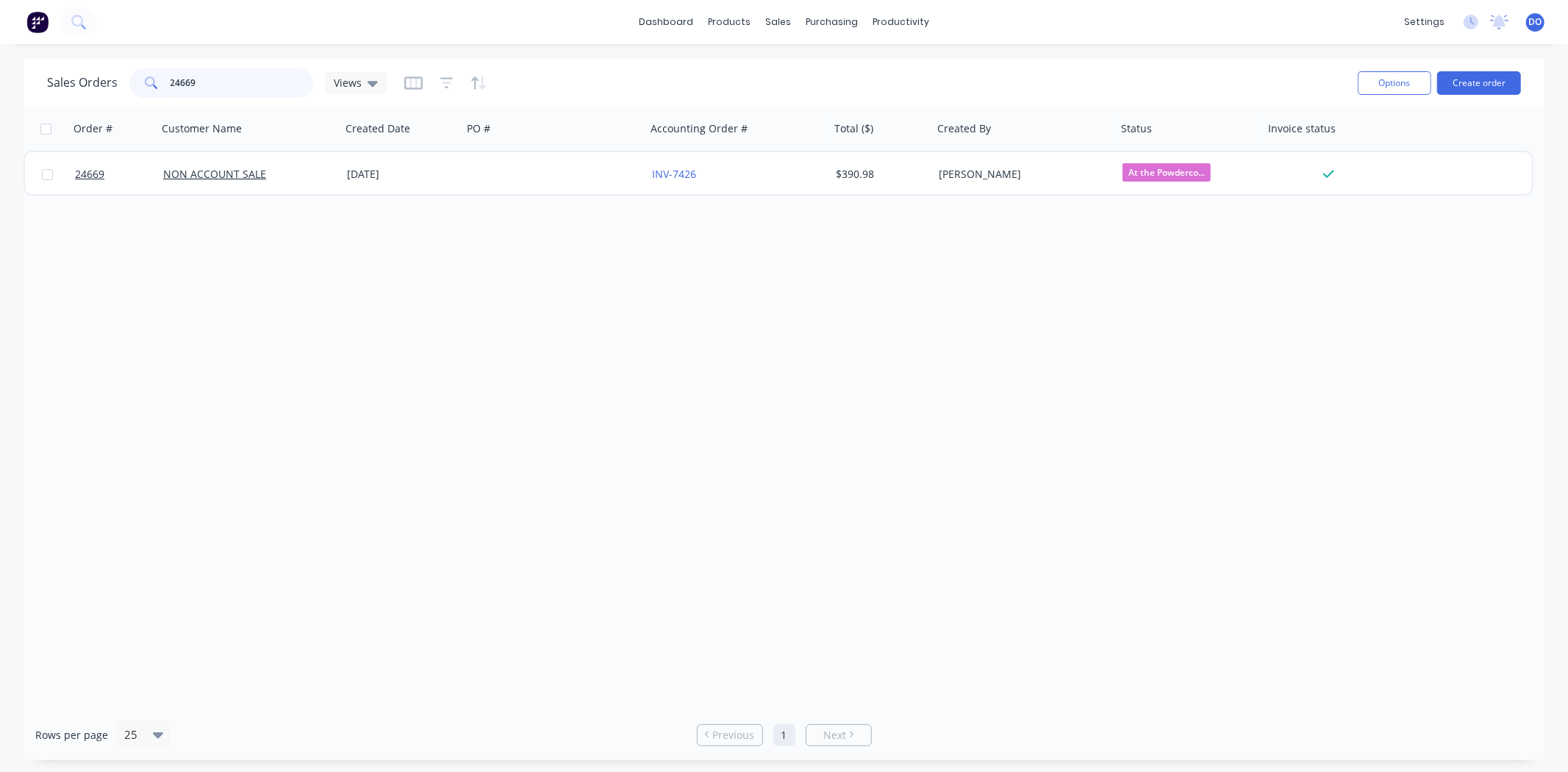
click at [201, 75] on input "24669" at bounding box center [241, 83] width 143 height 30
type input "2"
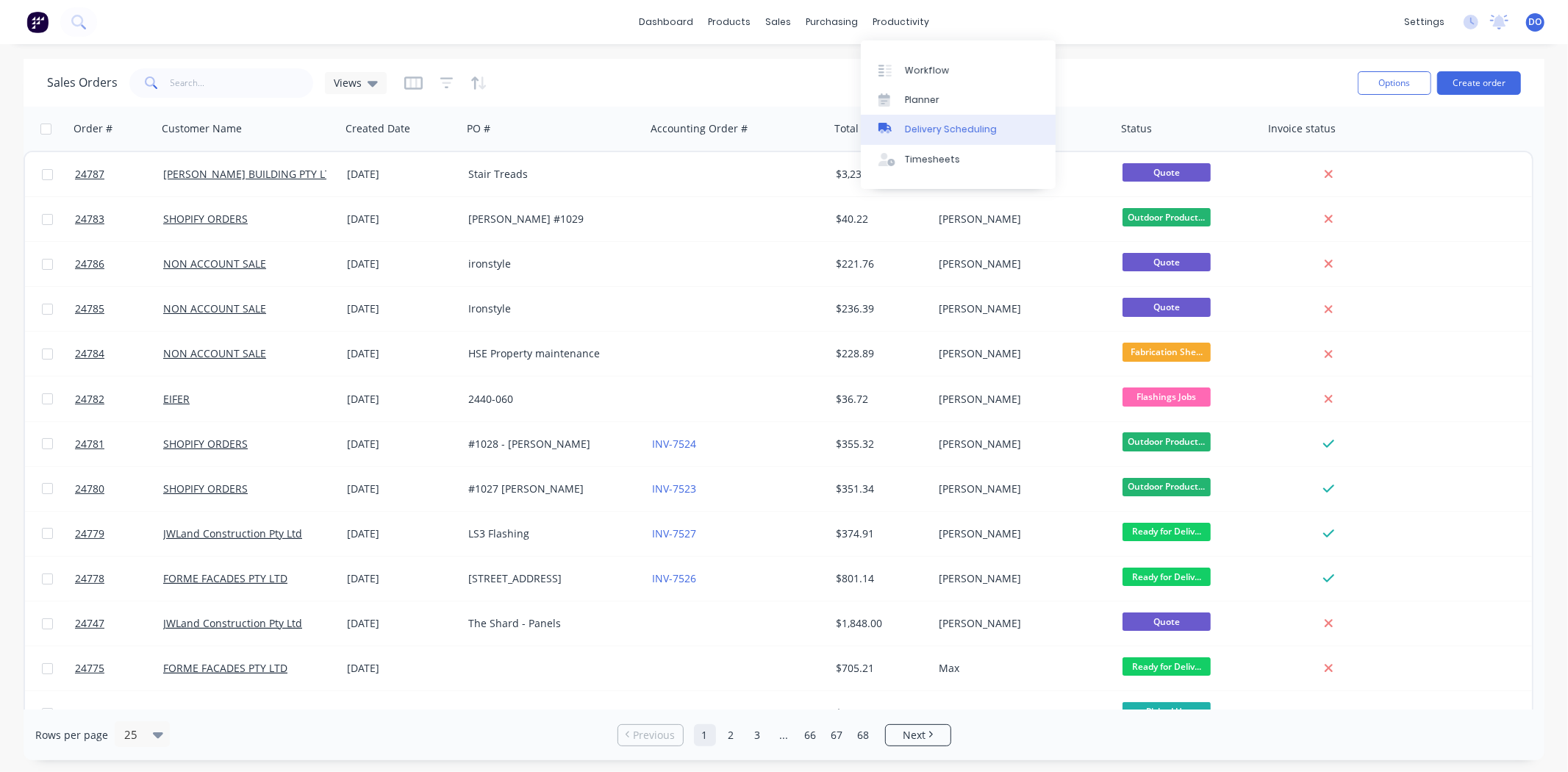
click at [912, 126] on div "Delivery Scheduling" at bounding box center [951, 130] width 92 height 14
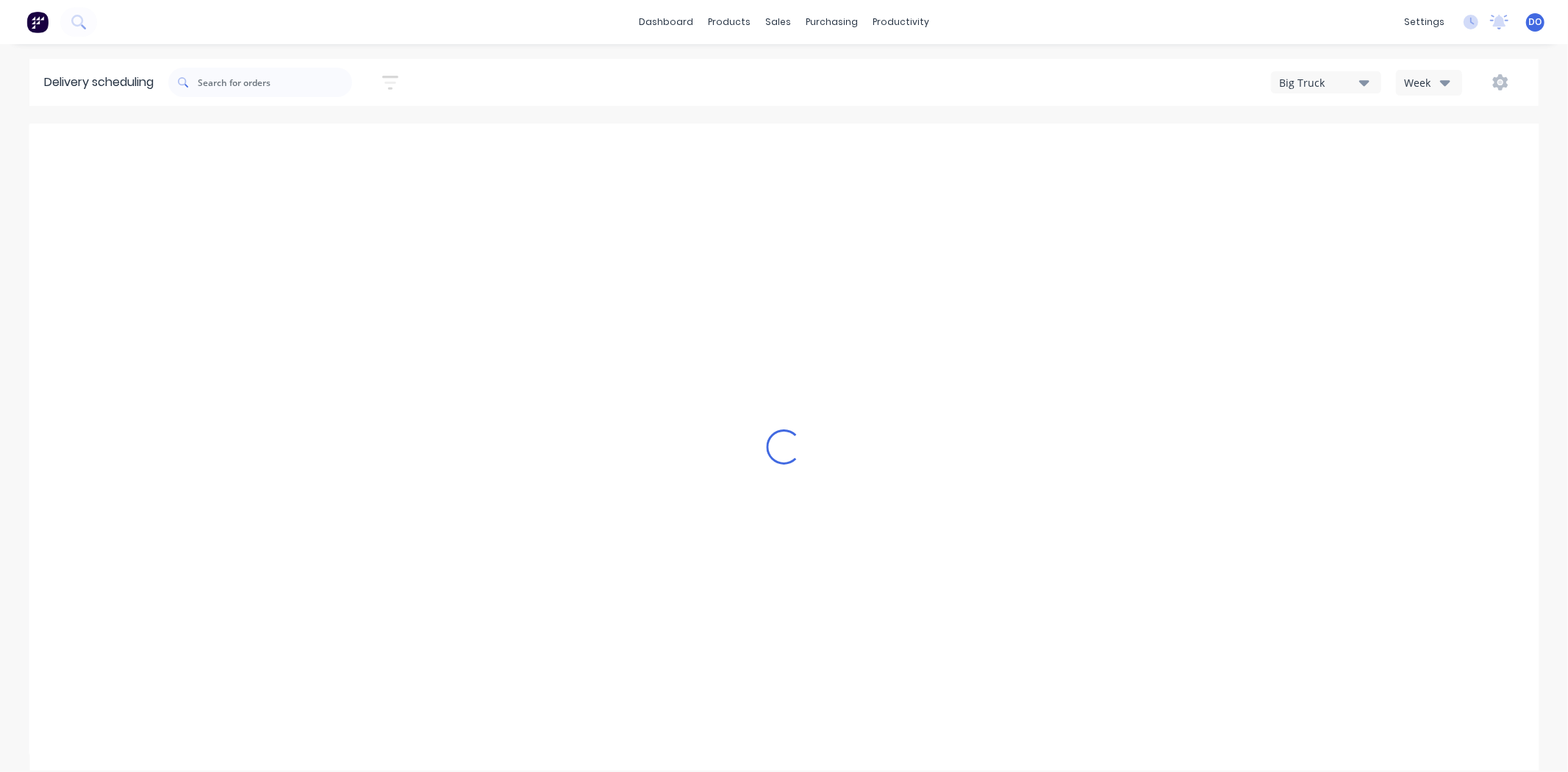
type input "[DATE] - [DATE]"
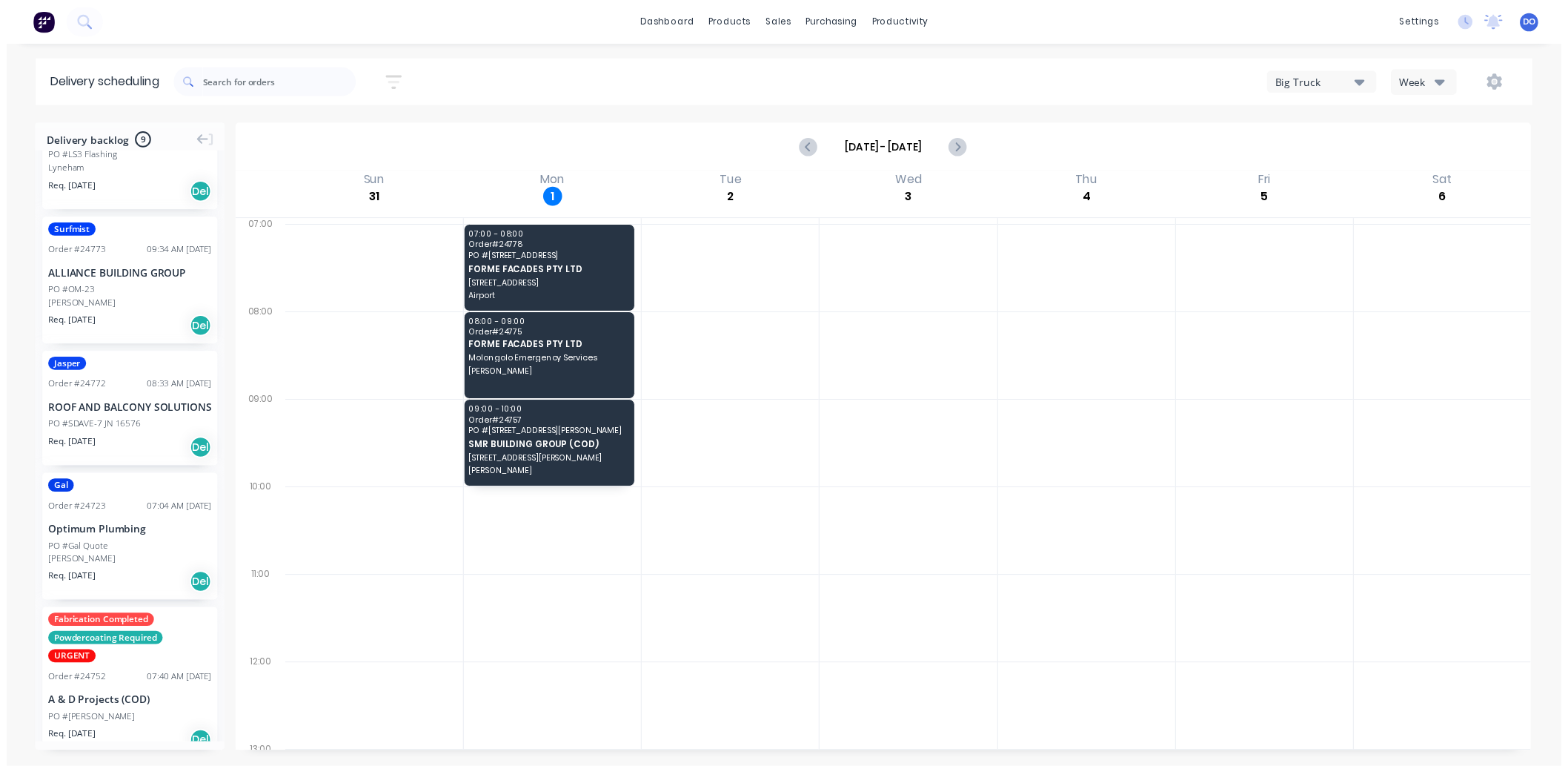
scroll to position [82, 0]
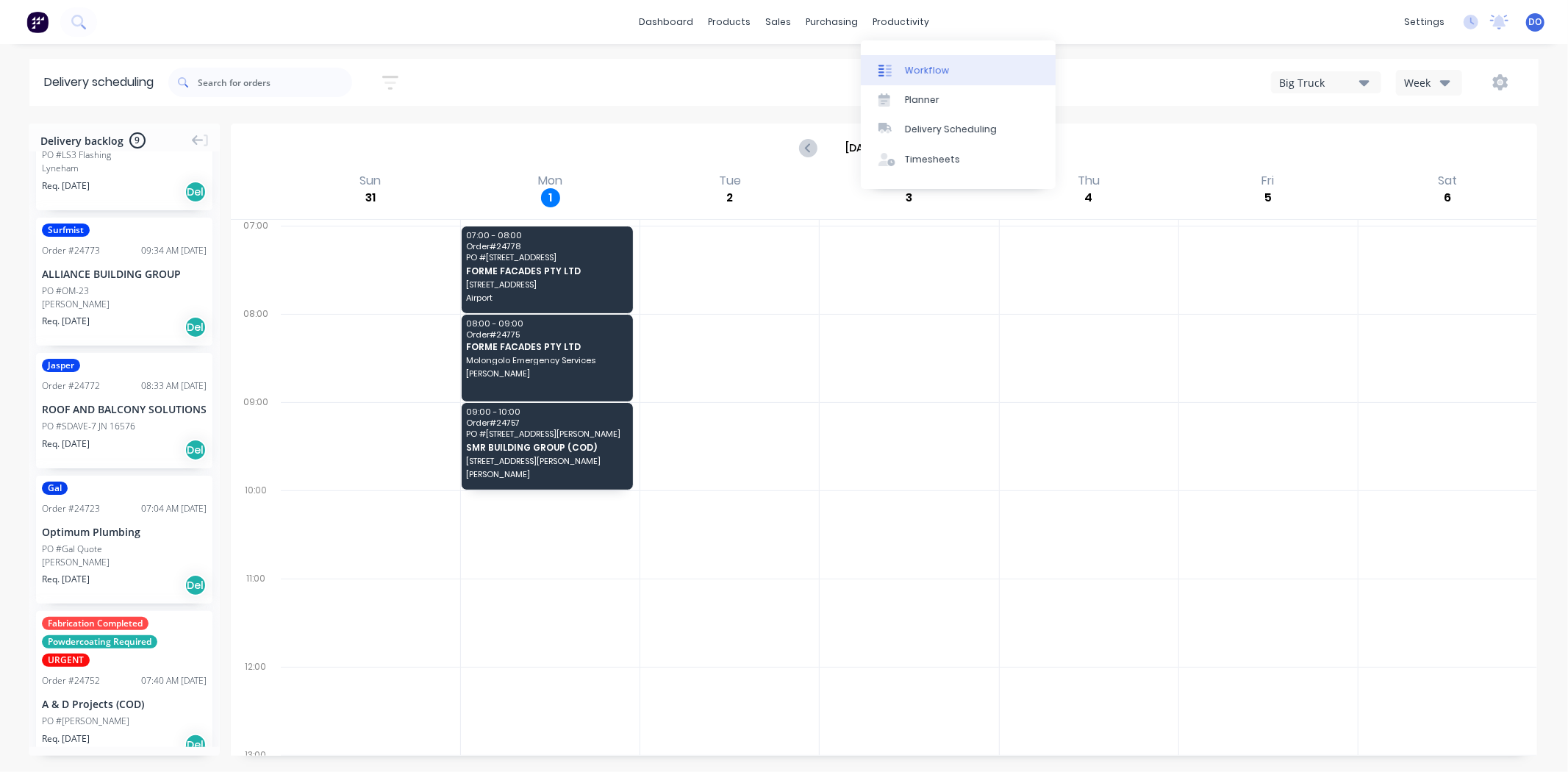
click at [897, 59] on link "Workflow" at bounding box center [958, 69] width 195 height 30
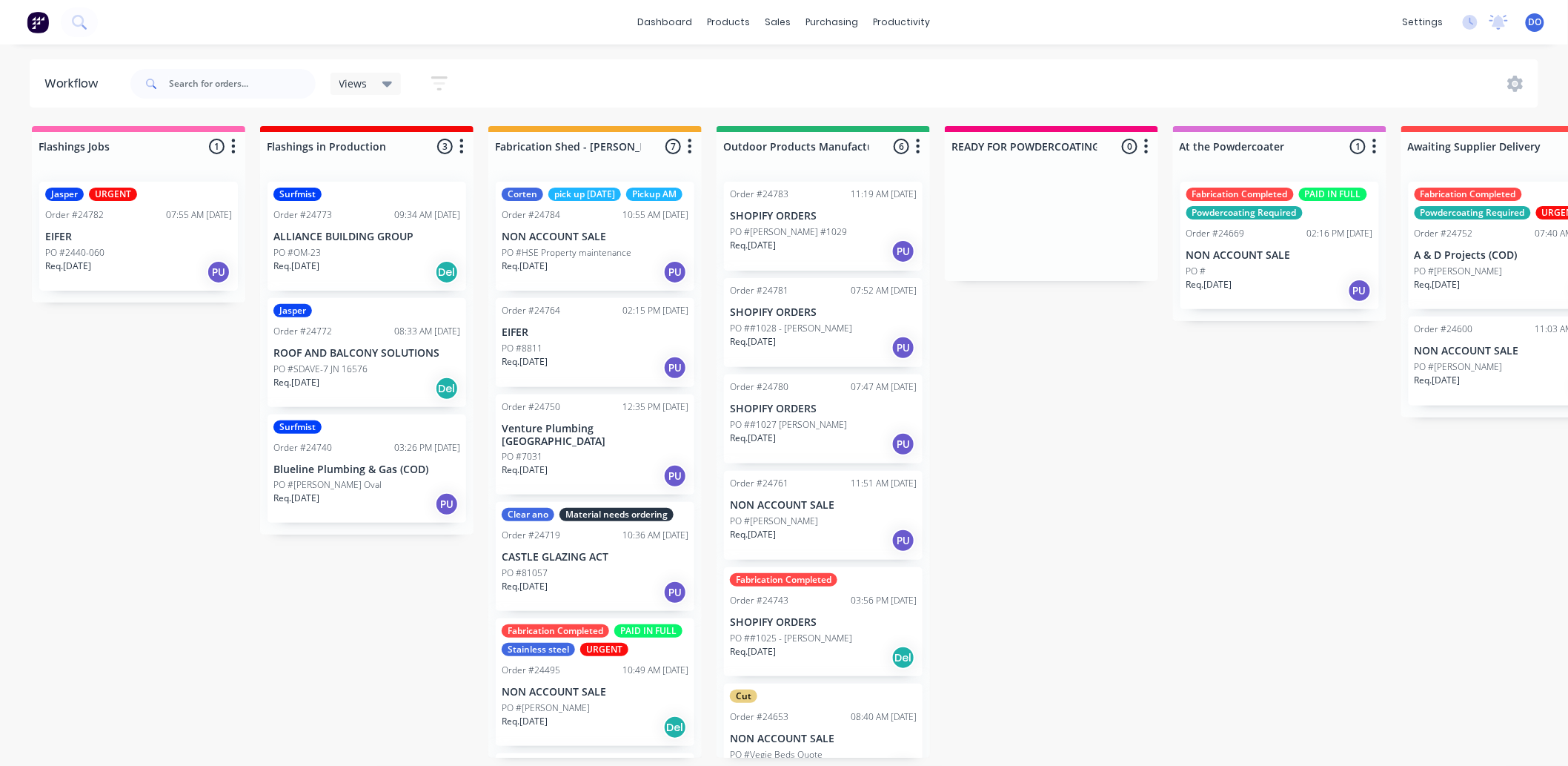
click at [378, 477] on div "Surfmist Order #24740 03:26 PM 26/08/25 Blueline Plumbing & Gas (COD) PO #Phill…" at bounding box center [366, 469] width 199 height 109
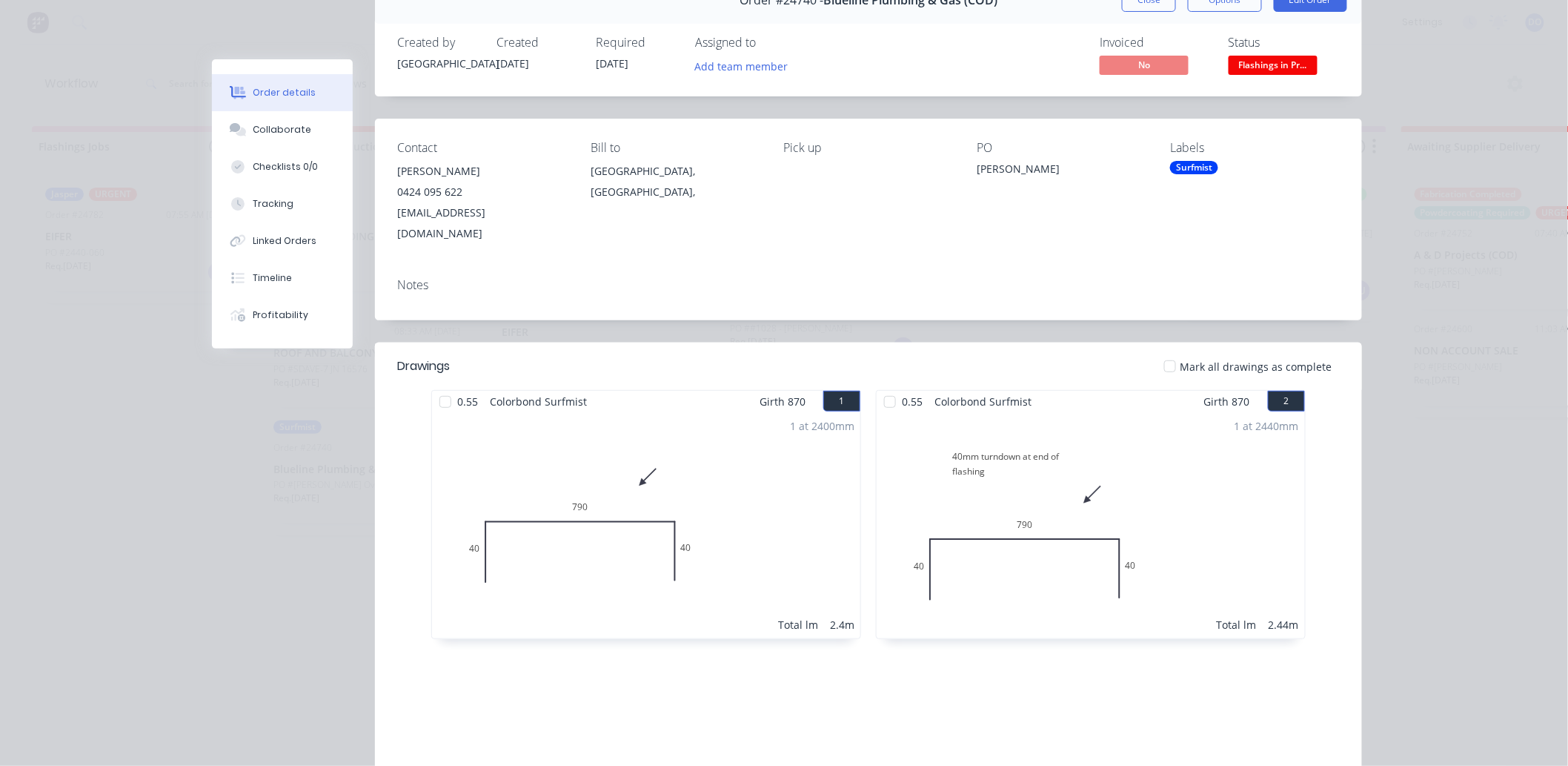
scroll to position [261, 0]
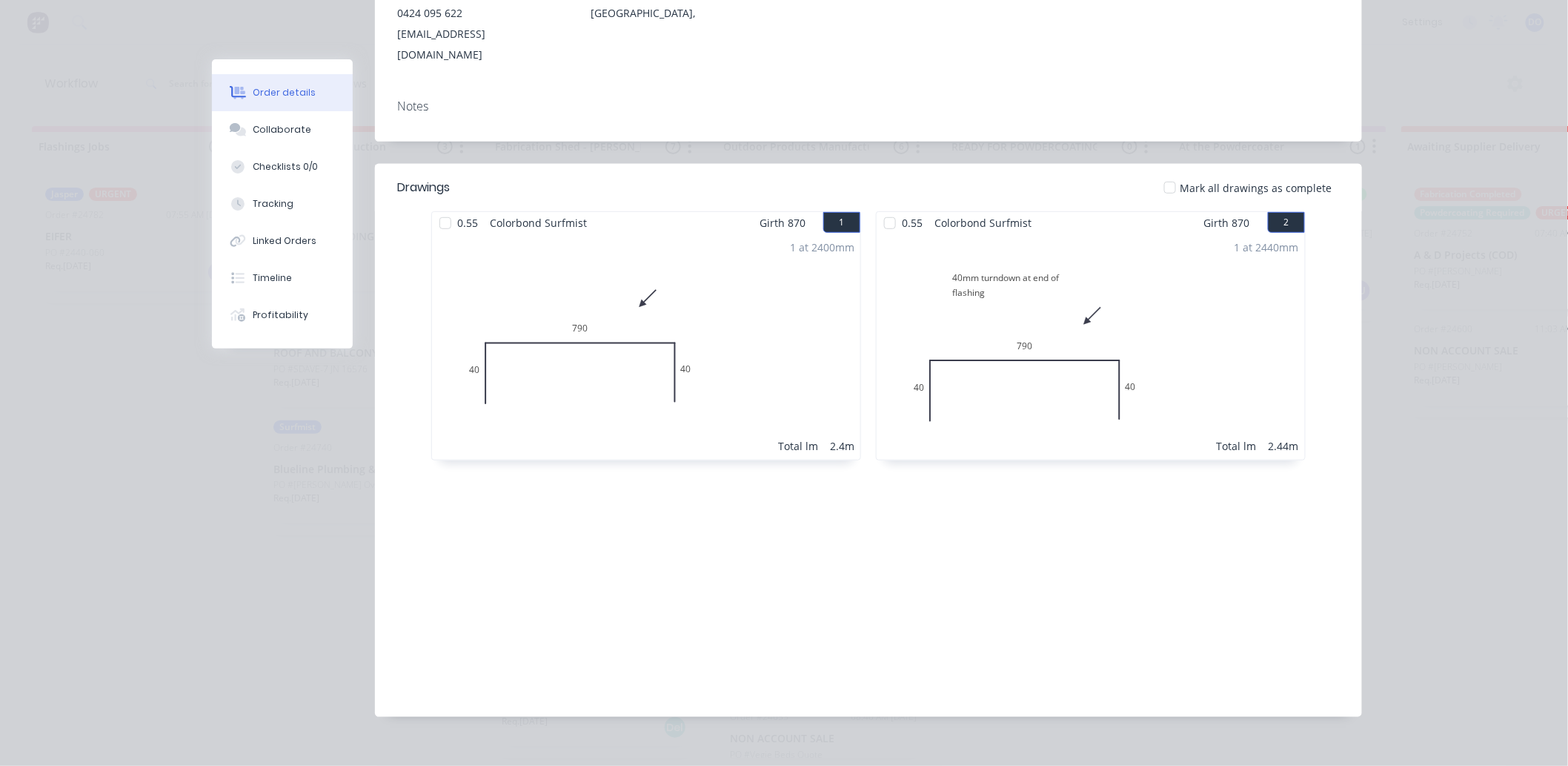
click at [1567, 677] on html "dashboard products sales purchasing productivity dashboard products Product Cat…" at bounding box center [784, 338] width 1568 height 677
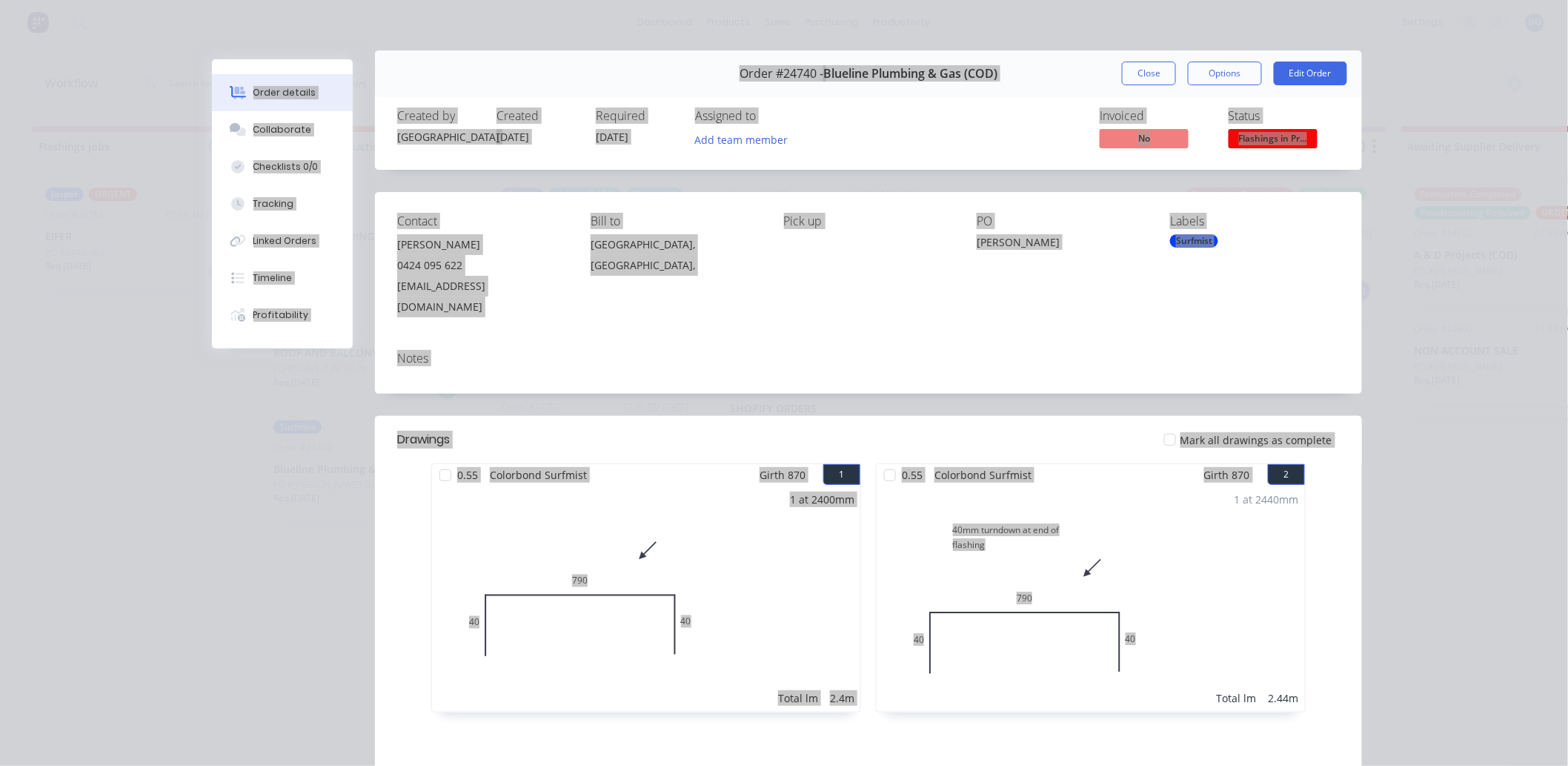
scroll to position [0, 0]
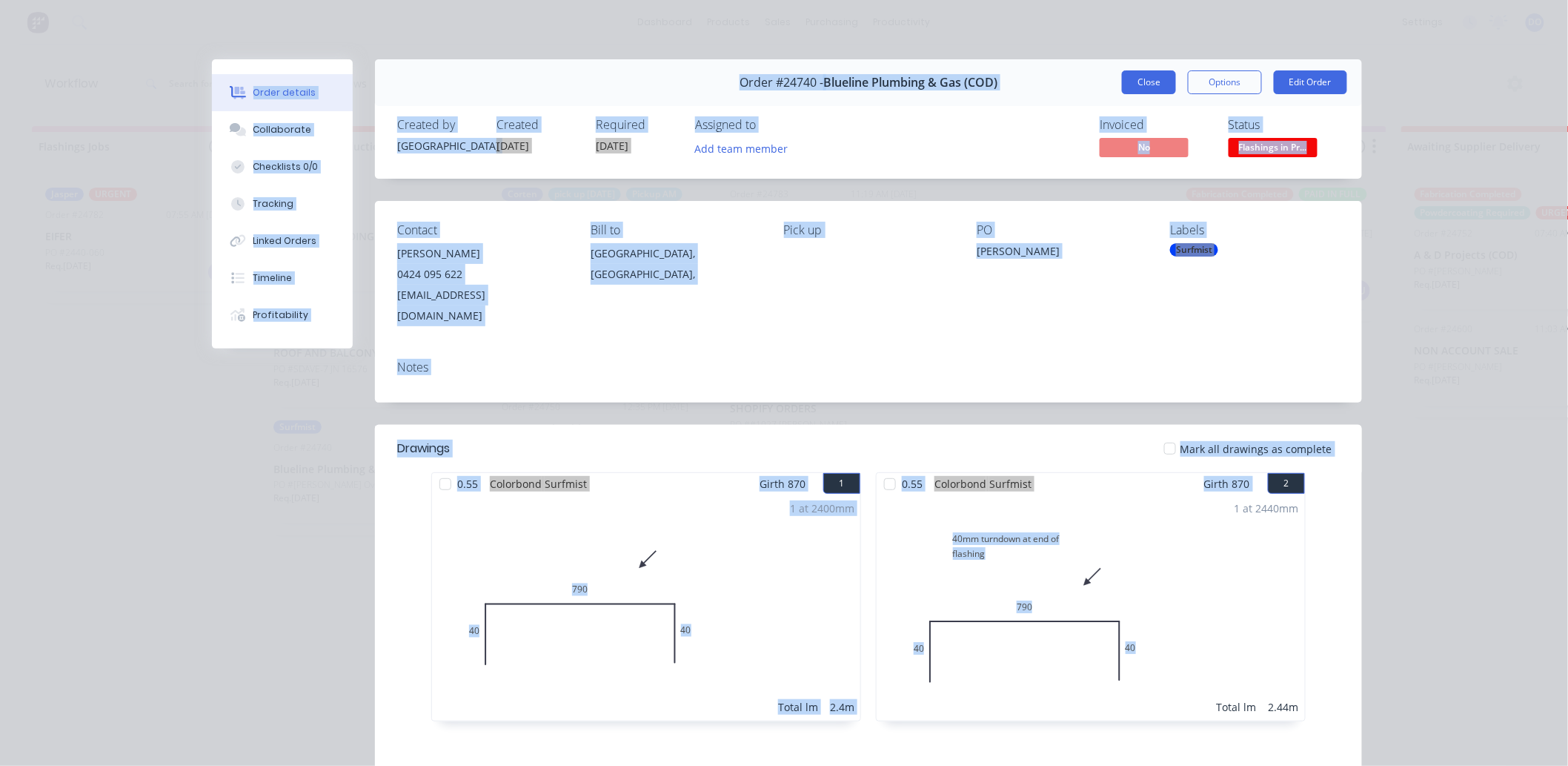
click at [1158, 77] on button "Close" at bounding box center [1148, 82] width 54 height 24
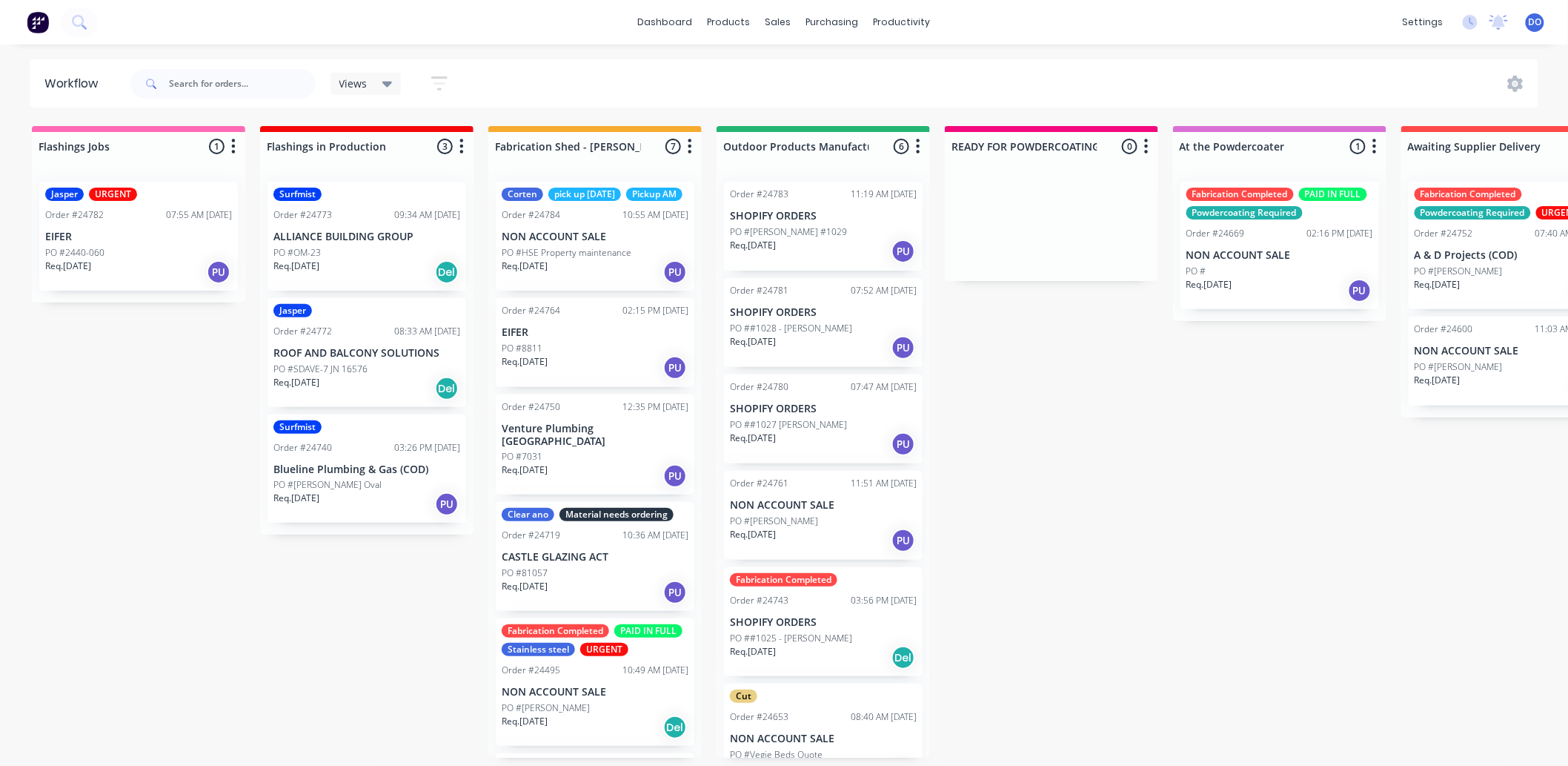
click at [595, 62] on div "Views Save new view None (Default) edit Show/Hide statuses Show line item cards…" at bounding box center [833, 84] width 1412 height 44
click at [771, 16] on div "sales" at bounding box center [778, 22] width 41 height 22
click at [432, 478] on div "PO #[PERSON_NAME] Oval" at bounding box center [366, 485] width 187 height 14
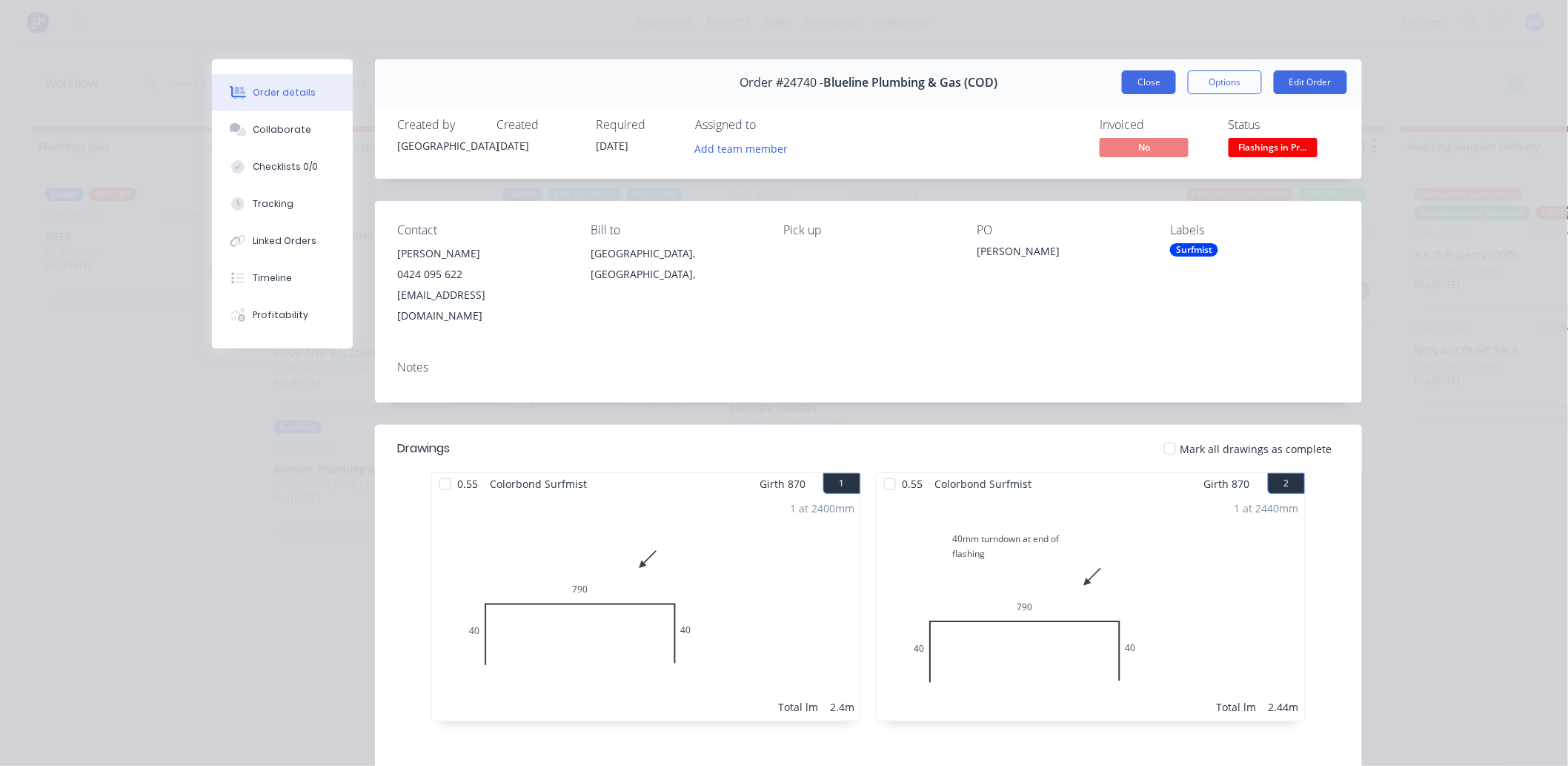
click at [1161, 91] on button "Close" at bounding box center [1148, 82] width 54 height 24
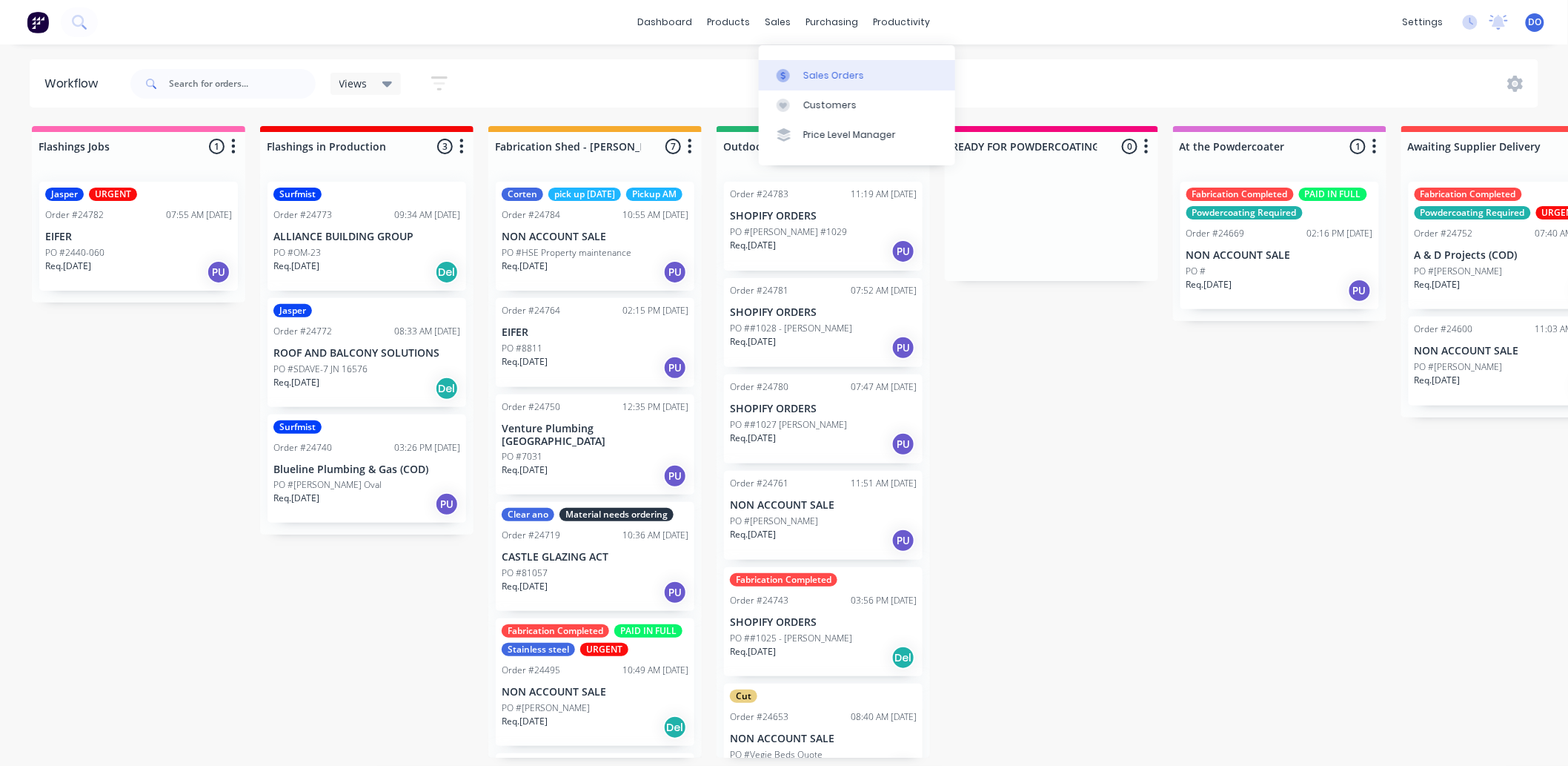
click at [784, 69] on icon at bounding box center [784, 76] width 14 height 14
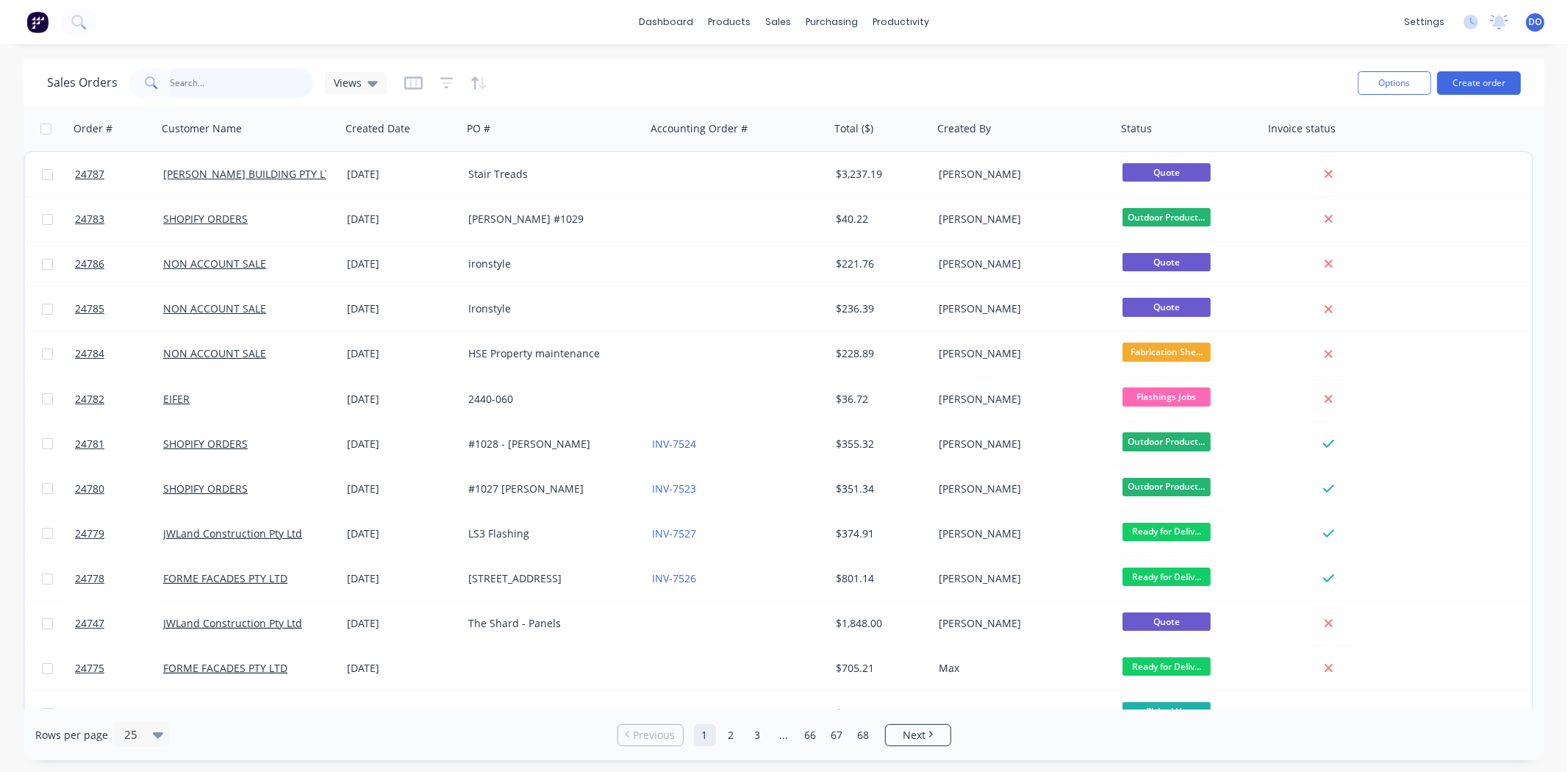
click at [240, 83] on input "text" at bounding box center [241, 83] width 143 height 30
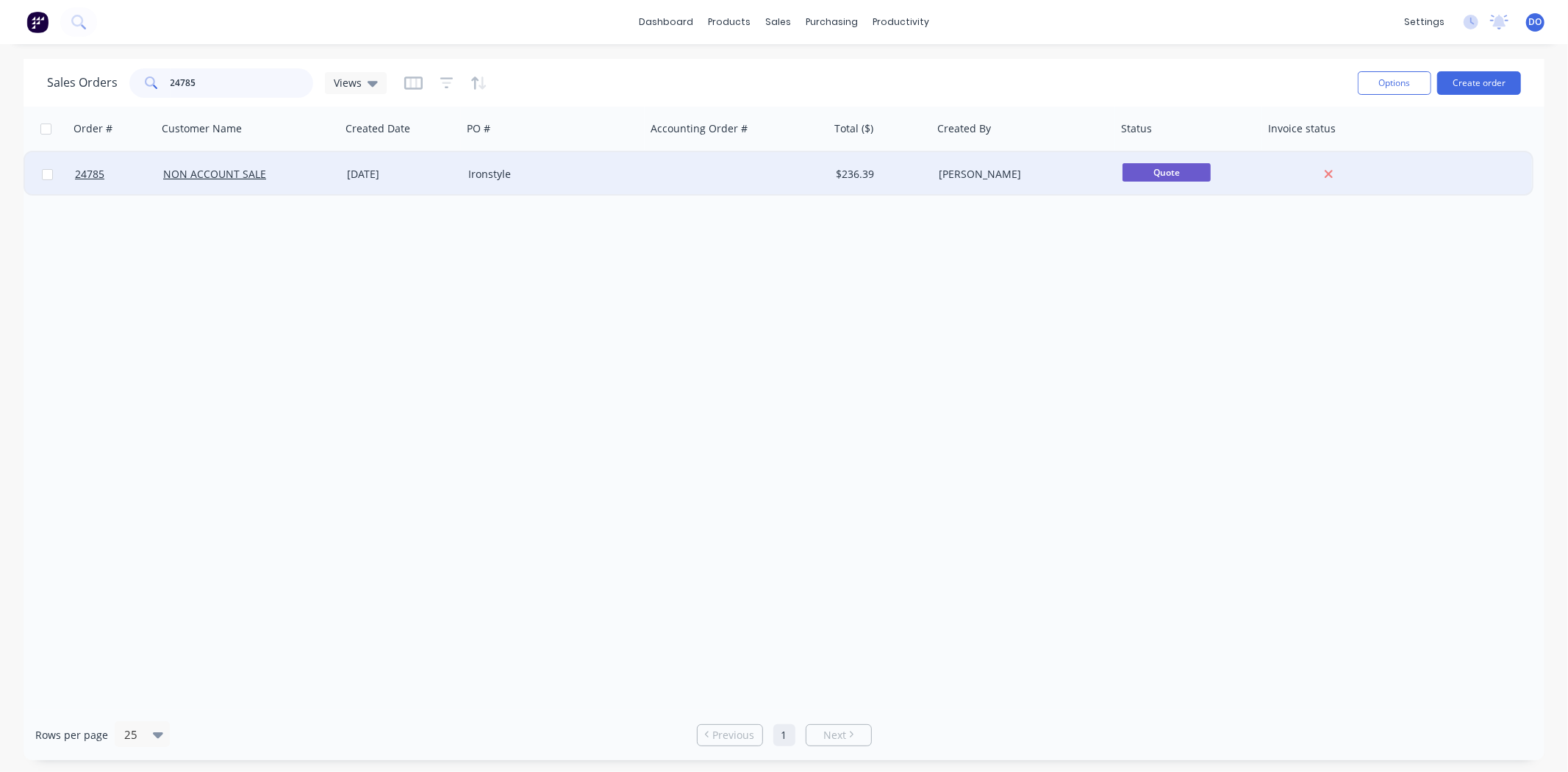
type input "24785"
click at [276, 185] on div "NON ACCOUNT SALE" at bounding box center [249, 174] width 184 height 44
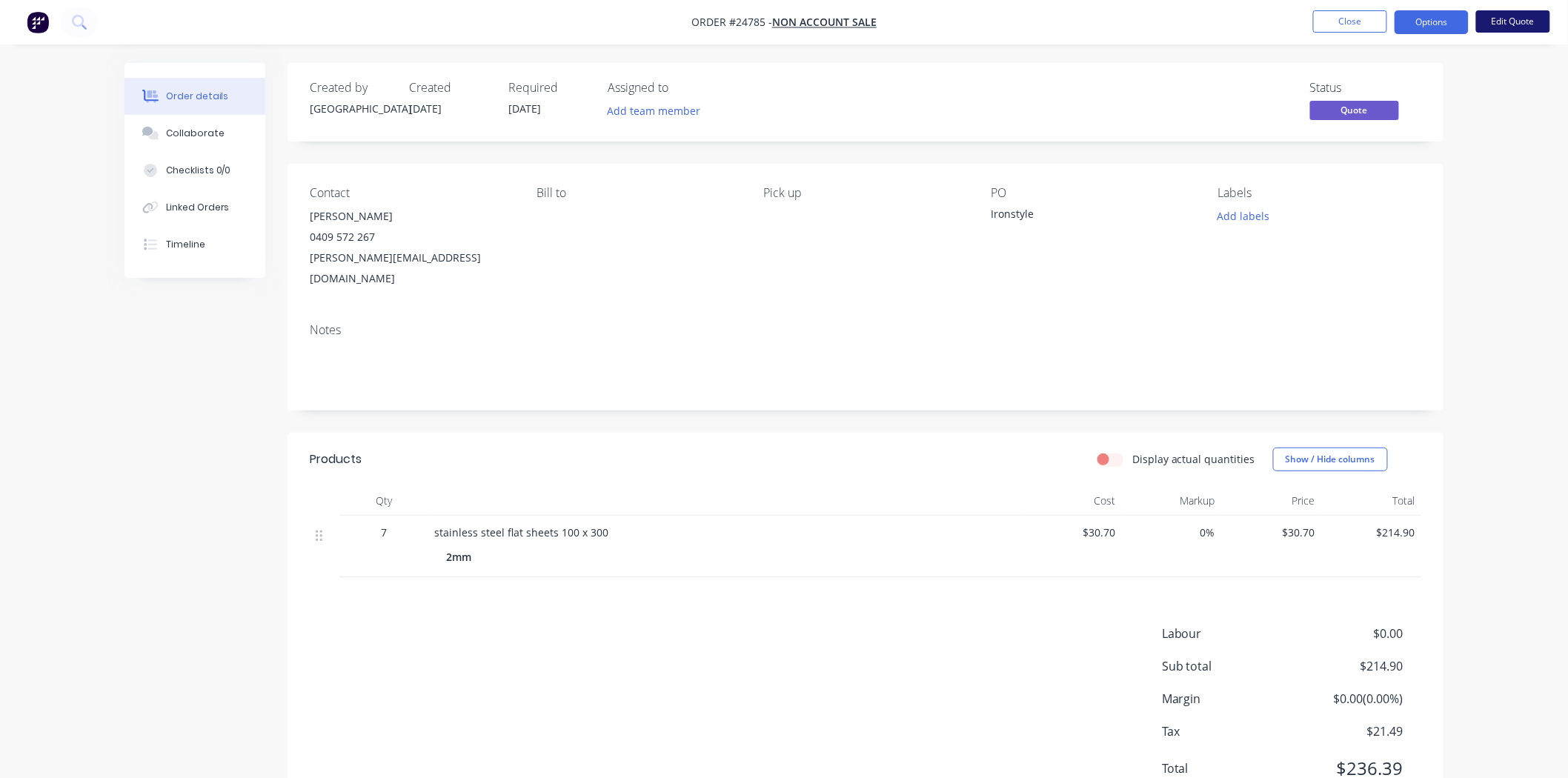
click at [1505, 20] on button "Edit Quote" at bounding box center [1513, 21] width 74 height 22
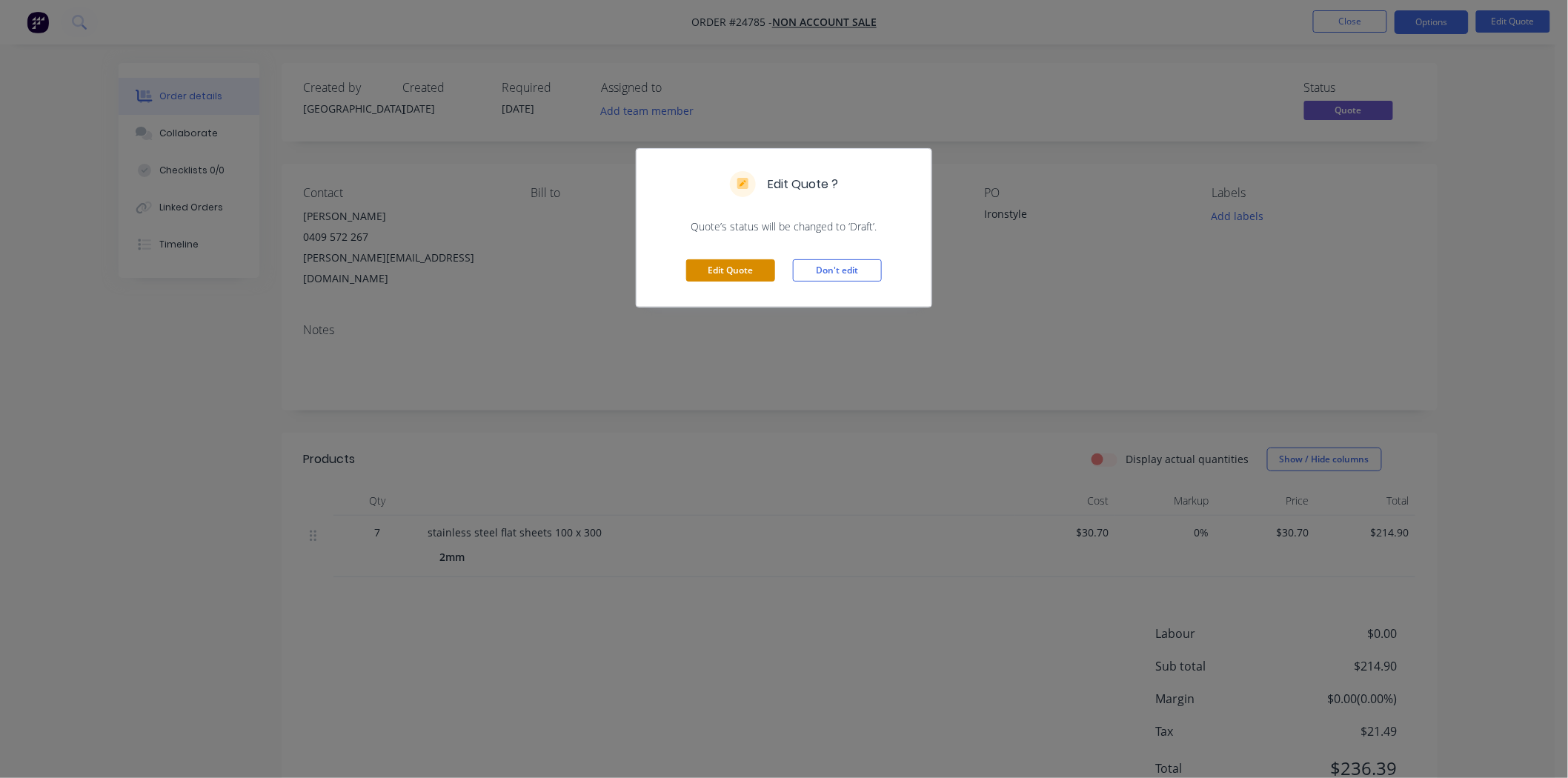
click at [747, 276] on button "Edit Quote" at bounding box center [731, 270] width 89 height 22
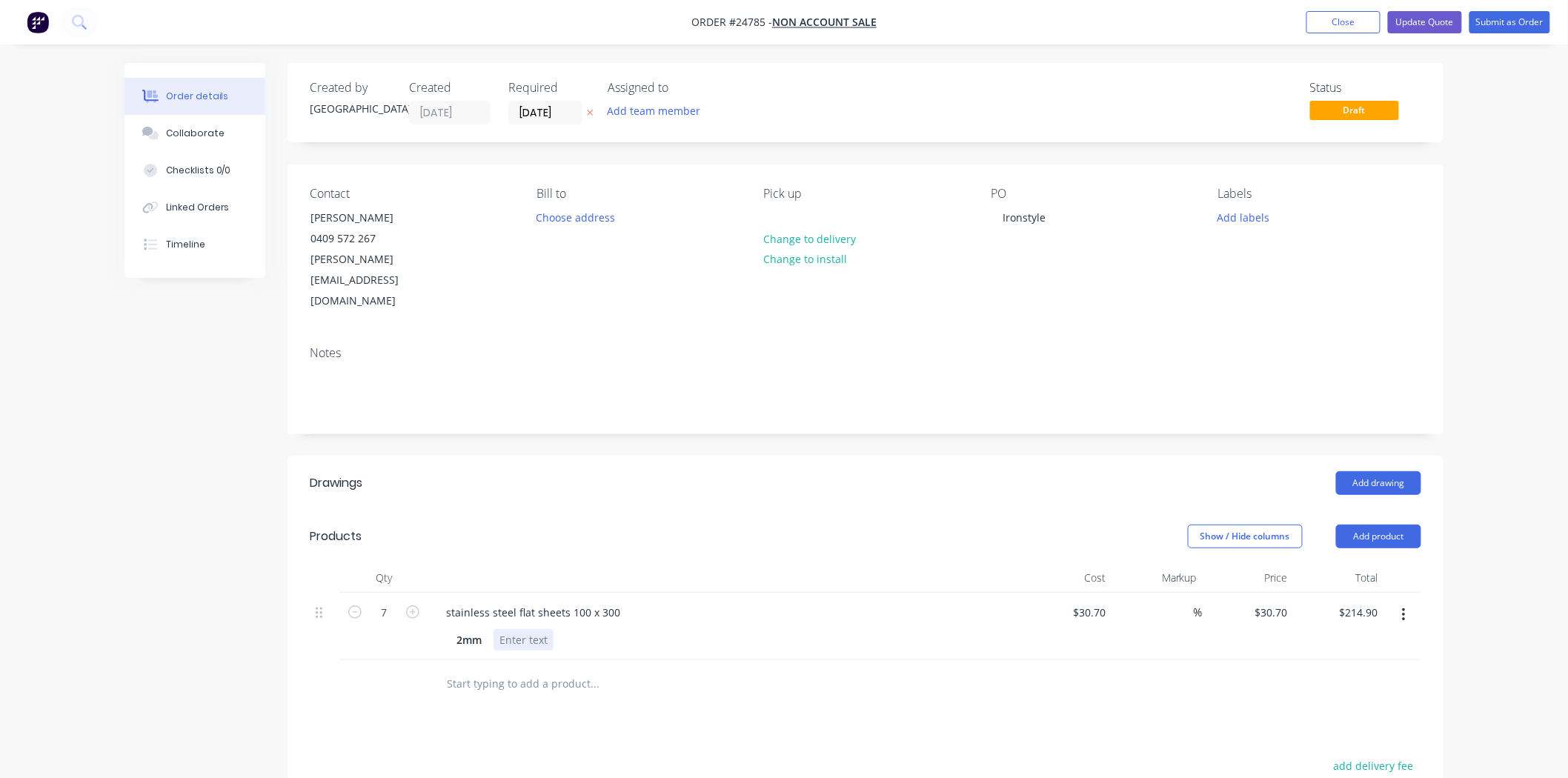
click at [542, 629] on div at bounding box center [523, 639] width 60 height 21
click at [528, 629] on div at bounding box center [523, 639] width 60 height 21
click at [670, 629] on div "drill 8 holes 50mm gap from center" at bounding box center [587, 639] width 188 height 21
click at [895, 514] on header "Products Show / Hide columns Add product" at bounding box center [866, 536] width 1156 height 54
drag, startPoint x: 670, startPoint y: 591, endPoint x: 639, endPoint y: 595, distance: 31.3
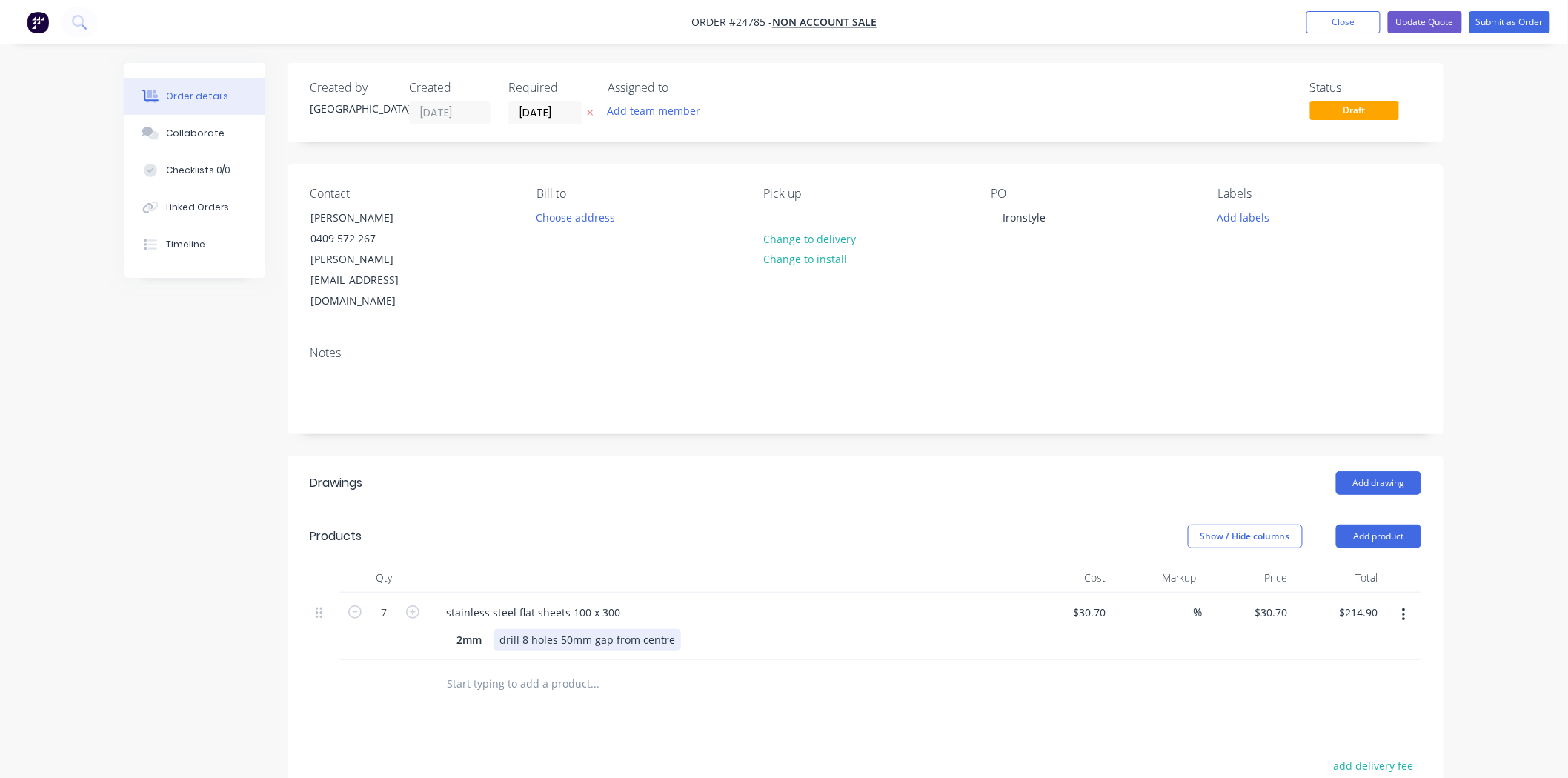
click at [639, 629] on div "drill 8 holes 50mm gap from centre" at bounding box center [587, 639] width 188 height 21
click at [641, 629] on div "drill 8 holes 50mm gap fromcenter" at bounding box center [586, 639] width 184 height 21
drag, startPoint x: 667, startPoint y: 601, endPoint x: 1024, endPoint y: 531, distance: 363.8
click at [1024, 563] on div "Cost" at bounding box center [1066, 578] width 91 height 30
click at [675, 629] on div "drill 8 holes 50mm gap from center" at bounding box center [587, 639] width 188 height 21
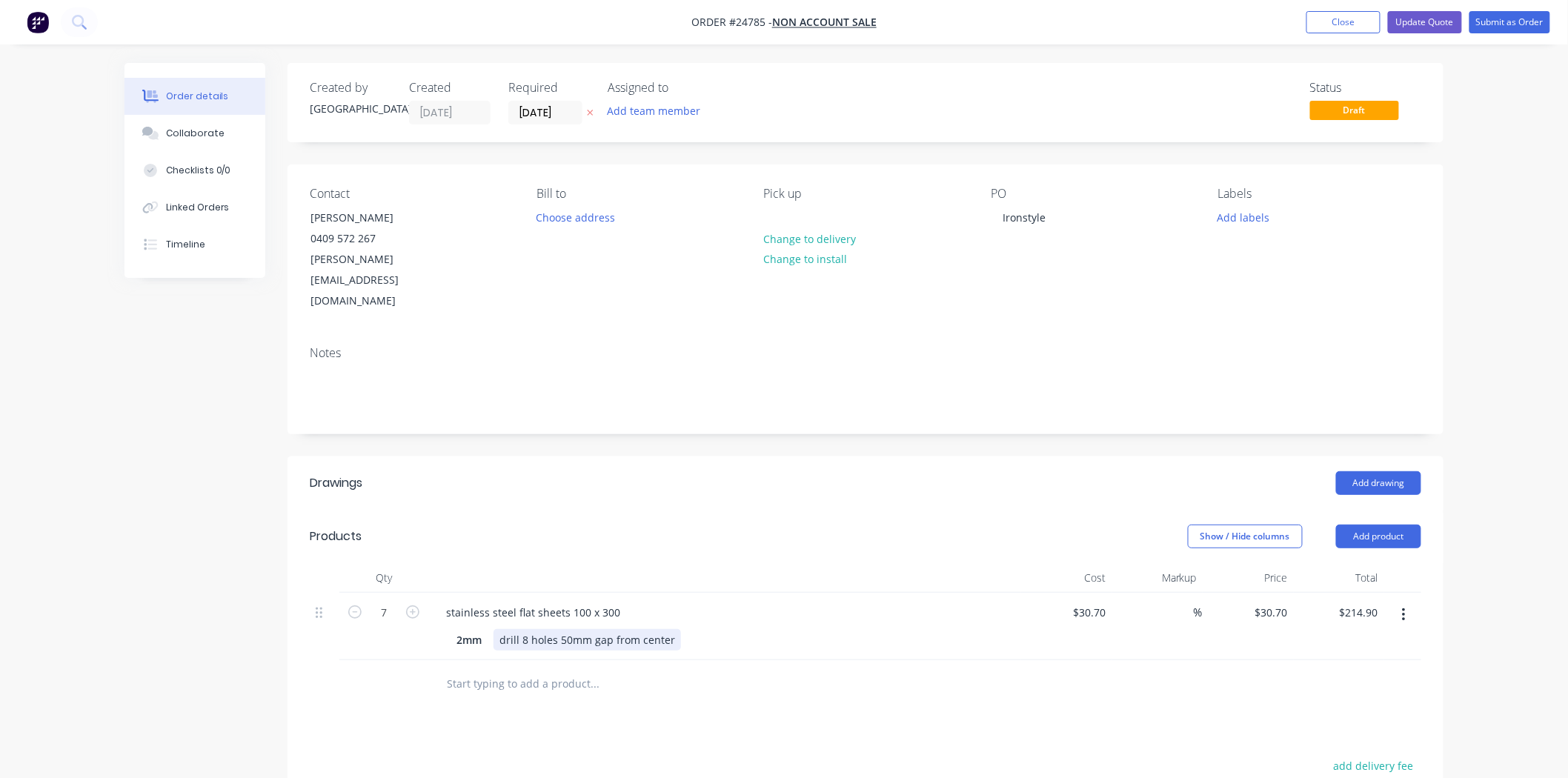
drag, startPoint x: 675, startPoint y: 600, endPoint x: 643, endPoint y: 603, distance: 32.1
click at [643, 629] on div "drill 8 holes 50mm gap from center" at bounding box center [587, 639] width 188 height 21
click at [1509, 26] on button "Submit as Order" at bounding box center [1510, 22] width 81 height 22
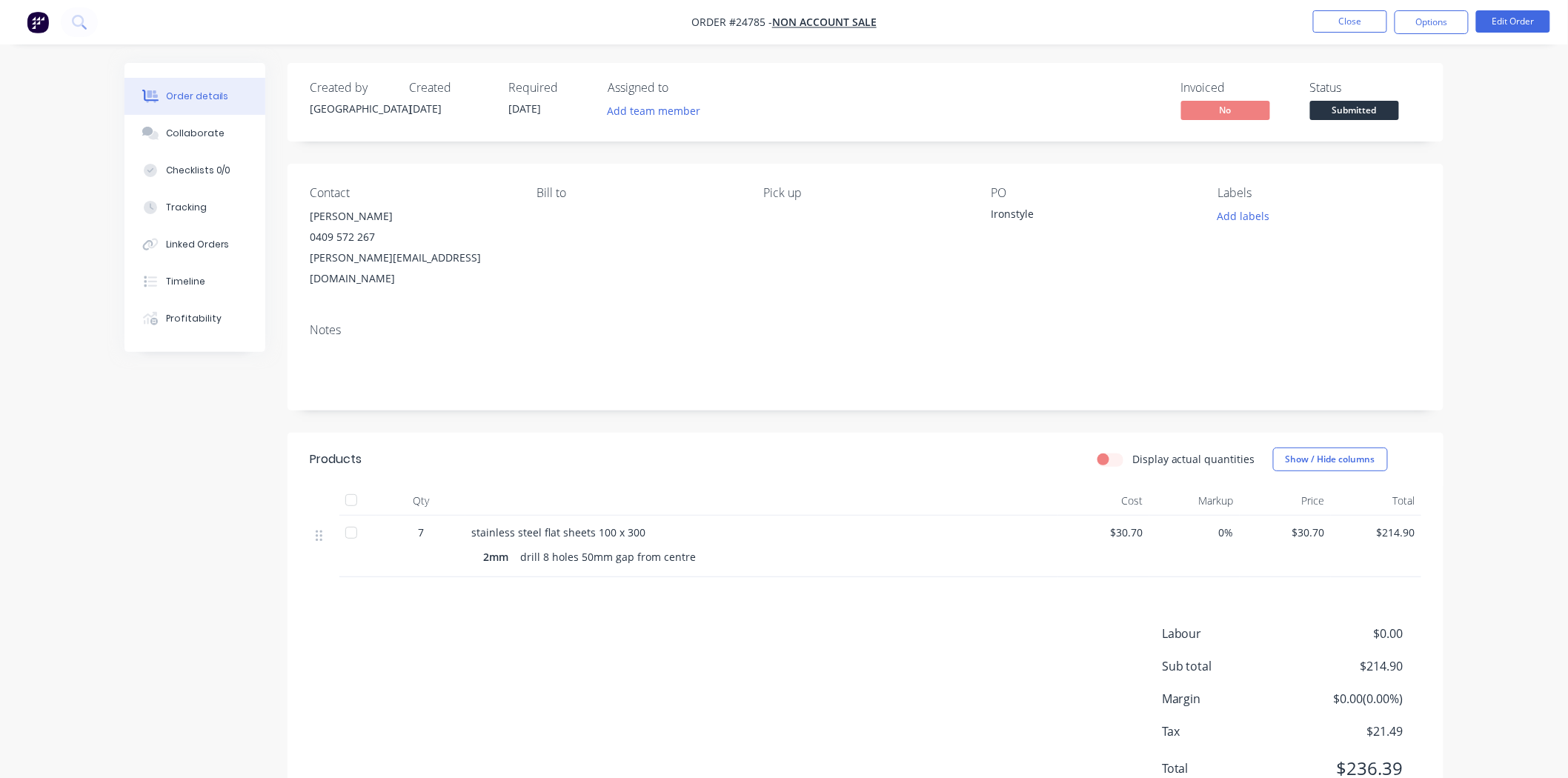
click at [1369, 114] on span "Submitted" at bounding box center [1355, 110] width 89 height 19
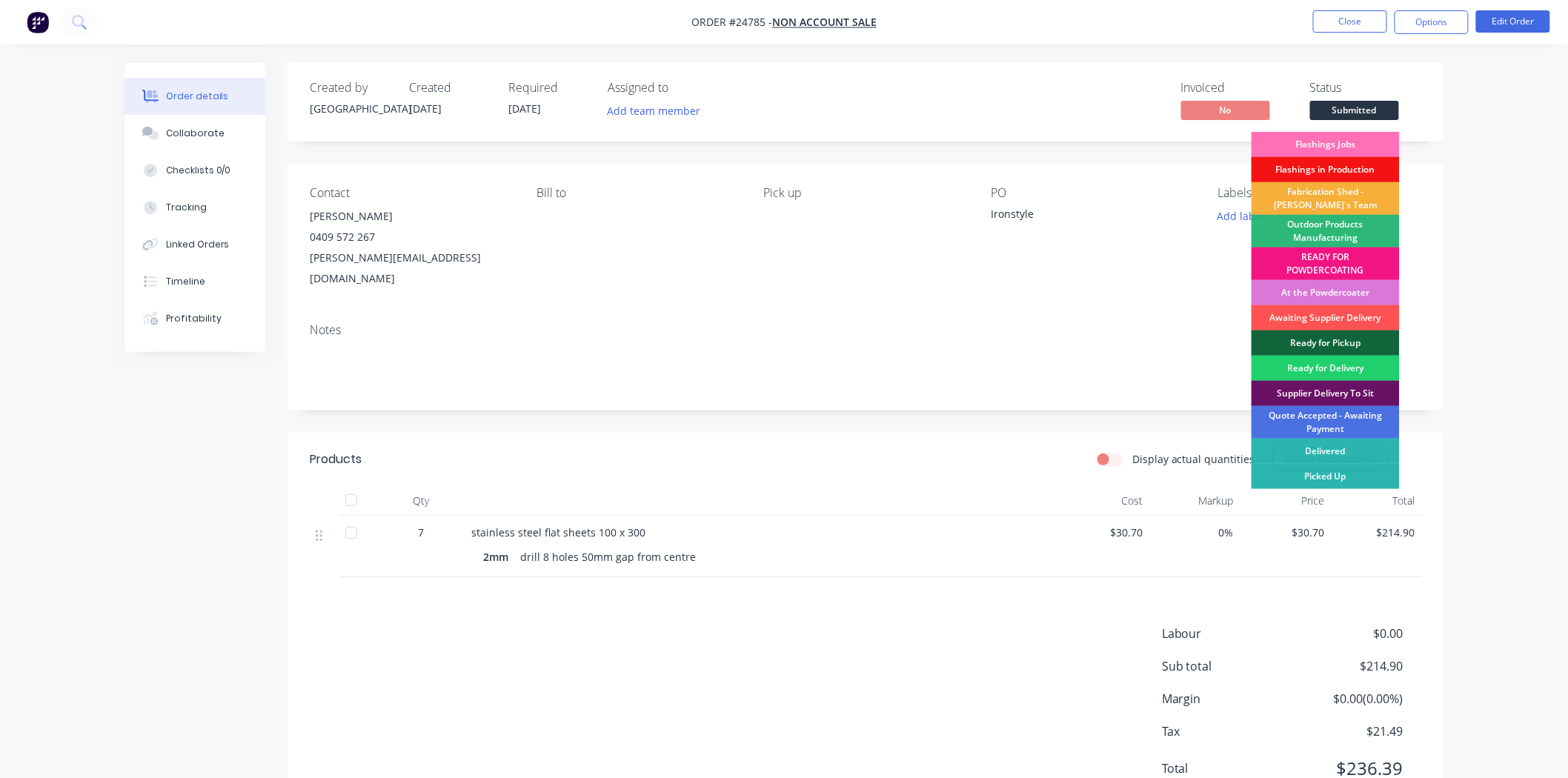
click at [1338, 196] on div "Fabrication Shed - [PERSON_NAME]'s Team" at bounding box center [1326, 199] width 149 height 32
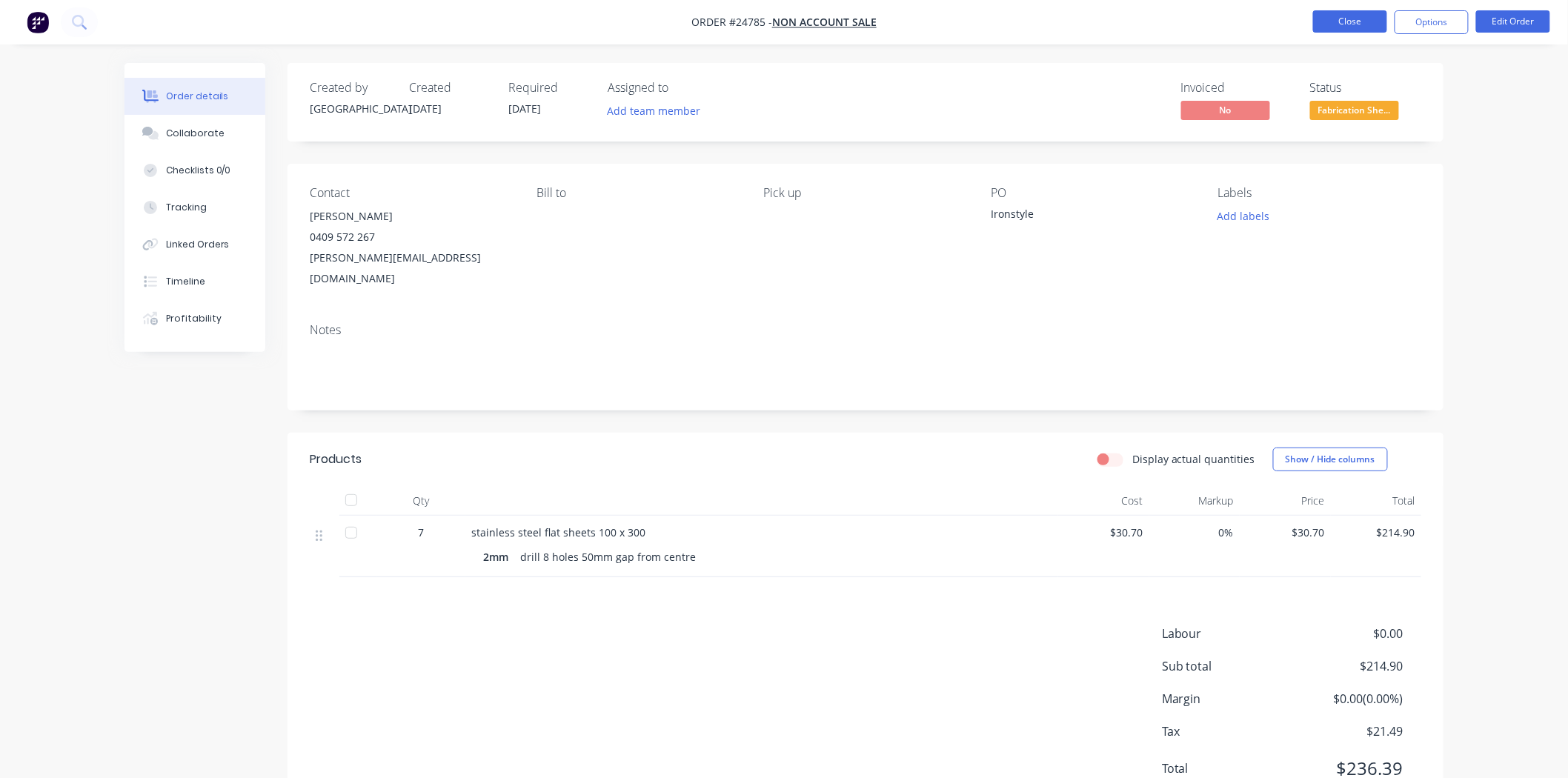
click at [1356, 26] on button "Close" at bounding box center [1349, 21] width 74 height 22
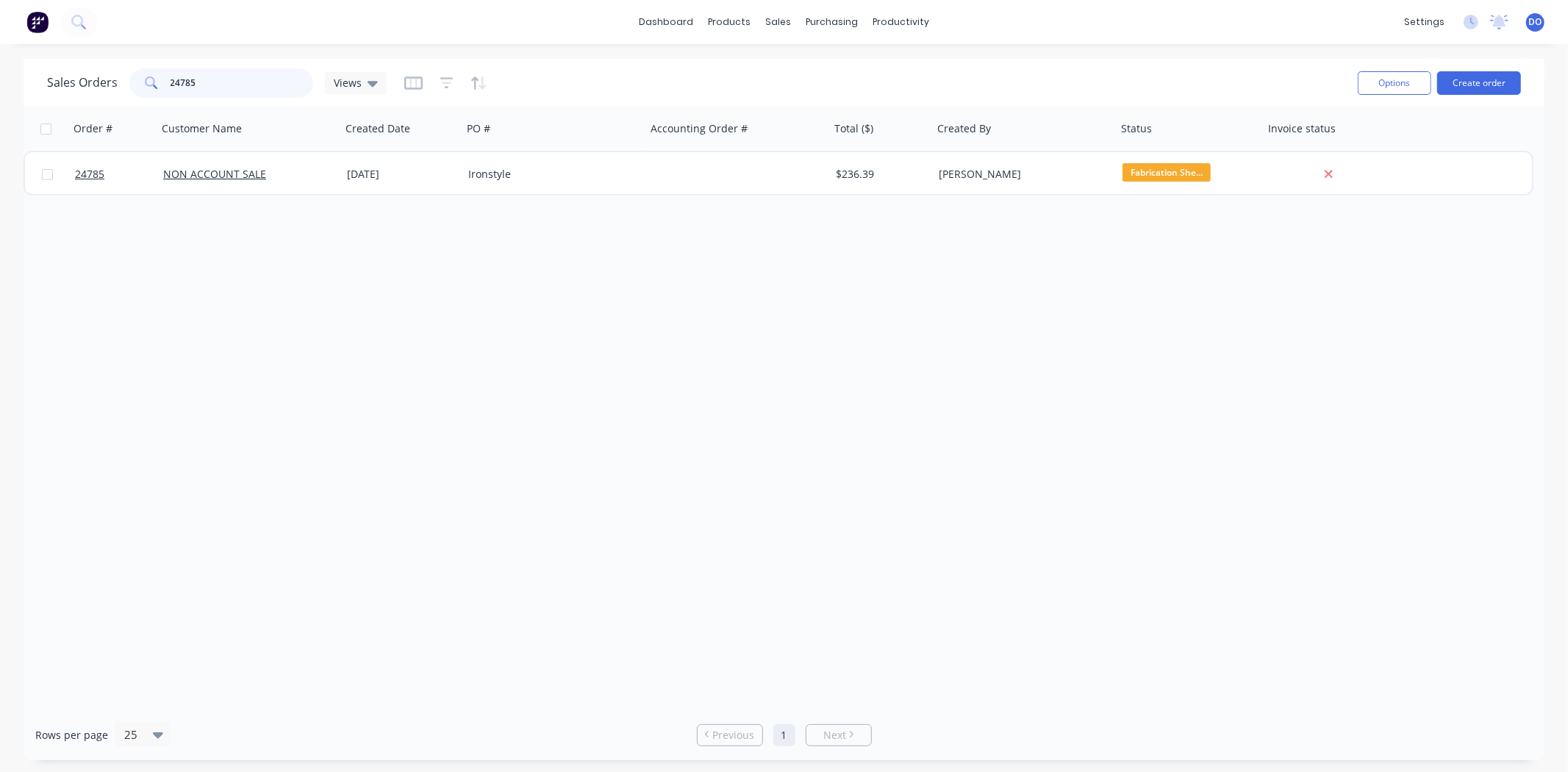
drag, startPoint x: 235, startPoint y: 76, endPoint x: 135, endPoint y: 83, distance: 100.2
click at [135, 83] on div "24785" at bounding box center [221, 83] width 184 height 30
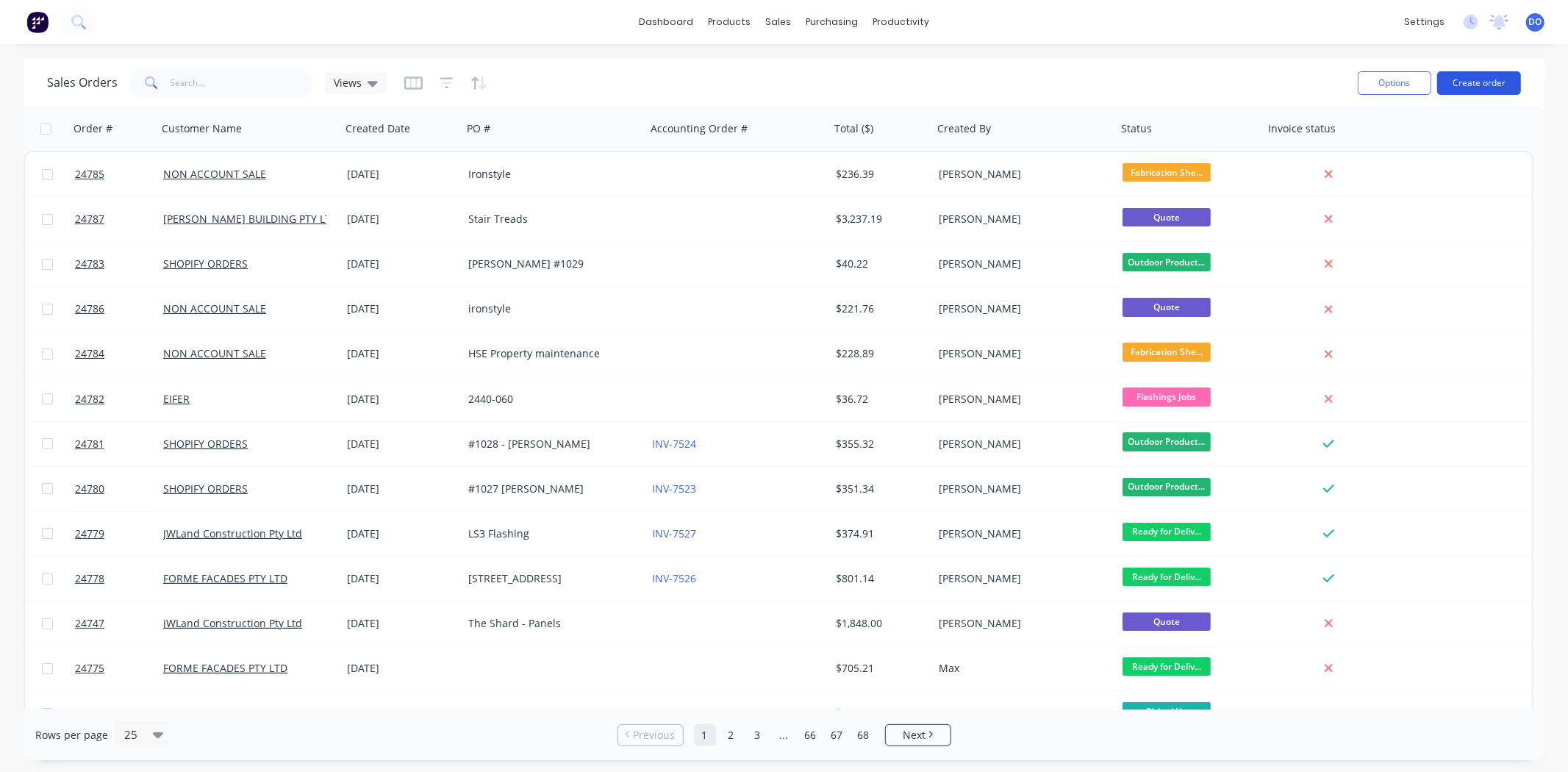
click at [1475, 72] on button "Create order" at bounding box center [1478, 83] width 84 height 24
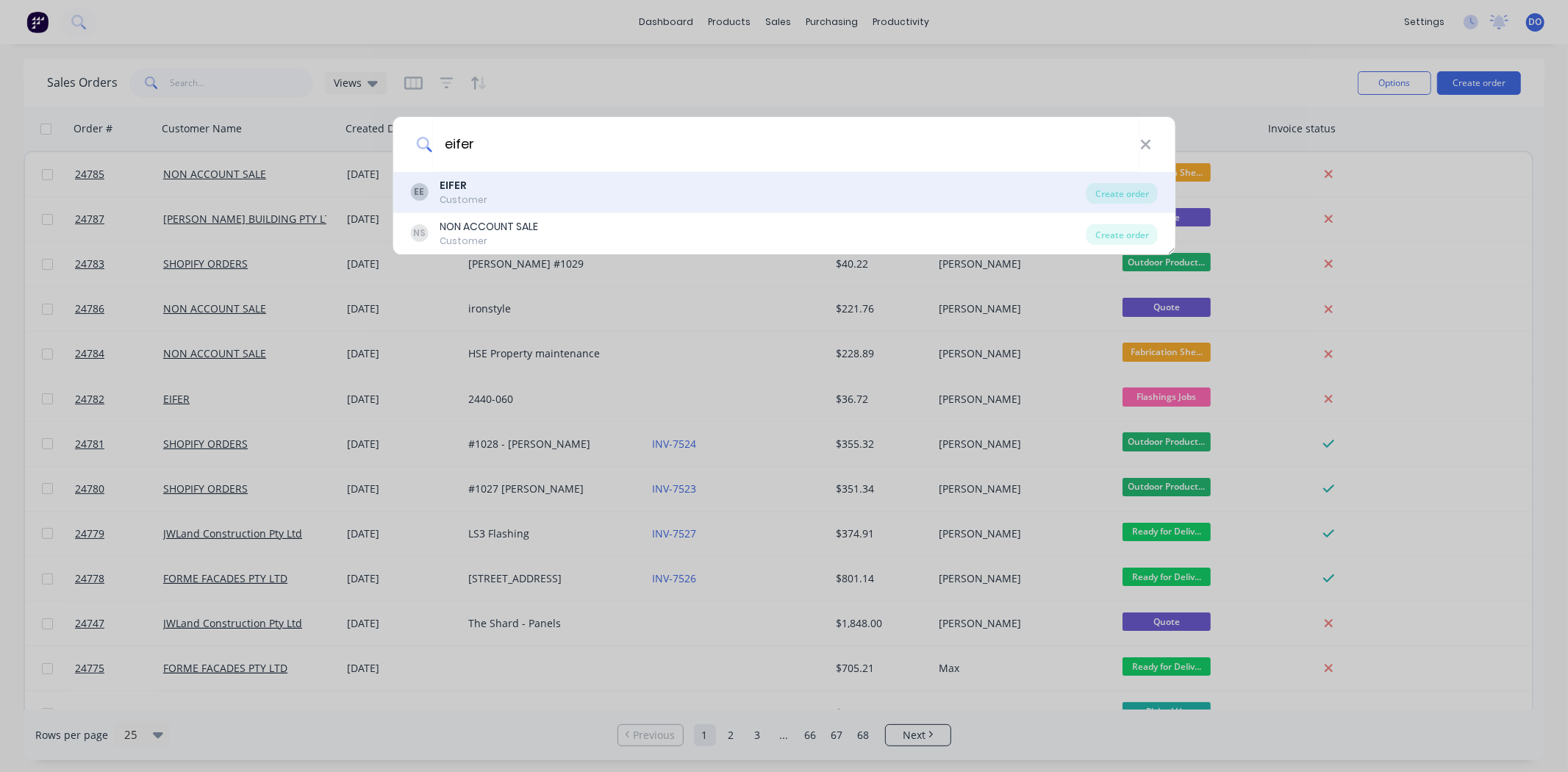
type input "eifer"
click at [633, 200] on div "EE EIFER Customer" at bounding box center [748, 192] width 676 height 29
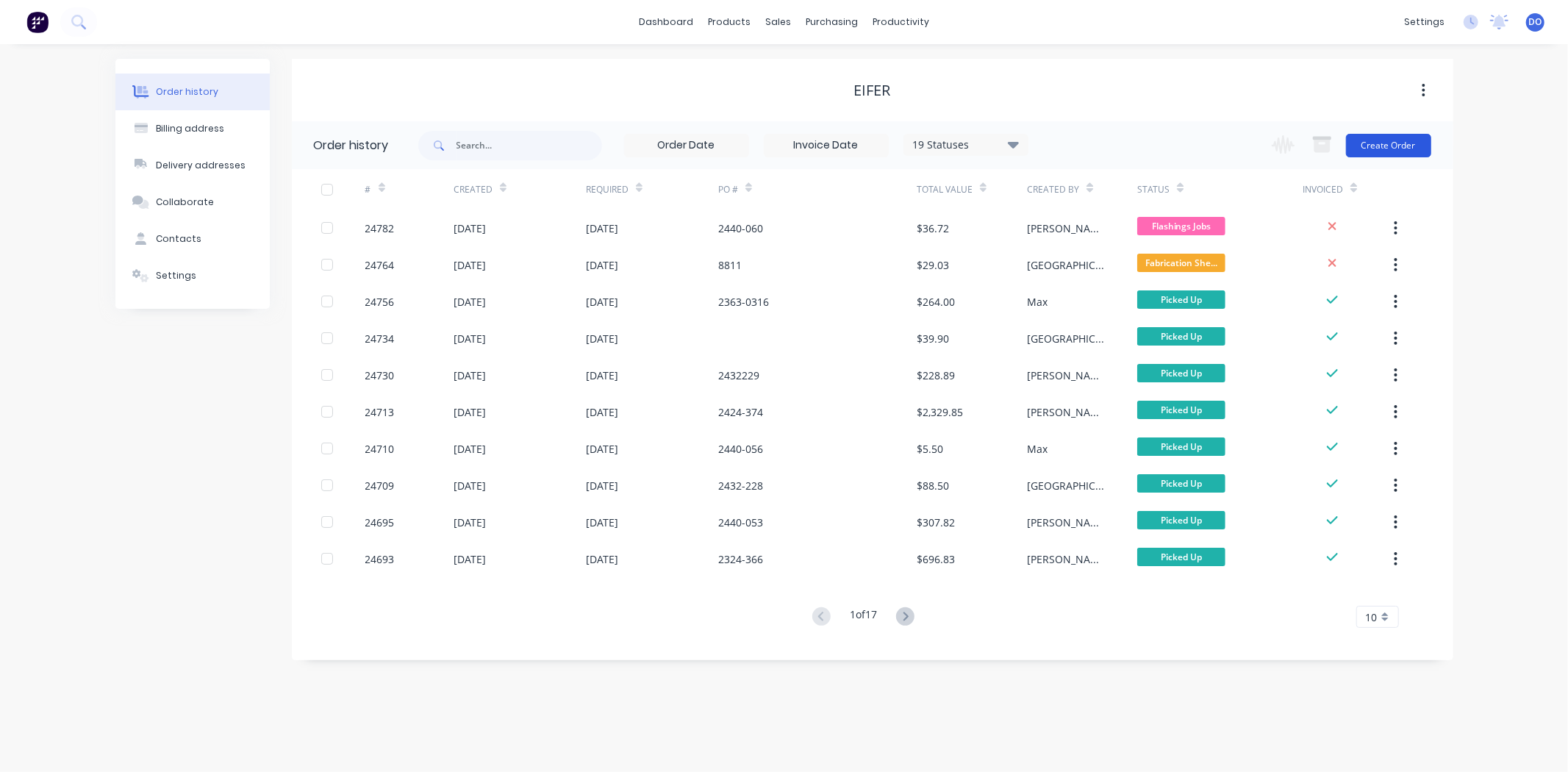
click at [1380, 134] on button "Create Order" at bounding box center [1389, 146] width 86 height 24
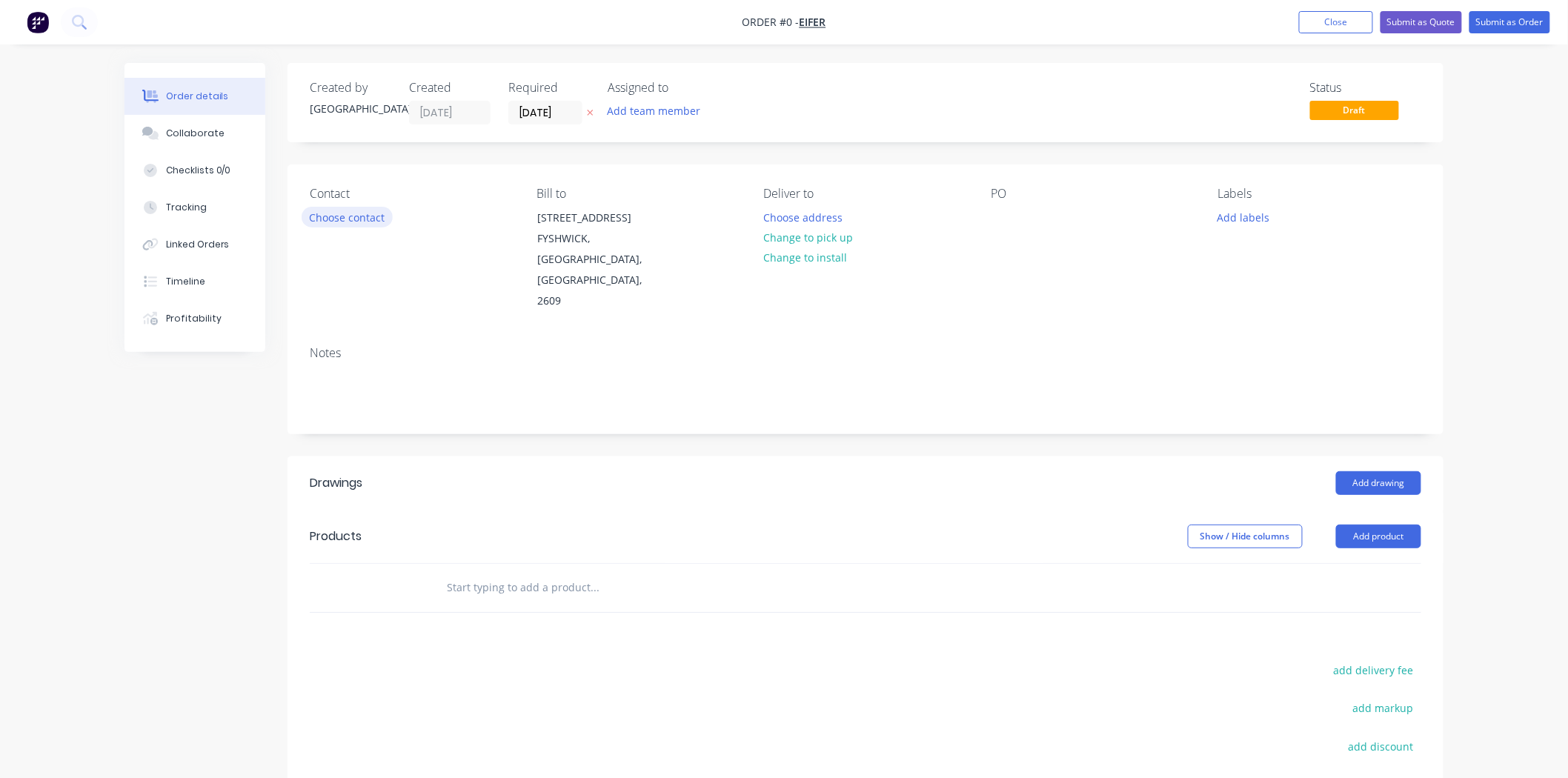
click at [349, 208] on button "Choose contact" at bounding box center [347, 216] width 91 height 20
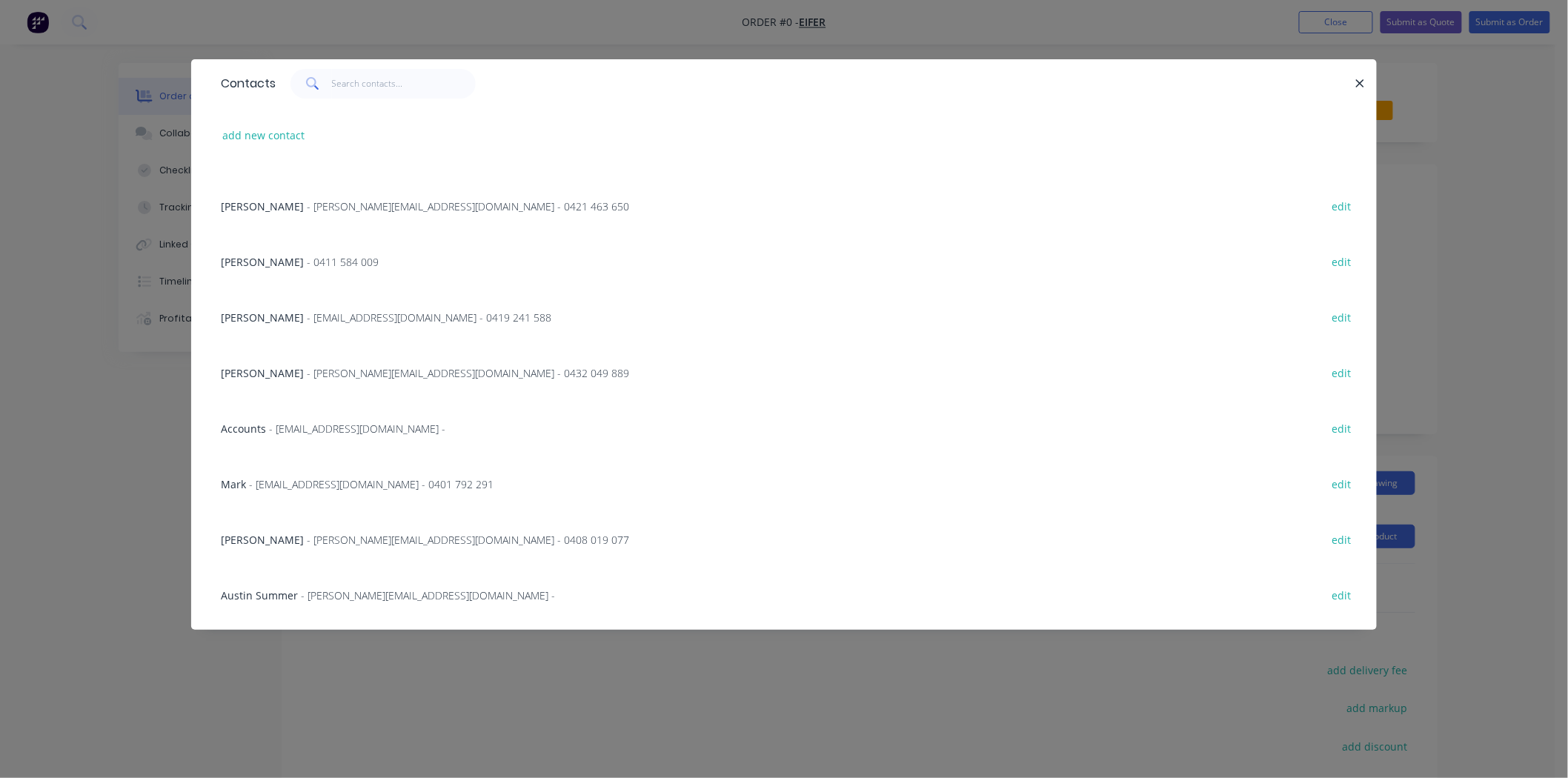
scroll to position [328, 0]
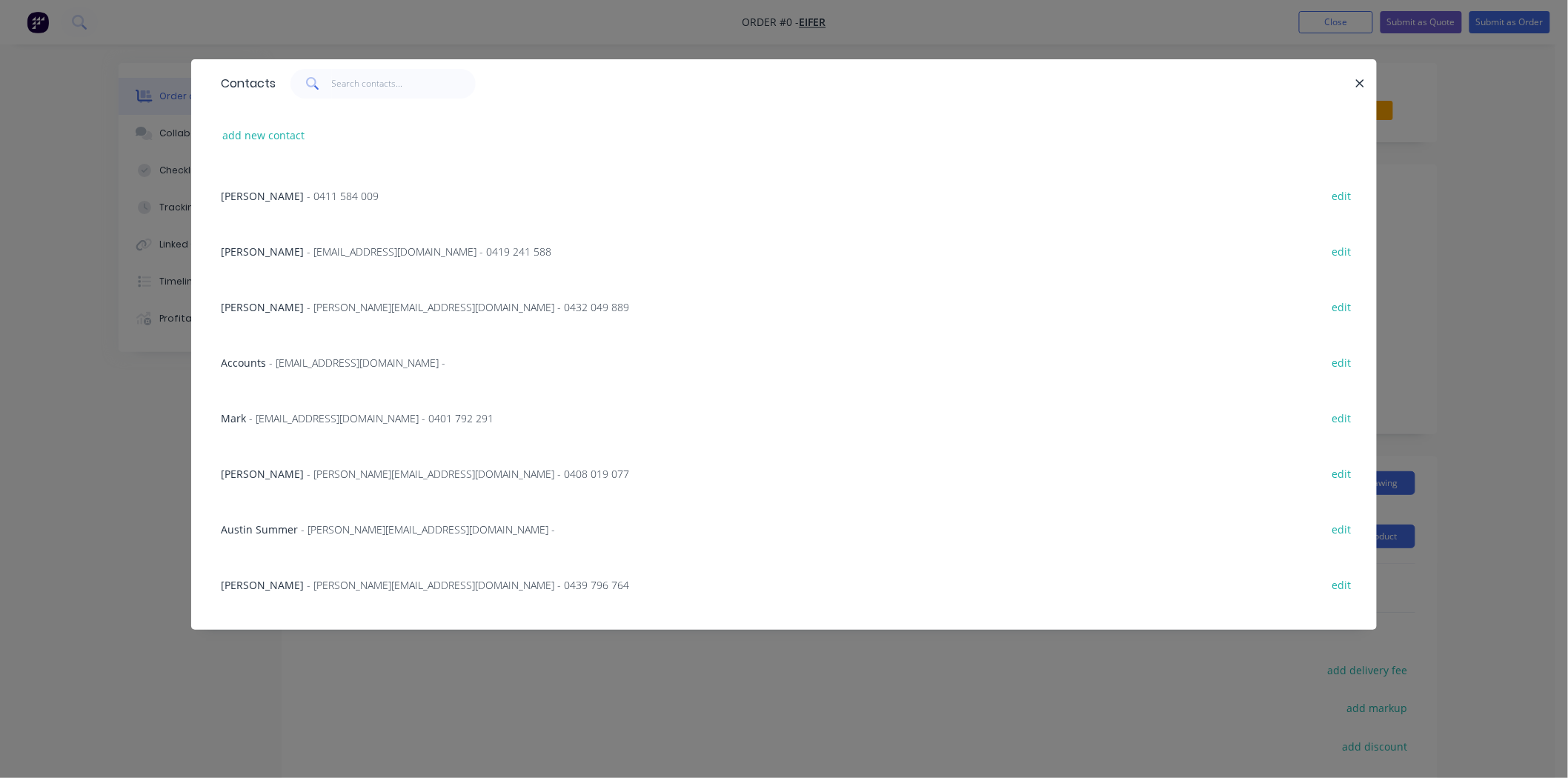
click at [329, 474] on span "- andrew@eifer.com.au - 0408 019 077" at bounding box center [468, 473] width 323 height 14
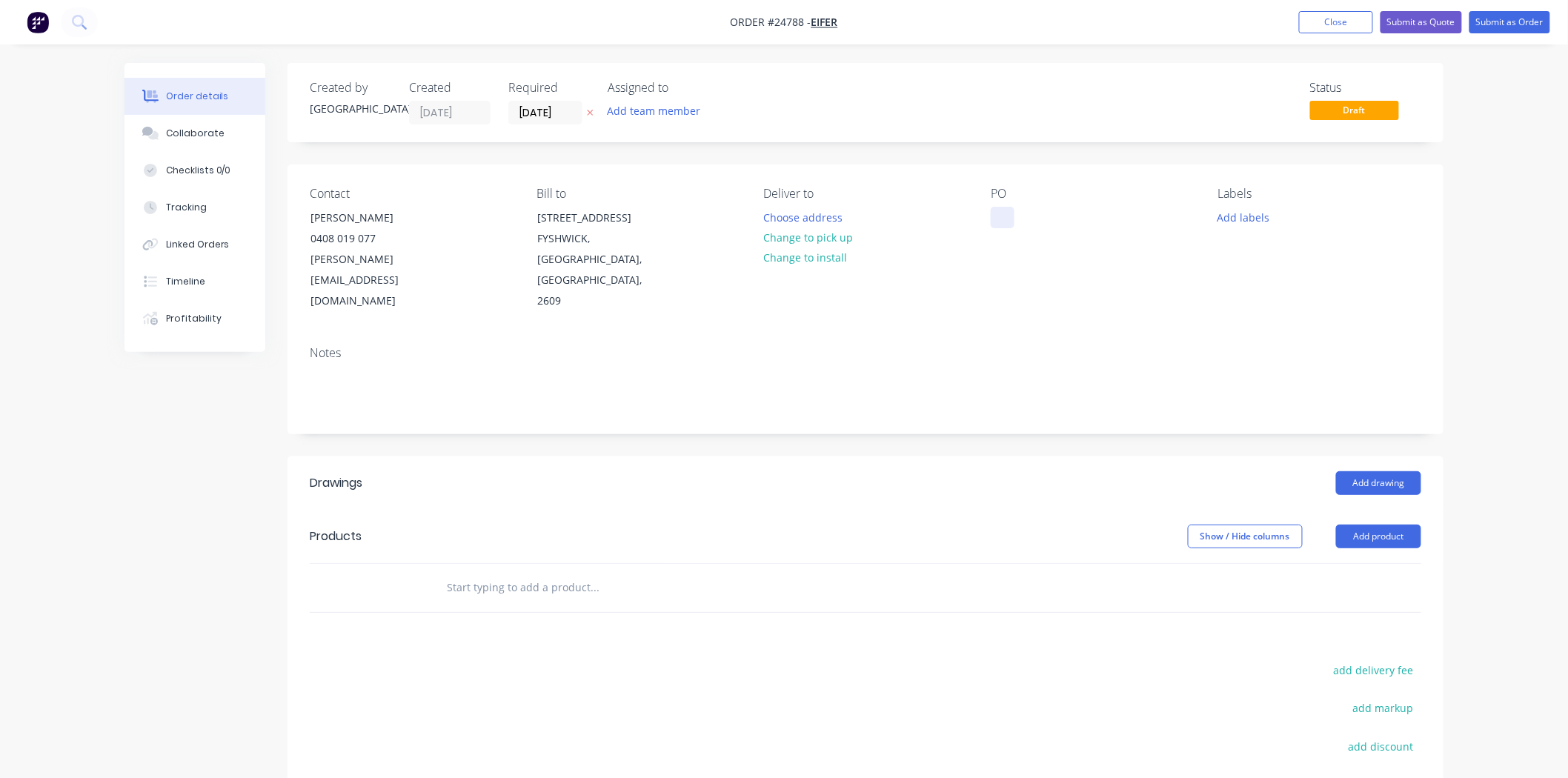
click at [1011, 220] on div at bounding box center [1003, 217] width 24 height 21
click at [1353, 471] on button "Add drawing" at bounding box center [1379, 483] width 85 height 24
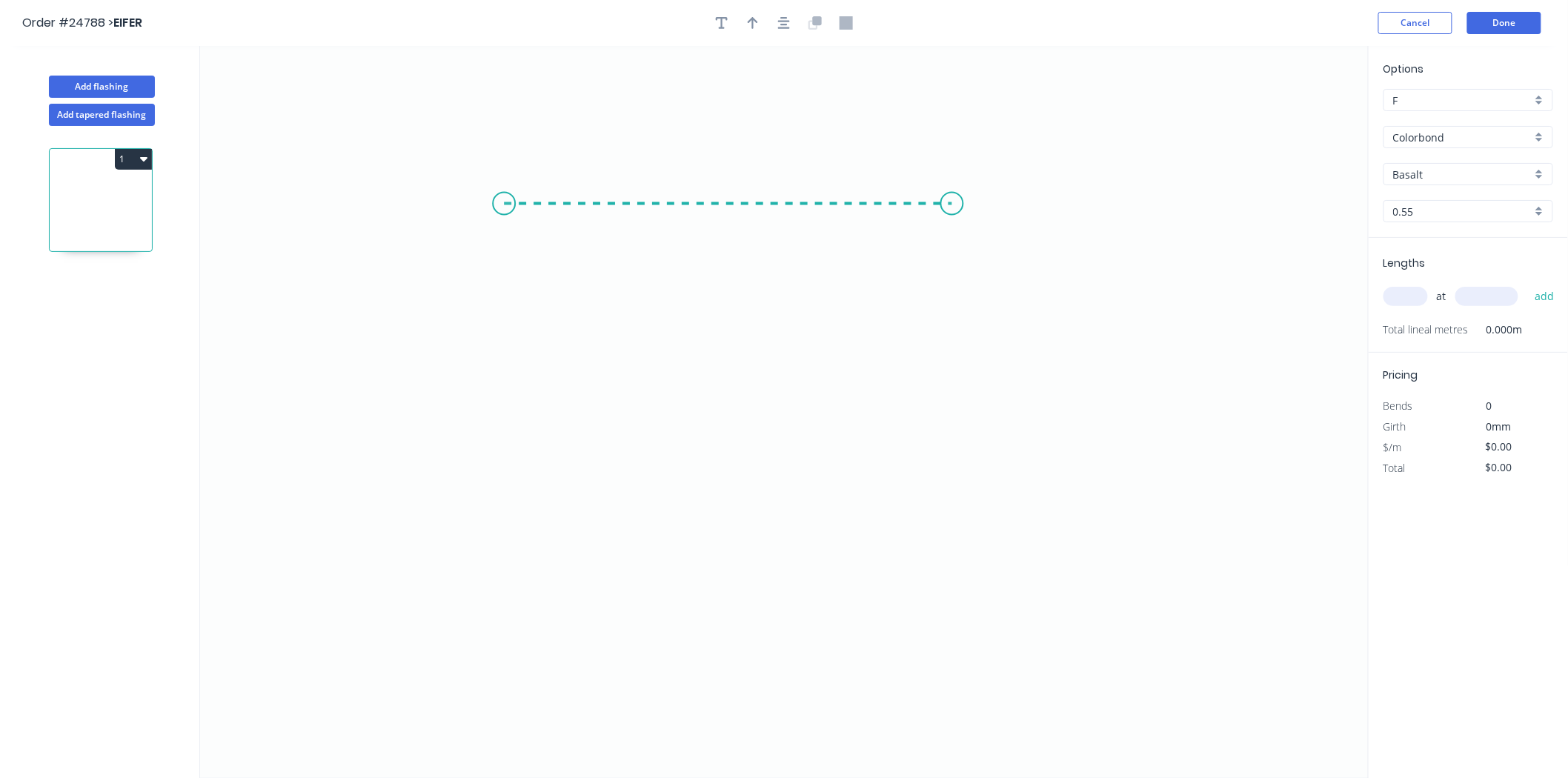
drag, startPoint x: 504, startPoint y: 204, endPoint x: 966, endPoint y: 223, distance: 462.4
click at [966, 223] on icon "0" at bounding box center [784, 412] width 1169 height 732
click at [962, 452] on icon "0 ?" at bounding box center [784, 412] width 1169 height 732
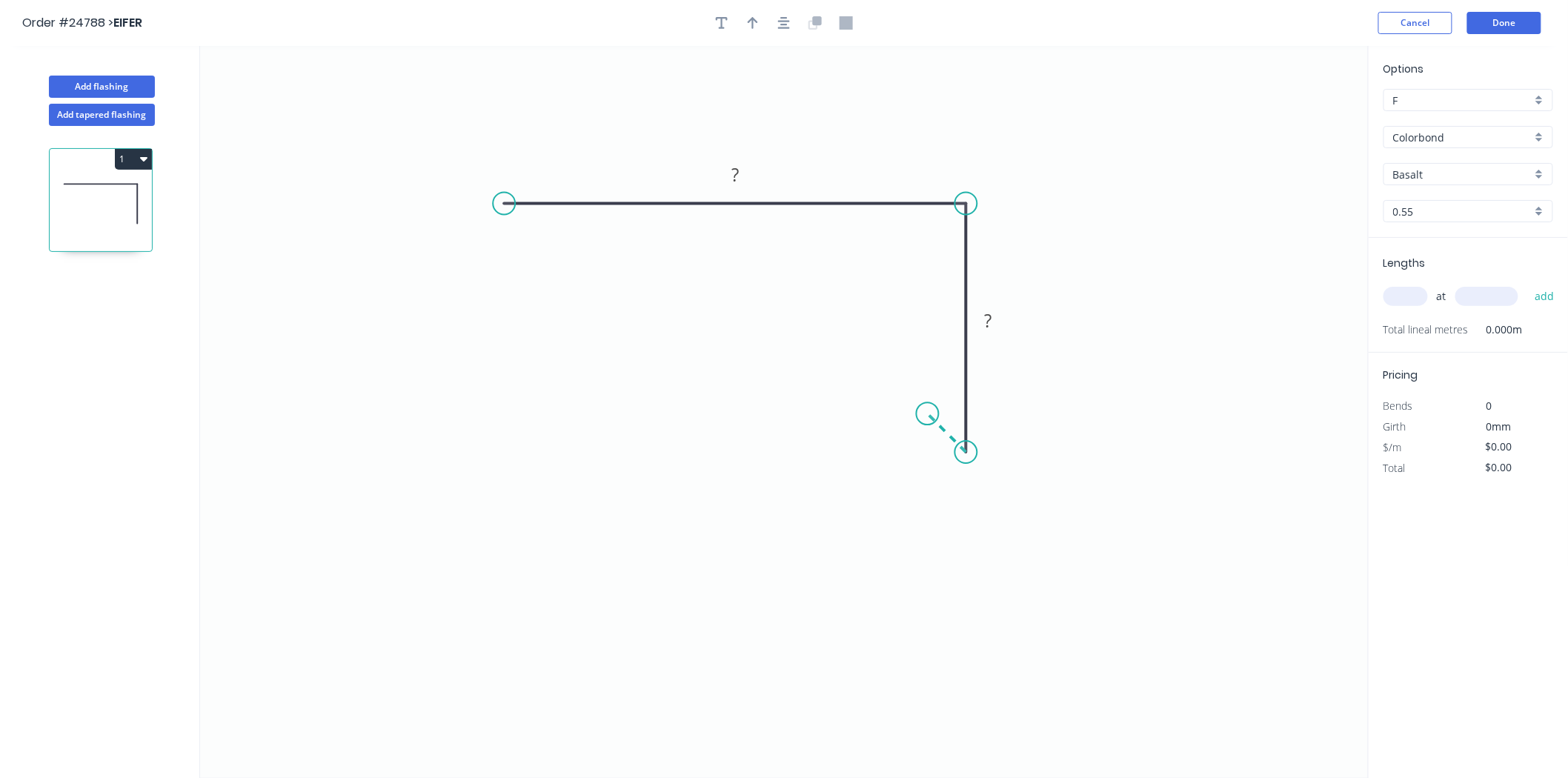
click at [928, 409] on icon "0 ? ?" at bounding box center [784, 412] width 1169 height 732
click at [743, 167] on rect at bounding box center [735, 176] width 30 height 20
click at [765, 26] on div at bounding box center [784, 23] width 155 height 22
type input "$10.74"
click at [756, 20] on icon "button" at bounding box center [753, 23] width 10 height 12
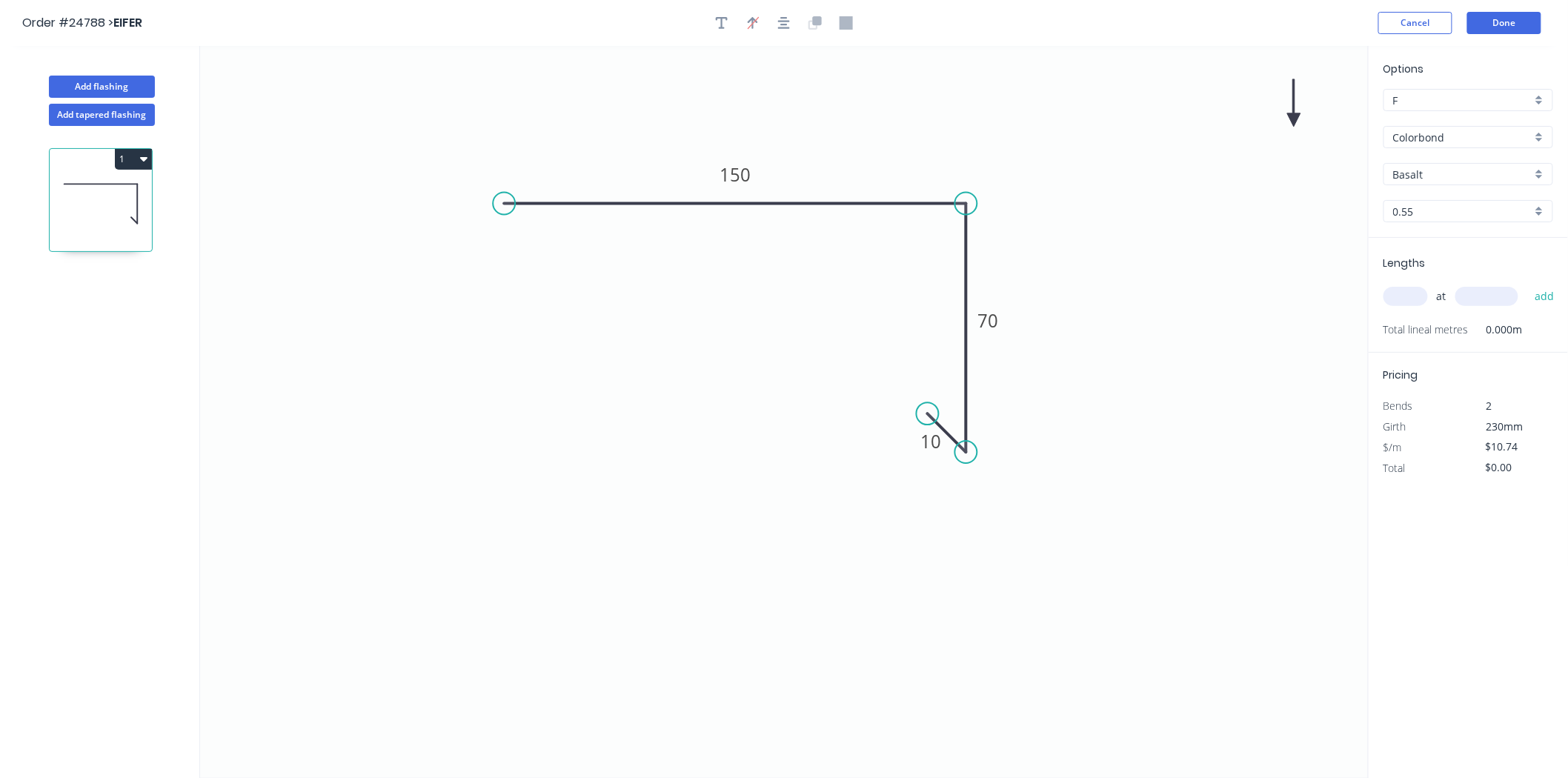
click at [1294, 116] on icon at bounding box center [1294, 103] width 14 height 48
drag, startPoint x: 1294, startPoint y: 116, endPoint x: 938, endPoint y: 153, distance: 357.9
click at [857, 153] on icon at bounding box center [868, 138] width 43 height 43
click at [1405, 289] on input "text" at bounding box center [1406, 296] width 44 height 20
type input "2"
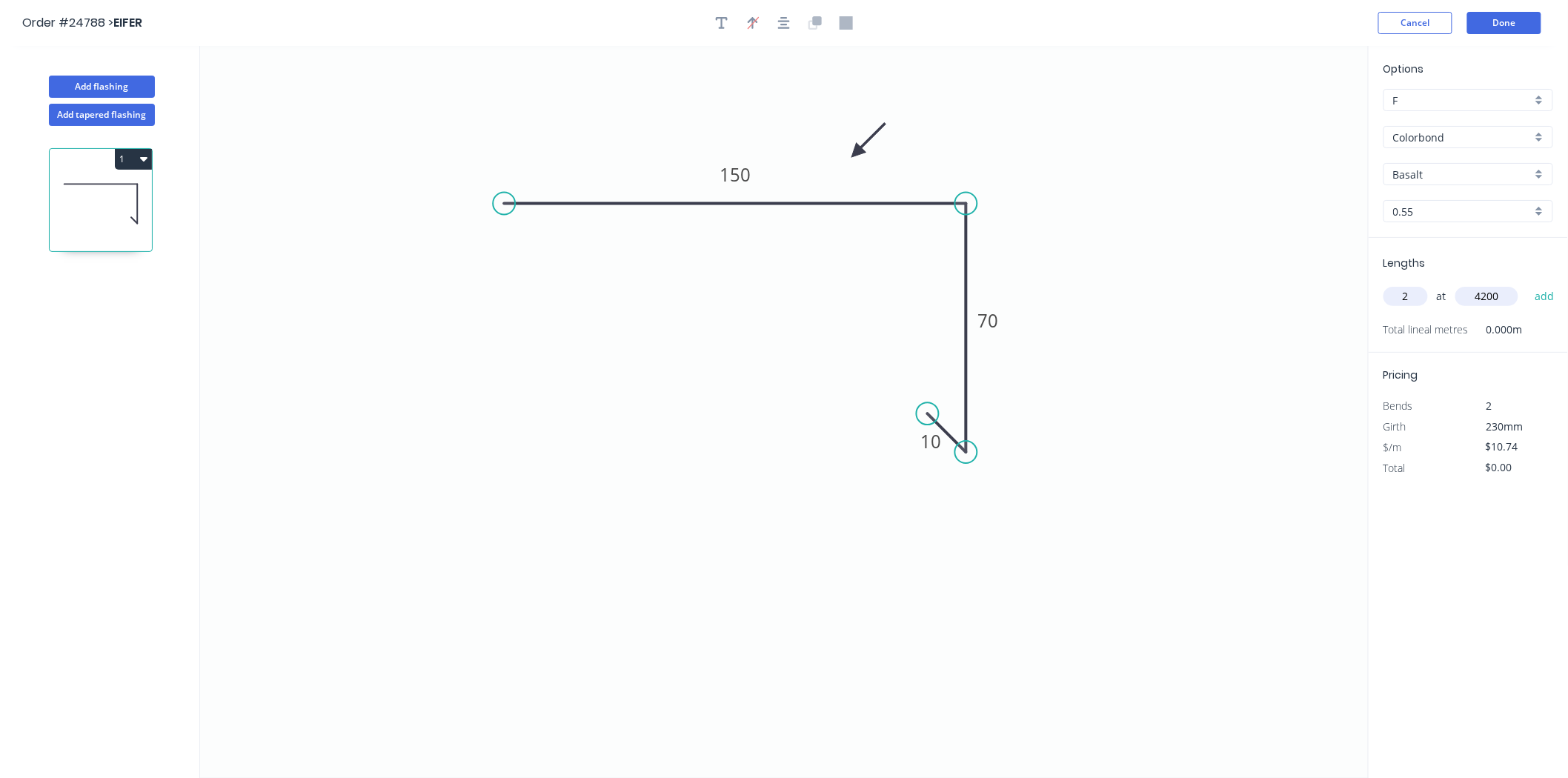
type input "4200"
click at [1527, 284] on button "add" at bounding box center [1544, 297] width 35 height 26
click at [137, 156] on button "1" at bounding box center [133, 160] width 37 height 20
click at [91, 193] on div "Duplicate" at bounding box center [82, 195] width 114 height 21
type input "$0.00"
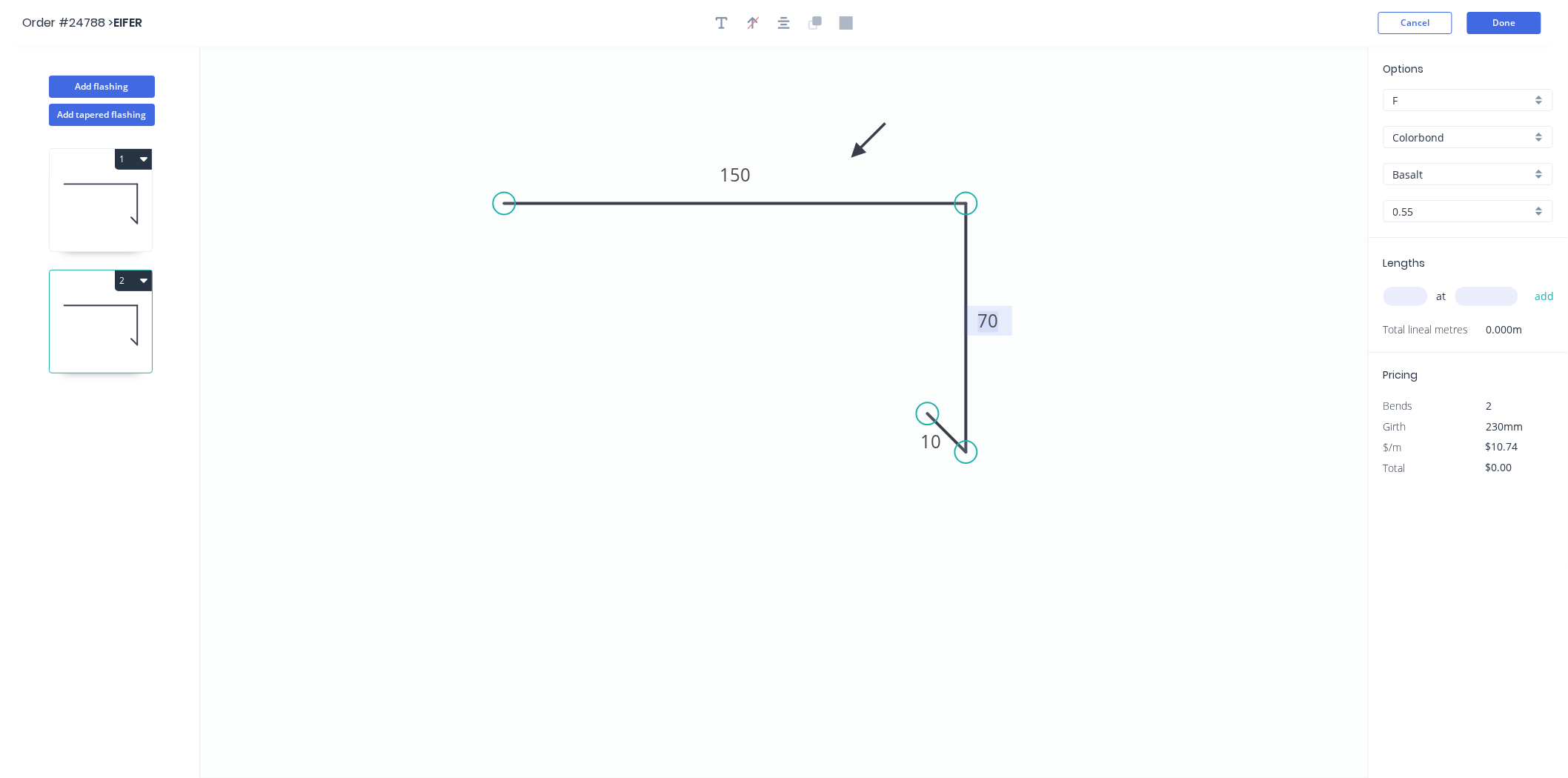
click at [982, 321] on tspan "70" at bounding box center [988, 320] width 20 height 25
click at [1409, 294] on input "text" at bounding box center [1406, 296] width 44 height 20
type input "2"
type input "4200"
click at [1527, 284] on button "add" at bounding box center [1544, 297] width 35 height 26
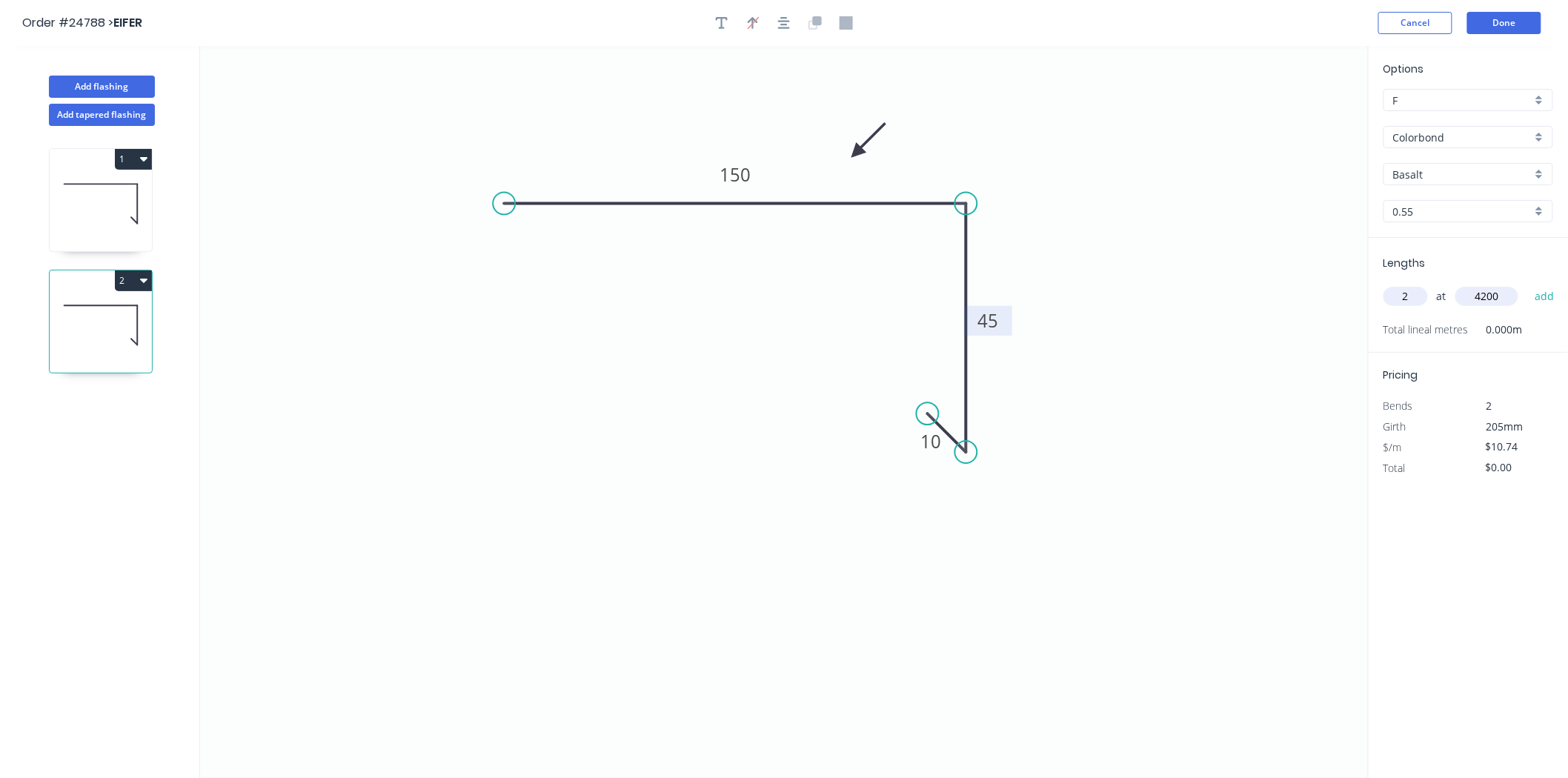
type input "$90.22"
click at [1523, 26] on button "Done" at bounding box center [1504, 23] width 74 height 22
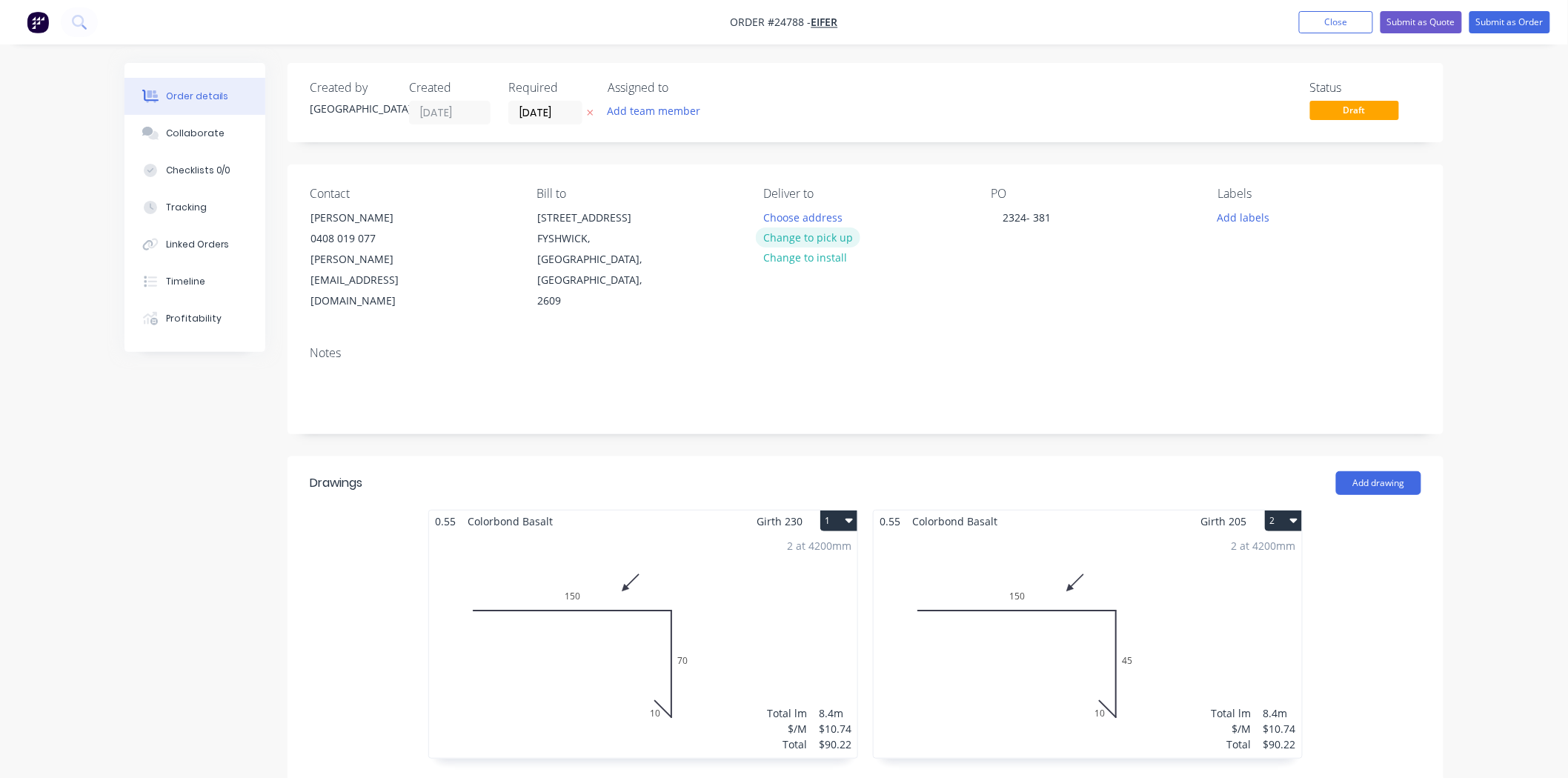
click at [819, 235] on button "Change to pick up" at bounding box center [808, 237] width 105 height 20
click at [1543, 26] on button "Submit as Order" at bounding box center [1510, 22] width 81 height 22
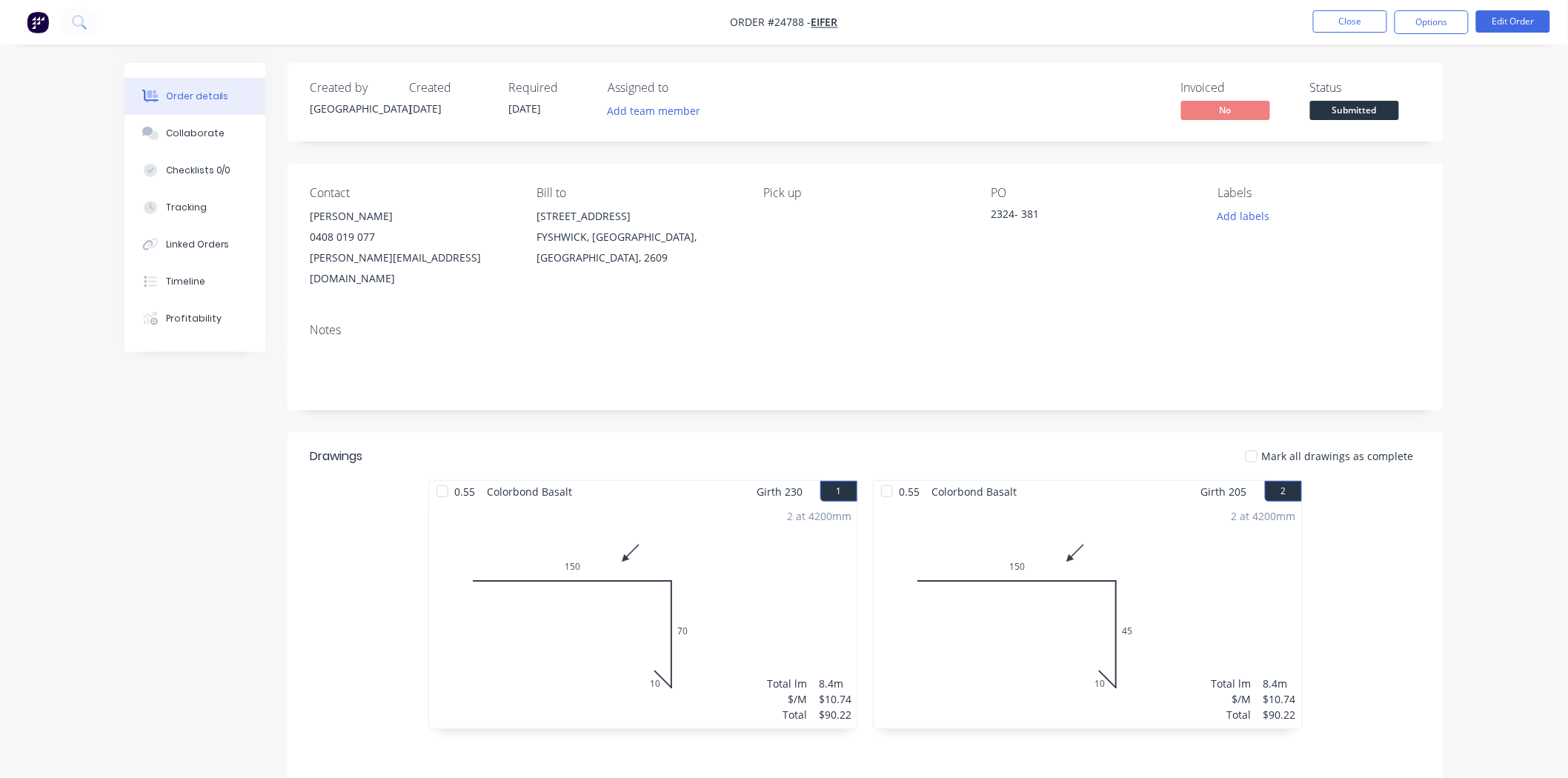
drag, startPoint x: 1332, startPoint y: 98, endPoint x: 1332, endPoint y: 107, distance: 9.0
click at [1332, 99] on div "Status Submitted" at bounding box center [1366, 102] width 111 height 43
click at [1332, 113] on span "Submitted" at bounding box center [1355, 110] width 89 height 19
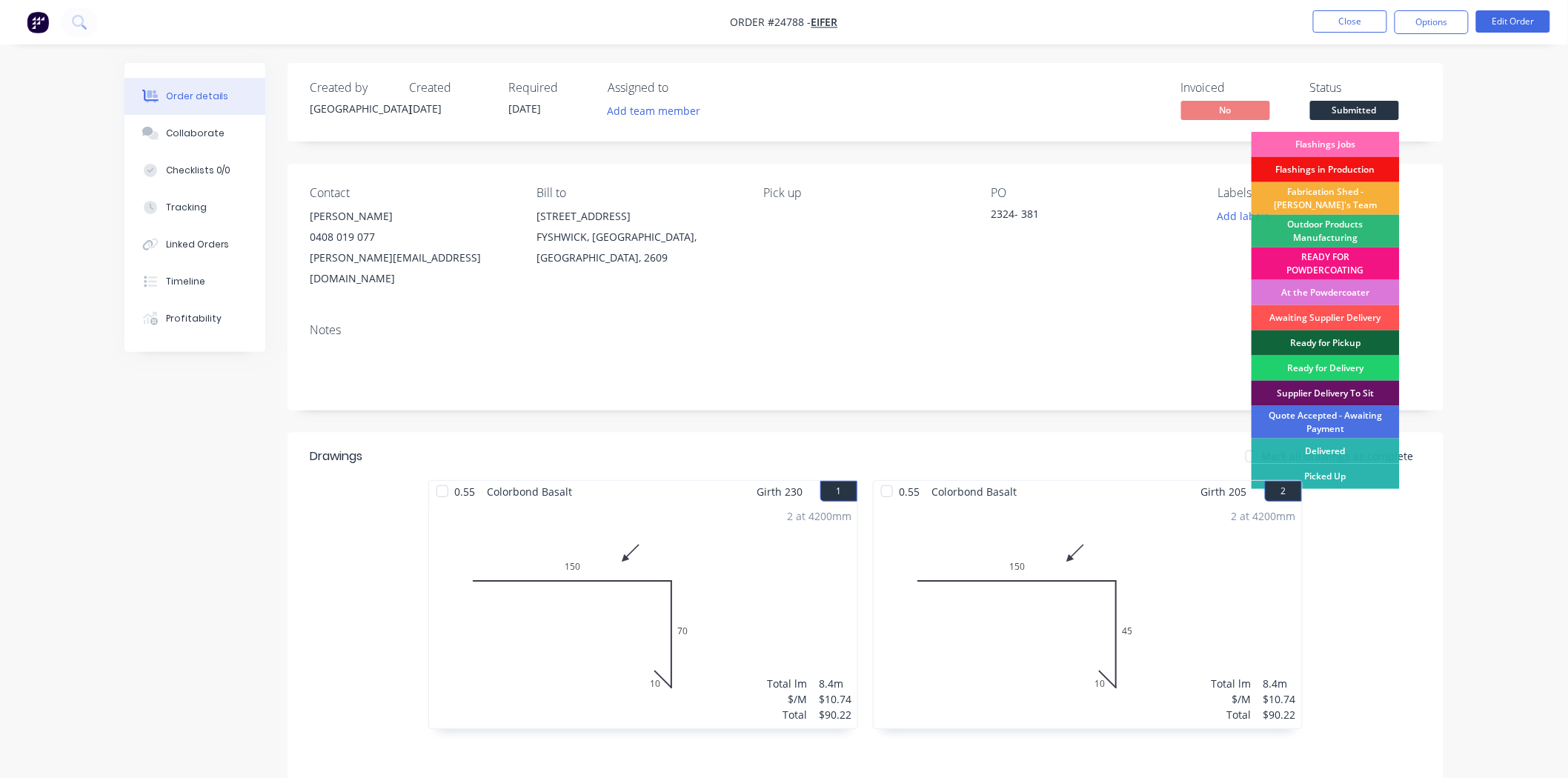
click at [1315, 143] on div "Flashings Jobs" at bounding box center [1326, 145] width 149 height 26
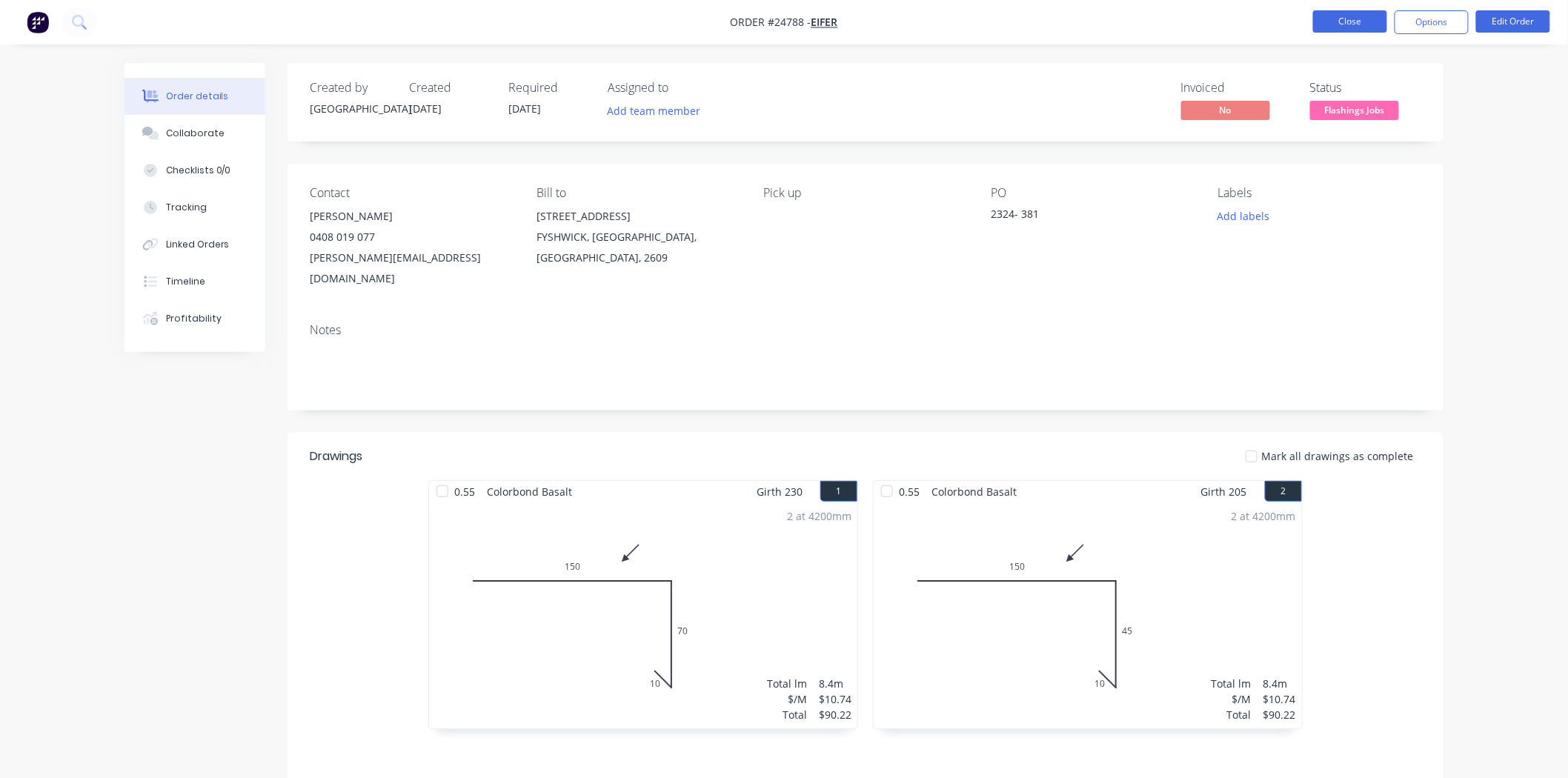
click at [1360, 19] on button "Close" at bounding box center [1349, 21] width 74 height 22
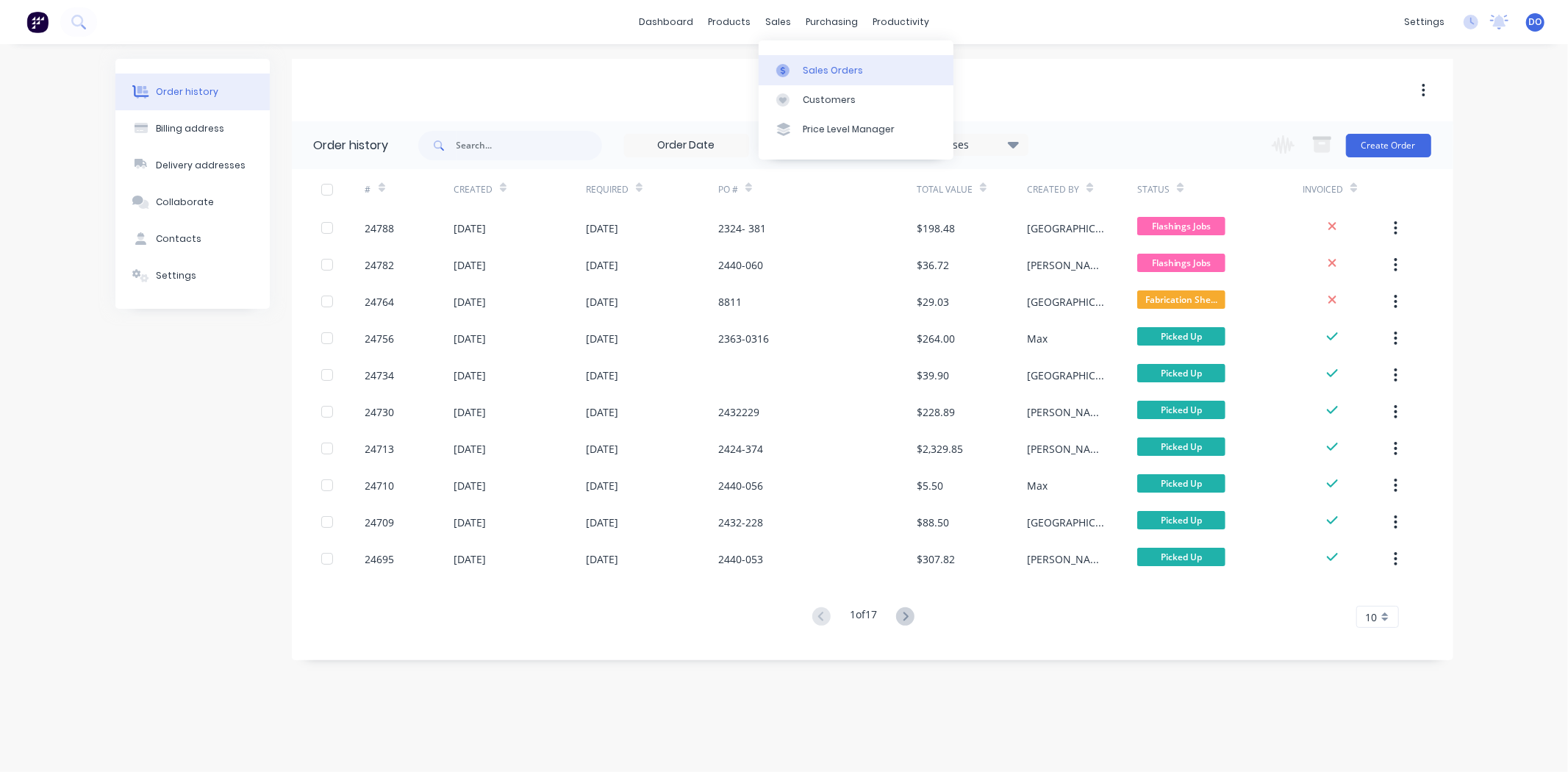
click at [792, 69] on div at bounding box center [787, 71] width 22 height 14
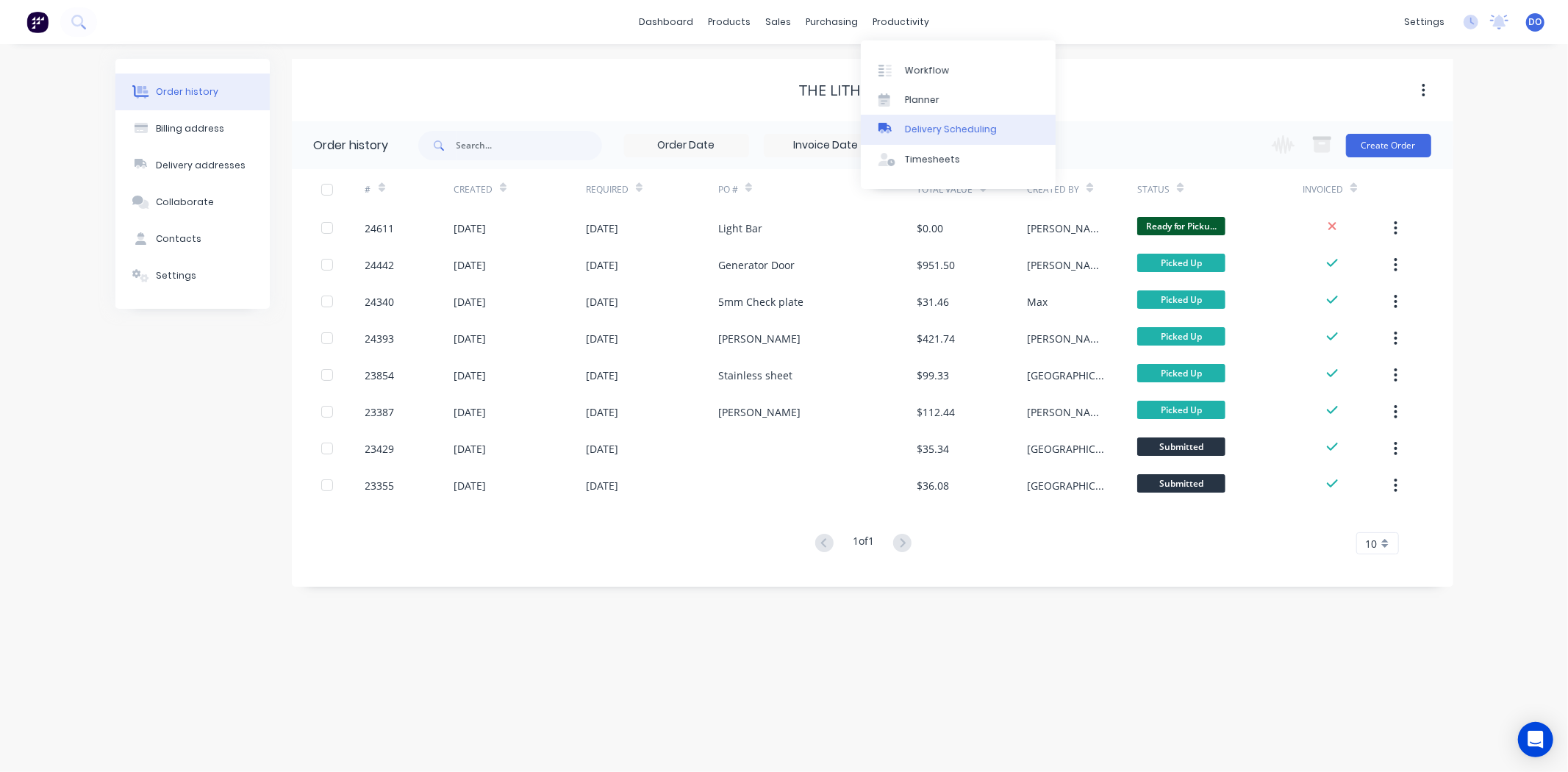
click at [926, 124] on div "Delivery Scheduling" at bounding box center [951, 130] width 92 height 14
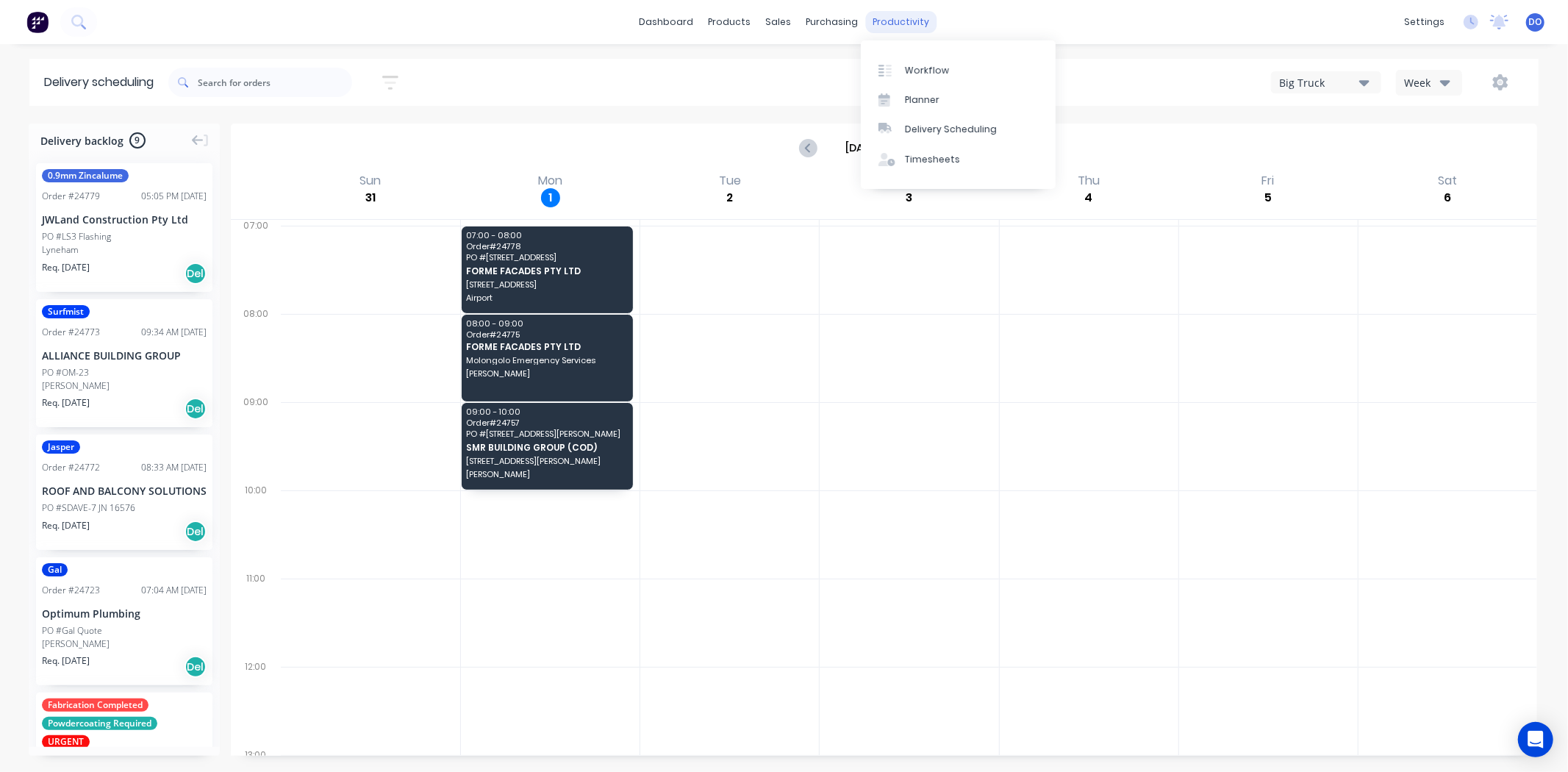
click at [909, 18] on div "productivity" at bounding box center [901, 22] width 71 height 22
click at [936, 71] on div "Workflow" at bounding box center [927, 71] width 44 height 14
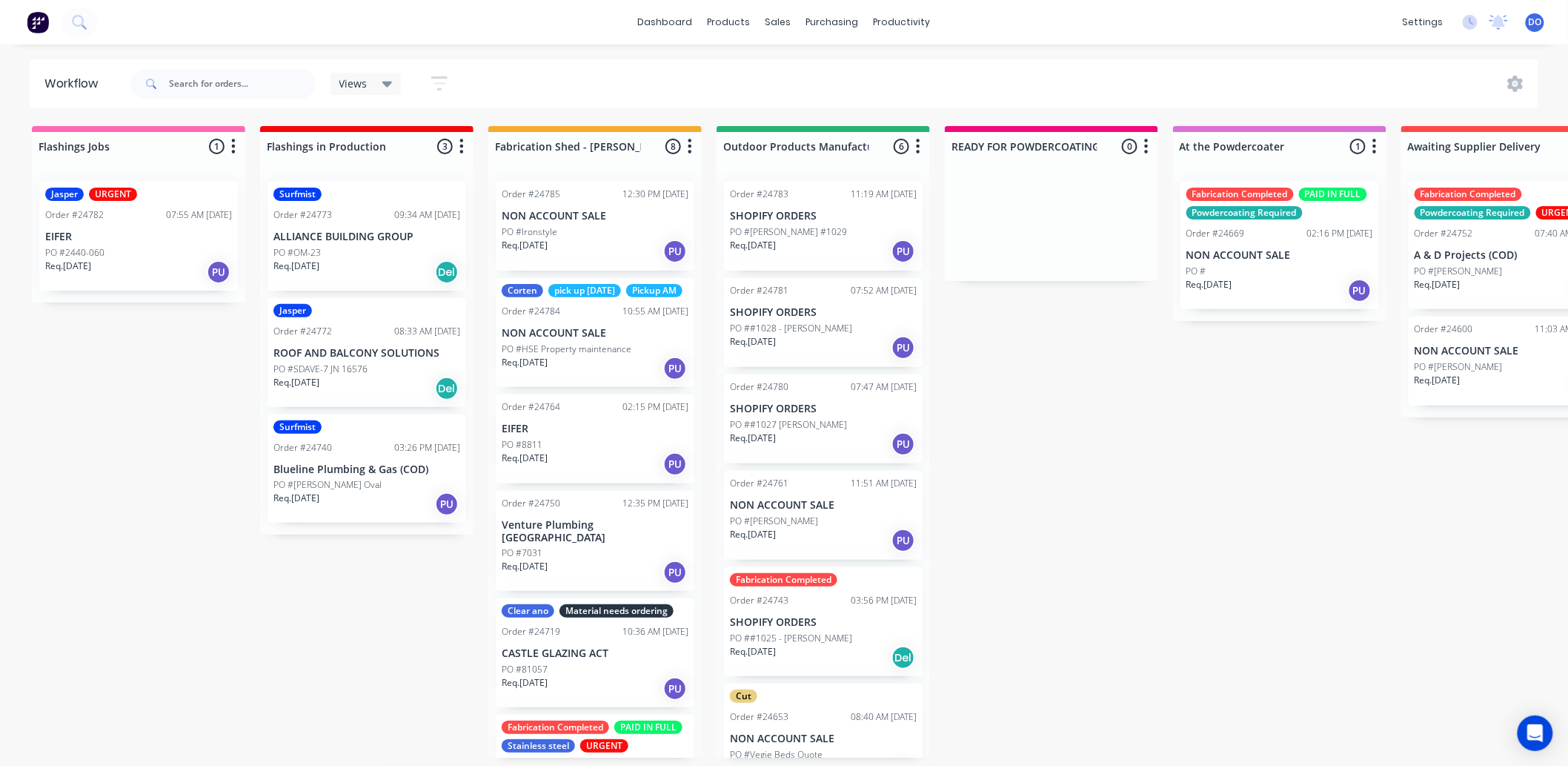
click at [362, 500] on div "Req. [DATE] PU" at bounding box center [366, 505] width 187 height 26
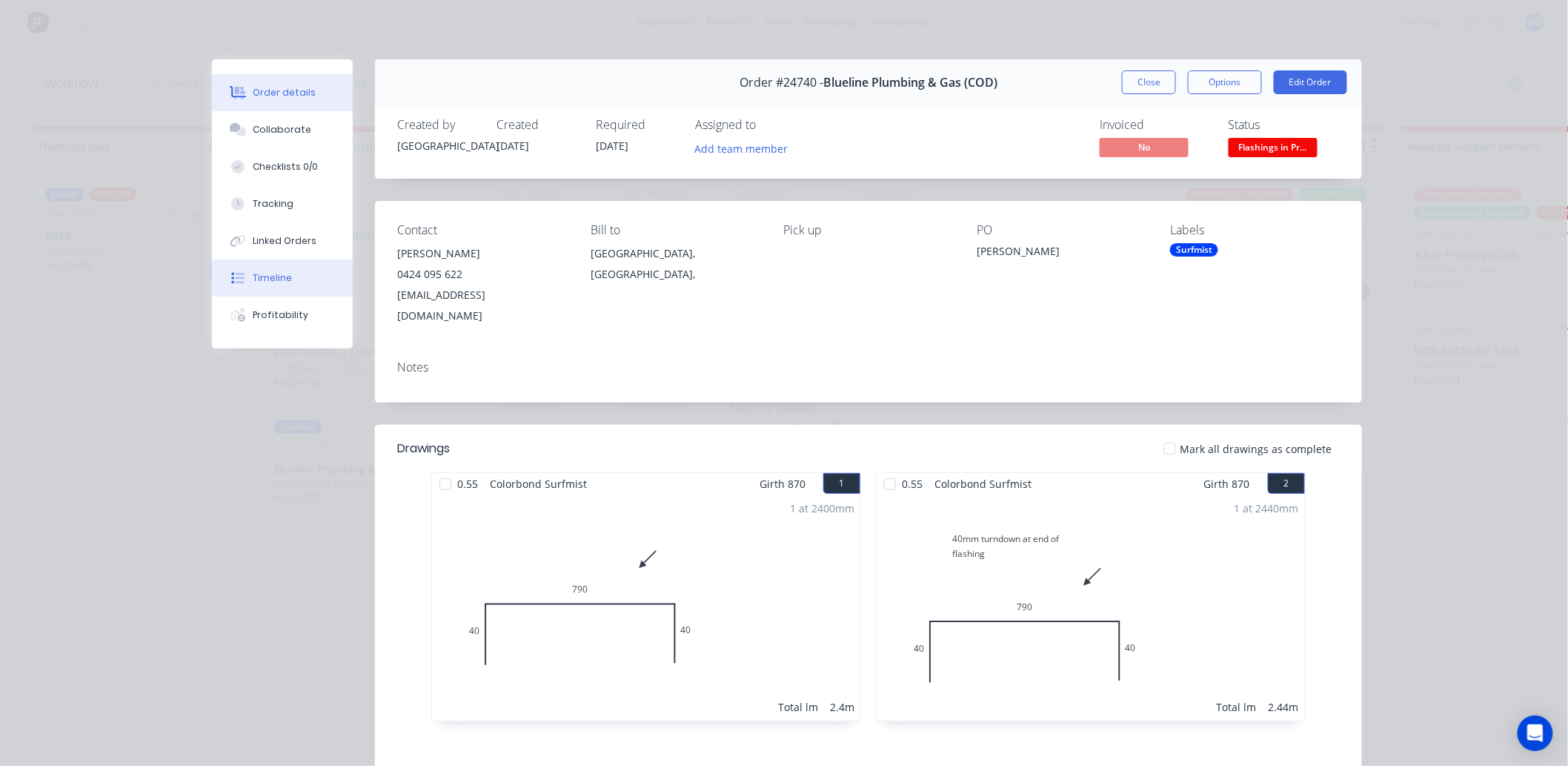
click at [277, 278] on div "Timeline" at bounding box center [273, 278] width 39 height 14
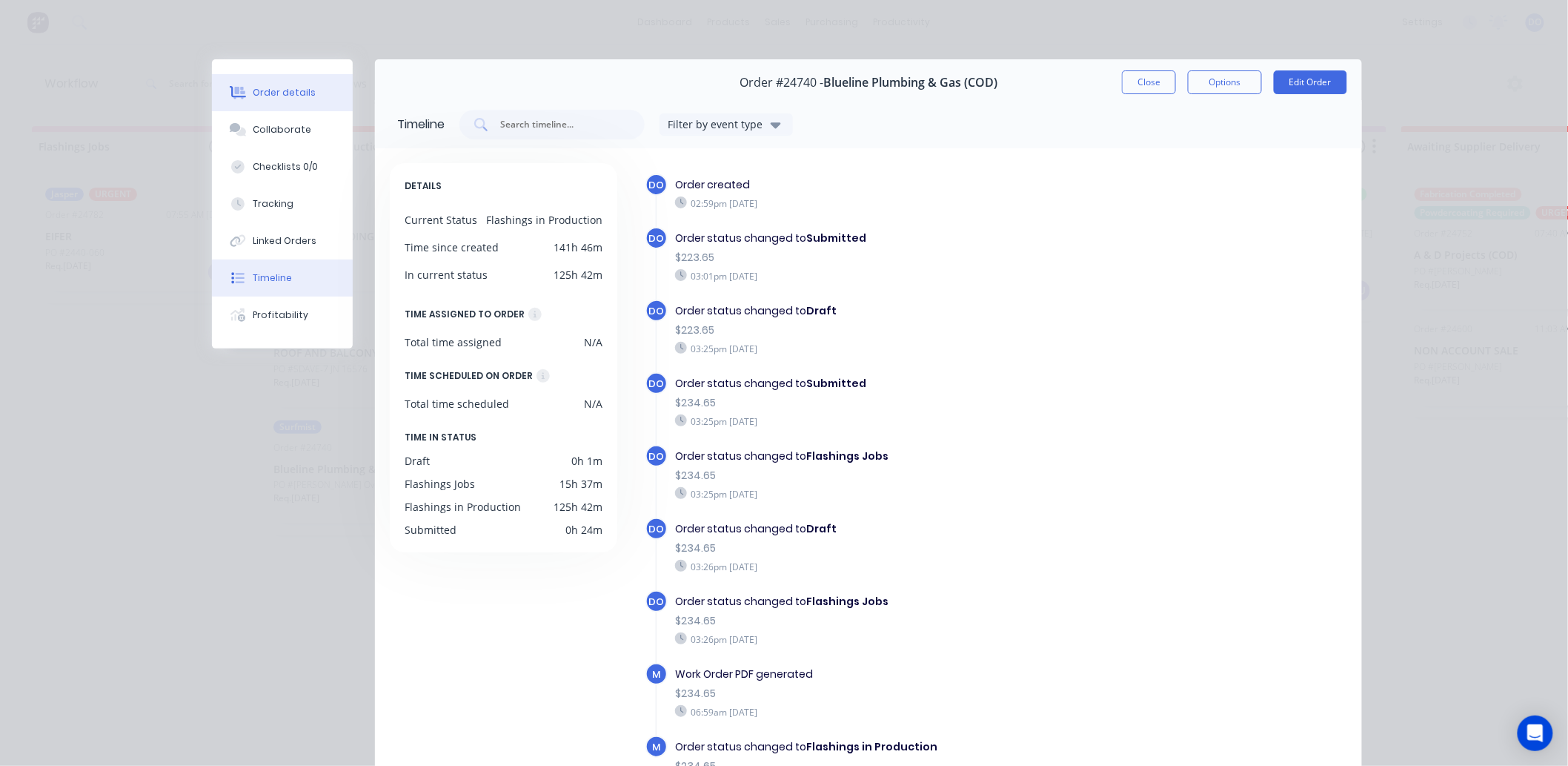
click at [300, 95] on div "Order details" at bounding box center [285, 93] width 63 height 14
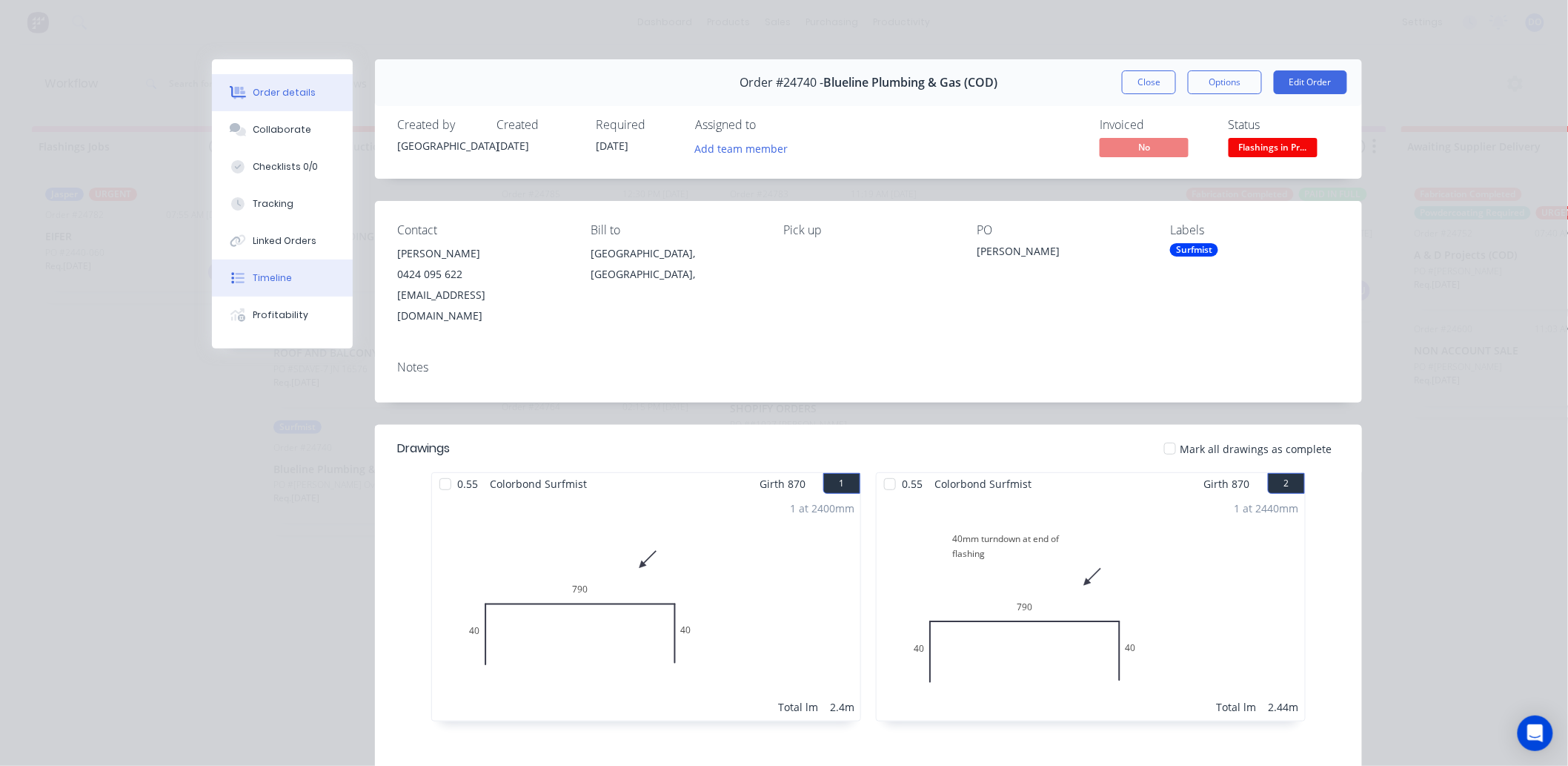
click at [300, 293] on button "Timeline" at bounding box center [282, 278] width 141 height 37
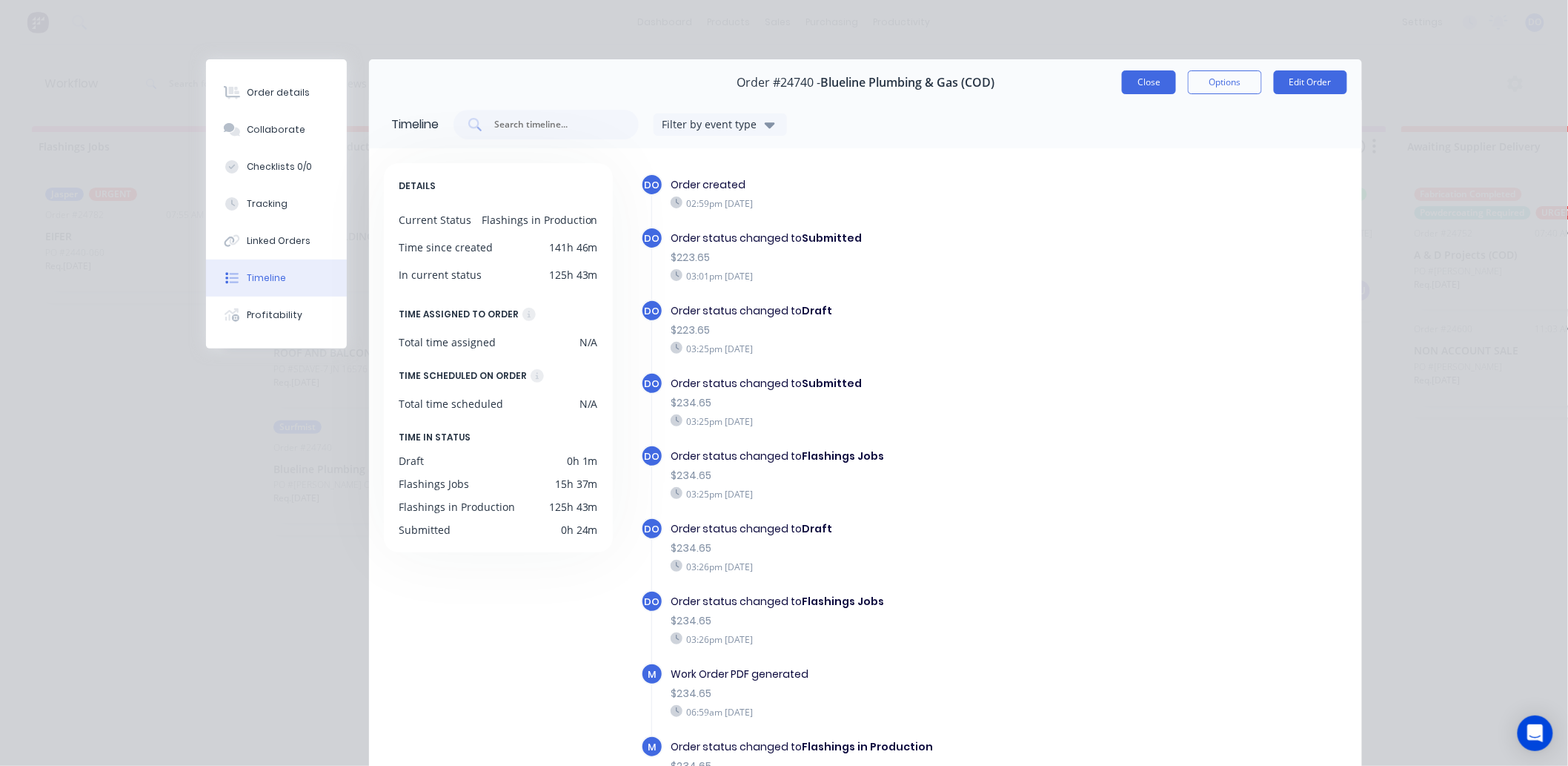
click at [1160, 70] on button "Close" at bounding box center [1148, 82] width 54 height 24
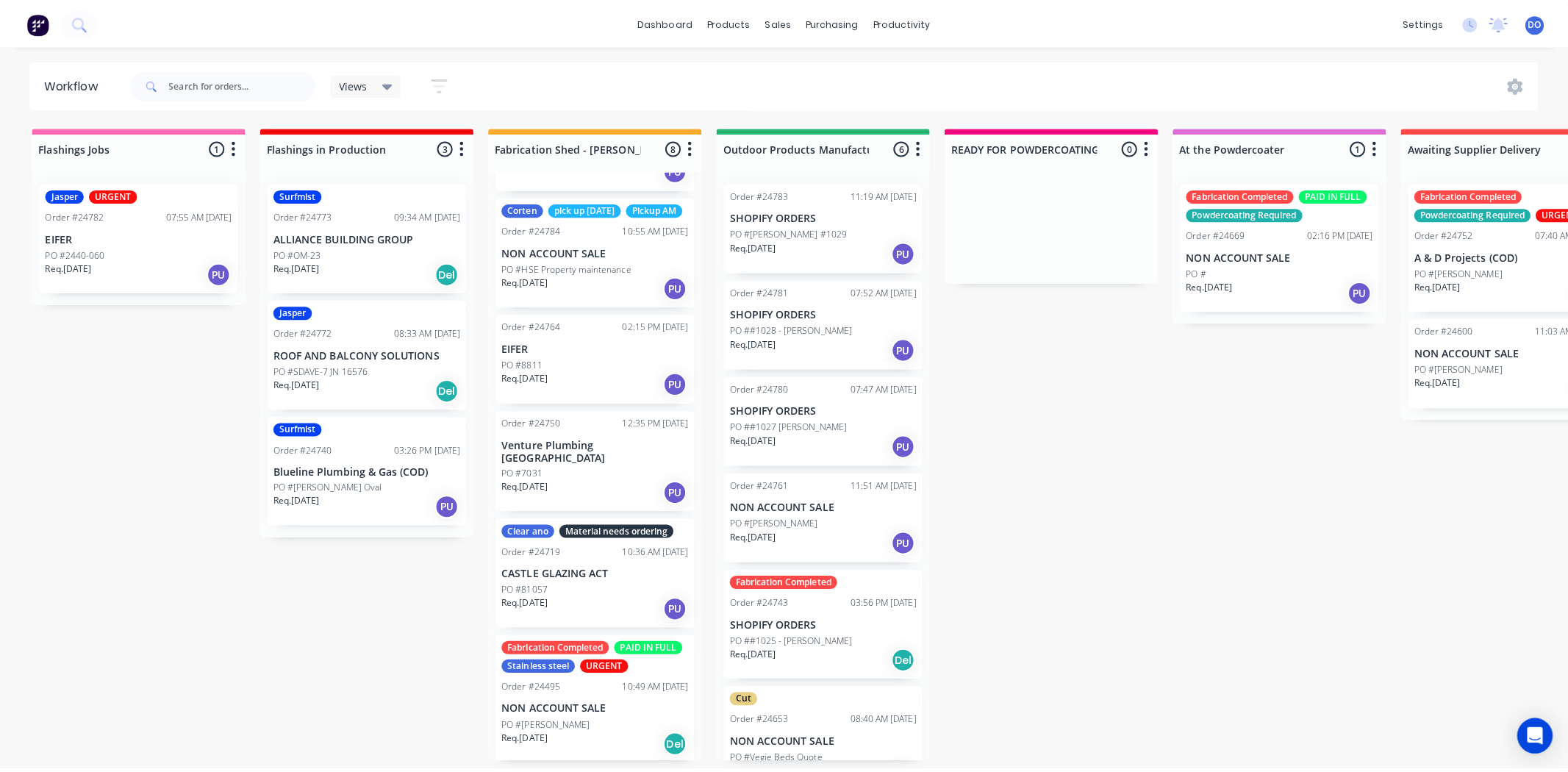
scroll to position [163, 0]
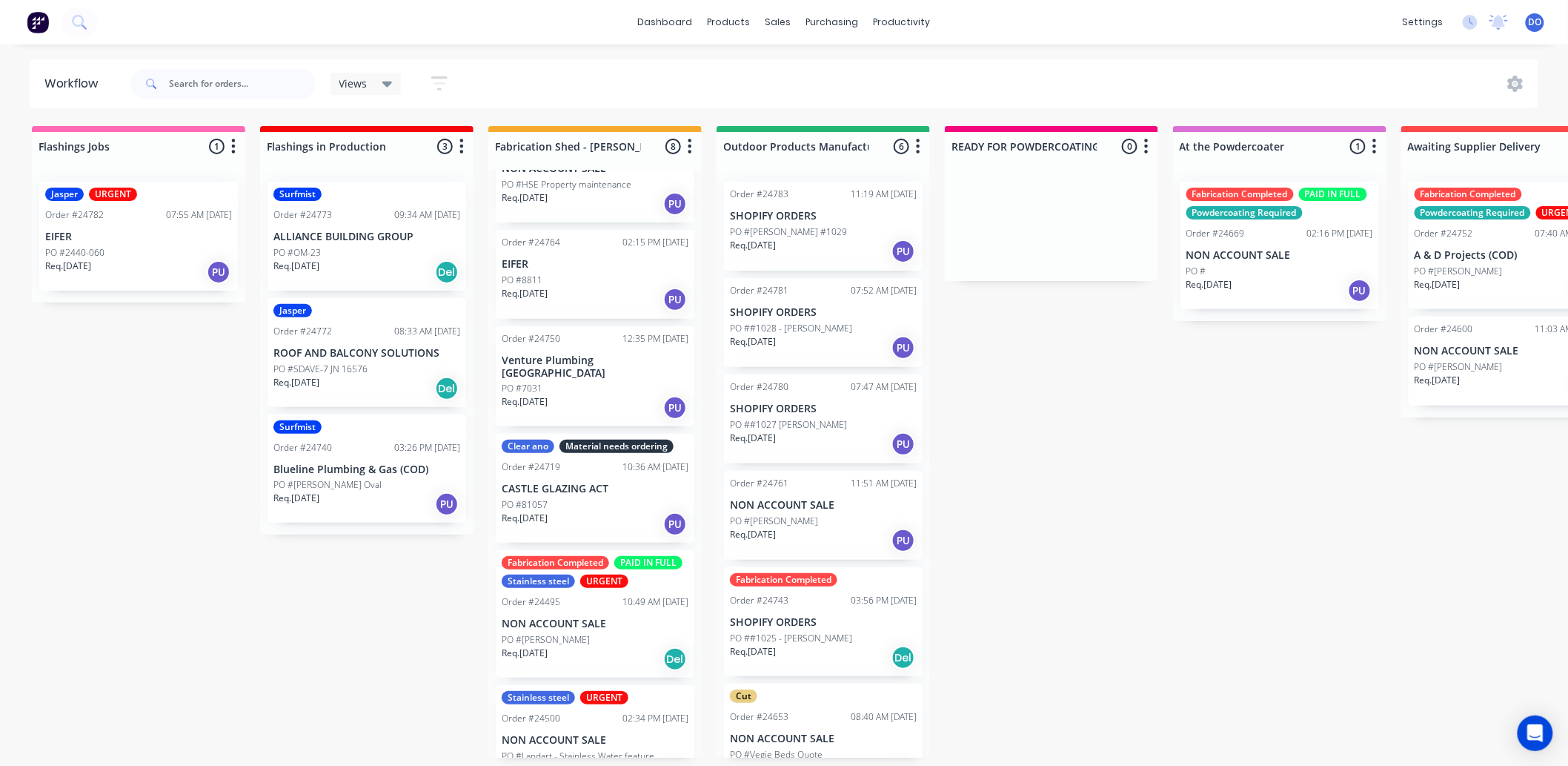
click at [357, 467] on p "Blueline Plumbing & Gas (COD)" at bounding box center [366, 470] width 187 height 13
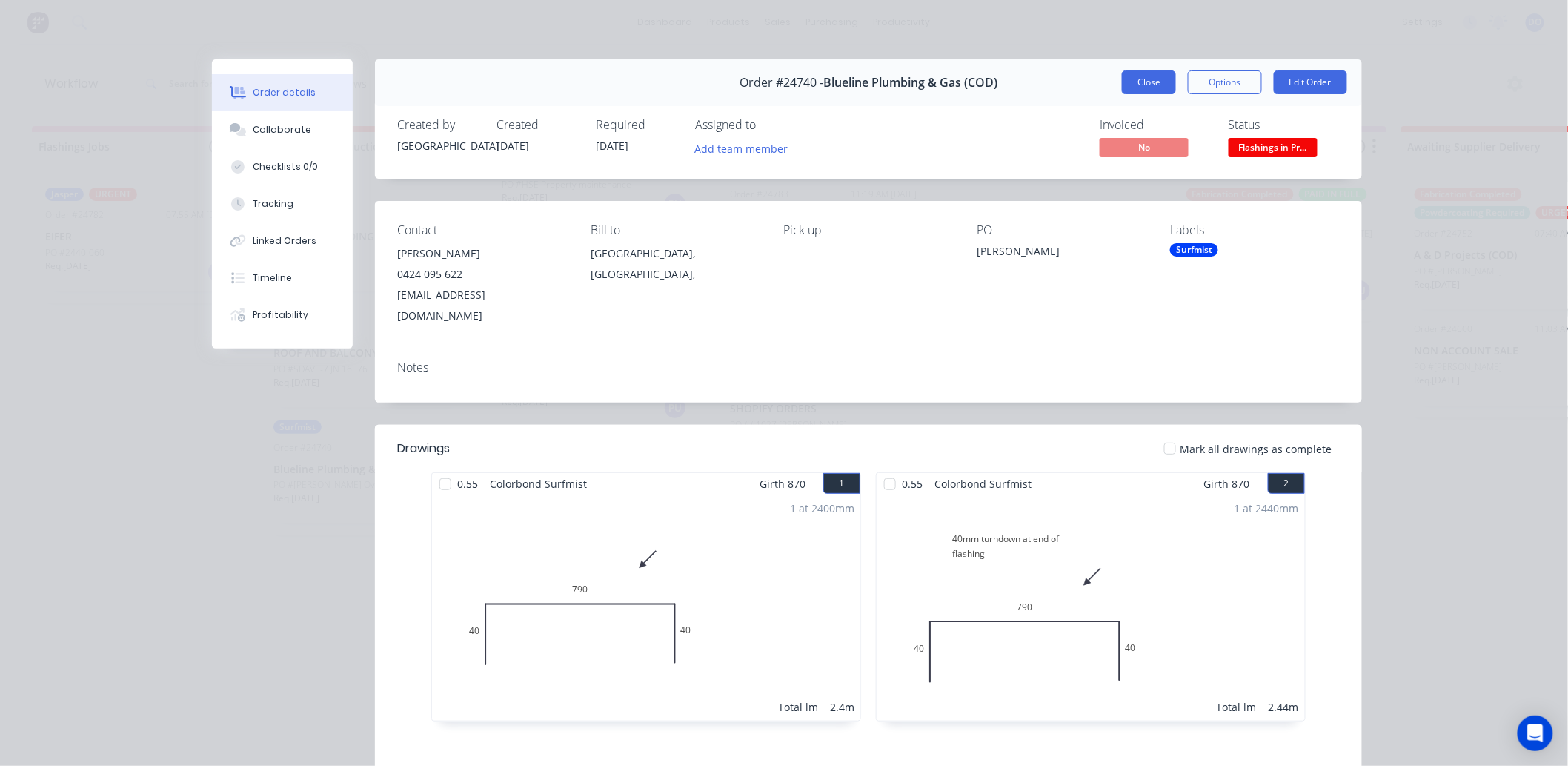
click at [1137, 77] on button "Close" at bounding box center [1148, 82] width 54 height 24
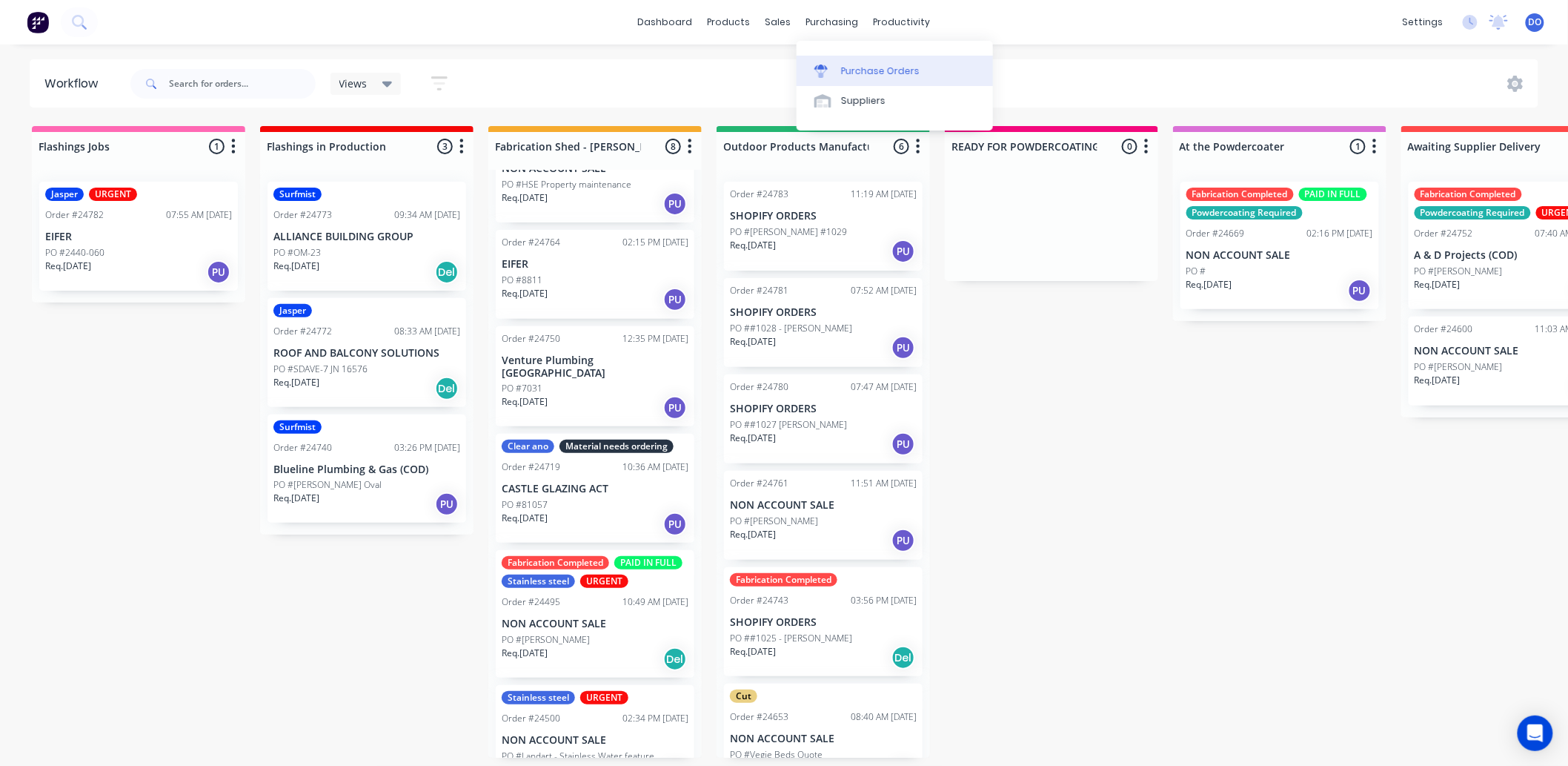
click at [846, 72] on div "Purchase Orders" at bounding box center [880, 72] width 79 height 14
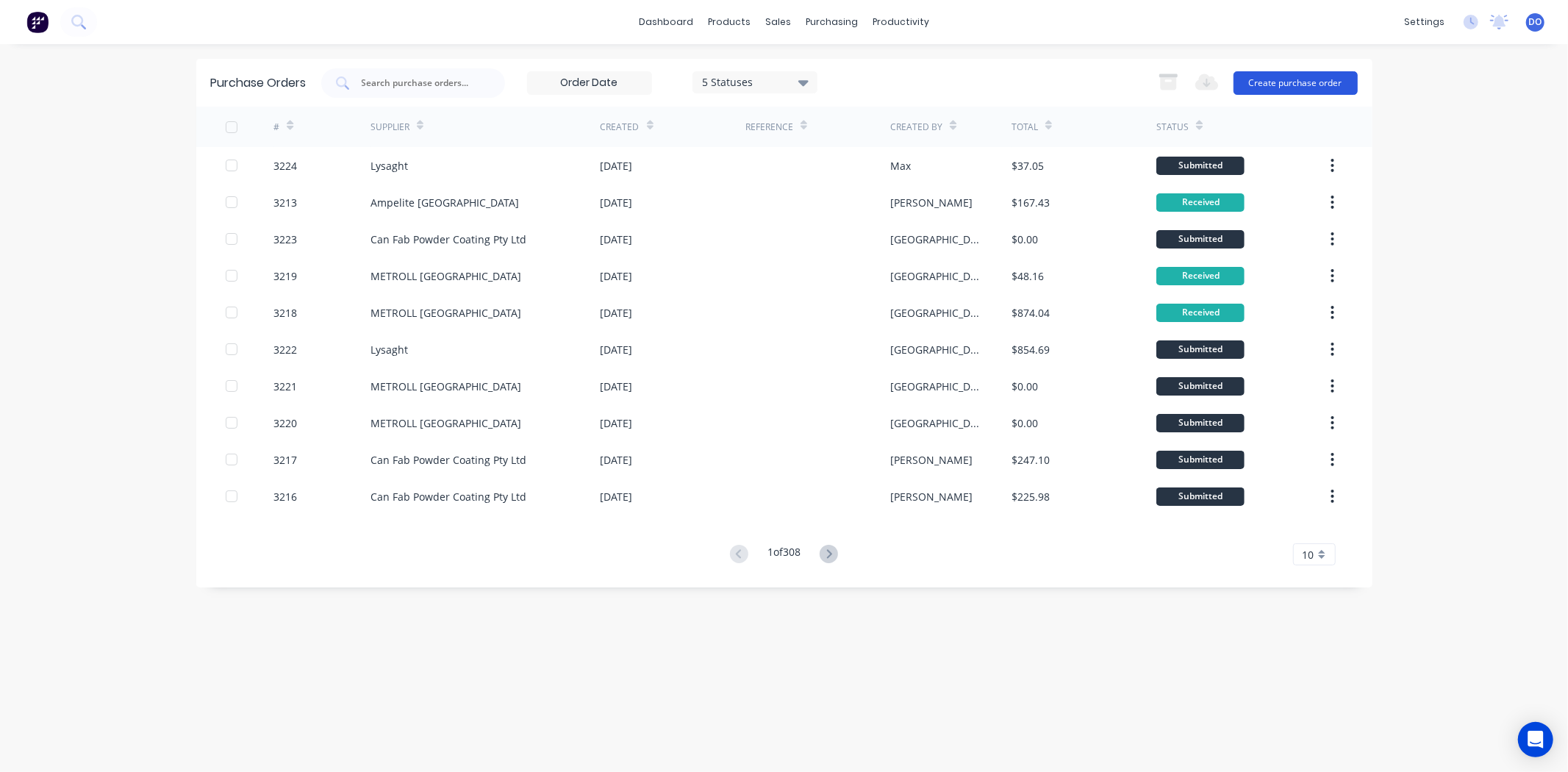
click at [1339, 75] on button "Create purchase order" at bounding box center [1295, 83] width 124 height 24
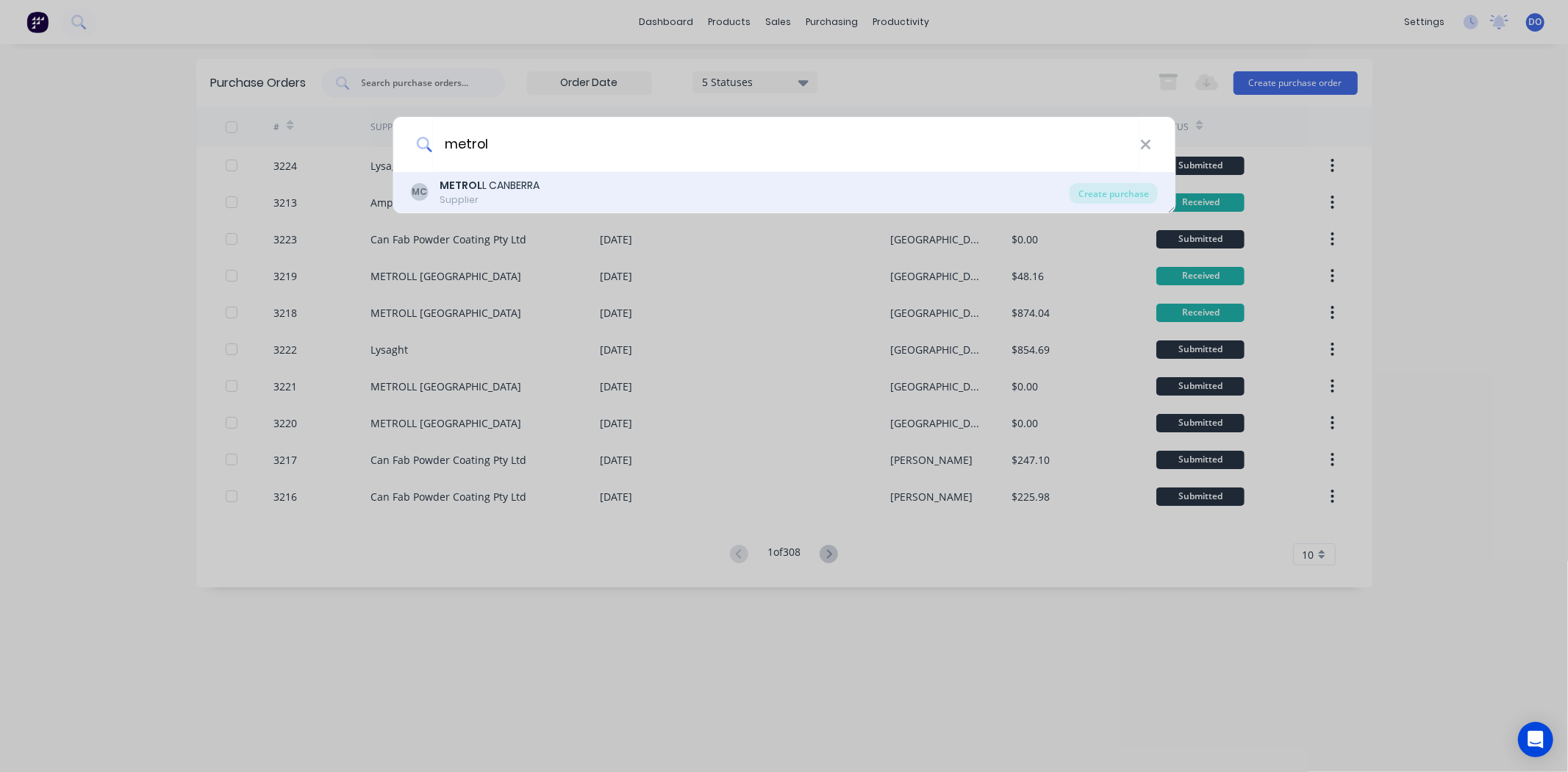
type input "metrol"
click at [644, 207] on div "MC METROL L CANBERRA Supplier Create purchase" at bounding box center [784, 192] width 783 height 41
click at [500, 184] on div "METROL L [GEOGRAPHIC_DATA]" at bounding box center [489, 185] width 100 height 15
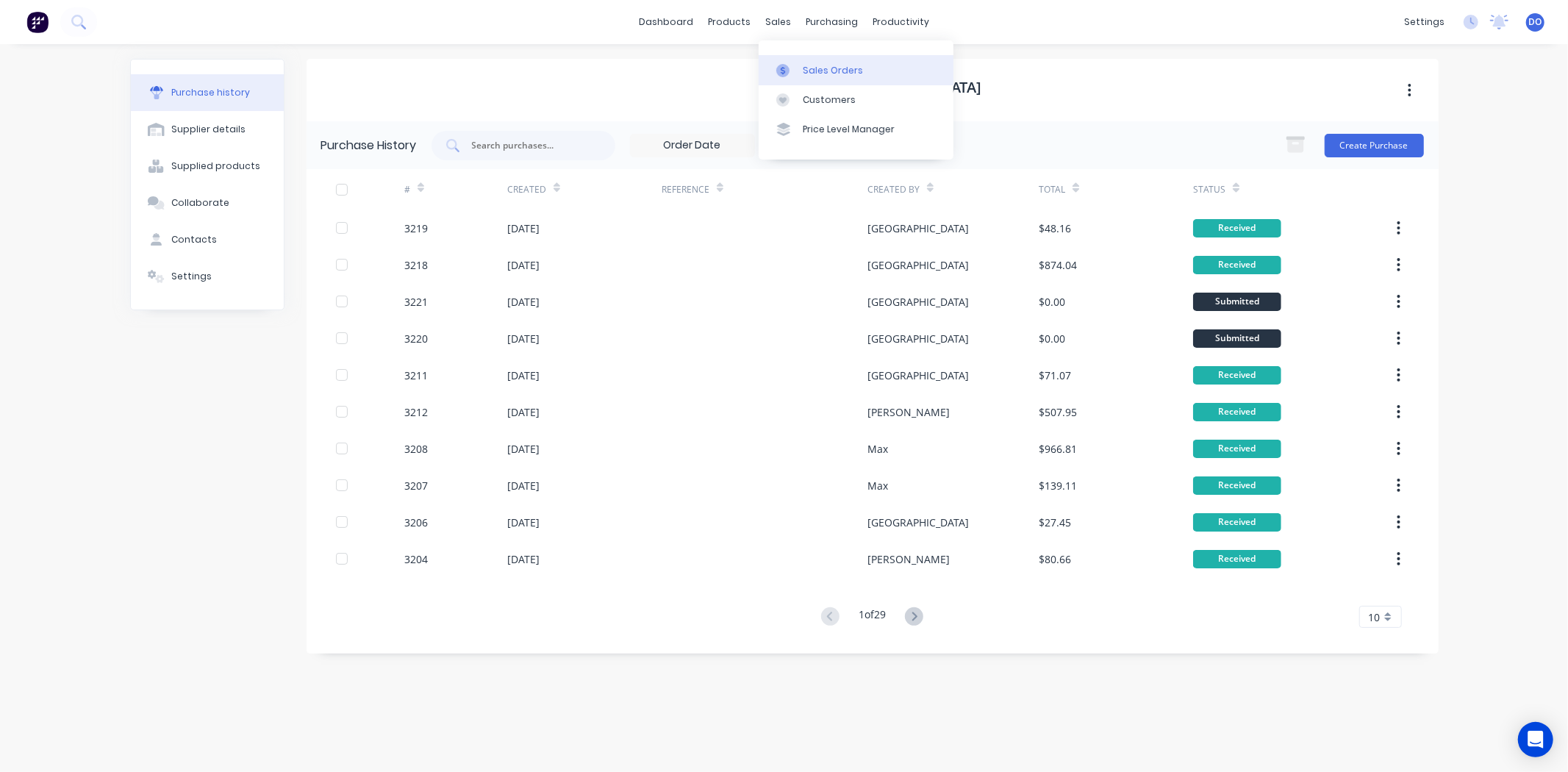
click at [794, 75] on div at bounding box center [787, 71] width 22 height 14
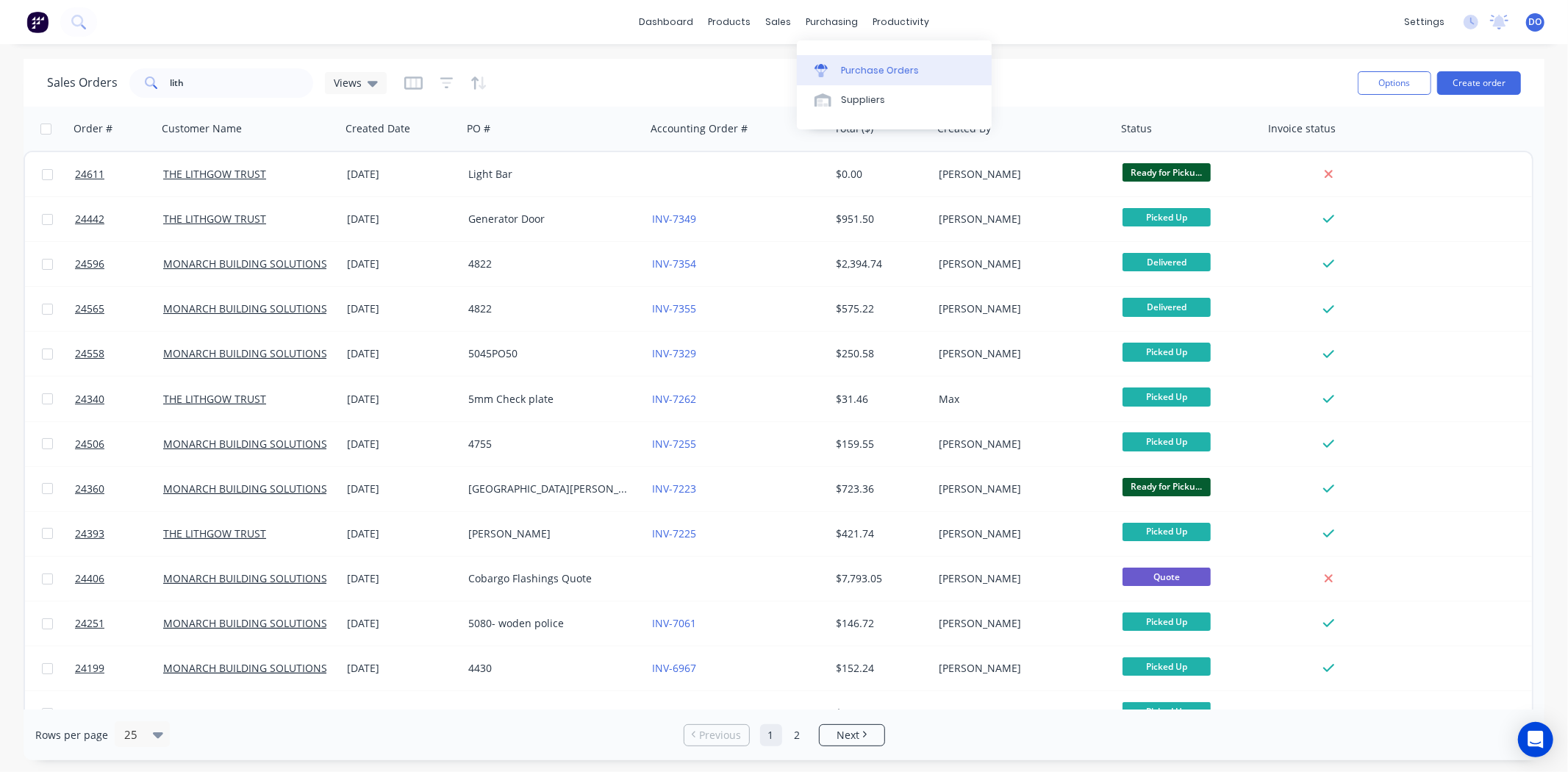
click at [869, 64] on div "Purchase Orders" at bounding box center [880, 71] width 78 height 14
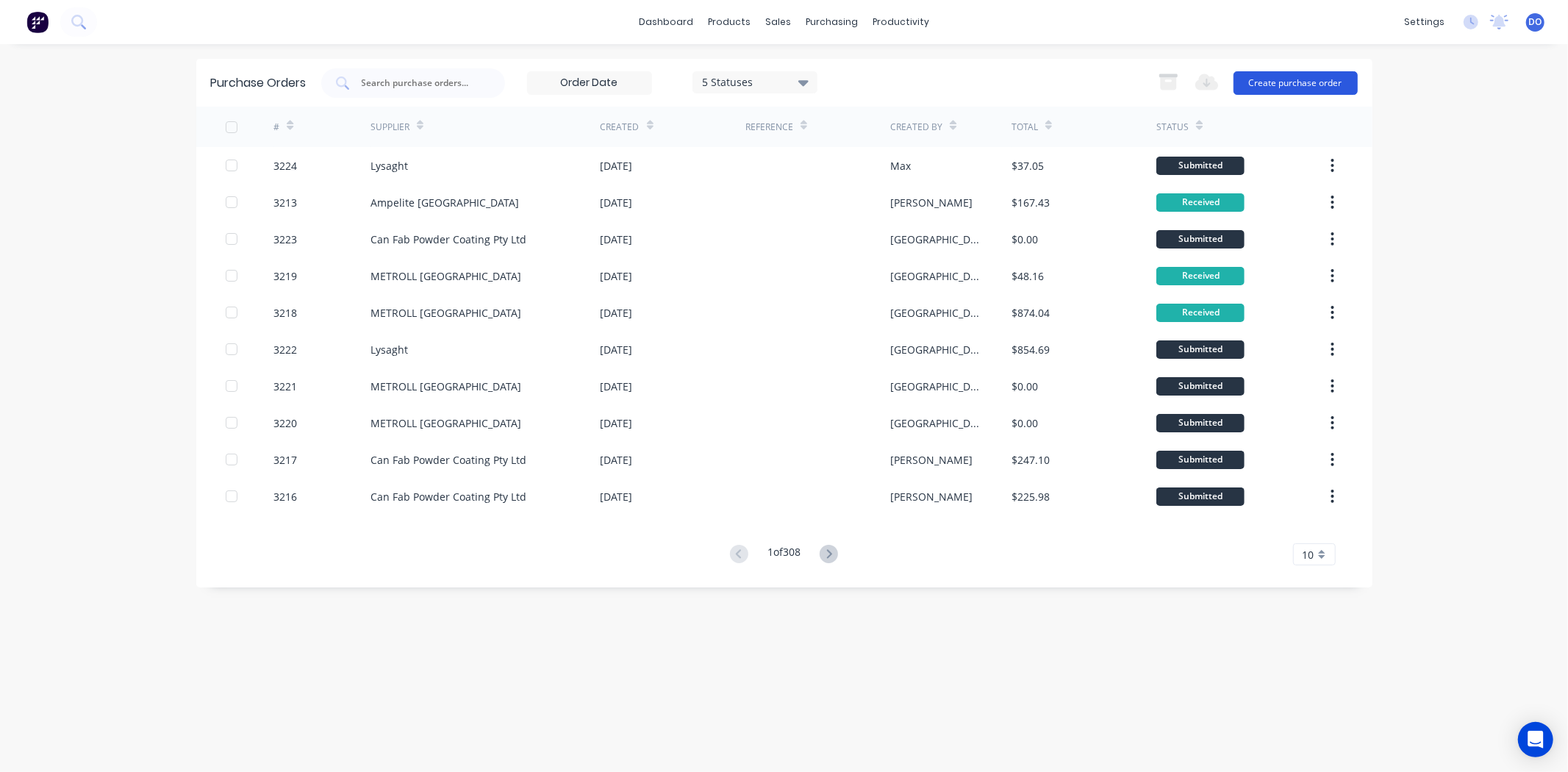
click at [1350, 76] on button "Create purchase order" at bounding box center [1295, 83] width 124 height 24
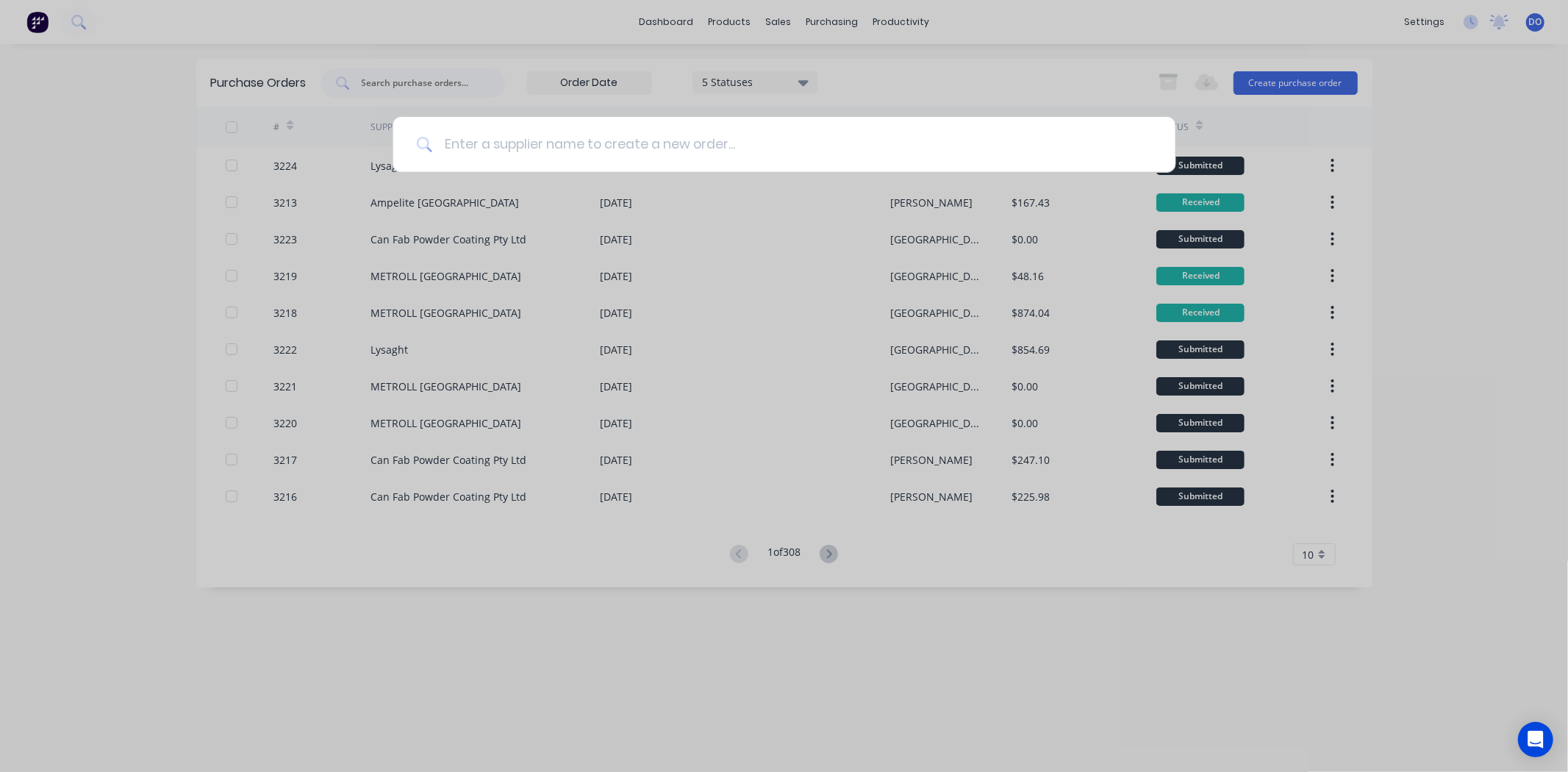
click at [549, 143] on input at bounding box center [792, 144] width 720 height 55
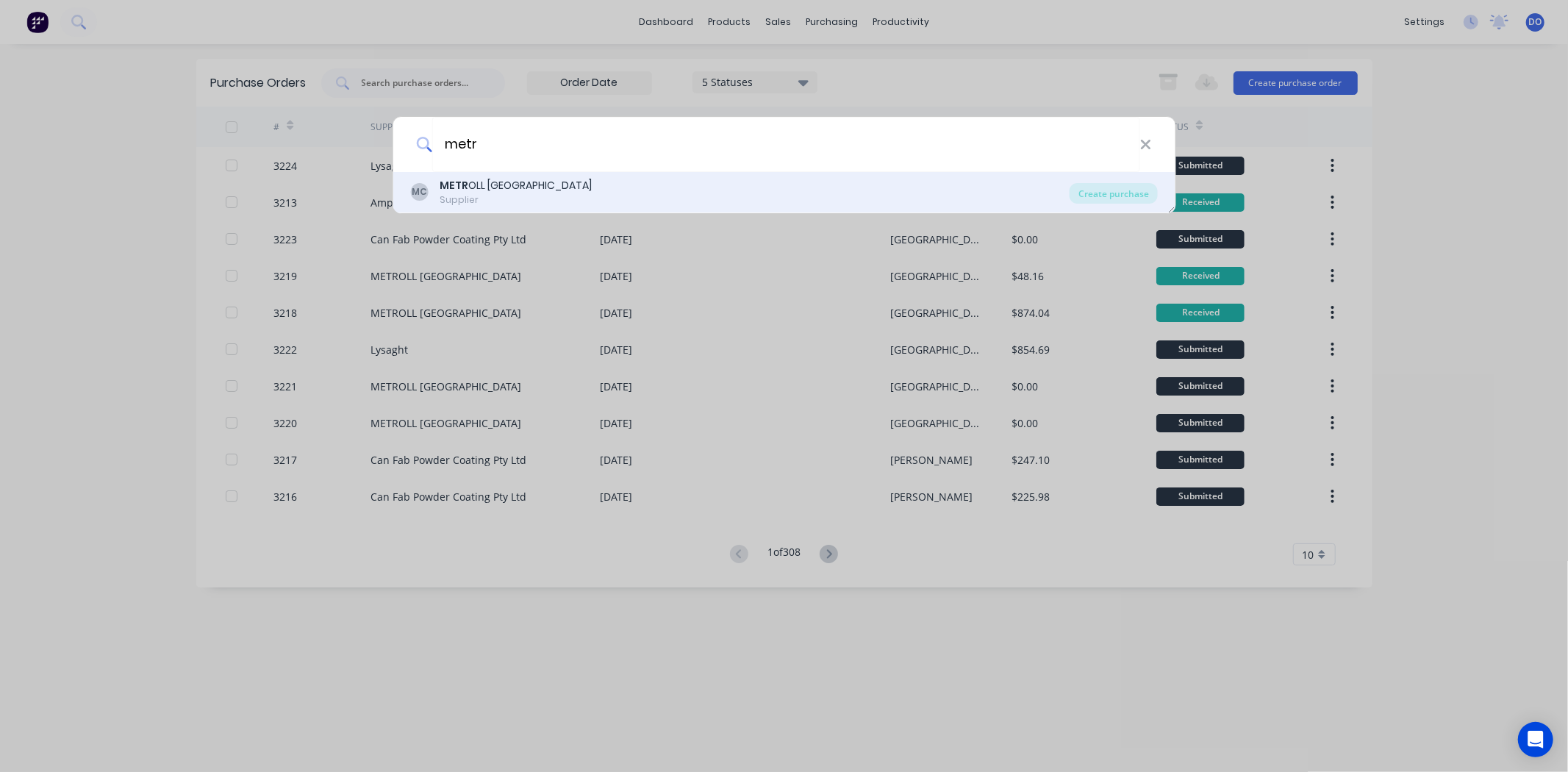
type input "metr"
click at [682, 185] on div "MC METR OLL CANBERRA Supplier" at bounding box center [739, 192] width 660 height 29
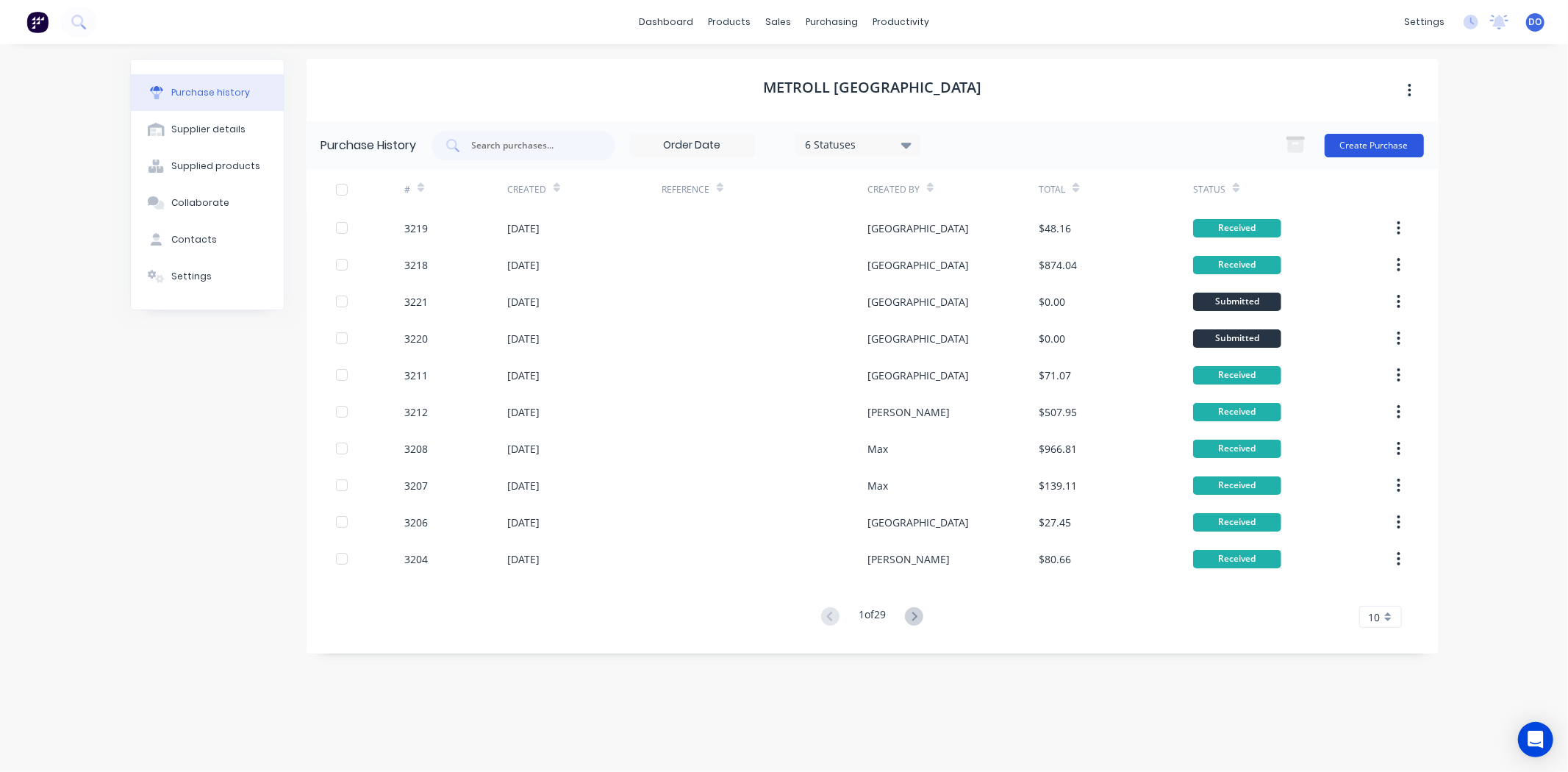
click at [1390, 149] on button "Create Purchase" at bounding box center [1374, 146] width 99 height 24
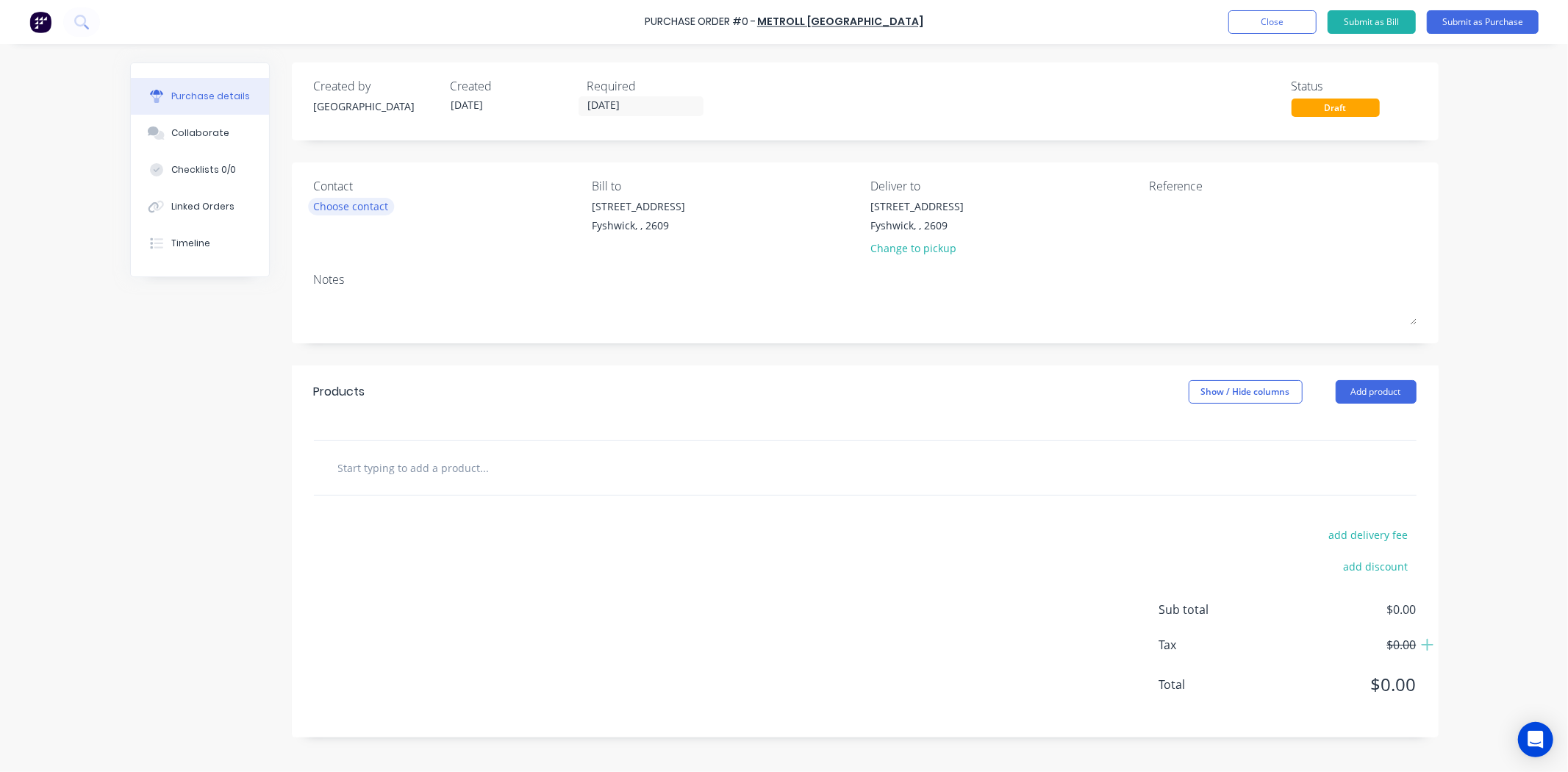
click at [382, 200] on div "Choose contact" at bounding box center [351, 206] width 75 height 15
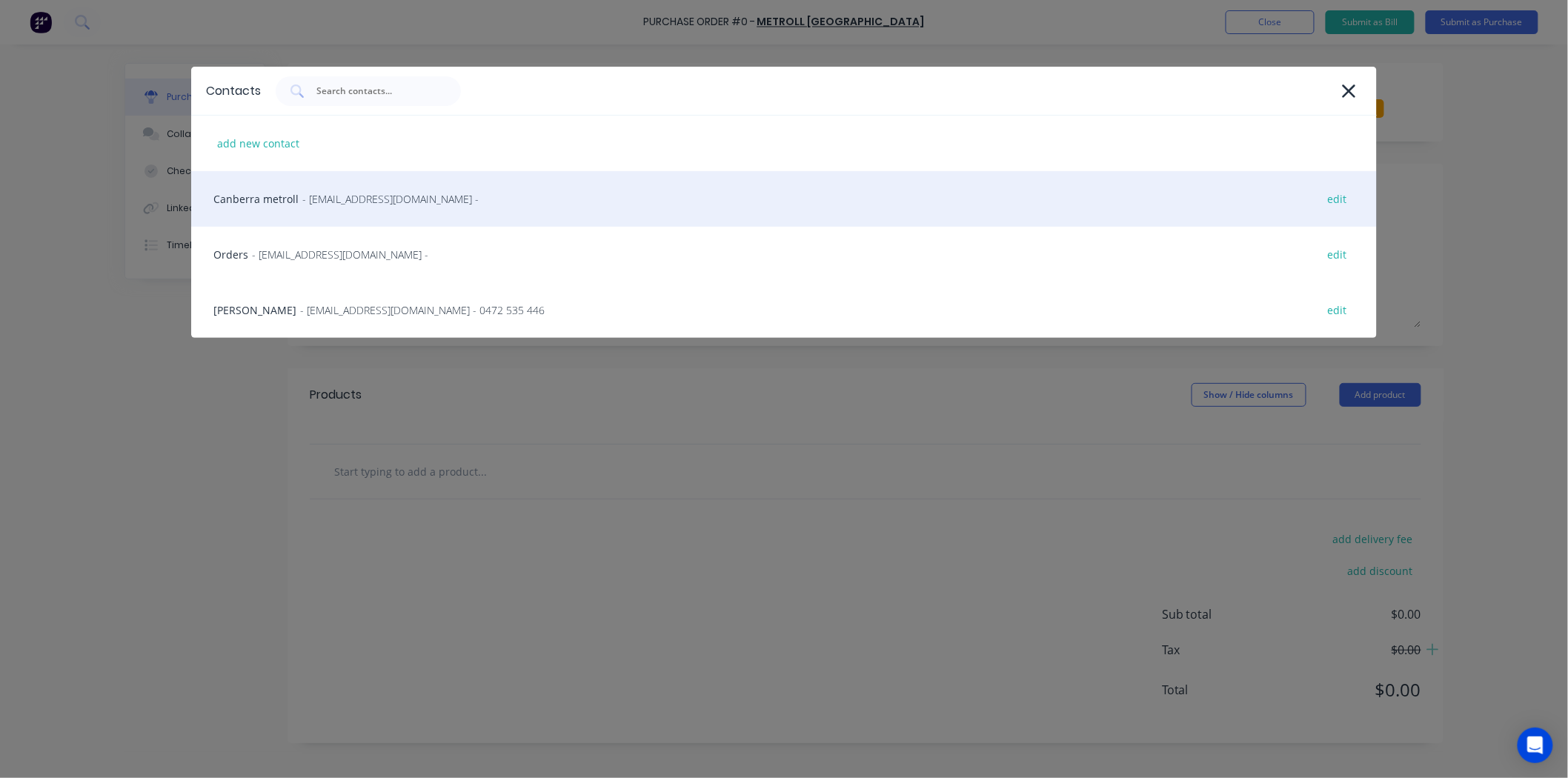
click at [312, 183] on div "Canberra metroll - [EMAIL_ADDRESS][DOMAIN_NAME] - edit" at bounding box center [784, 199] width 1186 height 55
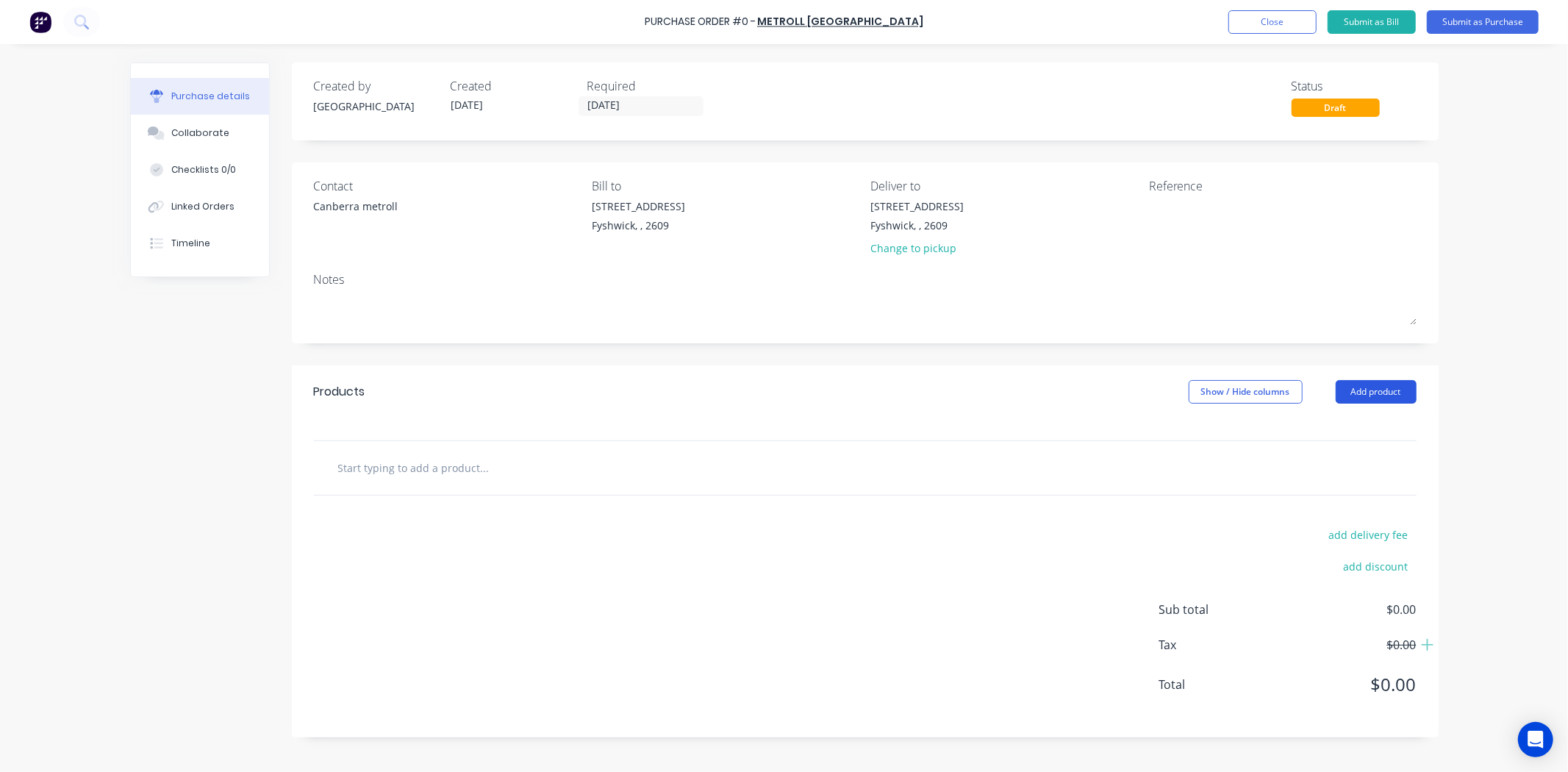
click at [1399, 390] on button "Add product" at bounding box center [1377, 392] width 81 height 24
click at [1326, 422] on div "Product catalogue" at bounding box center [1347, 429] width 113 height 21
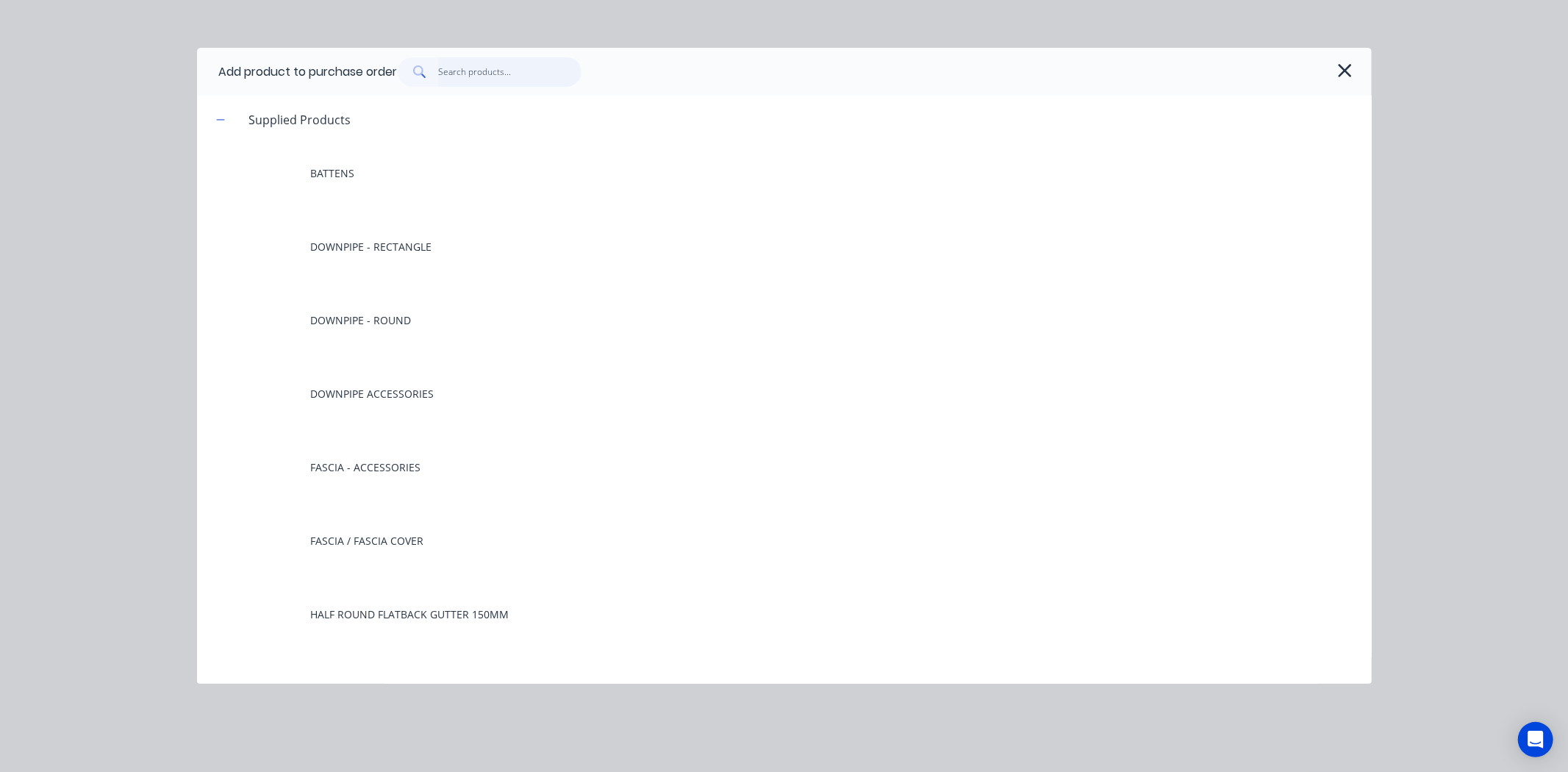
click at [533, 70] on input "text" at bounding box center [509, 72] width 143 height 30
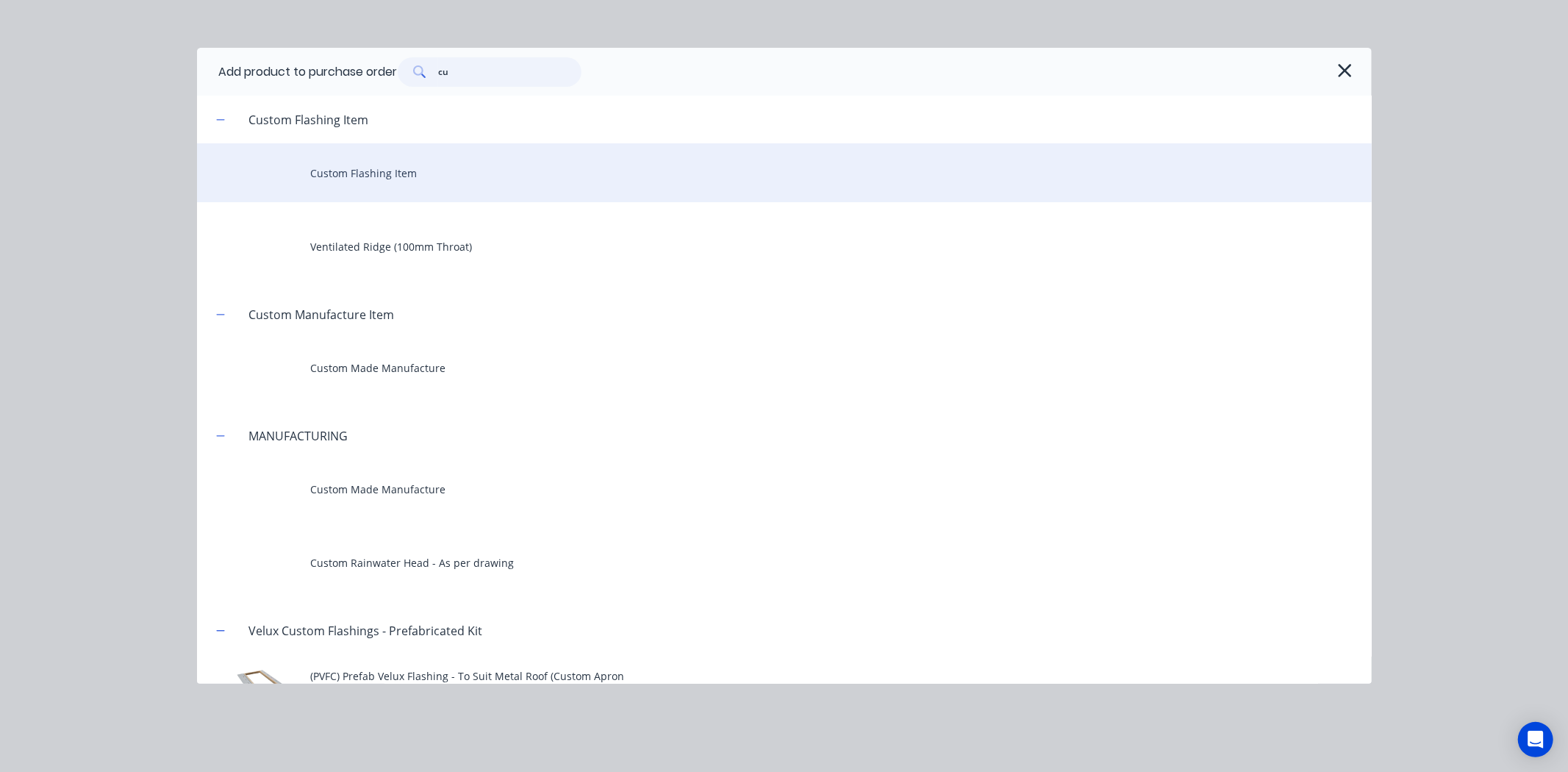
type input "cu"
click at [465, 188] on div "Custom Flashing Item" at bounding box center [784, 172] width 1174 height 58
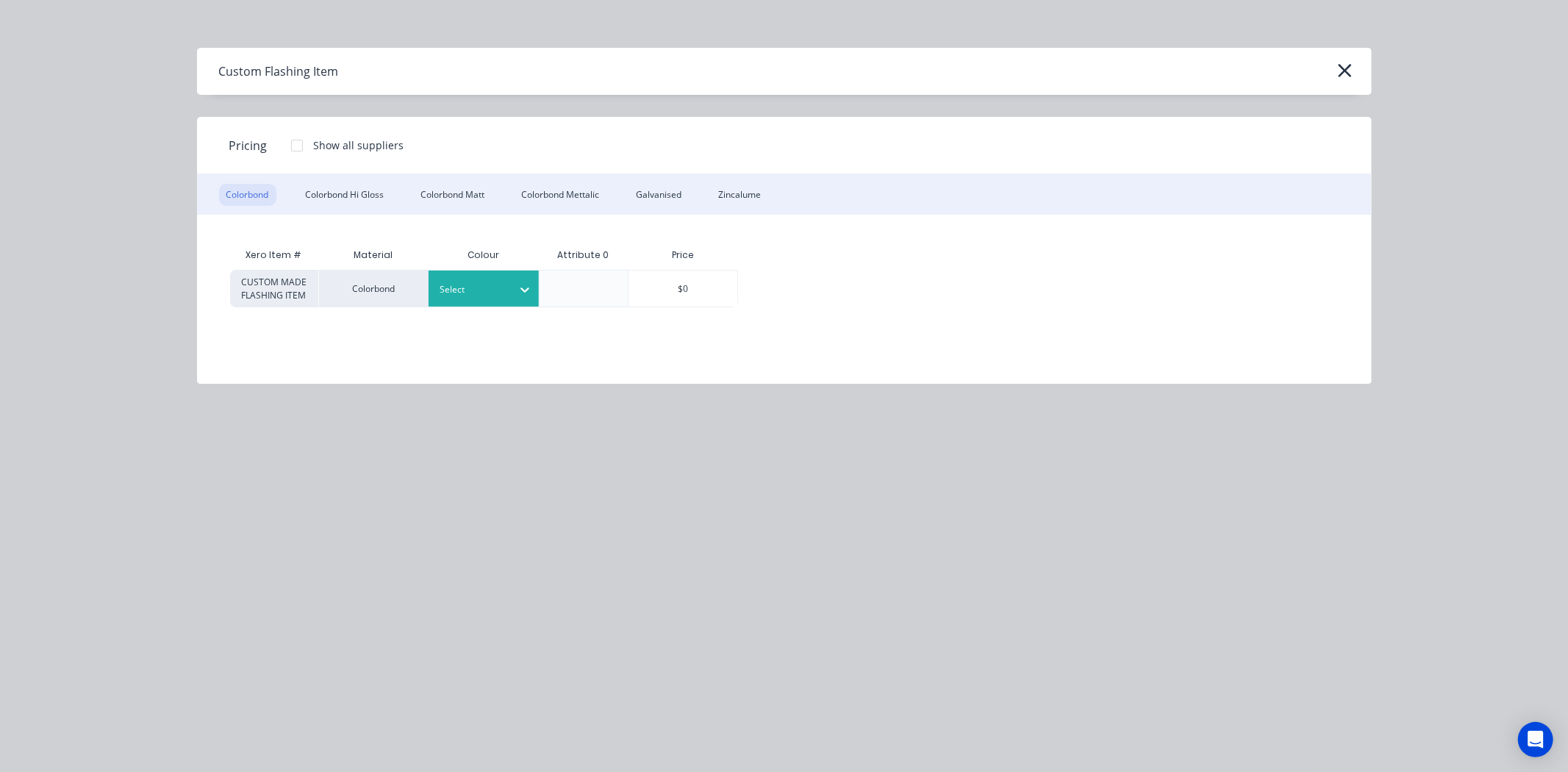
click at [486, 285] on div at bounding box center [472, 290] width 66 height 16
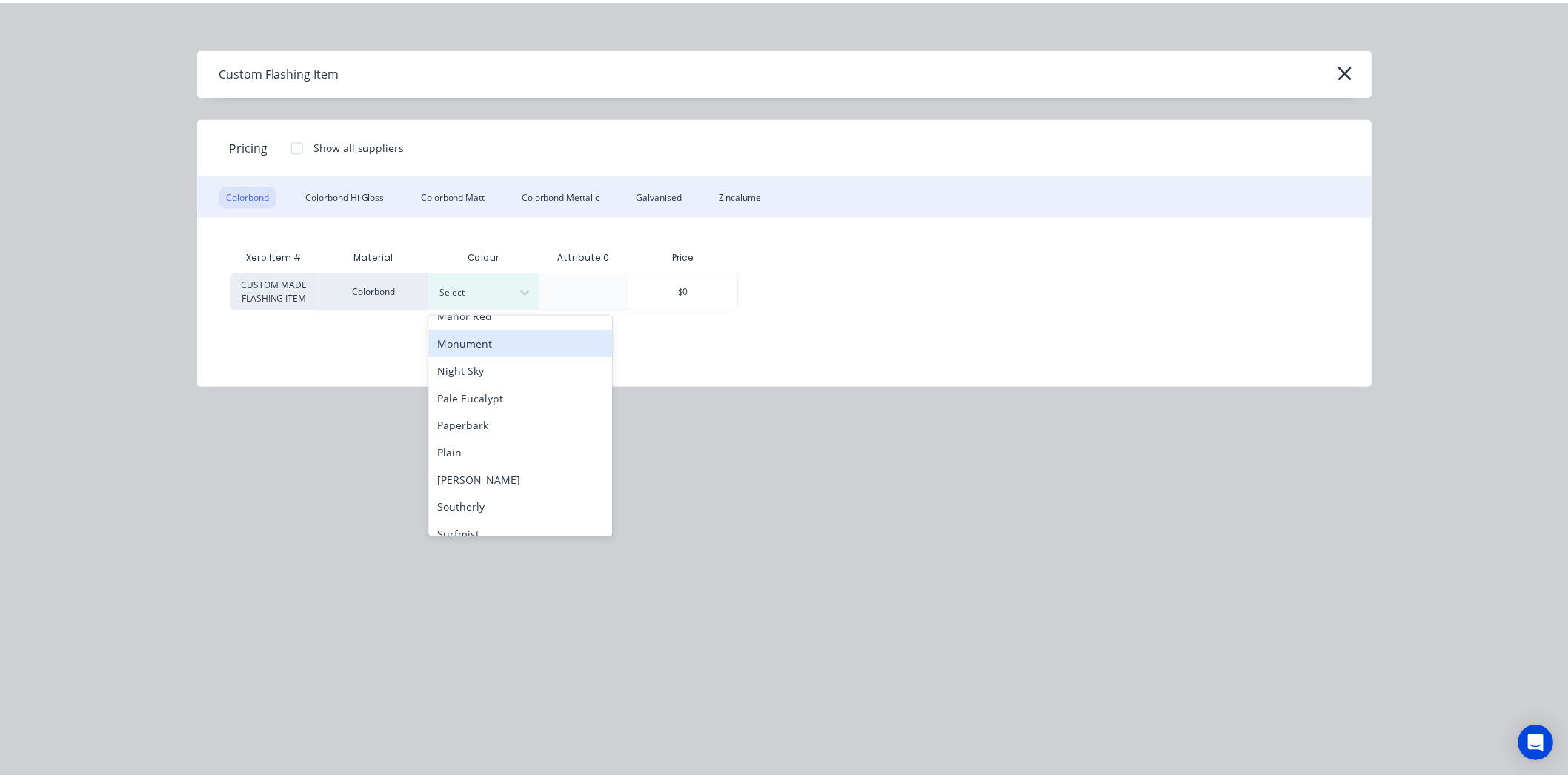
scroll to position [411, 0]
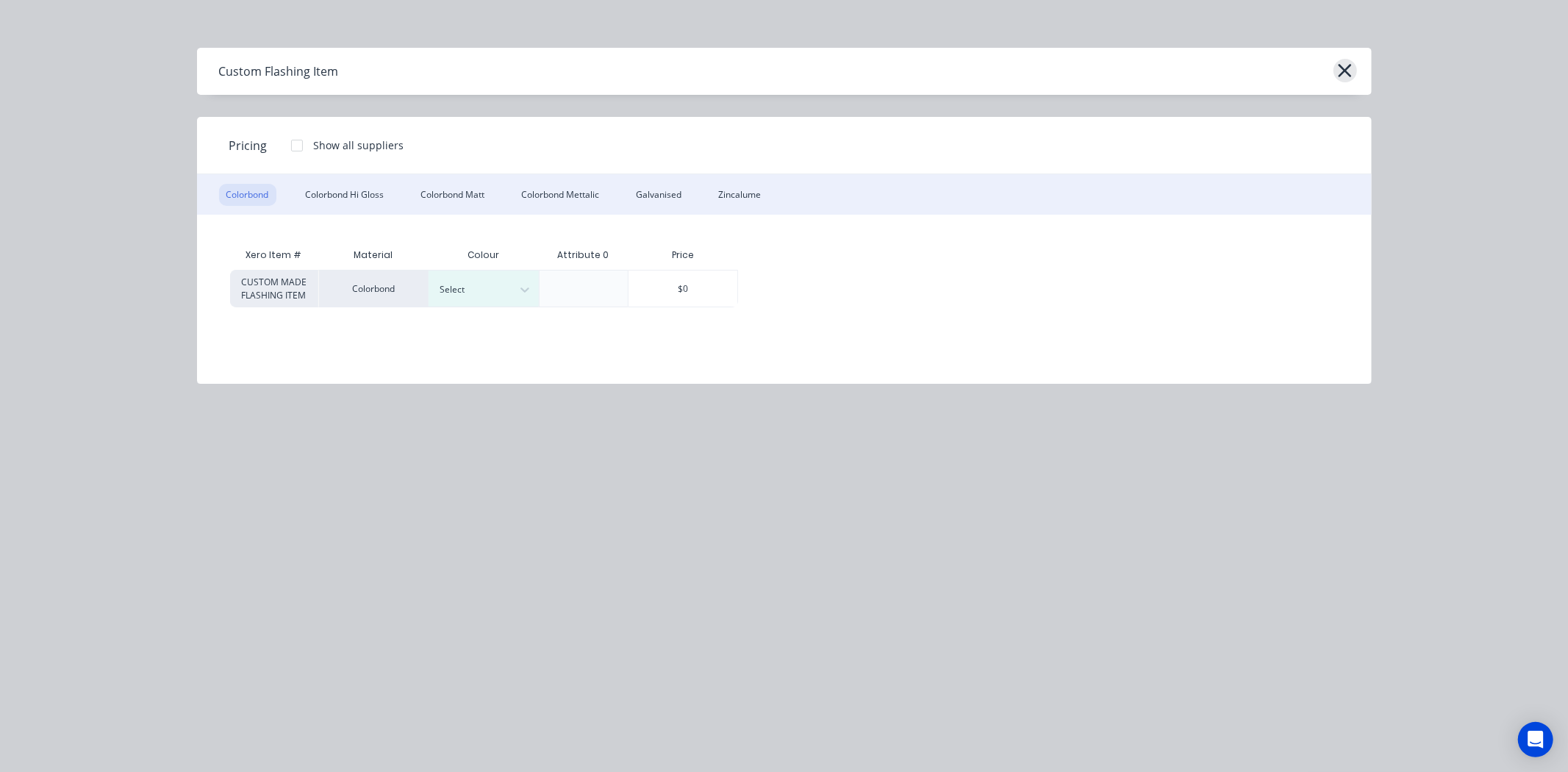
click at [1341, 69] on icon "button" at bounding box center [1344, 70] width 15 height 20
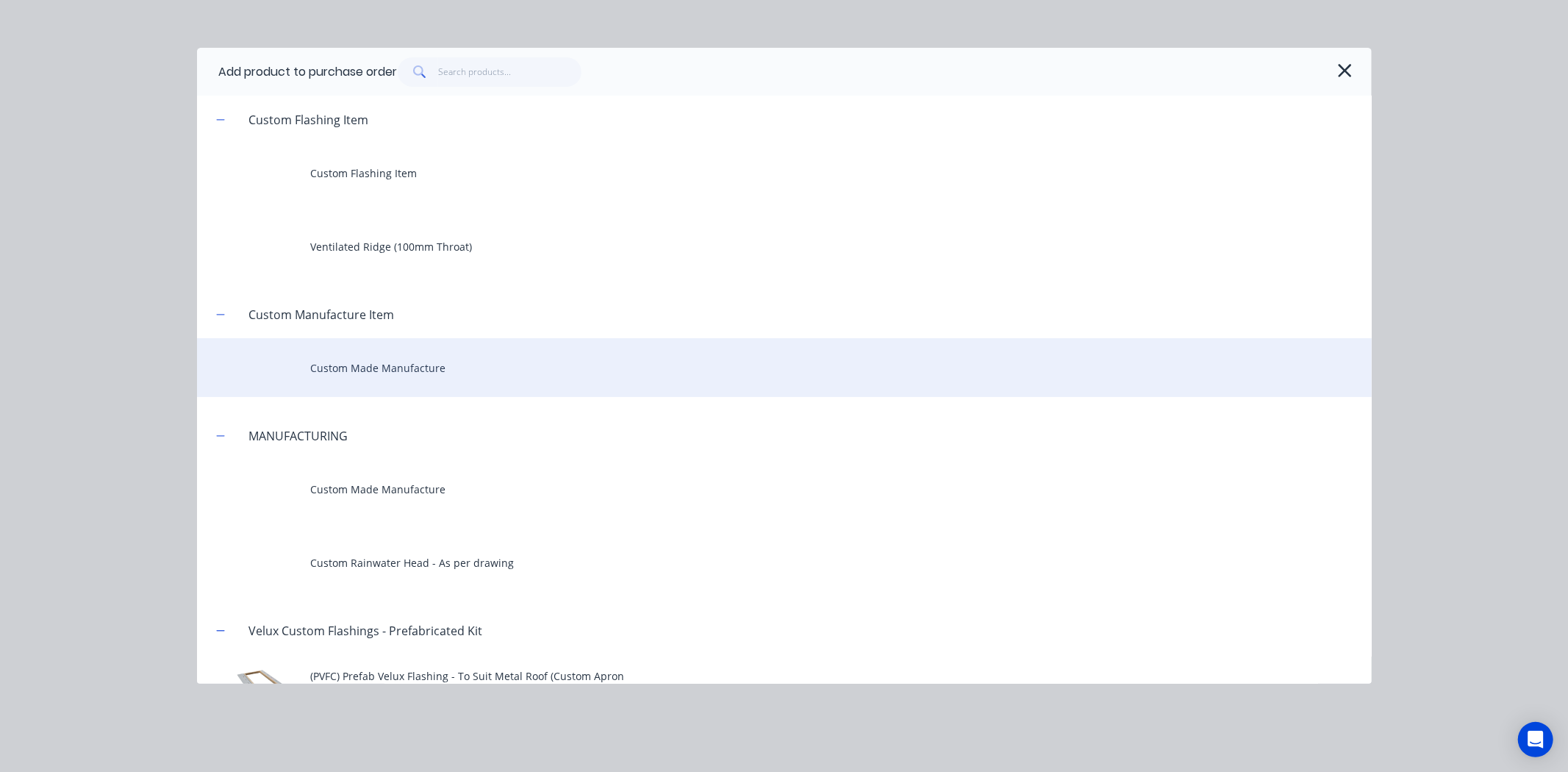
click at [417, 376] on div "Custom Made Manufacture" at bounding box center [784, 367] width 1174 height 58
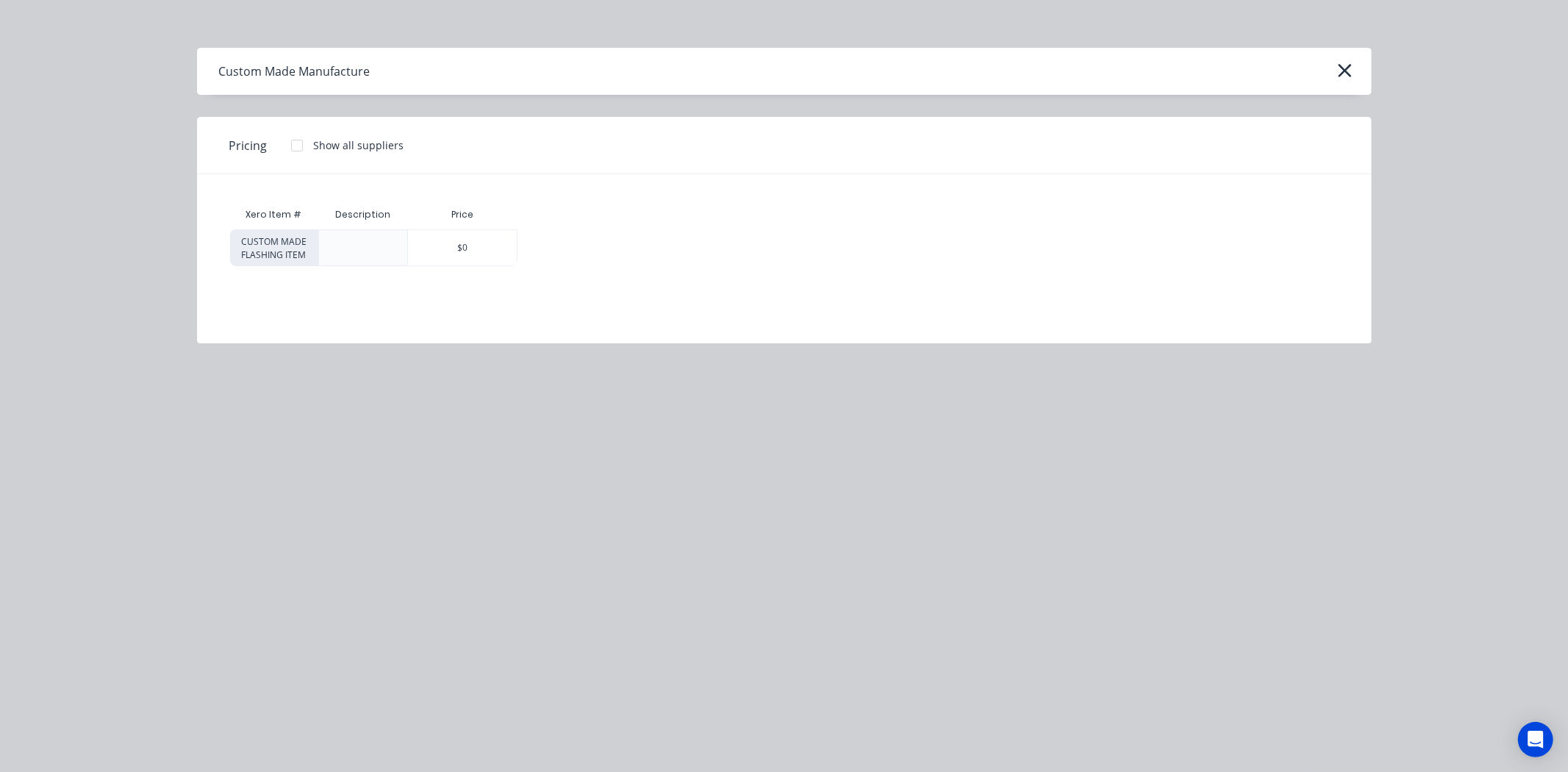
click at [455, 218] on div "Price" at bounding box center [462, 214] width 110 height 30
click at [455, 244] on div "$0" at bounding box center [462, 248] width 108 height 36
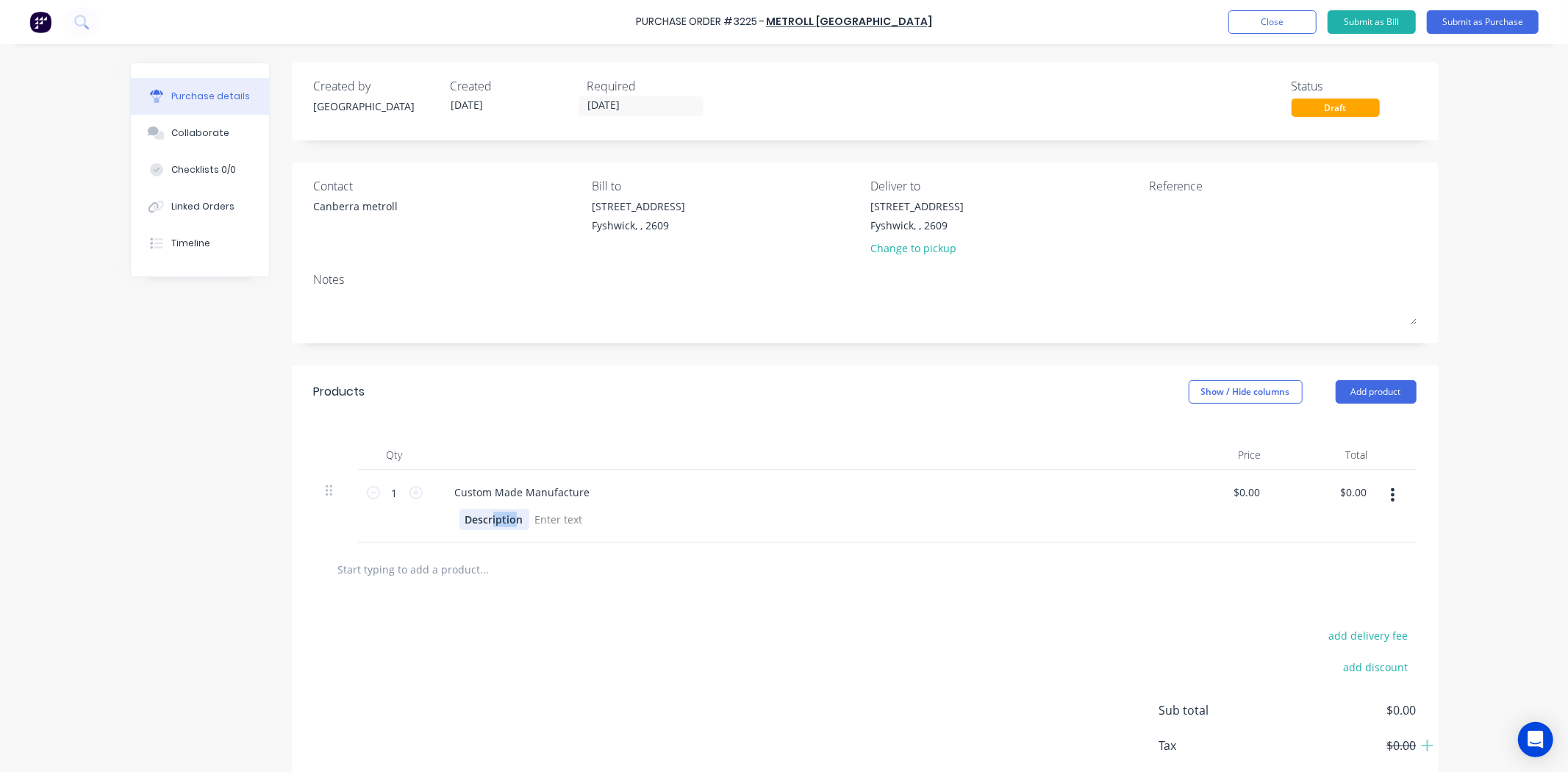
drag, startPoint x: 511, startPoint y: 516, endPoint x: 485, endPoint y: 516, distance: 26.0
click at [485, 516] on div "Description" at bounding box center [494, 519] width 69 height 21
drag, startPoint x: 516, startPoint y: 522, endPoint x: 444, endPoint y: 510, distance: 73.0
click at [444, 510] on div "Description" at bounding box center [799, 519] width 711 height 21
drag, startPoint x: 586, startPoint y: 499, endPoint x: 393, endPoint y: 490, distance: 193.2
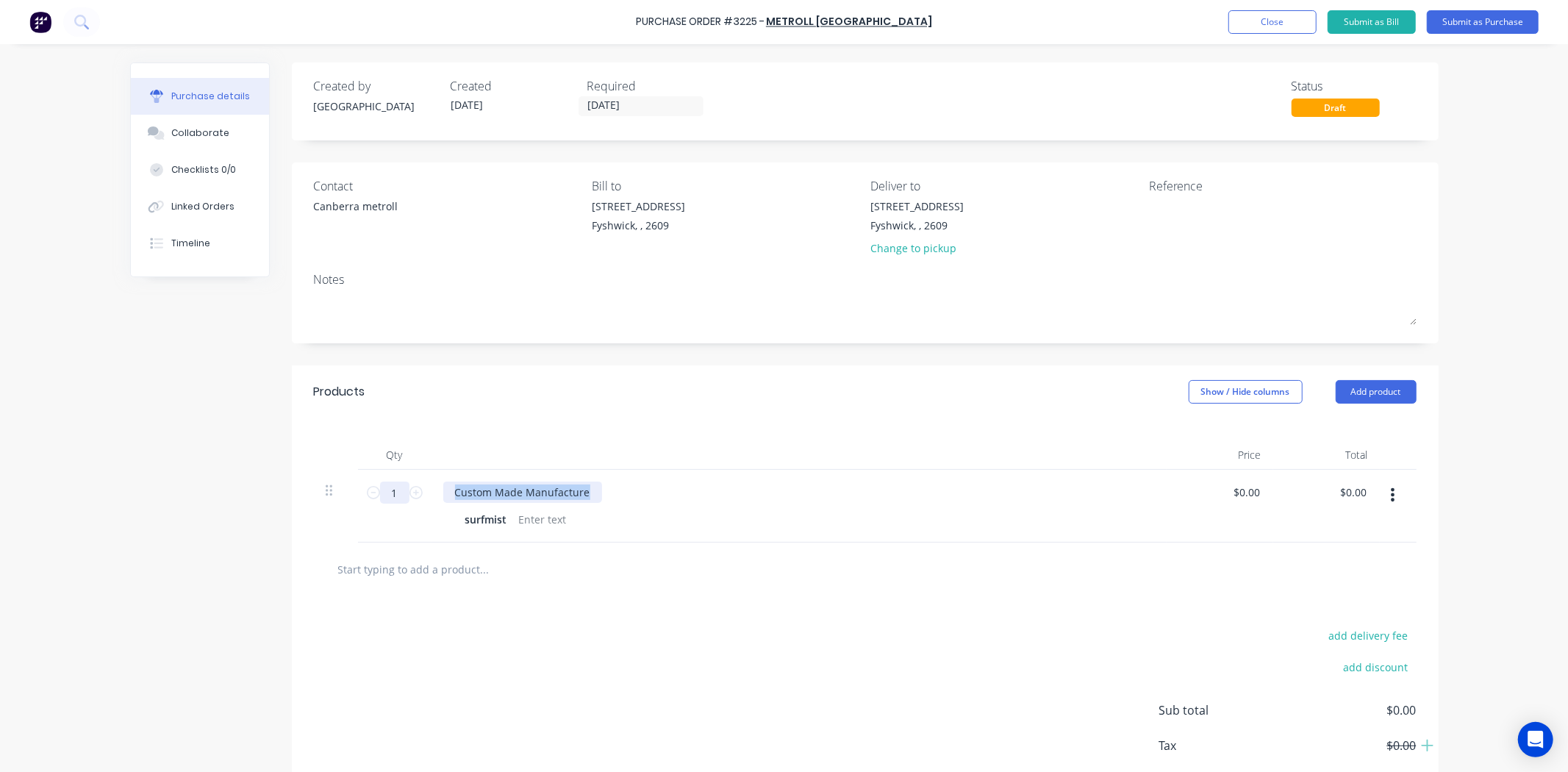
click at [393, 490] on div "1 1 Custom Made Manufacture surfmist $0.00 $0.00 $0.00 $0.00" at bounding box center [865, 506] width 1102 height 73
click at [410, 499] on icon at bounding box center [417, 493] width 14 height 14
type input "3"
drag, startPoint x: 581, startPoint y: 494, endPoint x: 436, endPoint y: 488, distance: 145.1
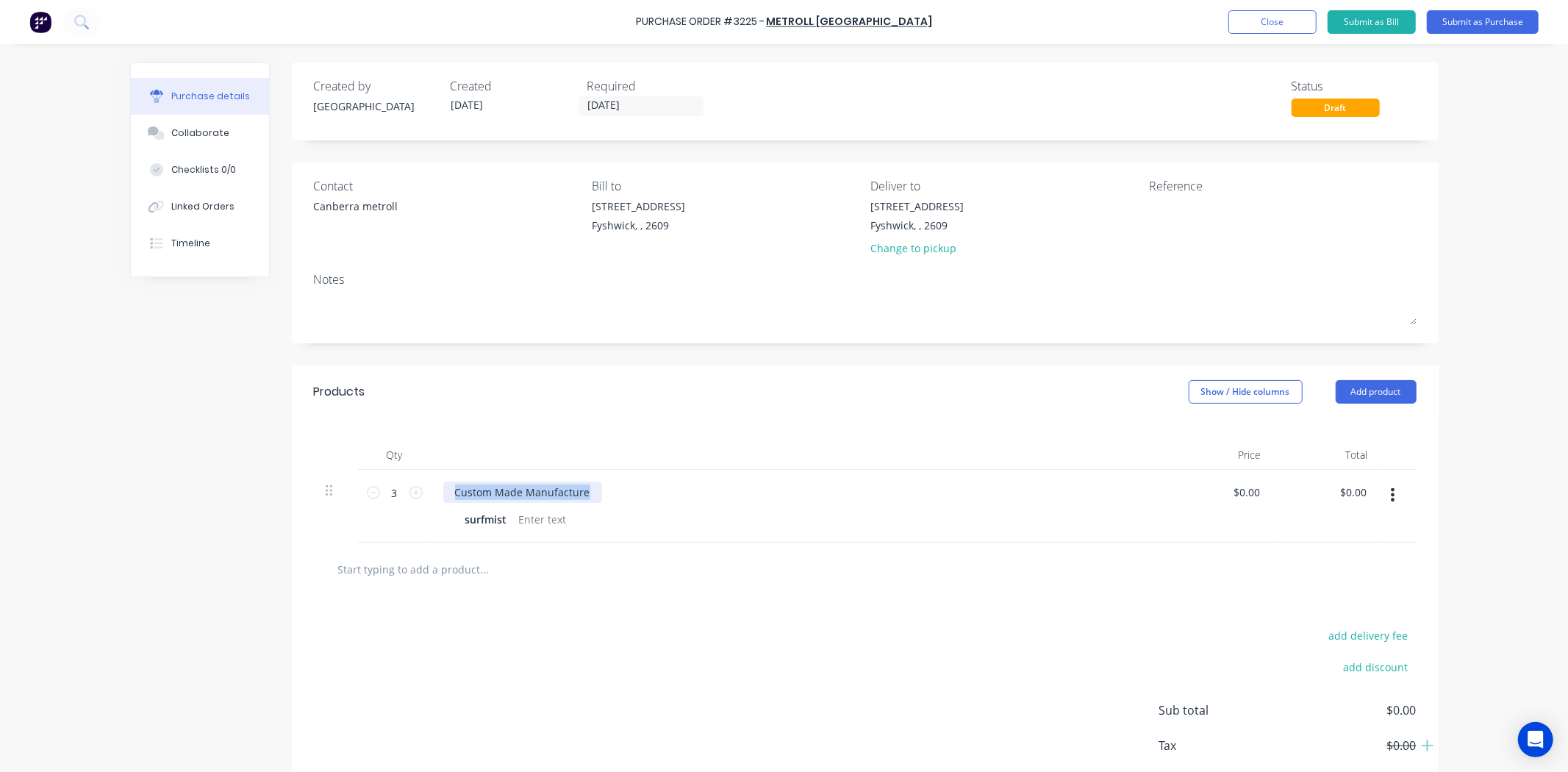
click at [444, 488] on div "Custom Made Manufacture" at bounding box center [523, 492] width 159 height 21
click at [759, 592] on div at bounding box center [865, 569] width 1102 height 53
click at [890, 244] on div "Change to pickup" at bounding box center [917, 248] width 93 height 15
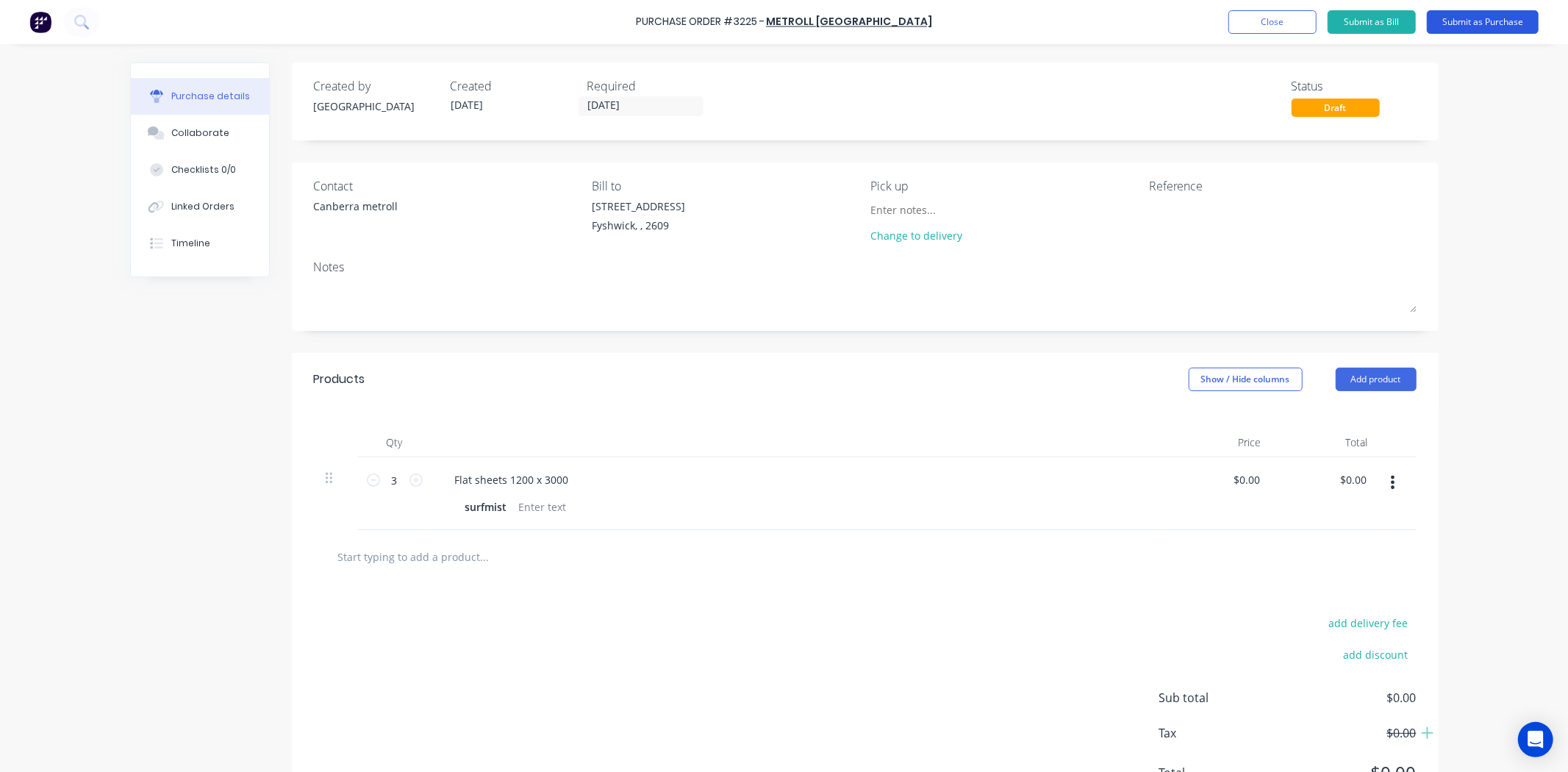
click at [1443, 24] on button "Submit as Purchase" at bounding box center [1482, 22] width 112 height 24
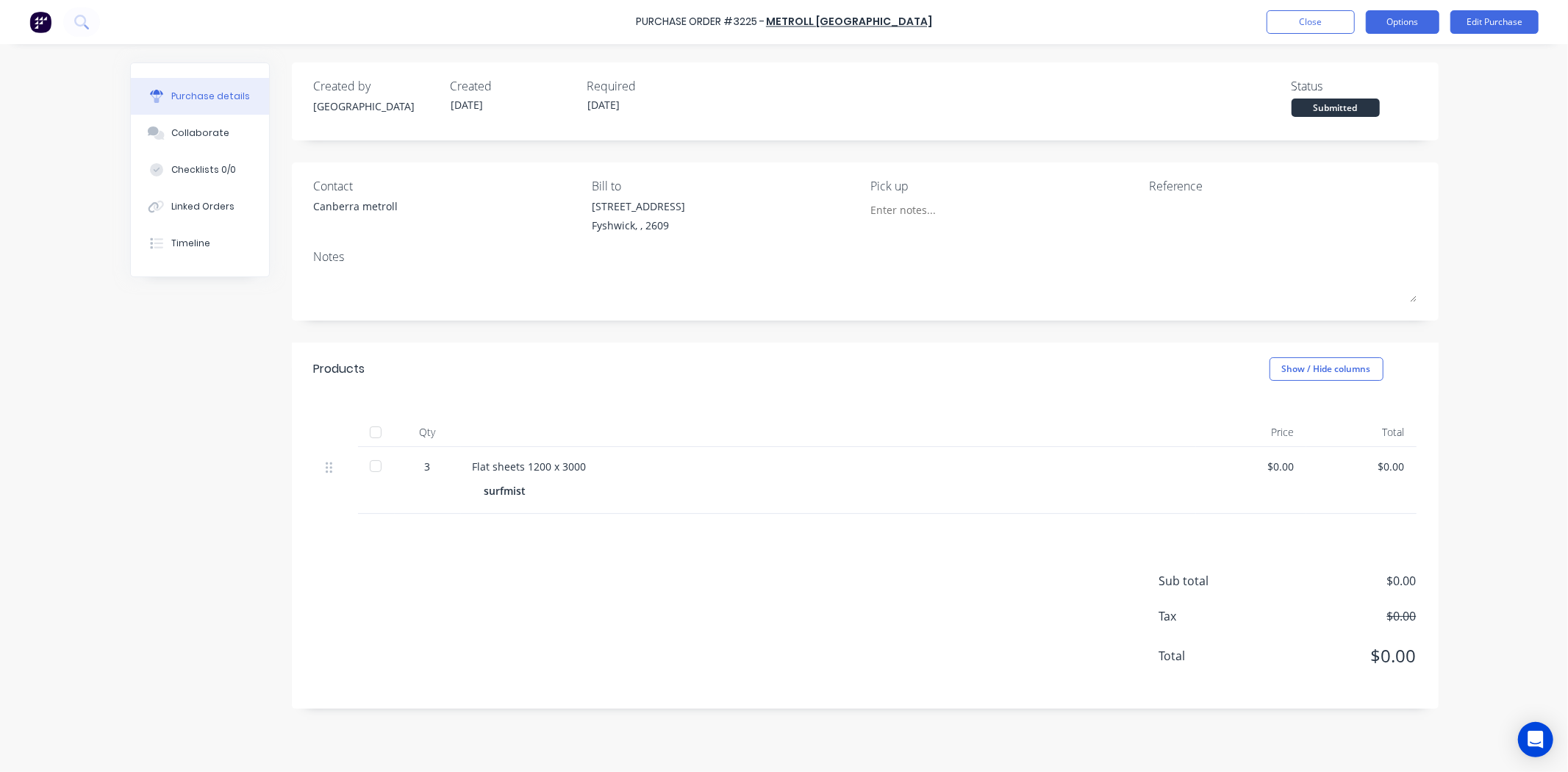
click at [1402, 22] on button "Options" at bounding box center [1402, 22] width 74 height 24
click at [1327, 58] on div "Print / Email" at bounding box center [1370, 59] width 113 height 21
click at [1327, 114] on div "Without pricing" at bounding box center [1370, 119] width 113 height 21
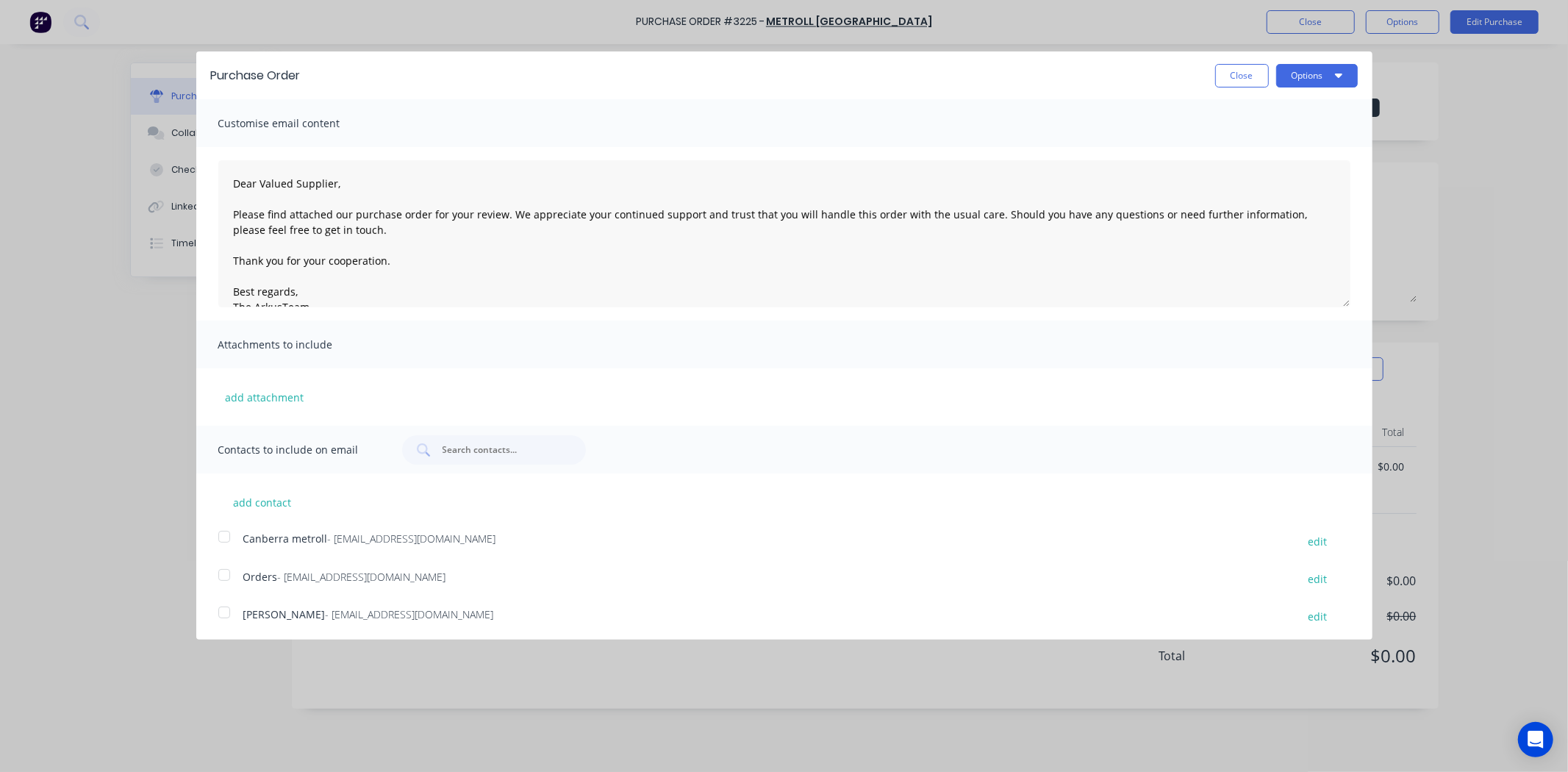
click at [218, 542] on div at bounding box center [224, 536] width 30 height 30
click at [1312, 75] on button "Options" at bounding box center [1317, 76] width 81 height 24
click at [1280, 136] on div "Email" at bounding box center [1288, 141] width 113 height 21
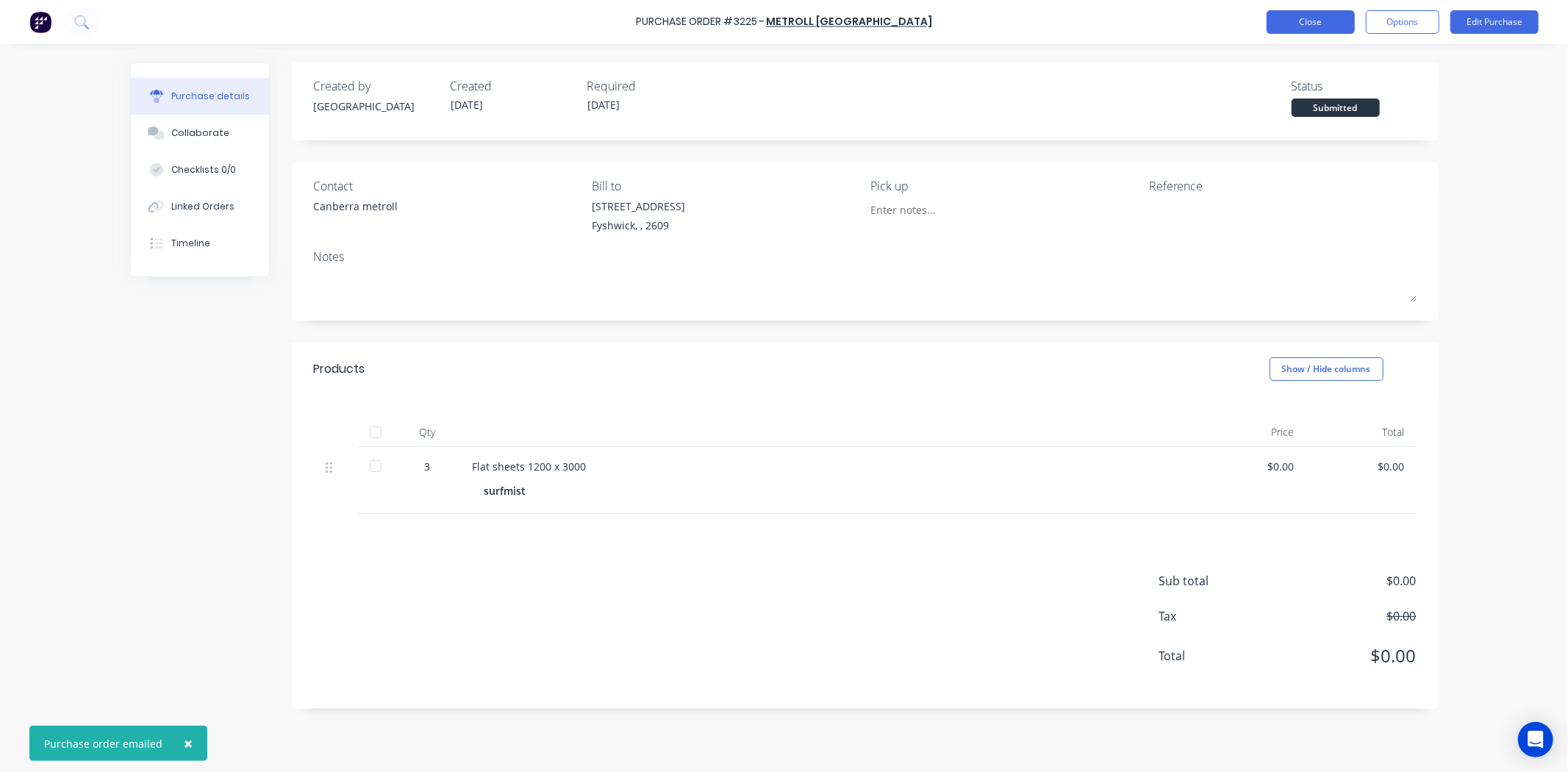
click at [1314, 19] on button "Close" at bounding box center [1311, 22] width 88 height 24
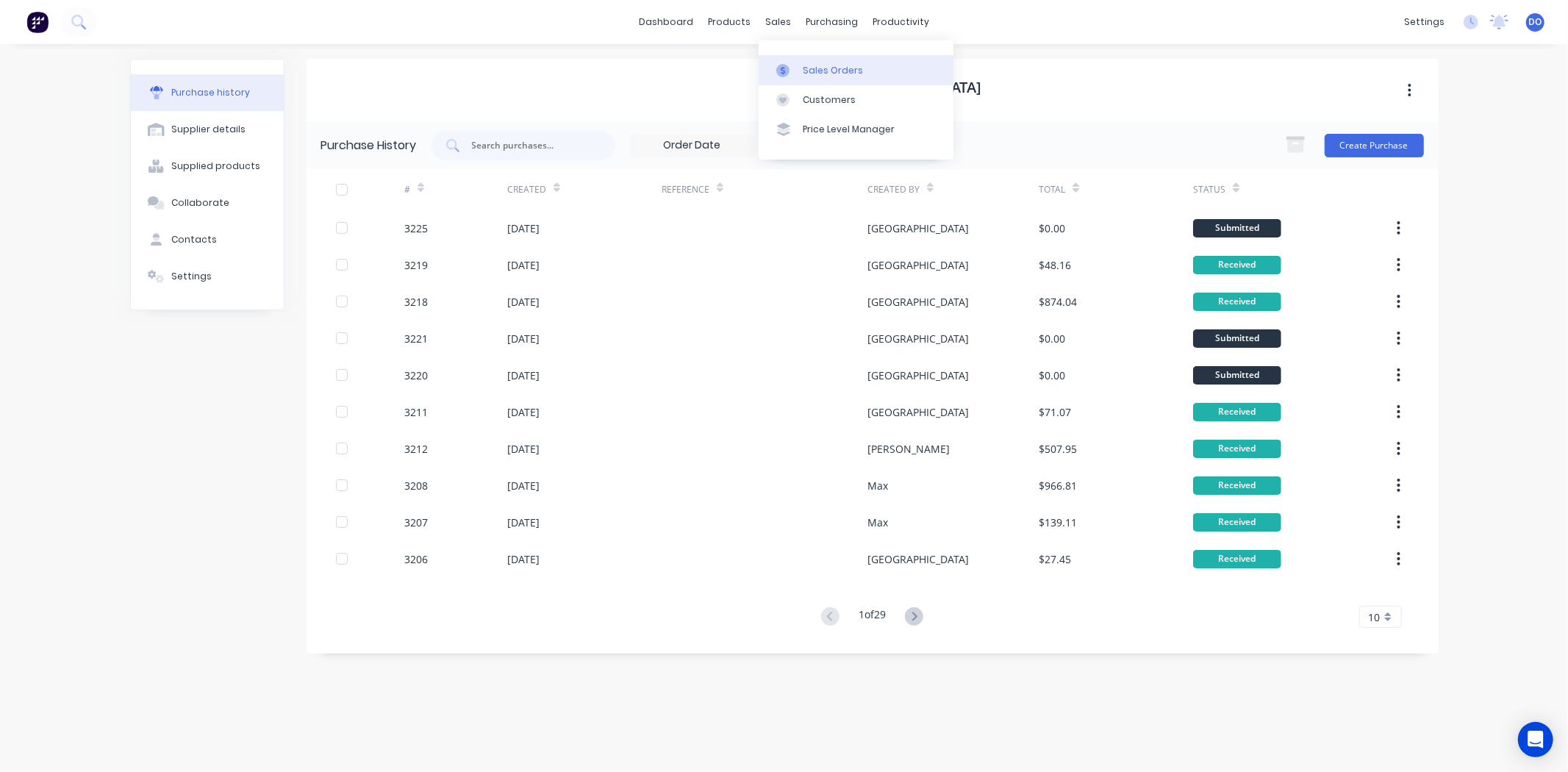
click at [787, 64] on icon at bounding box center [783, 71] width 14 height 14
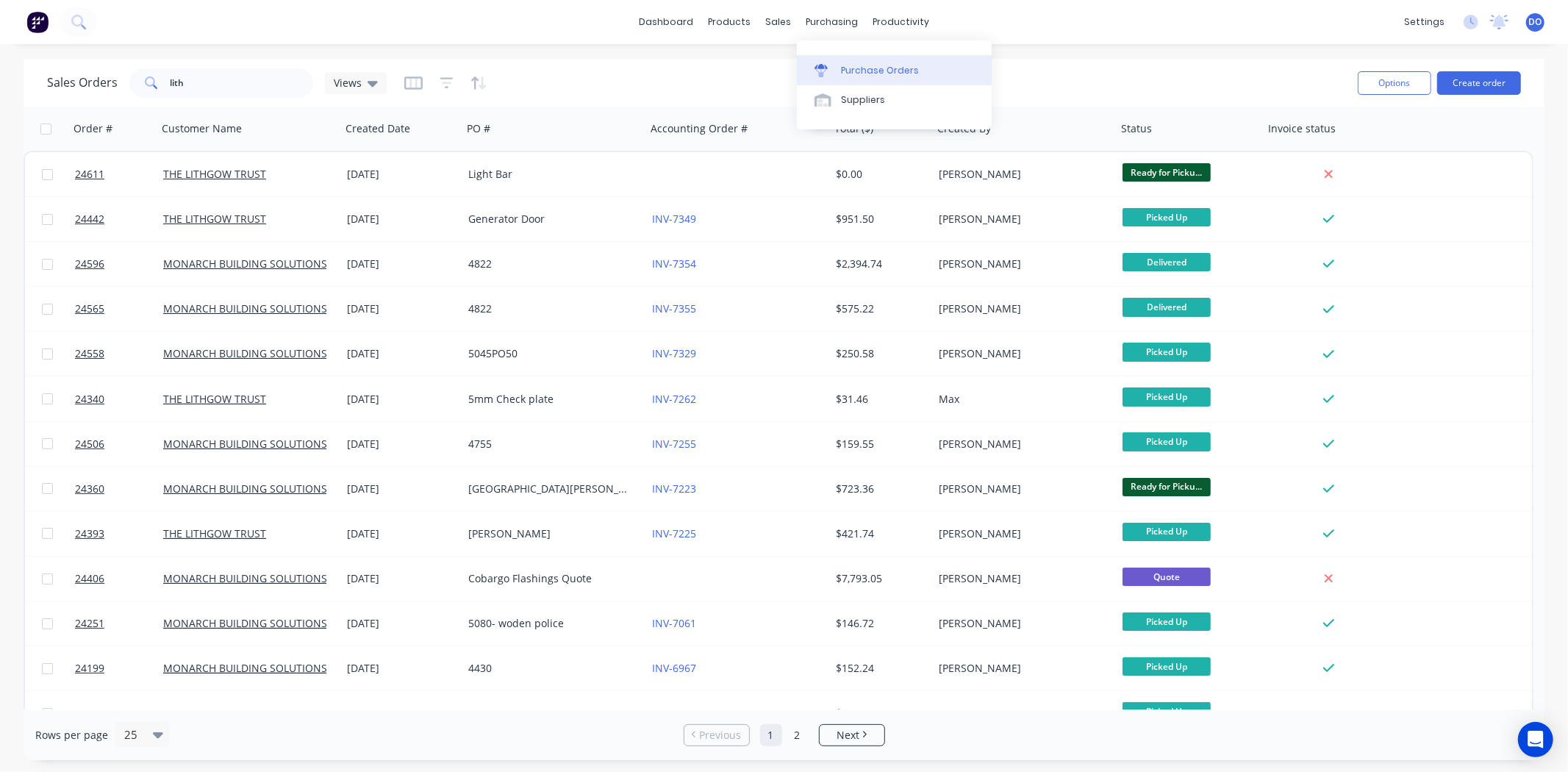
click at [846, 68] on div "Purchase Orders" at bounding box center [880, 71] width 78 height 14
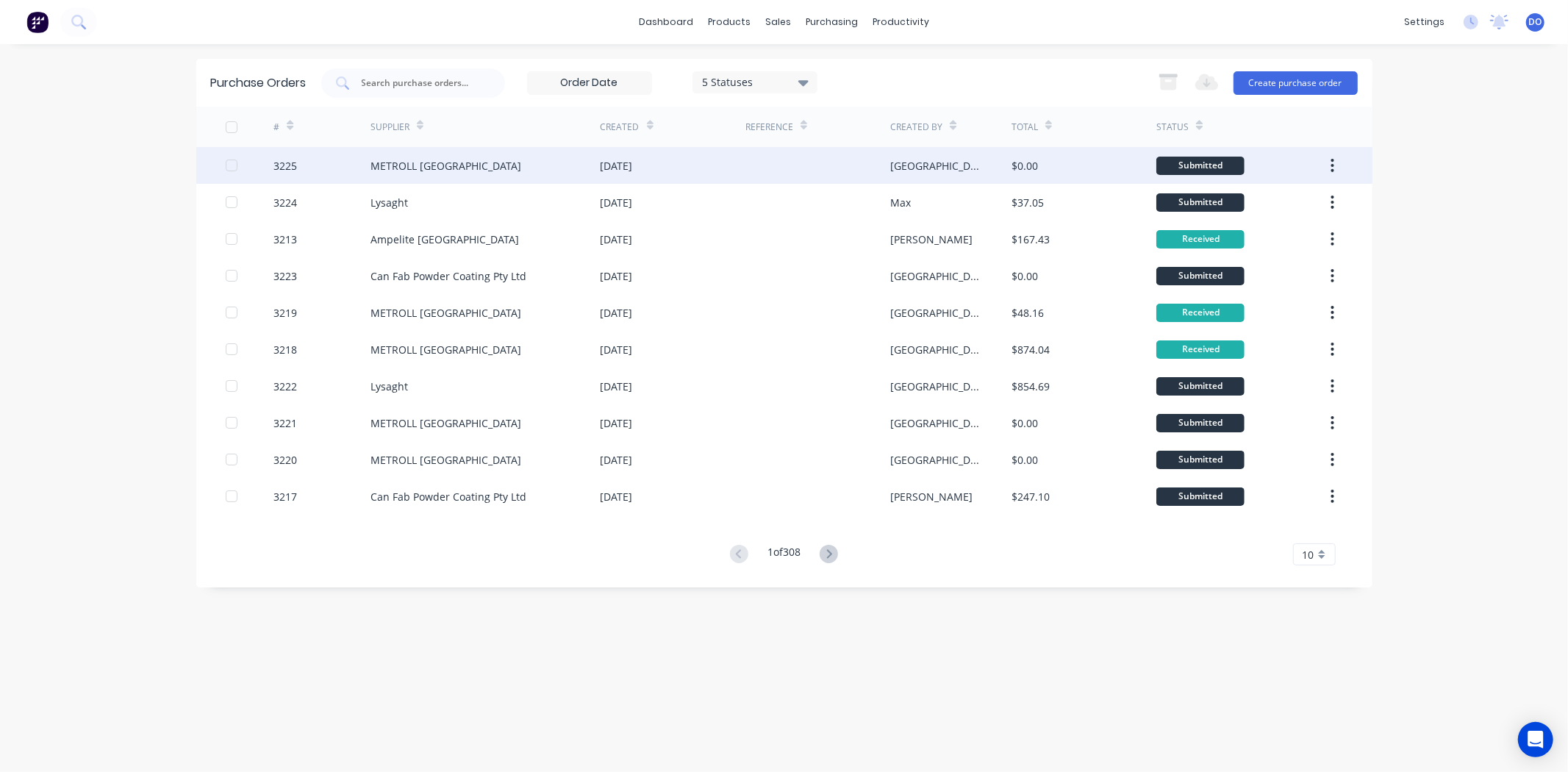
click at [807, 168] on div at bounding box center [817, 165] width 145 height 36
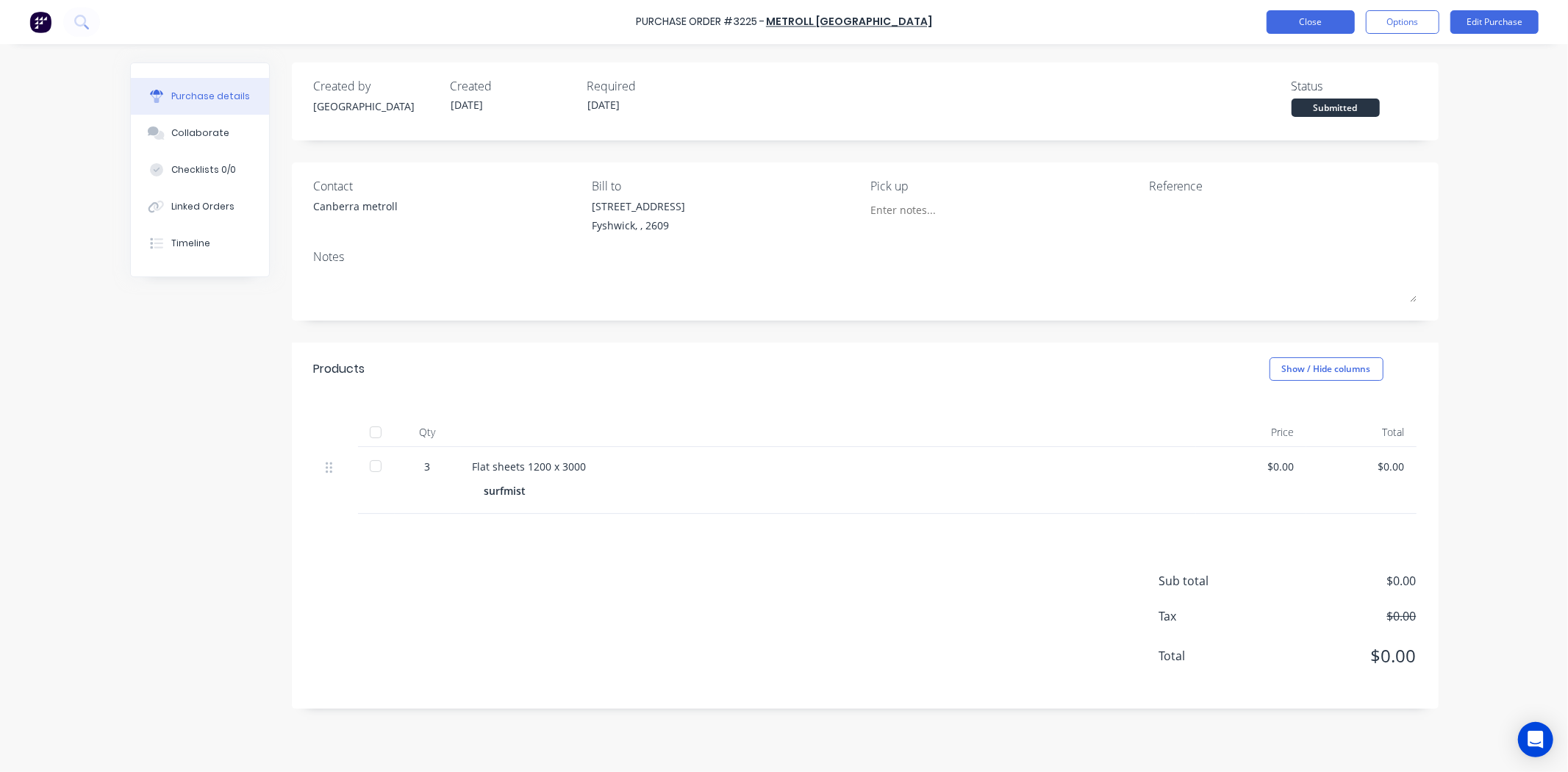
click at [1312, 15] on button "Close" at bounding box center [1311, 22] width 88 height 24
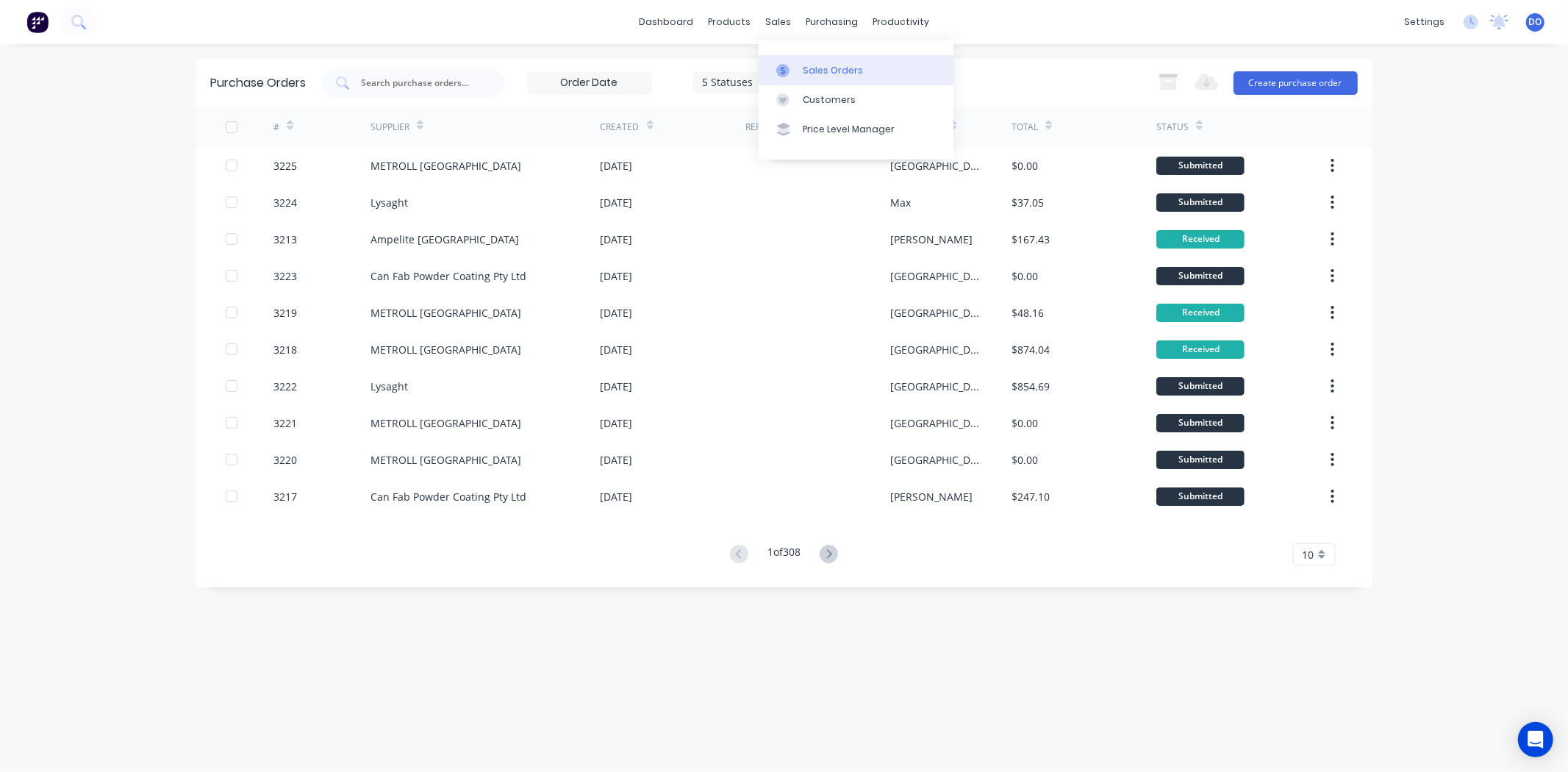
click at [789, 64] on icon at bounding box center [783, 71] width 14 height 14
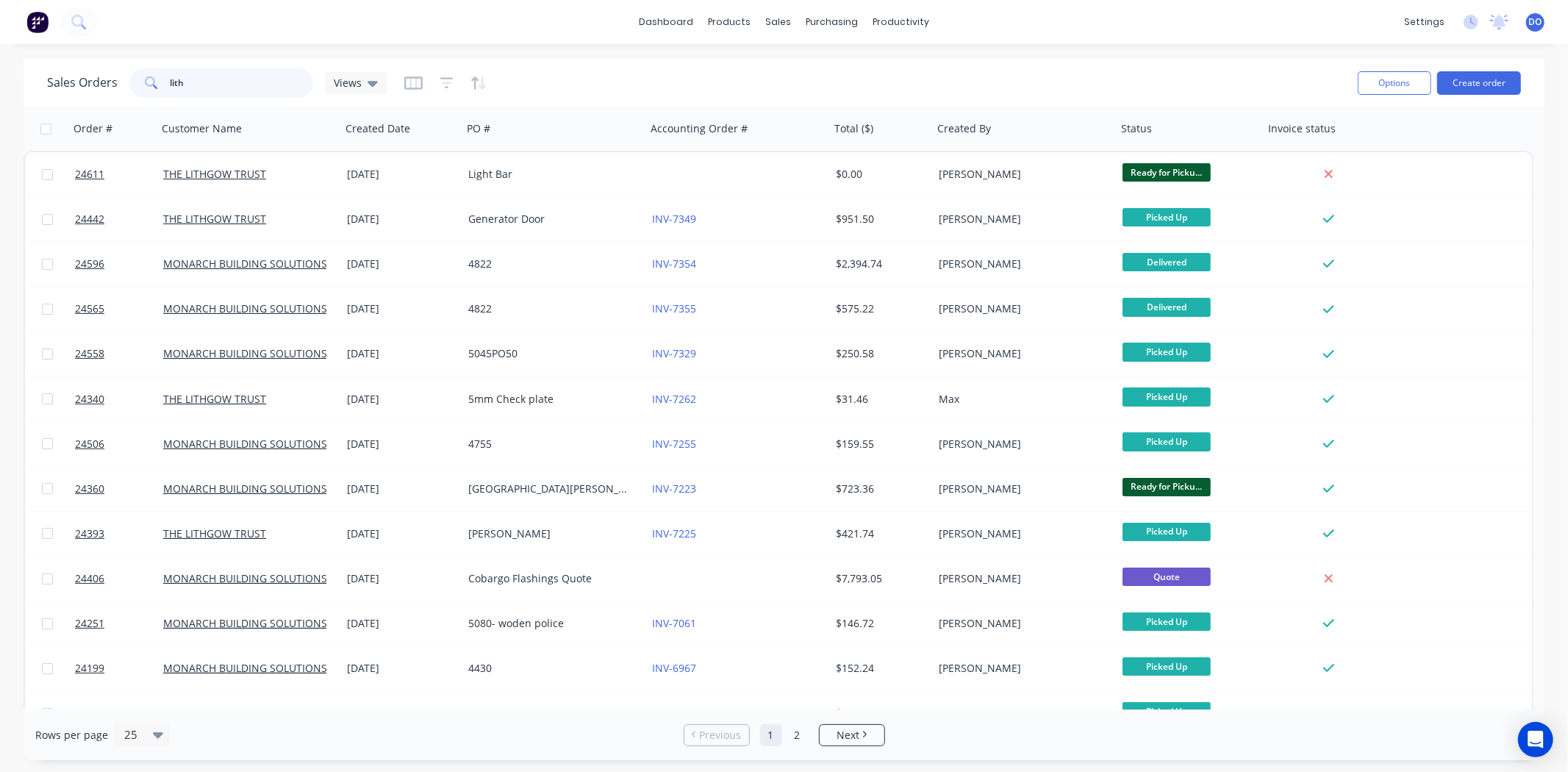
drag, startPoint x: 229, startPoint y: 91, endPoint x: 137, endPoint y: 84, distance: 92.3
click at [137, 84] on div "lith" at bounding box center [221, 83] width 184 height 30
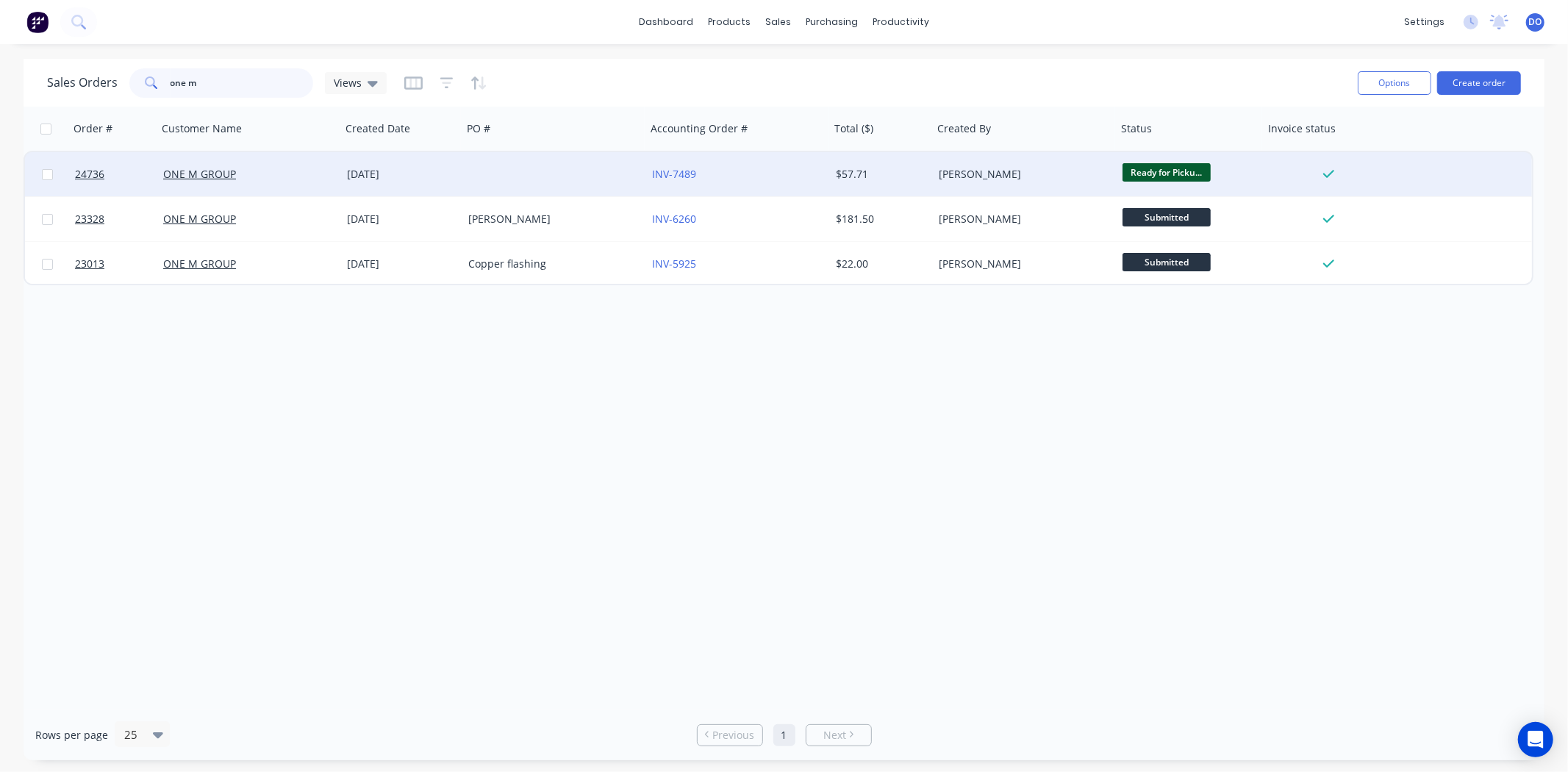
type input "one m"
click at [573, 174] on div at bounding box center [554, 174] width 184 height 44
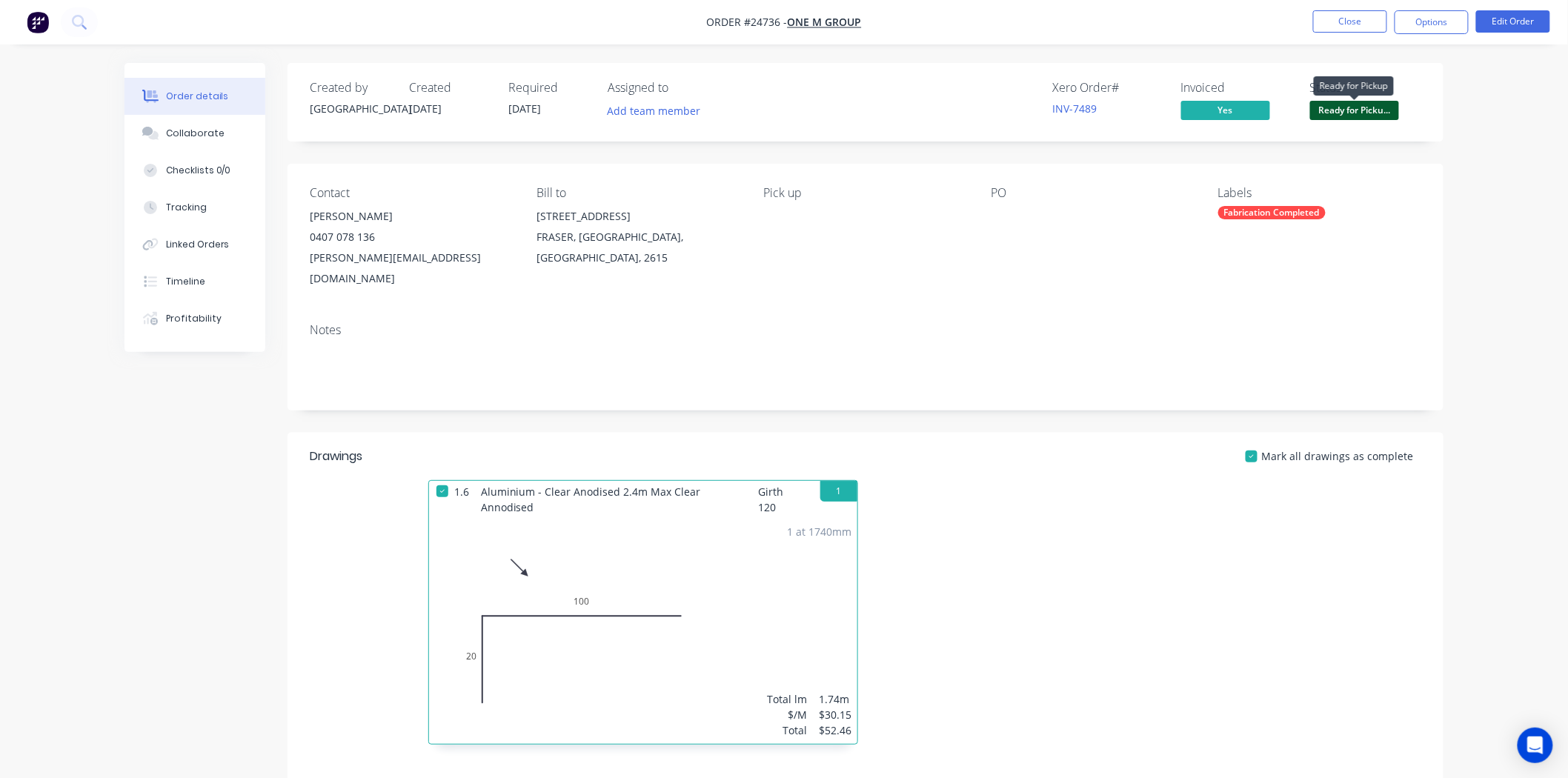
click at [1334, 113] on span "Ready for Picku..." at bounding box center [1355, 110] width 89 height 19
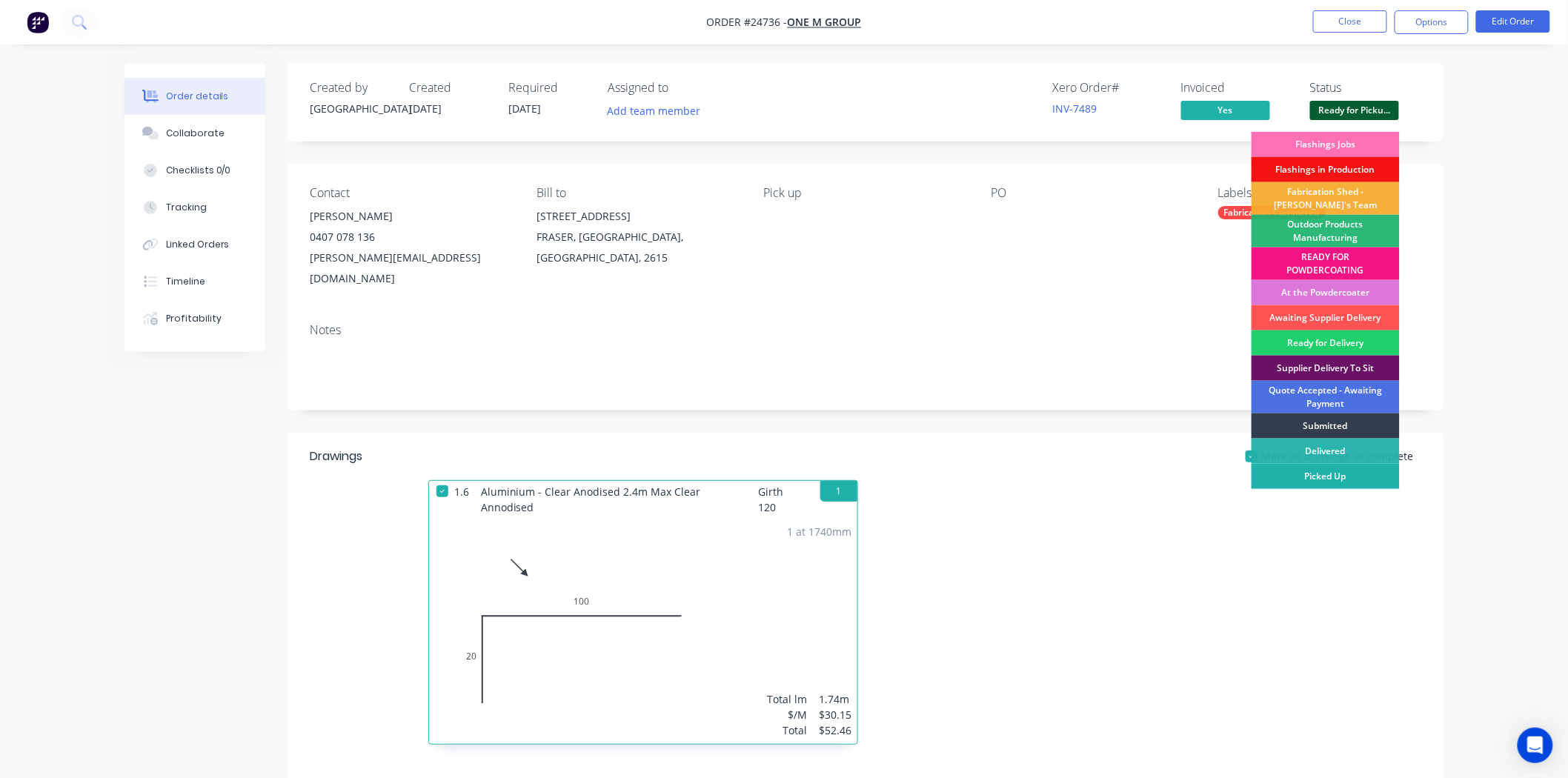
click at [1334, 484] on div "Picked Up" at bounding box center [1326, 477] width 149 height 26
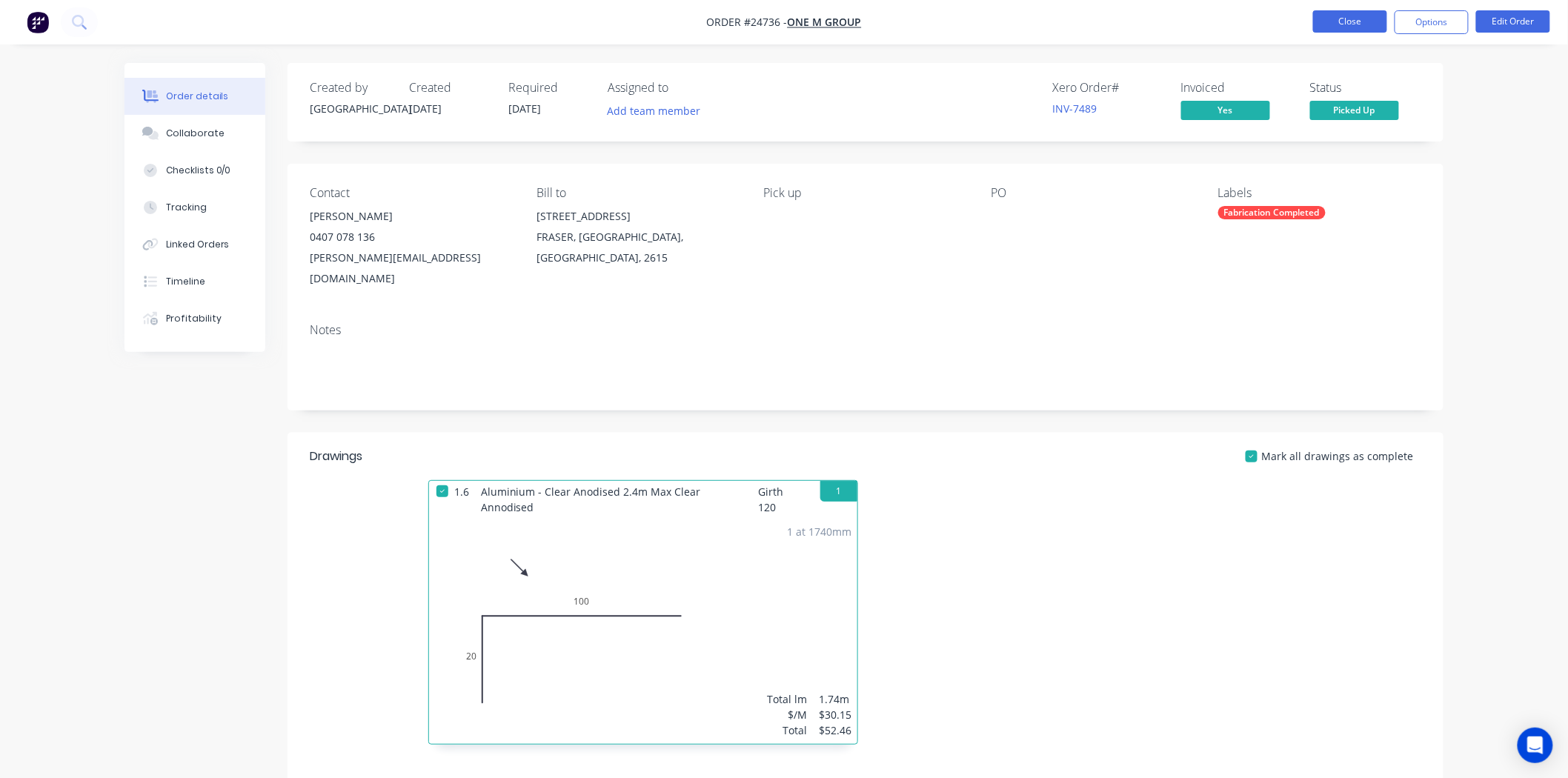
click at [1322, 28] on button "Close" at bounding box center [1349, 21] width 74 height 22
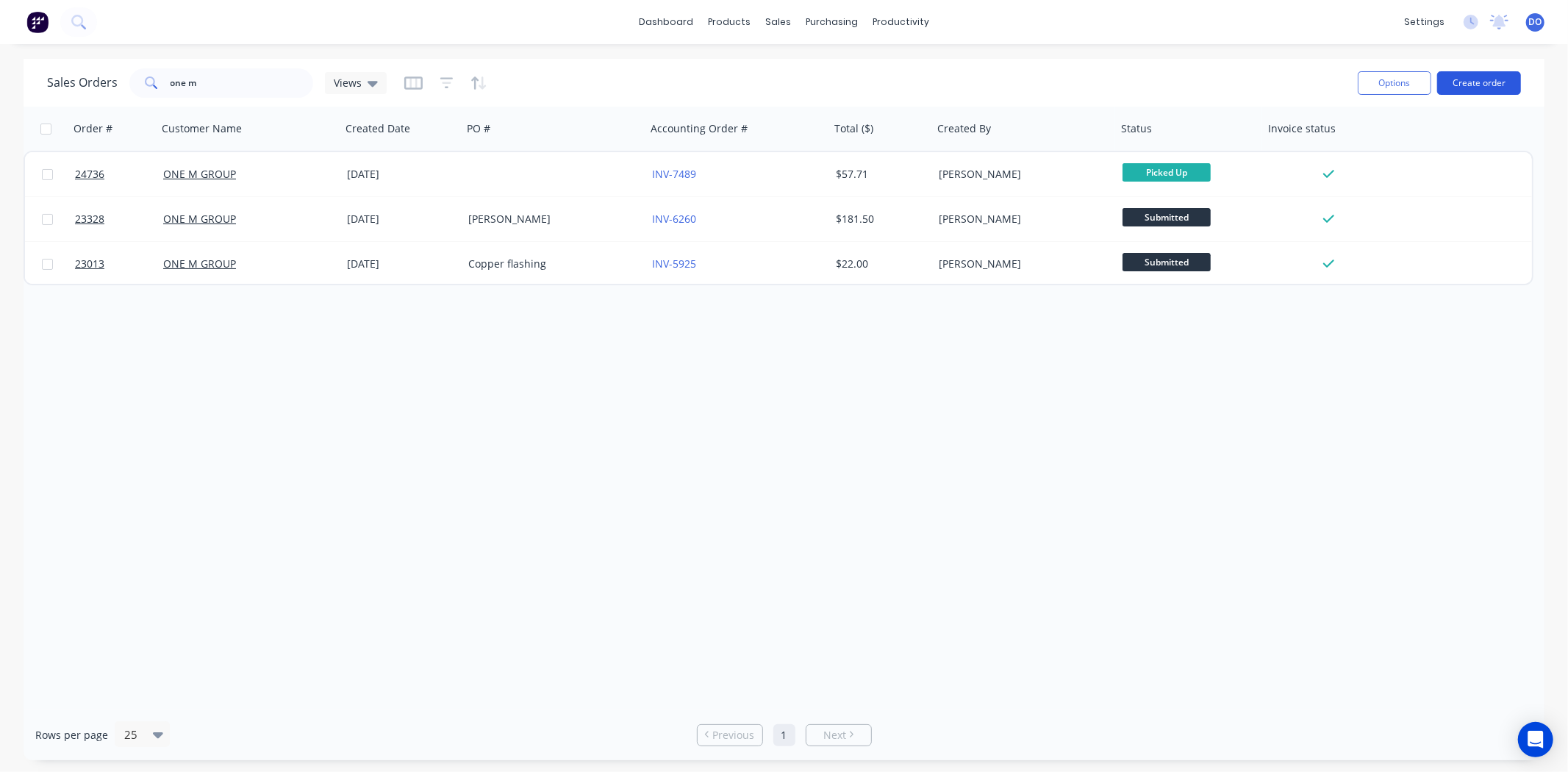
click at [1483, 92] on button "Create order" at bounding box center [1478, 83] width 84 height 24
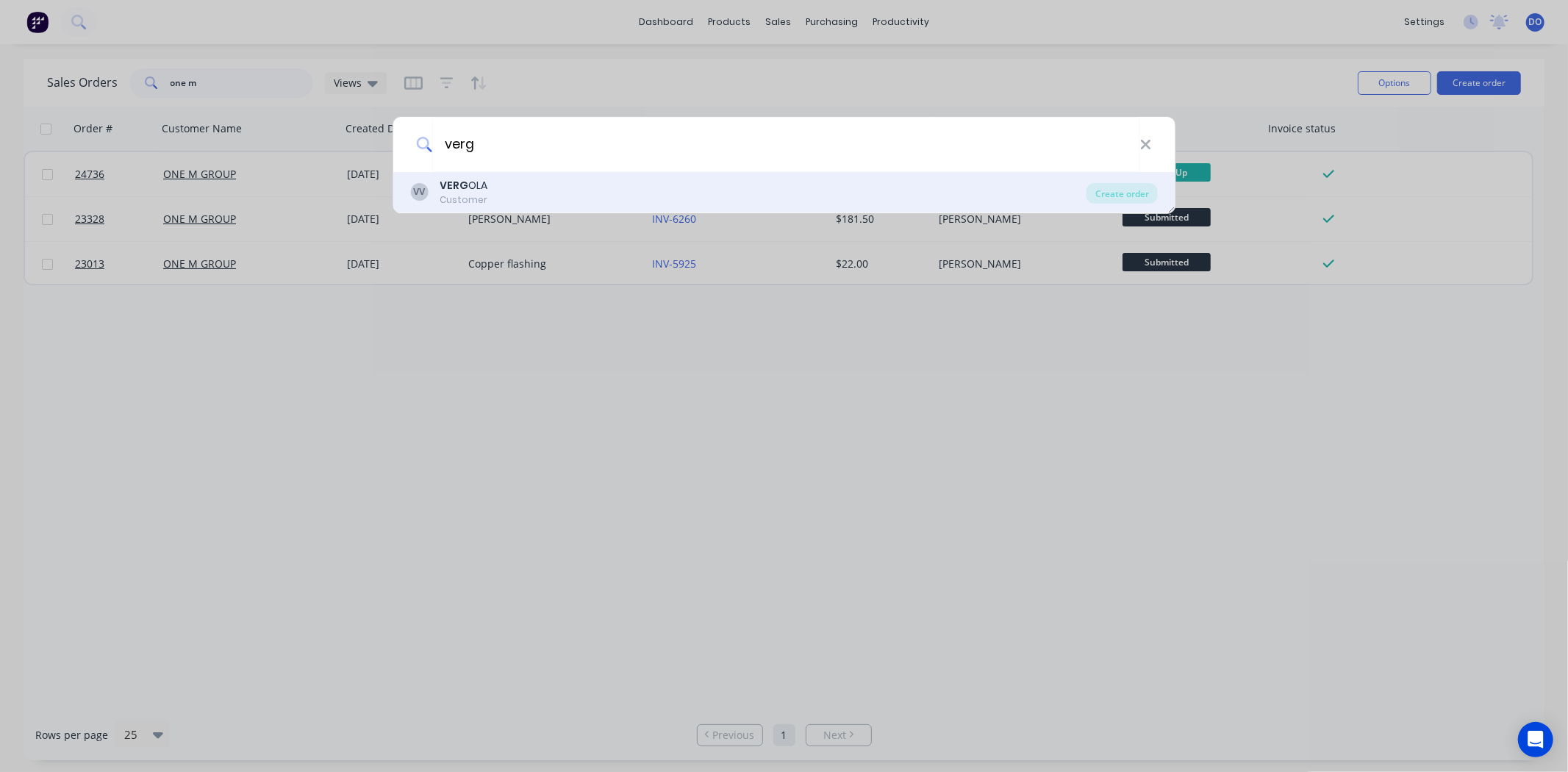
type input "verg"
click at [522, 190] on div "VV [PERSON_NAME] Customer" at bounding box center [748, 192] width 676 height 29
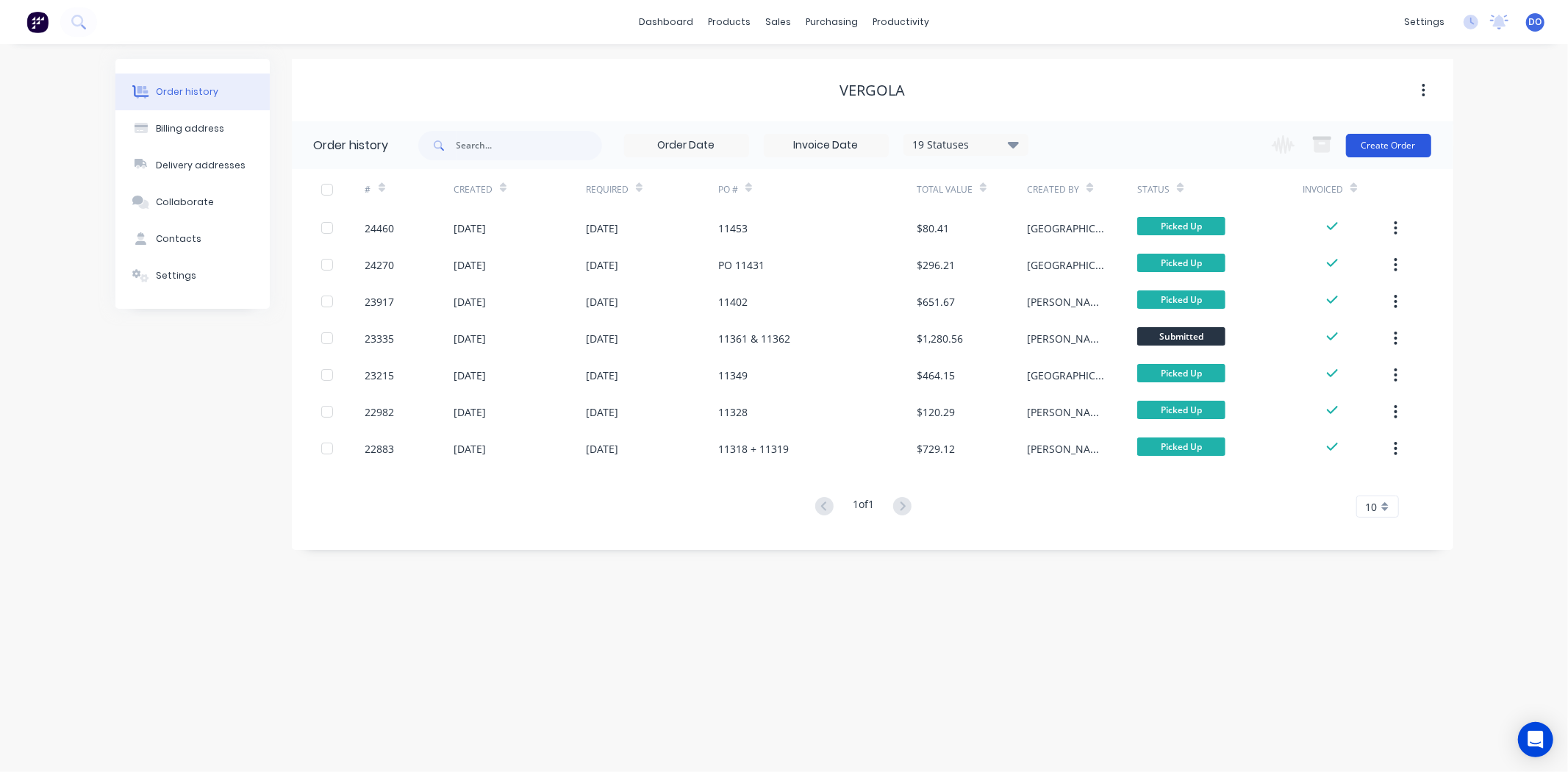
click at [1360, 152] on button "Create Order" at bounding box center [1389, 146] width 86 height 24
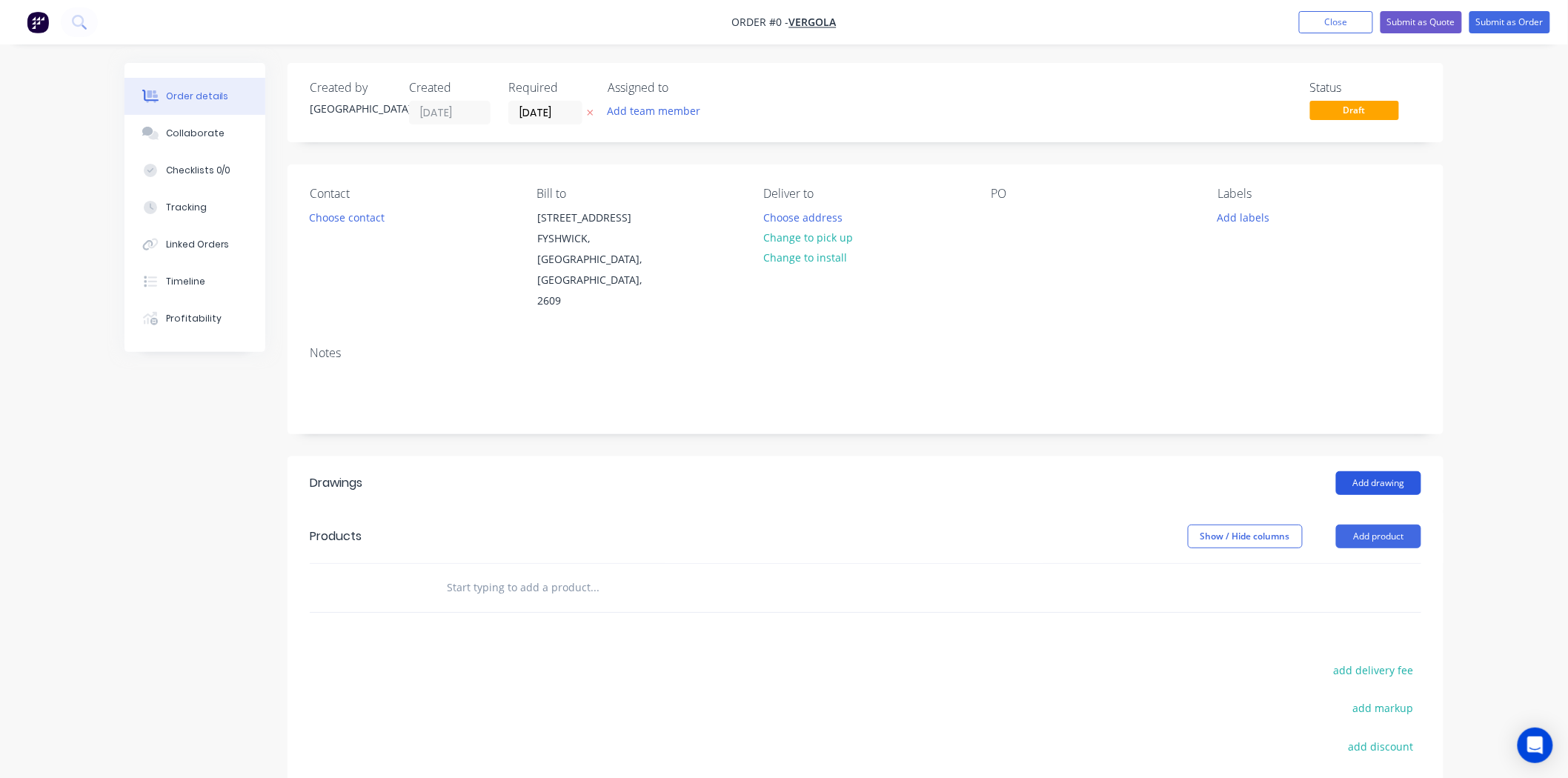
click at [1359, 471] on button "Add drawing" at bounding box center [1379, 483] width 85 height 24
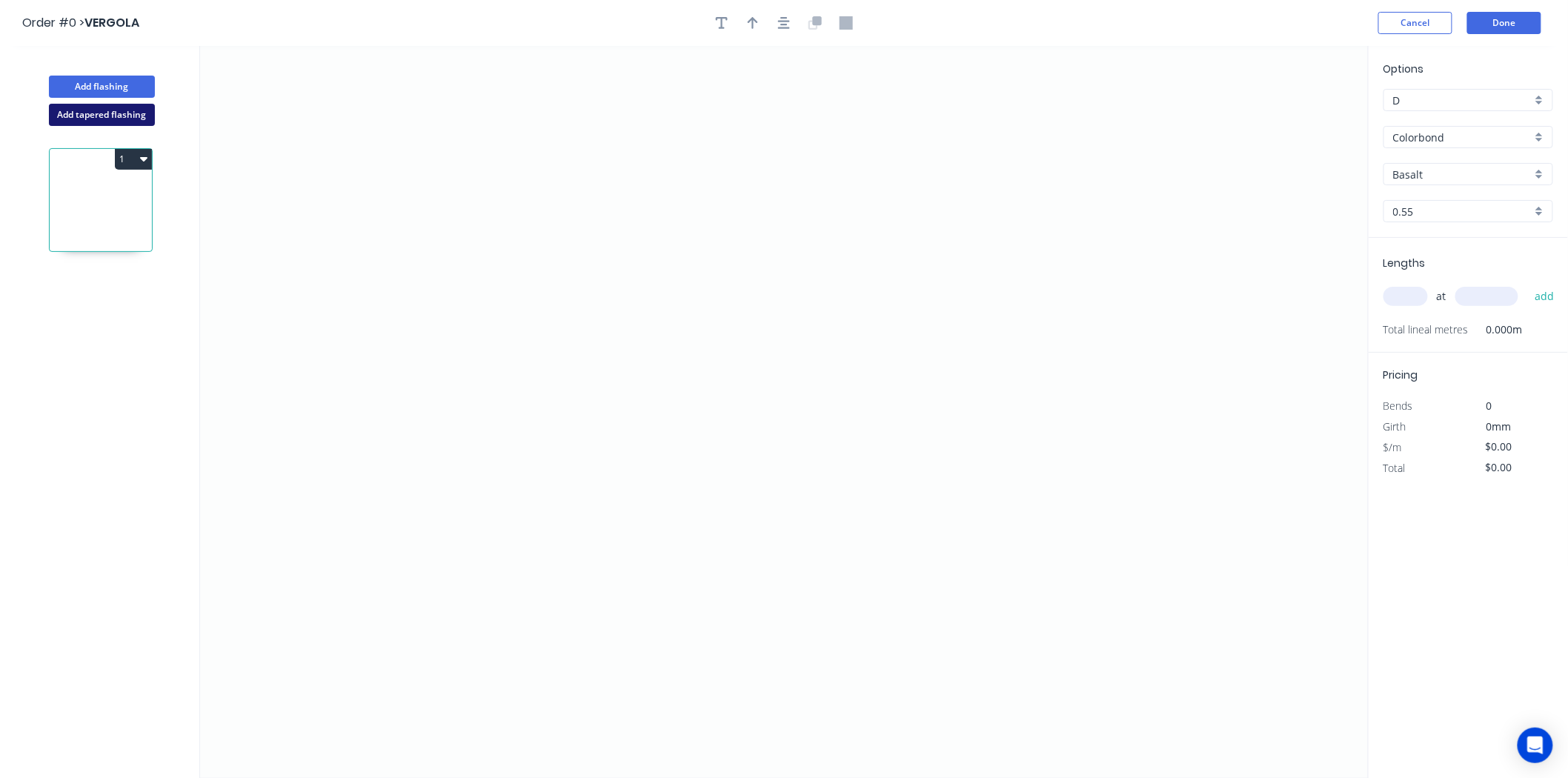
click at [101, 119] on button "Add tapered flashing" at bounding box center [102, 115] width 106 height 22
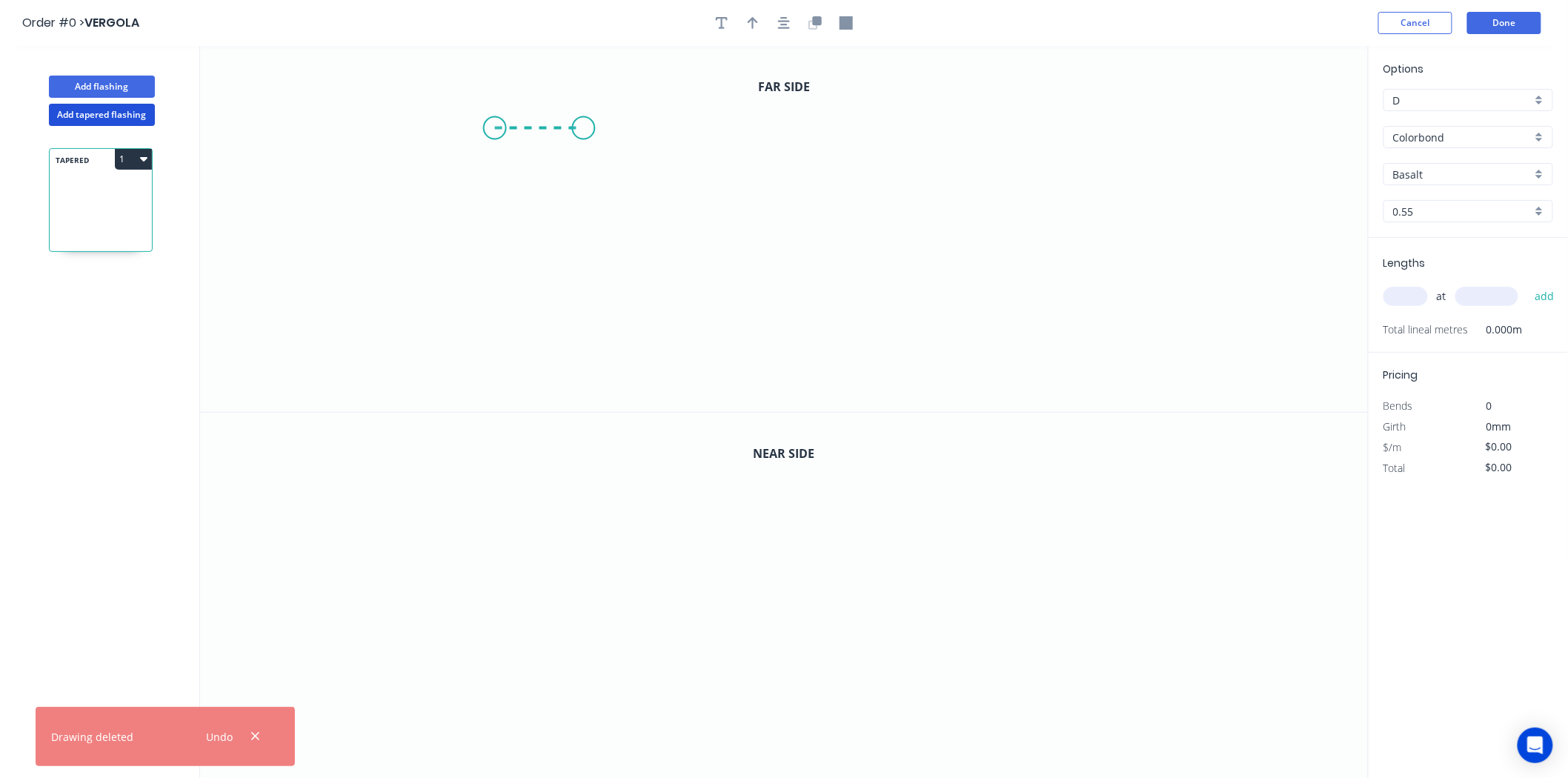
drag, startPoint x: 494, startPoint y: 128, endPoint x: 583, endPoint y: 126, distance: 89.0
click at [583, 126] on icon "0" at bounding box center [784, 229] width 1169 height 366
click at [574, 329] on icon "0 ?" at bounding box center [784, 229] width 1169 height 366
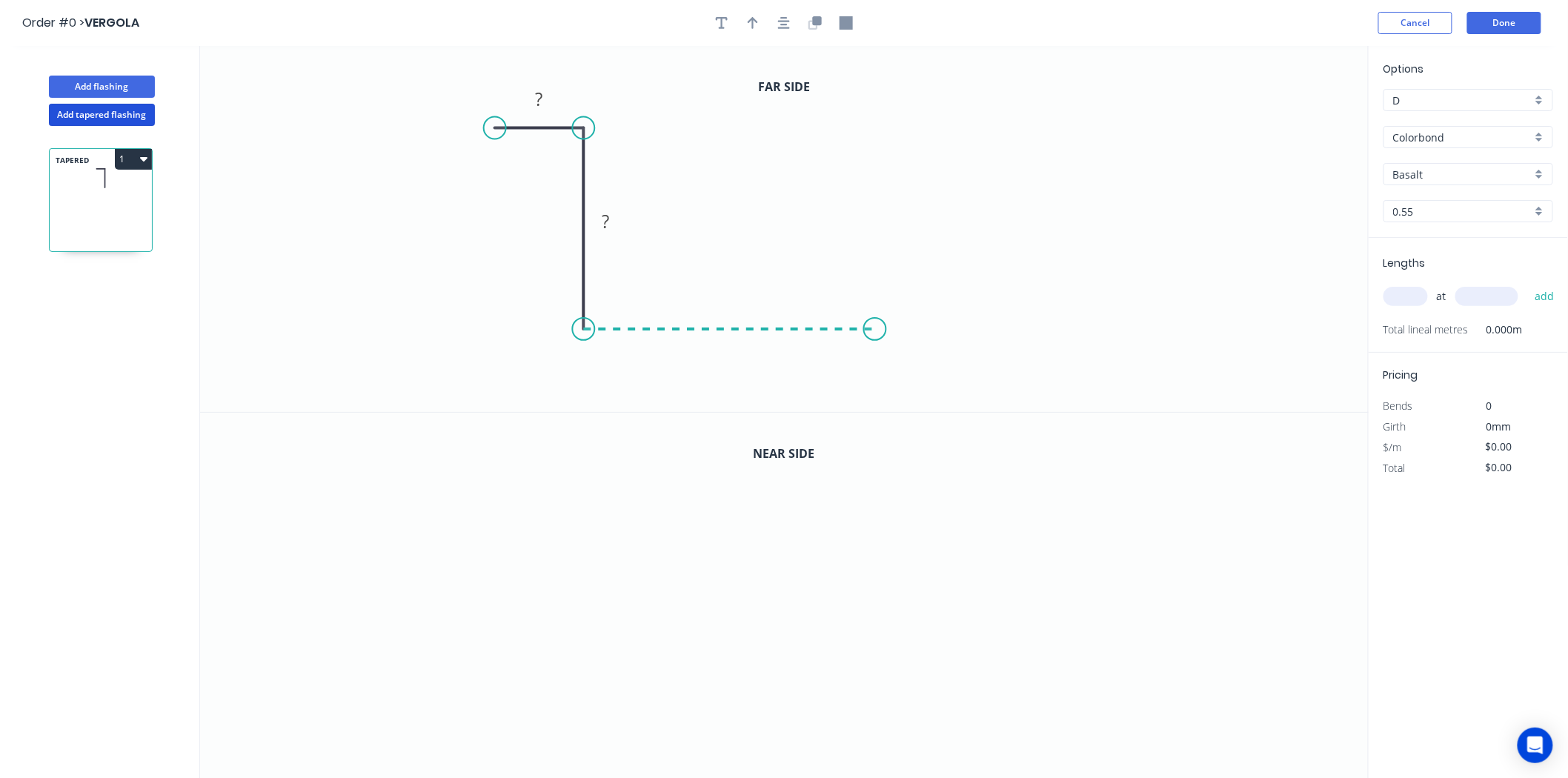
click at [875, 327] on icon "0 ? ?" at bounding box center [784, 229] width 1169 height 366
click at [883, 211] on icon "0 ? ? ?" at bounding box center [784, 229] width 1169 height 366
click at [831, 256] on icon "0 ? ? ? ?" at bounding box center [784, 229] width 1169 height 366
click at [532, 101] on rect at bounding box center [539, 100] width 30 height 20
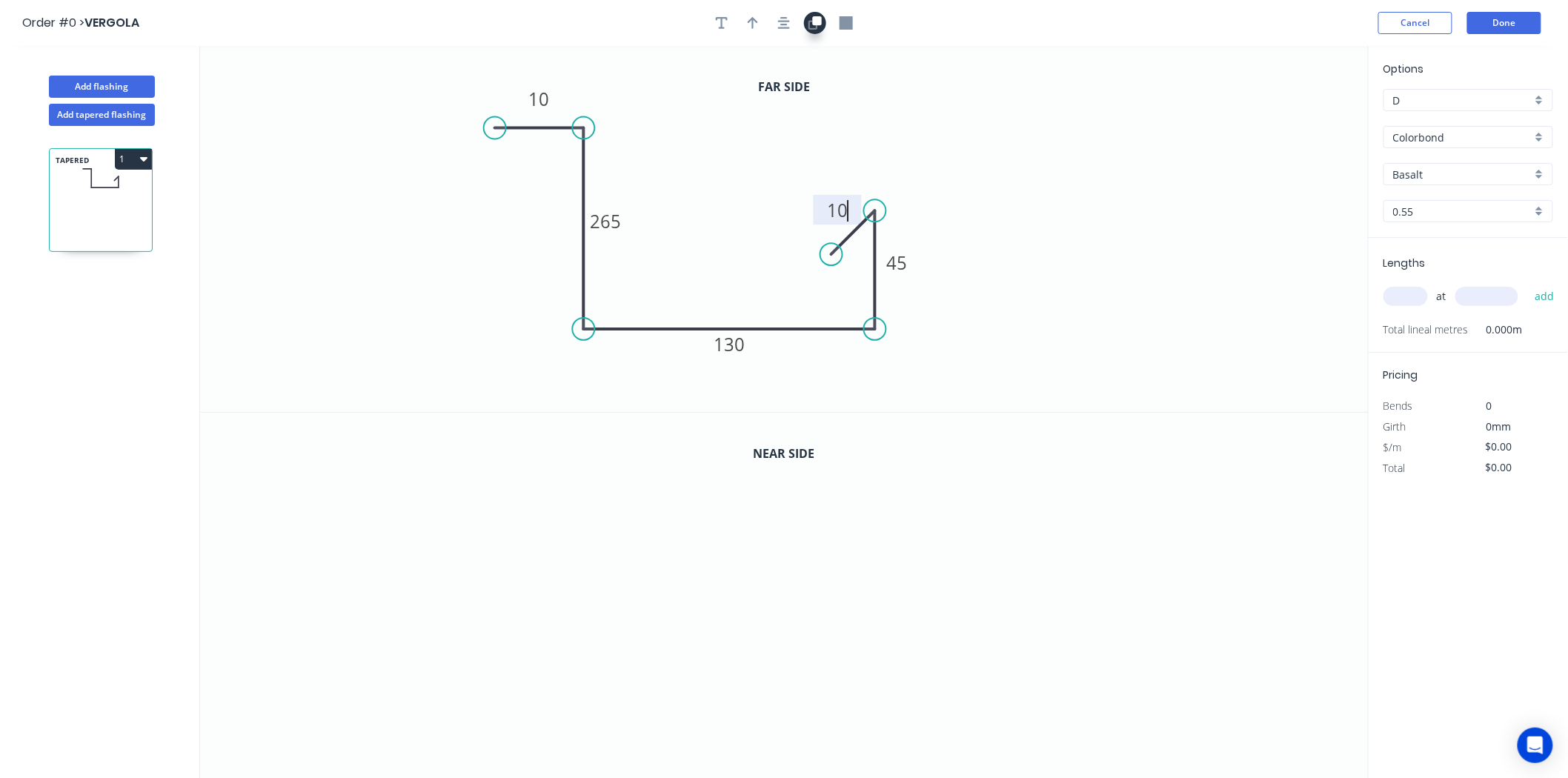
click at [807, 20] on button "button" at bounding box center [815, 23] width 22 height 22
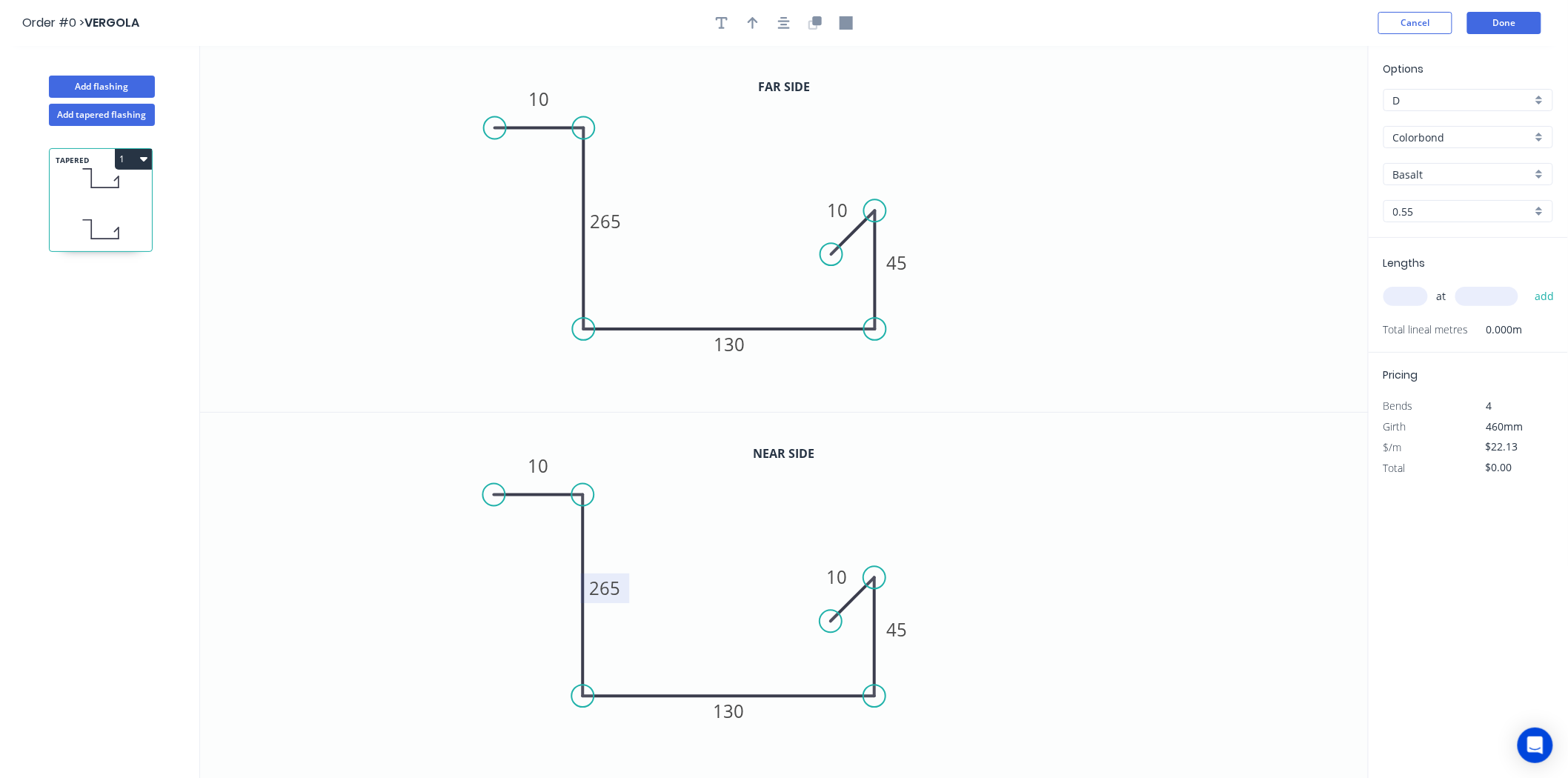
click at [599, 595] on tspan "265" at bounding box center [605, 588] width 31 height 25
click at [532, 467] on tspan "10" at bounding box center [539, 464] width 20 height 25
click at [550, 467] on rect at bounding box center [539, 466] width 30 height 20
type input "$25.33"
click at [1078, 521] on icon "0 20 255 130 45 10" at bounding box center [784, 596] width 1169 height 367
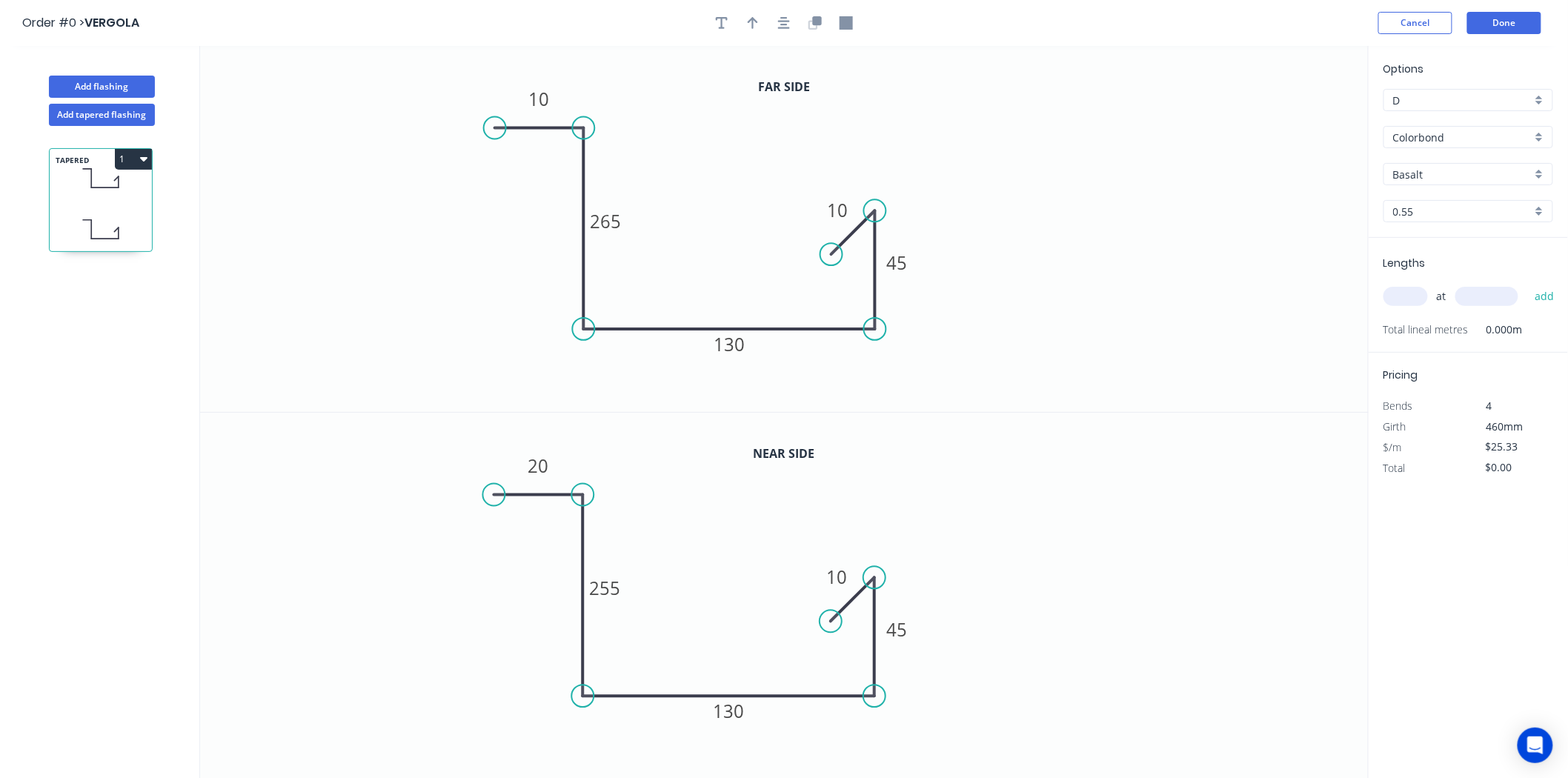
click at [1409, 296] on input "text" at bounding box center [1406, 296] width 44 height 20
click at [1390, 38] on header "Order #0 > VERGOLA Cancel Done" at bounding box center [784, 23] width 1568 height 46
click at [1395, 26] on button "Cancel" at bounding box center [1415, 23] width 74 height 22
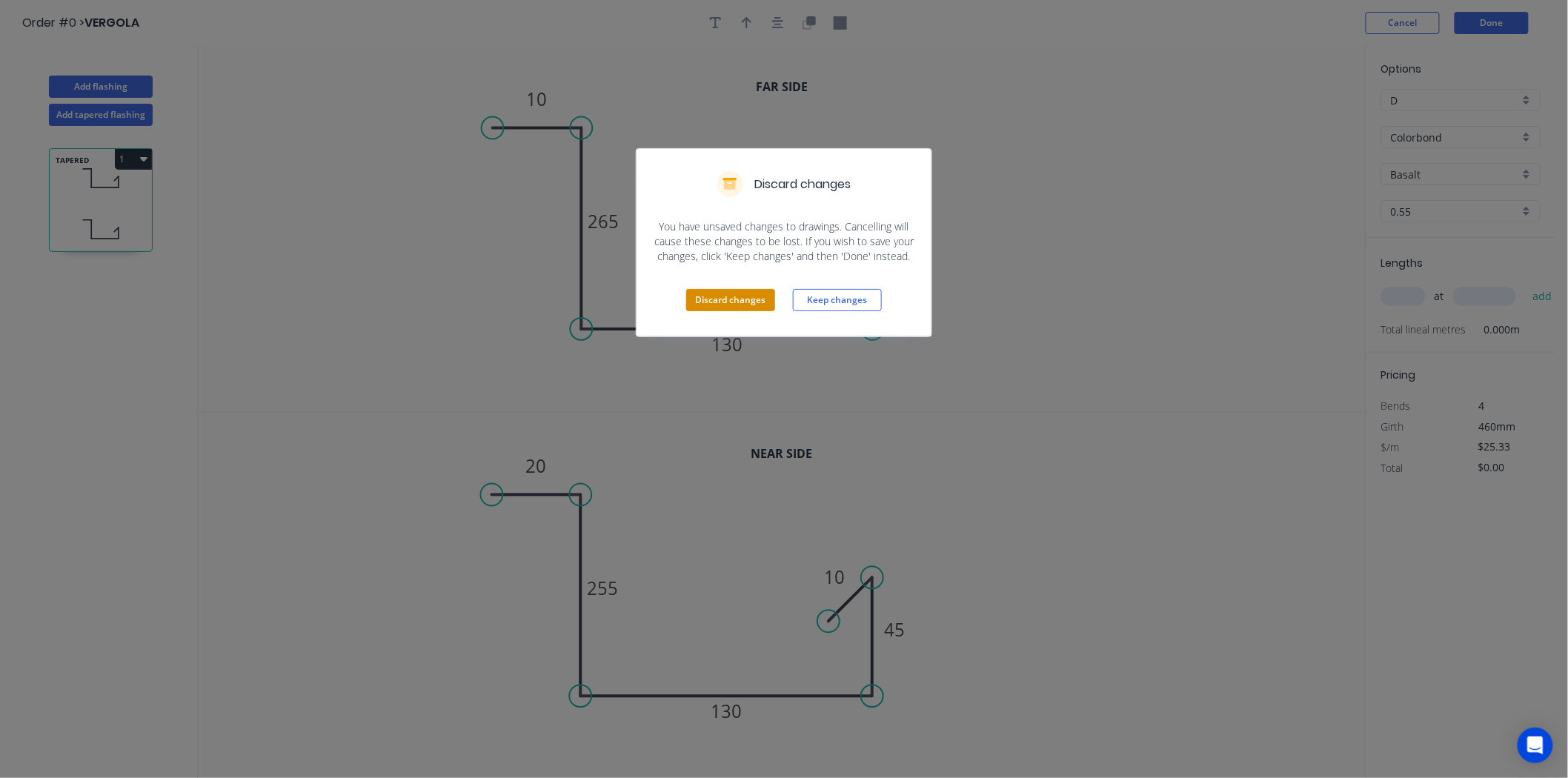
click at [714, 298] on button "Discard changes" at bounding box center [731, 300] width 89 height 22
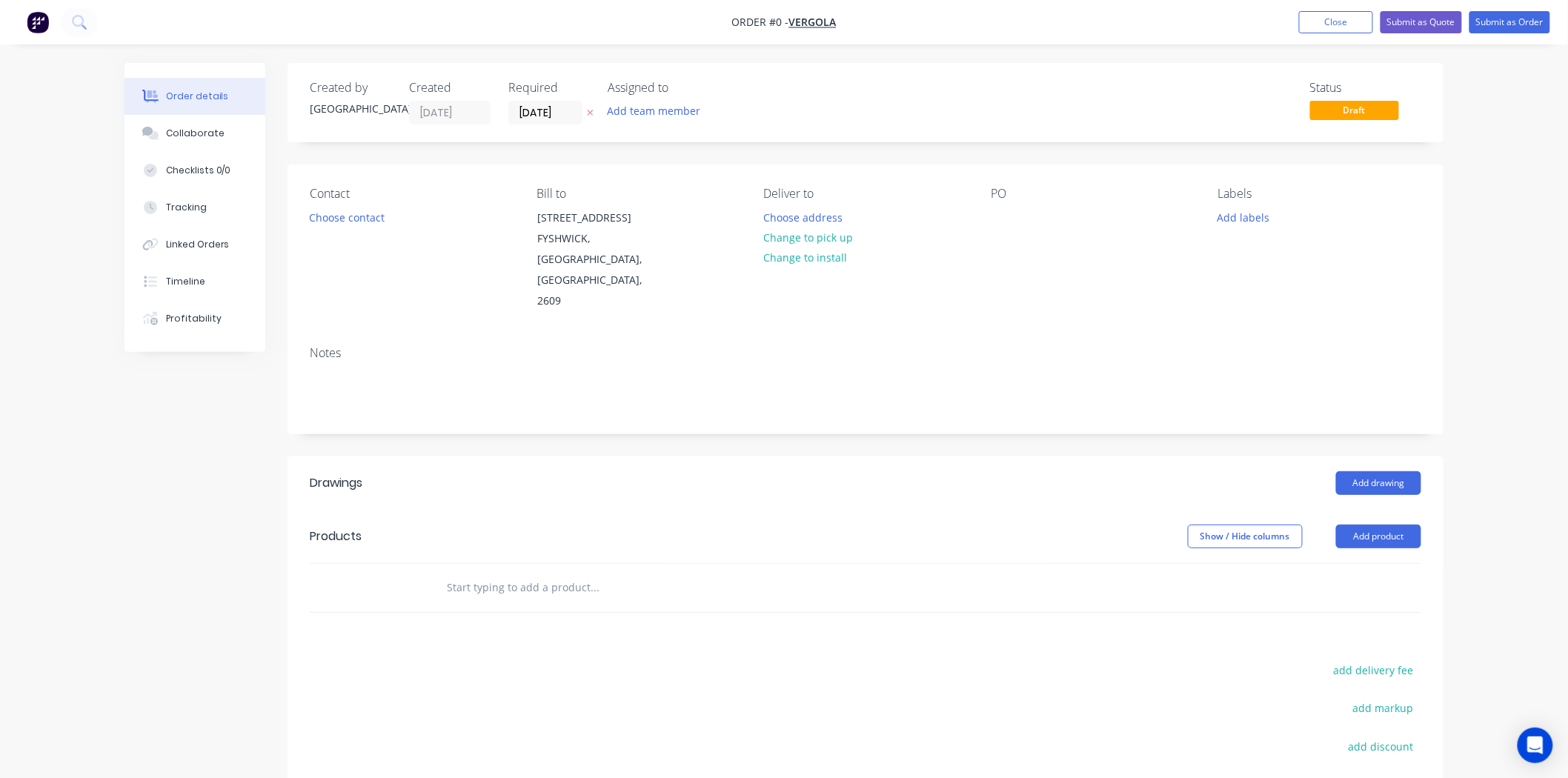
click at [86, 374] on div "Order details Collaborate Checklists 0/0 Tracking Linked Orders Timeline Profit…" at bounding box center [784, 495] width 1568 height 990
click at [1364, 31] on button "Close" at bounding box center [1336, 22] width 74 height 22
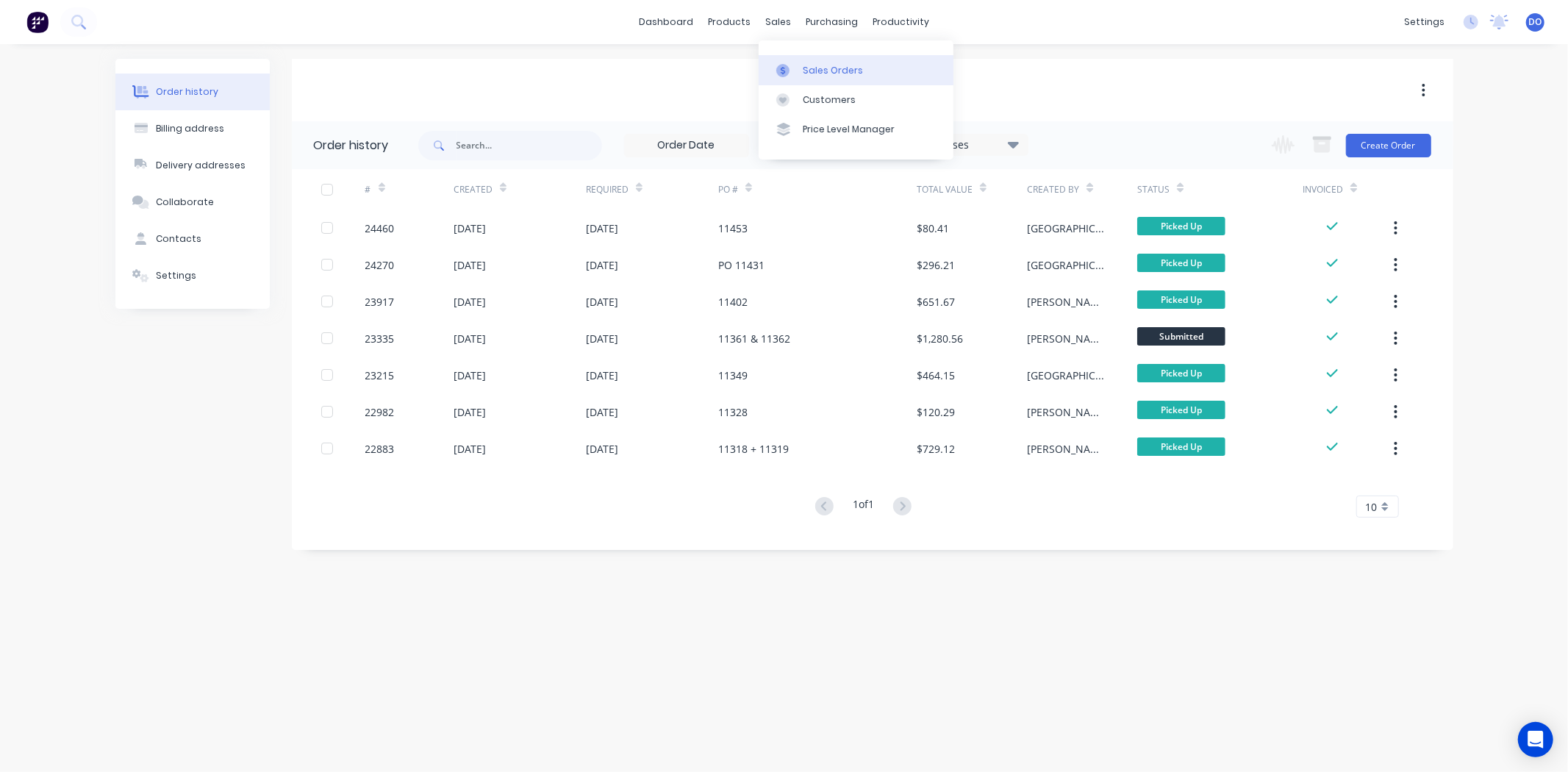
click at [803, 69] on div "Sales Orders" at bounding box center [832, 71] width 60 height 14
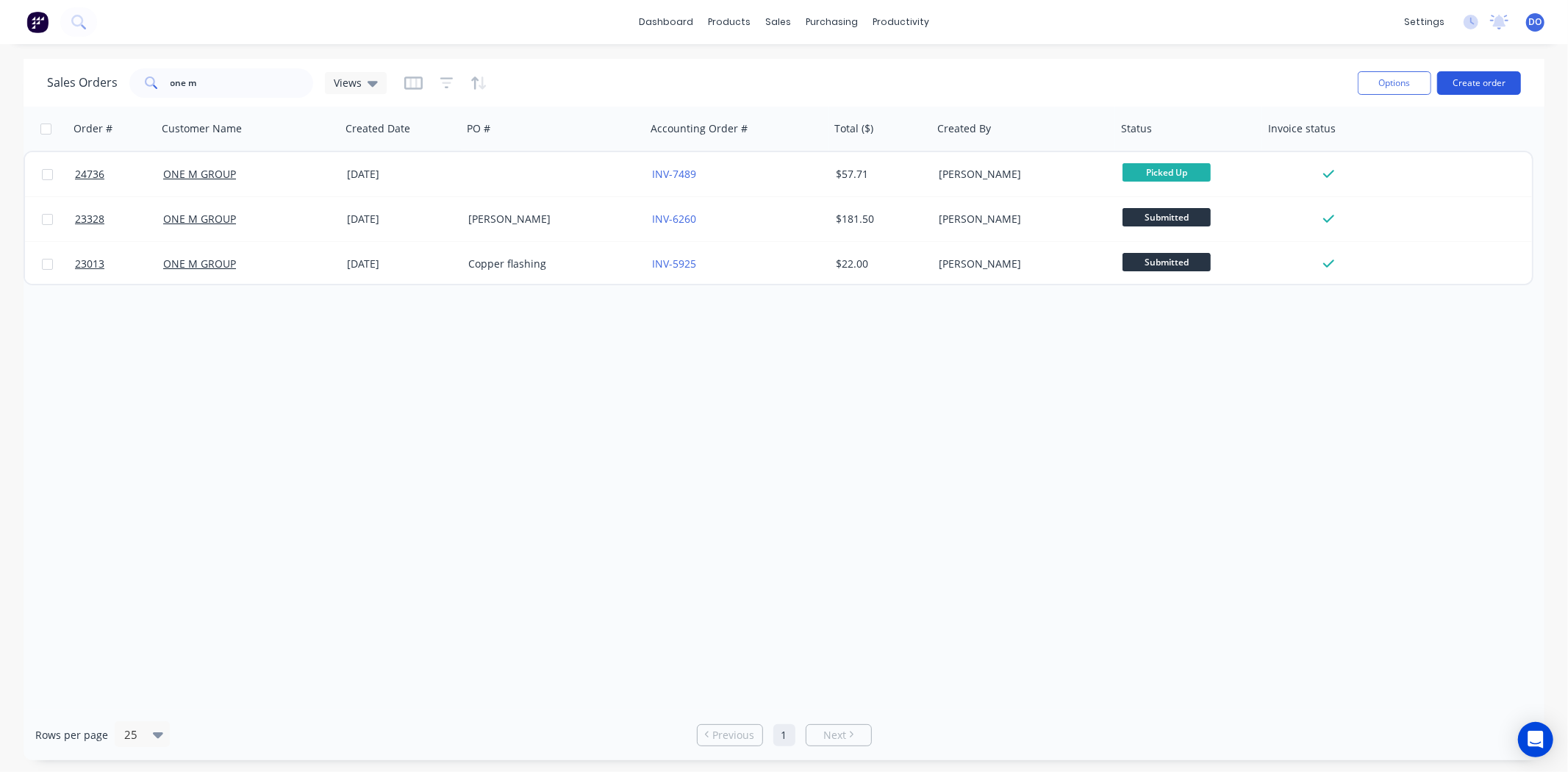
click at [1457, 76] on button "Create order" at bounding box center [1478, 83] width 84 height 24
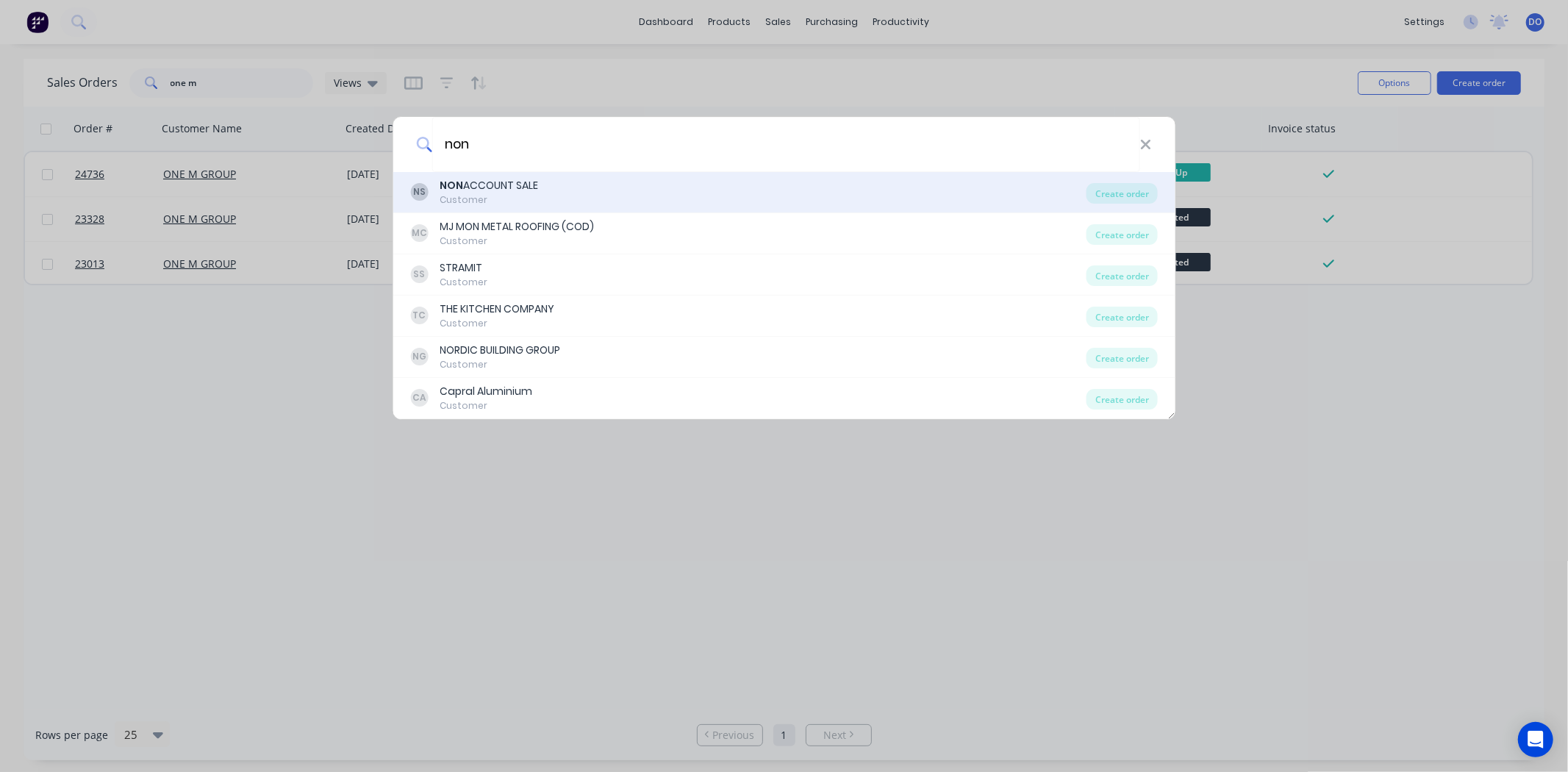
type input "non"
click at [575, 179] on div "NS NON ACCOUNT SALE Customer" at bounding box center [748, 192] width 676 height 29
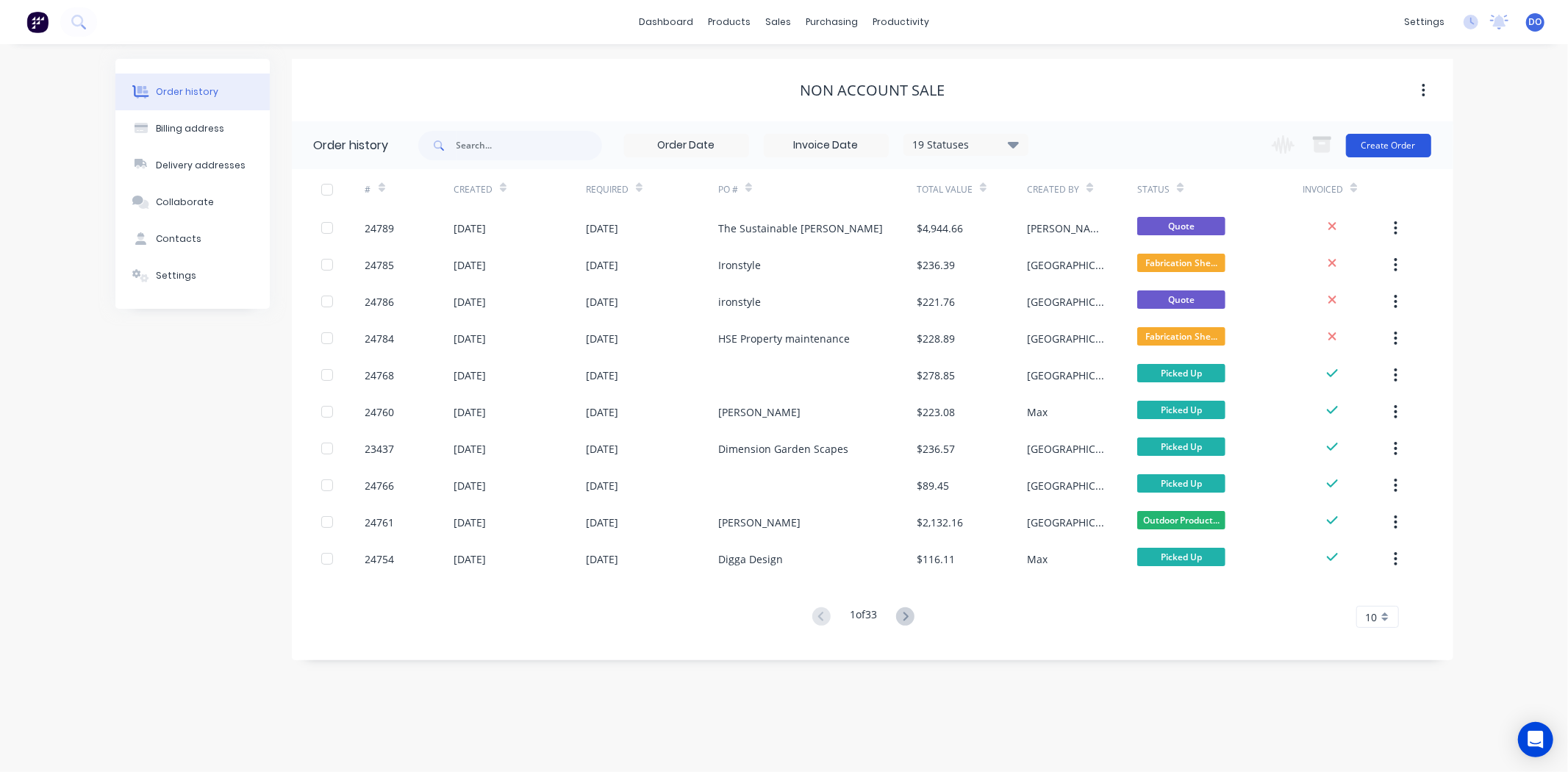
click at [1411, 151] on button "Create Order" at bounding box center [1389, 146] width 86 height 24
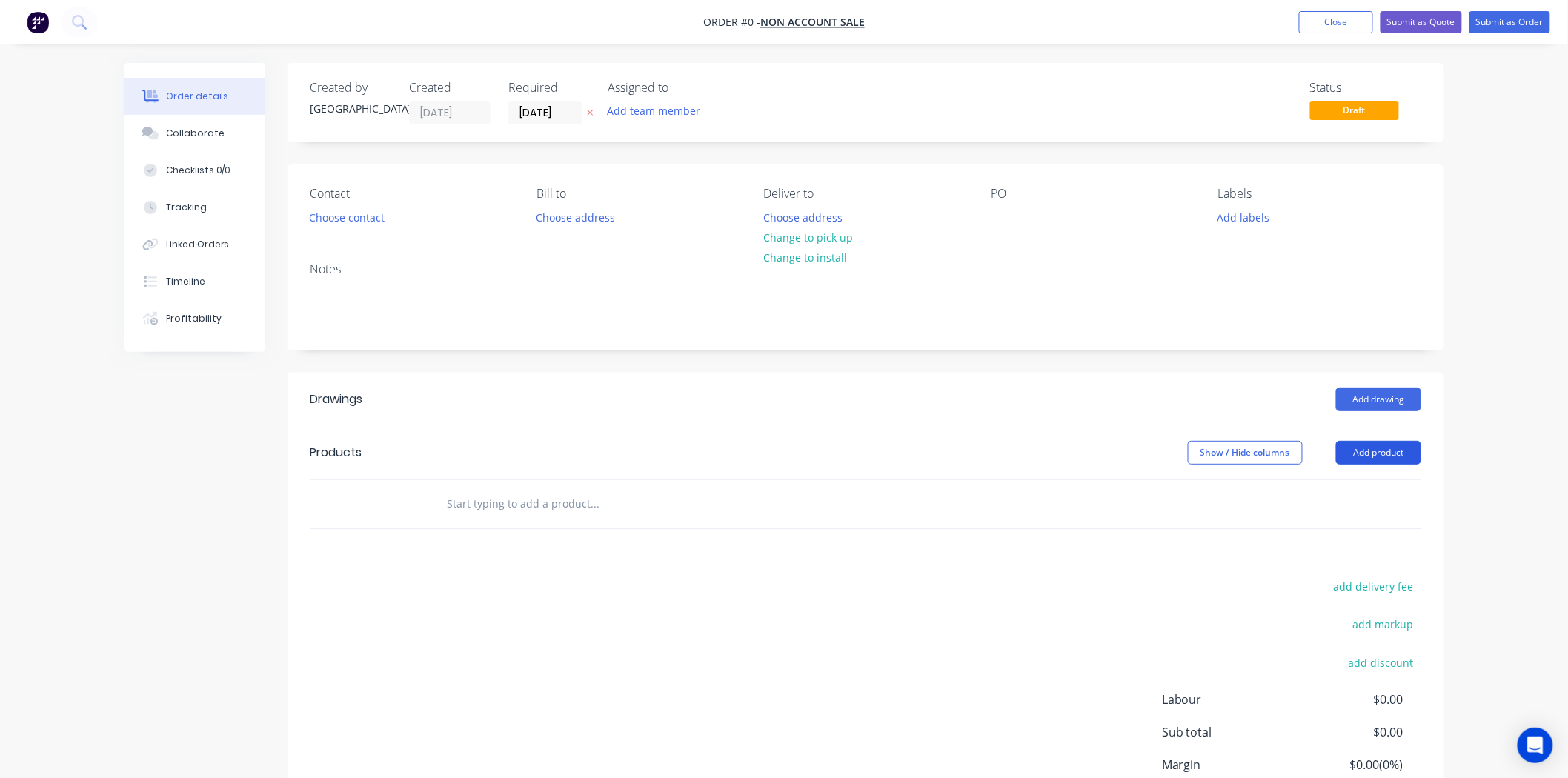
click at [1388, 456] on button "Add product" at bounding box center [1379, 453] width 85 height 24
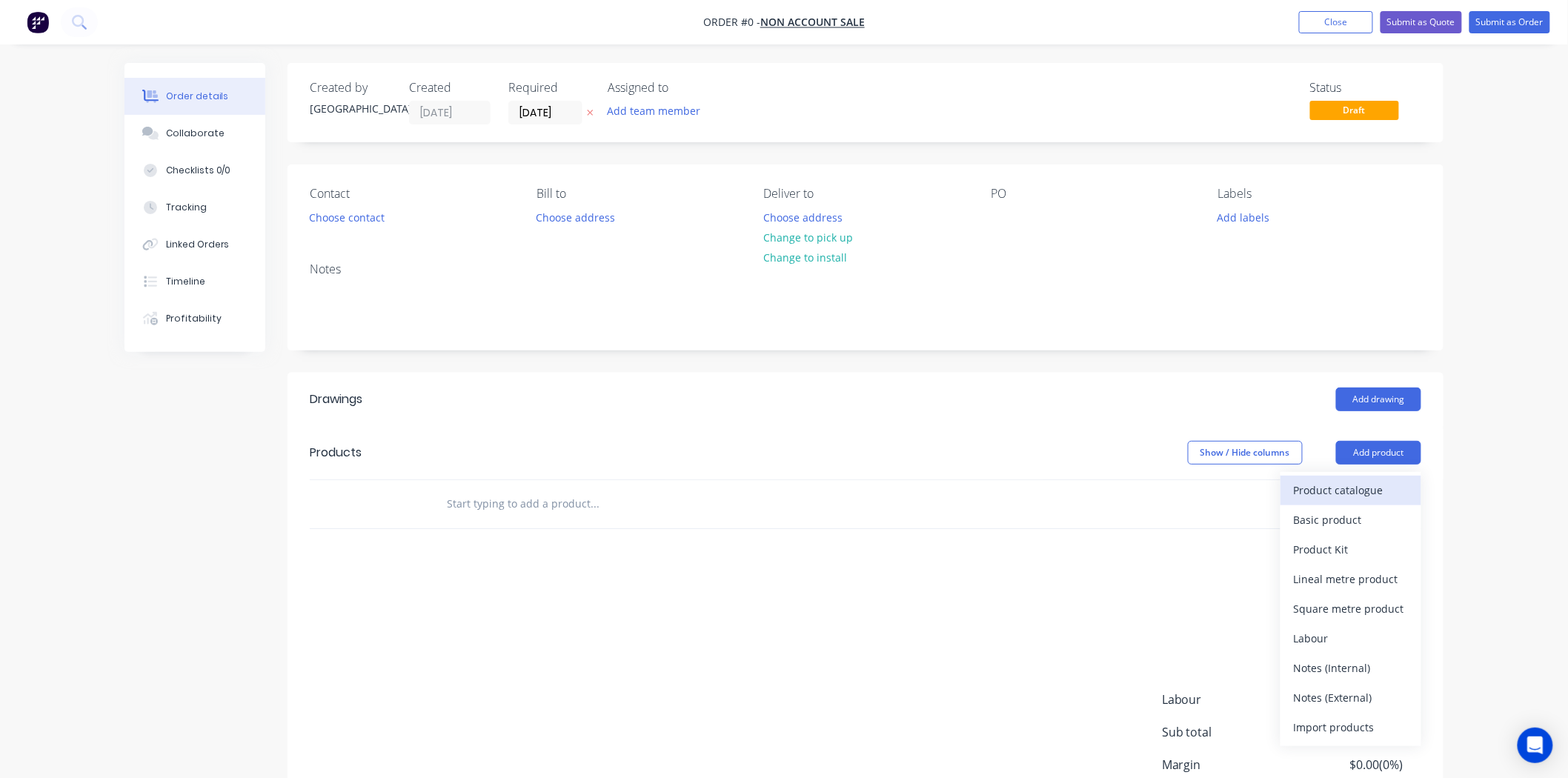
click at [1338, 496] on div "Product catalogue" at bounding box center [1351, 490] width 114 height 21
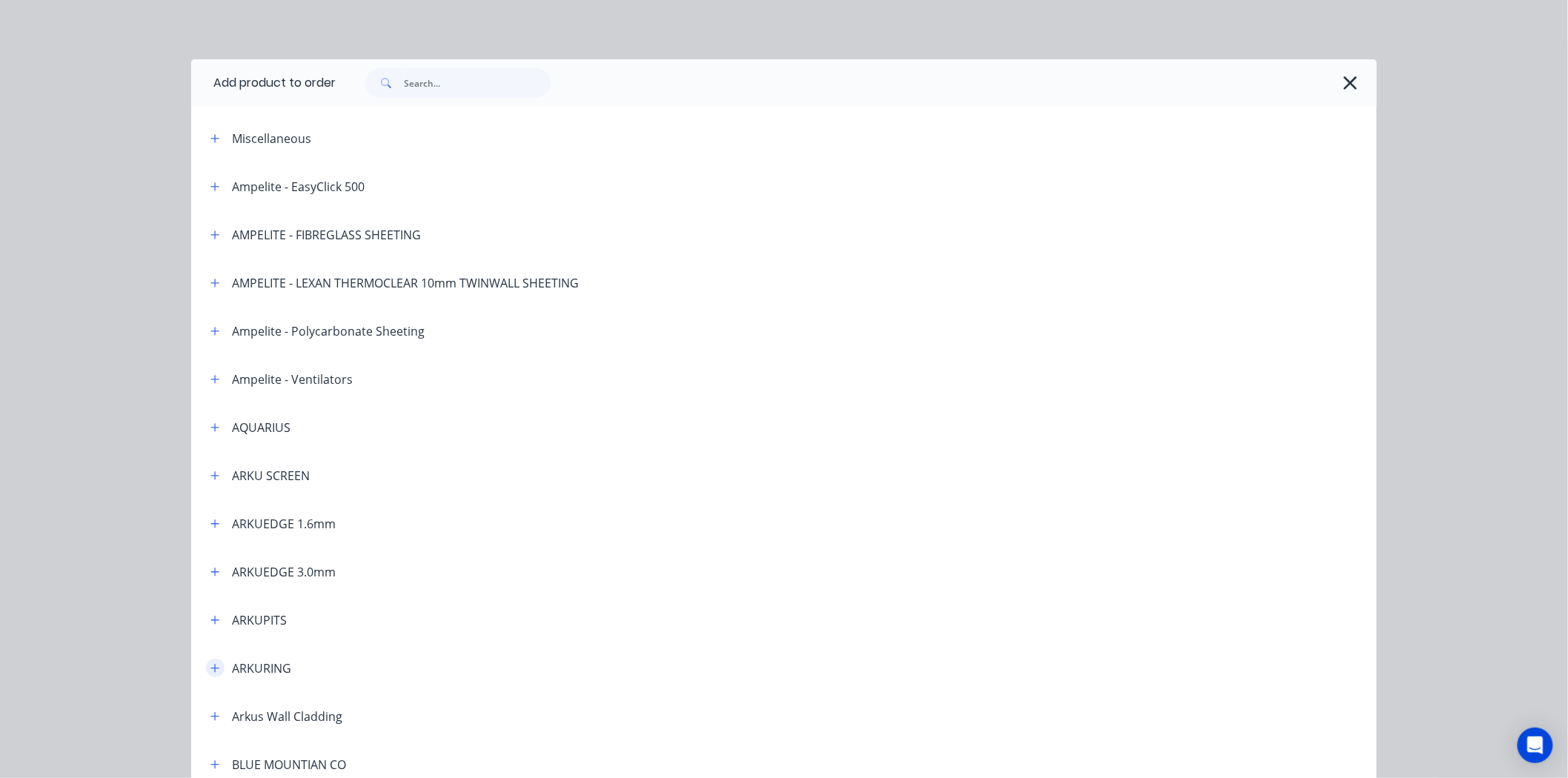
click at [213, 663] on button "button" at bounding box center [215, 668] width 19 height 19
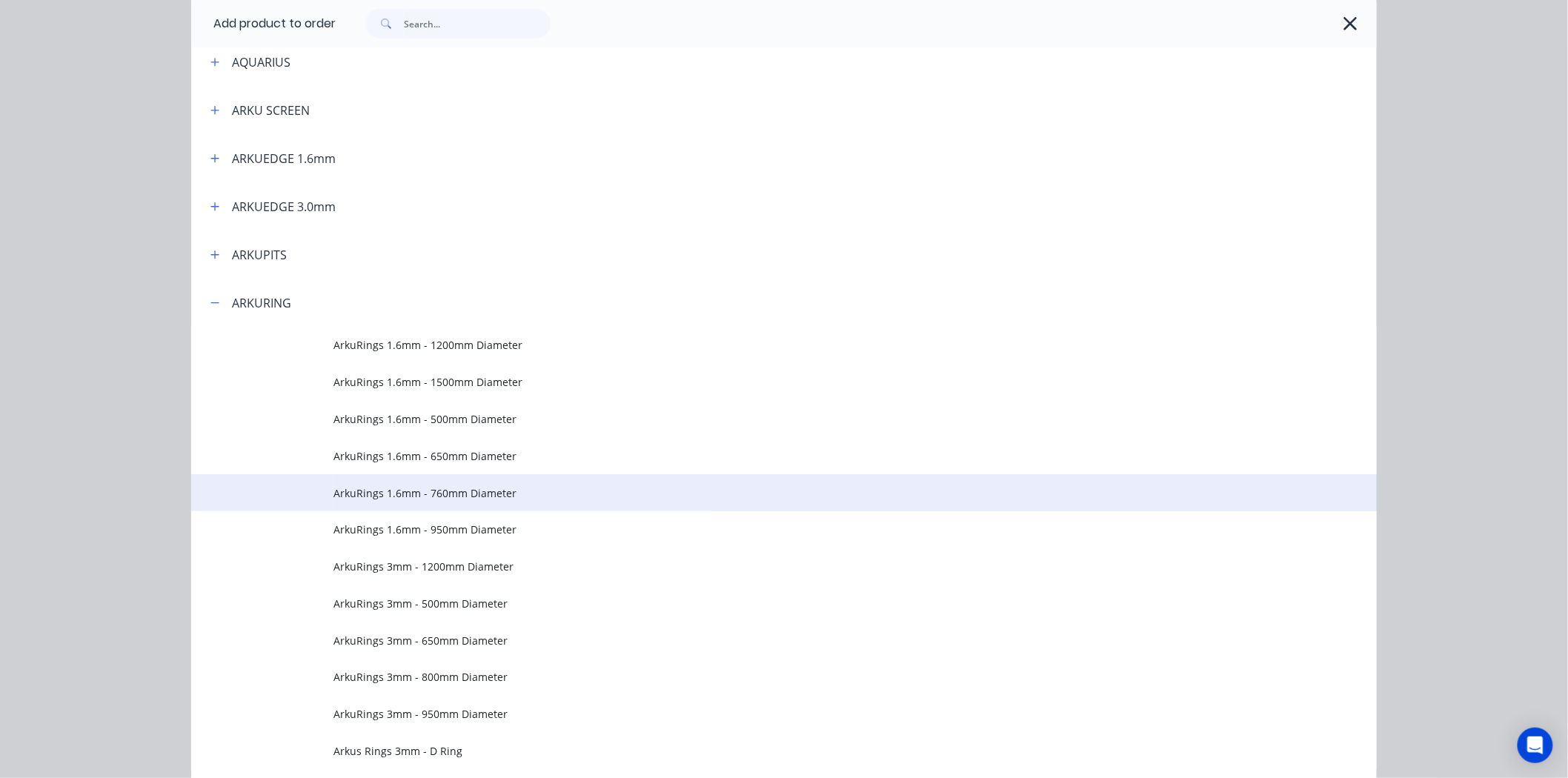
scroll to position [411, 0]
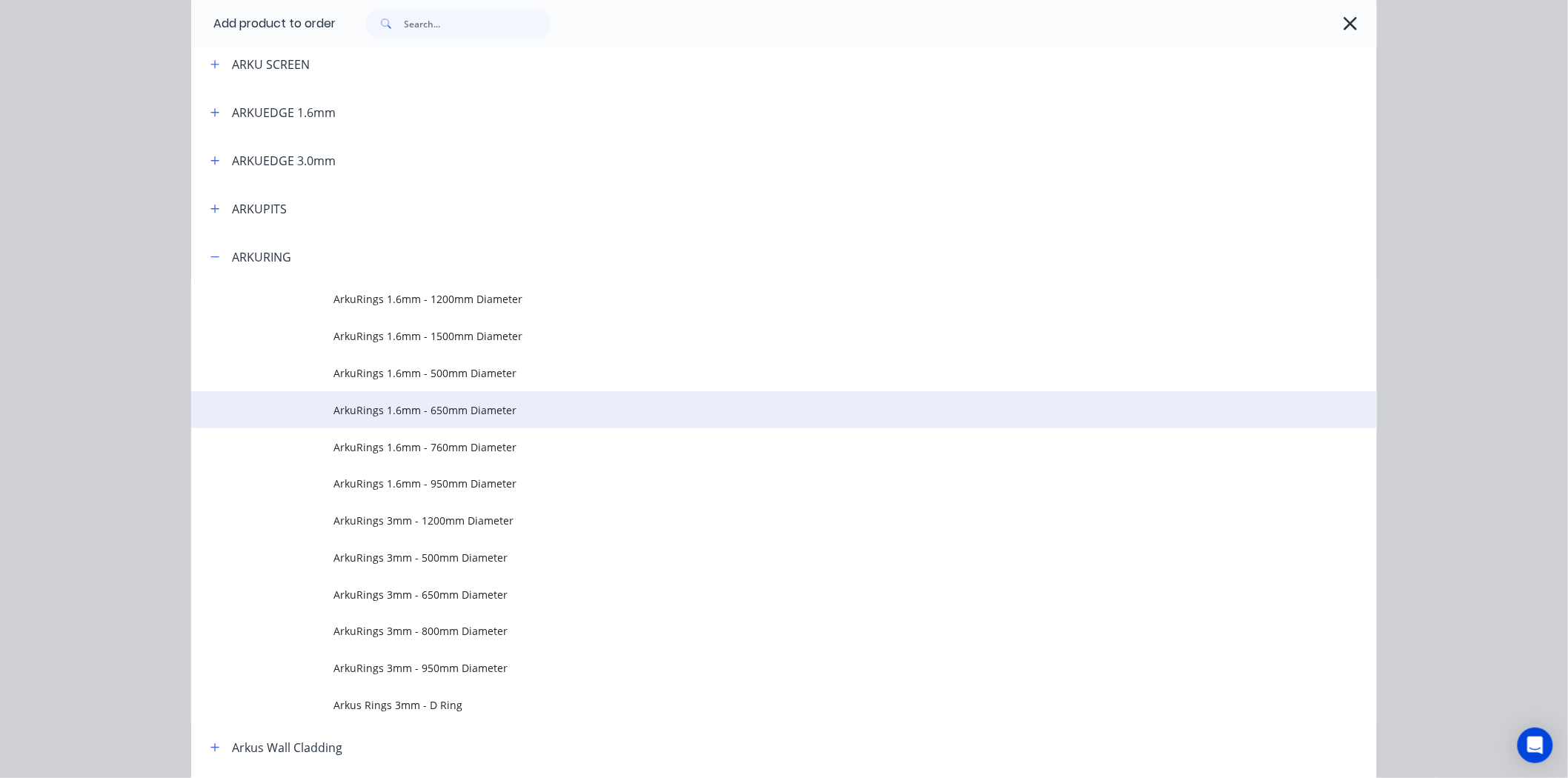
click at [334, 410] on span "ArkuRings 1.6mm - 650mm Diameter" at bounding box center [751, 409] width 835 height 15
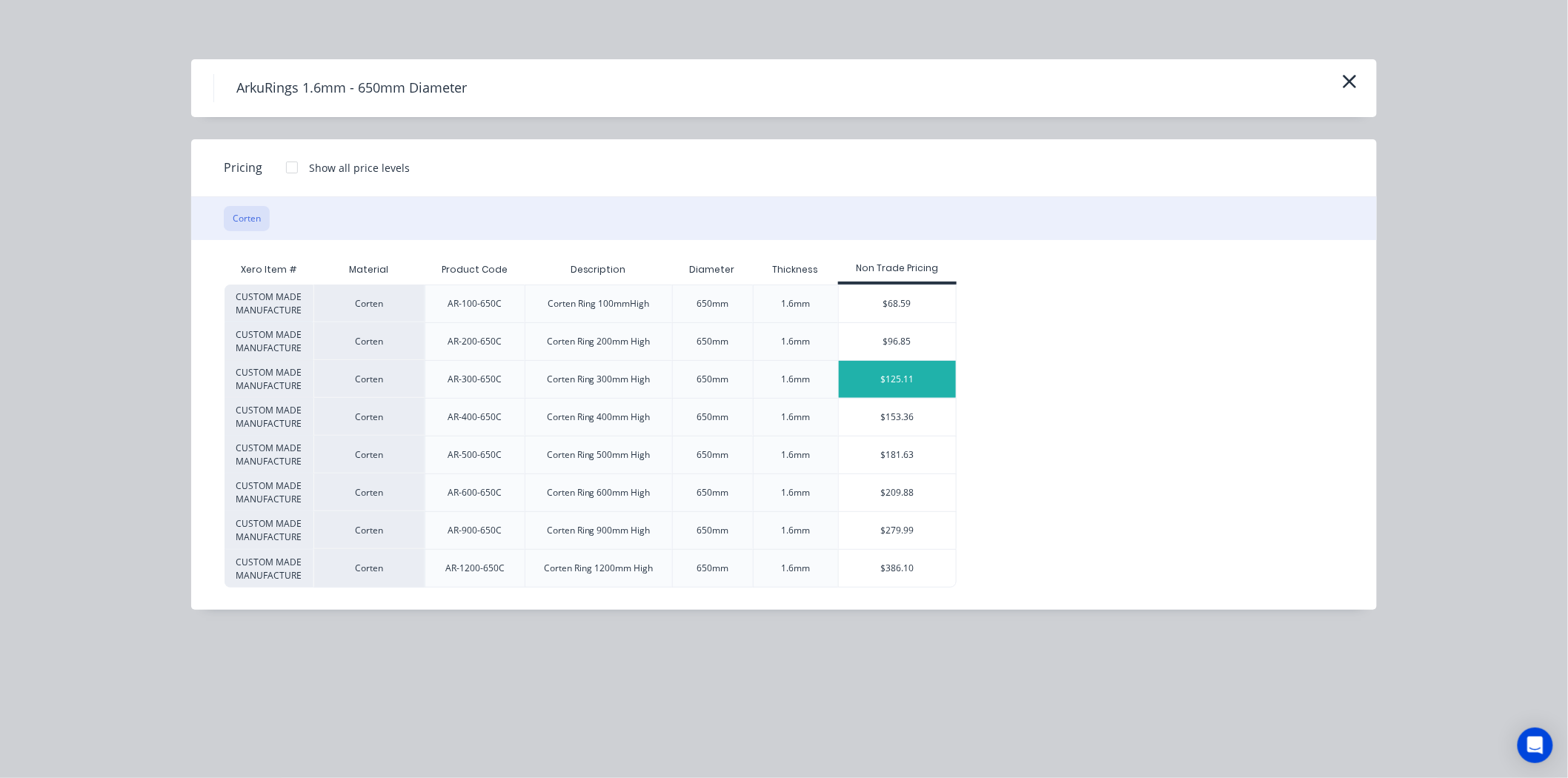
click at [931, 381] on div "$125.11" at bounding box center [898, 379] width 118 height 37
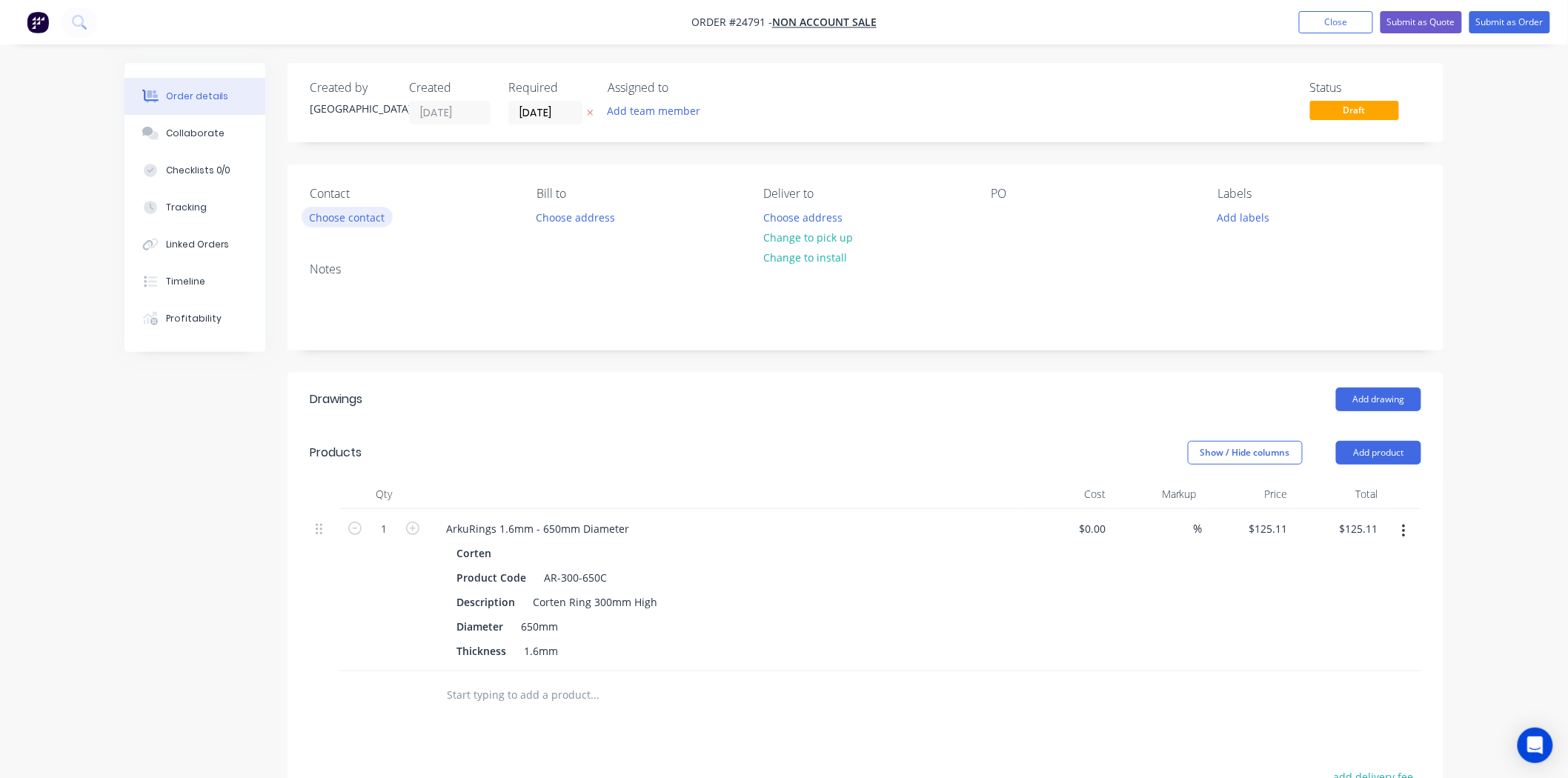
click at [357, 211] on button "Choose contact" at bounding box center [347, 216] width 91 height 20
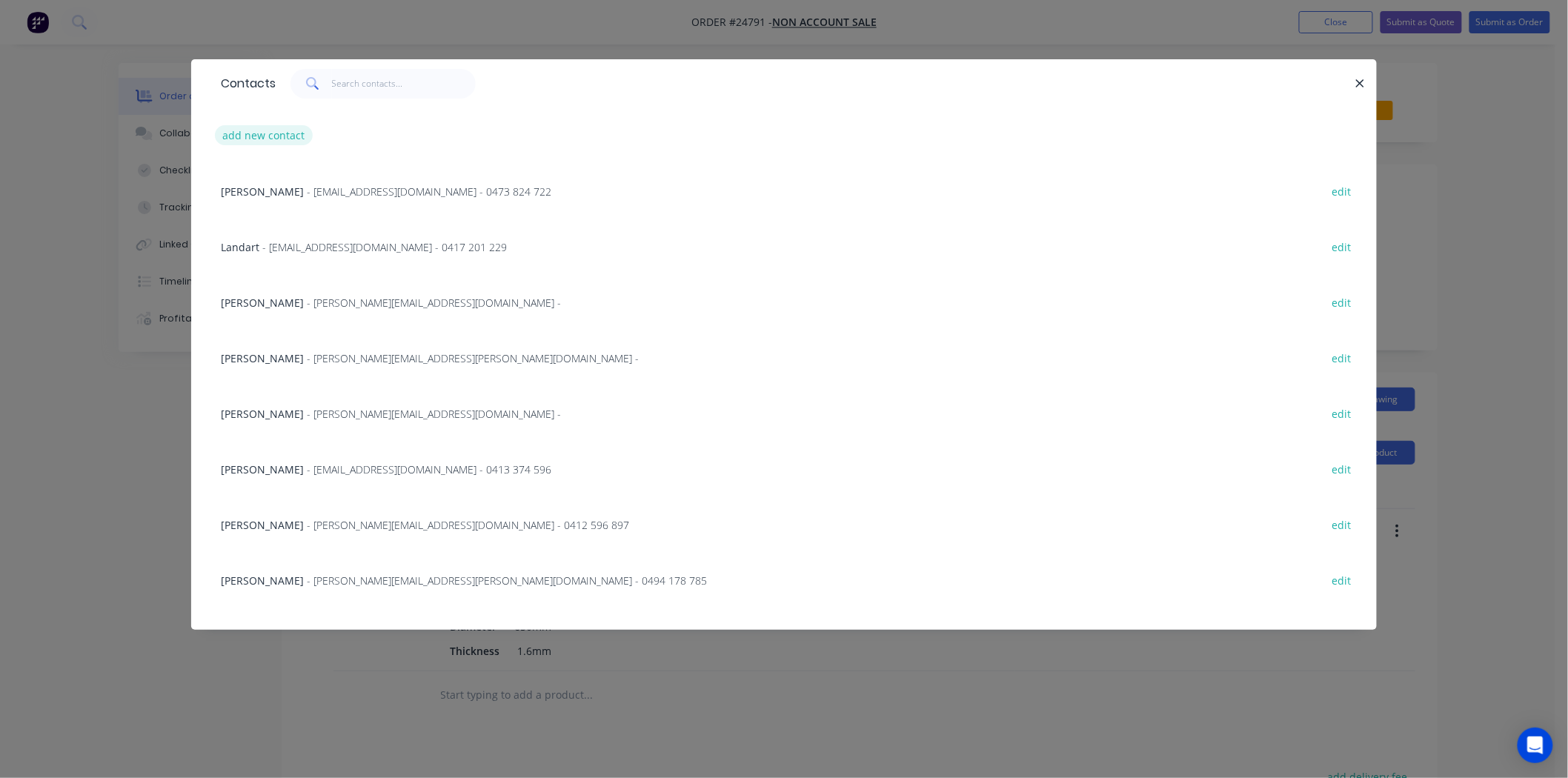
click at [271, 131] on button "add new contact" at bounding box center [264, 135] width 98 height 20
select select "AU"
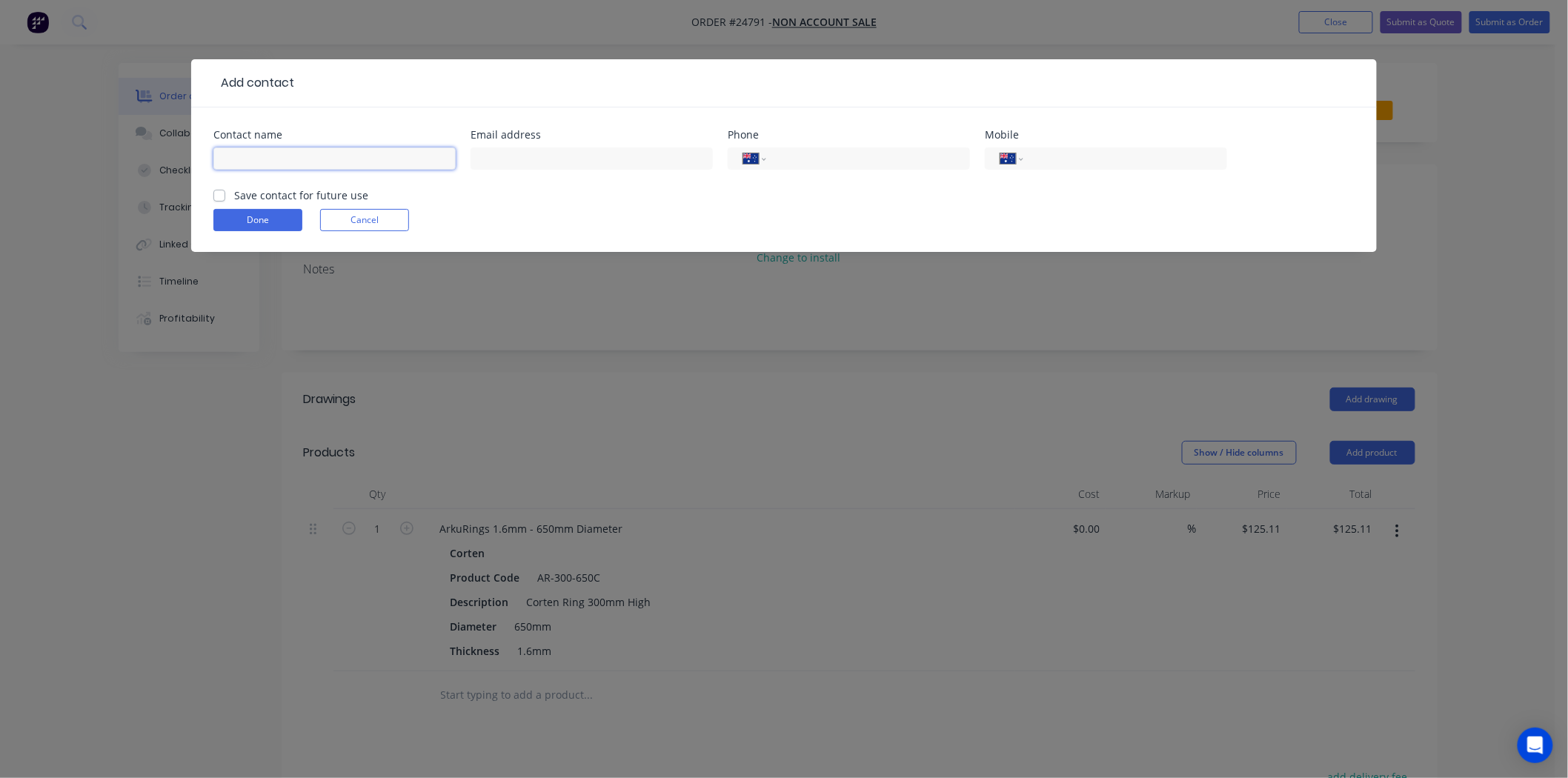
click at [322, 155] on input "text" at bounding box center [335, 159] width 242 height 22
click at [287, 164] on input "text" at bounding box center [335, 159] width 242 height 22
type input "[PERSON_NAME]"
click at [256, 222] on button "Done" at bounding box center [258, 220] width 89 height 22
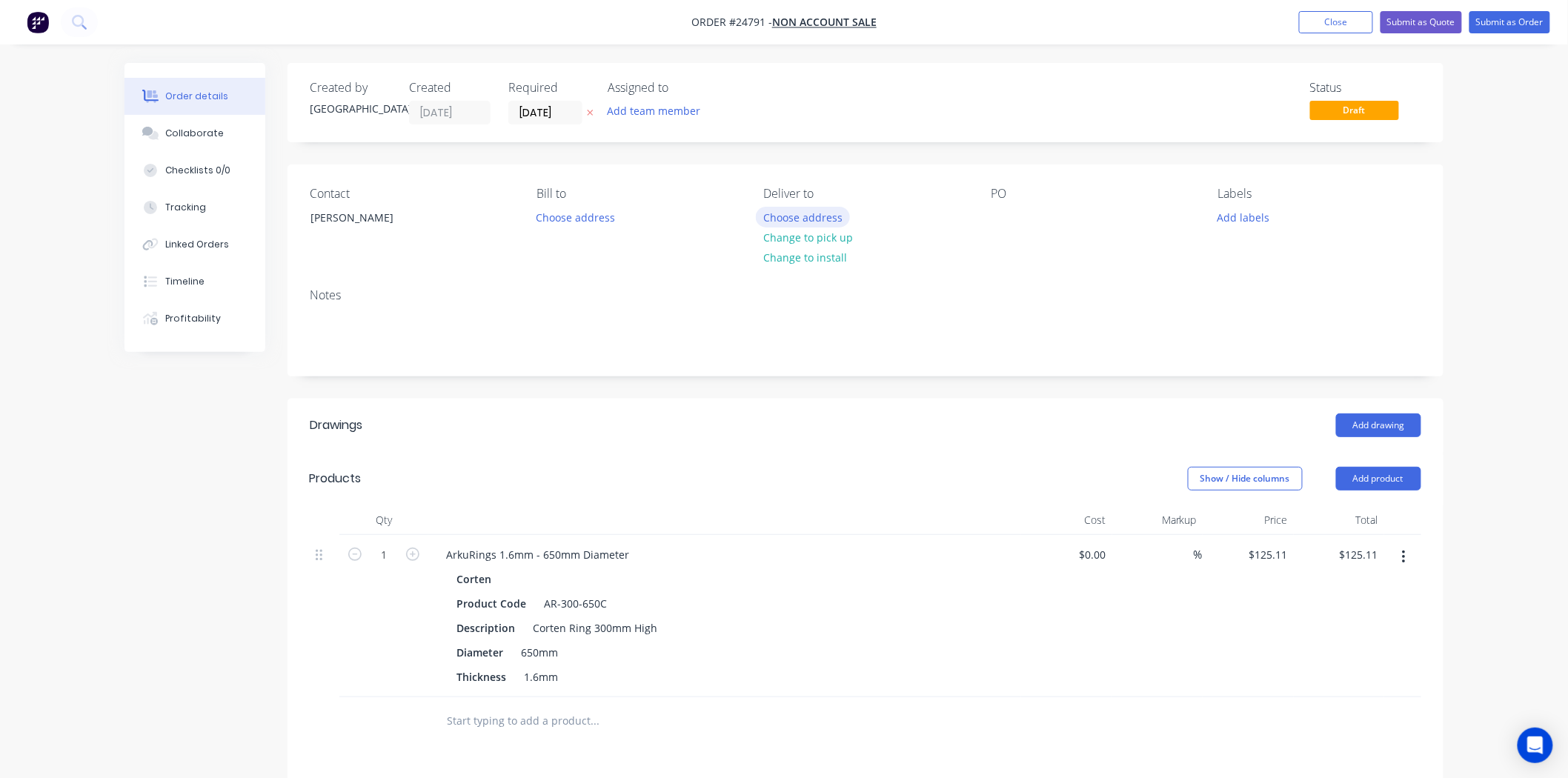
click at [835, 223] on button "Choose address" at bounding box center [803, 216] width 95 height 20
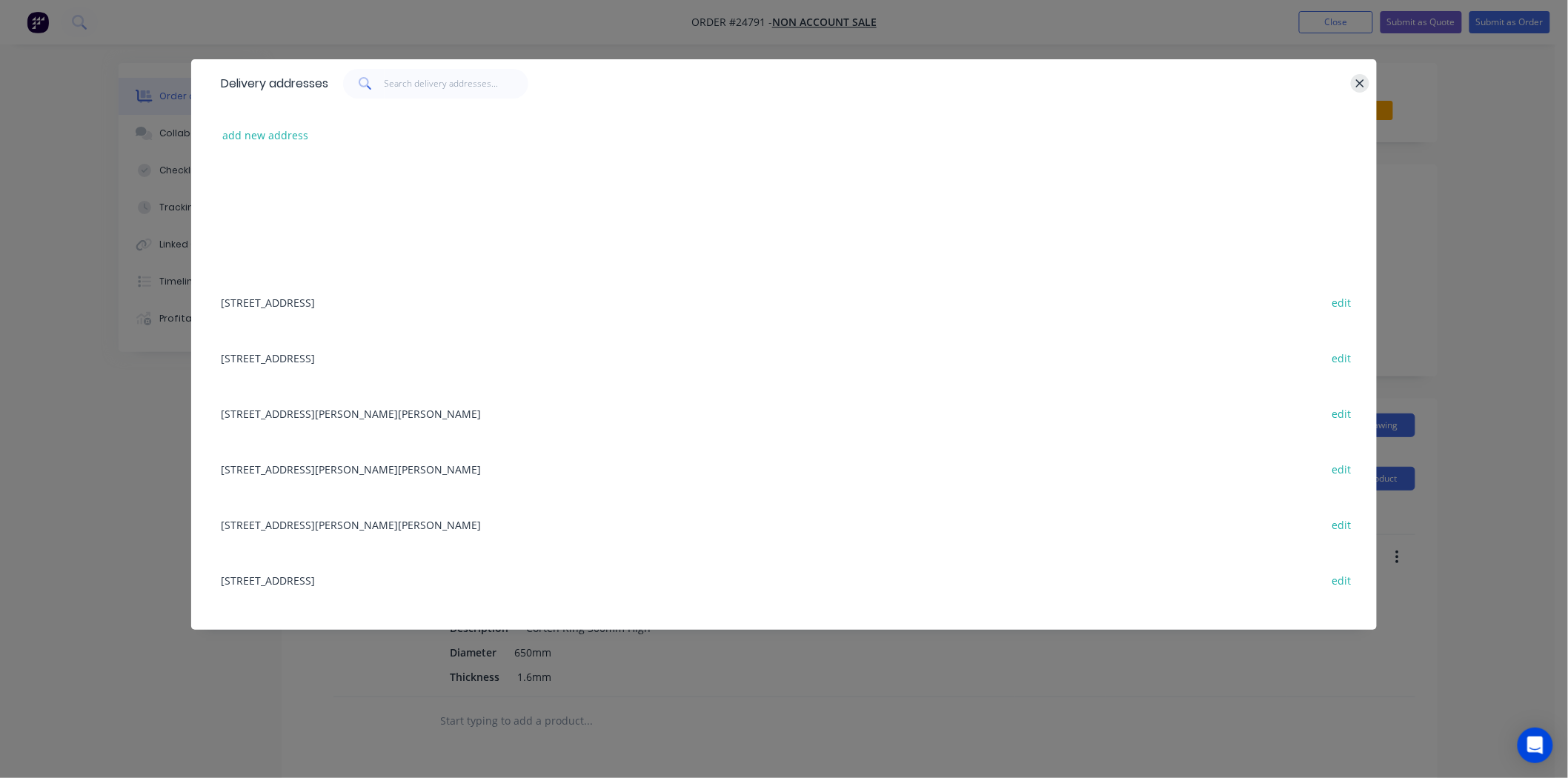
click at [1359, 79] on icon "button" at bounding box center [1360, 84] width 9 height 14
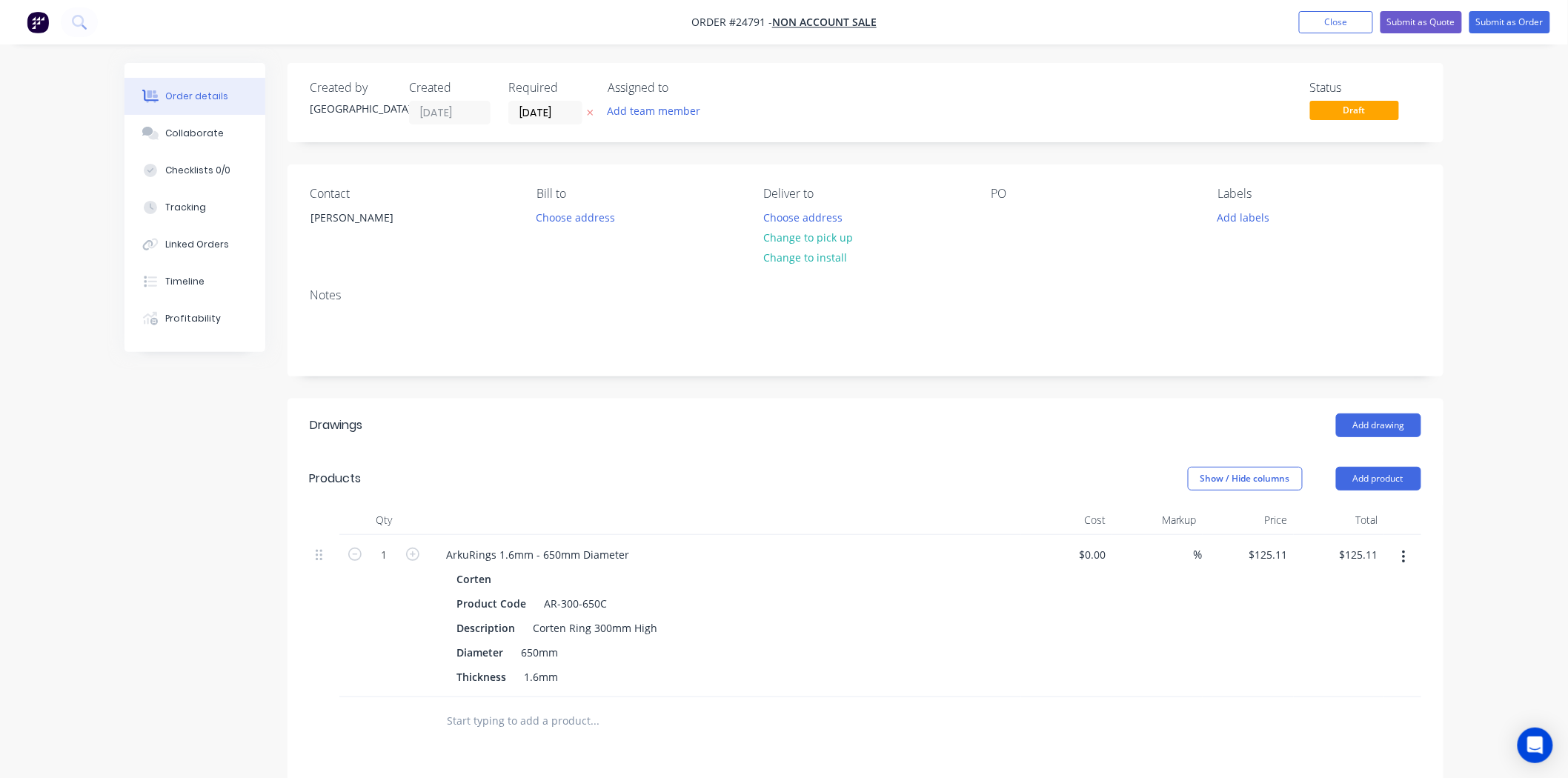
click at [848, 221] on div "Choose address" at bounding box center [808, 216] width 105 height 20
click at [845, 232] on button "Change to pick up" at bounding box center [808, 237] width 105 height 20
click at [987, 216] on div "Contact [PERSON_NAME] to Choose address Pick up Change to delivery Change to in…" at bounding box center [866, 220] width 1156 height 112
click at [999, 216] on div at bounding box center [1003, 217] width 24 height 21
click at [1442, 31] on button "Submit as Quote" at bounding box center [1422, 22] width 82 height 22
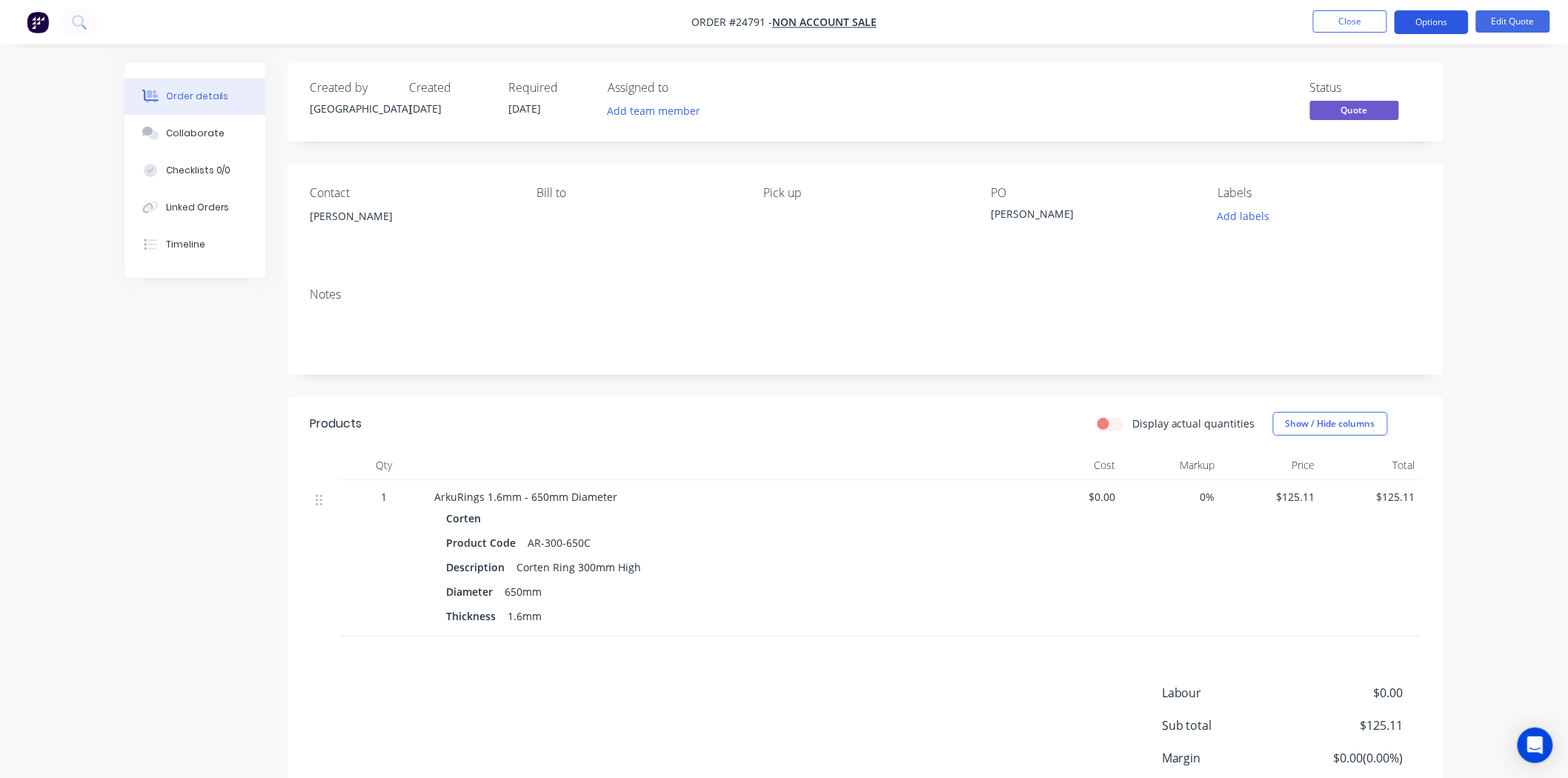
click at [1443, 28] on button "Options" at bounding box center [1431, 22] width 74 height 24
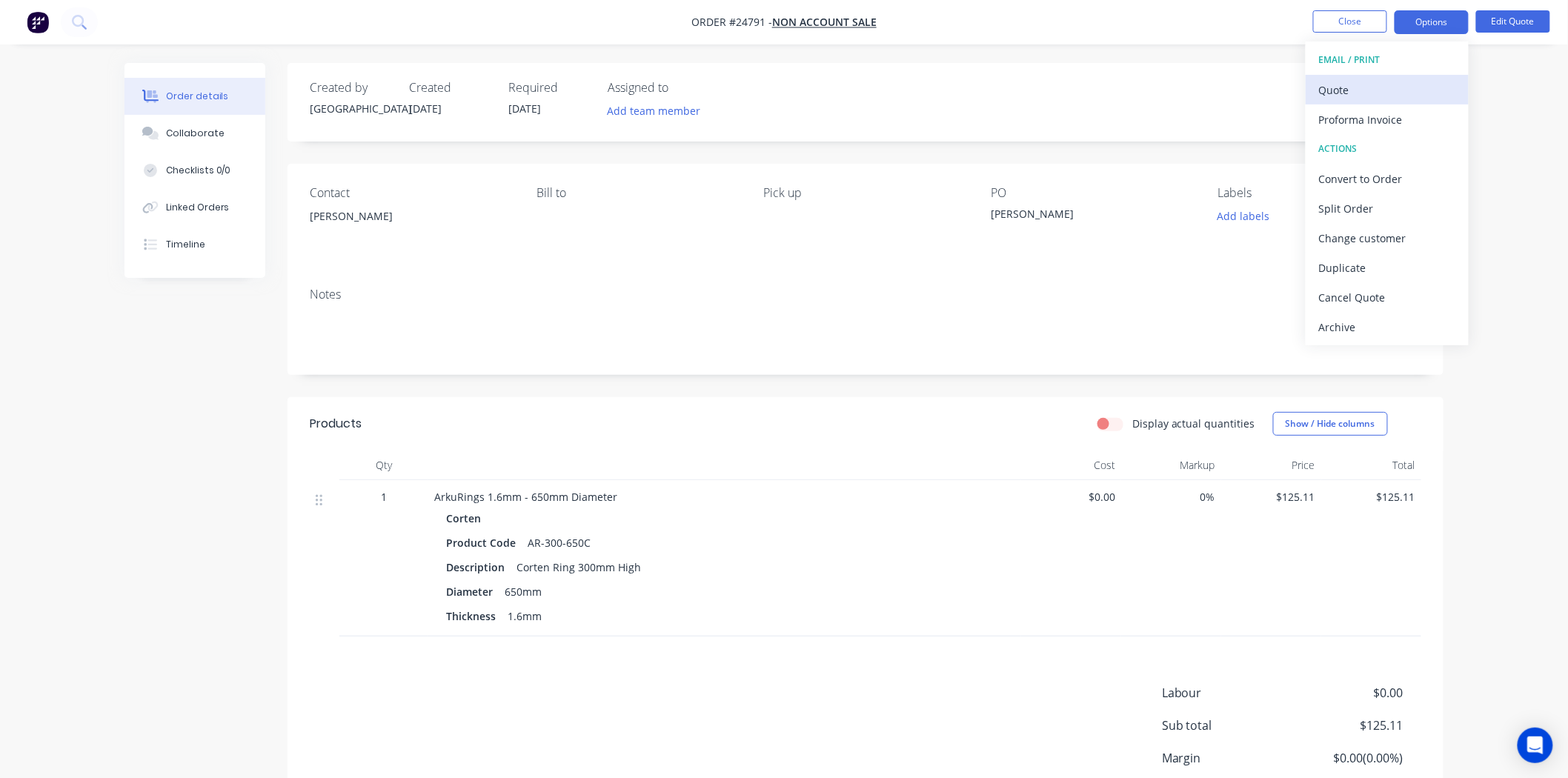
click at [1382, 86] on div "Quote" at bounding box center [1387, 90] width 137 height 21
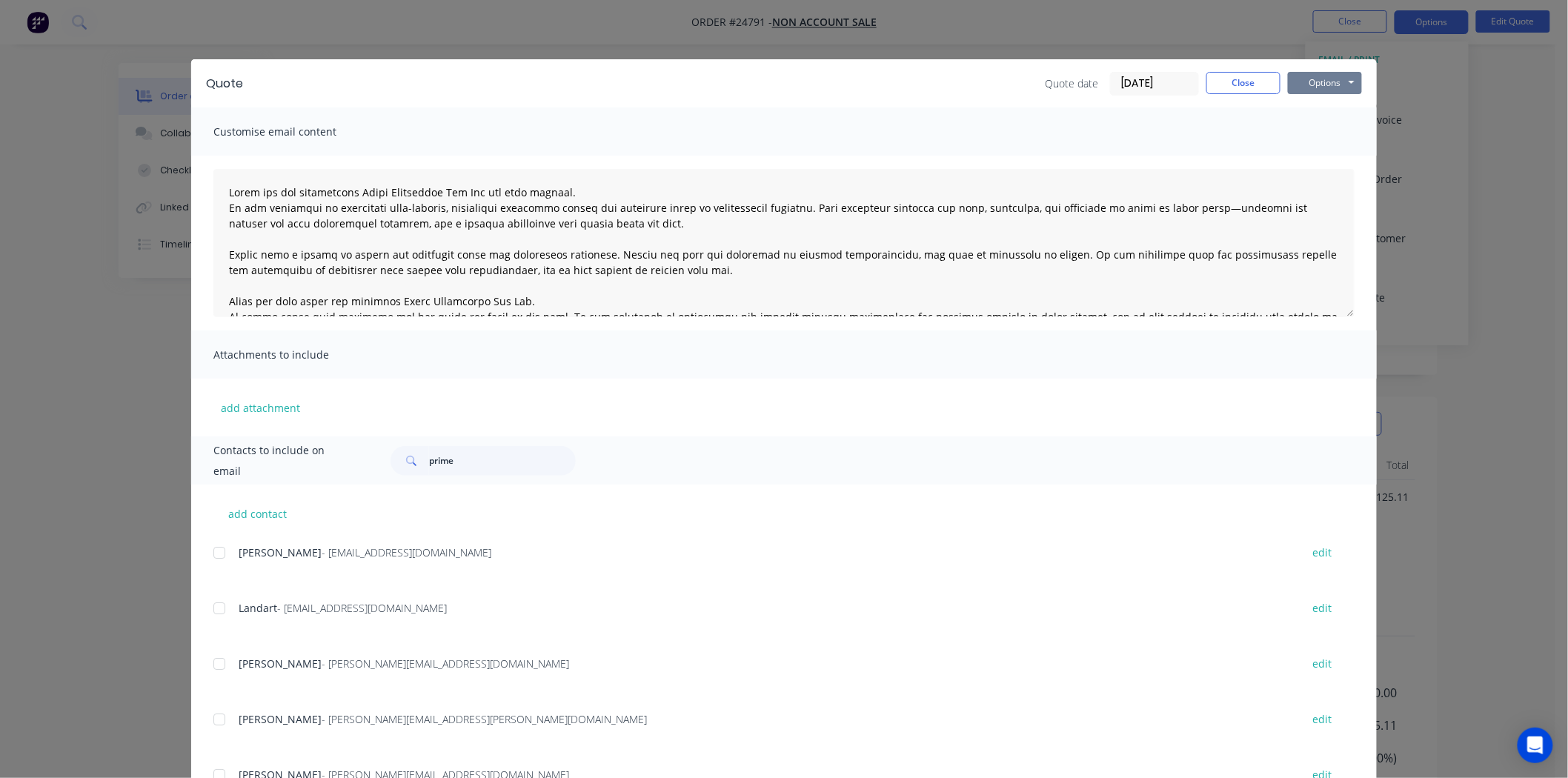
click at [1328, 83] on button "Options" at bounding box center [1325, 83] width 74 height 22
click at [1327, 130] on button "Print" at bounding box center [1335, 133] width 95 height 25
click at [1250, 86] on button "Close" at bounding box center [1243, 83] width 74 height 22
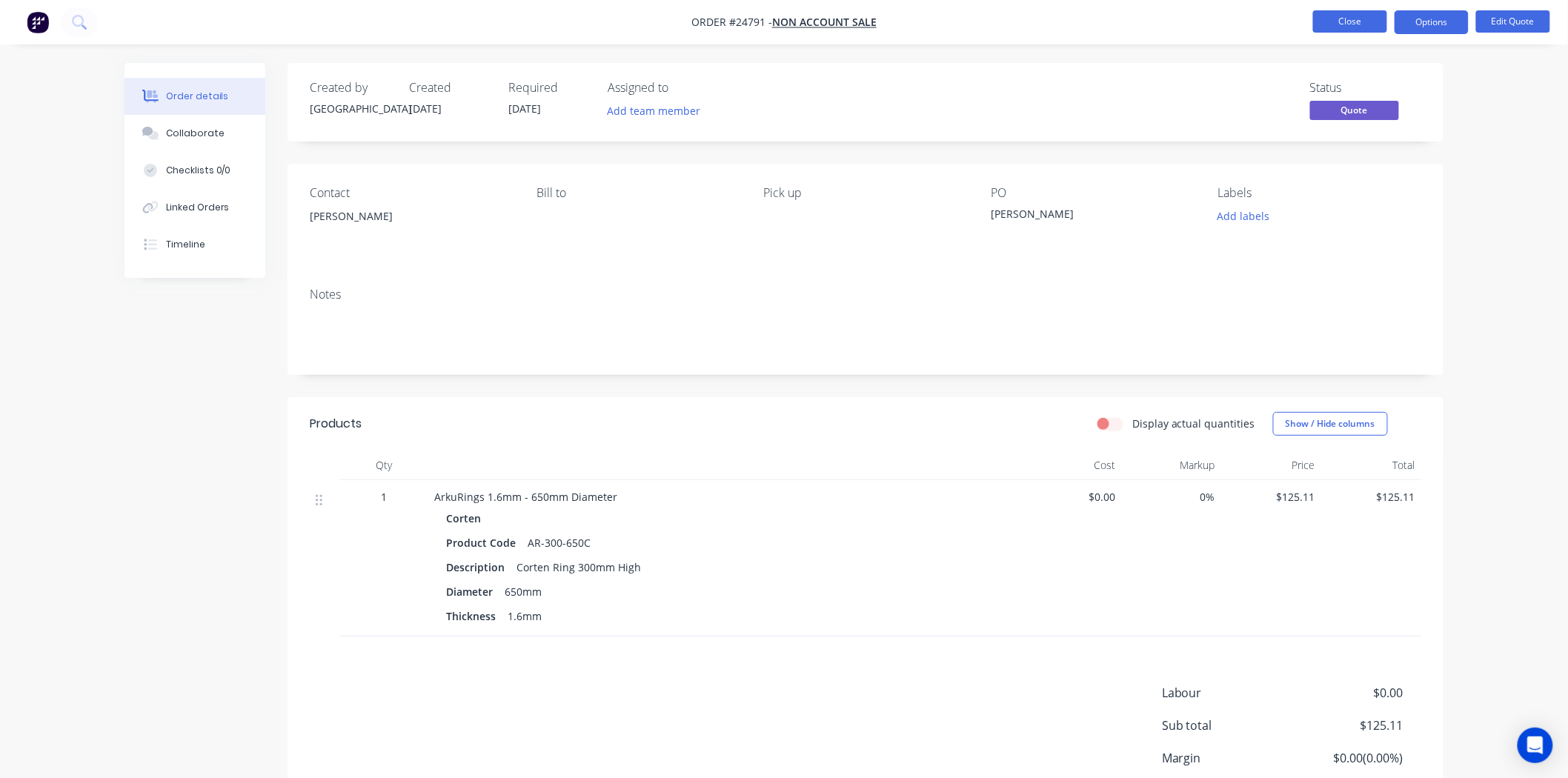
click at [1362, 25] on button "Close" at bounding box center [1349, 21] width 74 height 22
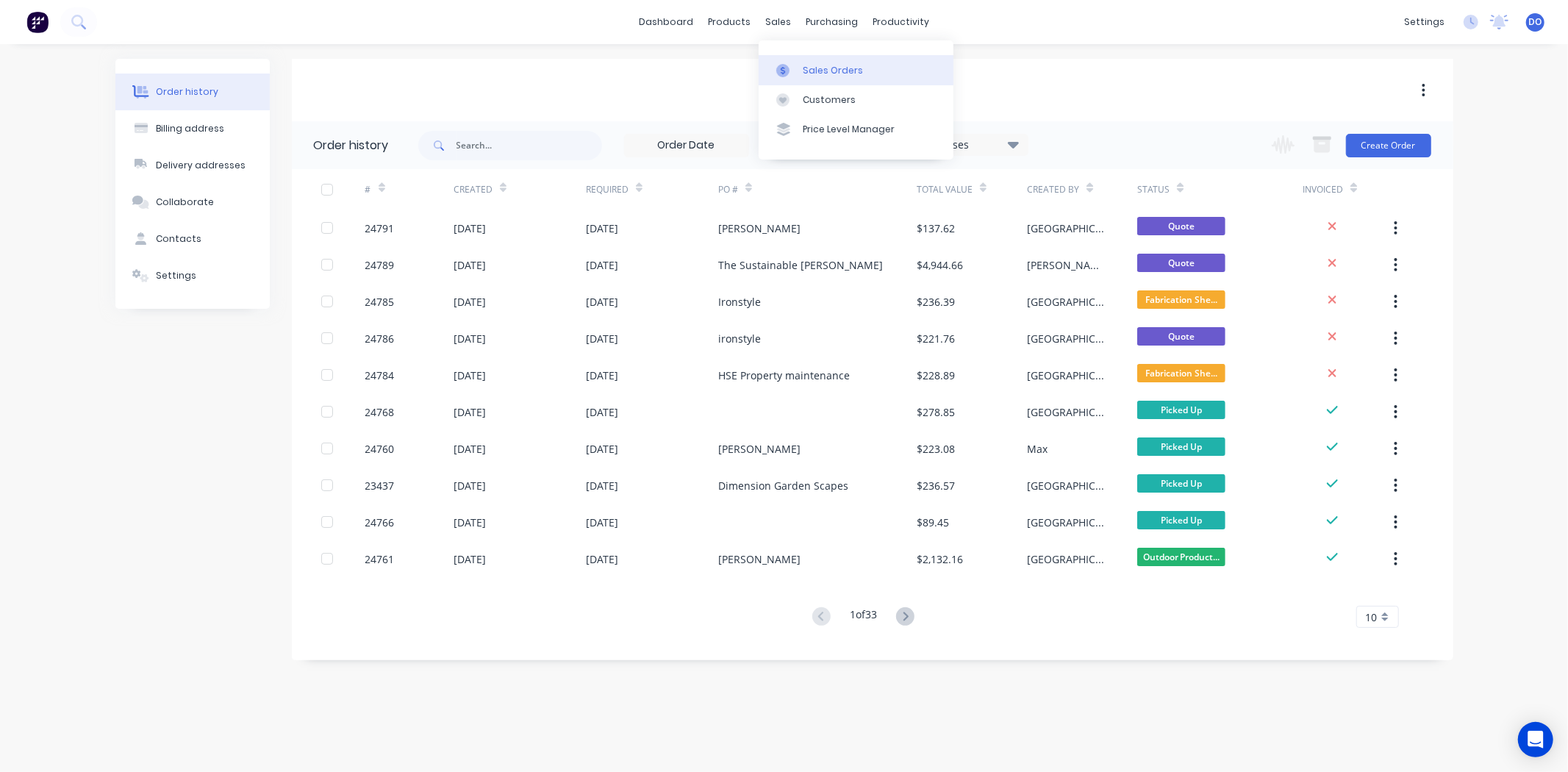
click at [836, 75] on div "Sales Orders" at bounding box center [832, 71] width 60 height 14
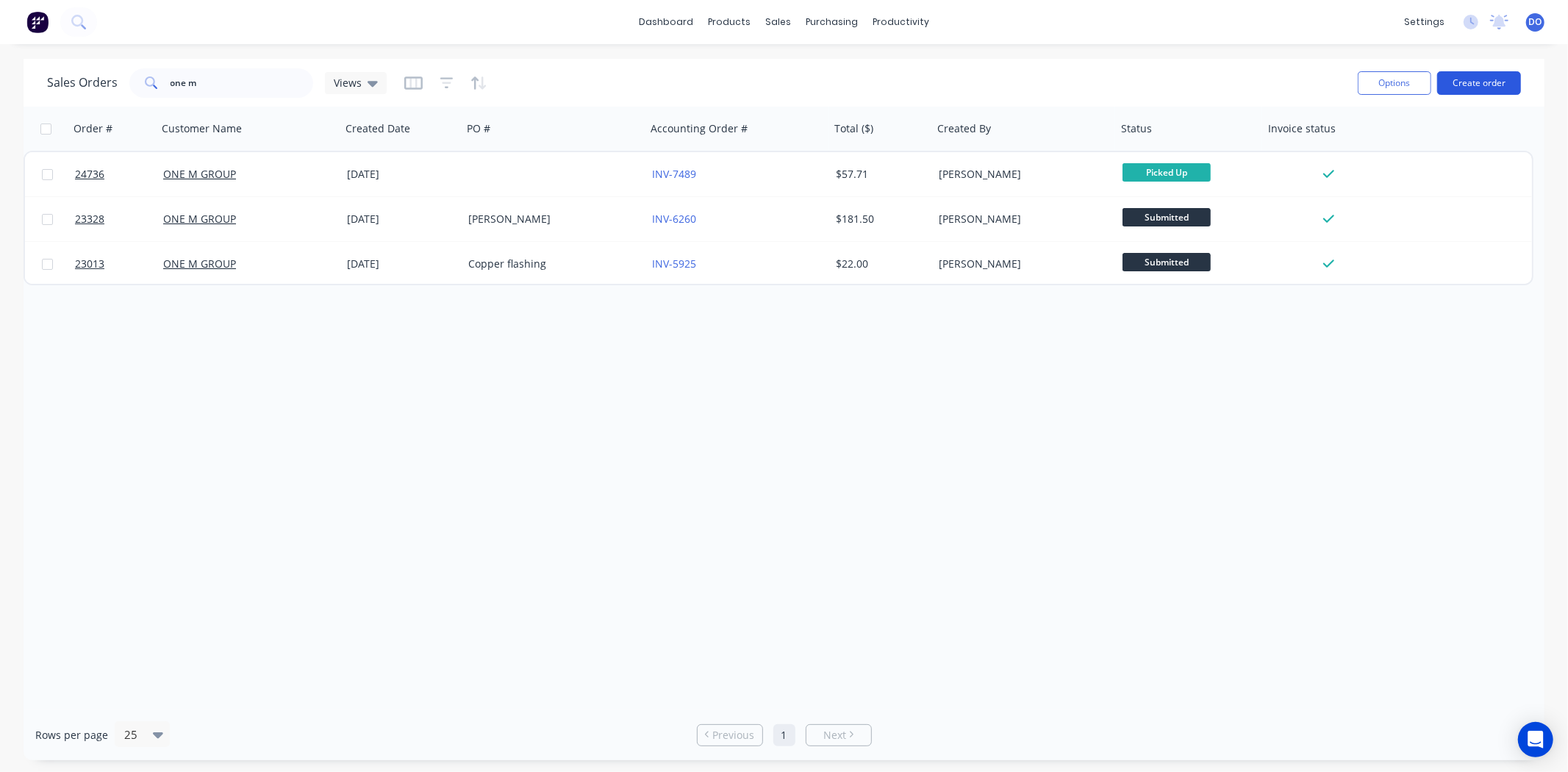
click at [1480, 85] on button "Create order" at bounding box center [1478, 83] width 84 height 24
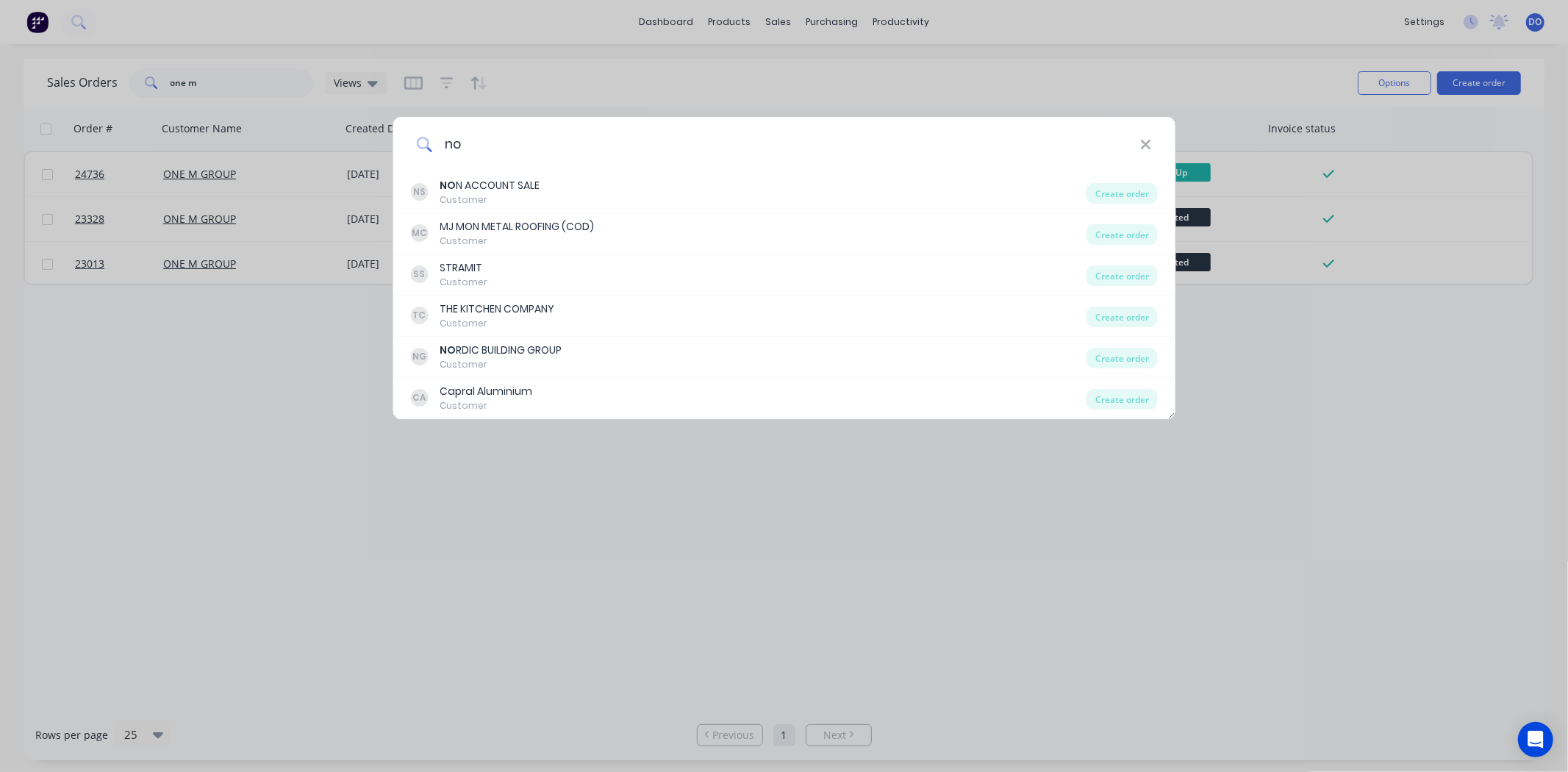
type input "n"
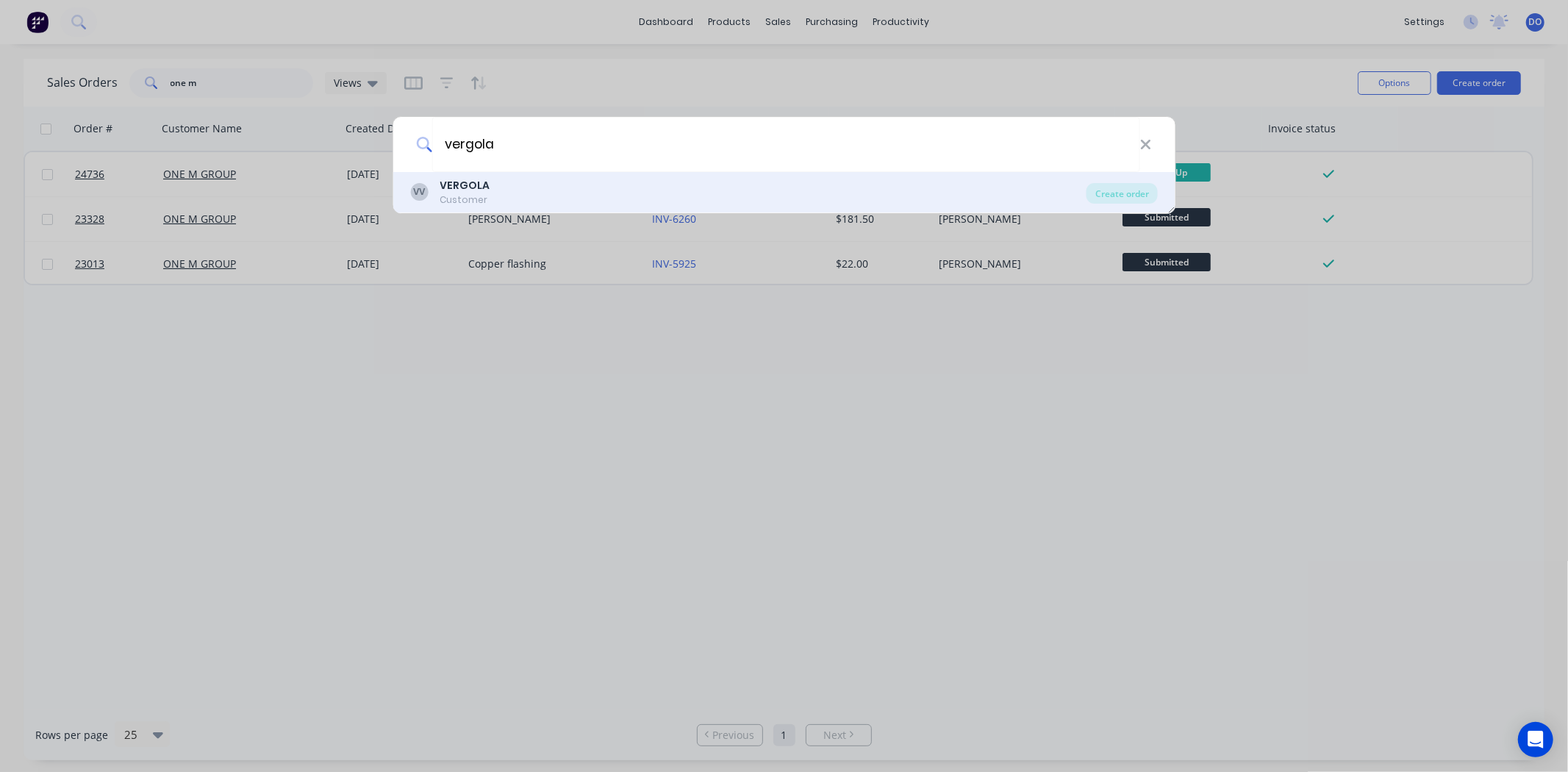
type input "vergola"
click at [743, 172] on div "VV VERGOLA Customer Create order" at bounding box center [784, 192] width 783 height 41
click at [677, 188] on div "VV VERGOLA Customer" at bounding box center [748, 192] width 676 height 29
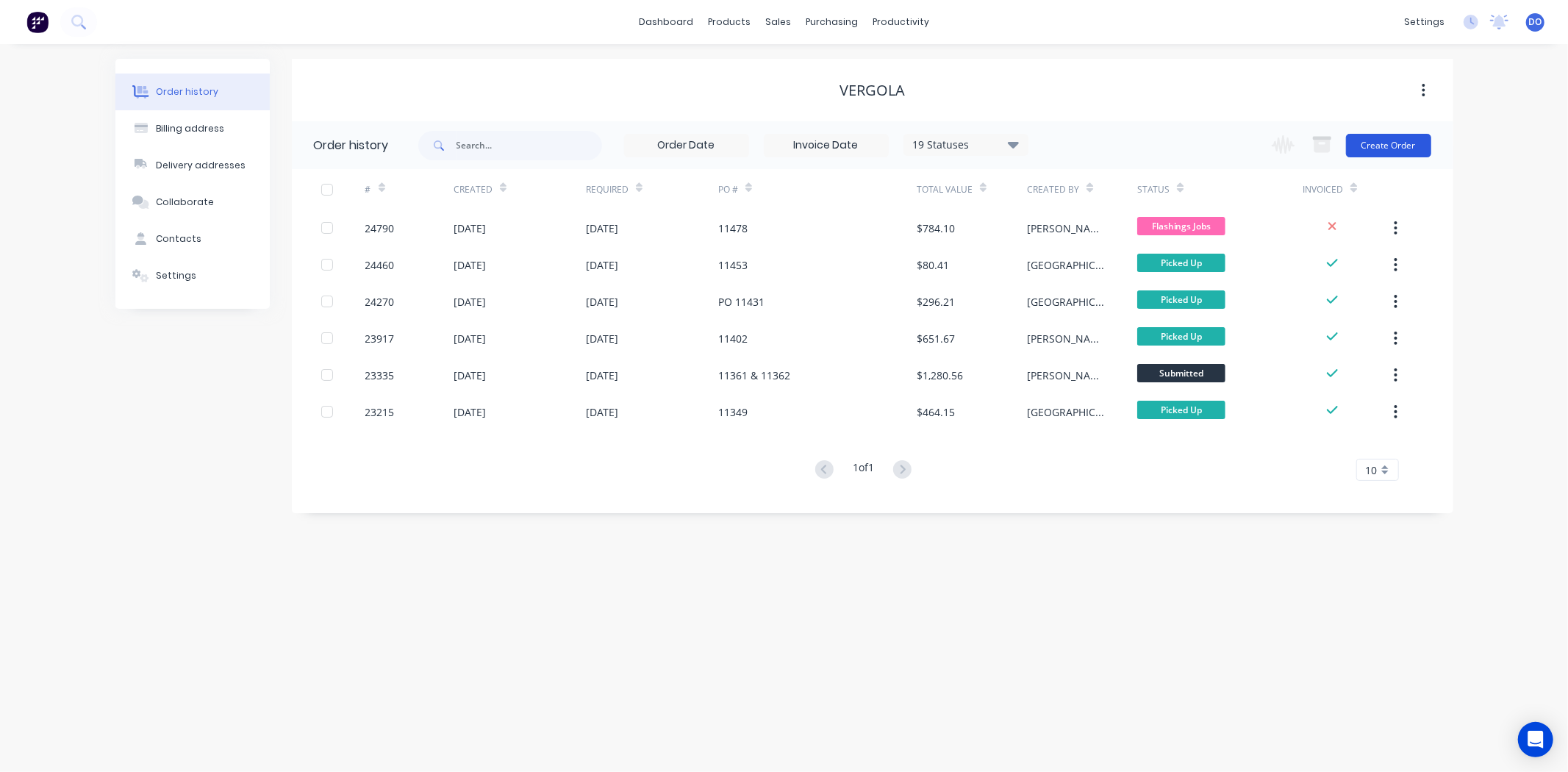
click at [1380, 148] on button "Create Order" at bounding box center [1389, 146] width 86 height 24
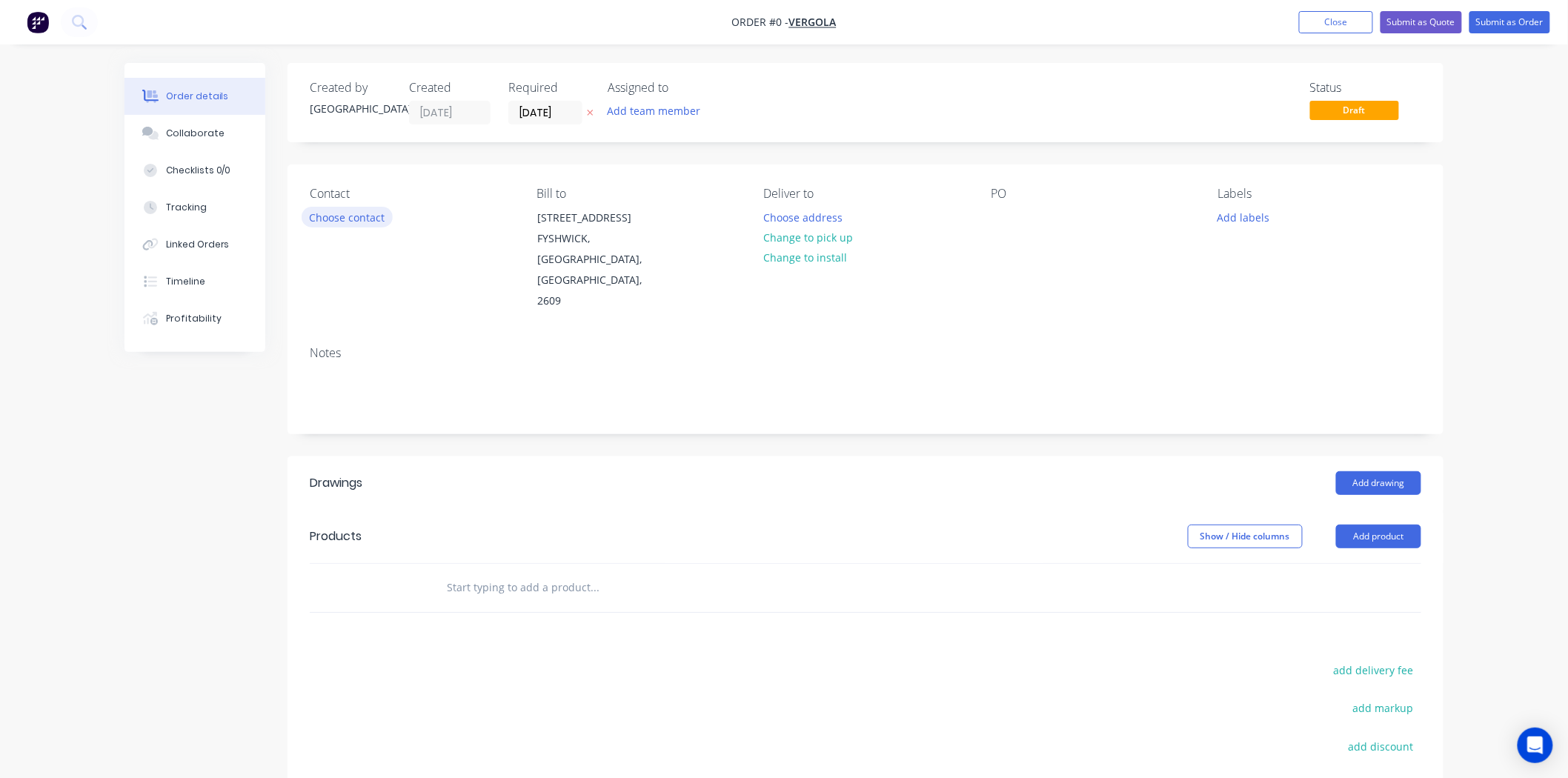
click at [335, 218] on button "Choose contact" at bounding box center [347, 216] width 91 height 20
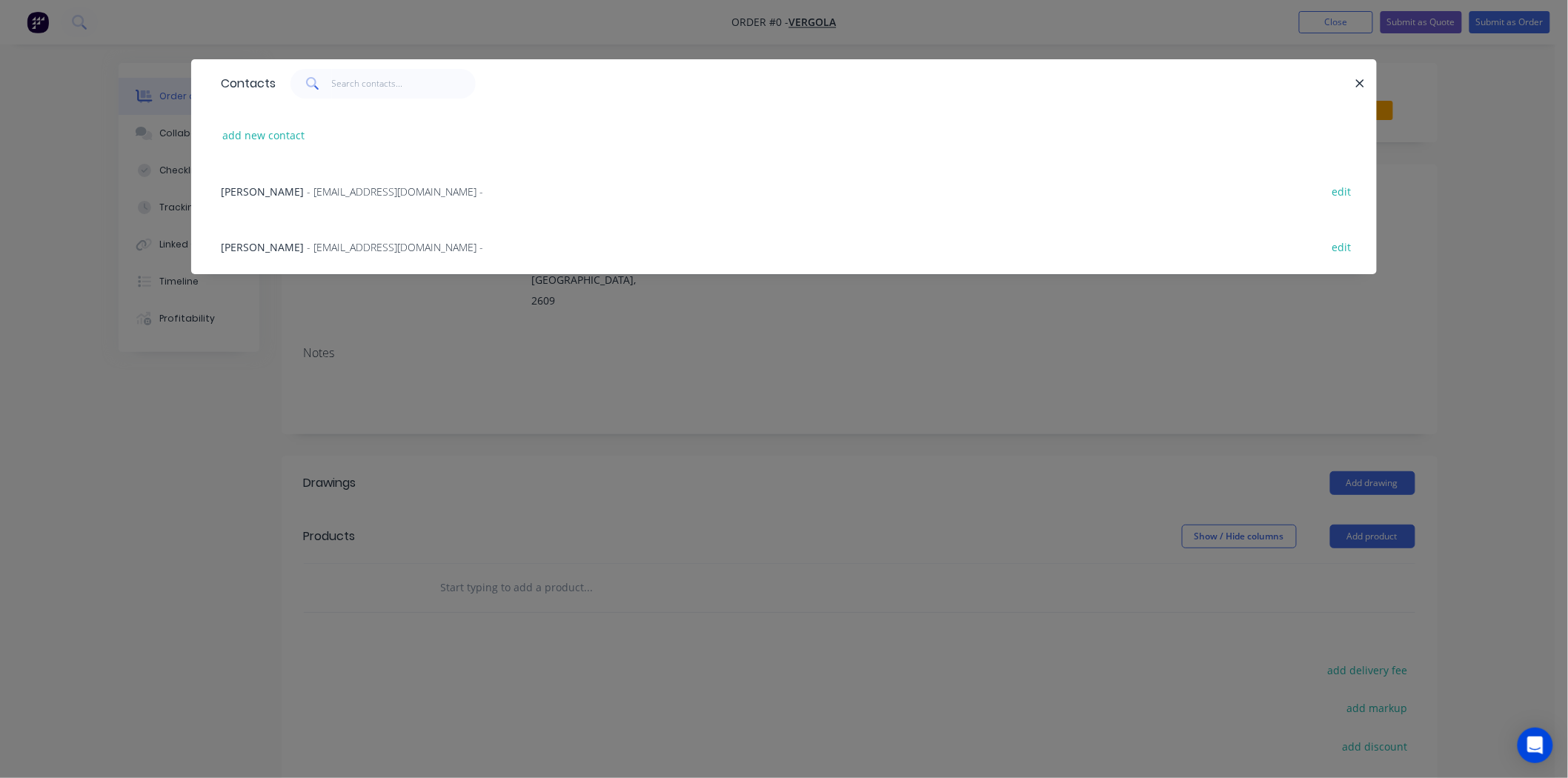
click at [306, 198] on div "Andre - [EMAIL_ADDRESS][DOMAIN_NAME] -" at bounding box center [352, 191] width 262 height 15
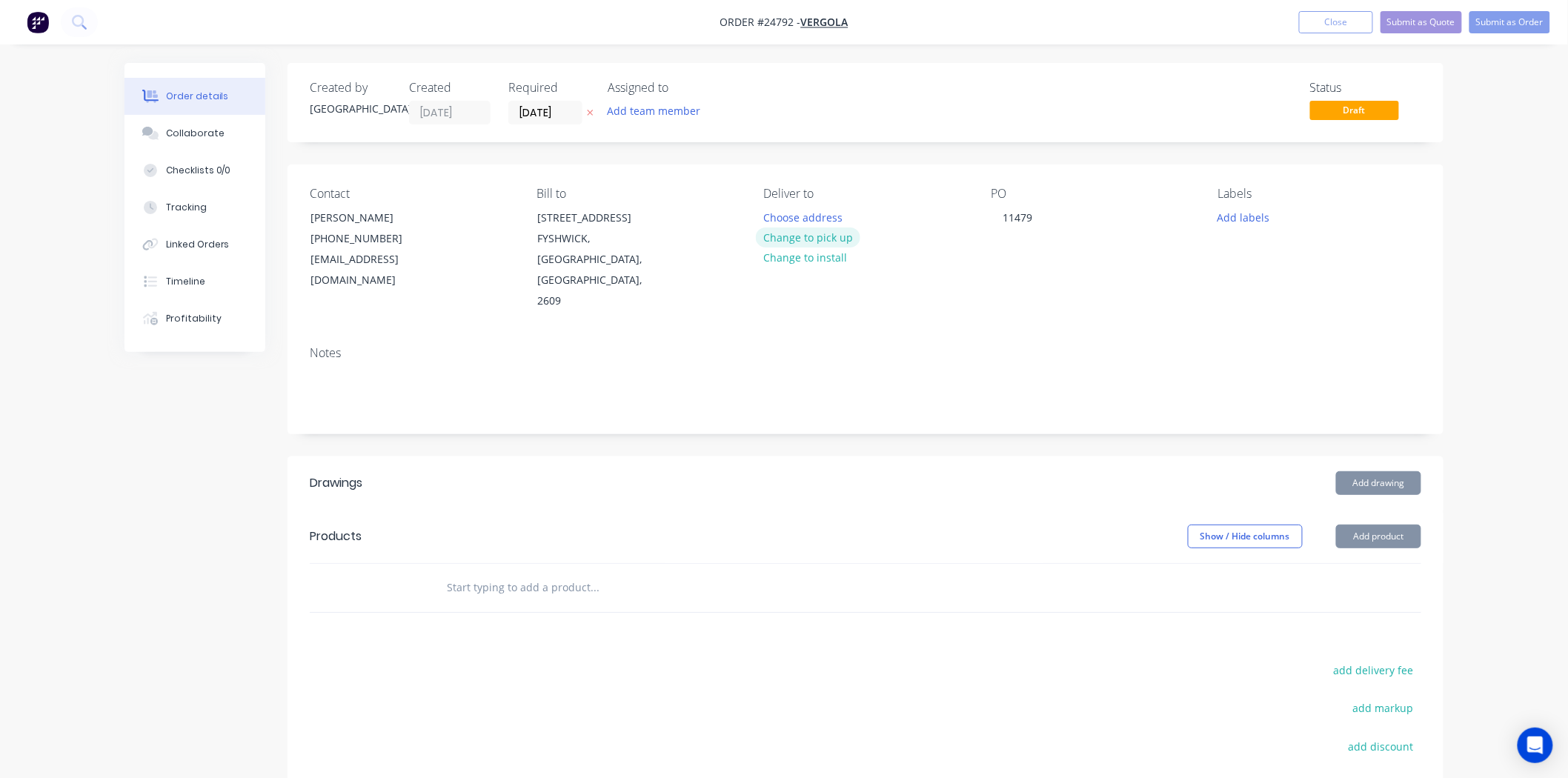
click at [830, 235] on button "Change to pick up" at bounding box center [808, 237] width 105 height 20
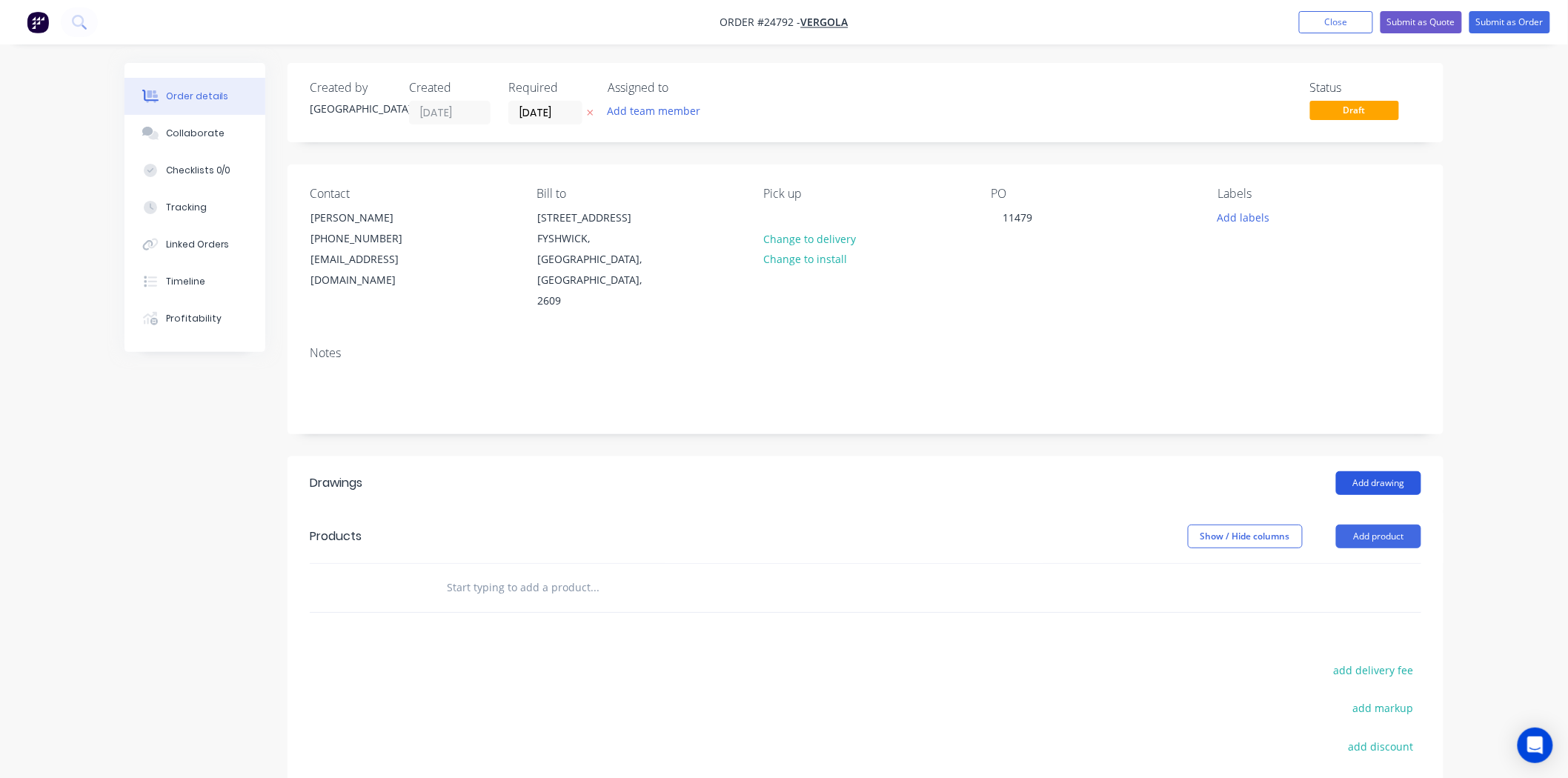
click at [1379, 471] on button "Add drawing" at bounding box center [1379, 483] width 85 height 24
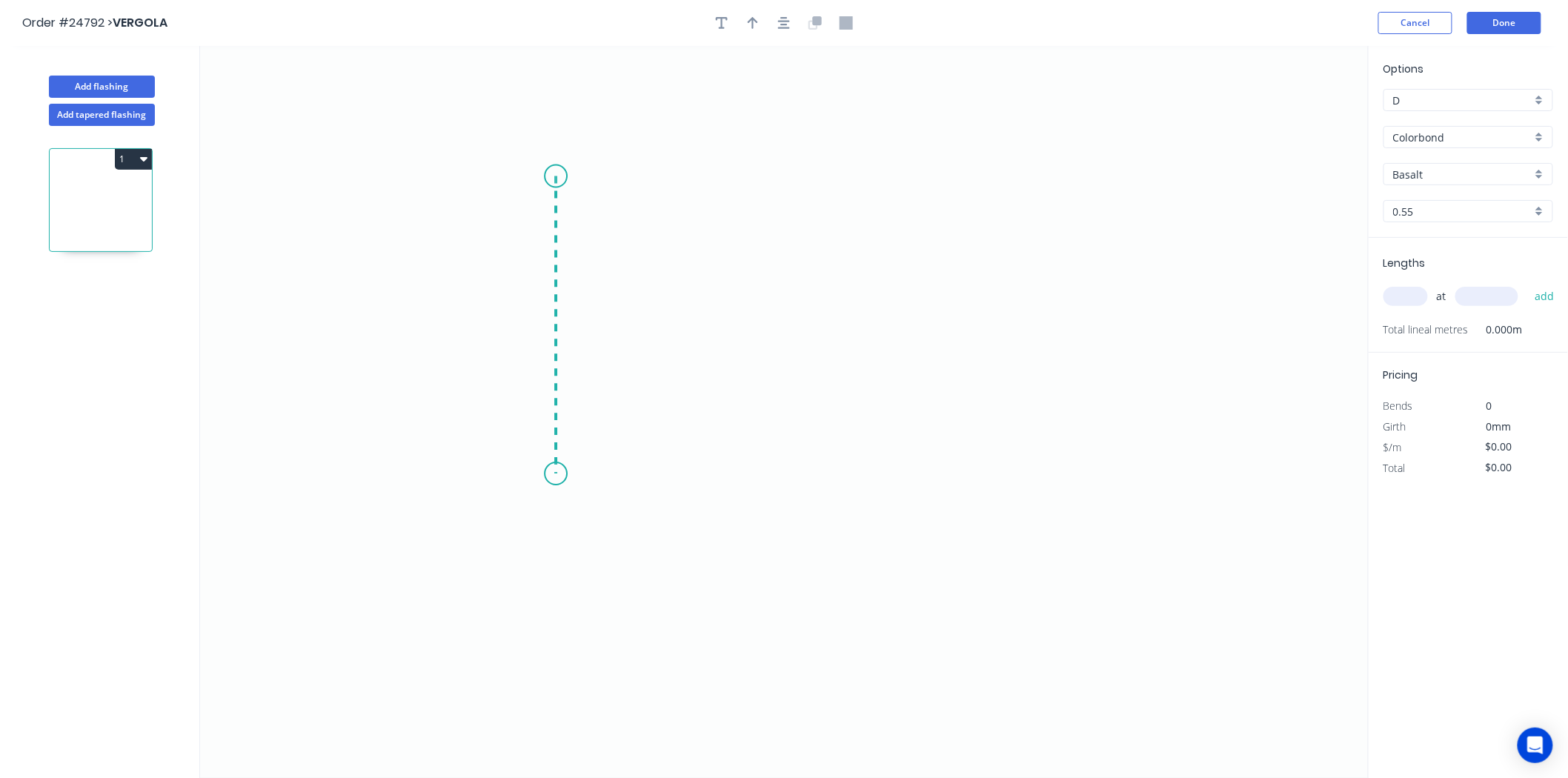
drag, startPoint x: 556, startPoint y: 223, endPoint x: 559, endPoint y: 474, distance: 251.0
click at [559, 474] on icon "0" at bounding box center [784, 412] width 1169 height 732
click at [940, 489] on icon "0 ?" at bounding box center [784, 412] width 1169 height 732
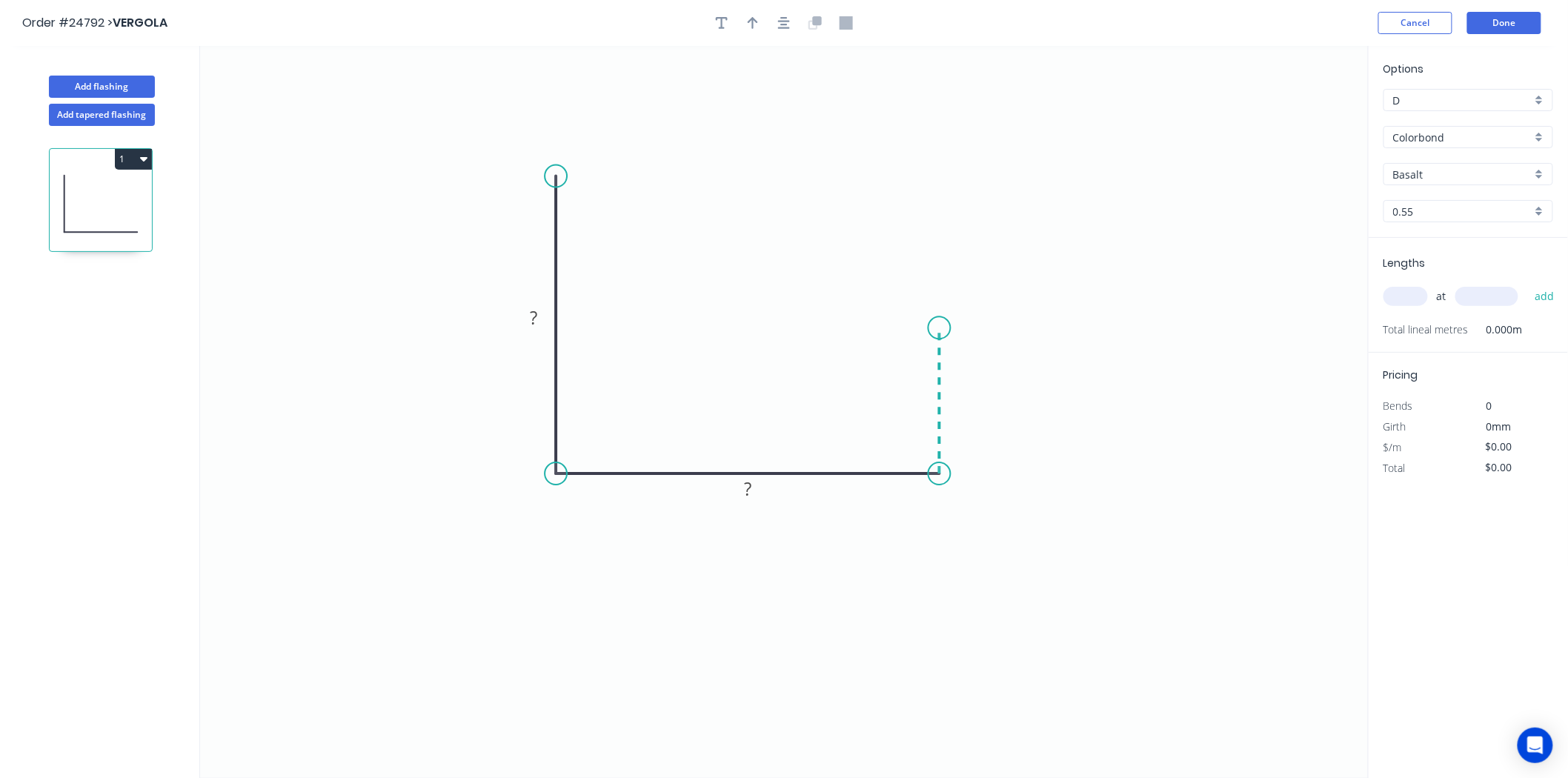
click at [941, 328] on icon "0 ? ?" at bounding box center [784, 412] width 1169 height 732
click at [895, 367] on icon "0 ? ? ?" at bounding box center [784, 412] width 1169 height 732
click at [542, 315] on rect at bounding box center [533, 318] width 30 height 20
click at [750, 31] on button "button" at bounding box center [753, 23] width 22 height 22
type input "$14.62"
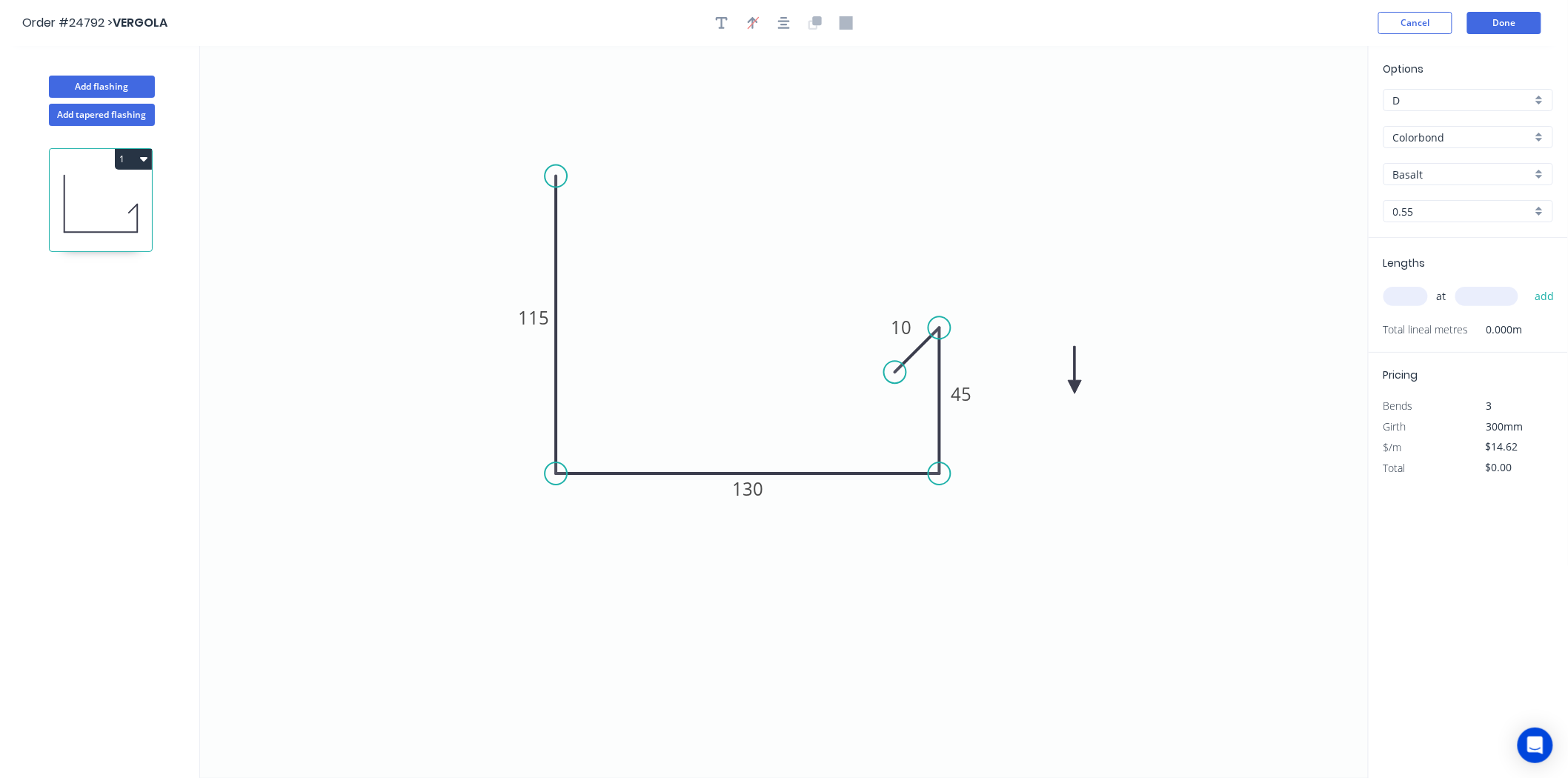
drag, startPoint x: 1291, startPoint y: 115, endPoint x: 1048, endPoint y: 397, distance: 372.3
click at [1069, 393] on icon at bounding box center [1075, 369] width 14 height 48
click at [1048, 397] on icon at bounding box center [1048, 379] width 14 height 48
click at [1048, 397] on icon at bounding box center [1059, 384] width 43 height 43
click at [1432, 167] on input "Basalt" at bounding box center [1462, 174] width 138 height 15
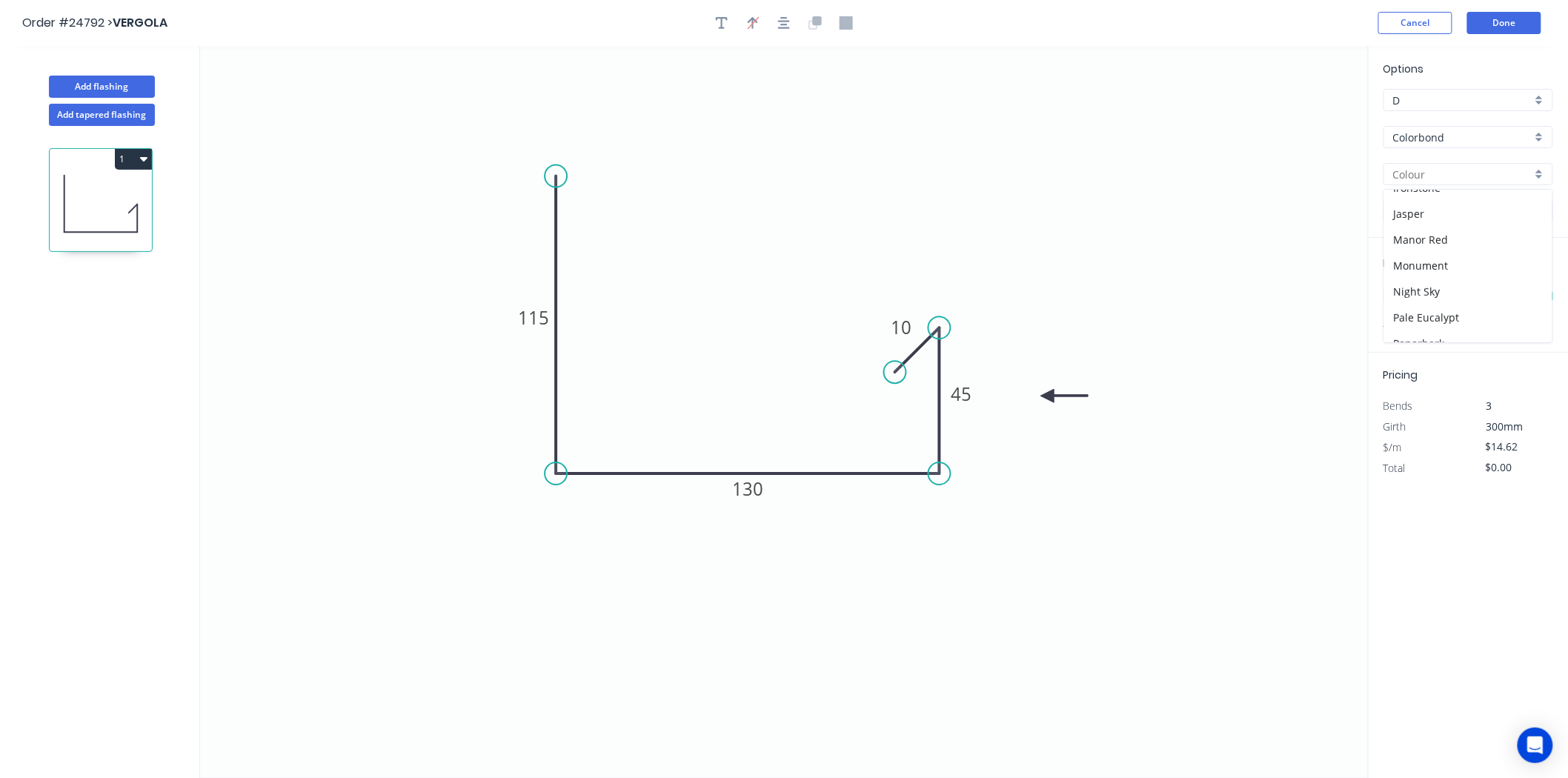
scroll to position [247, 0]
click at [1434, 272] on div "Monument" at bounding box center [1468, 267] width 168 height 26
type input "Monument"
click at [1420, 295] on input "text" at bounding box center [1406, 296] width 44 height 20
type input "2"
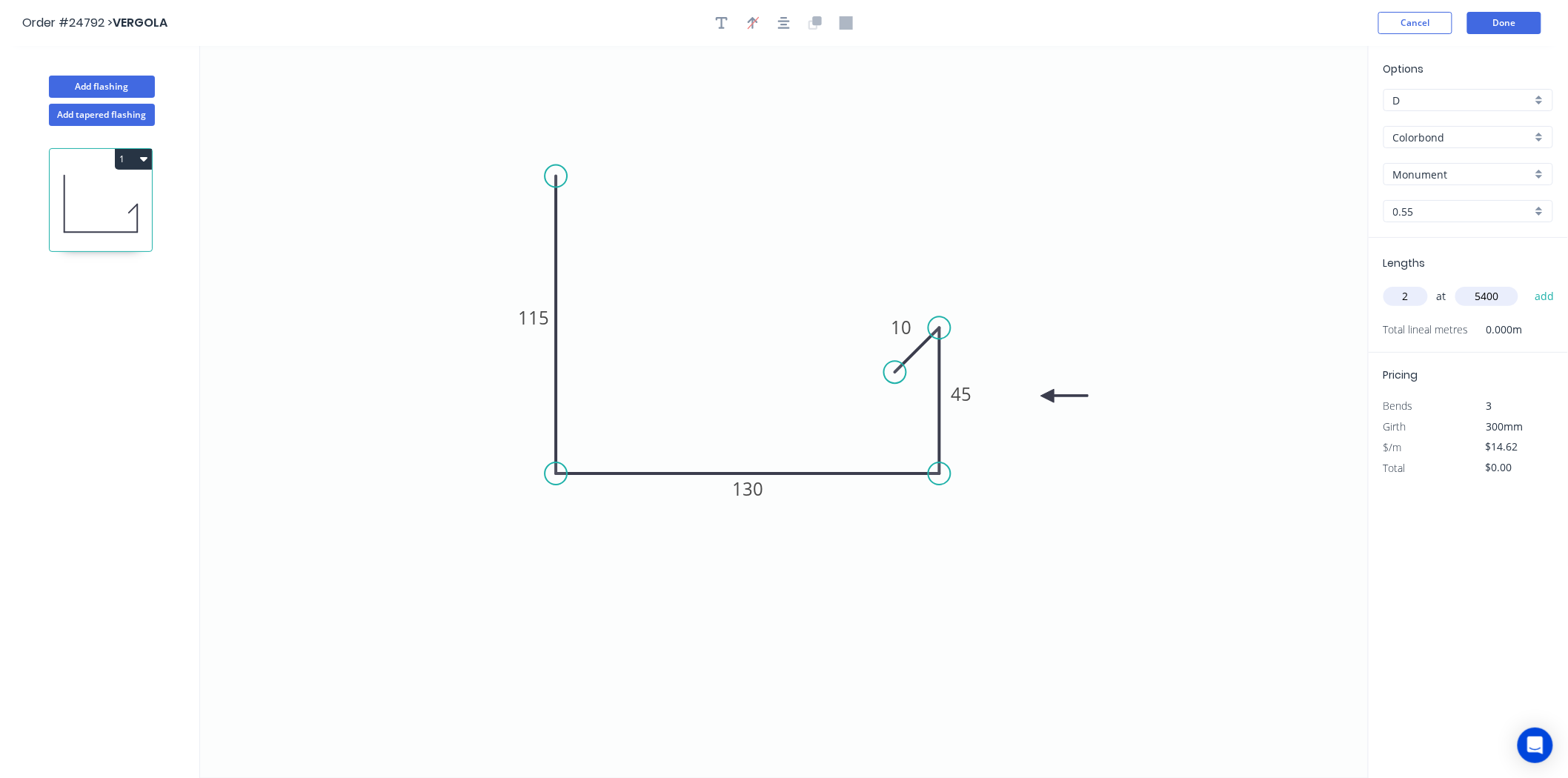
type input "5400"
click at [1527, 284] on button "add" at bounding box center [1544, 297] width 35 height 26
type input "$157.90"
type input "2"
type input "2800"
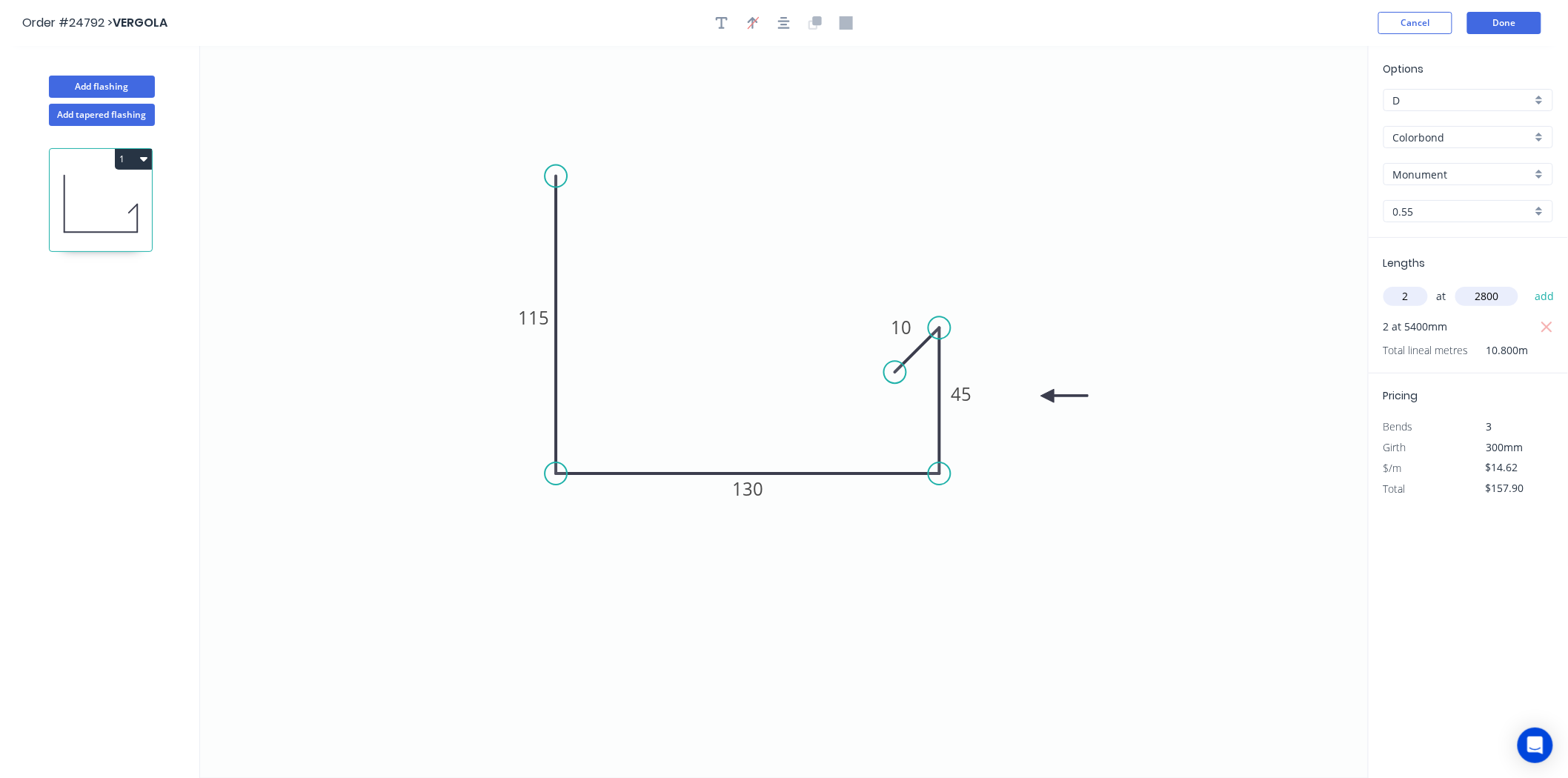
click at [1527, 284] on button "add" at bounding box center [1544, 297] width 35 height 26
type input "$239.77"
click at [116, 78] on button "Add flashing" at bounding box center [102, 87] width 106 height 22
type input "$0.00"
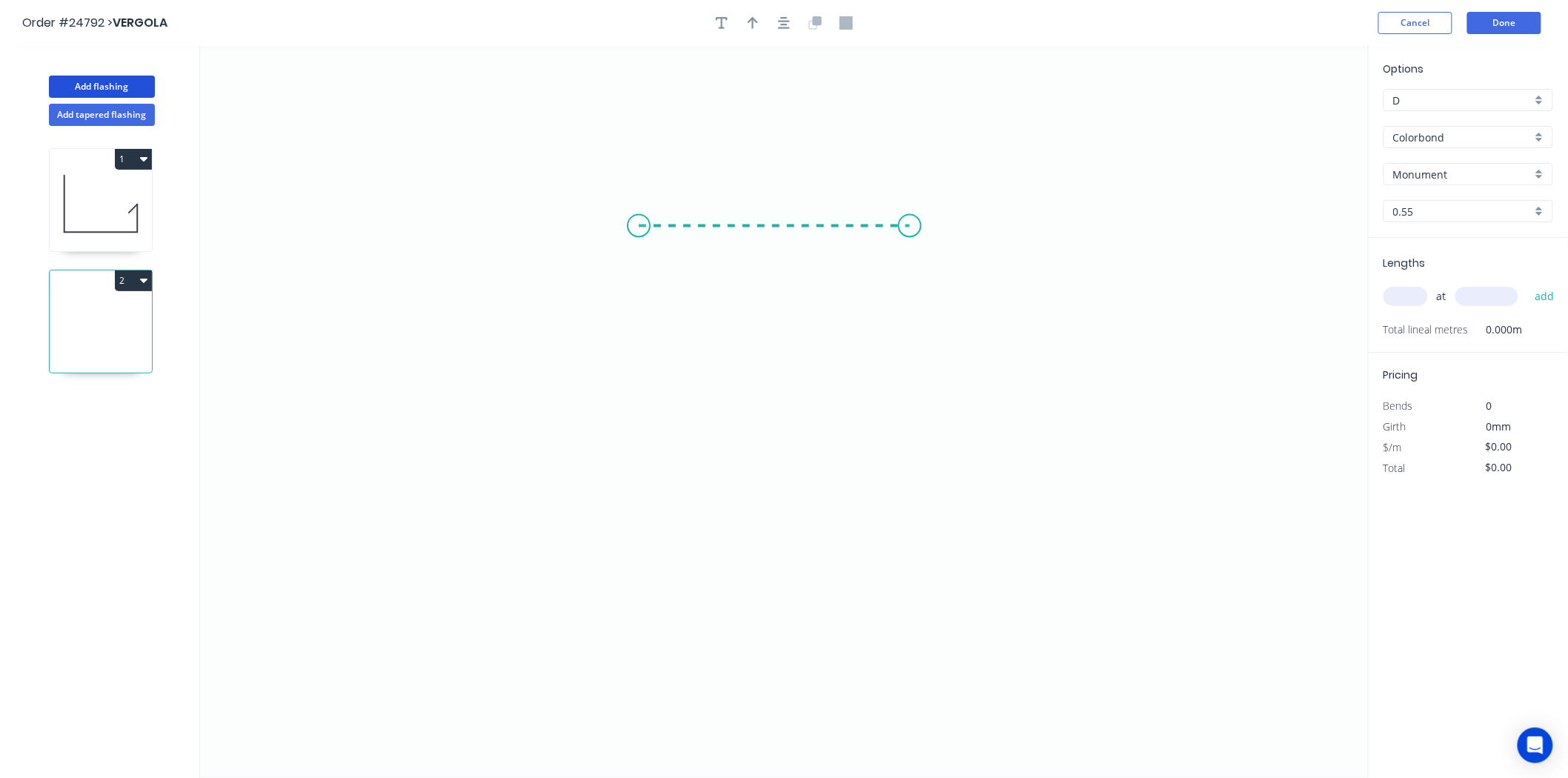
drag, startPoint x: 638, startPoint y: 226, endPoint x: 910, endPoint y: 219, distance: 272.1
click at [910, 219] on icon "0" at bounding box center [784, 412] width 1169 height 732
click at [901, 528] on icon "0 ?" at bounding box center [784, 412] width 1169 height 732
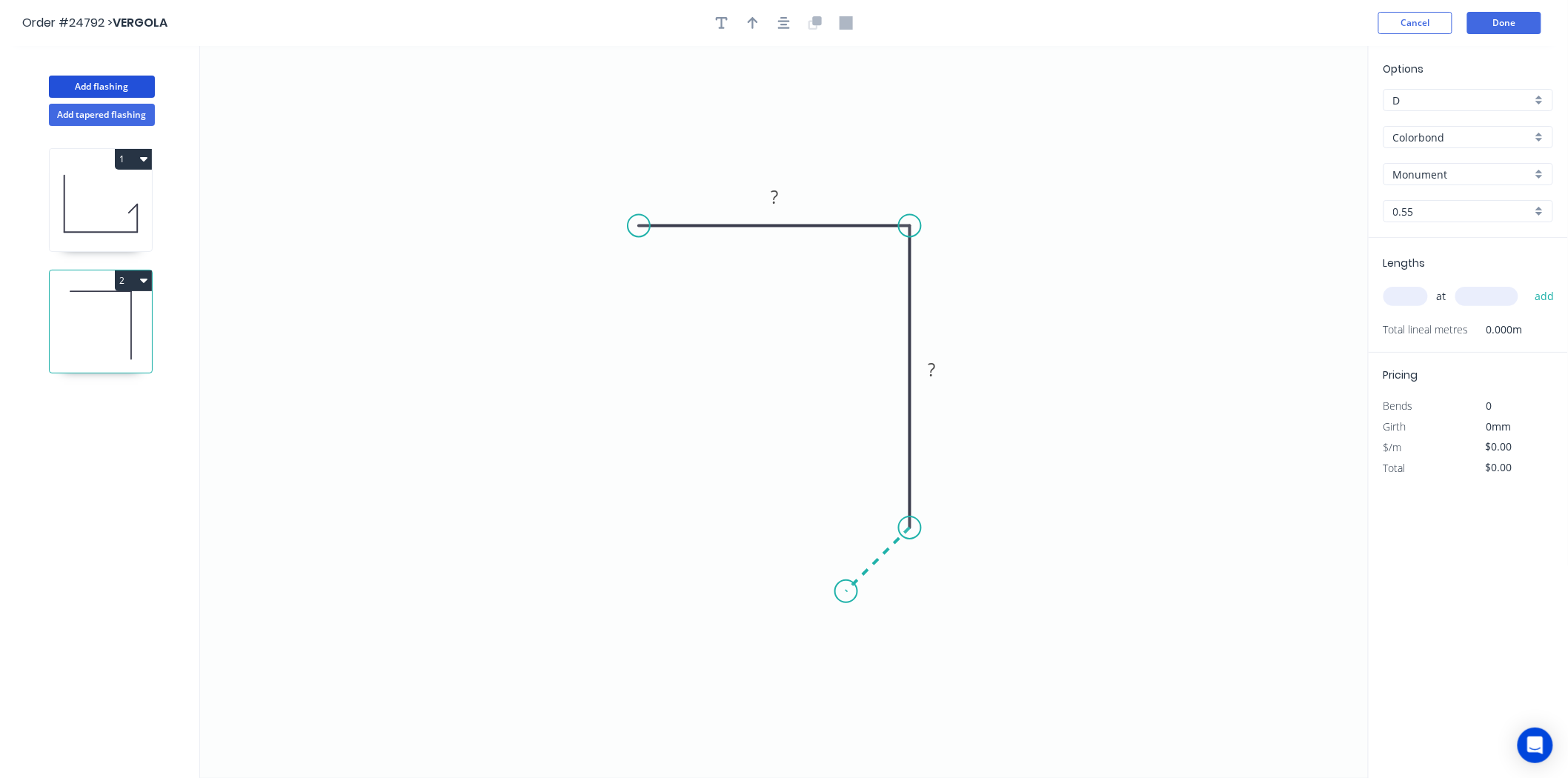
click at [847, 594] on icon "0 ? ?" at bounding box center [784, 412] width 1169 height 732
click at [1443, 172] on input "Monument" at bounding box center [1462, 174] width 138 height 15
click at [1432, 250] on div "Surfmist" at bounding box center [1468, 258] width 168 height 26
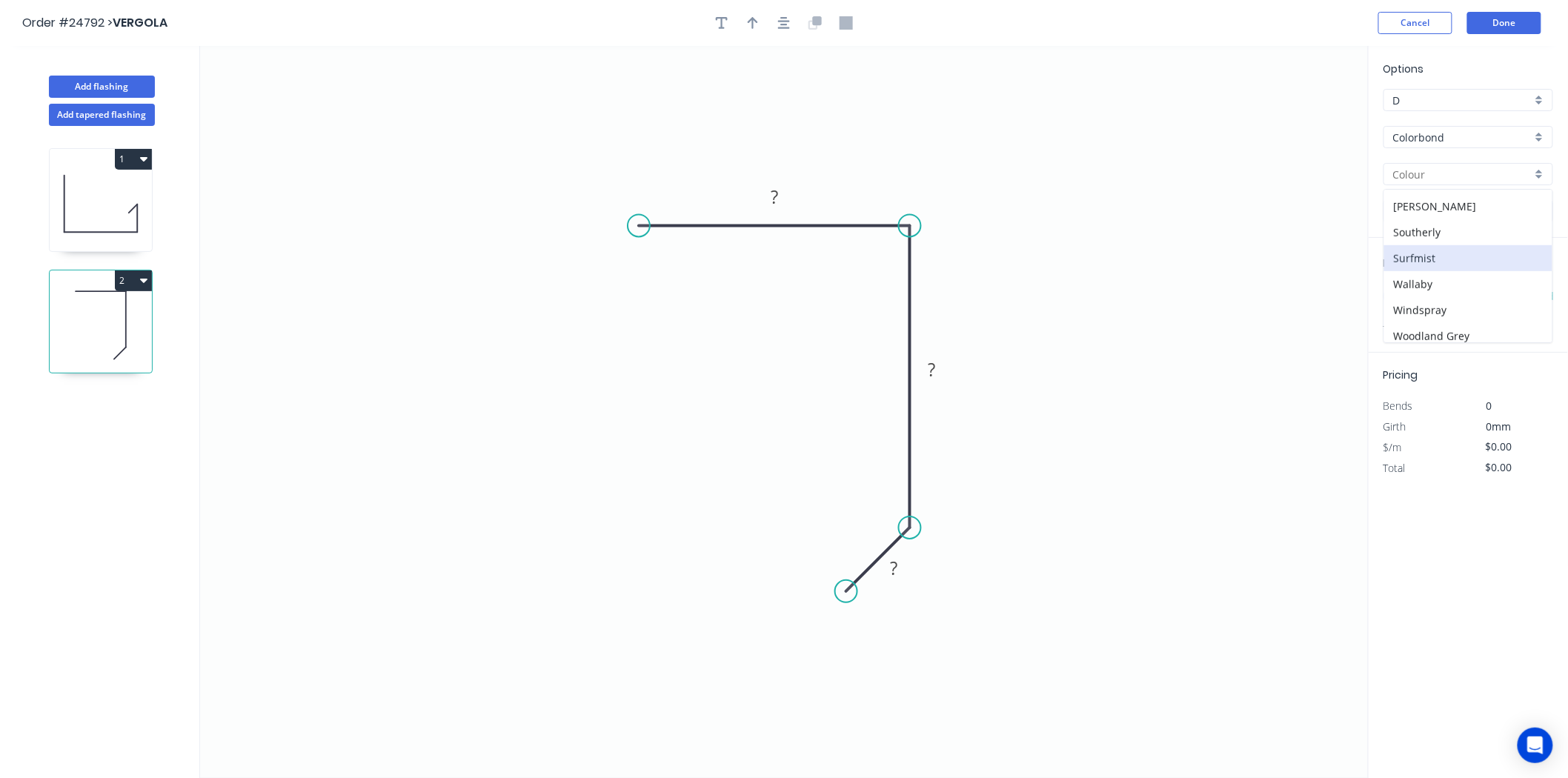
type input "Surfmist"
click at [773, 196] on tspan "?" at bounding box center [774, 196] width 8 height 25
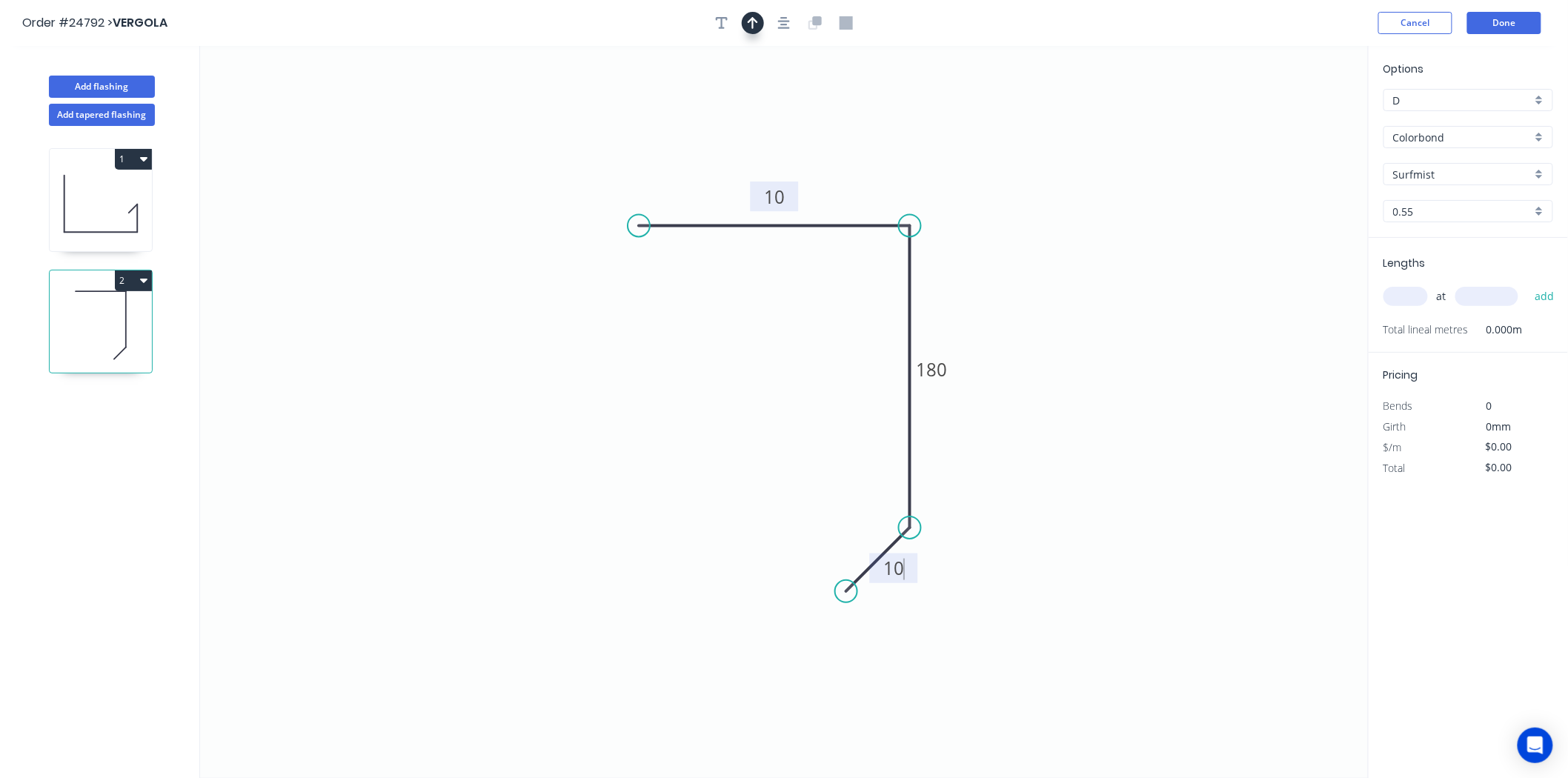
click at [760, 23] on button "button" at bounding box center [753, 23] width 22 height 22
type input "$10.51"
click at [1291, 119] on icon at bounding box center [1294, 103] width 14 height 48
drag, startPoint x: 1291, startPoint y: 121, endPoint x: 1049, endPoint y: 201, distance: 254.9
click at [1049, 201] on icon "0 10 180 10" at bounding box center [784, 412] width 1169 height 732
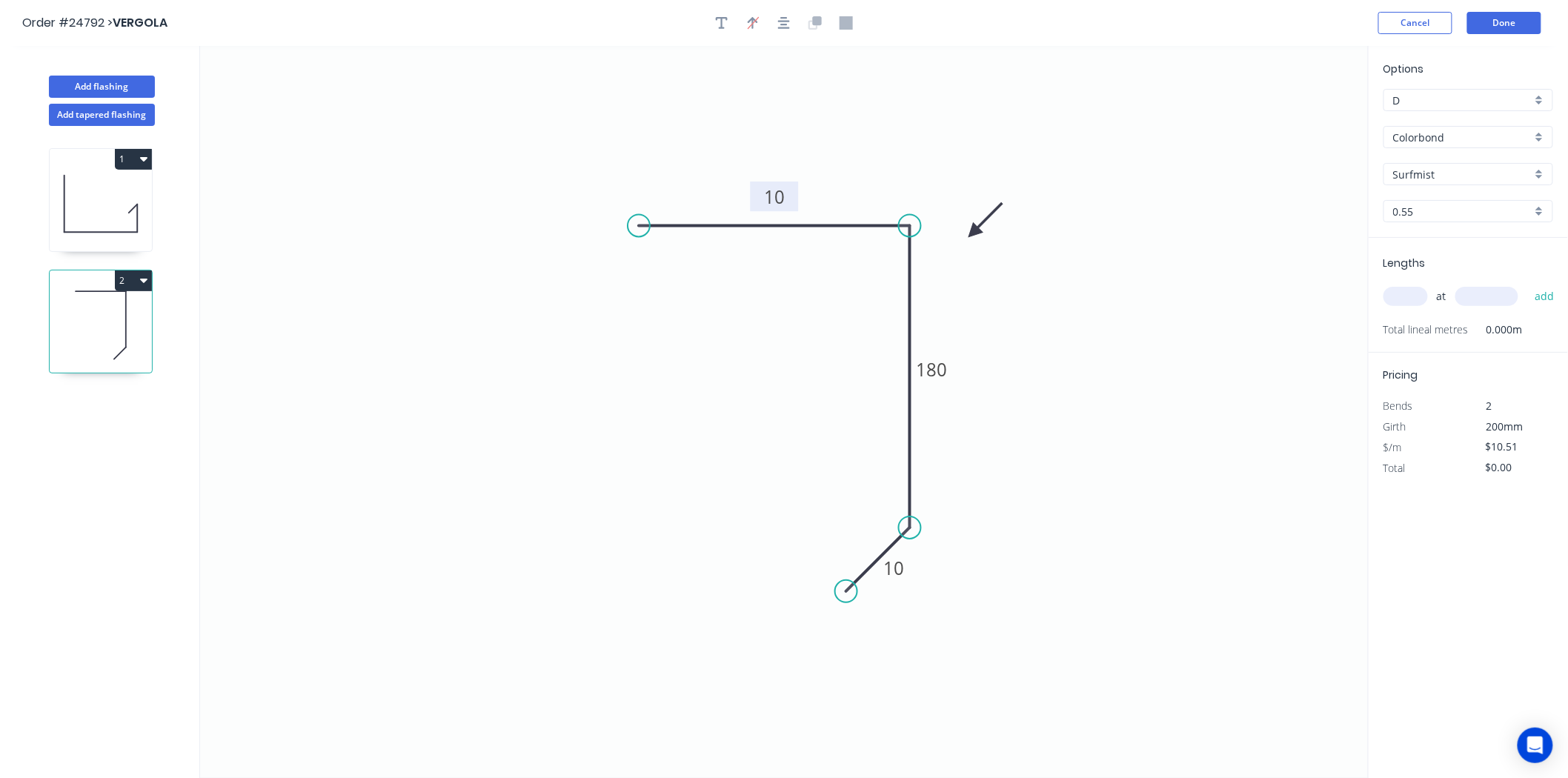
drag, startPoint x: 1297, startPoint y: 119, endPoint x: 974, endPoint y: 233, distance: 342.5
click at [974, 233] on icon at bounding box center [986, 220] width 43 height 43
click at [1411, 298] on input "text" at bounding box center [1406, 296] width 44 height 20
type input "6"
type input "2700"
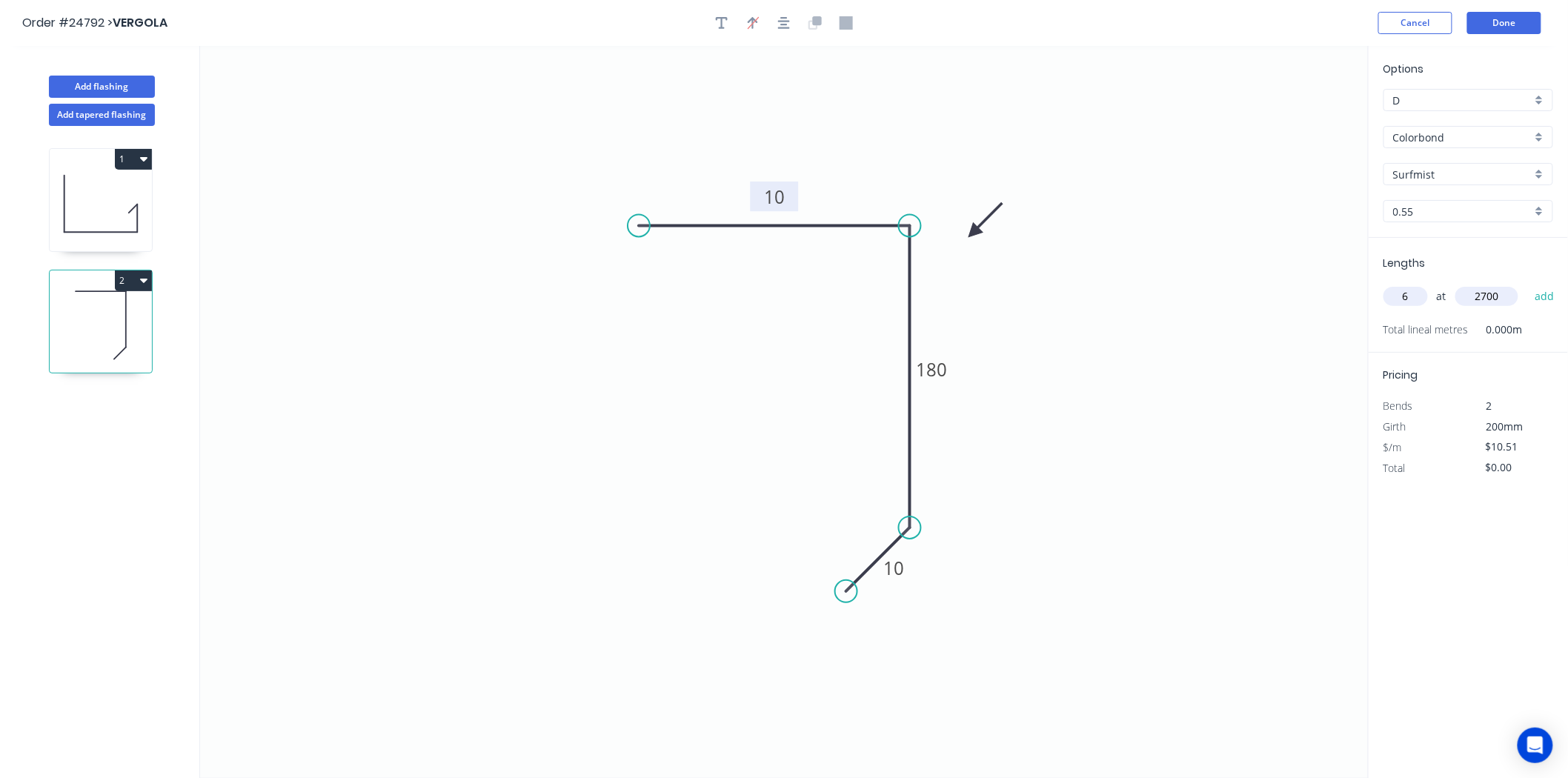
click at [1527, 284] on button "add" at bounding box center [1544, 297] width 35 height 26
type input "$170.26"
click at [1510, 26] on button "Done" at bounding box center [1504, 23] width 74 height 22
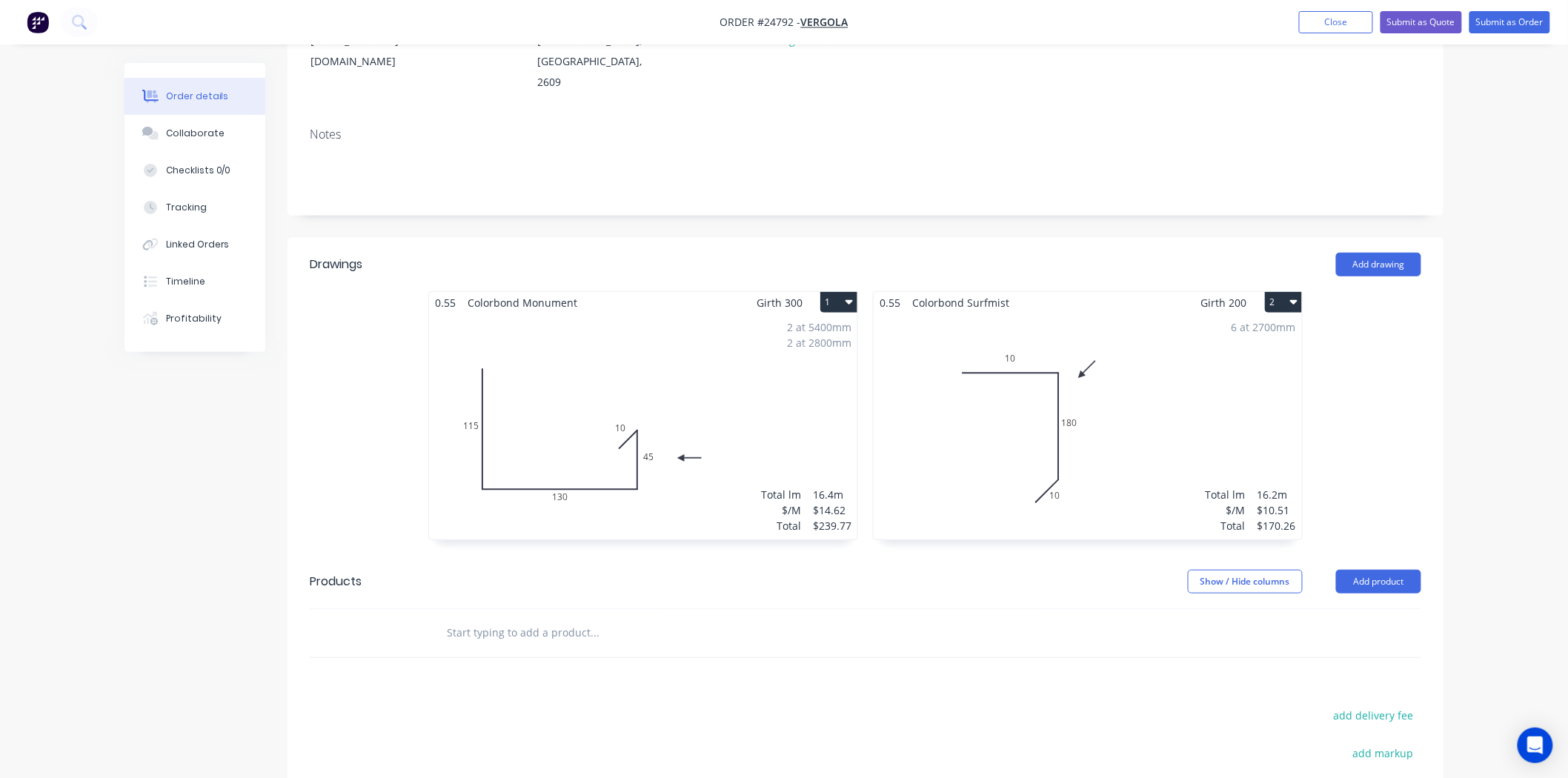
scroll to position [209, 0]
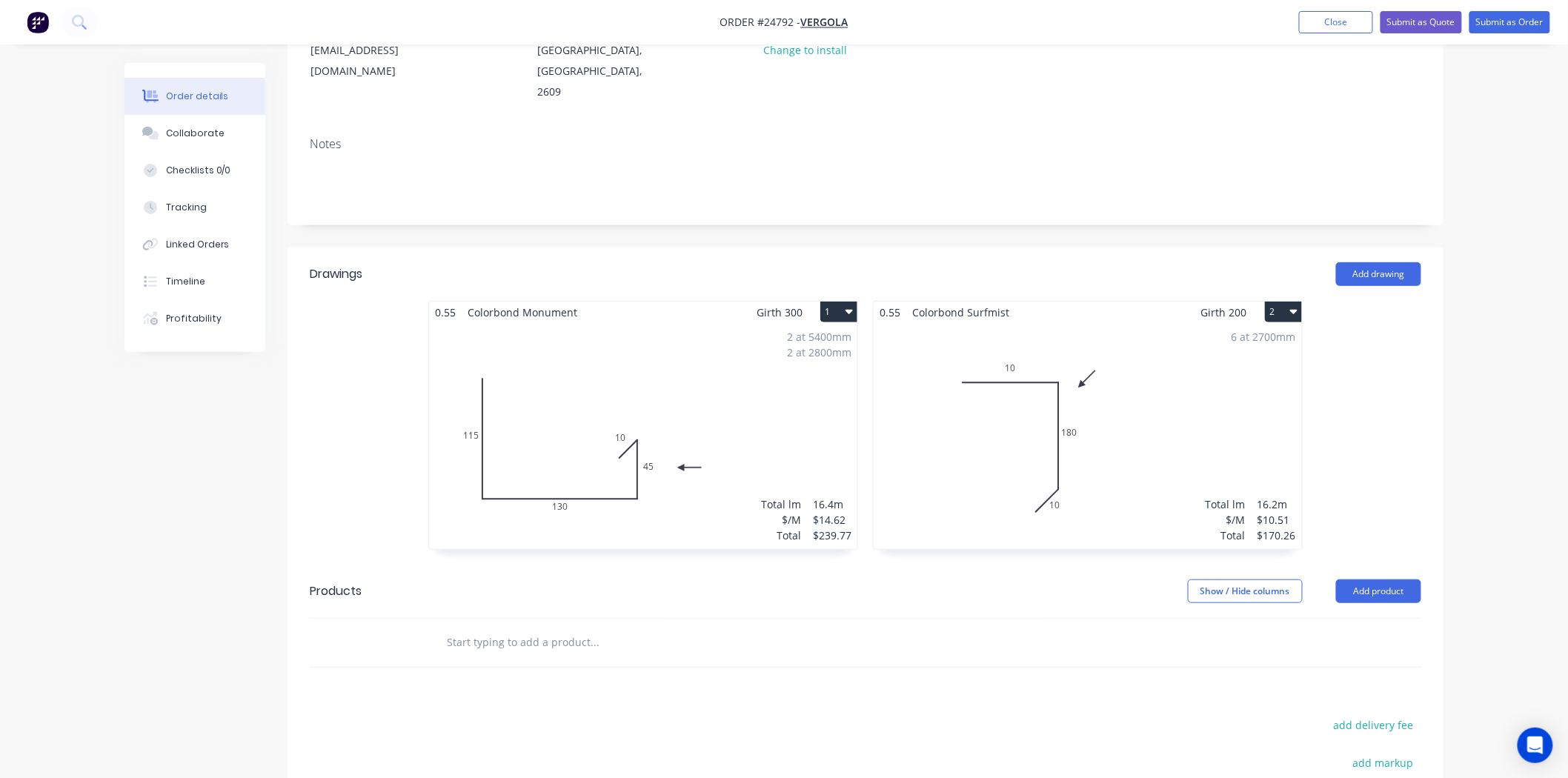
click at [1038, 454] on div "6 at 2700mm Total lm $/M Total 16.2m $10.51 $170.26" at bounding box center [1088, 436] width 428 height 226
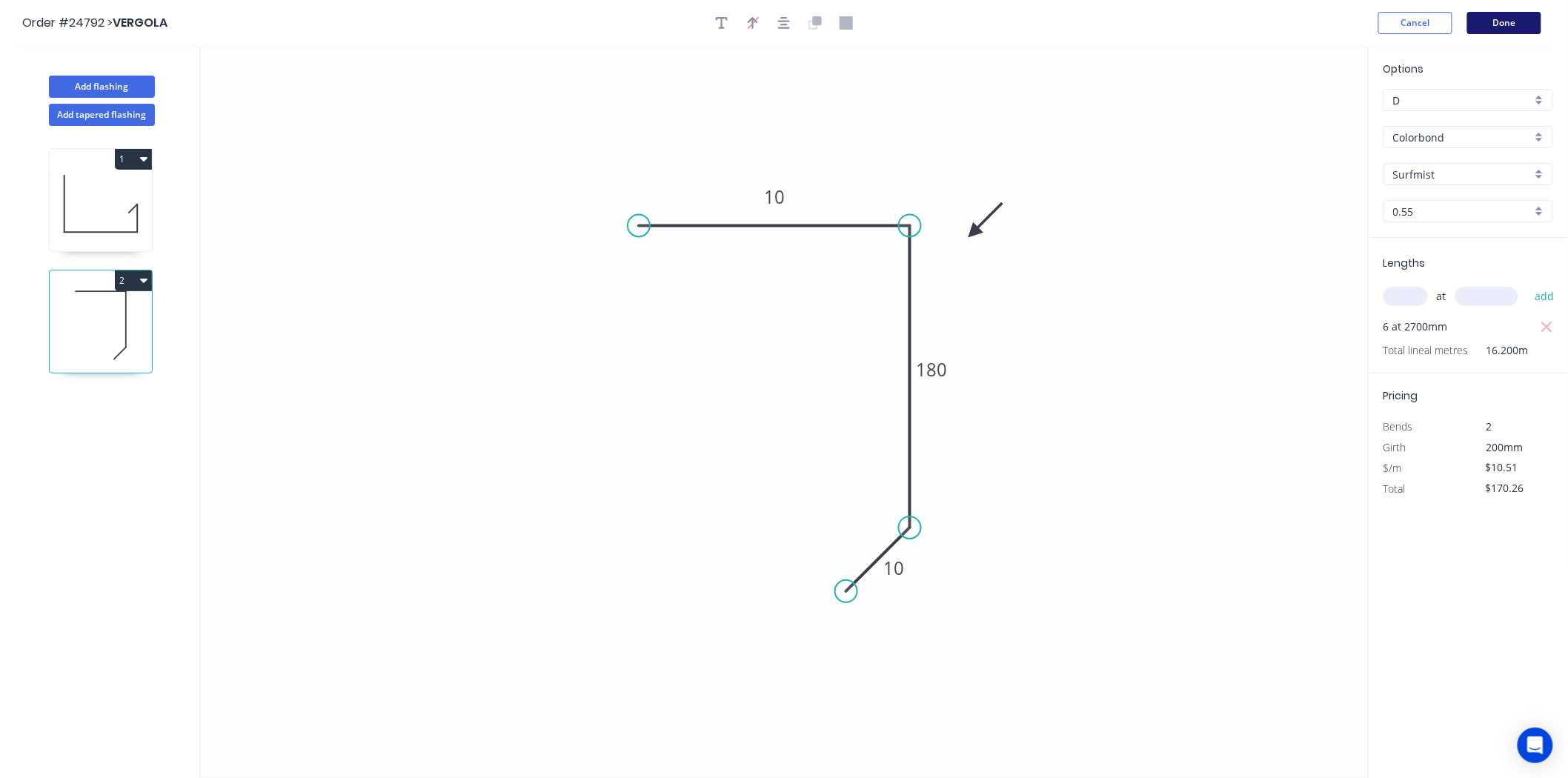
click at [1506, 13] on button "Done" at bounding box center [1504, 23] width 74 height 22
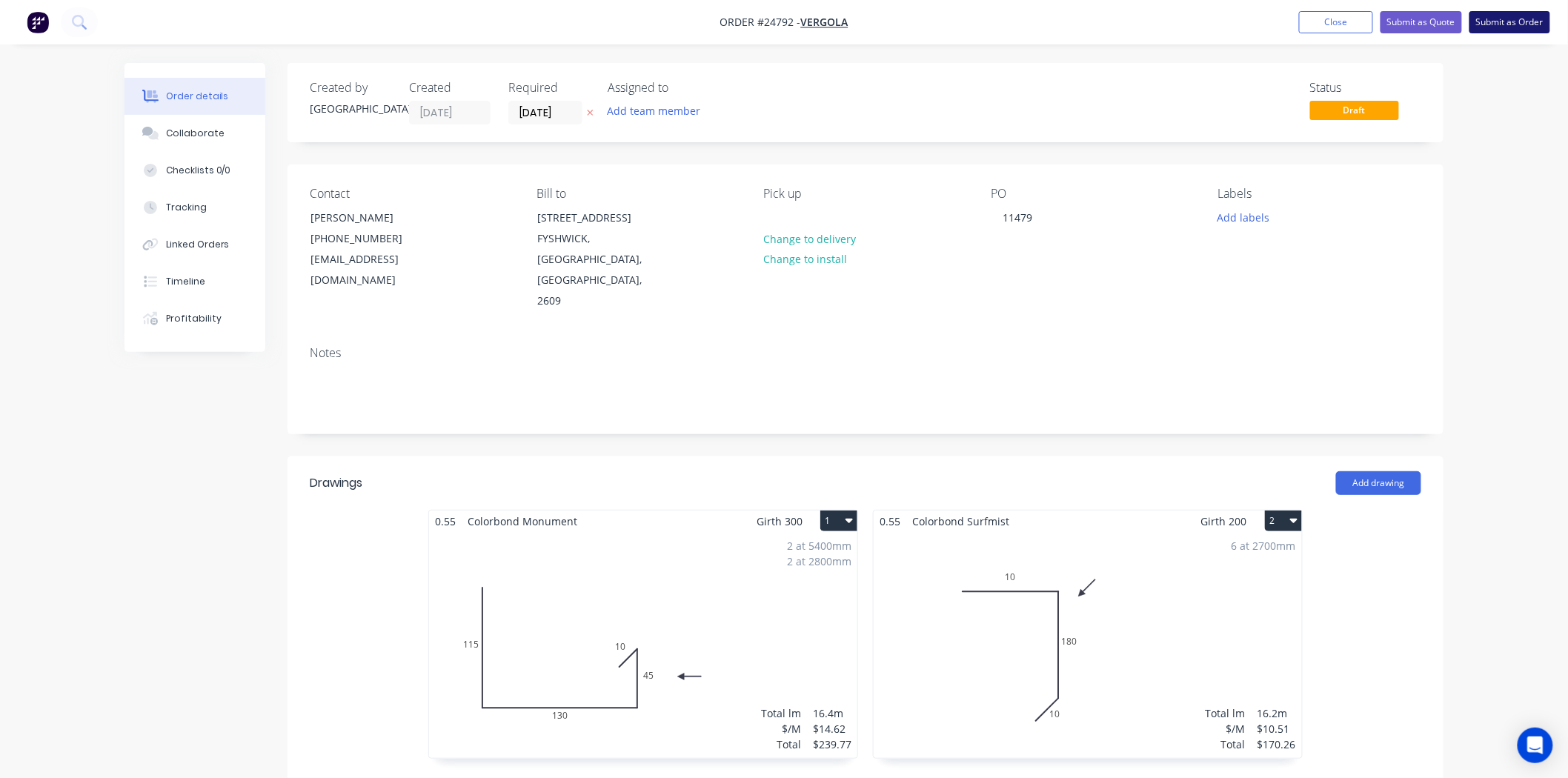
click at [1488, 20] on button "Submit as Order" at bounding box center [1510, 22] width 81 height 22
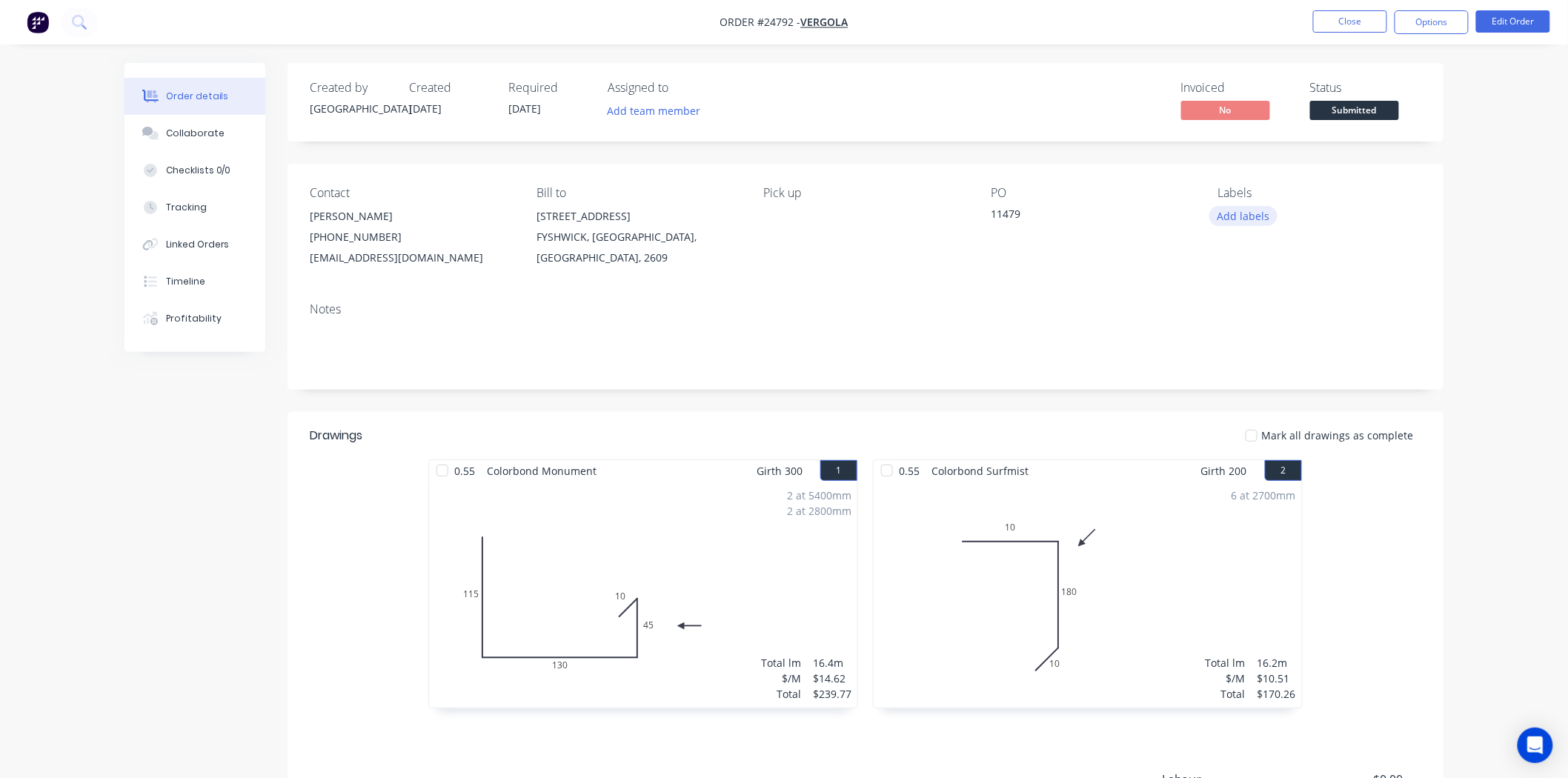
click at [1248, 205] on div "Labels Add labels" at bounding box center [1320, 227] width 203 height 82
click at [1248, 211] on button "Add labels" at bounding box center [1244, 215] width 68 height 20
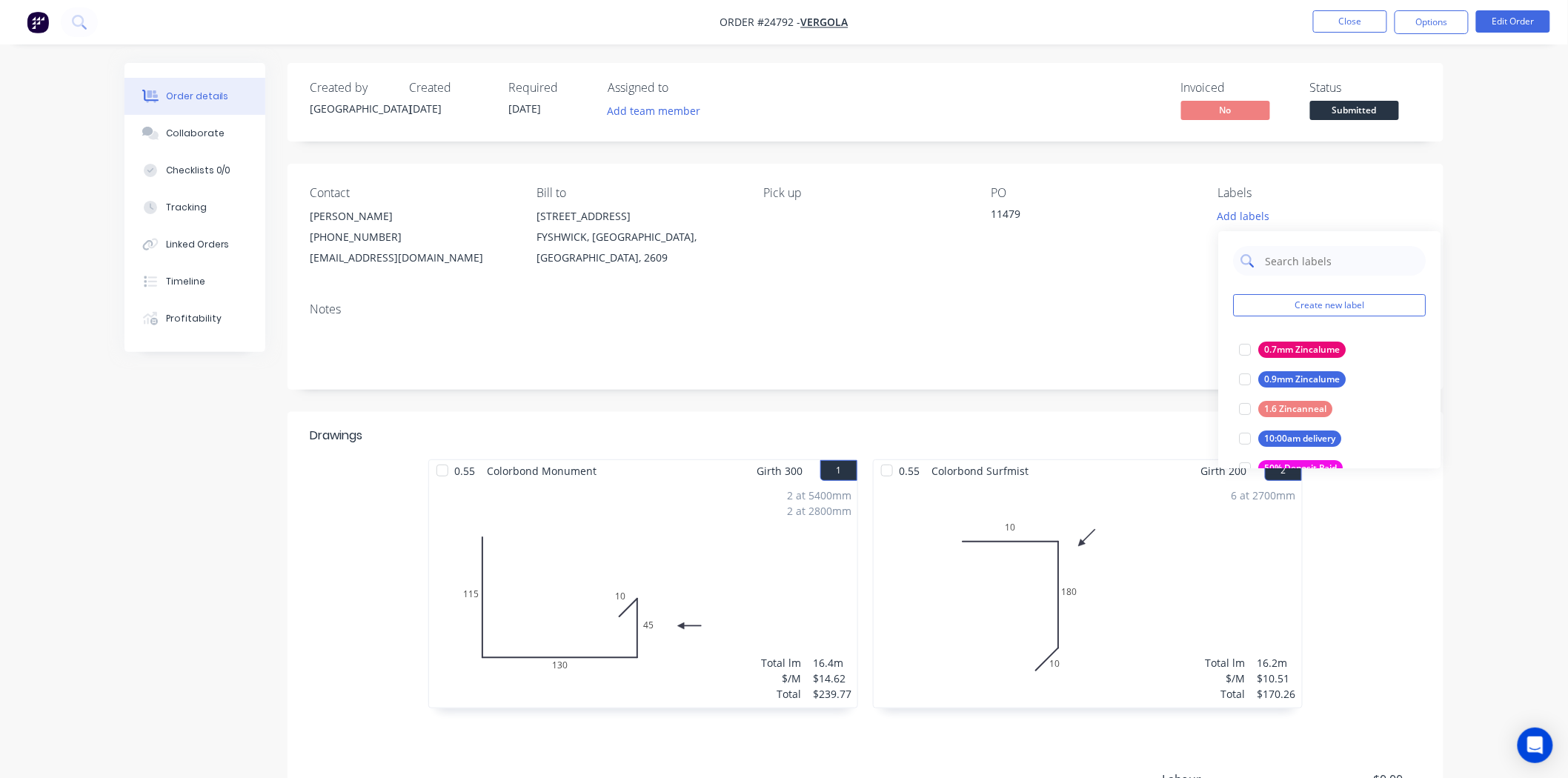
click at [1291, 265] on input "text" at bounding box center [1340, 260] width 154 height 30
click at [1257, 408] on div at bounding box center [1244, 409] width 30 height 30
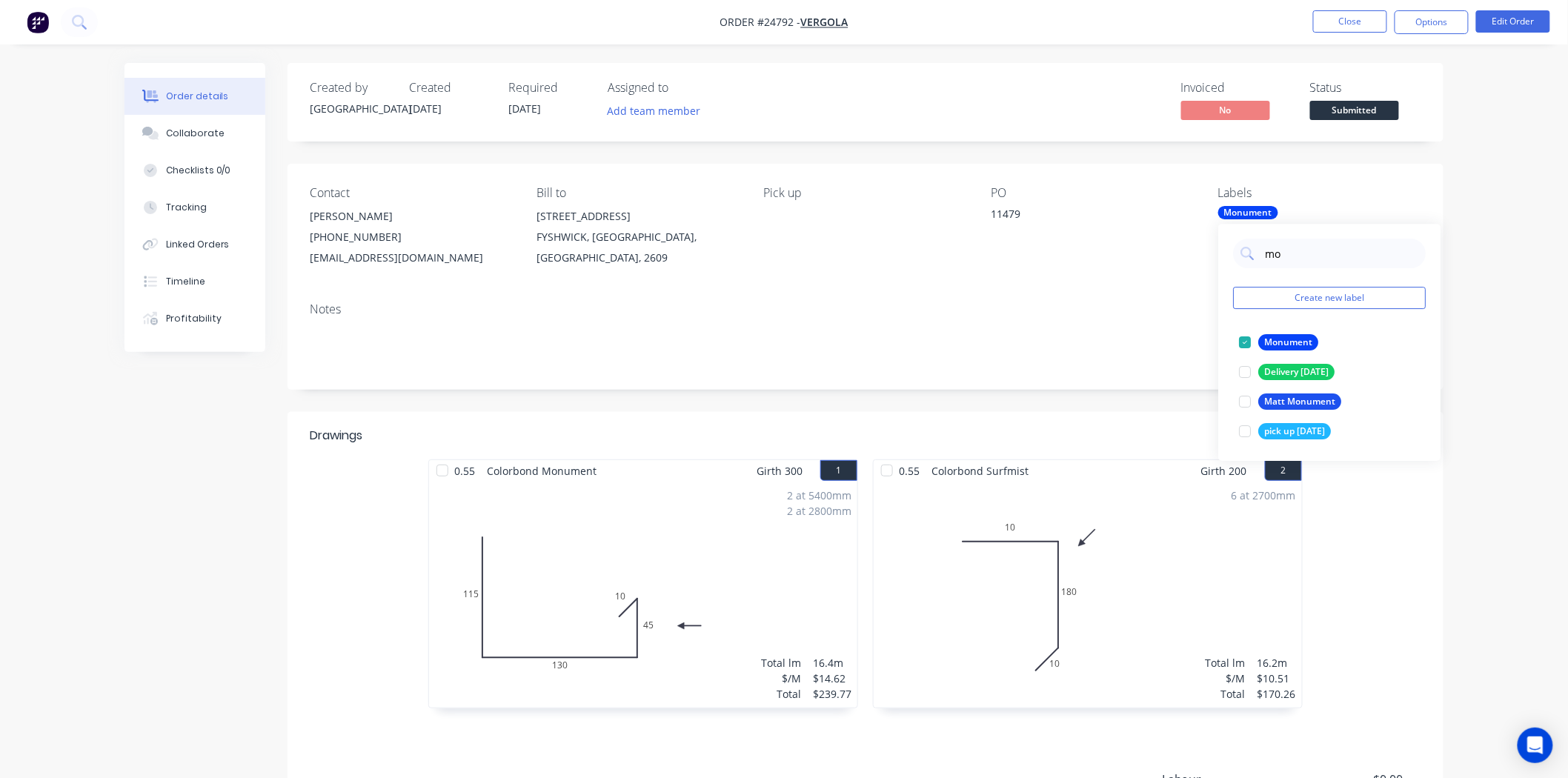
type input "m"
type input "surf"
click at [1260, 373] on div "Surfmist" at bounding box center [1282, 371] width 48 height 16
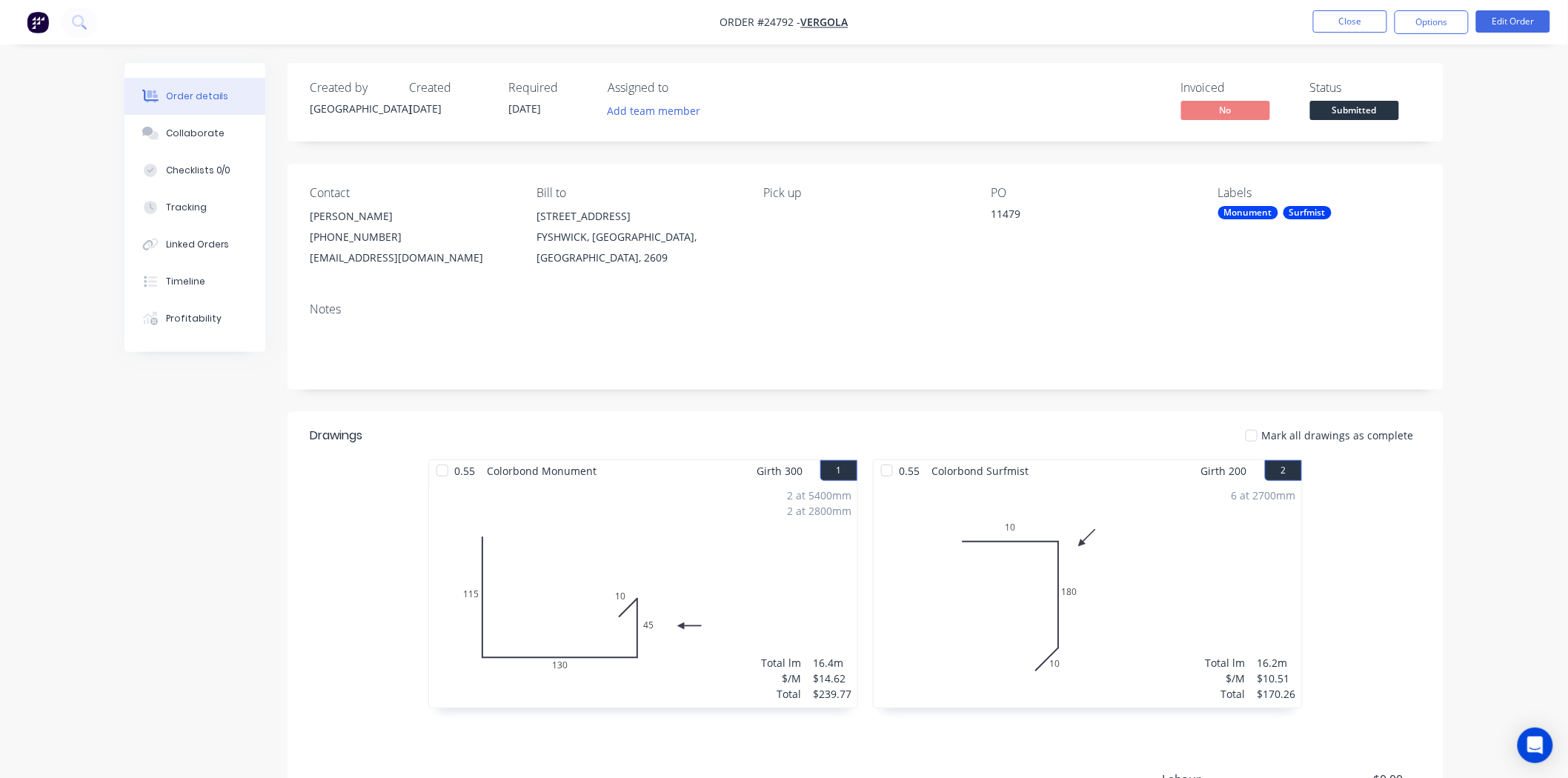
click at [1095, 292] on div "Notes" at bounding box center [866, 340] width 1156 height 99
click at [1332, 114] on span "Submitted" at bounding box center [1355, 110] width 89 height 19
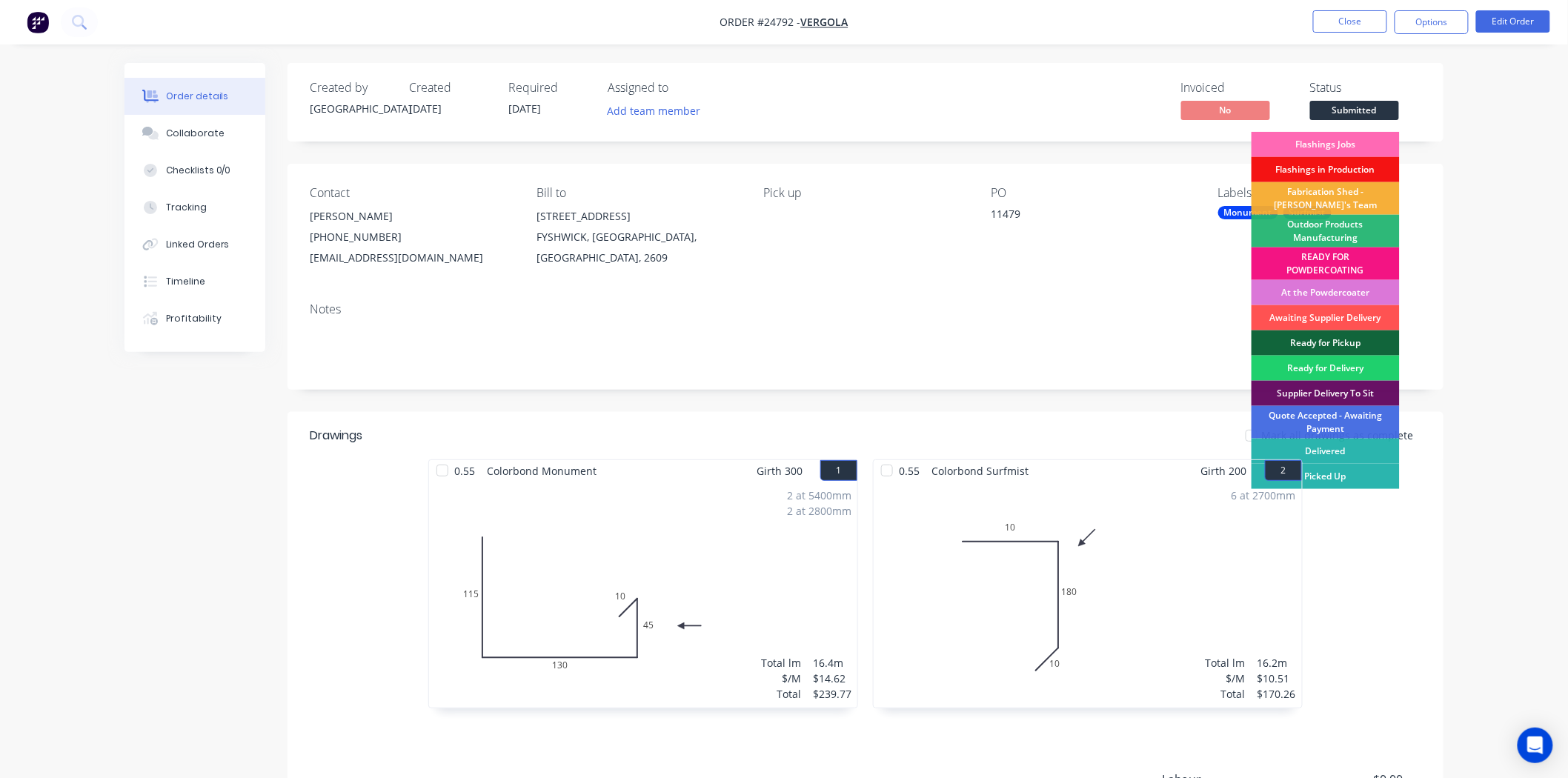
click at [1325, 146] on div "Flashings Jobs" at bounding box center [1326, 145] width 149 height 26
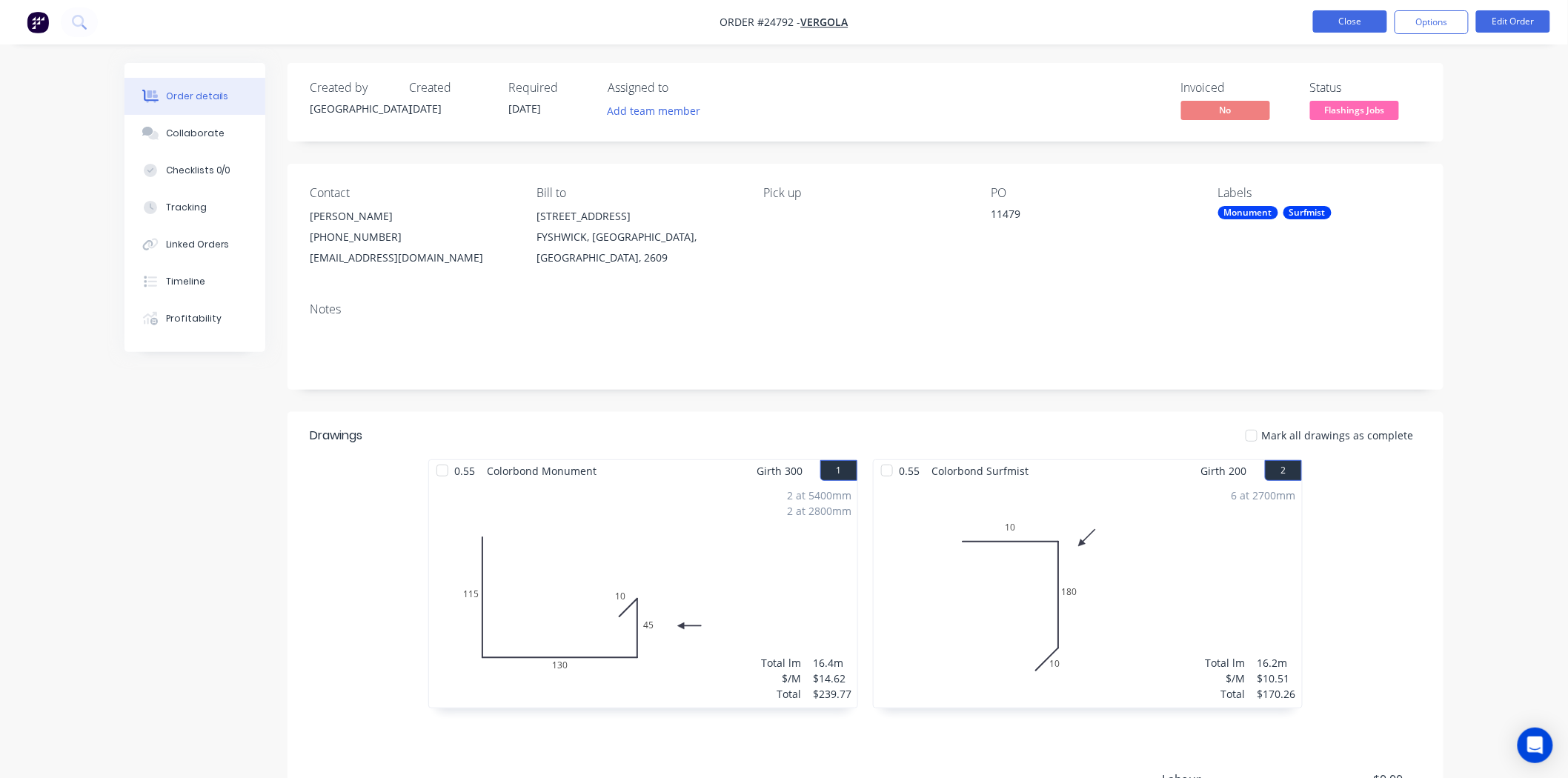
click at [1369, 25] on button "Close" at bounding box center [1349, 21] width 74 height 22
